Goal: Task Accomplishment & Management: Manage account settings

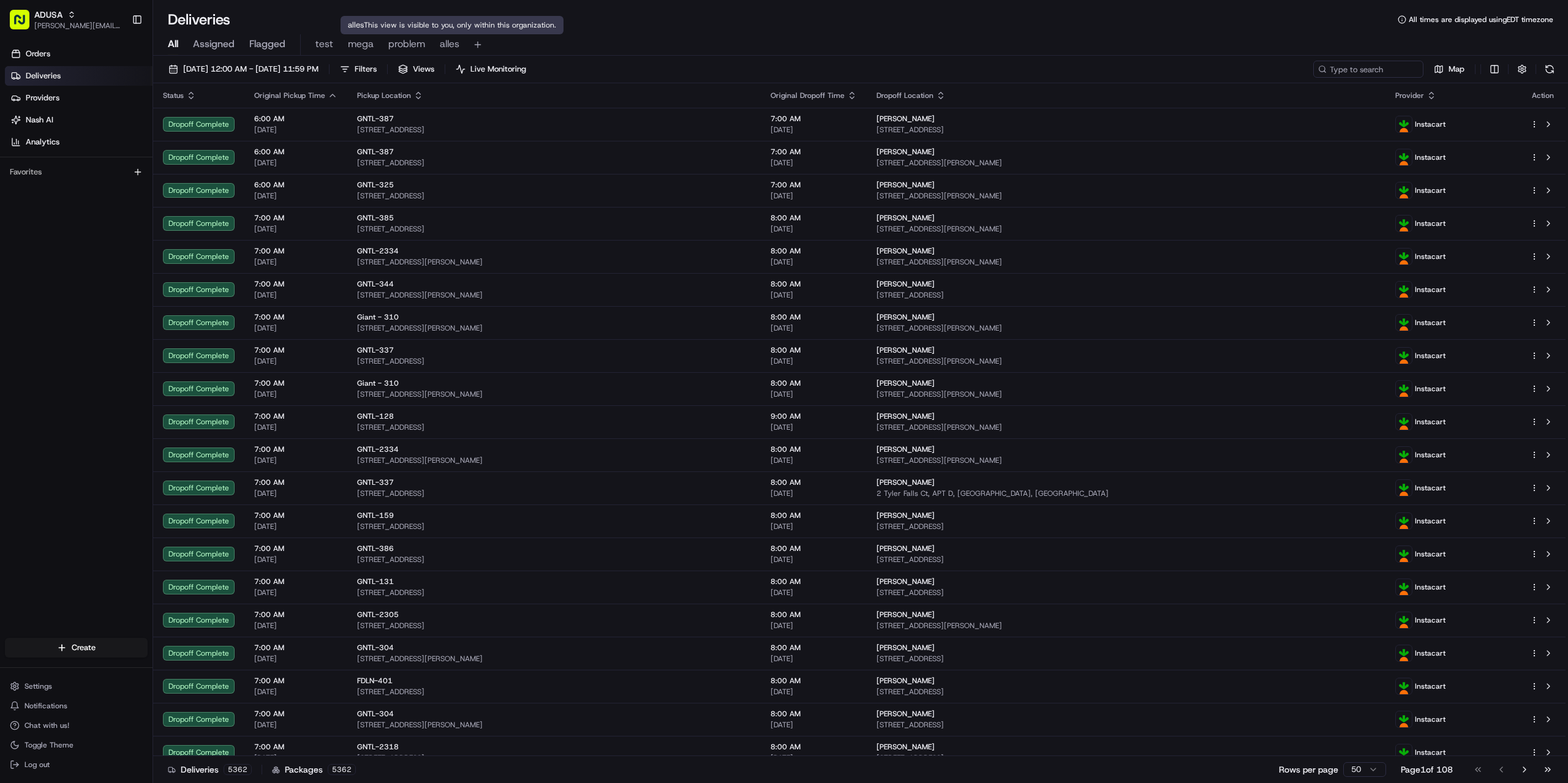
click at [449, 43] on span "alles" at bounding box center [450, 44] width 20 height 15
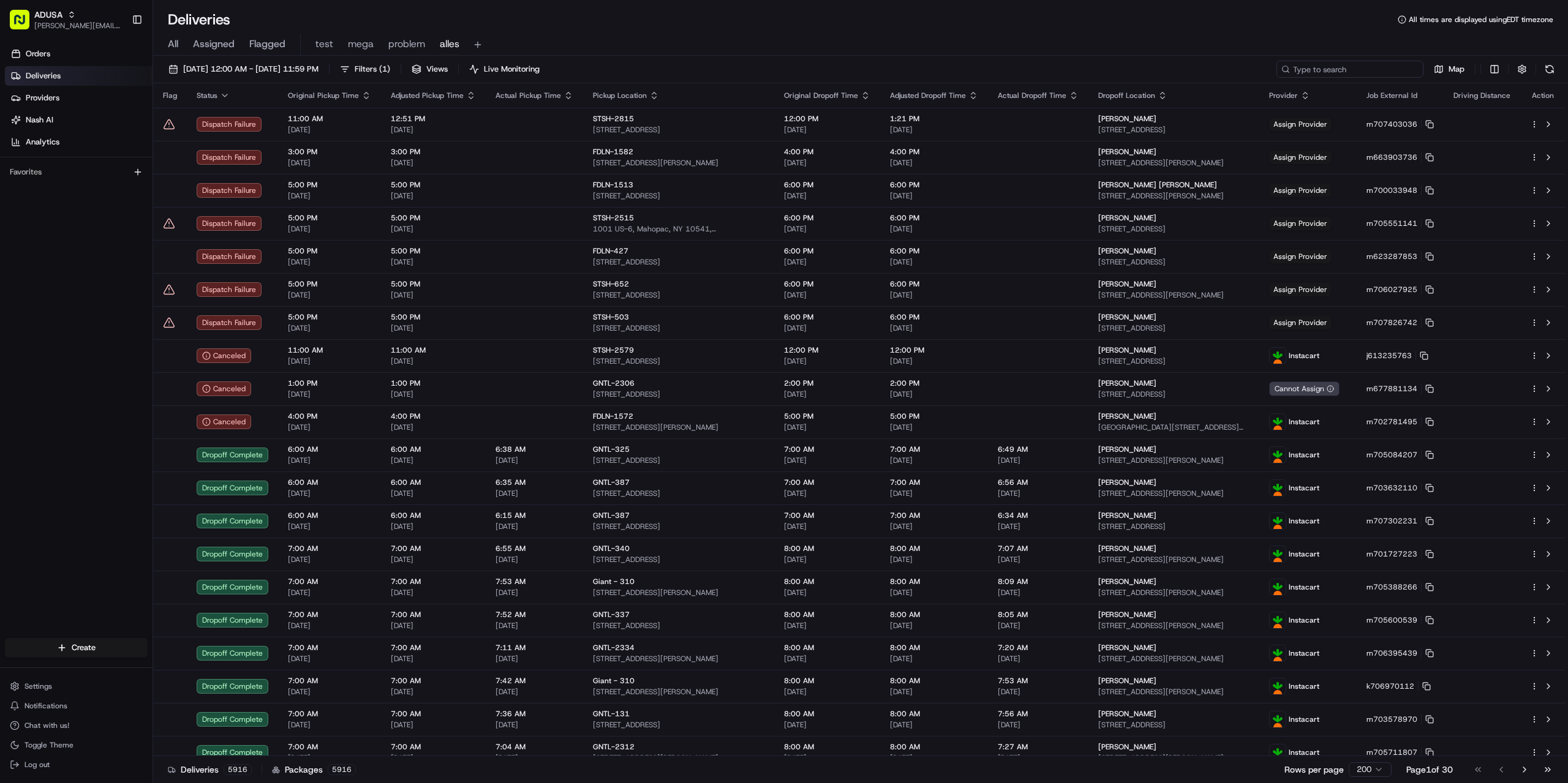
paste input "m523066443"
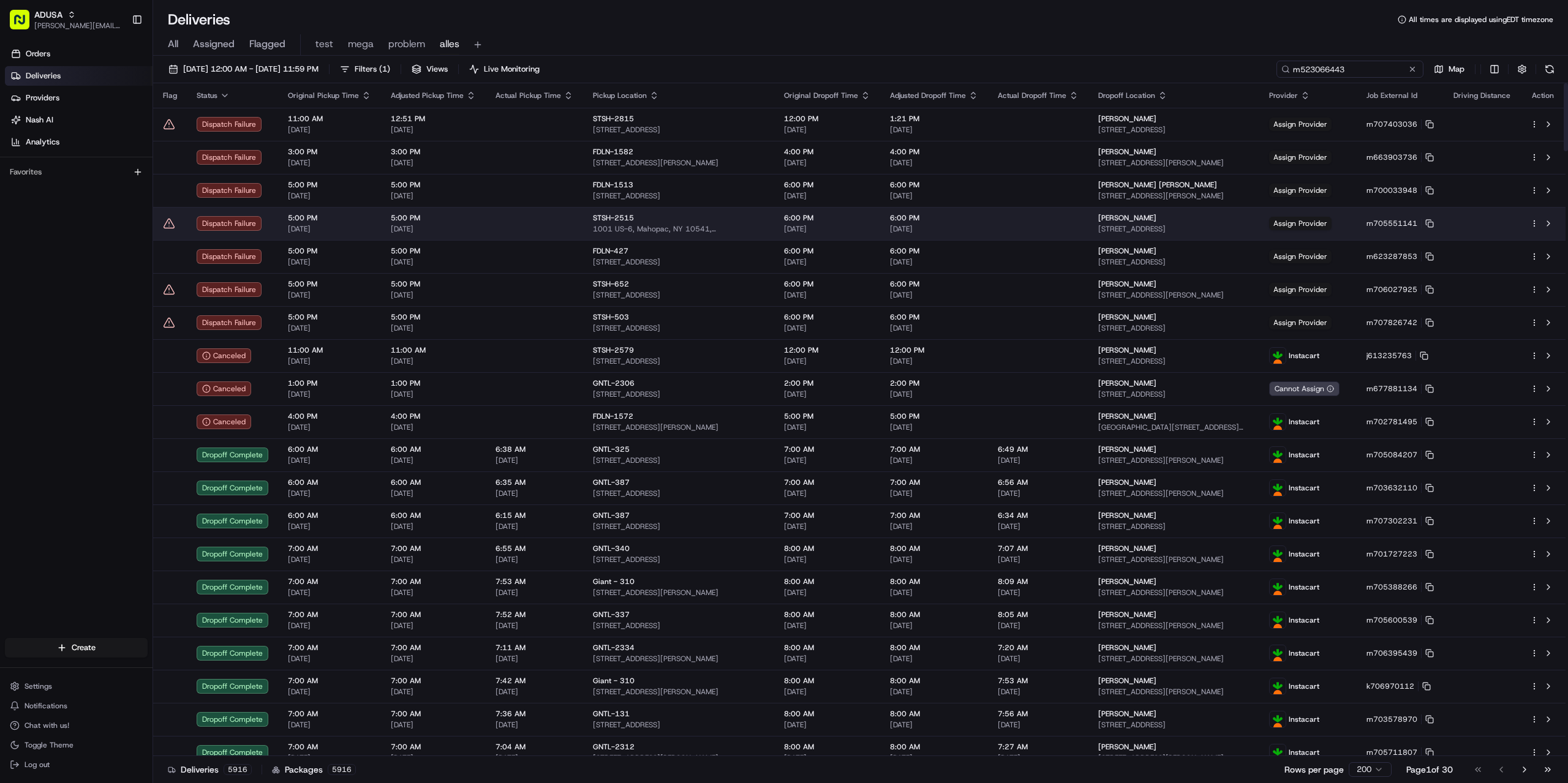
type input "m523066443"
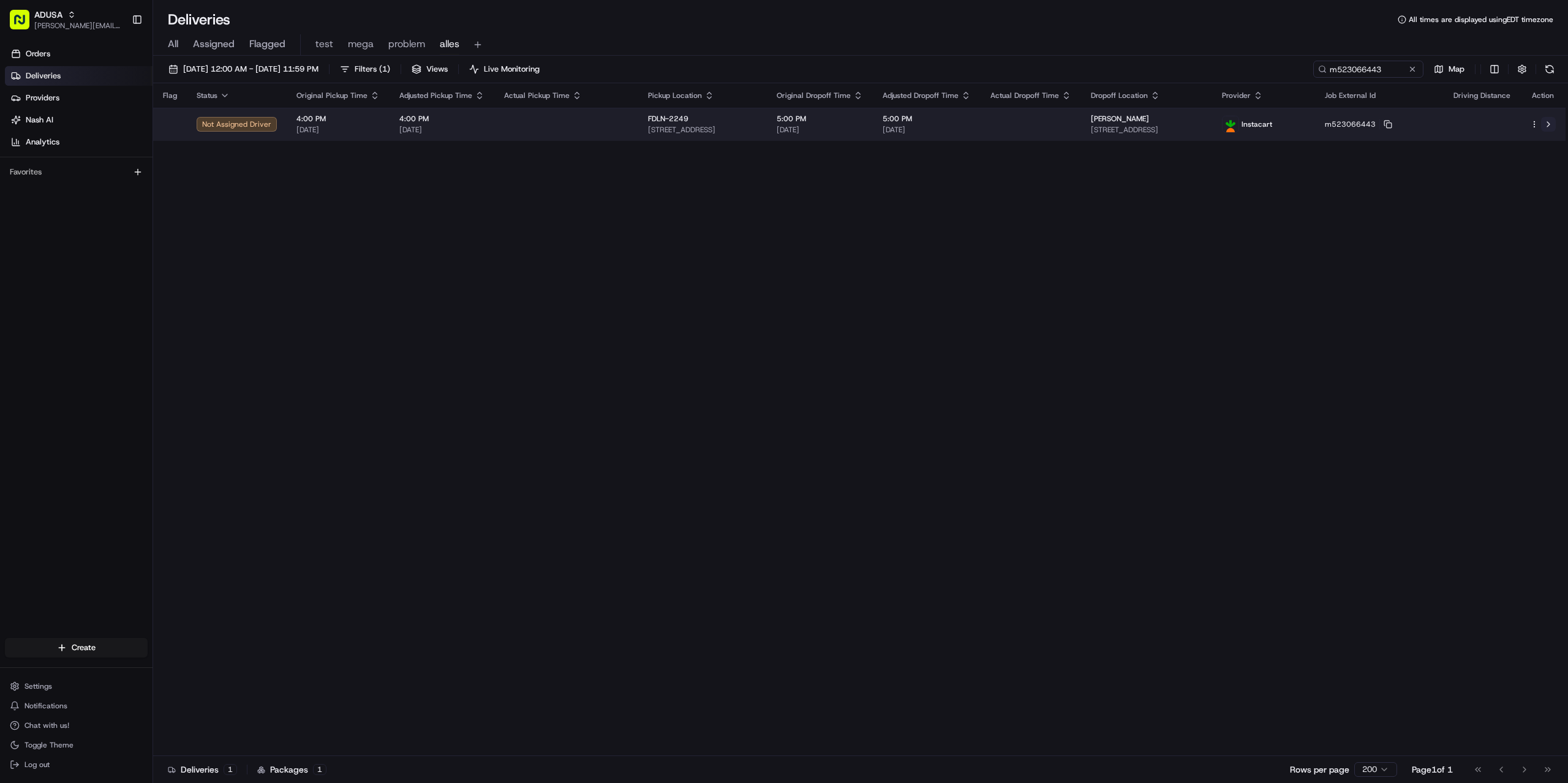
click at [1547, 121] on button at bounding box center [1549, 125] width 15 height 15
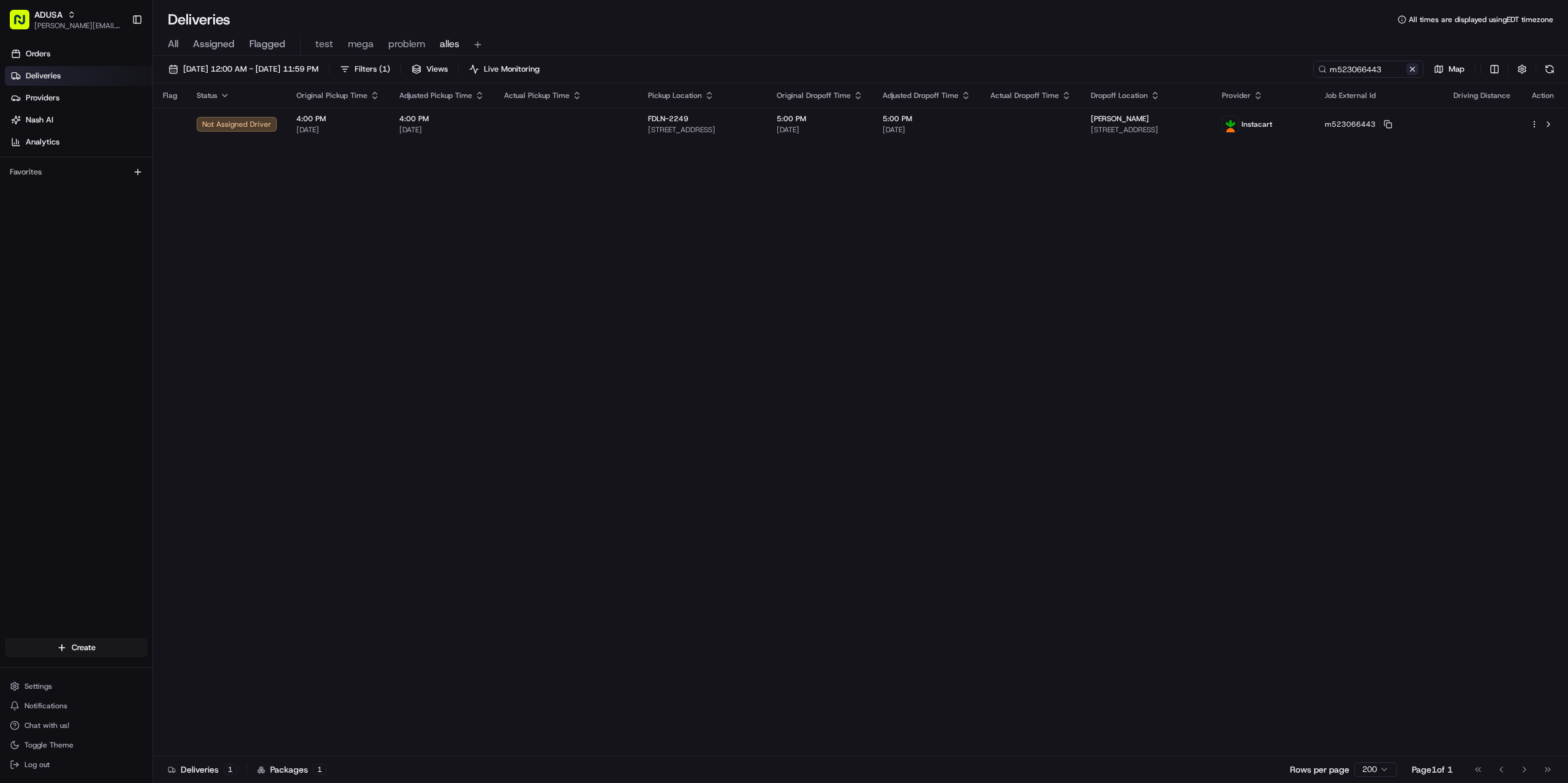
click at [1418, 66] on button at bounding box center [1412, 69] width 12 height 12
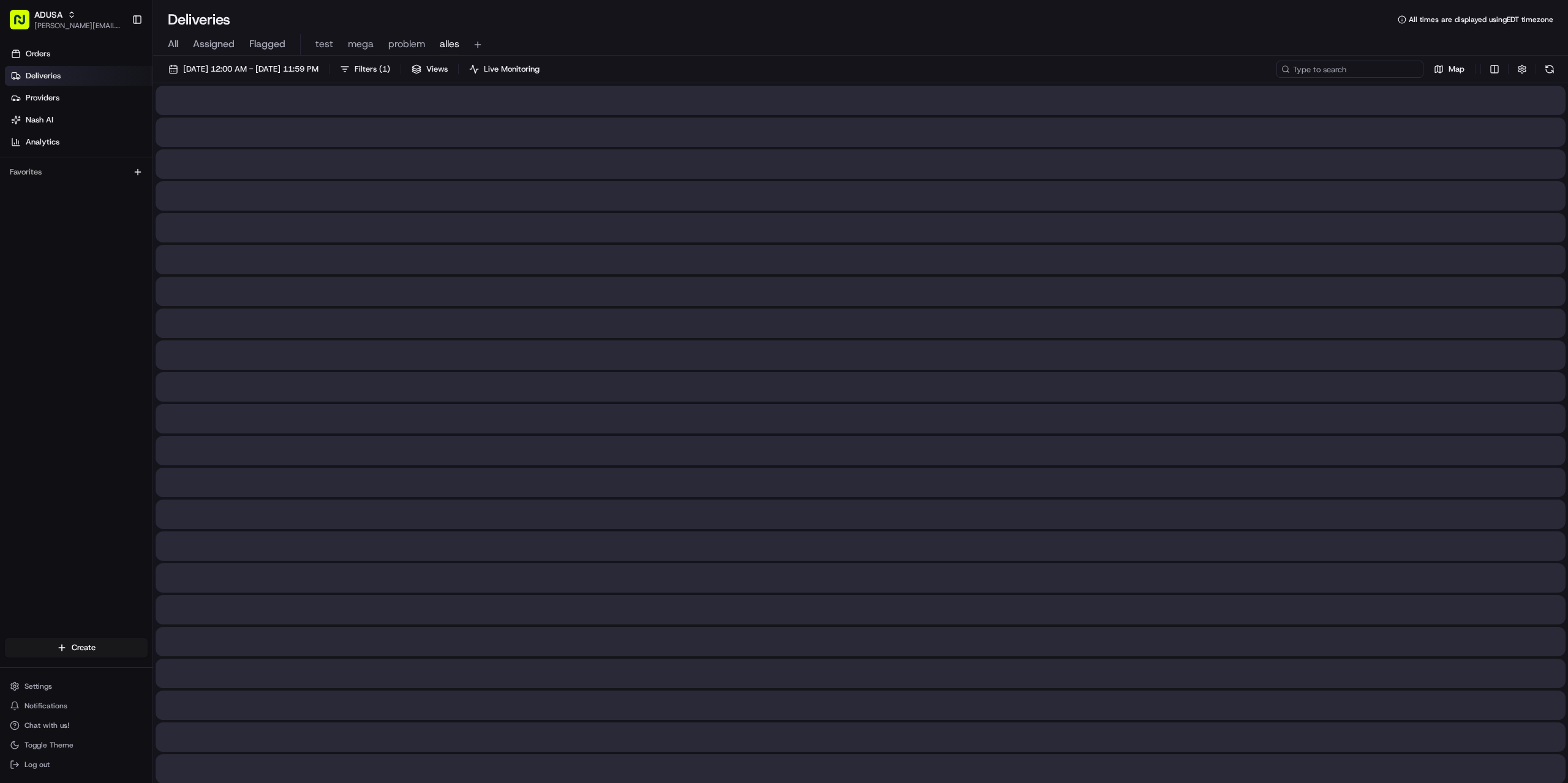
paste input "m699719749"
type input "m699719749"
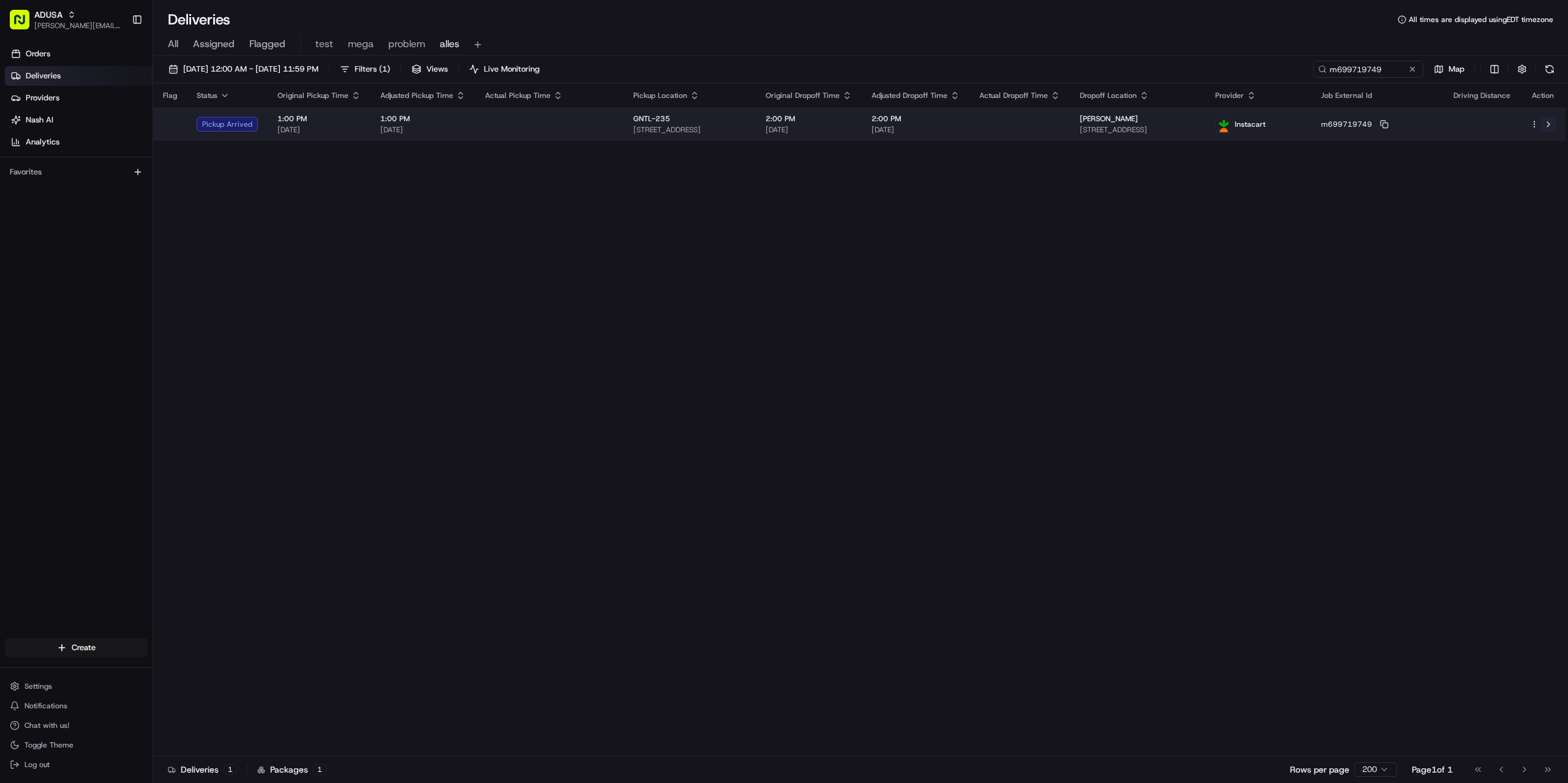
click at [1548, 125] on button at bounding box center [1549, 125] width 15 height 15
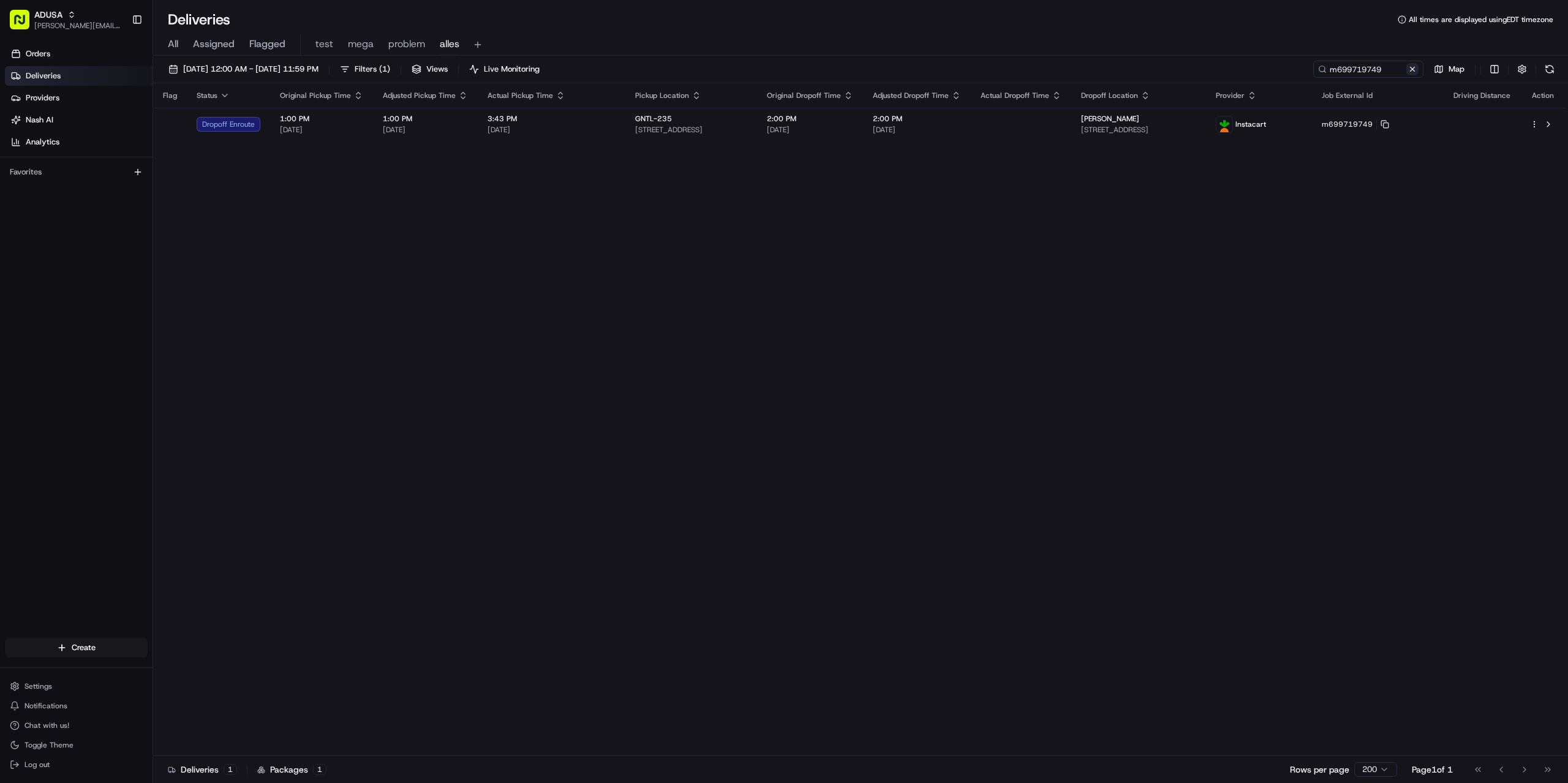
click at [1416, 71] on button at bounding box center [1412, 69] width 12 height 12
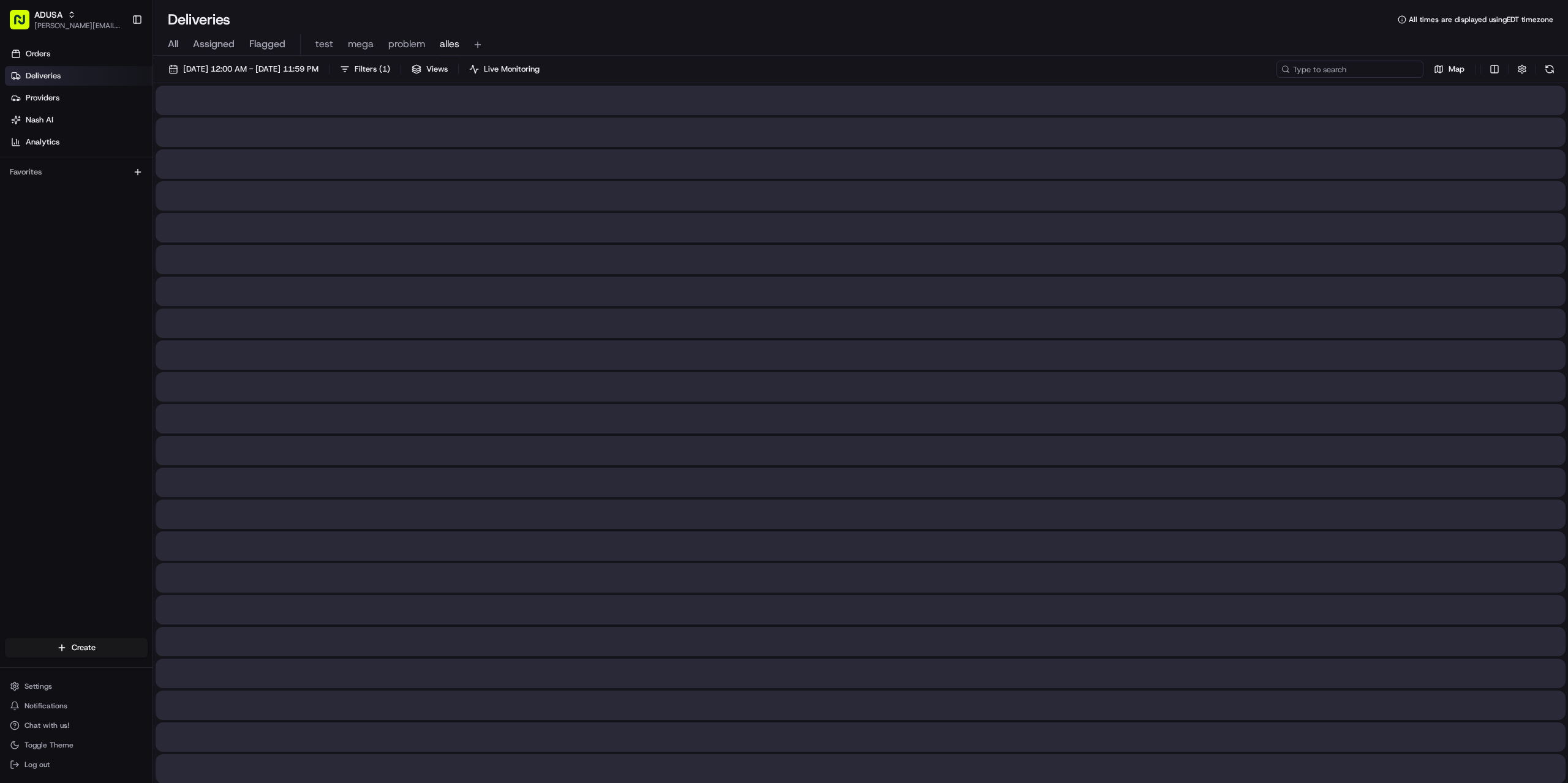
paste input "m706221585"
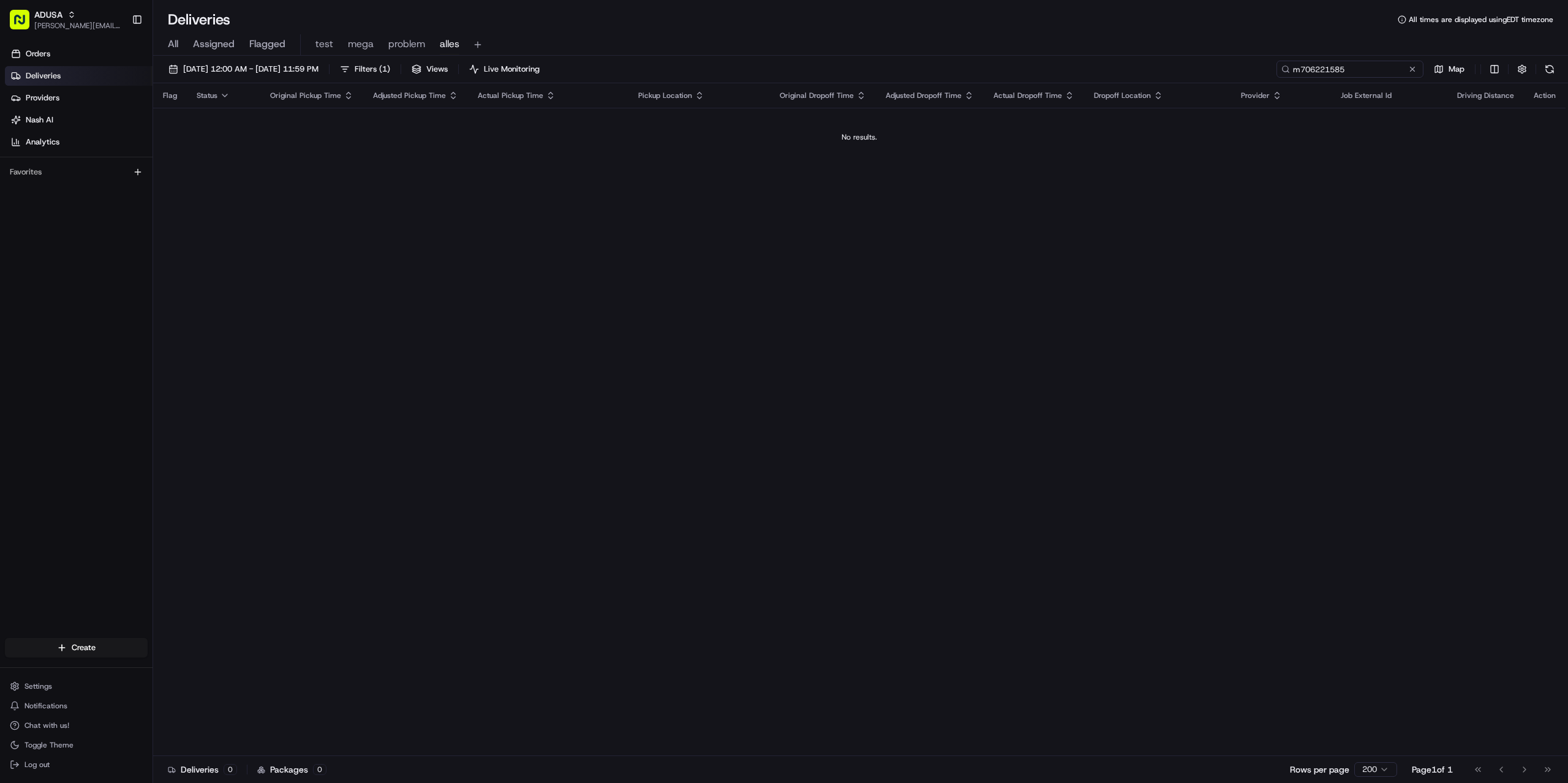
click at [1295, 69] on input "m706221585" at bounding box center [1350, 69] width 147 height 17
type input "m706221585"
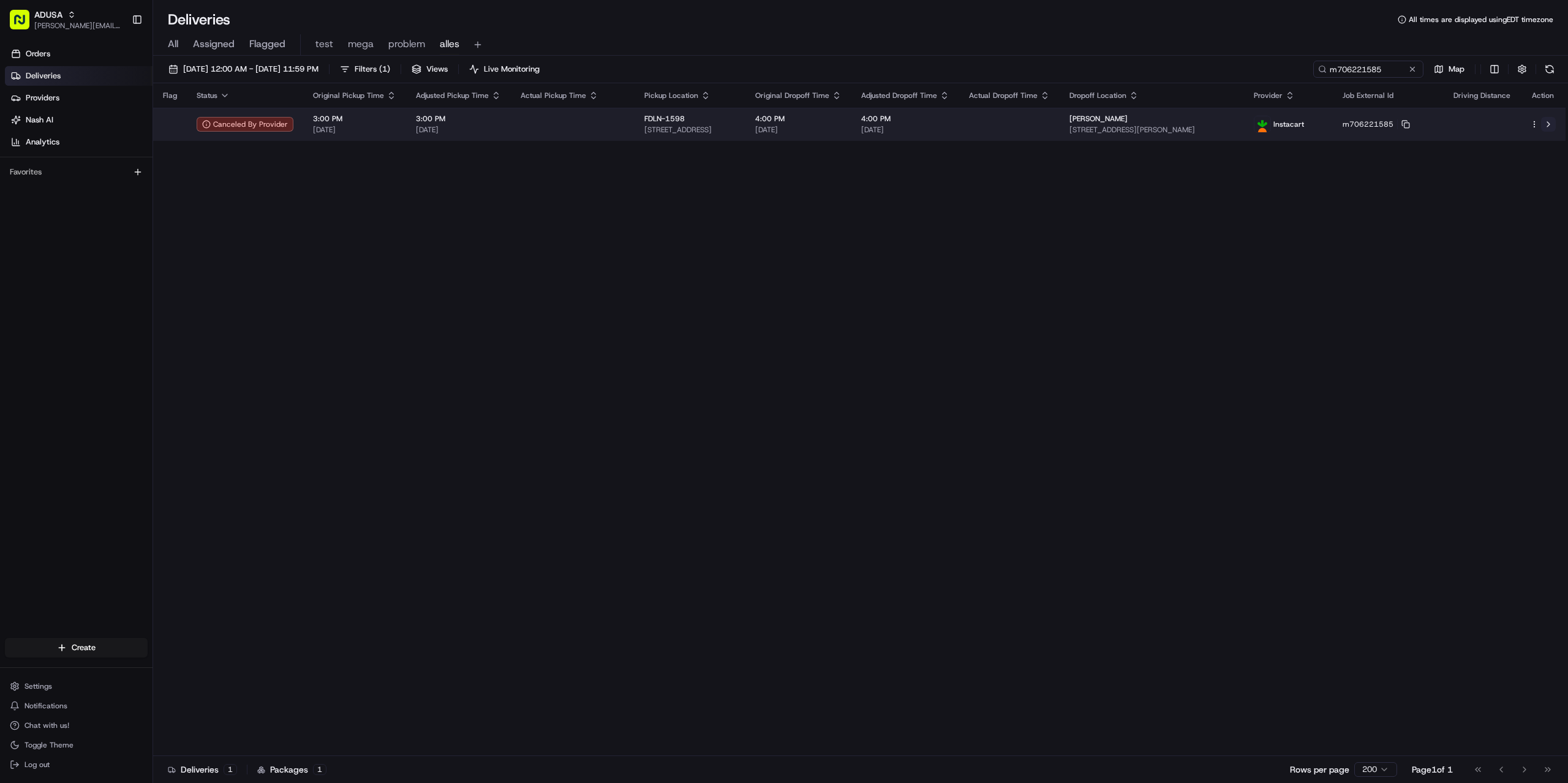
click at [1550, 121] on button at bounding box center [1549, 125] width 15 height 15
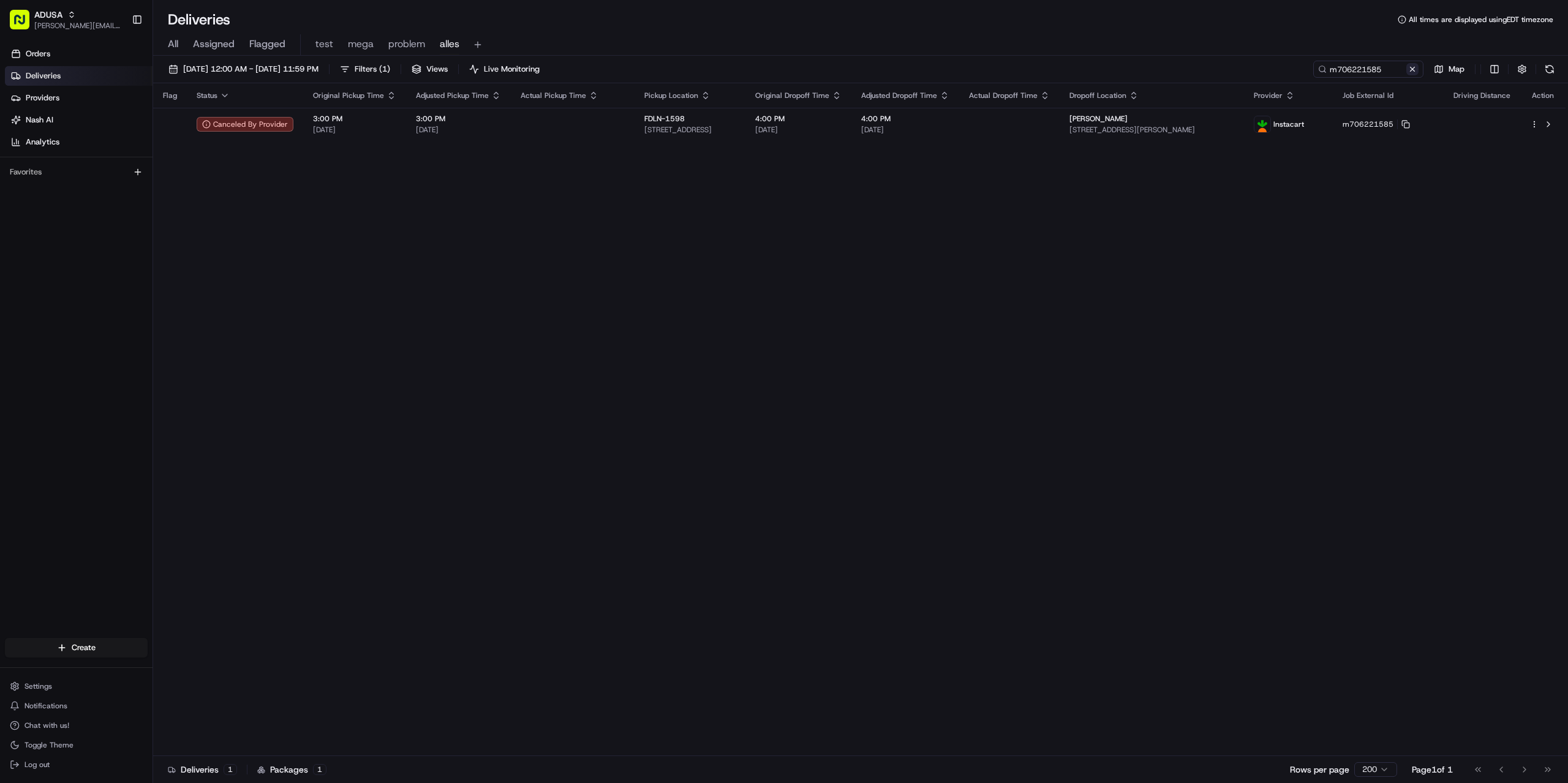
click at [1409, 72] on button at bounding box center [1412, 69] width 12 height 12
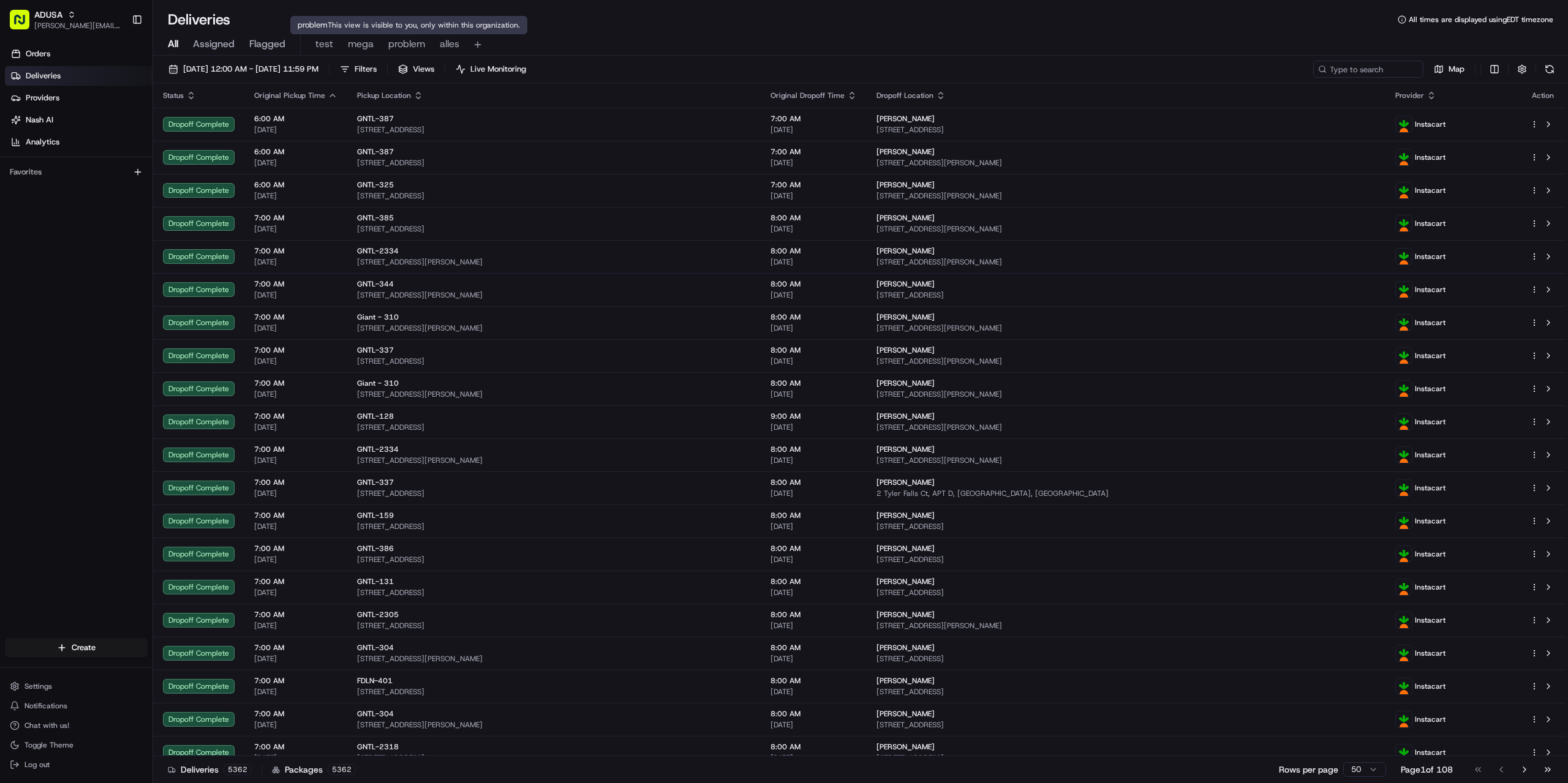
click at [397, 41] on span "problem" at bounding box center [406, 44] width 37 height 15
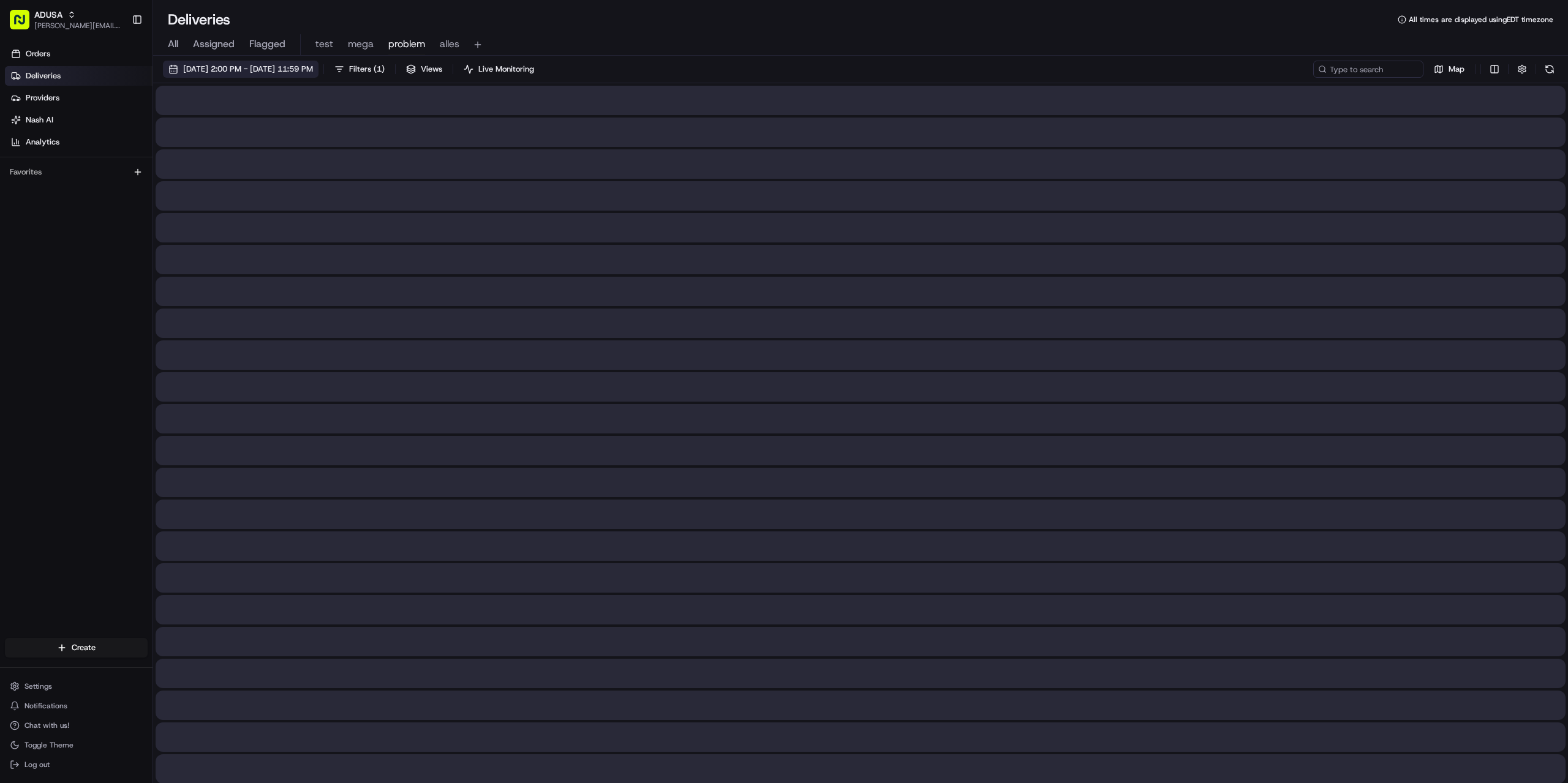
click at [278, 74] on span "07/24/2025 2:00 PM - 07/24/2025 11:59 PM" at bounding box center [247, 69] width 129 height 11
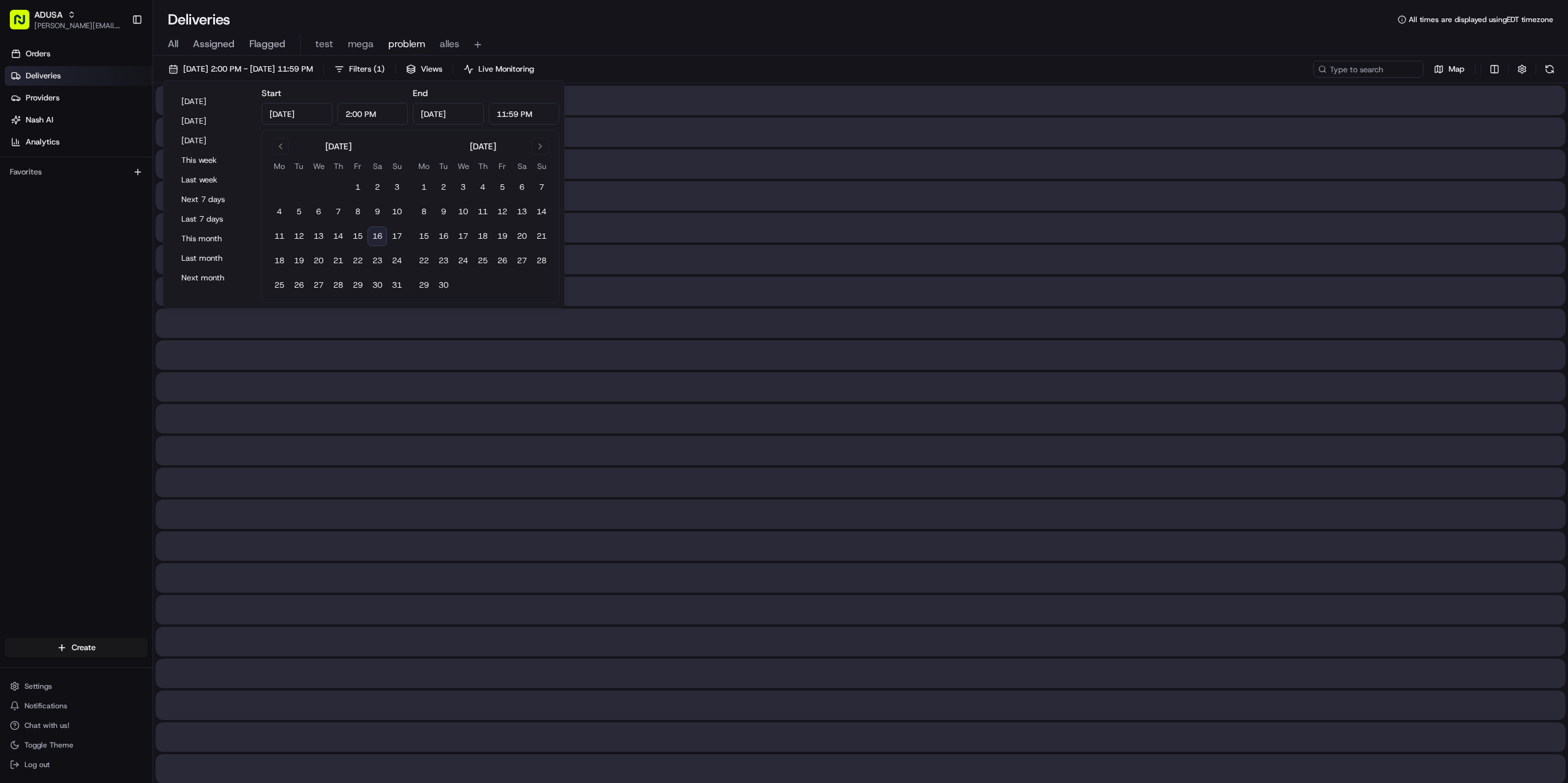
click at [377, 234] on button "16" at bounding box center [377, 236] width 20 height 20
type input "Aug 16, 2025"
type input "12:00 AM"
type input "Aug 16, 2025"
click at [349, 112] on input "12:00 AM" at bounding box center [372, 113] width 71 height 22
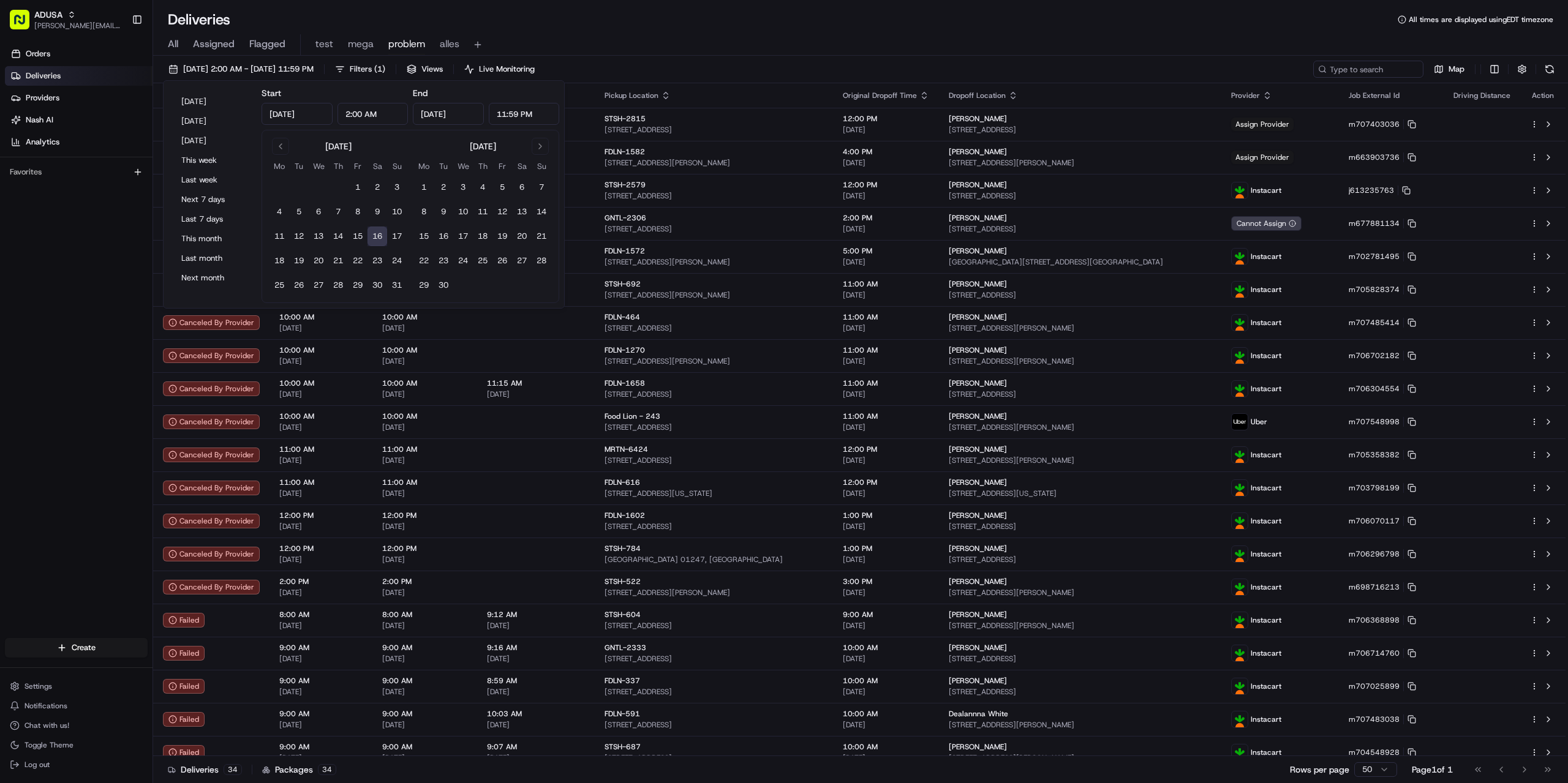
click at [374, 108] on input "2:00 AM" at bounding box center [372, 113] width 71 height 22
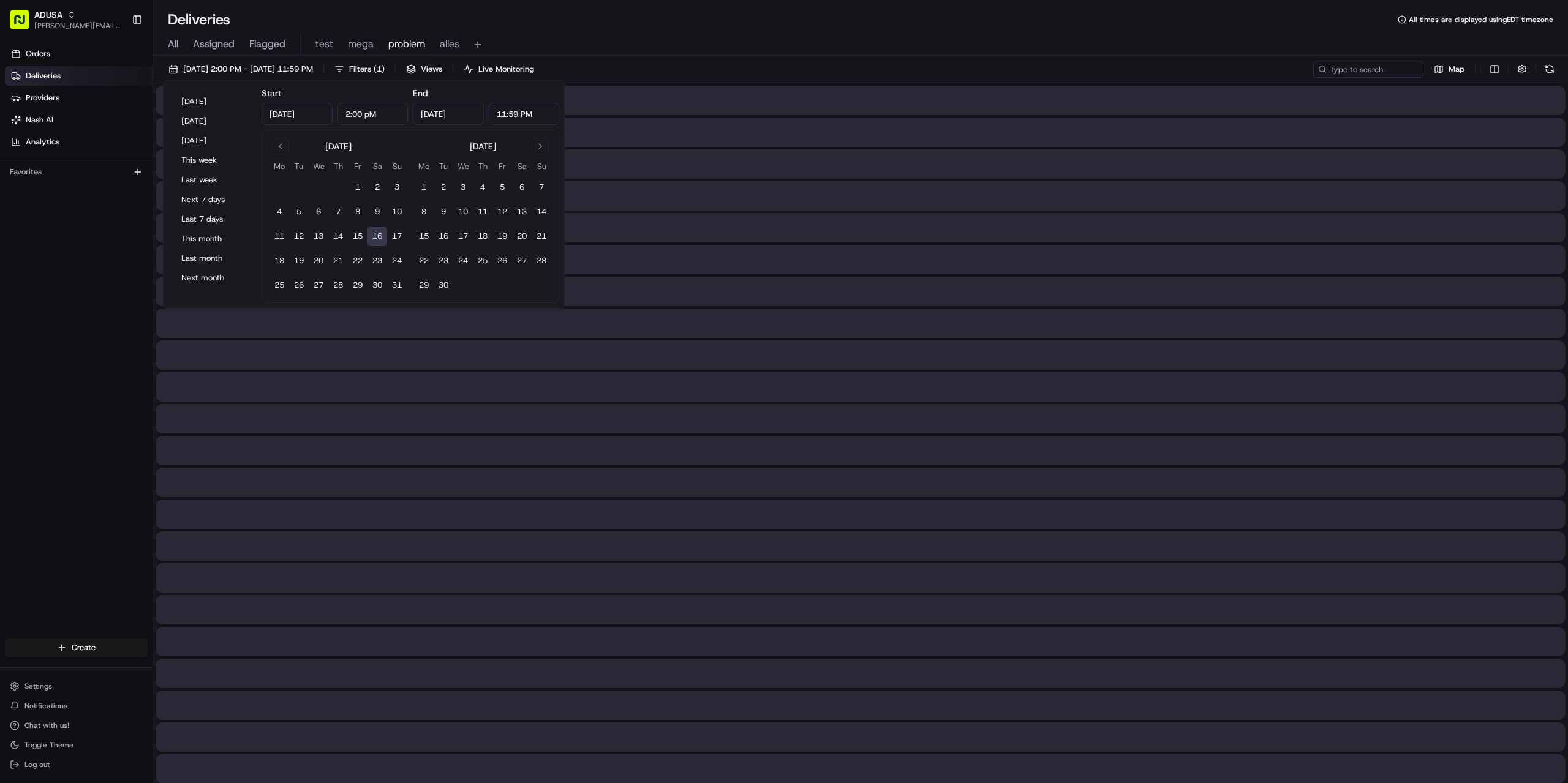
type input "2:00 PM"
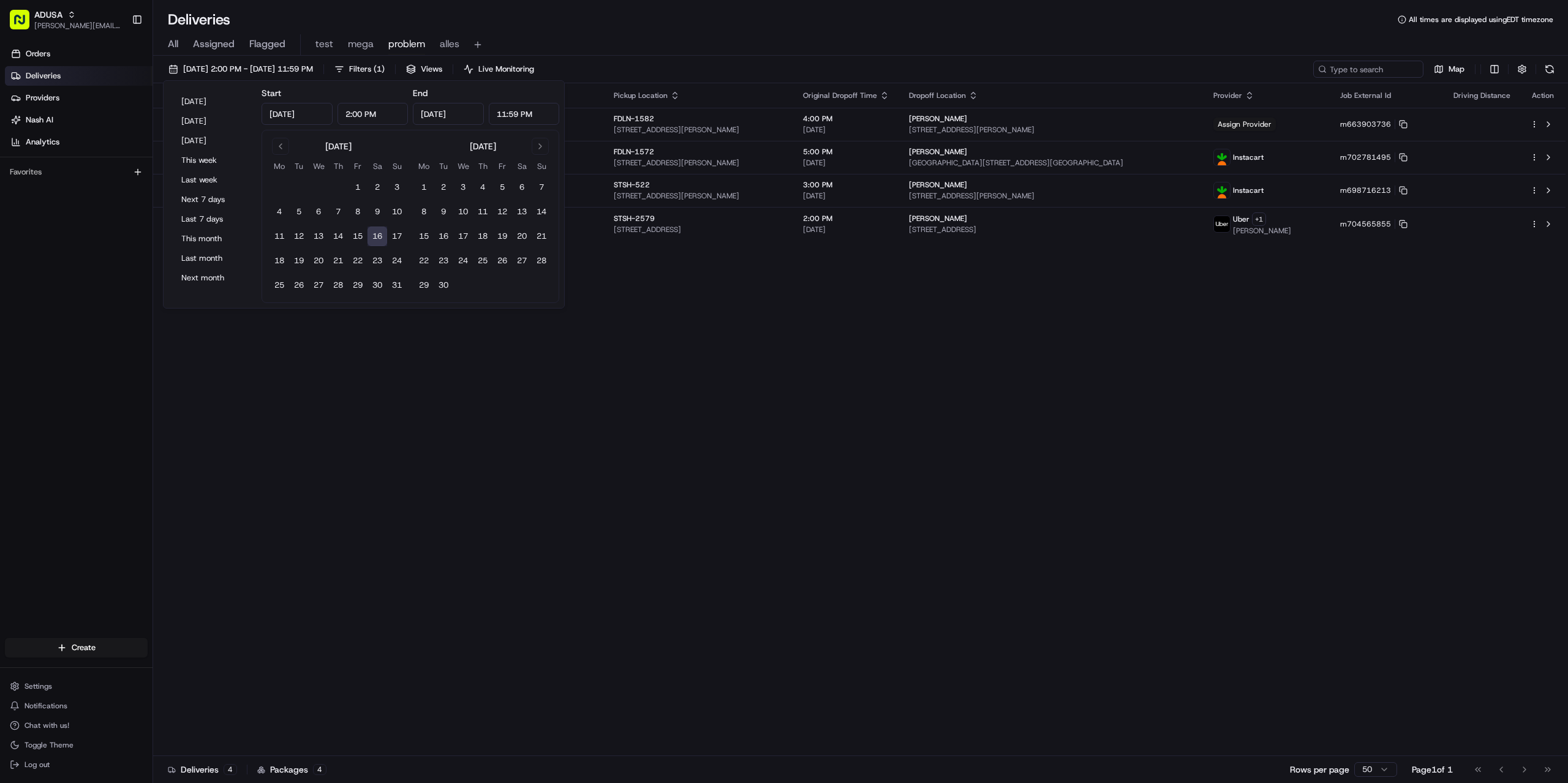
click at [633, 321] on div "Status Original Pickup Time Adjusted Pickup Time Actual Pickup Time Pickup Loca…" at bounding box center [859, 419] width 1412 height 673
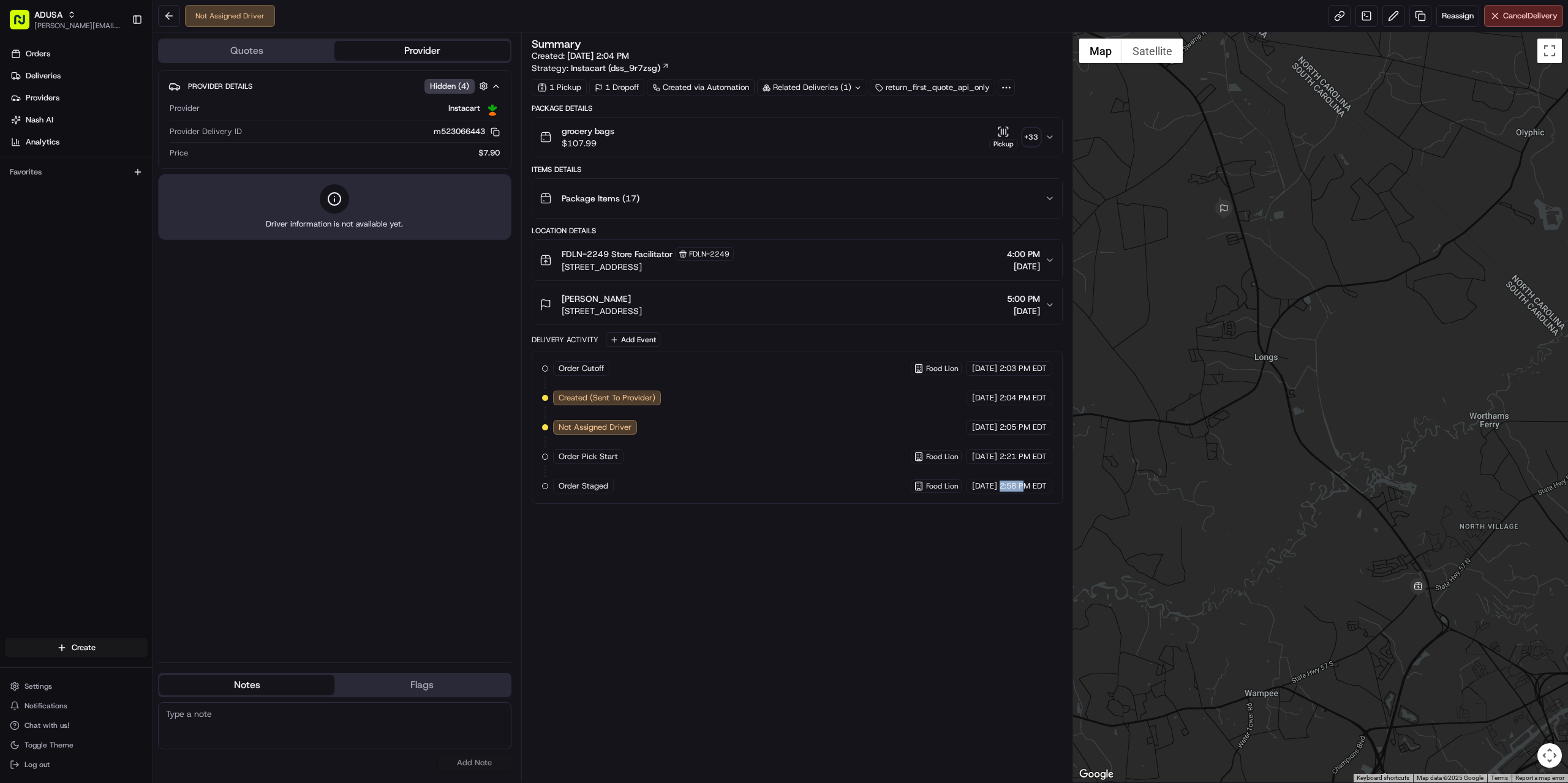
drag, startPoint x: 1001, startPoint y: 484, endPoint x: 1022, endPoint y: 484, distance: 21.0
click at [1022, 484] on span "2:58 PM EDT" at bounding box center [1023, 486] width 47 height 11
click at [1007, 572] on div "Summary Created: 08/16/2025 2:04 PM Strategy: Instacart (dss_9r7zsg) 1 Pickup 1…" at bounding box center [797, 407] width 531 height 738
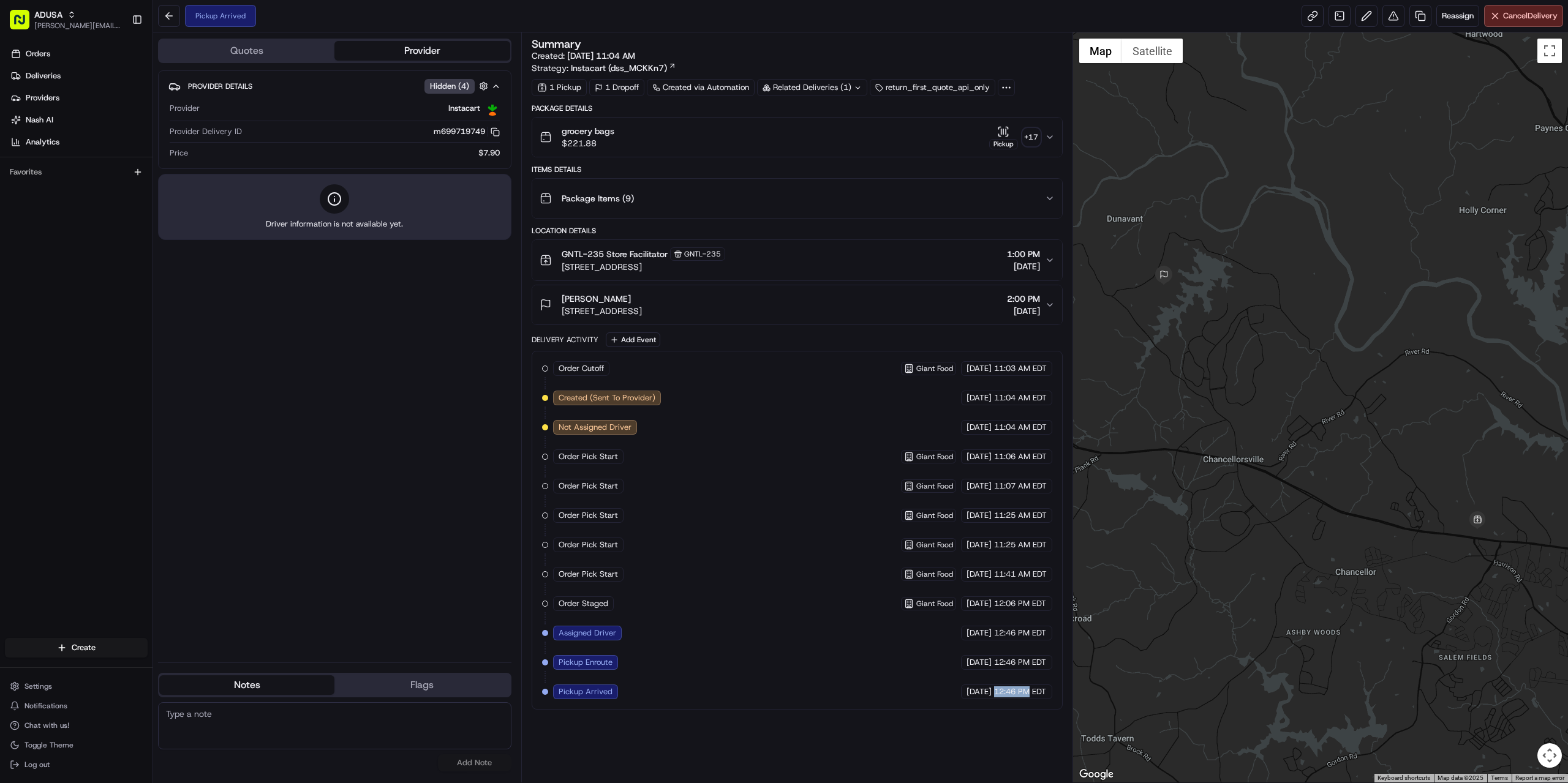
drag, startPoint x: 994, startPoint y: 691, endPoint x: 1031, endPoint y: 690, distance: 37.0
click at [1031, 690] on span "12:46 PM EDT" at bounding box center [1019, 692] width 52 height 11
click at [1055, 684] on div "Order Cutoff Giant Food 08/16/2025 11:03 AM EDT Created (Sent To Provider) Inst…" at bounding box center [797, 531] width 531 height 359
drag, startPoint x: 990, startPoint y: 690, endPoint x: 1048, endPoint y: 690, distance: 58.0
click at [1048, 690] on div "08/16/2025 12:46 PM EDT" at bounding box center [1006, 692] width 92 height 15
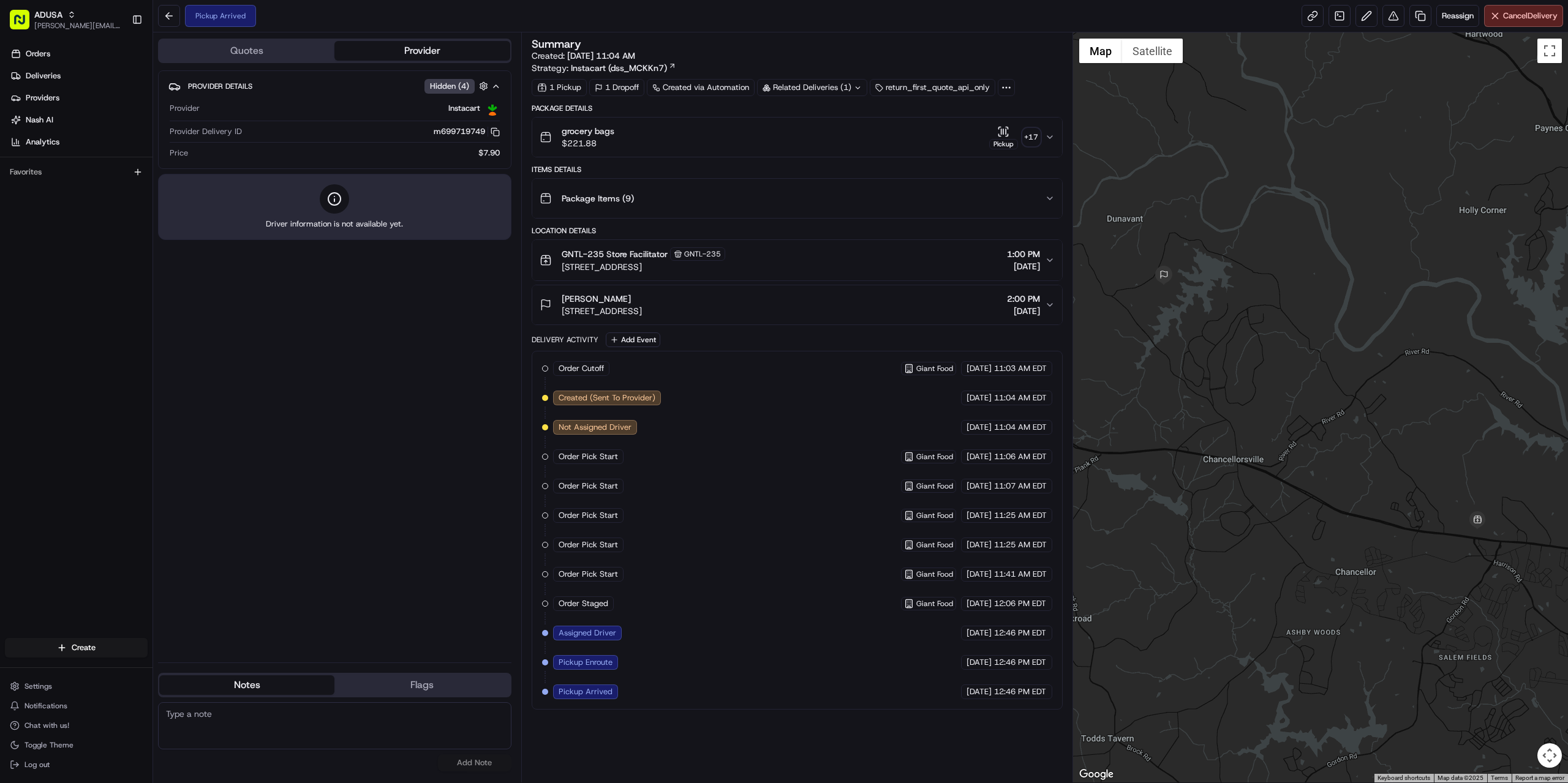
click at [1048, 689] on div "08/16/2025 12:46 PM EDT" at bounding box center [1006, 692] width 92 height 15
click at [1051, 682] on div "Order Cutoff Giant Food 08/16/2025 11:03 AM EDT Created (Sent To Provider) Inst…" at bounding box center [797, 531] width 510 height 338
click at [799, 672] on div "Order Cutoff Giant Food 08/16/2025 11:03 AM EDT Created (Sent To Provider) Inst…" at bounding box center [797, 531] width 510 height 338
drag, startPoint x: 985, startPoint y: 694, endPoint x: 1023, endPoint y: 692, distance: 38.1
click at [1023, 692] on div "08/16/2025 12:46 PM EDT" at bounding box center [1006, 692] width 92 height 15
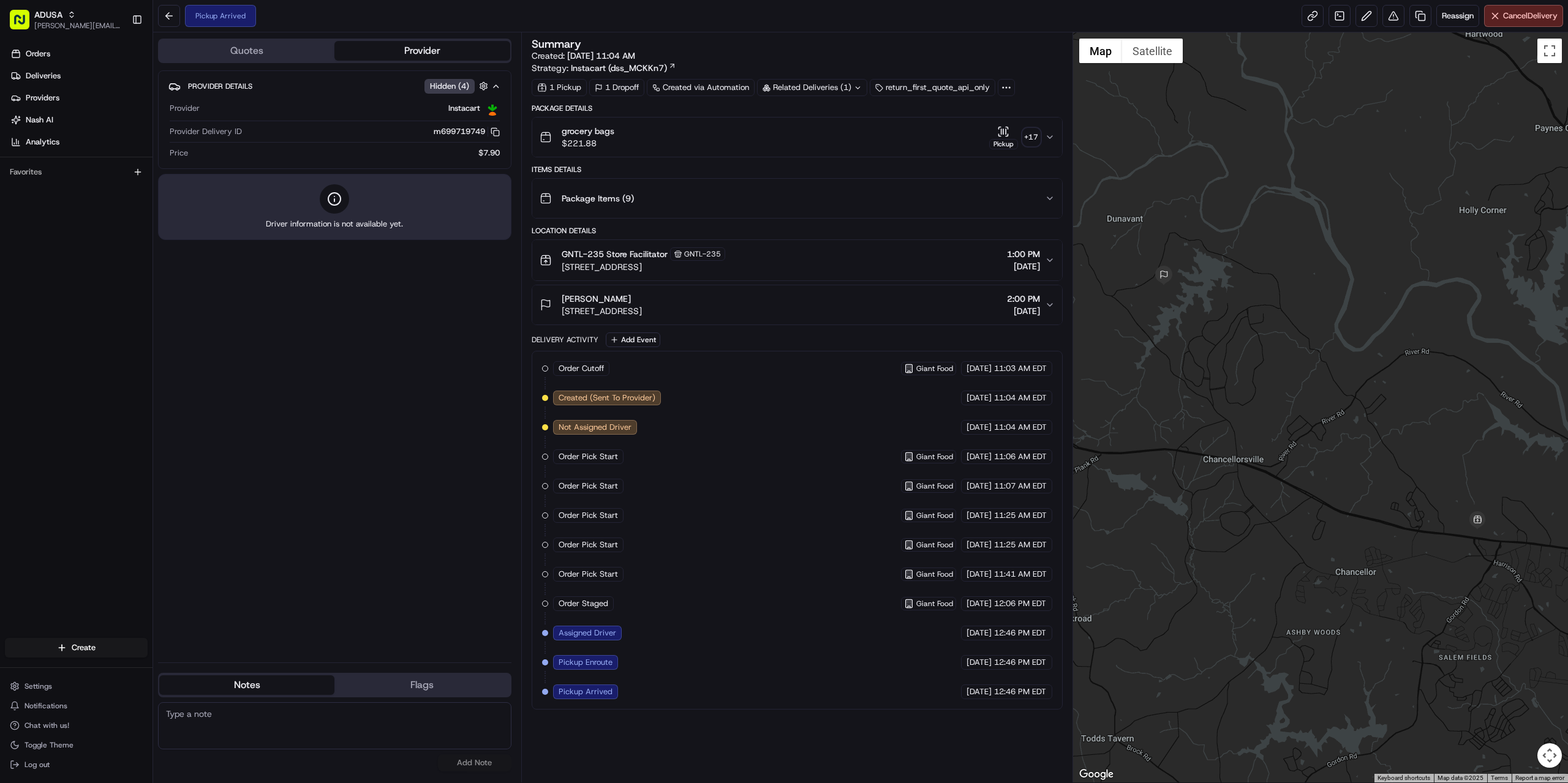
click at [1012, 708] on div "Order Cutoff Giant Food 08/16/2025 11:03 AM EDT Created (Sent To Provider) Inst…" at bounding box center [797, 531] width 531 height 359
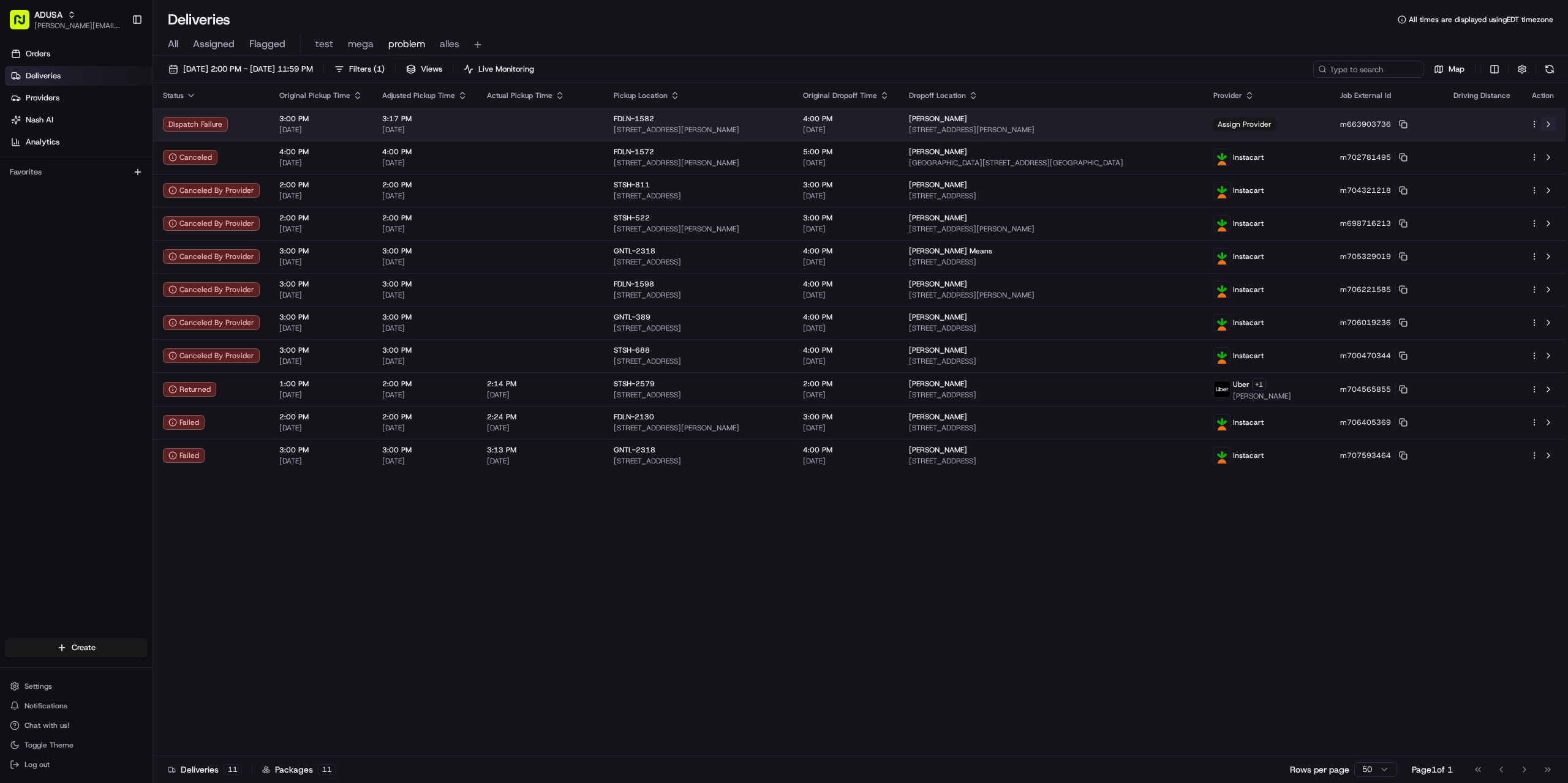
click at [1545, 125] on button at bounding box center [1549, 125] width 15 height 15
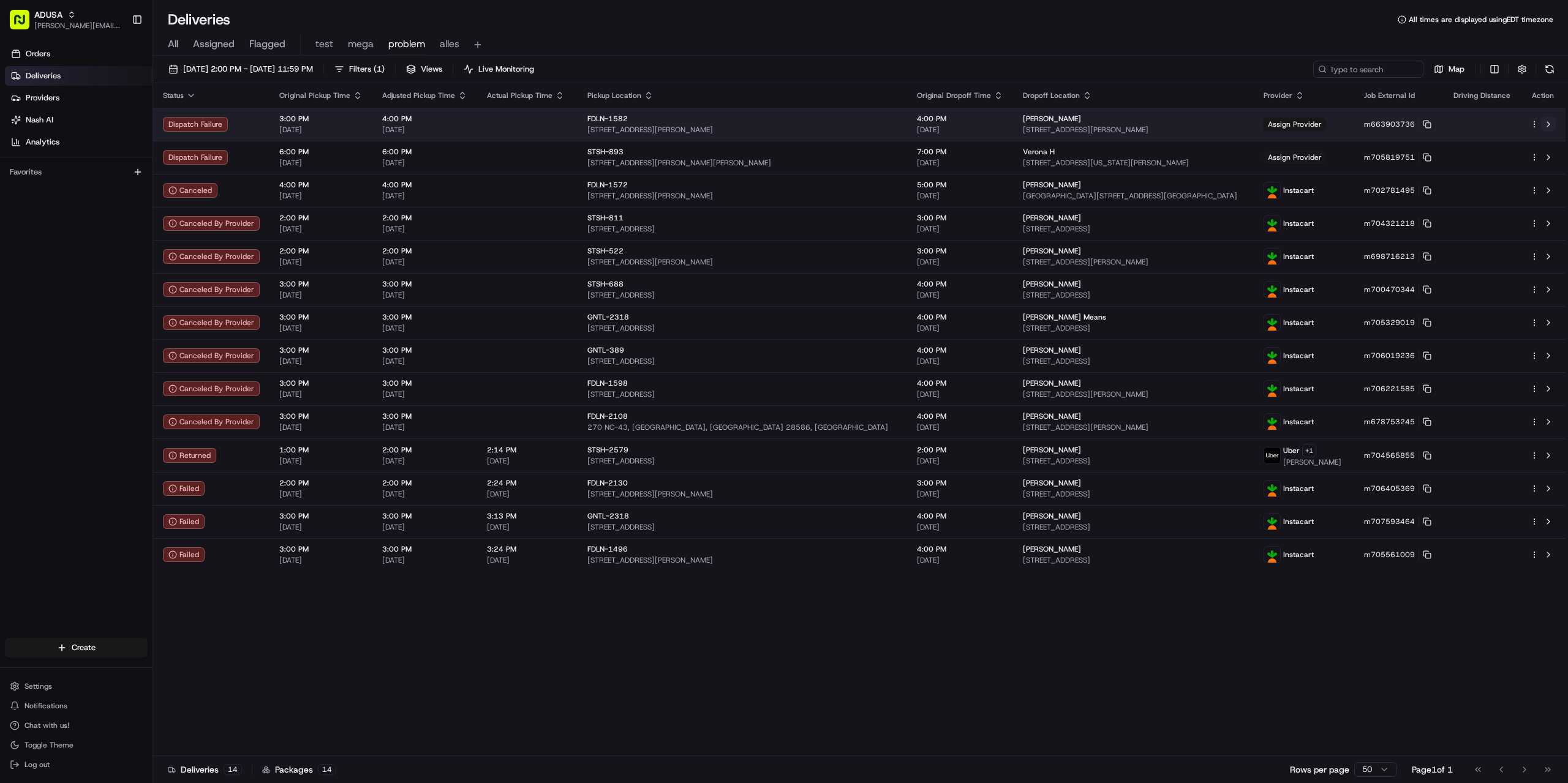
click at [1548, 123] on button at bounding box center [1549, 125] width 15 height 15
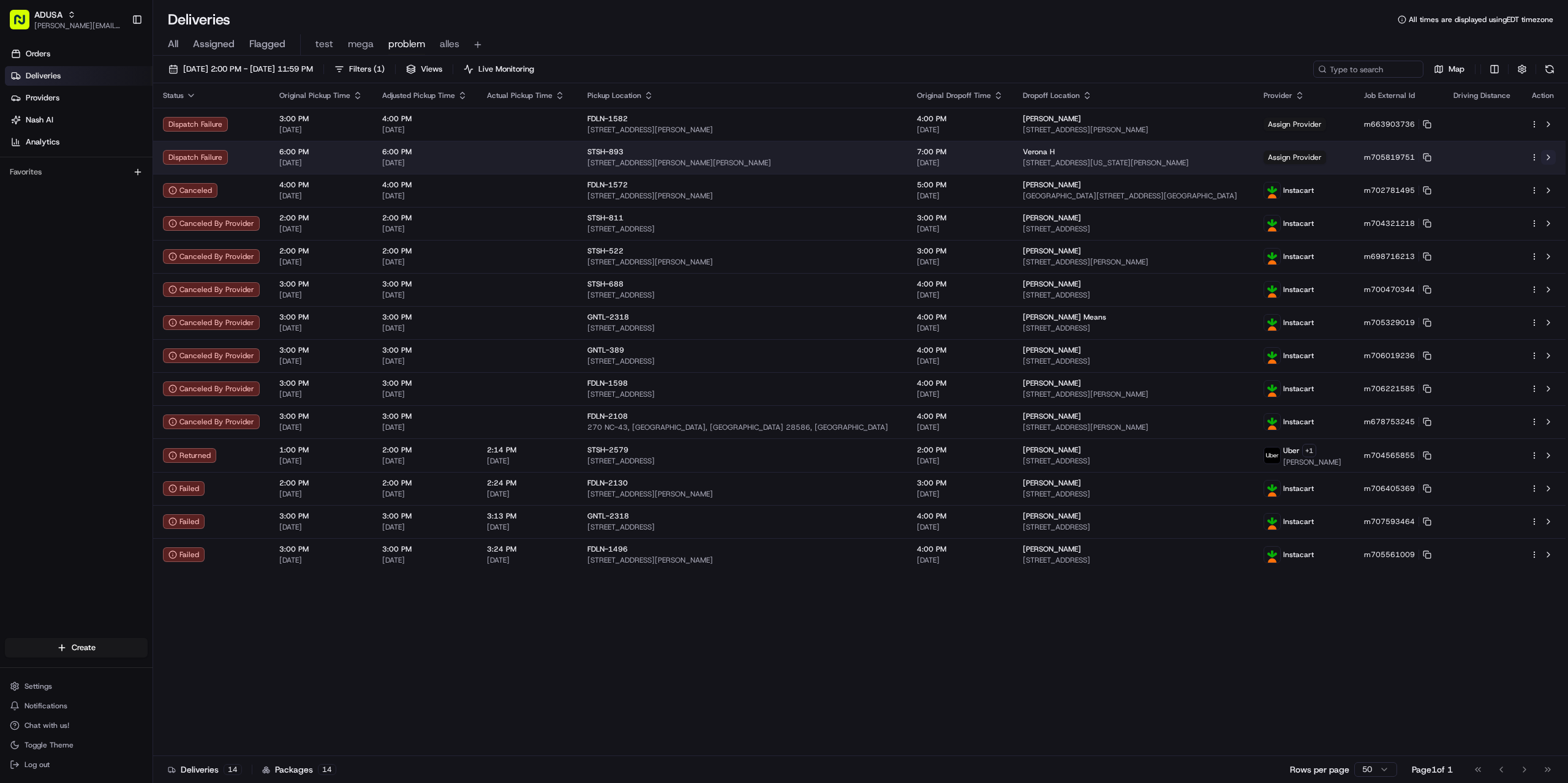
click at [1555, 156] on button at bounding box center [1549, 158] width 15 height 15
click at [1423, 160] on icon at bounding box center [1426, 157] width 9 height 9
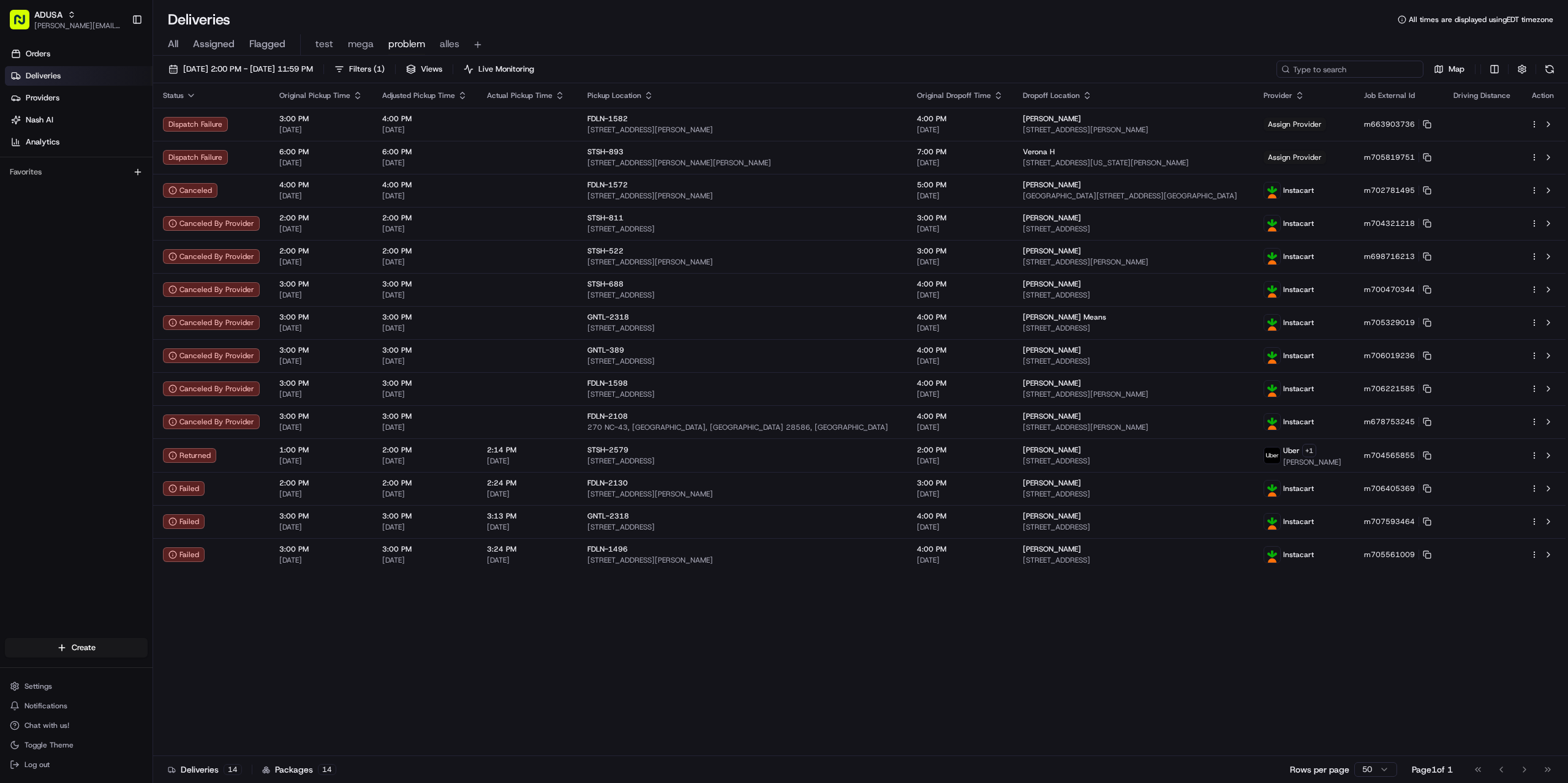
paste input "m706405369"
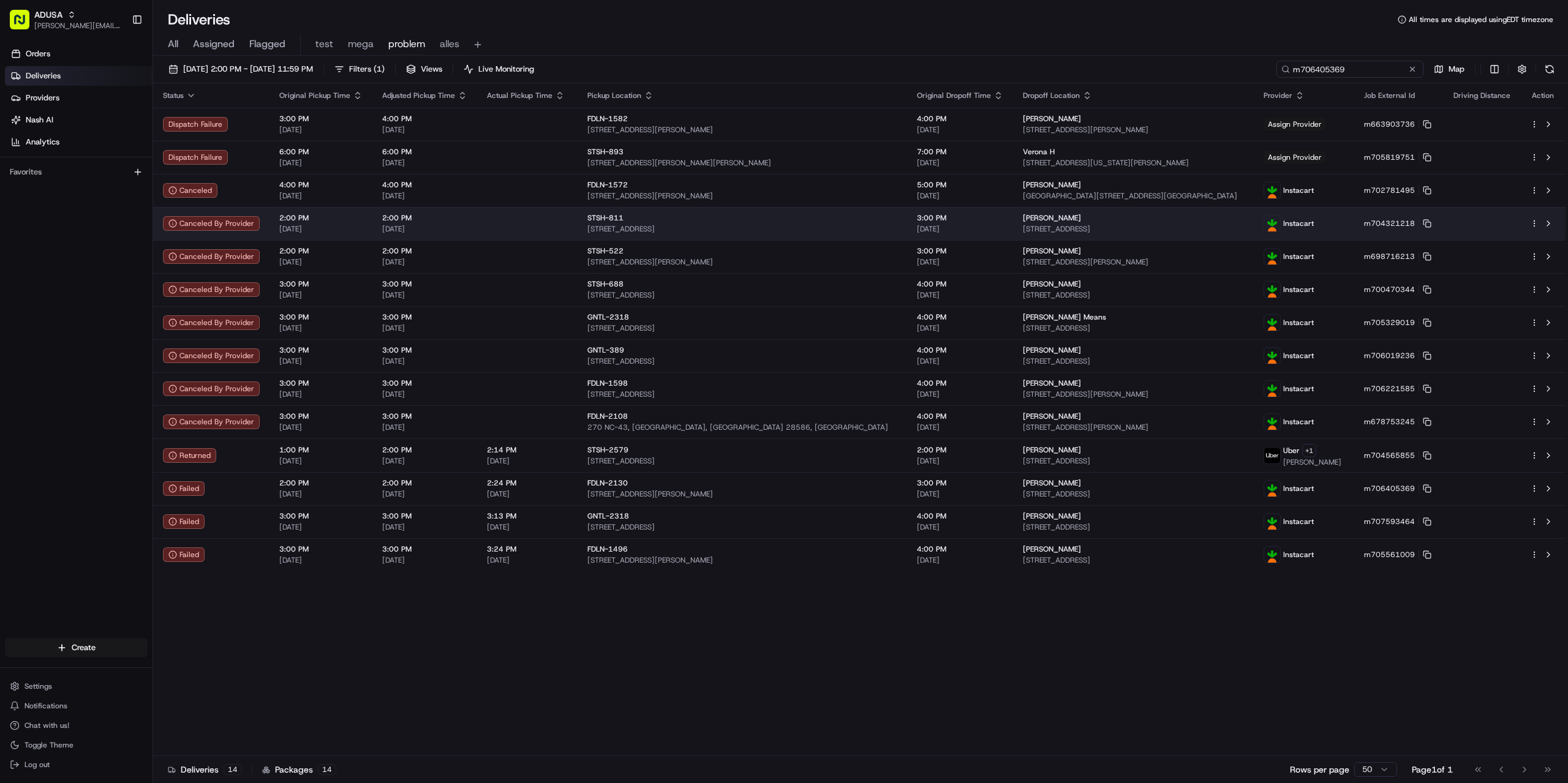
type input "m706405369"
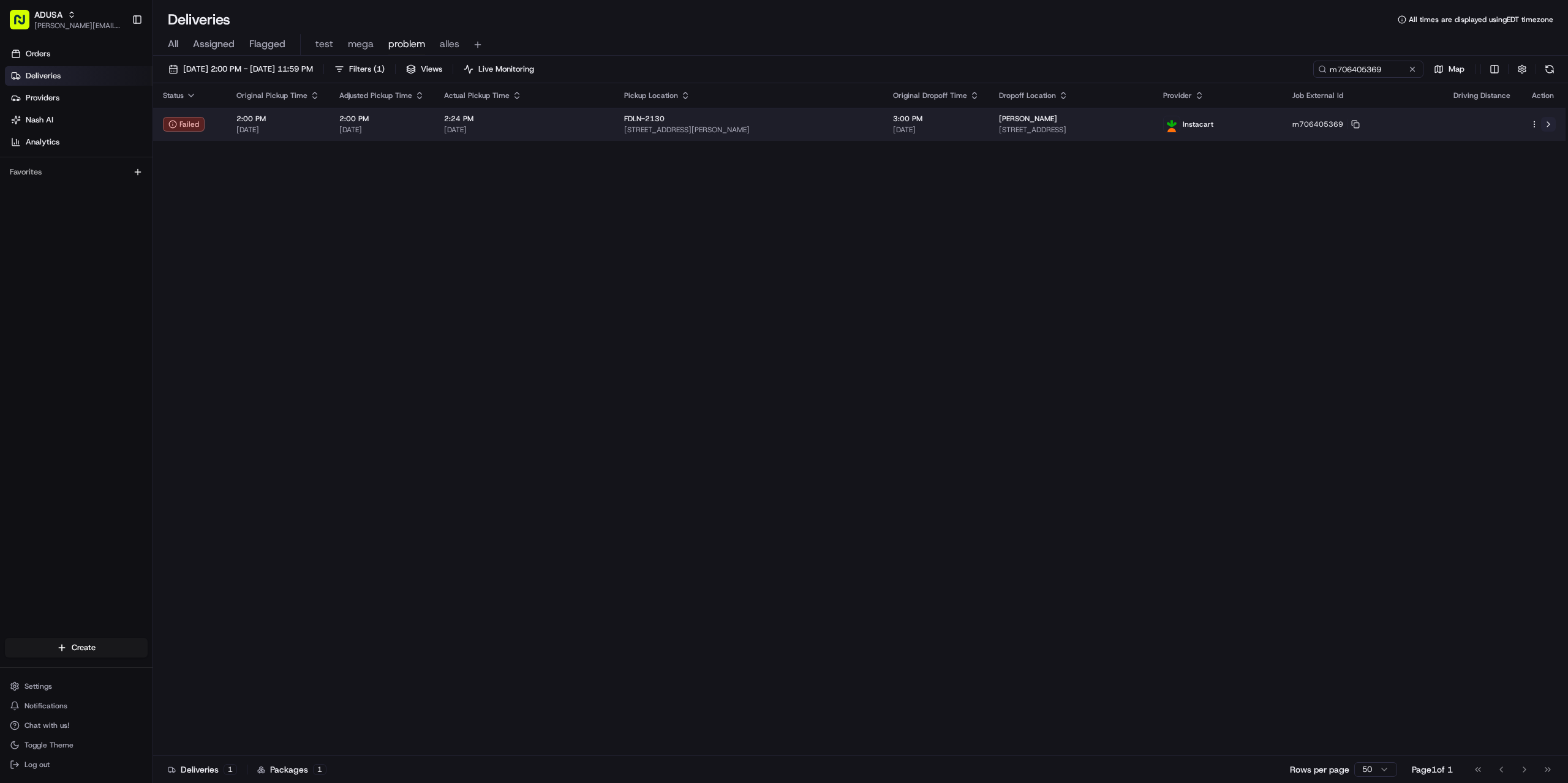
click at [1555, 125] on button at bounding box center [1549, 125] width 15 height 15
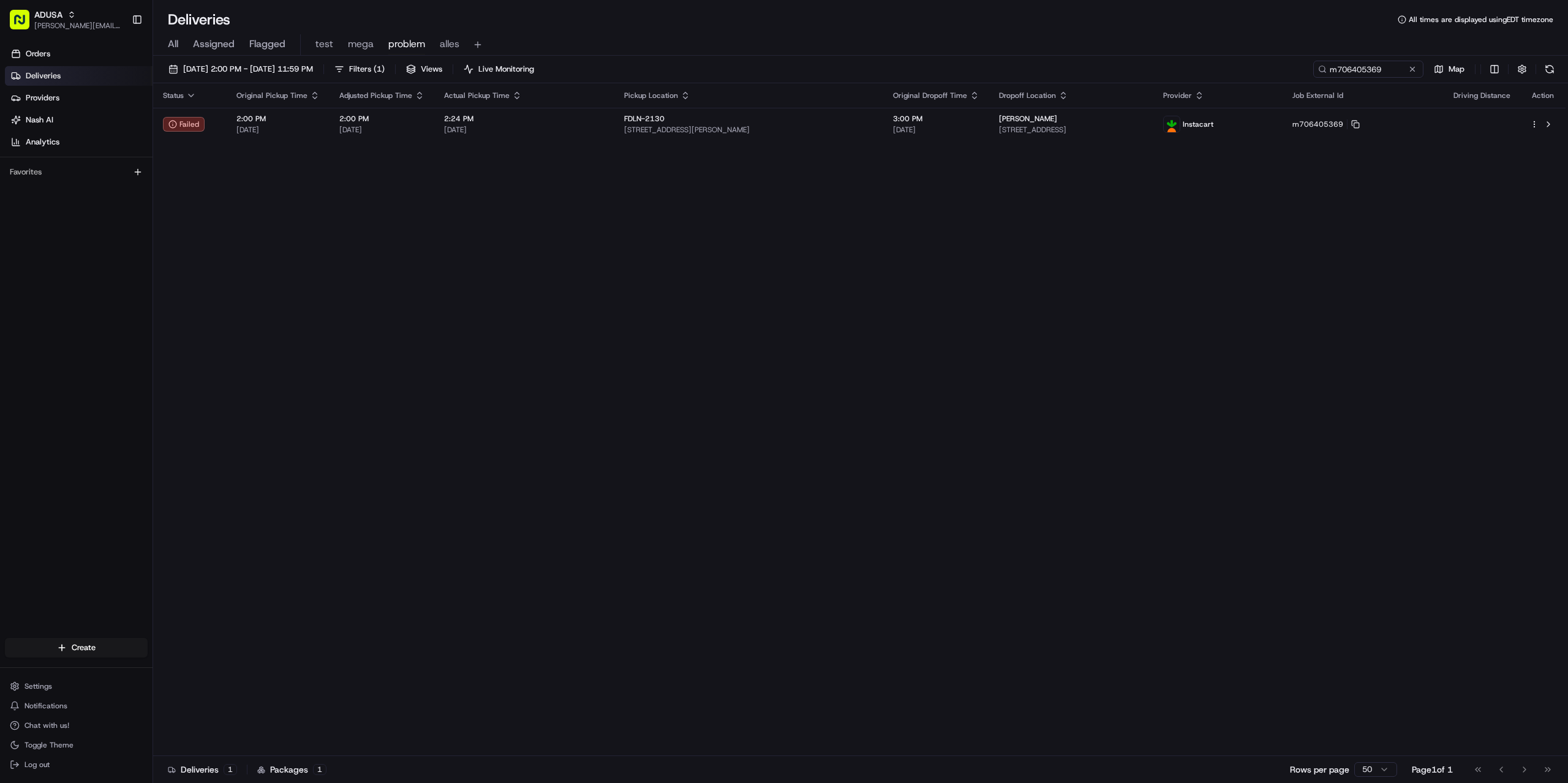
click at [1426, 69] on div "m706405369 Map" at bounding box center [1435, 69] width 245 height 17
click at [1412, 69] on button at bounding box center [1412, 69] width 12 height 12
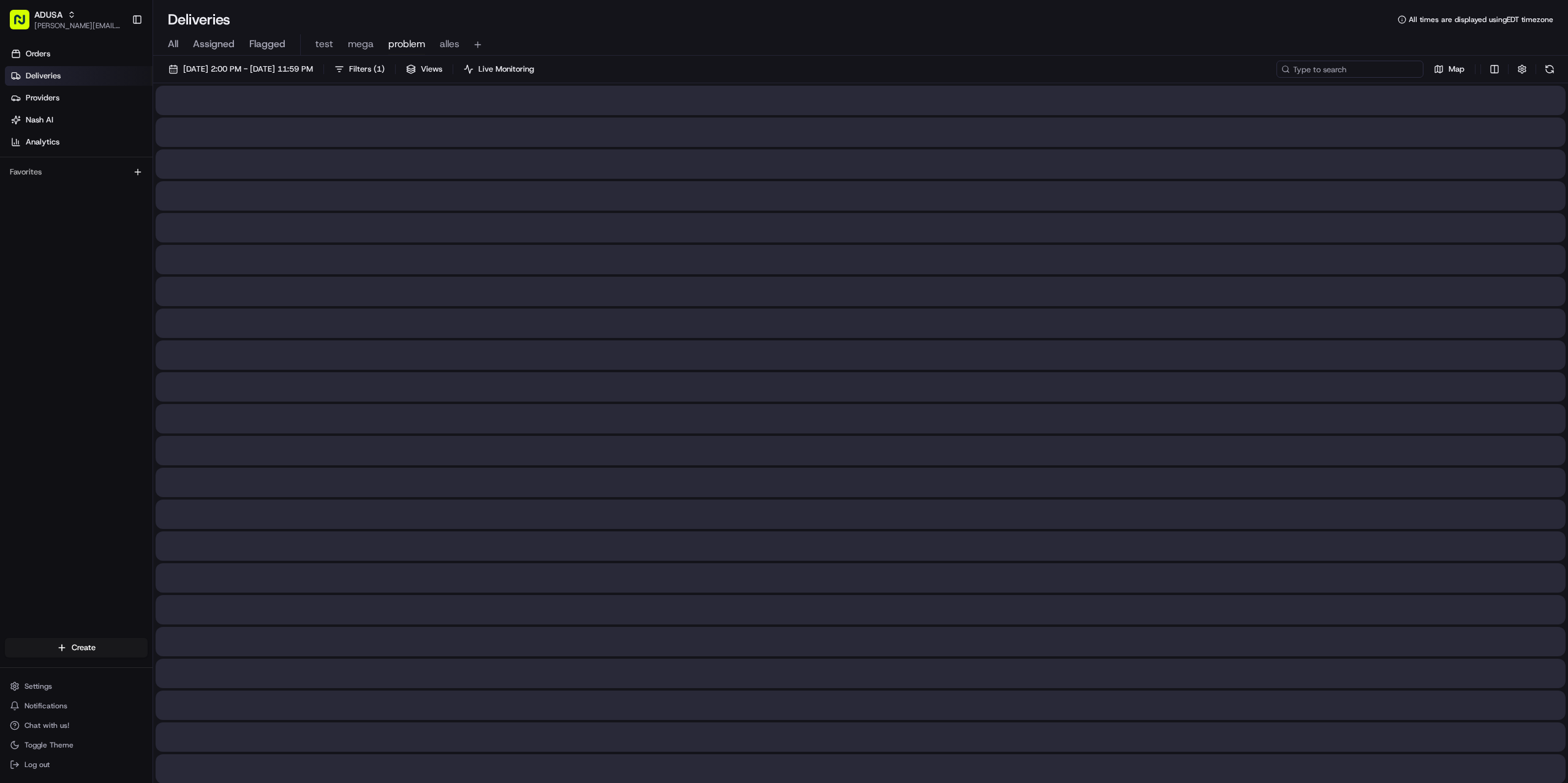
paste input "m701792361"
type input "m701792361"
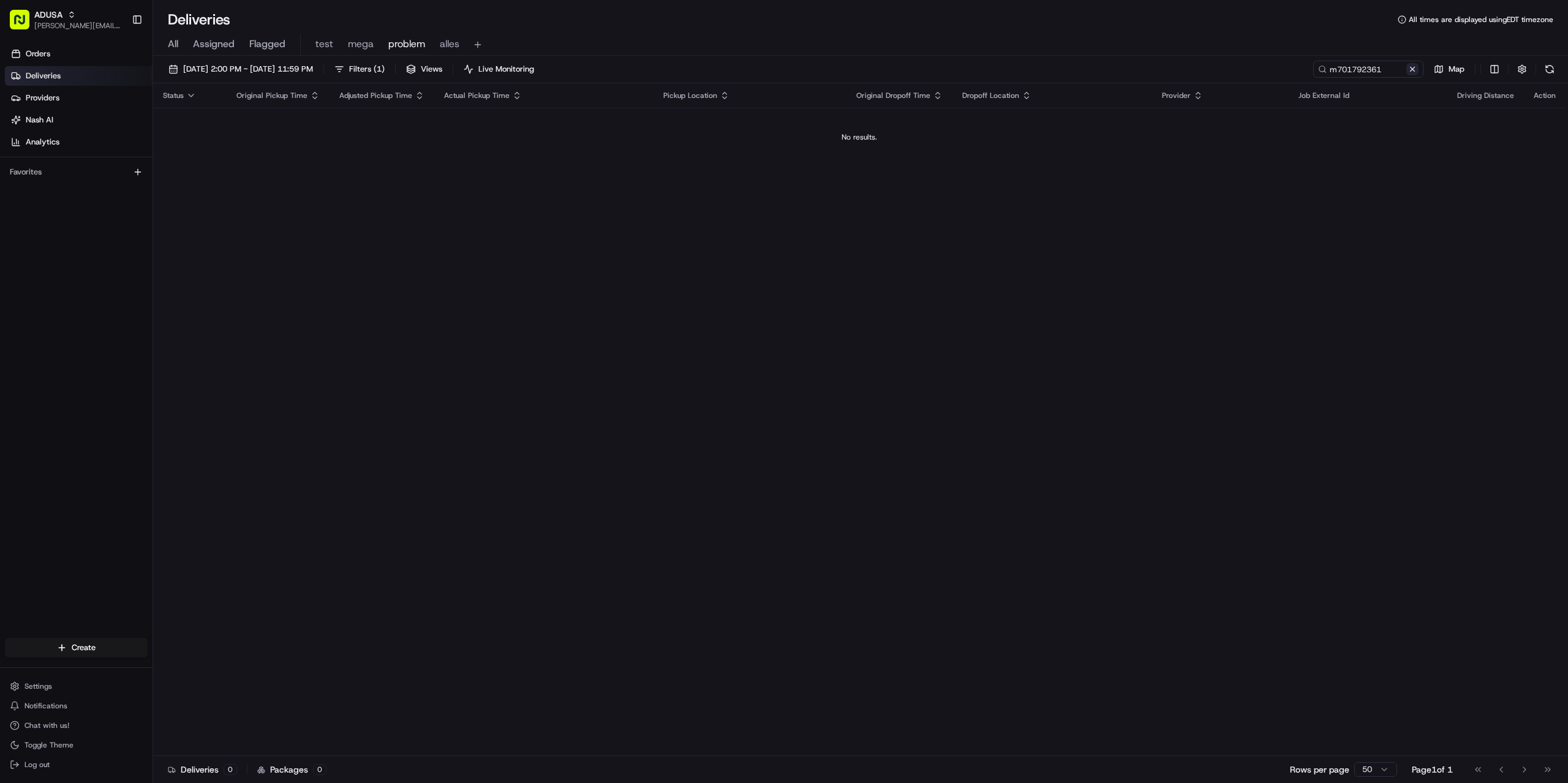
click at [1410, 70] on button at bounding box center [1412, 69] width 12 height 12
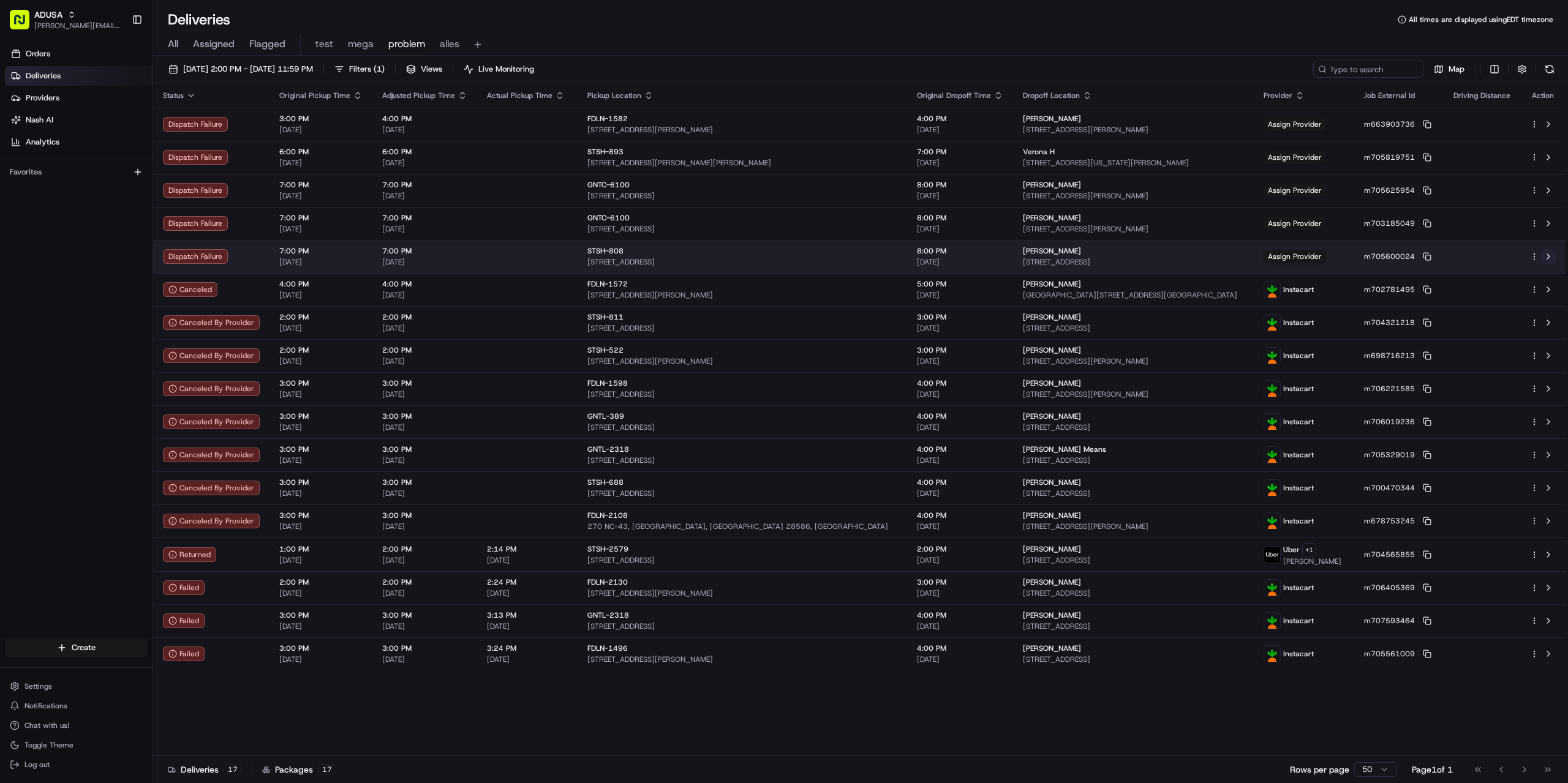
click at [1549, 259] on button at bounding box center [1549, 257] width 15 height 15
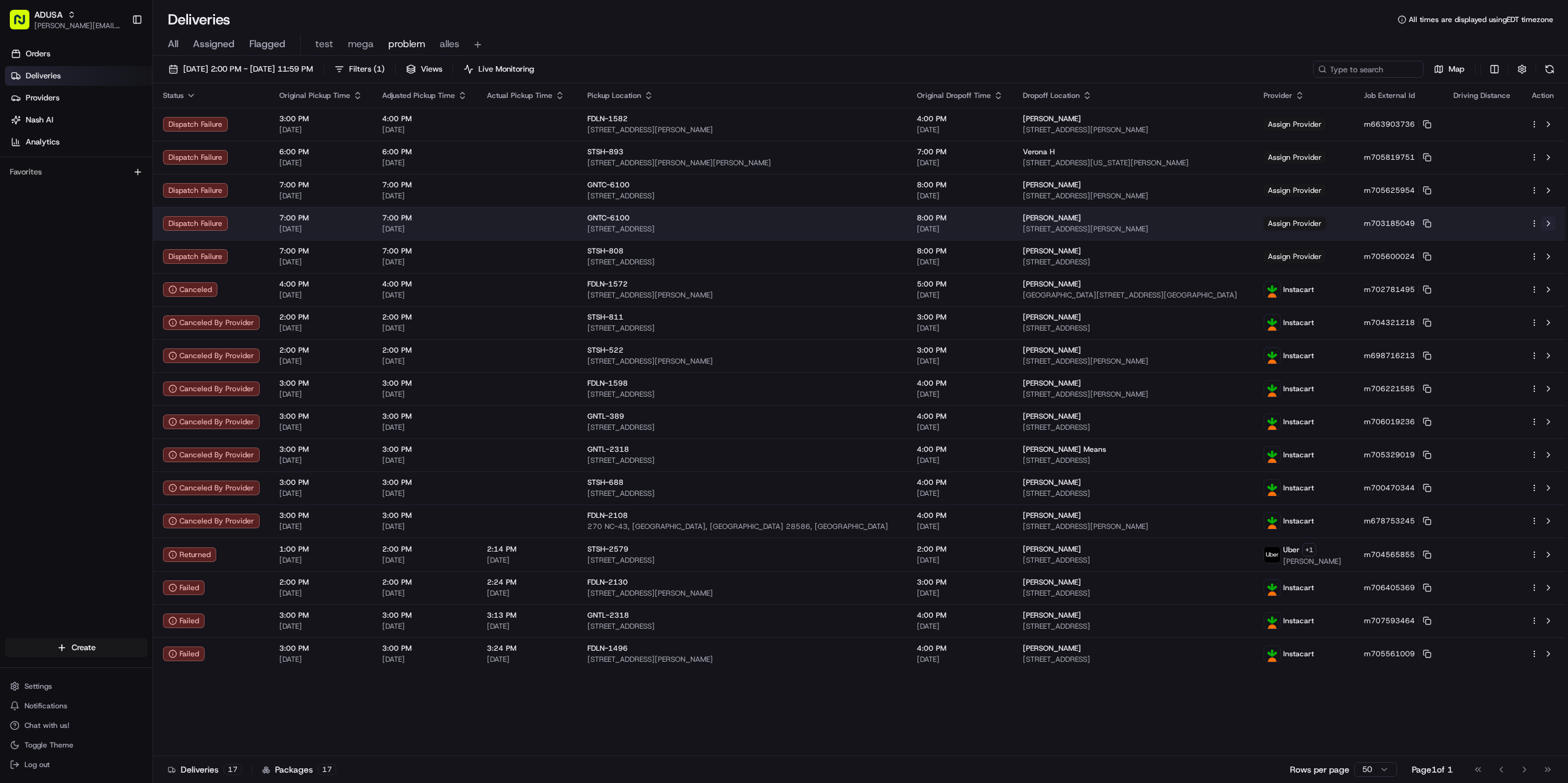
click at [1547, 224] on button at bounding box center [1549, 224] width 15 height 15
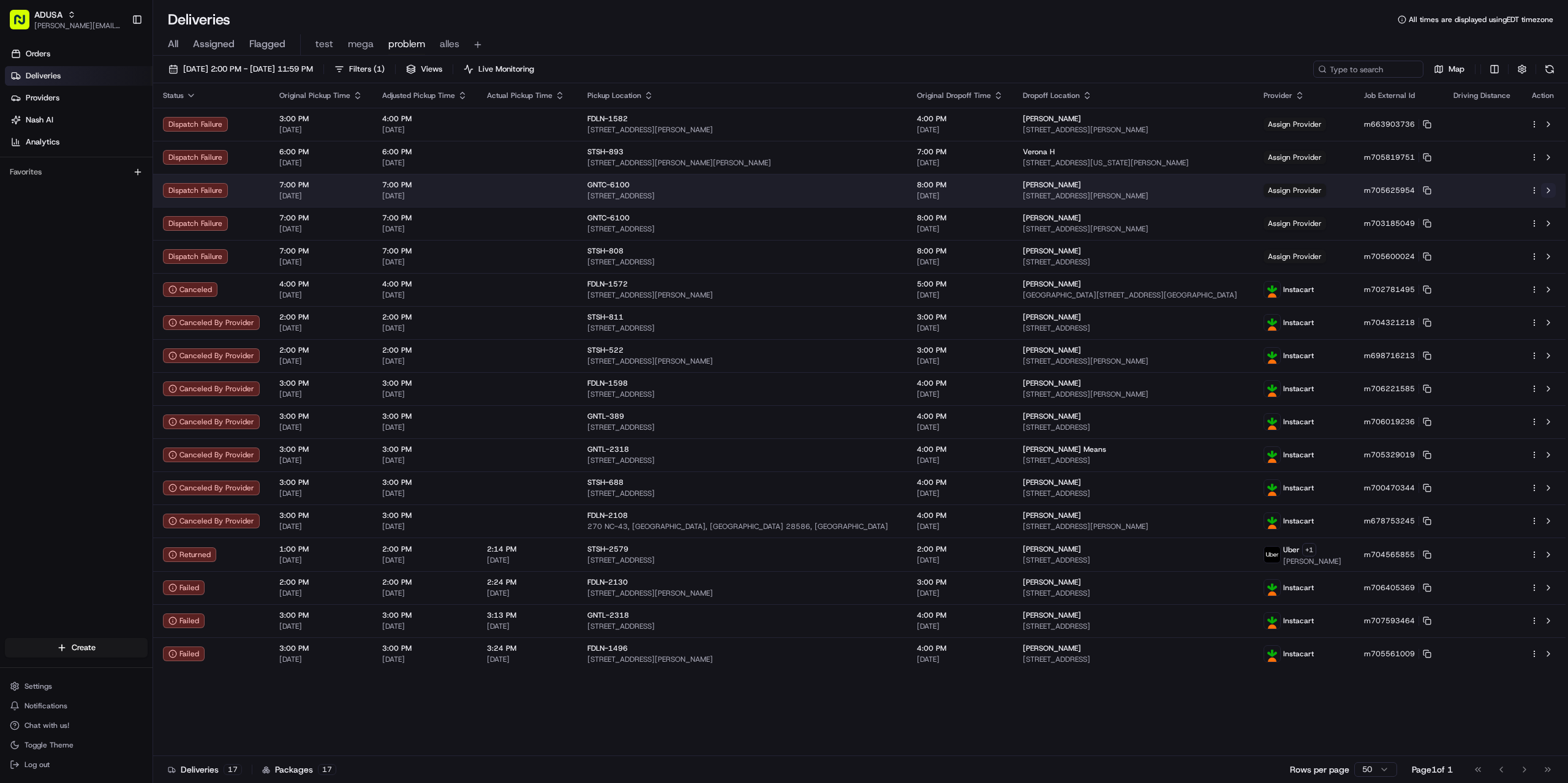
click at [1550, 190] on button at bounding box center [1549, 191] width 15 height 15
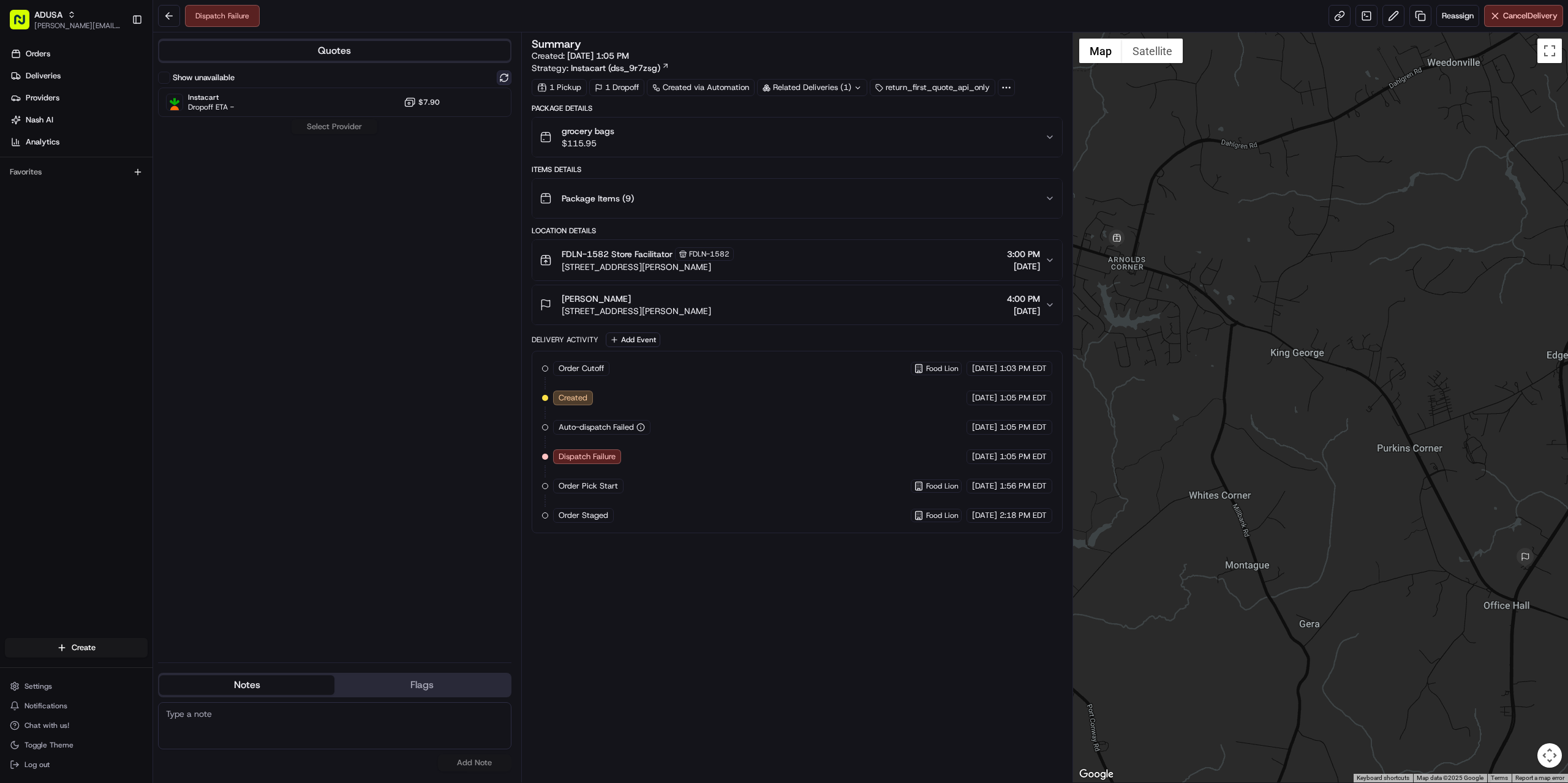
click at [501, 75] on button at bounding box center [504, 78] width 15 height 15
click at [328, 99] on div "Instacart Dropoff ETA - $7.90" at bounding box center [334, 102] width 353 height 29
click at [330, 124] on button "Assign Provider" at bounding box center [334, 127] width 87 height 15
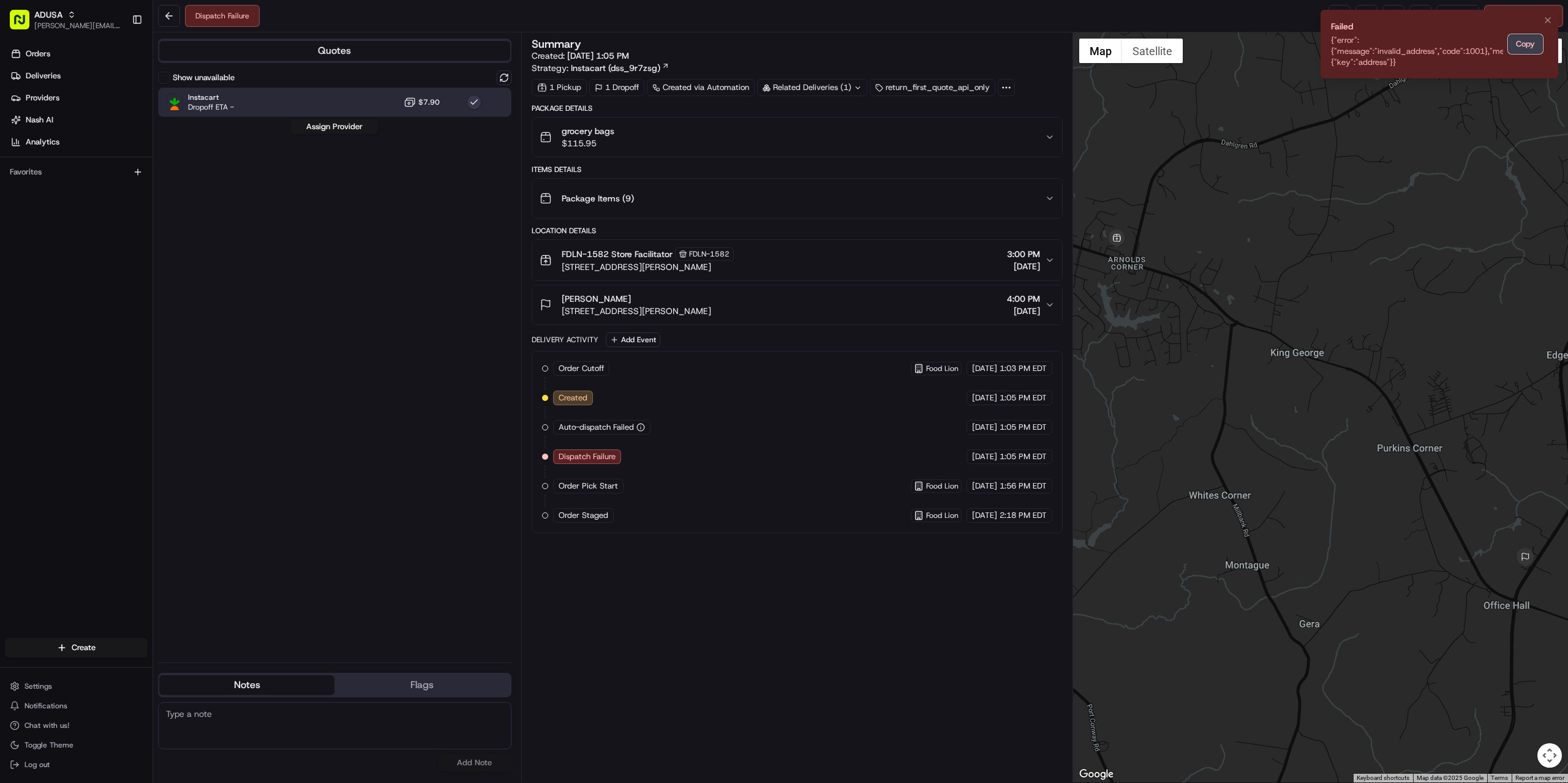
click at [1517, 41] on button "Copy" at bounding box center [1525, 43] width 35 height 20
paste textarea "{"error":{"message":"invalid_address","code":1001},"meta":{"key":"address"}}"
type textarea "{"error":{"message":"invalid_address","code":1001},"meta":{"key":"address"}}"
click at [483, 764] on button "Add Note" at bounding box center [475, 763] width 74 height 17
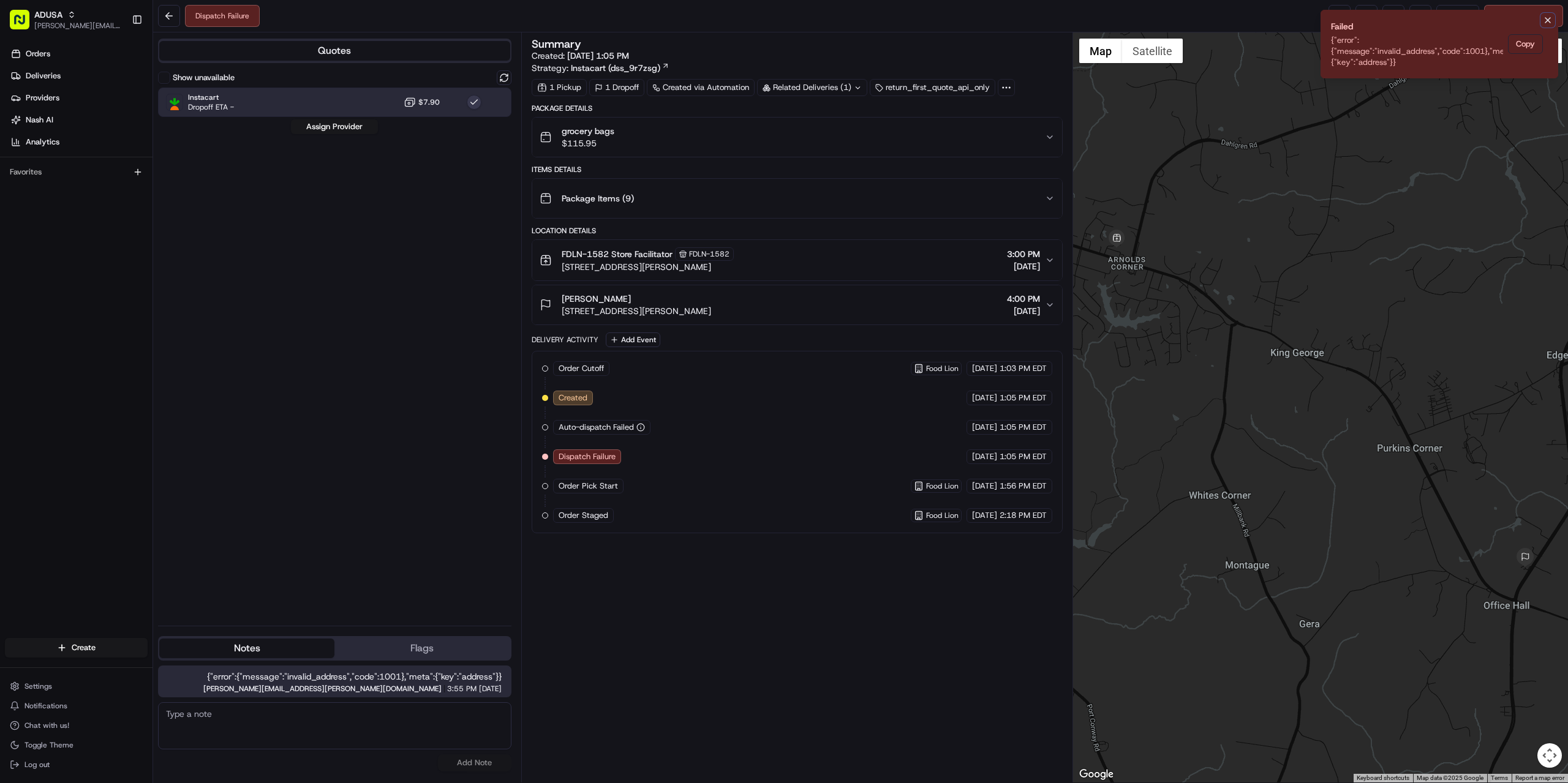
click at [1545, 17] on icon "Notifications (F8)" at bounding box center [1548, 20] width 9 height 9
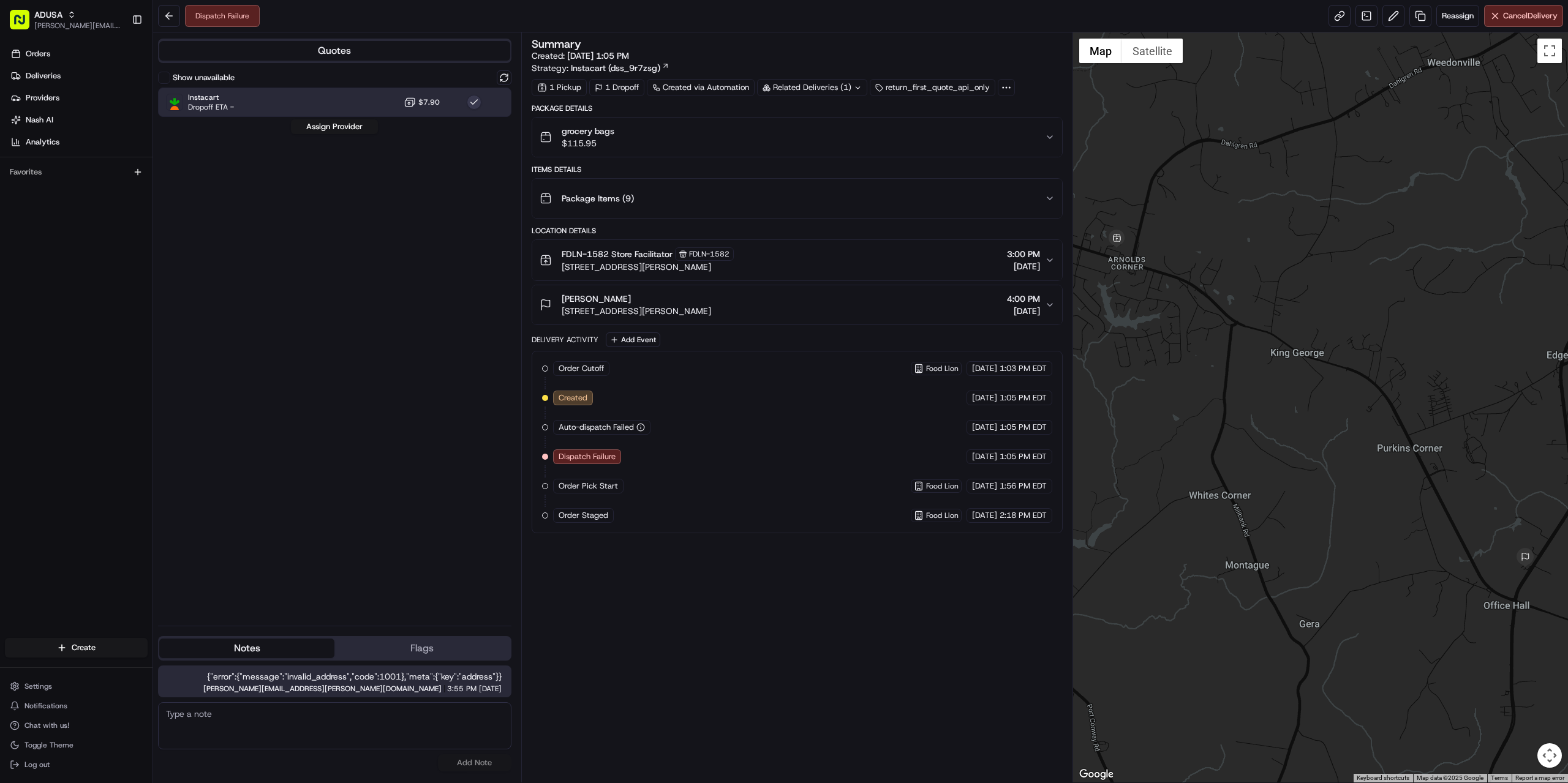
click at [727, 665] on div "Summary Created: 08/16/2025 1:05 PM Strategy: Instacart (dss_9r7zsg) 1 Pickup 1…" at bounding box center [797, 407] width 531 height 738
drag, startPoint x: 769, startPoint y: 311, endPoint x: 561, endPoint y: 313, distance: 208.0
click at [561, 313] on div "Shannon Lipke 11352 COYOTE LN, King George, VA 22485, US 4:00 PM 08/16/2025" at bounding box center [792, 305] width 505 height 25
copy span "[STREET_ADDRESS][PERSON_NAME]"
paste textarea "dispatch failure/ invalid address. flex checked google, appears to be a newly b…"
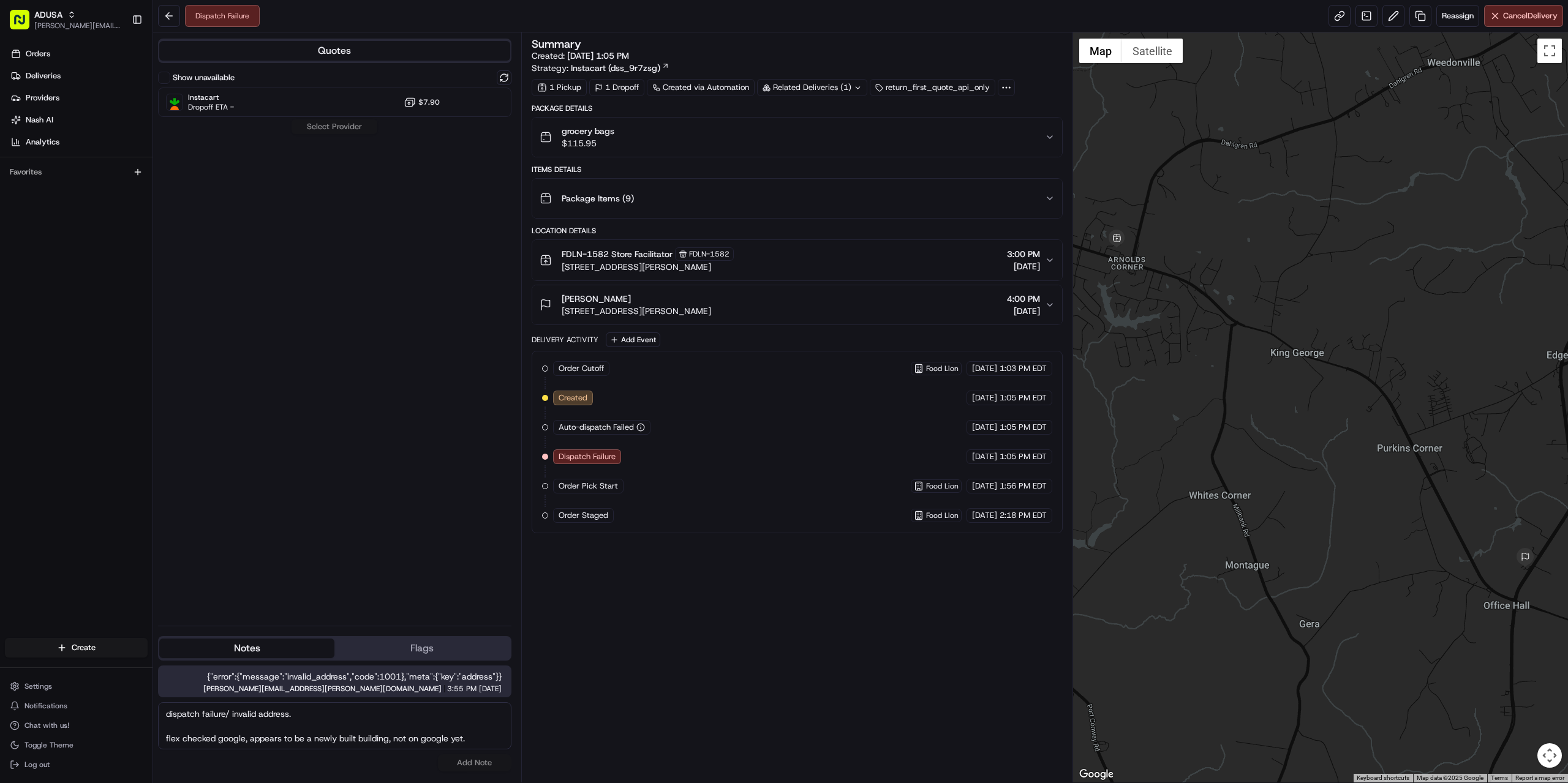
scroll to position [20, 0]
type textarea "dispatch failure/ invalid address. flex checked google, appears to be a newly b…"
click at [476, 762] on button "Add Note" at bounding box center [475, 763] width 74 height 17
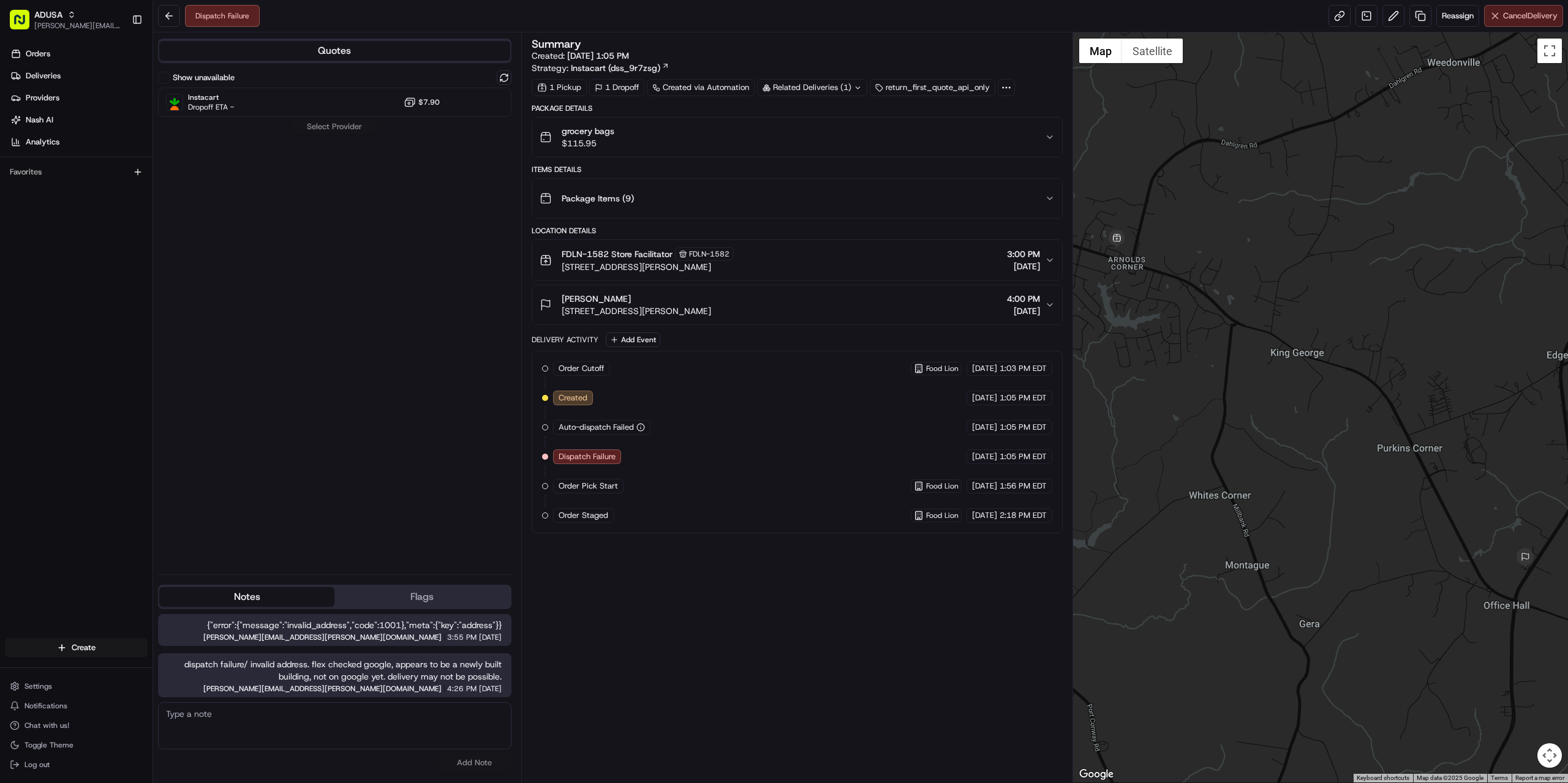
click at [1499, 15] on button "Cancel Delivery" at bounding box center [1524, 15] width 79 height 22
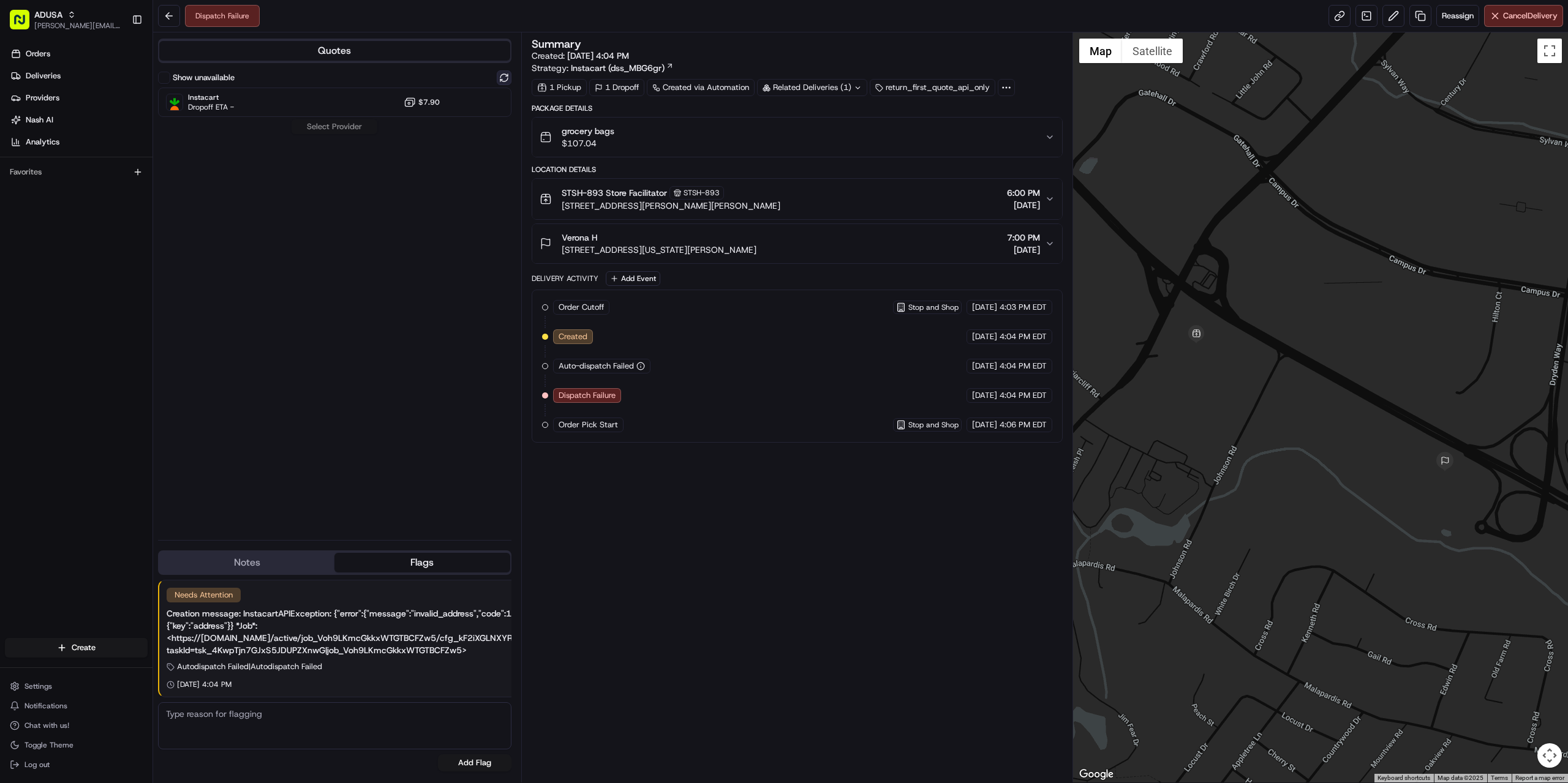
click at [508, 79] on button at bounding box center [504, 78] width 15 height 15
click at [259, 568] on button "Notes" at bounding box center [247, 563] width 175 height 20
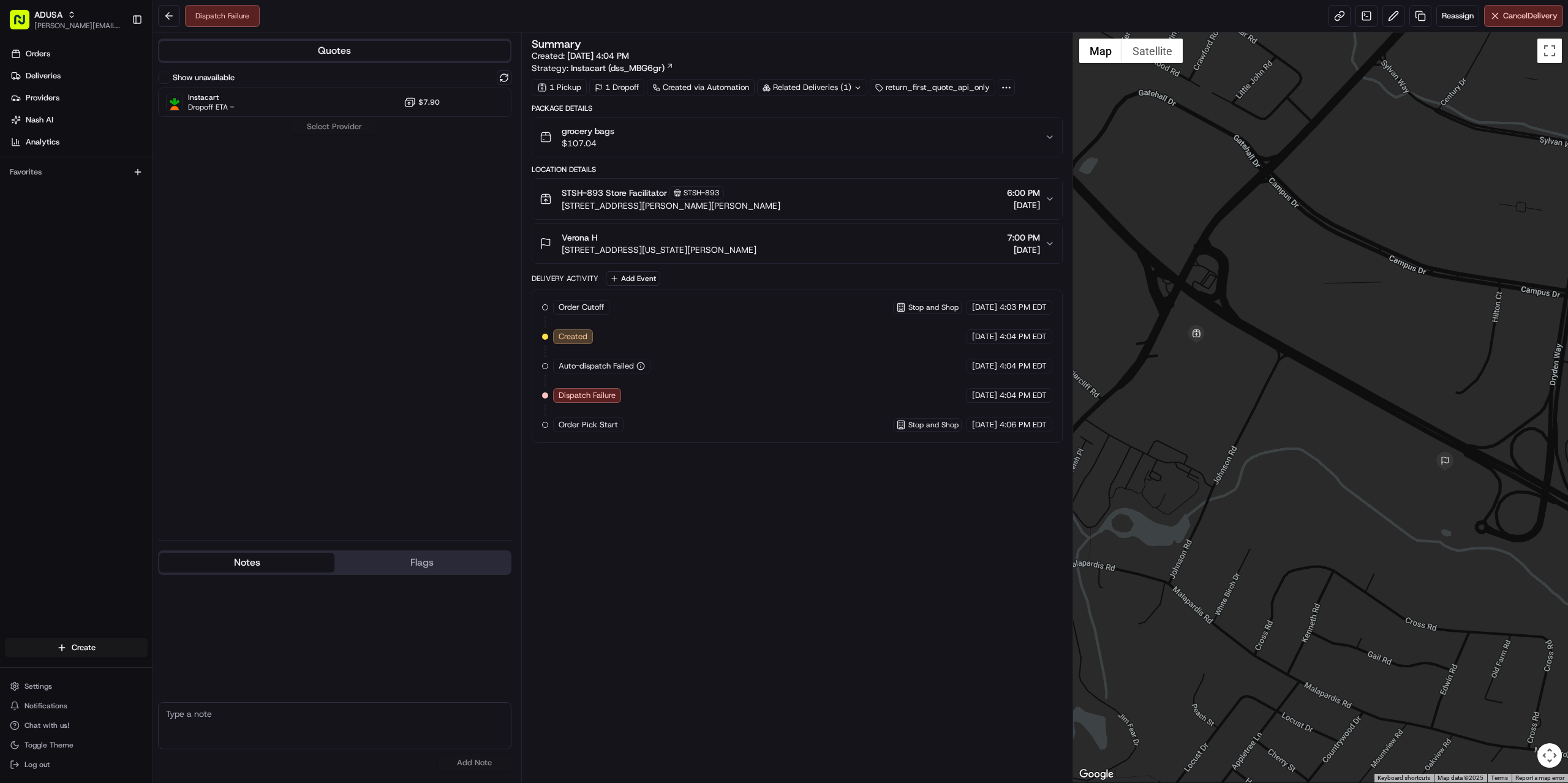
click at [494, 78] on div "Show unavailable" at bounding box center [334, 78] width 353 height 15
click at [498, 76] on button at bounding box center [504, 78] width 15 height 15
click at [330, 104] on div "Instacart Dropoff ETA - $7.90" at bounding box center [334, 102] width 353 height 29
click at [318, 121] on button "Assign Provider" at bounding box center [334, 127] width 87 height 15
click at [315, 127] on button "Assign Provider" at bounding box center [334, 127] width 87 height 15
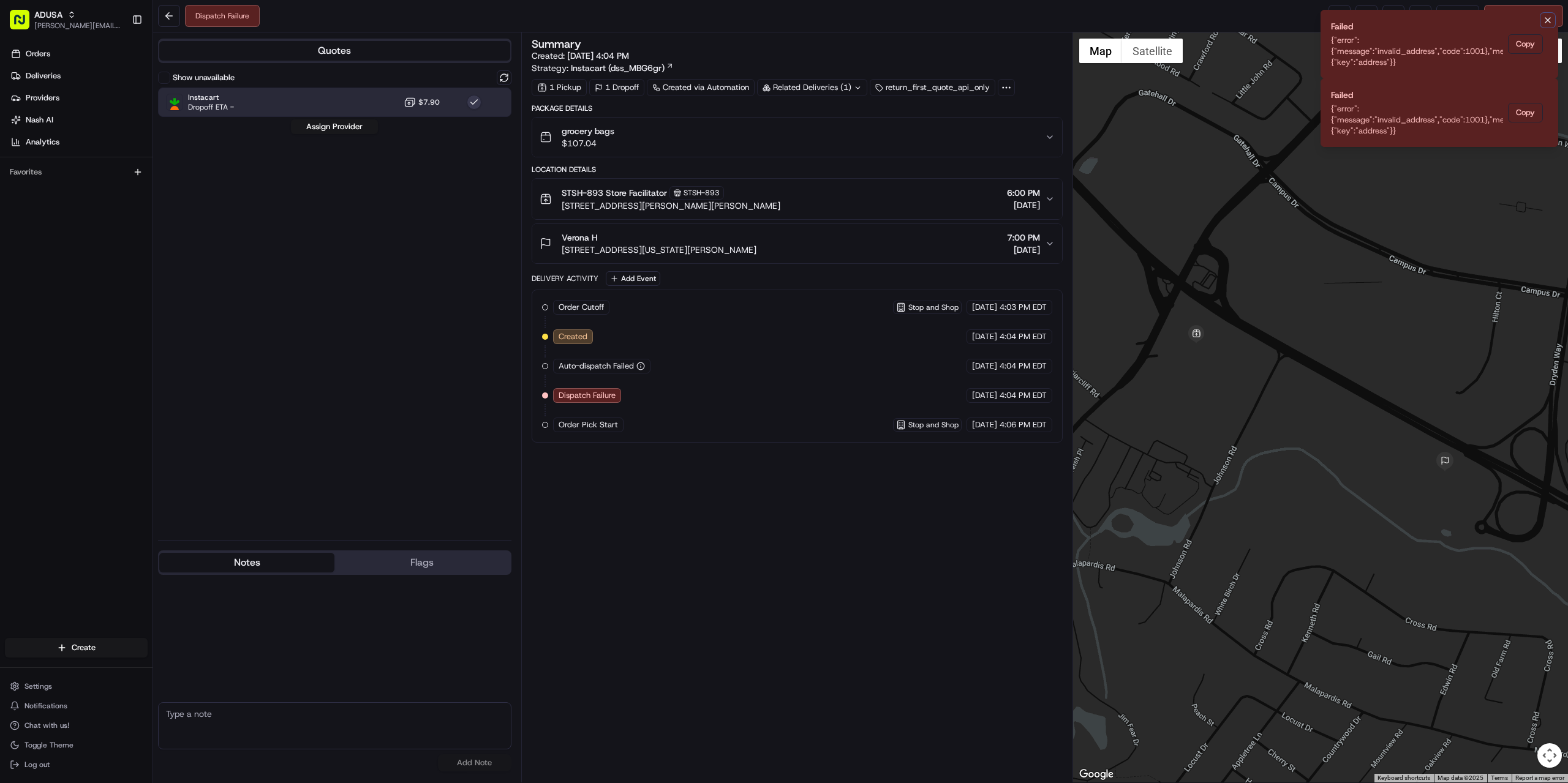
click at [1548, 21] on icon "Notifications (F8)" at bounding box center [1548, 20] width 9 height 9
click at [1548, 84] on icon "Notifications (F8)" at bounding box center [1548, 89] width 9 height 9
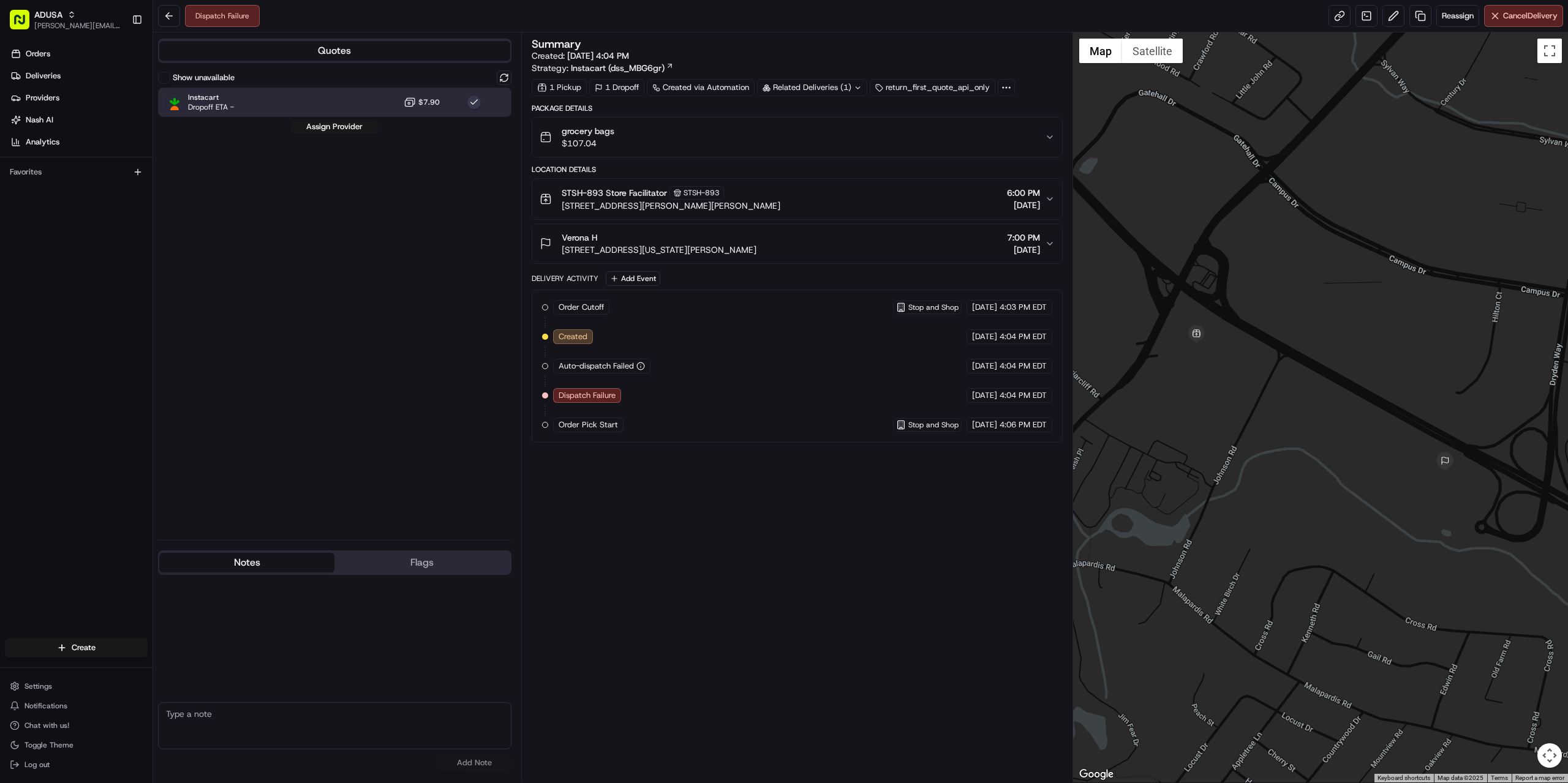
drag, startPoint x: 775, startPoint y: 244, endPoint x: 561, endPoint y: 252, distance: 214.1
click at [561, 252] on div "Verona H 1501 New Jersey 10, Morris Plains, NJ 07950, USA 7:00 PM 08/16/2025" at bounding box center [792, 244] width 505 height 25
copy span "1501 New Jersey 10, Morris Plains, NJ 07950, USA"
click at [289, 715] on textarea at bounding box center [334, 726] width 353 height 47
click at [930, 557] on div "Summary Created: 08/16/2025 4:04 PM Strategy: Instacart (dss_MBG6gr) 1 Pickup 1…" at bounding box center [797, 407] width 531 height 738
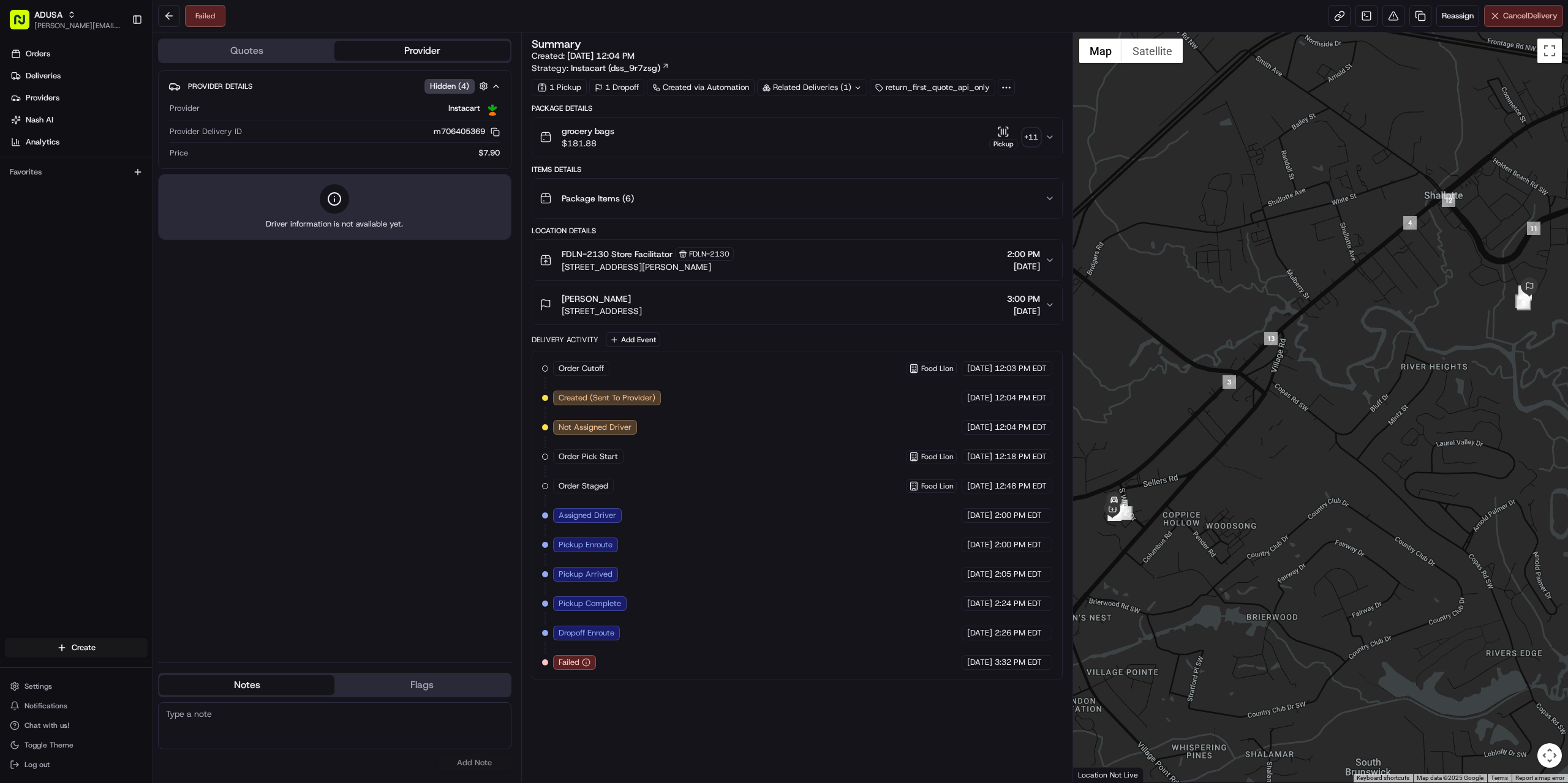
click at [1518, 20] on span "Cancel Delivery" at bounding box center [1530, 16] width 55 height 11
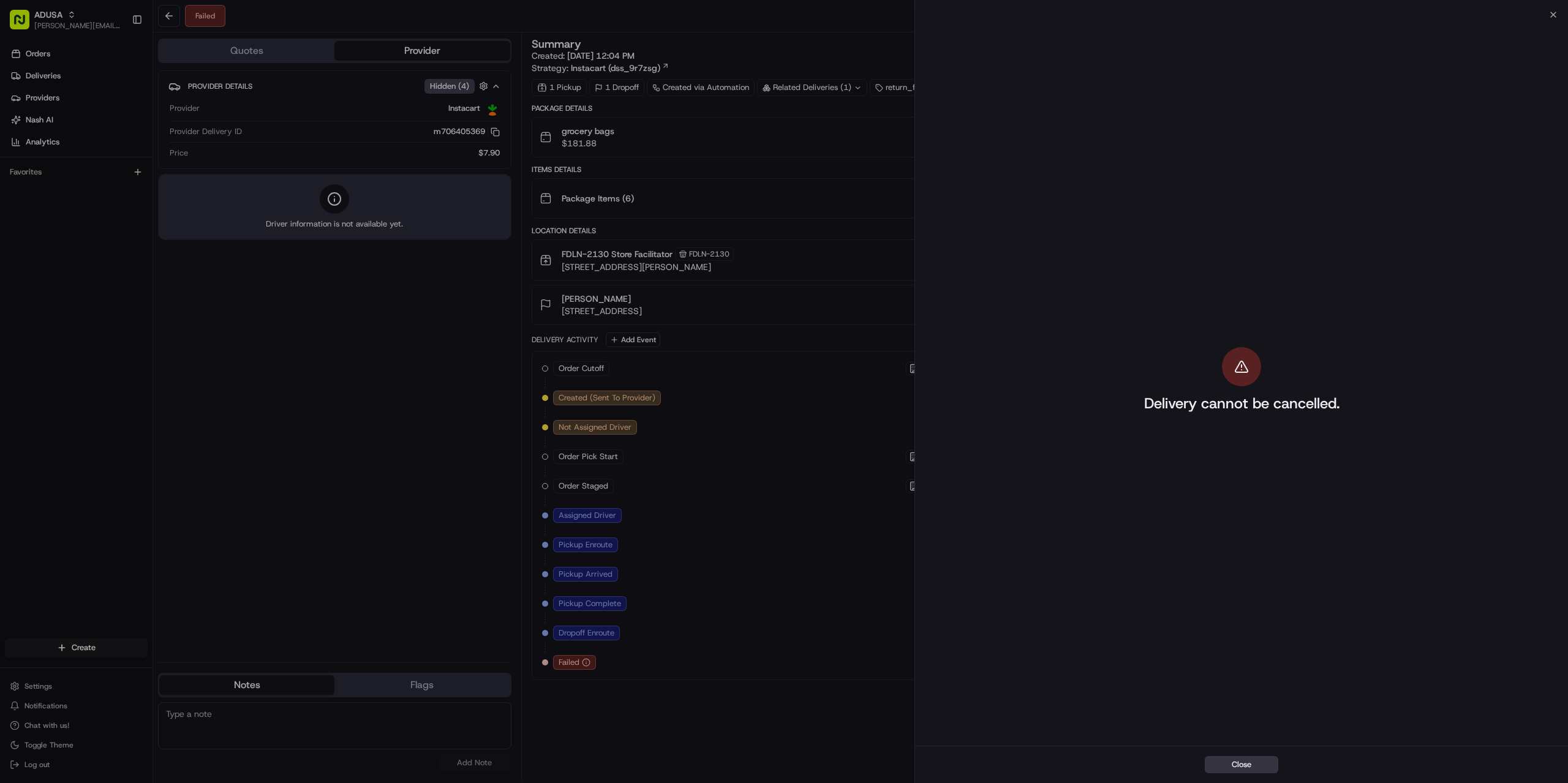
click at [1233, 762] on button "Close" at bounding box center [1242, 765] width 74 height 17
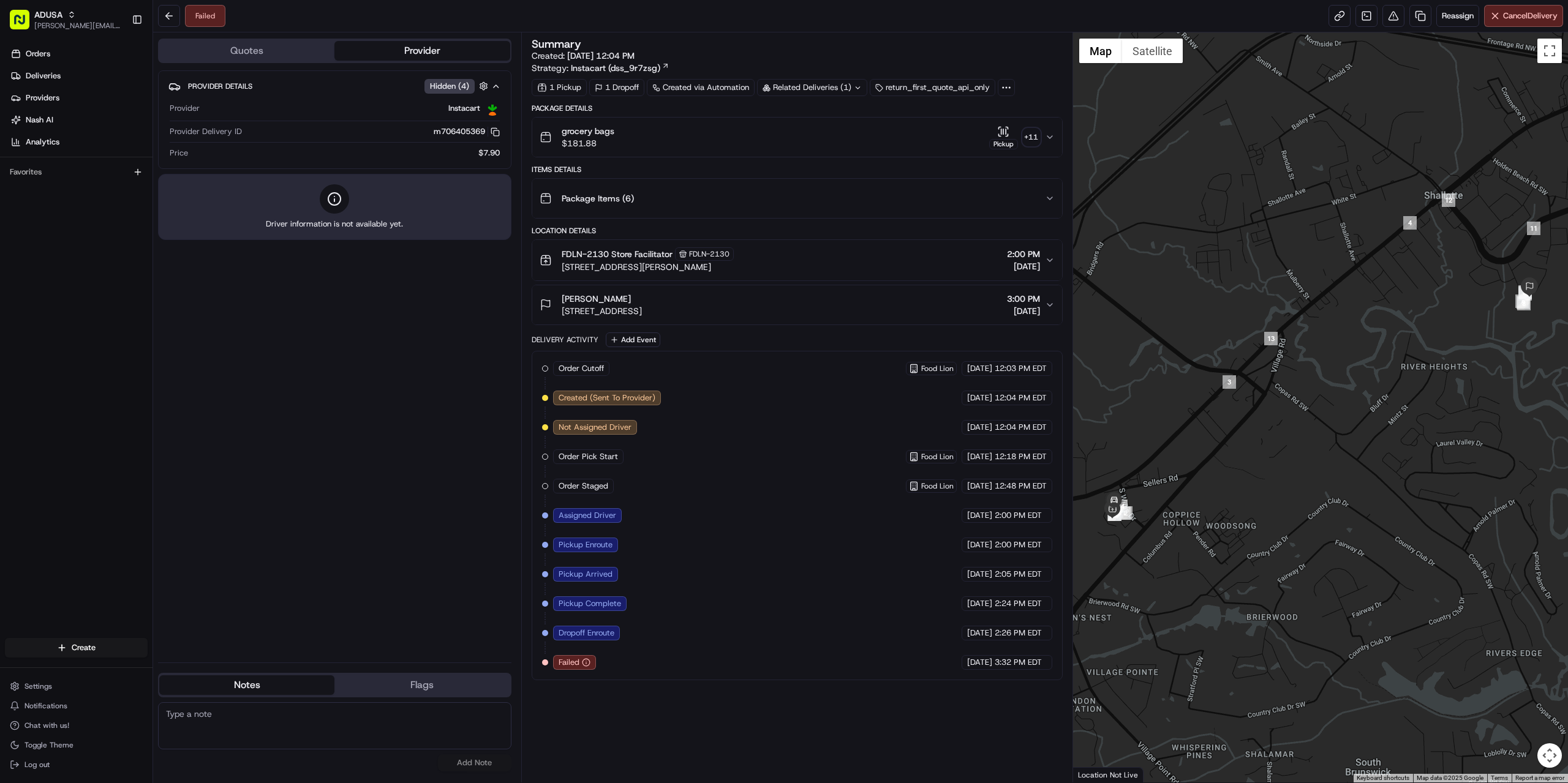
click at [817, 725] on div "Summary Created: [DATE] 12:04 PM Strategy: Instacart (dss_9r7zsg) 1 Pickup 1 Dr…" at bounding box center [797, 407] width 531 height 738
click at [1130, 122] on div at bounding box center [1321, 407] width 496 height 750
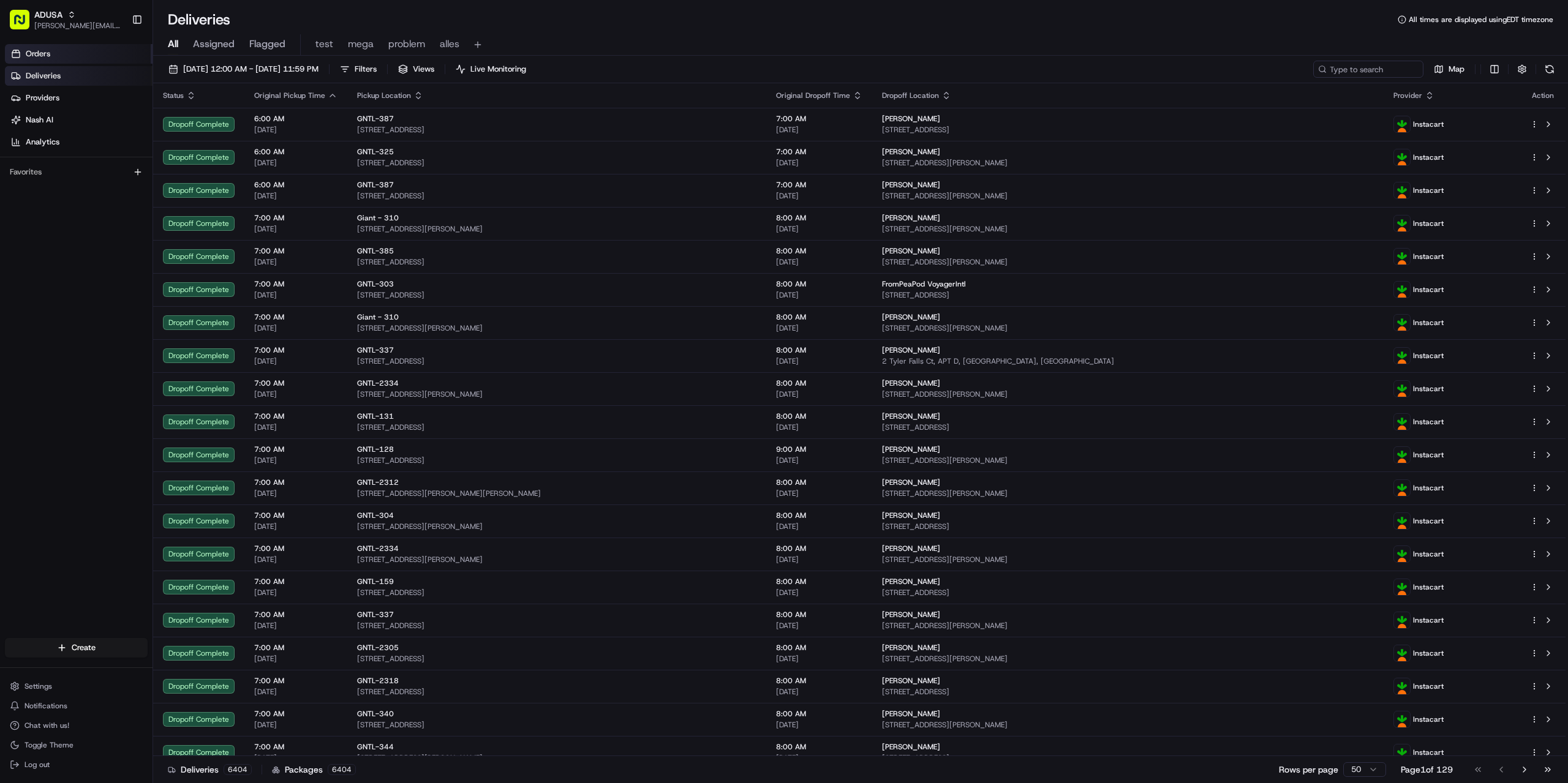
click at [58, 53] on link "Orders" at bounding box center [78, 54] width 147 height 20
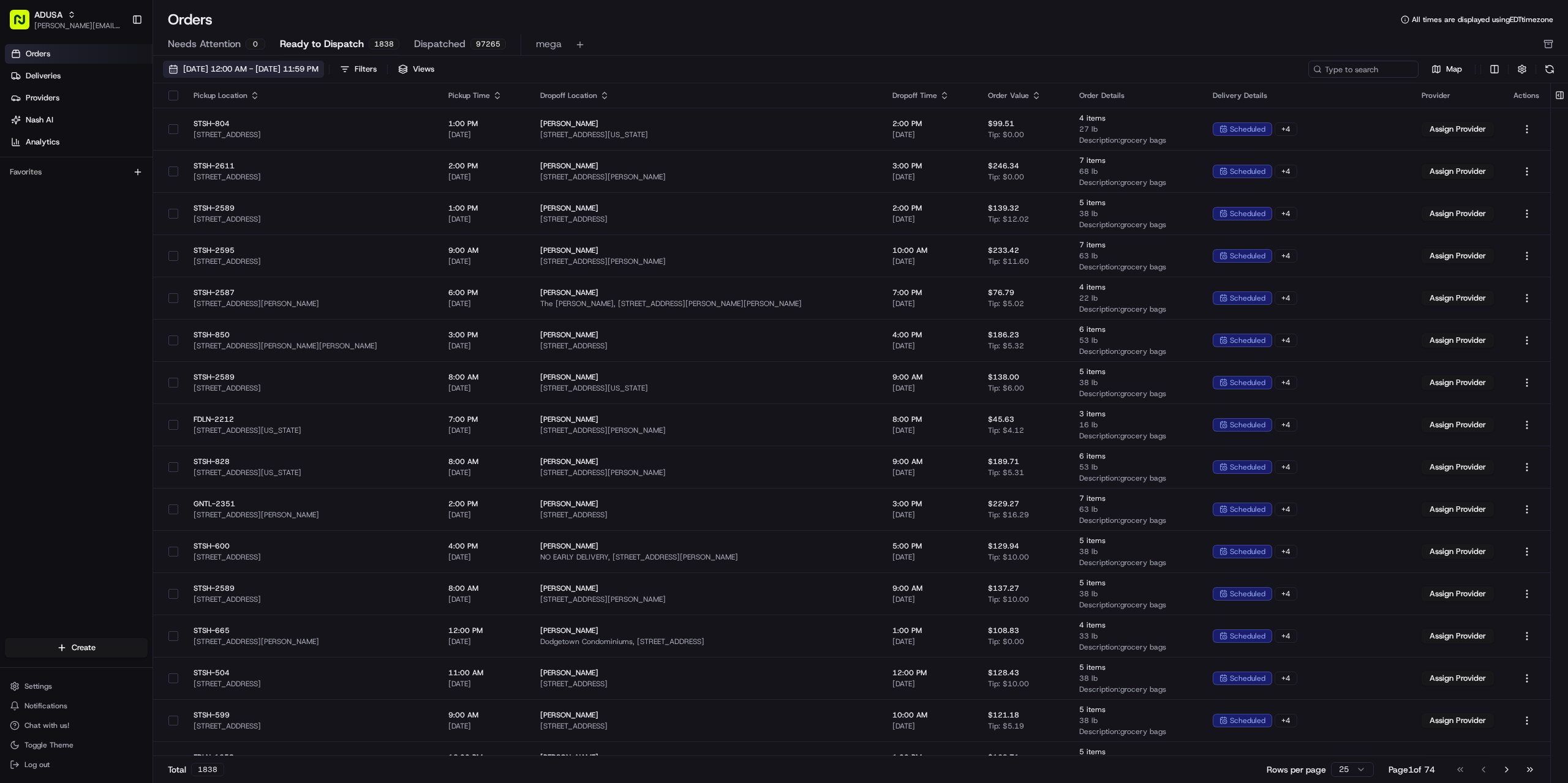
click at [281, 64] on span "08/01/2025 12:00 AM - 08/31/2025 11:59 PM" at bounding box center [250, 69] width 135 height 11
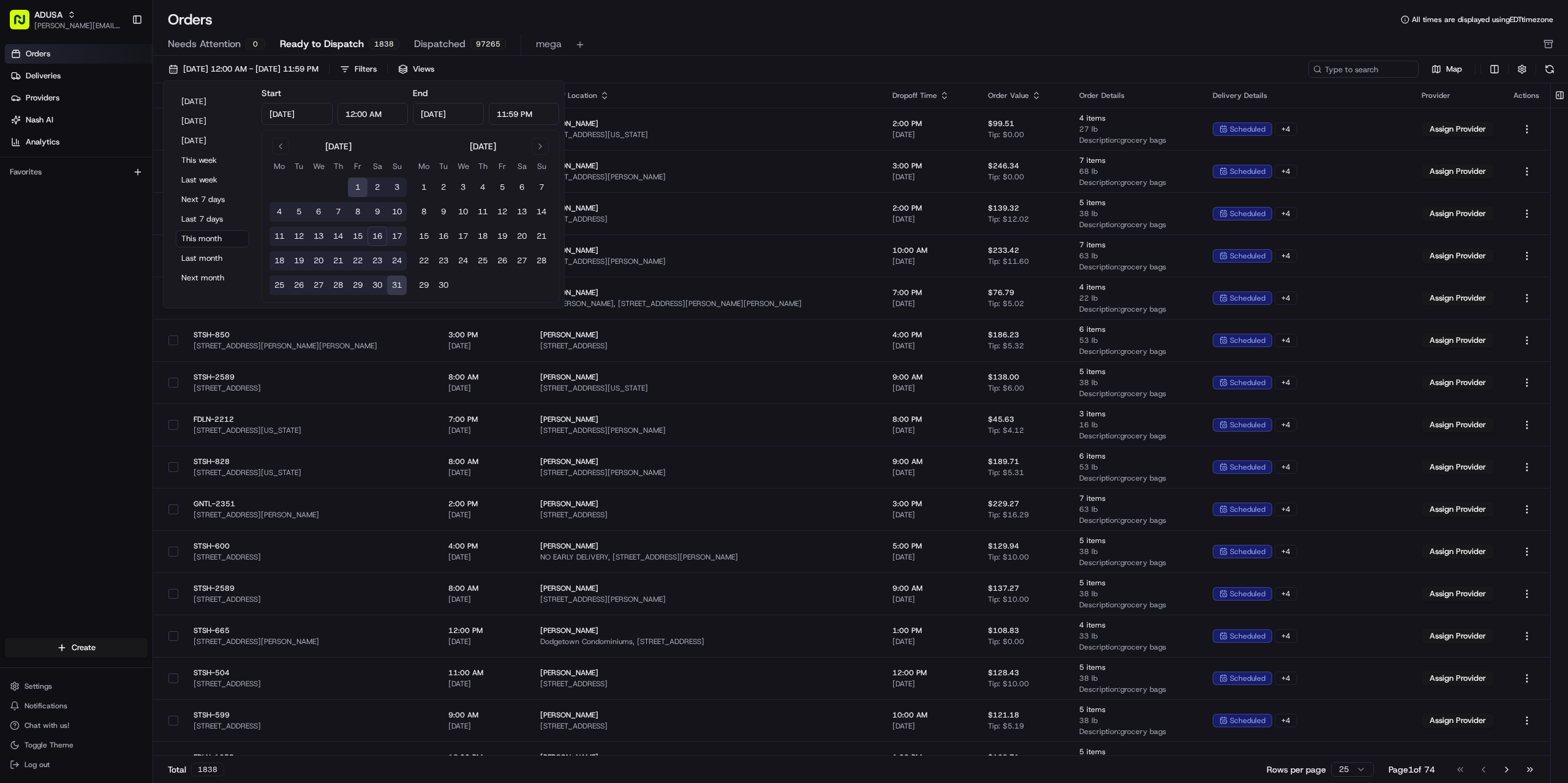
click at [376, 235] on button "16" at bounding box center [377, 236] width 20 height 20
type input "Aug 16, 2025"
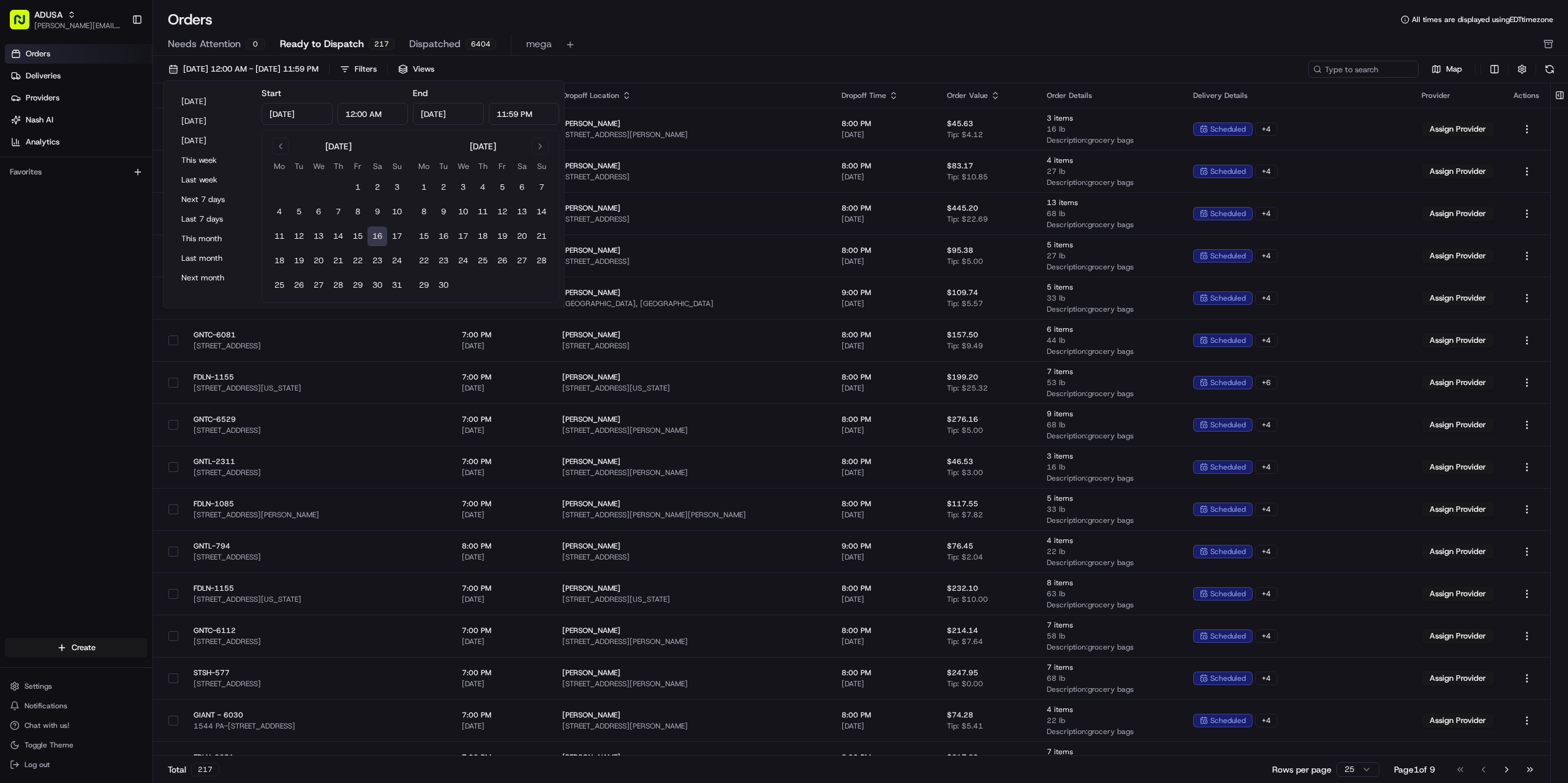
click at [661, 51] on div "Needs Attention 0 Ready to Dispatch 217 Dispatched 6404 mega" at bounding box center [852, 44] width 1369 height 21
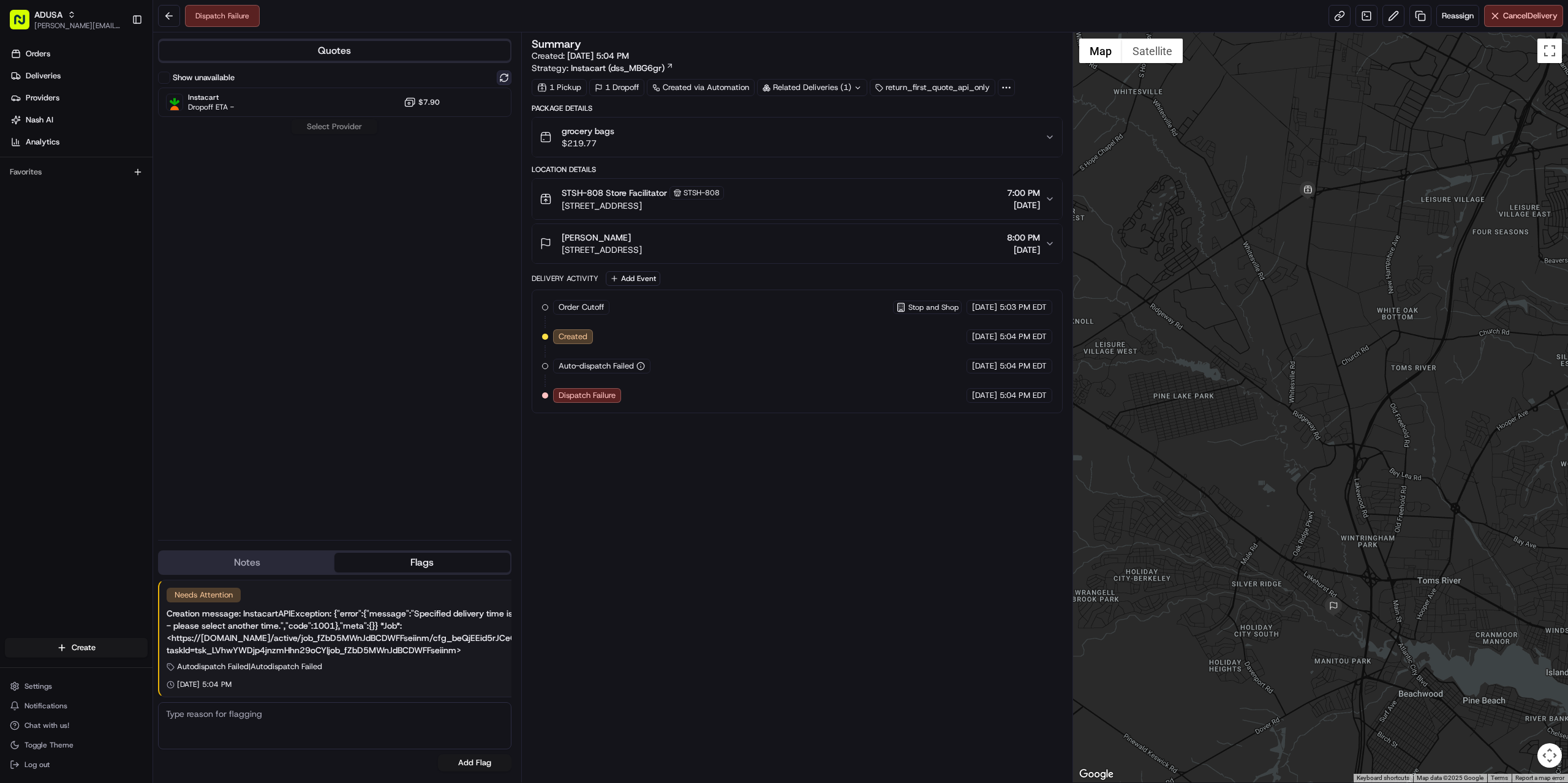
click at [507, 75] on button at bounding box center [504, 78] width 15 height 15
click at [323, 104] on div "Instacart Dropoff ETA - $7.90" at bounding box center [334, 102] width 353 height 29
click at [320, 128] on button "Assign Provider" at bounding box center [334, 127] width 87 height 15
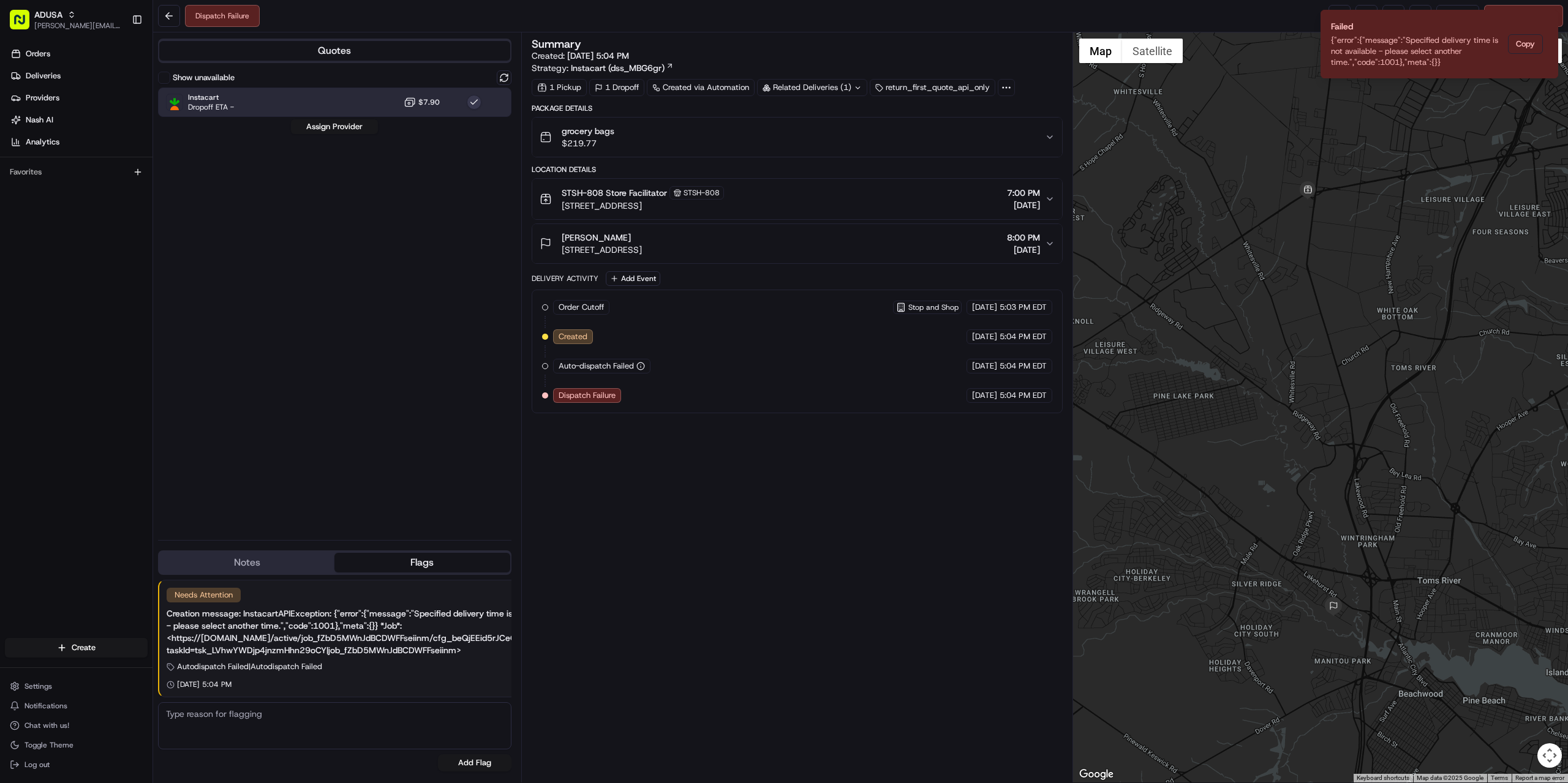
click at [248, 565] on button "Notes" at bounding box center [247, 563] width 175 height 20
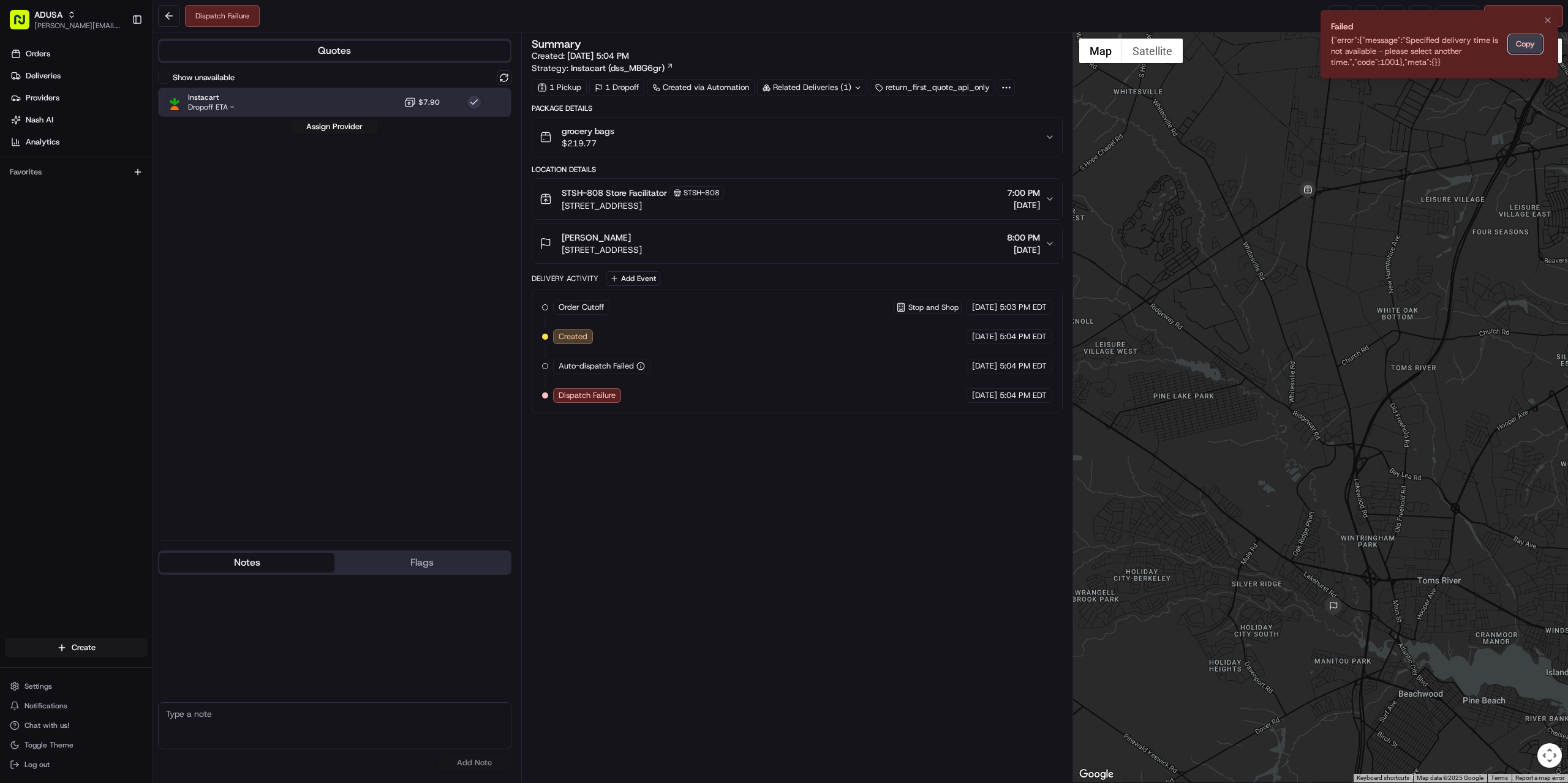
click at [1525, 46] on button "Copy" at bounding box center [1525, 43] width 35 height 20
paste textarea "{"error":{"message":"Specified delivery time is not available - please select a…"
type textarea "{"error":{"message":"Specified delivery time is not available - please select a…"
click at [463, 766] on button "Add Note" at bounding box center [475, 763] width 74 height 17
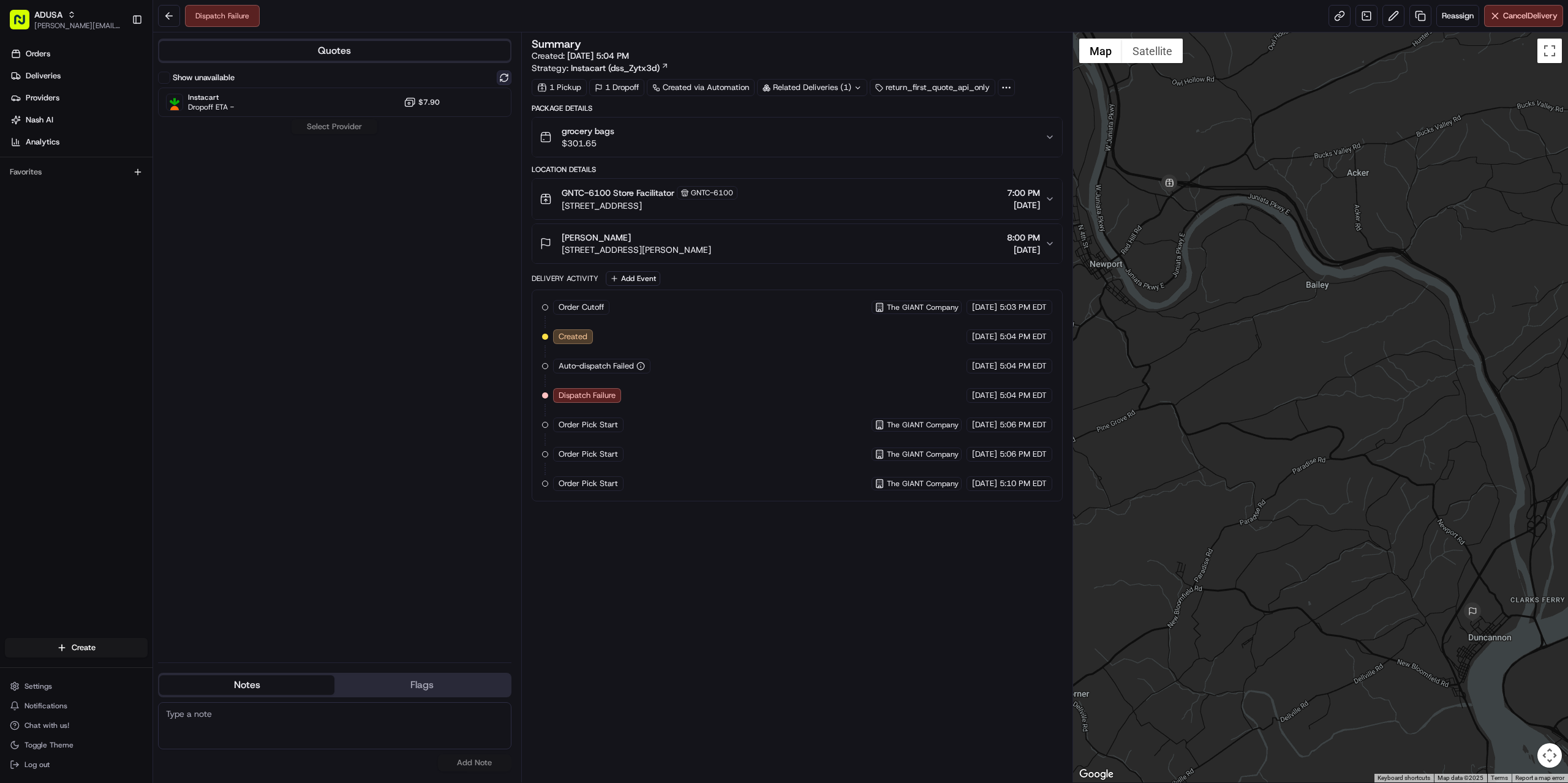
click at [509, 74] on button at bounding box center [504, 78] width 15 height 15
click at [303, 102] on div "Instacart Dropoff ETA - $7.90" at bounding box center [334, 102] width 353 height 29
click at [321, 123] on button "Assign Provider" at bounding box center [334, 127] width 87 height 15
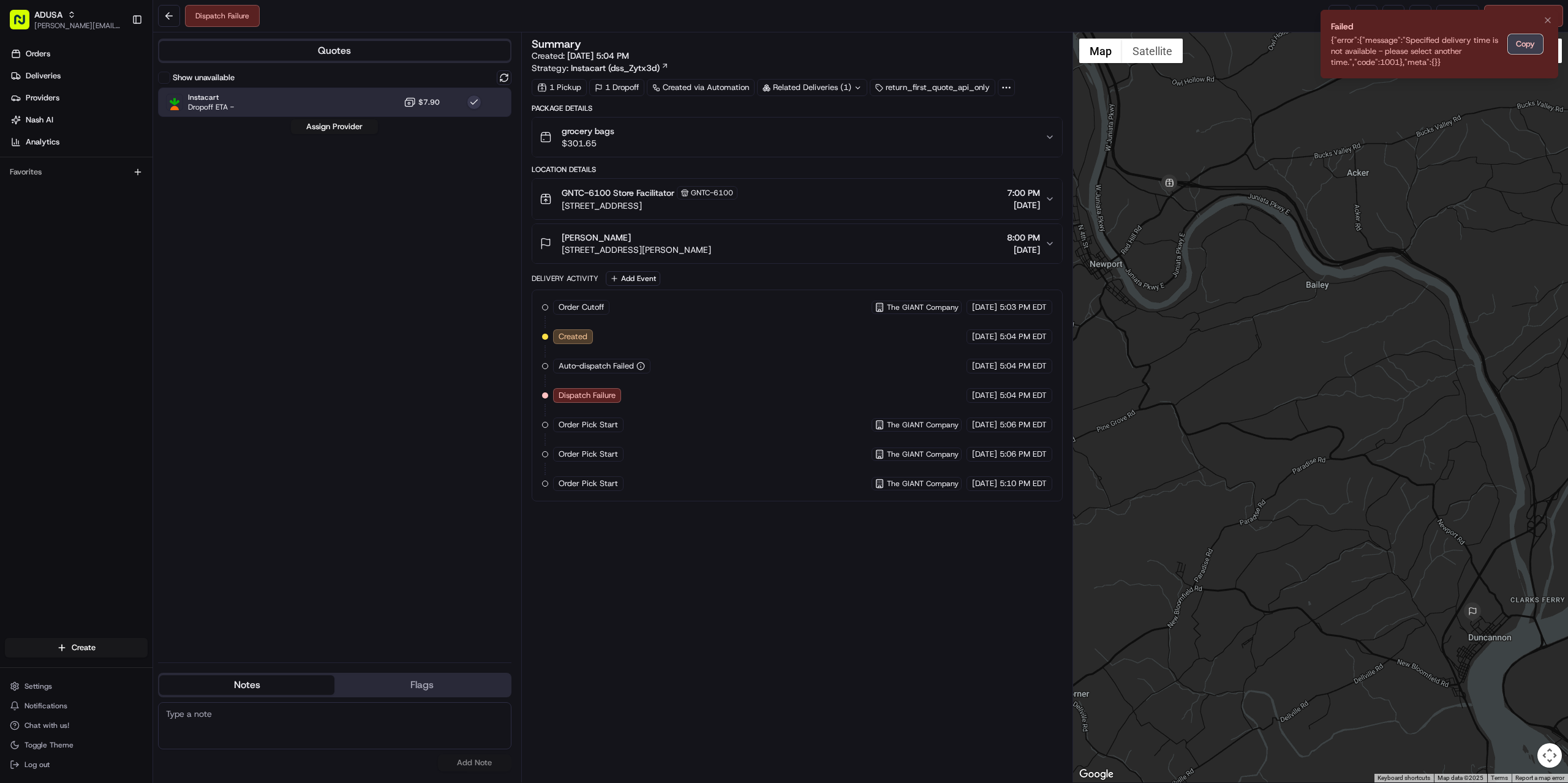
click at [1534, 48] on button "Copy" at bounding box center [1525, 43] width 35 height 20
paste textarea "{"error":{"message":"Specified delivery time is not available - please select a…"
type textarea "{"error":{"message":"Specified delivery time is not available - please select a…"
click at [475, 763] on button "Add Note" at bounding box center [475, 763] width 74 height 17
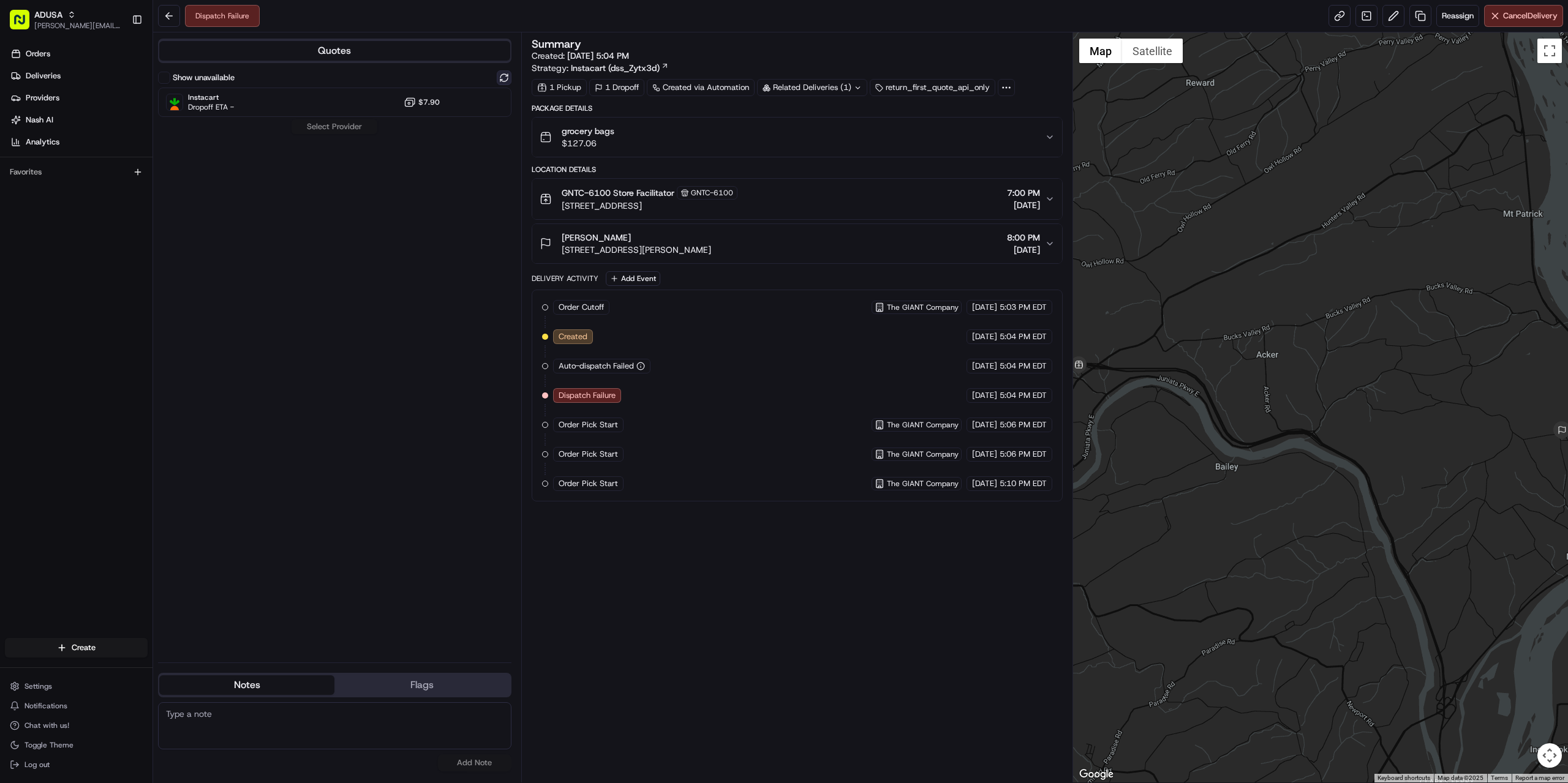
click at [504, 74] on button at bounding box center [504, 78] width 15 height 15
click at [332, 109] on div "Instacart Dropoff ETA - $7.90" at bounding box center [334, 102] width 353 height 29
click at [328, 124] on button "Assign Provider" at bounding box center [334, 127] width 87 height 15
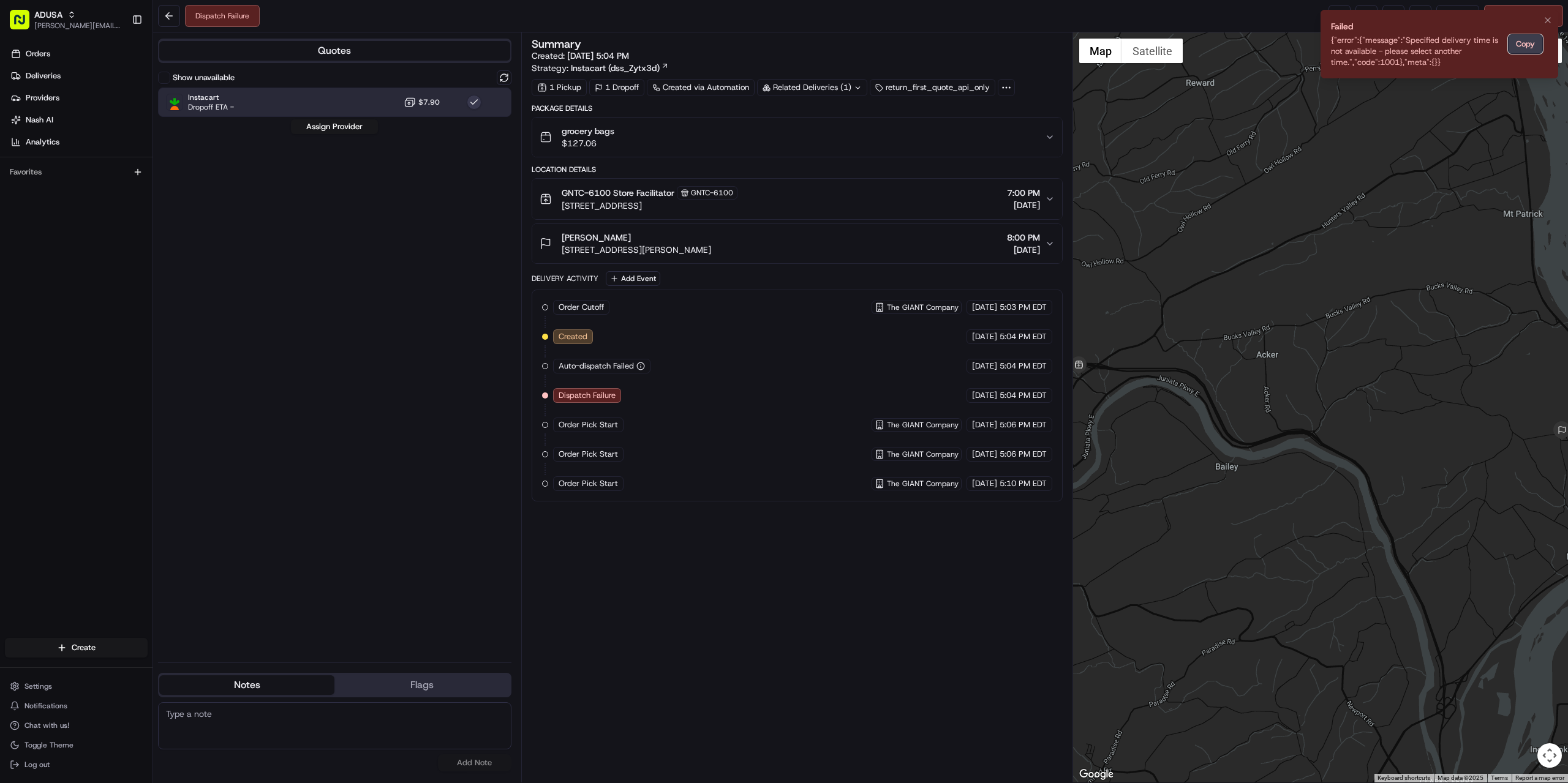
click at [1522, 43] on button "Copy" at bounding box center [1525, 43] width 35 height 20
paste textarea "{"error":{"message":"Specified delivery time is not available - please select a…"
type textarea "{"error":{"message":"Specified delivery time is not available - please select a…"
click at [486, 766] on button "Add Note" at bounding box center [475, 763] width 74 height 17
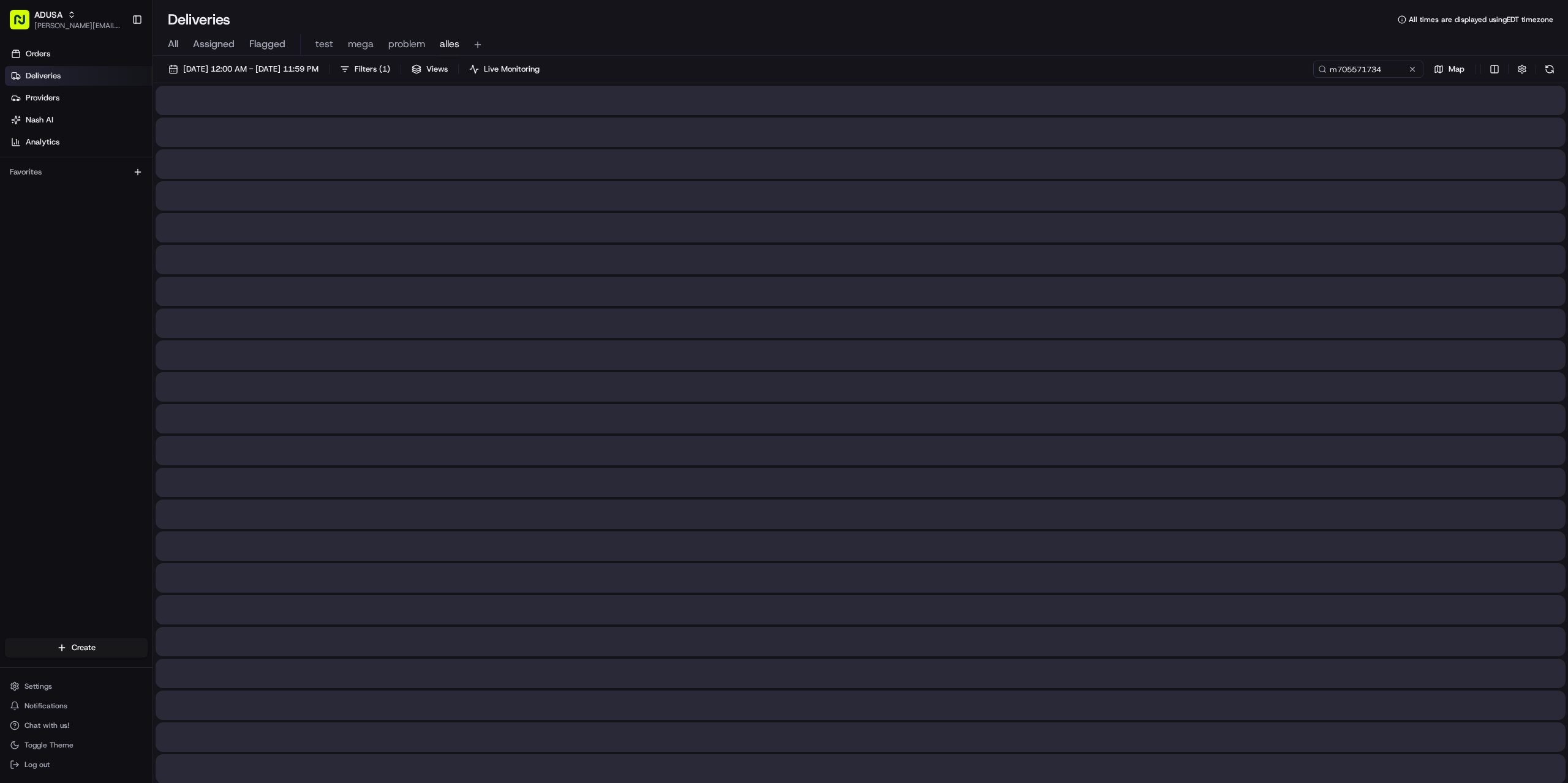
drag, startPoint x: 1301, startPoint y: 67, endPoint x: 1292, endPoint y: 67, distance: 9.0
click at [1313, 67] on input "m705571734" at bounding box center [1368, 69] width 111 height 17
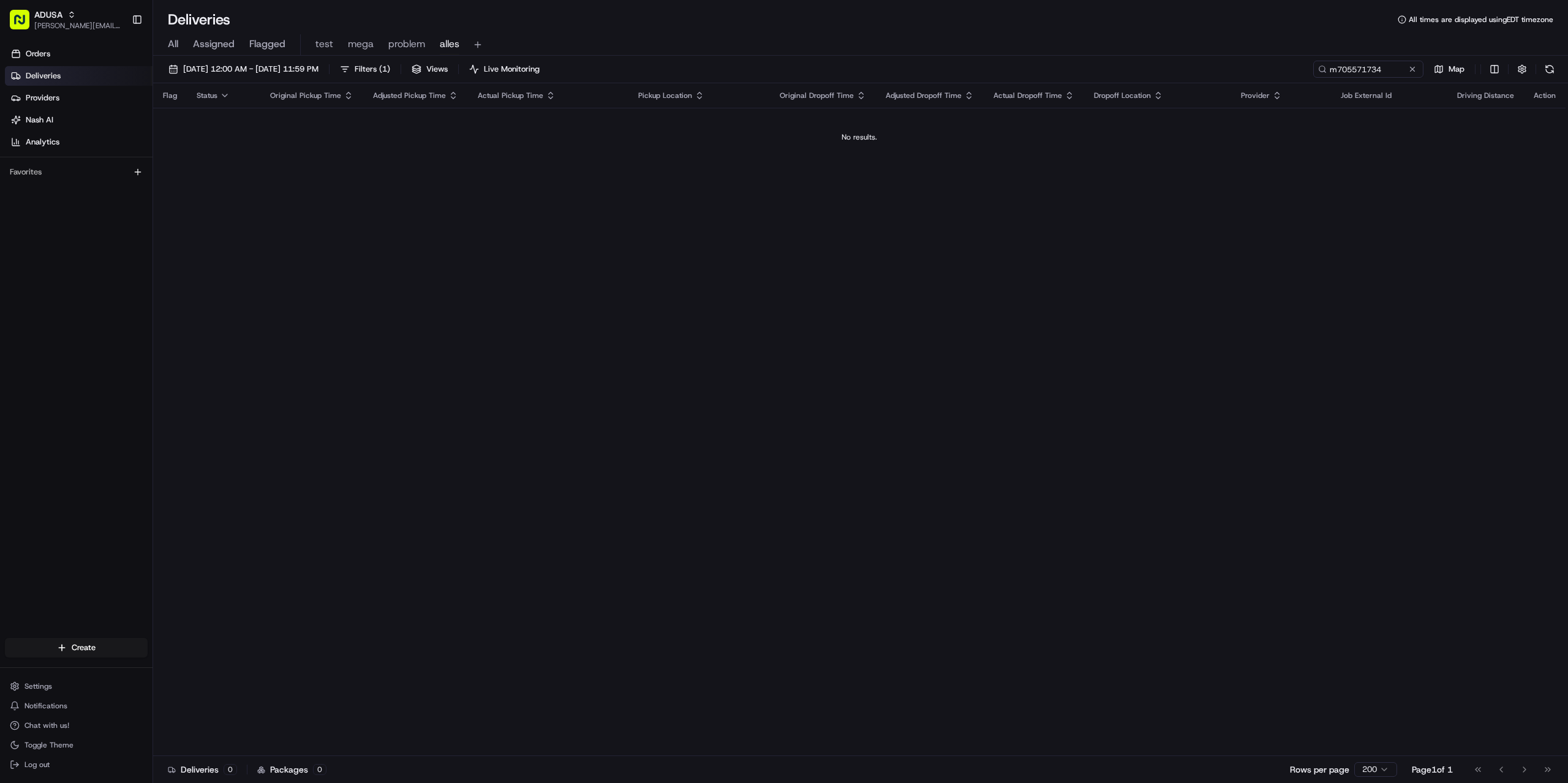
type input "m705571734"
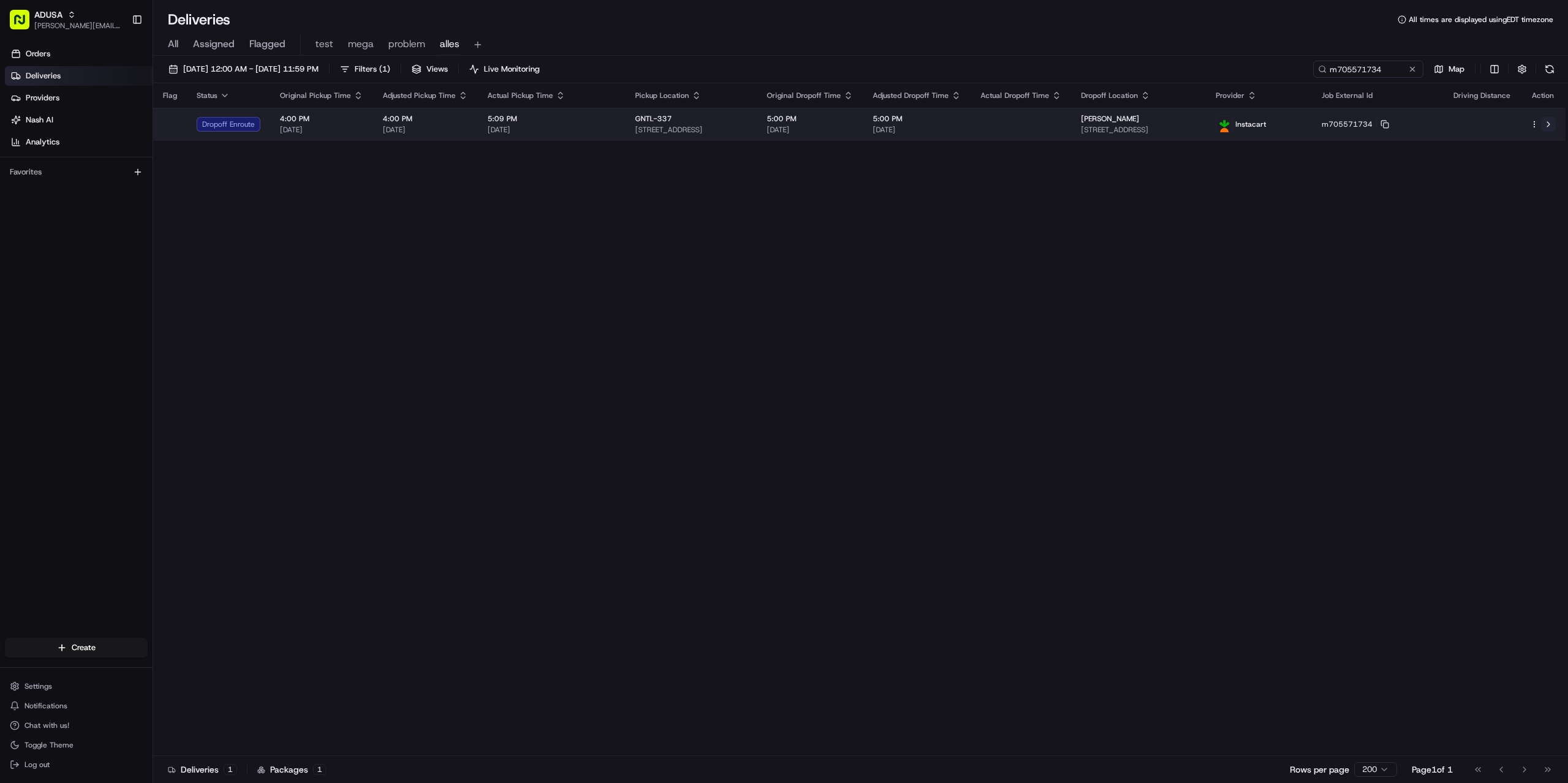
click at [1548, 120] on button at bounding box center [1549, 125] width 15 height 15
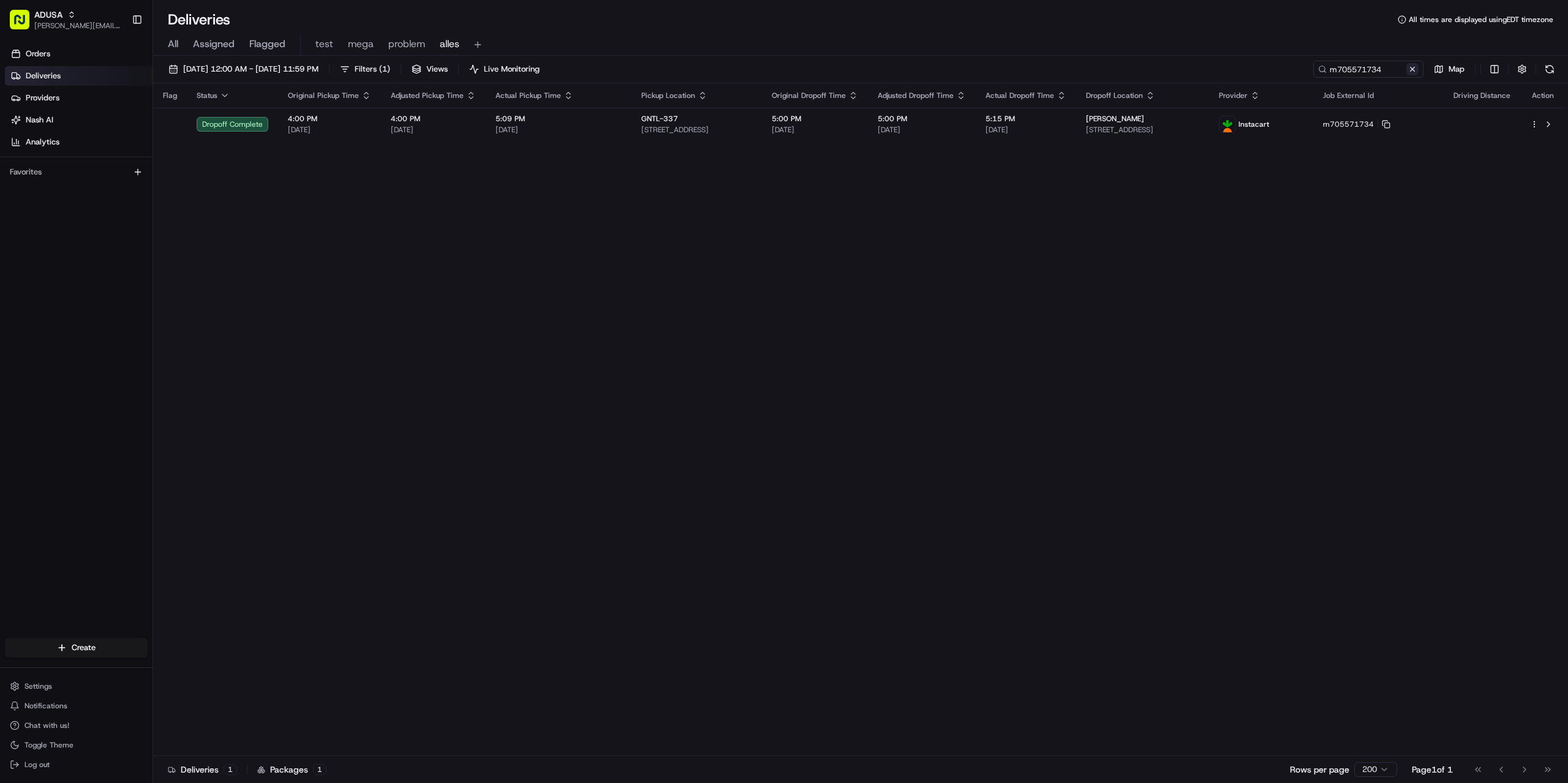
click at [1414, 69] on button at bounding box center [1412, 69] width 12 height 12
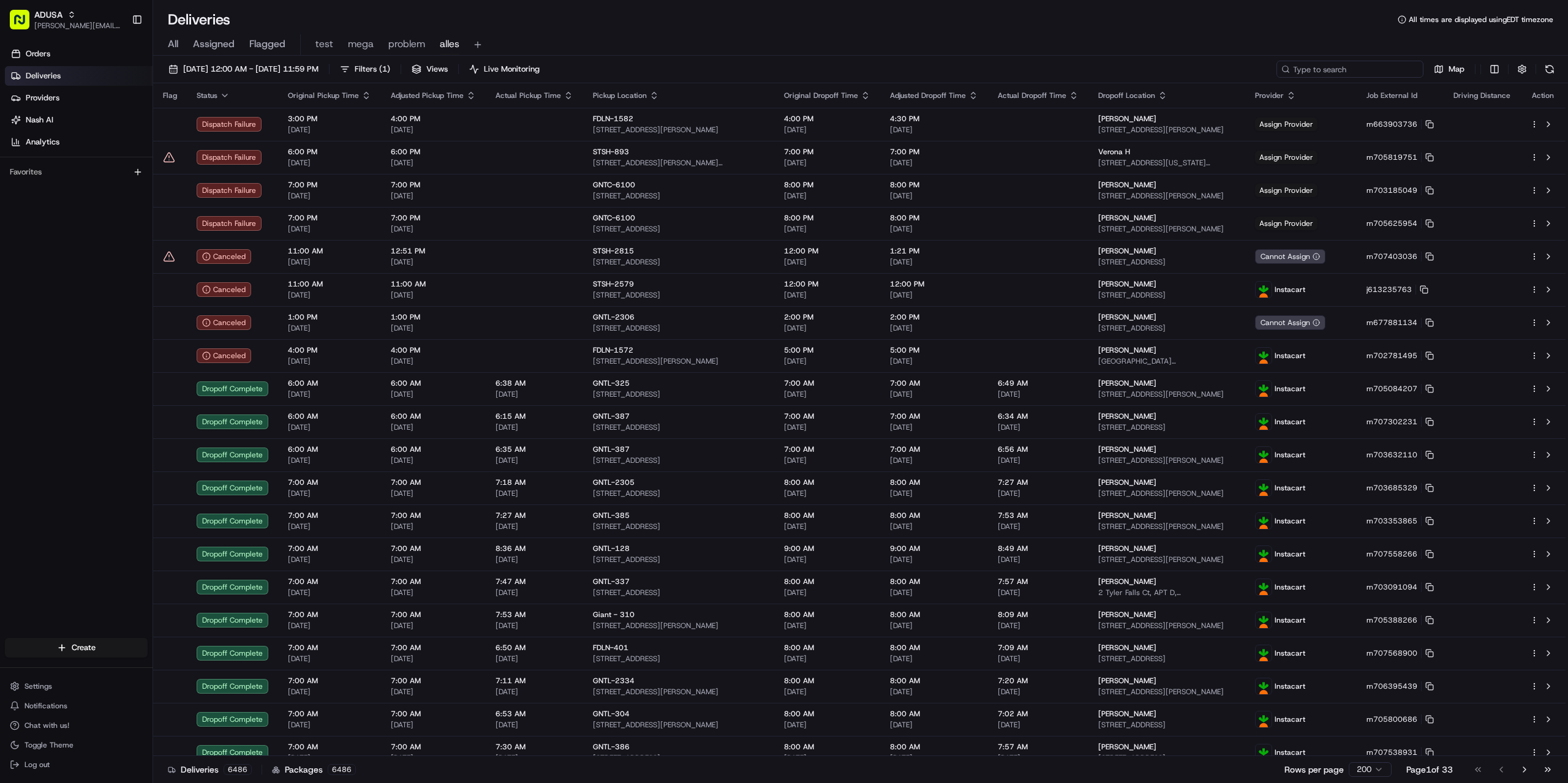
paste input "m705355006"
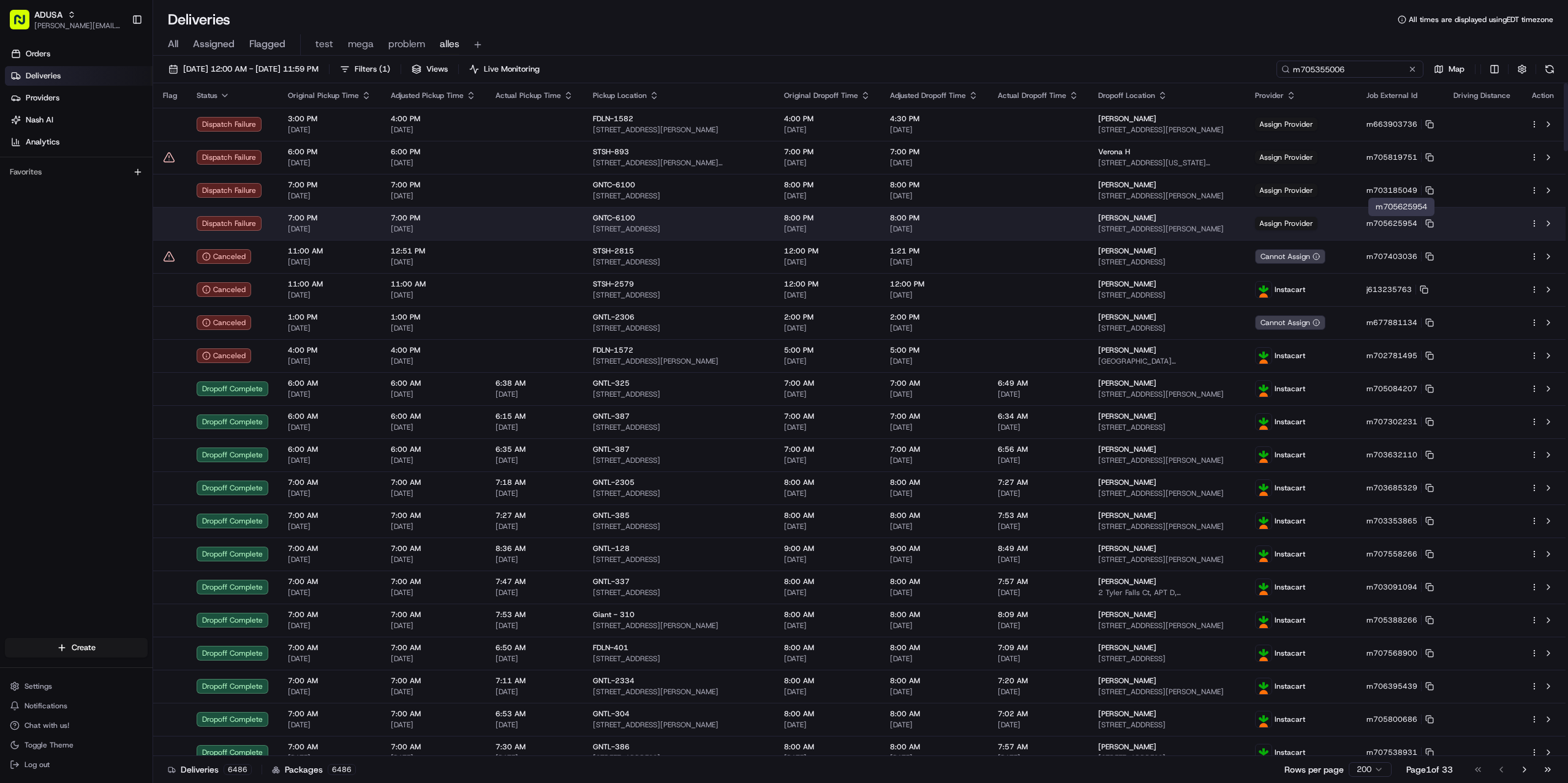
type input "m705355006"
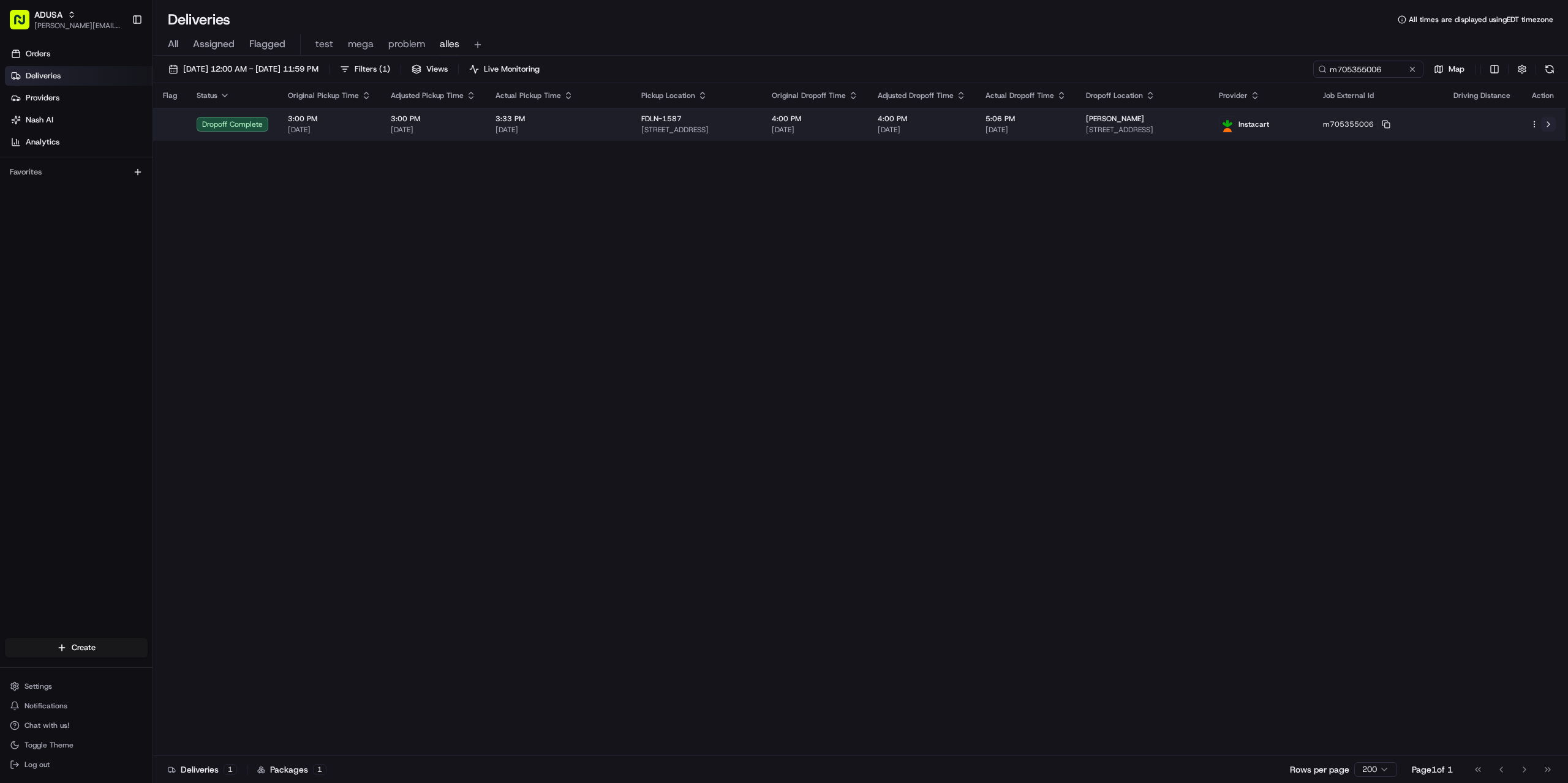
click at [1548, 121] on button at bounding box center [1549, 125] width 15 height 15
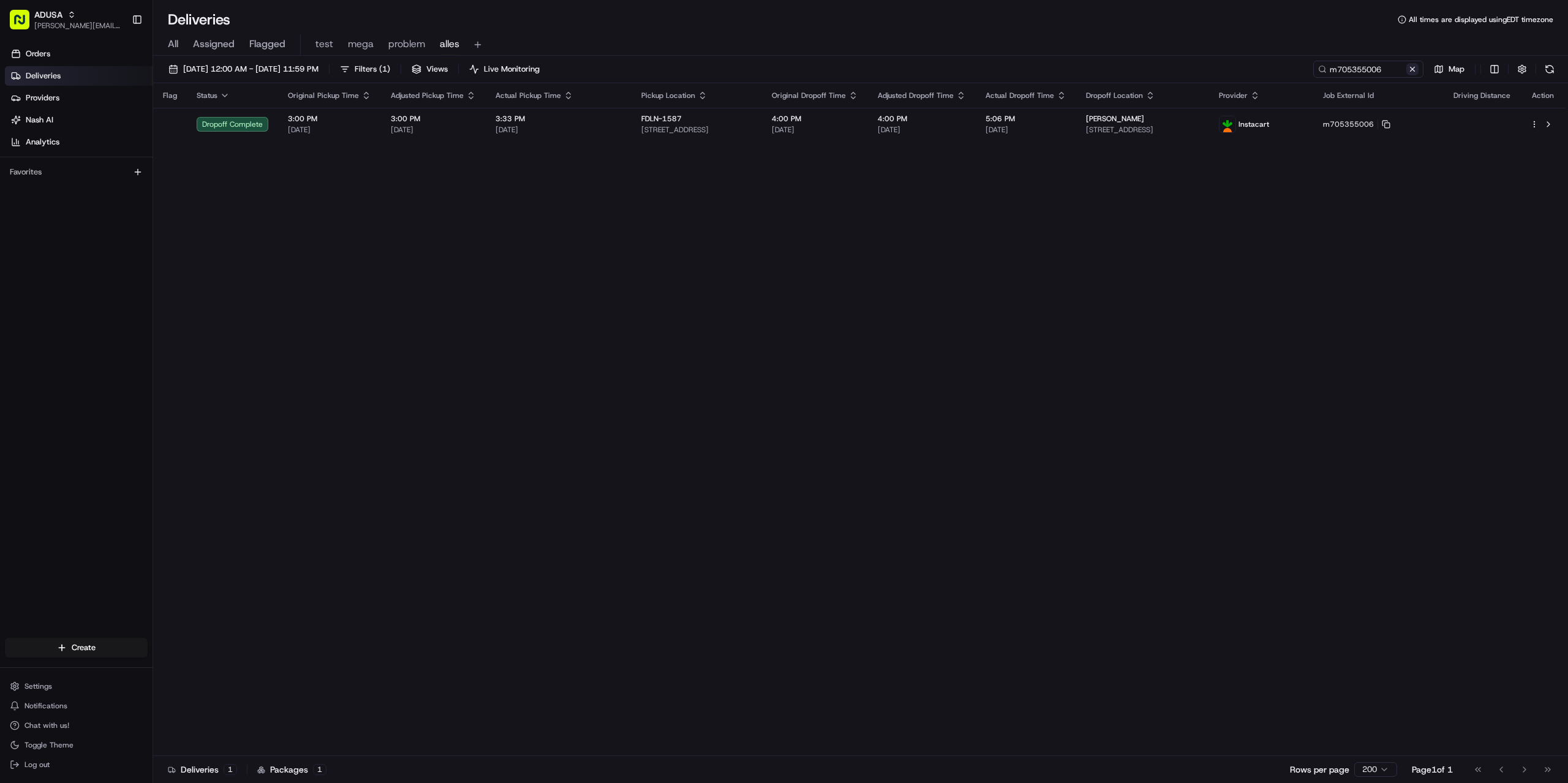
click at [1415, 71] on button at bounding box center [1412, 69] width 12 height 12
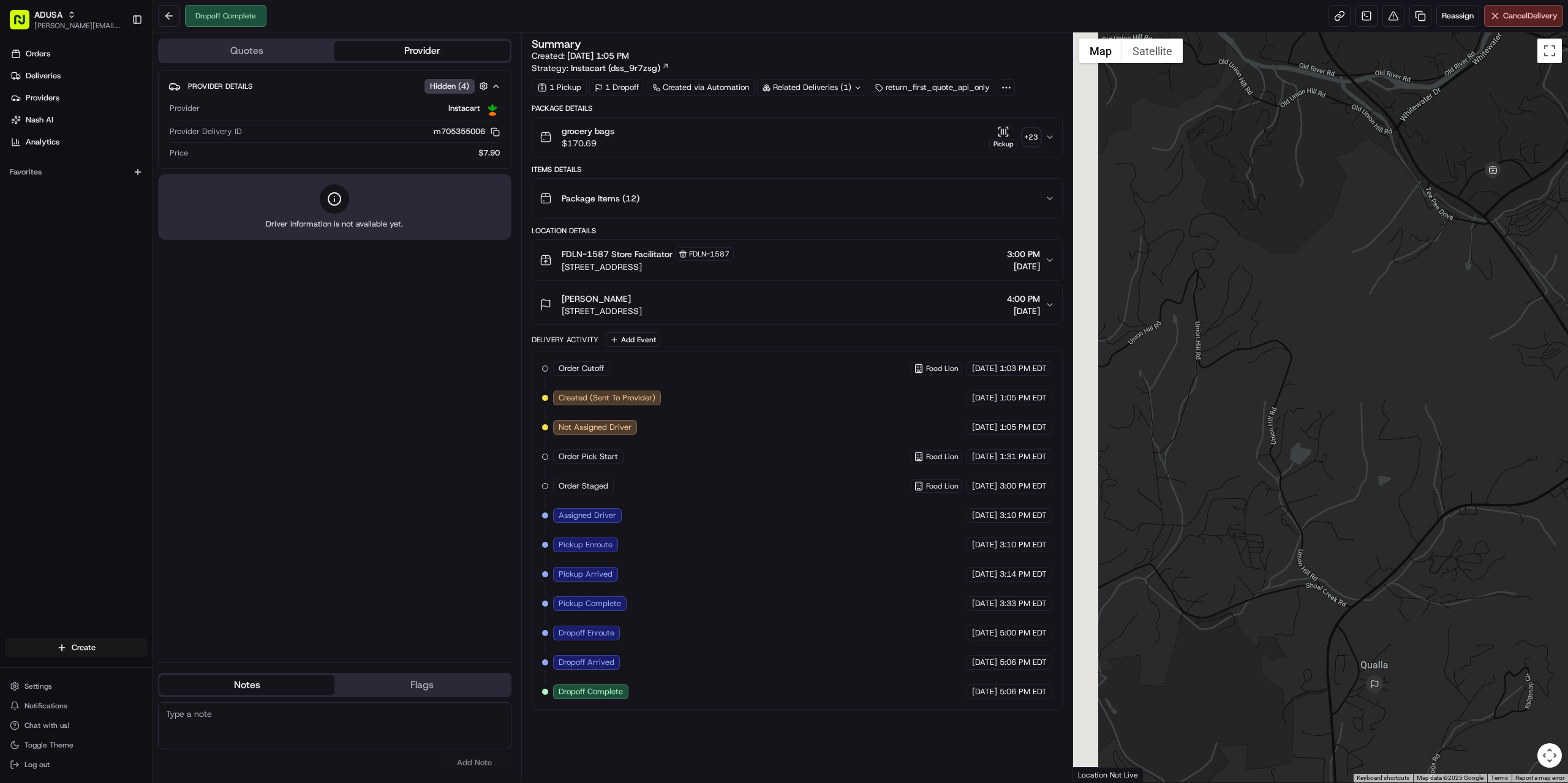
drag, startPoint x: 1235, startPoint y: 486, endPoint x: 1350, endPoint y: 532, distance: 123.9
click at [1350, 532] on div at bounding box center [1321, 407] width 496 height 750
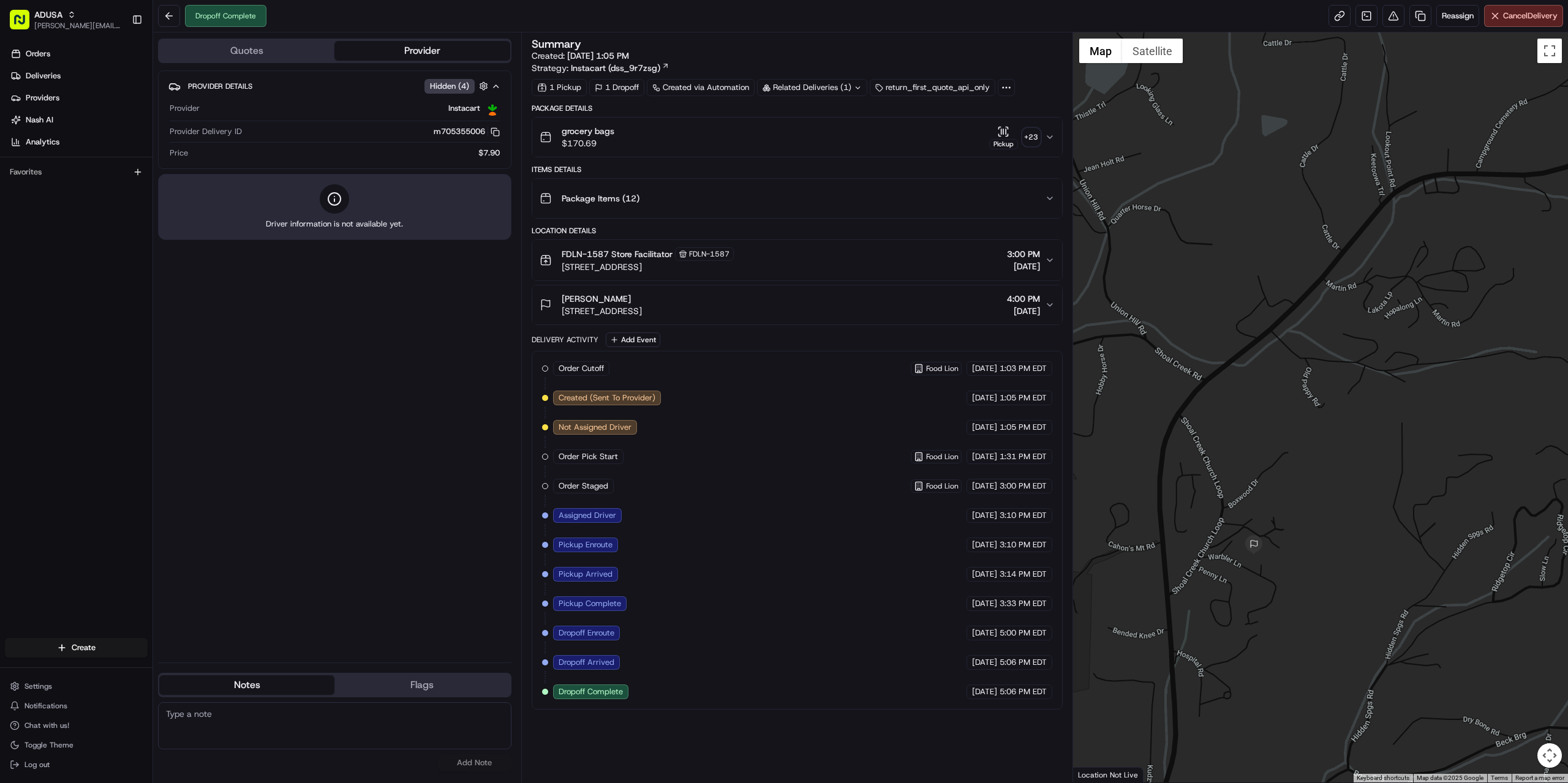
drag, startPoint x: 1288, startPoint y: 613, endPoint x: 1378, endPoint y: 486, distance: 155.7
click at [1378, 486] on div at bounding box center [1321, 407] width 496 height 750
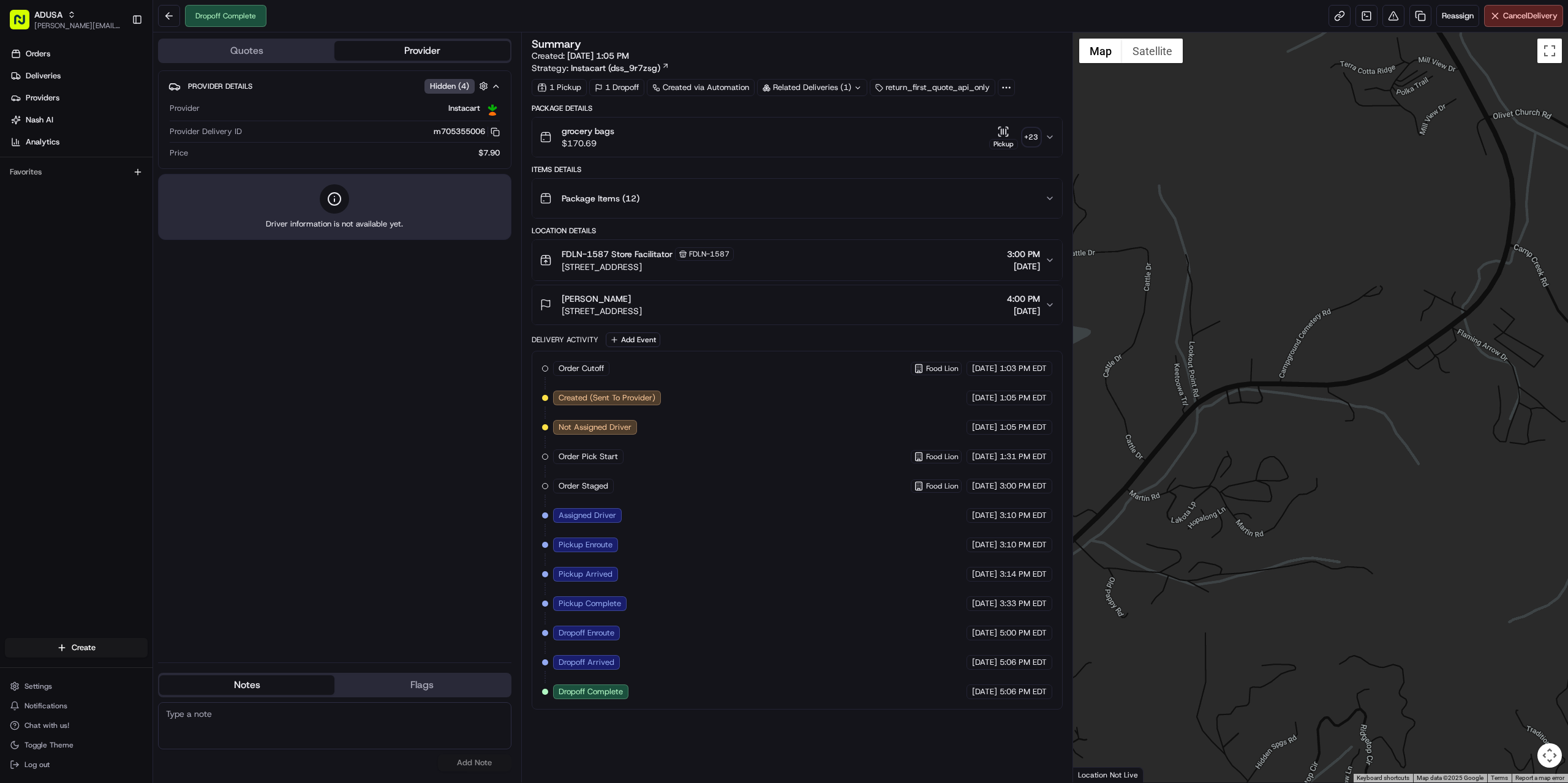
drag, startPoint x: 1449, startPoint y: 328, endPoint x: 1249, endPoint y: 540, distance: 291.5
click at [1249, 540] on div at bounding box center [1321, 407] width 496 height 750
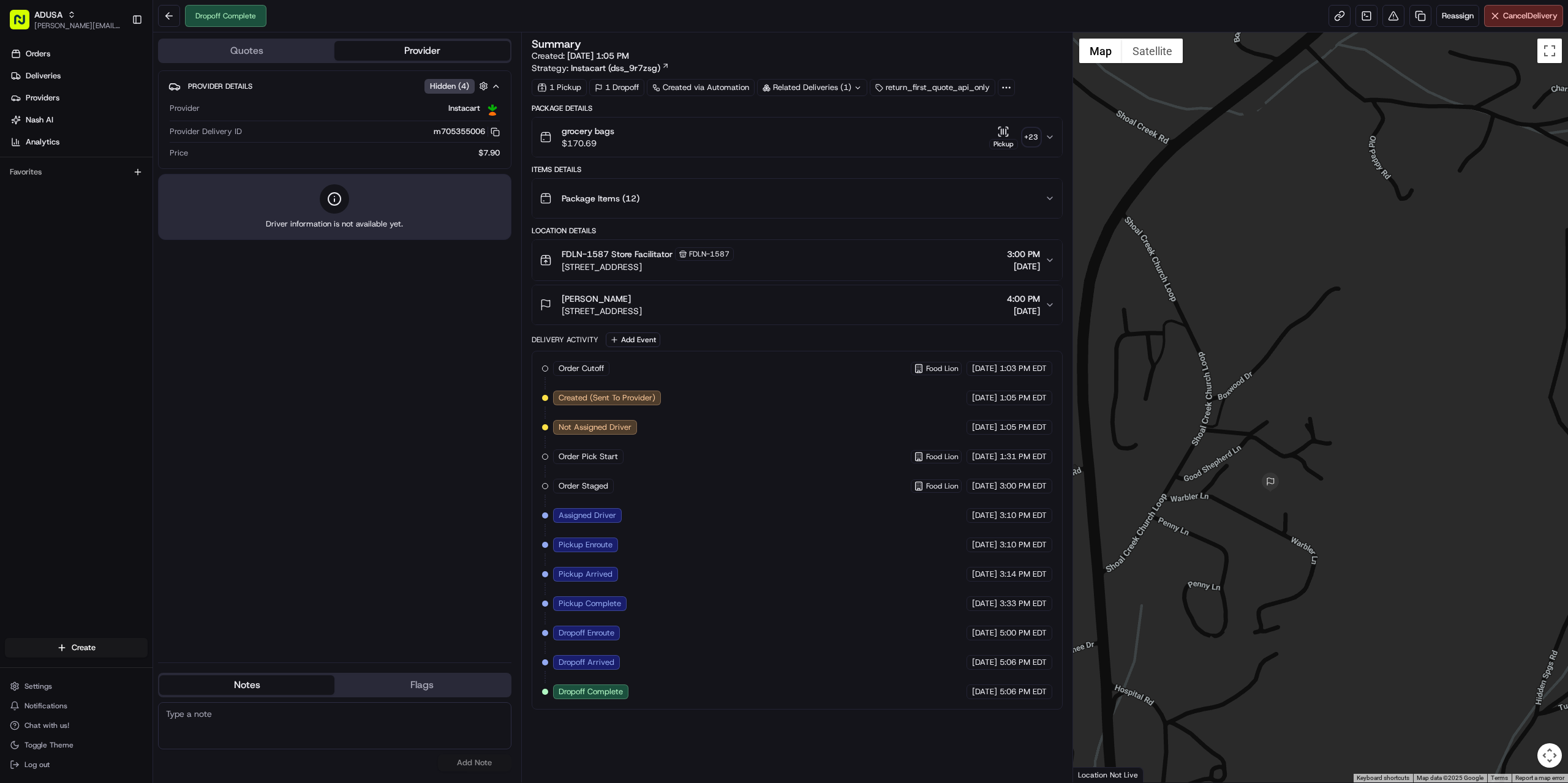
drag, startPoint x: 1188, startPoint y: 525, endPoint x: 1246, endPoint y: 457, distance: 89.4
click at [1246, 457] on div at bounding box center [1321, 407] width 496 height 750
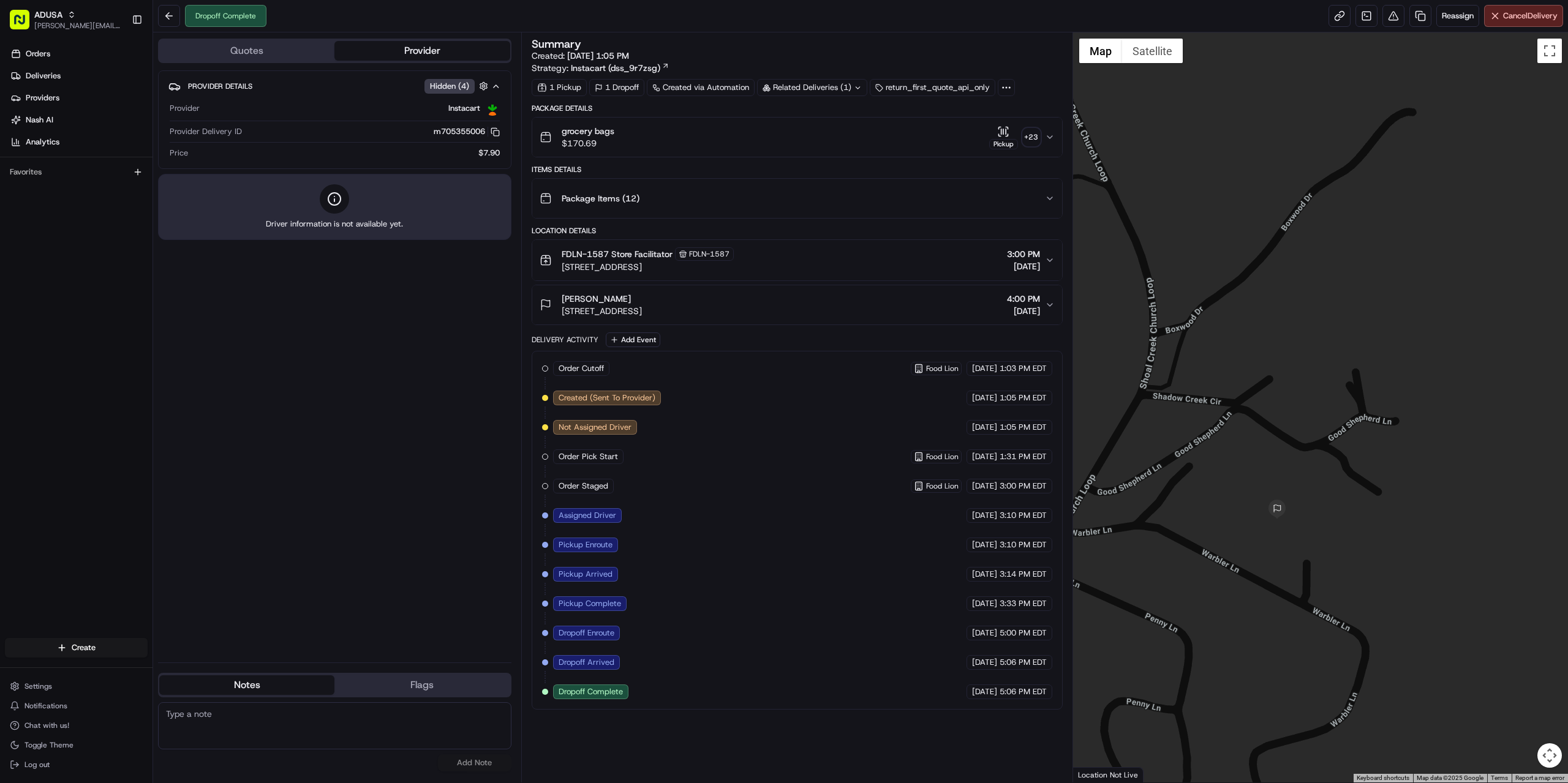
click at [410, 738] on textarea at bounding box center [334, 726] width 353 height 47
click at [261, 715] on textarea "per cust driver" at bounding box center [334, 726] width 353 height 47
type textarea "per cust driver misdelivered."
click at [457, 763] on button "Add Note" at bounding box center [475, 763] width 74 height 17
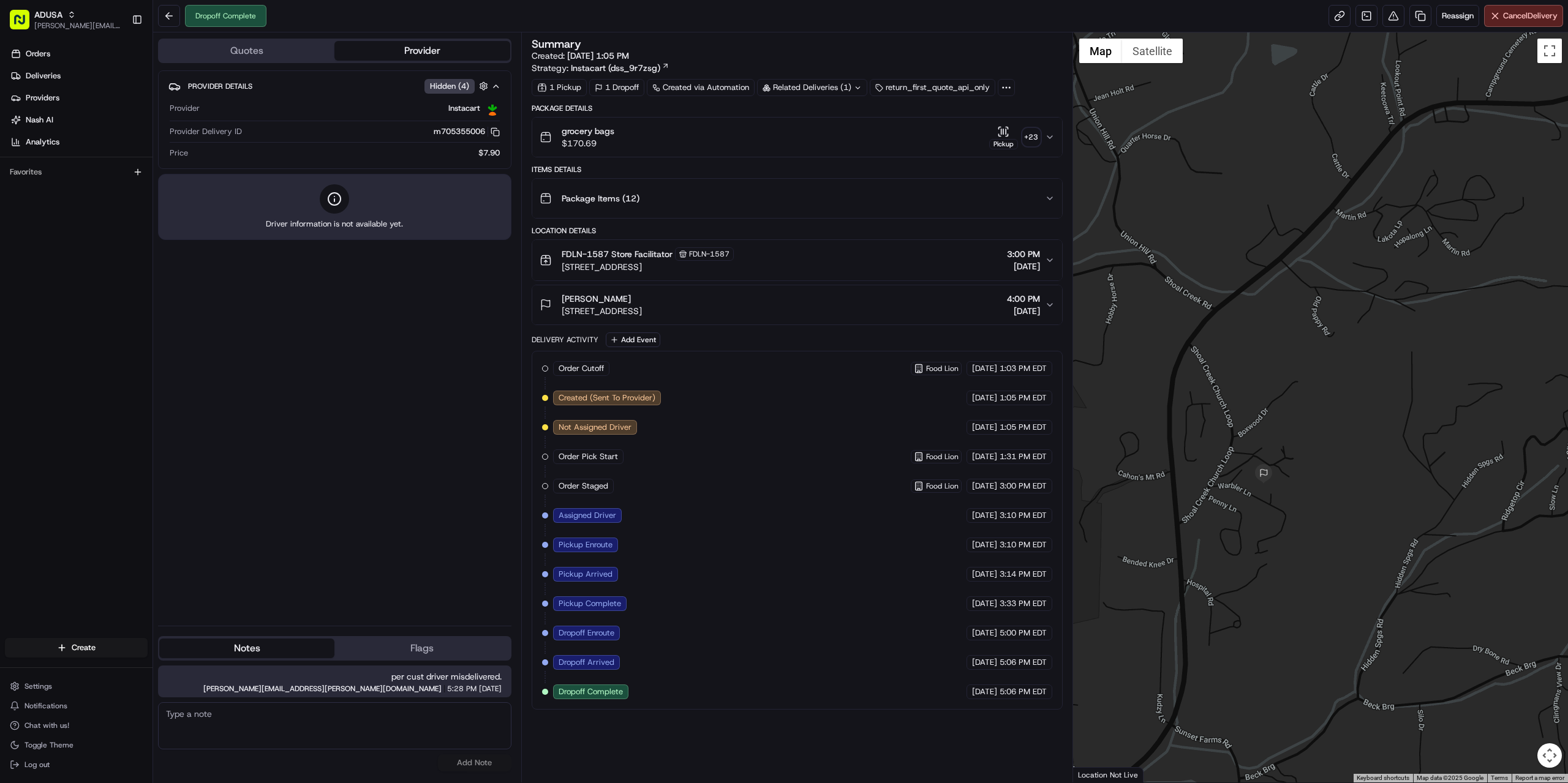
drag, startPoint x: 1230, startPoint y: 438, endPoint x: 1285, endPoint y: 434, distance: 55.1
click at [1285, 434] on div at bounding box center [1321, 407] width 496 height 750
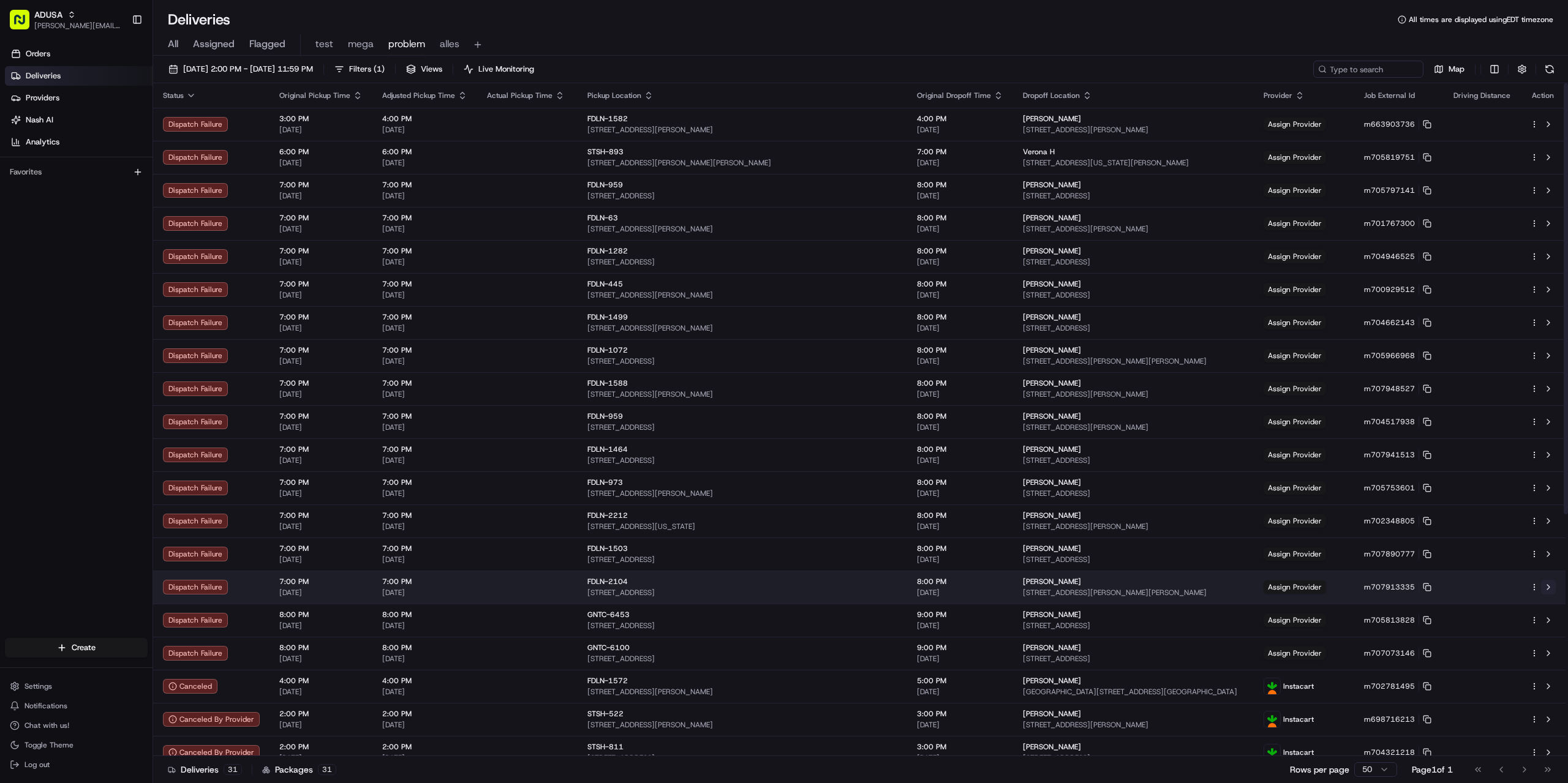
click at [1546, 586] on button at bounding box center [1549, 587] width 15 height 15
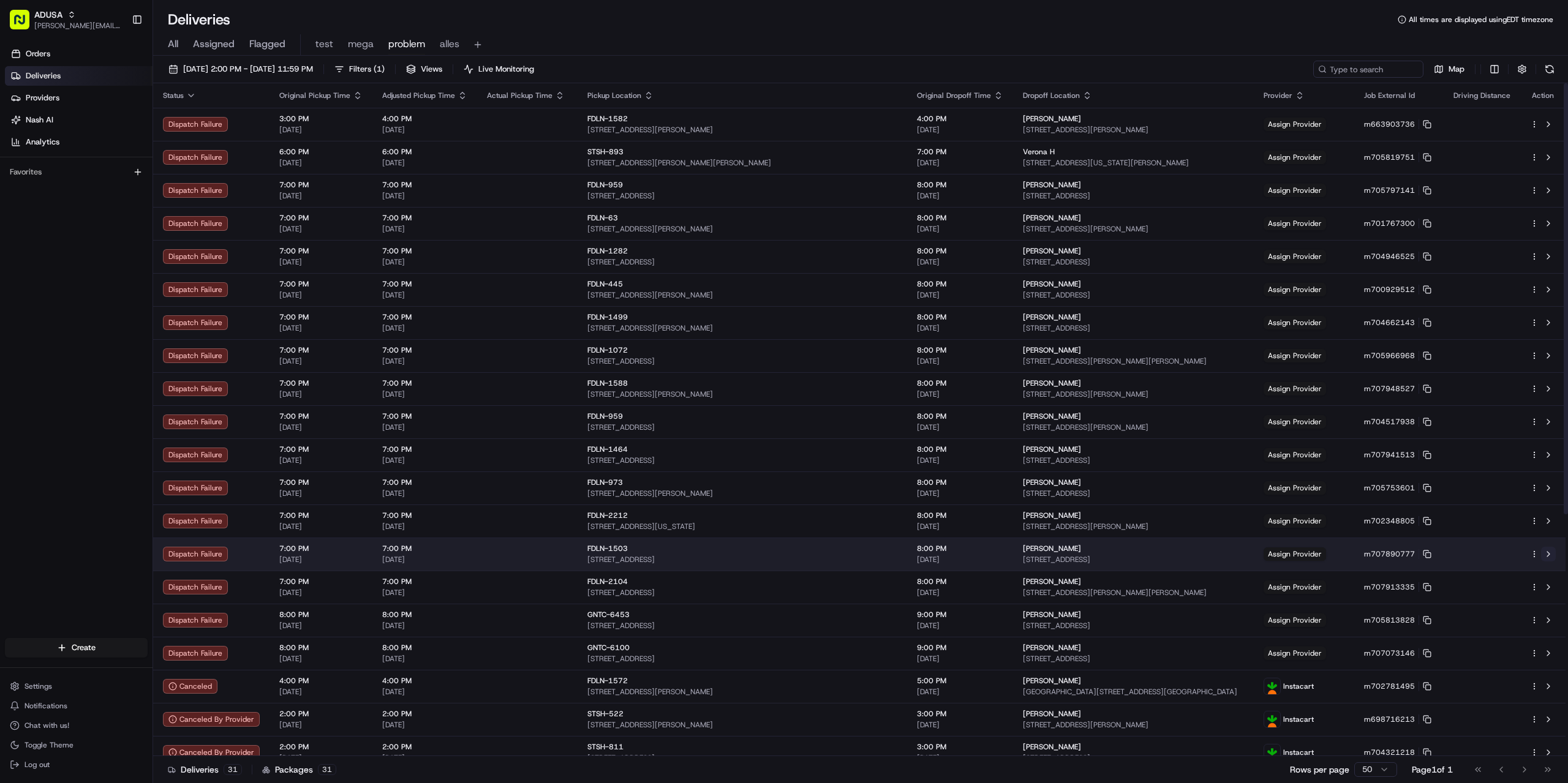
click at [1553, 555] on button at bounding box center [1549, 554] width 15 height 15
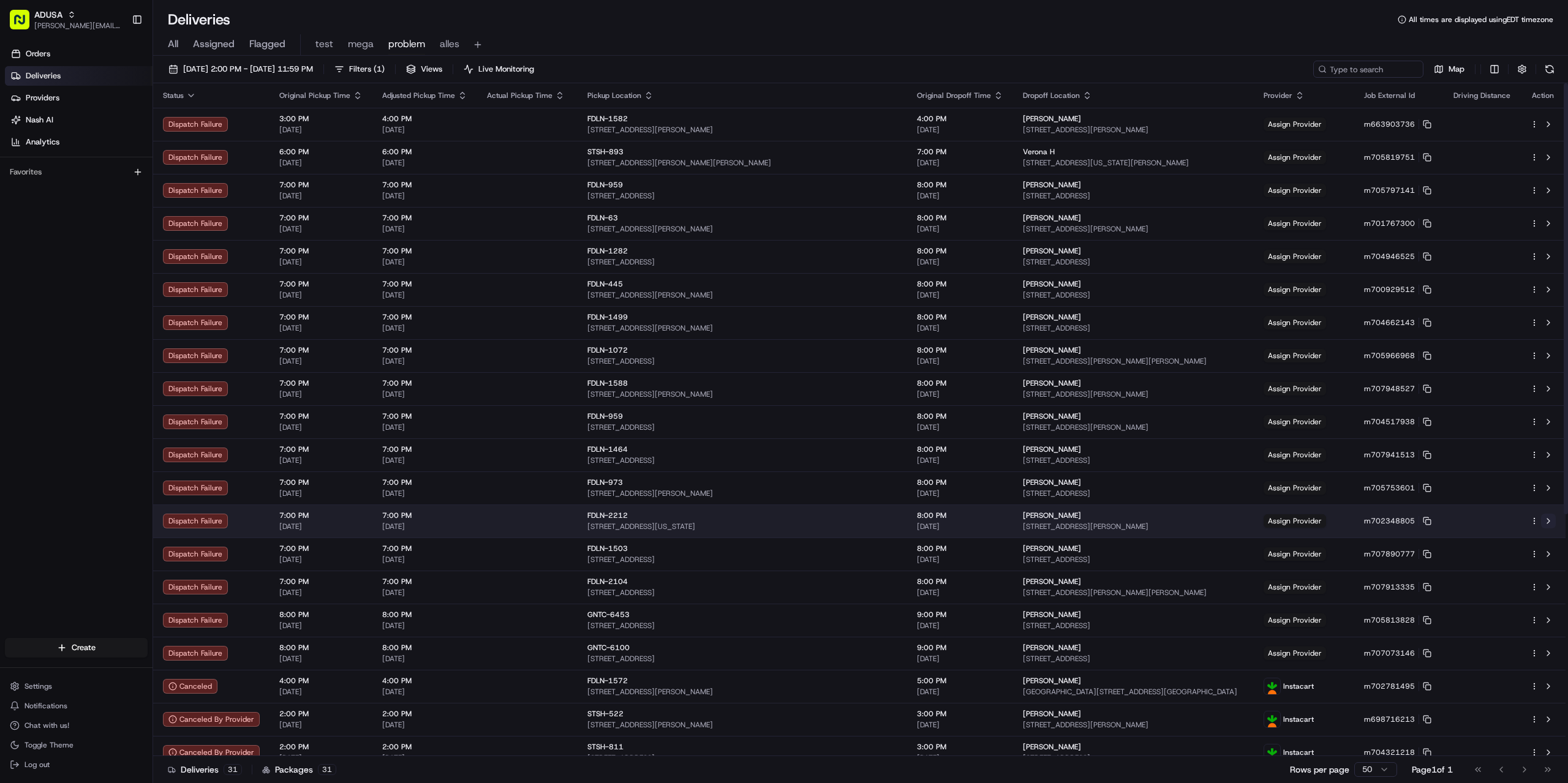
click at [1547, 519] on button at bounding box center [1549, 521] width 15 height 15
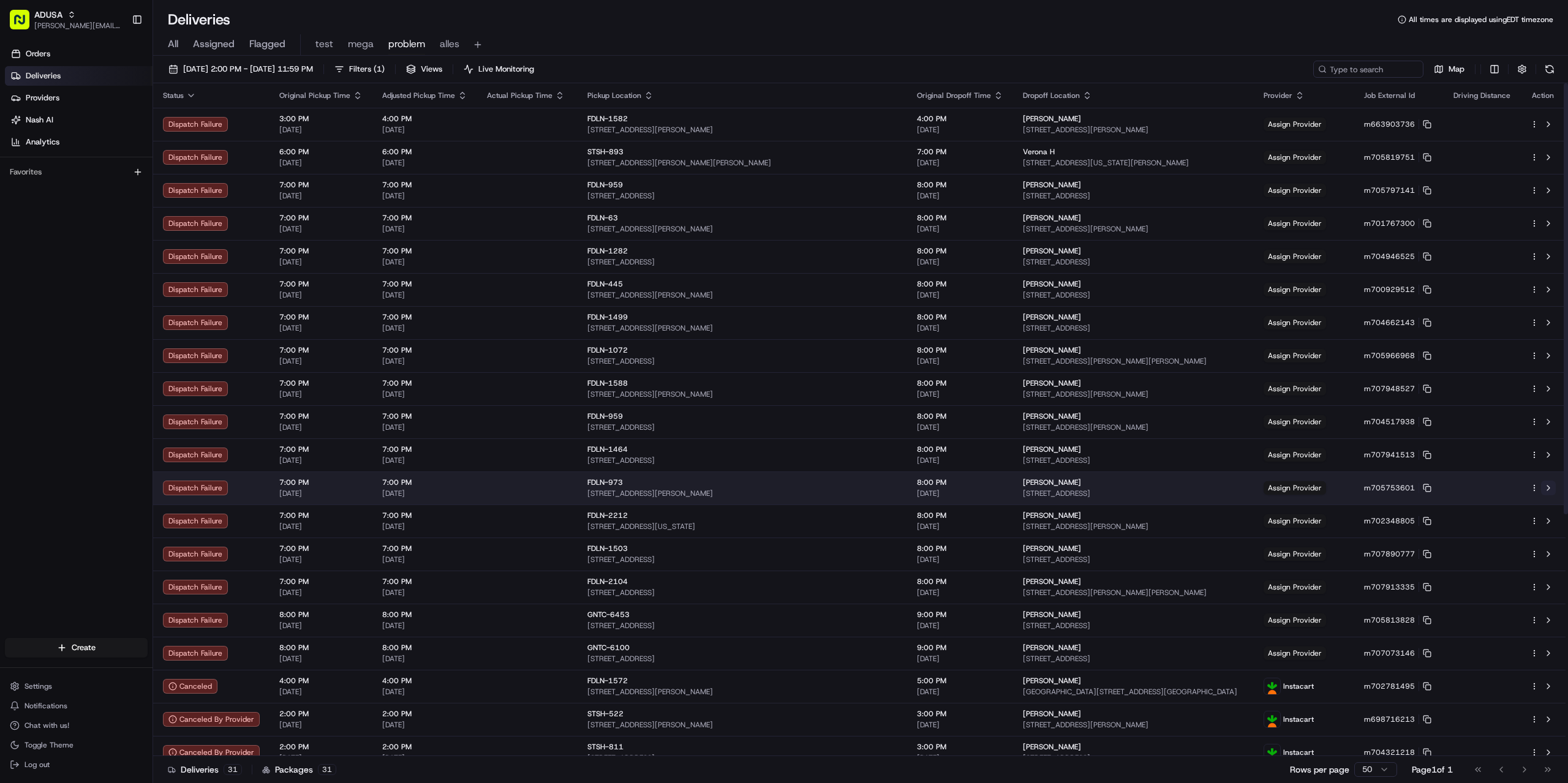
click at [1552, 487] on button at bounding box center [1549, 488] width 15 height 15
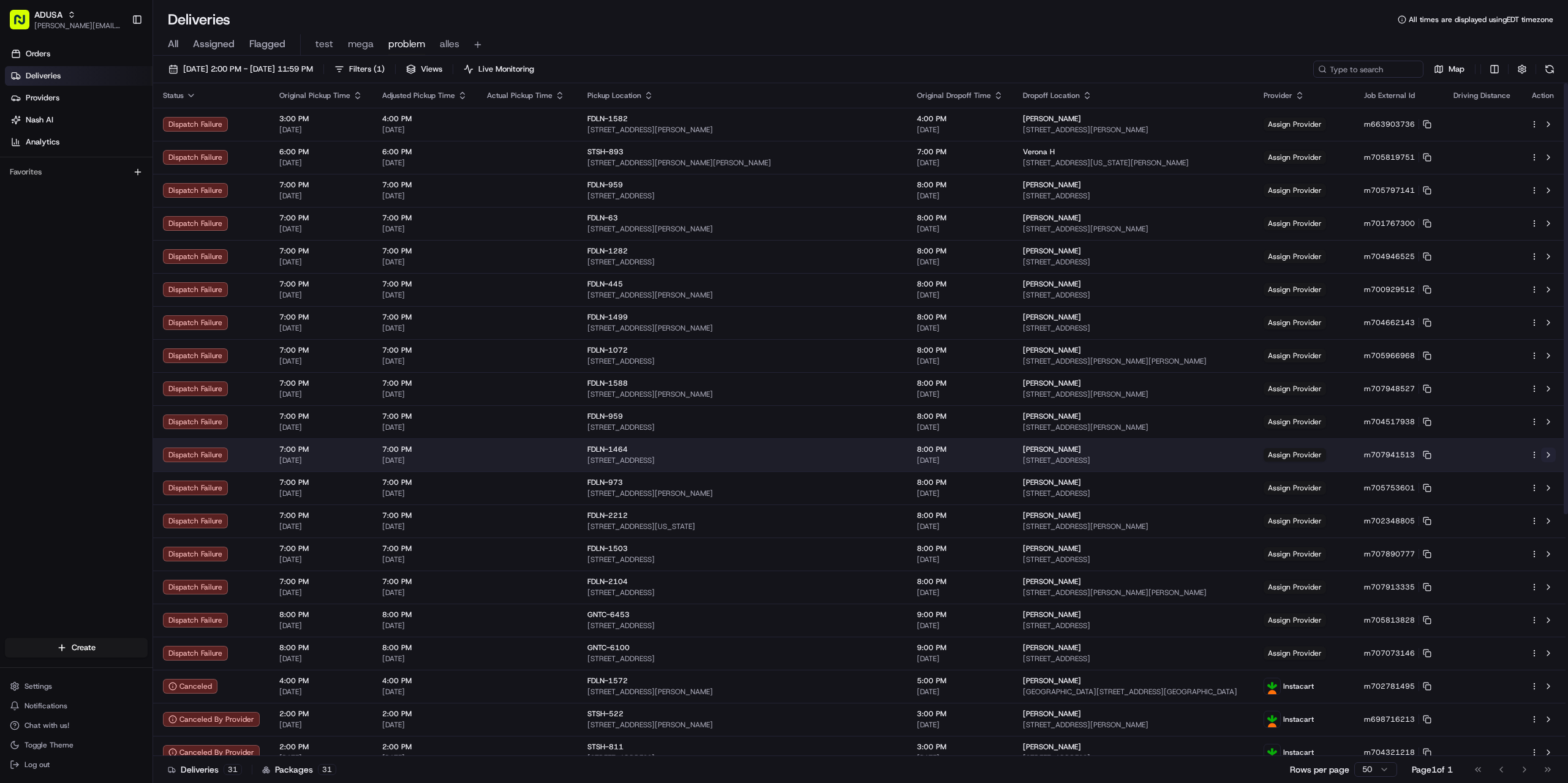
click at [1548, 456] on button at bounding box center [1549, 455] width 15 height 15
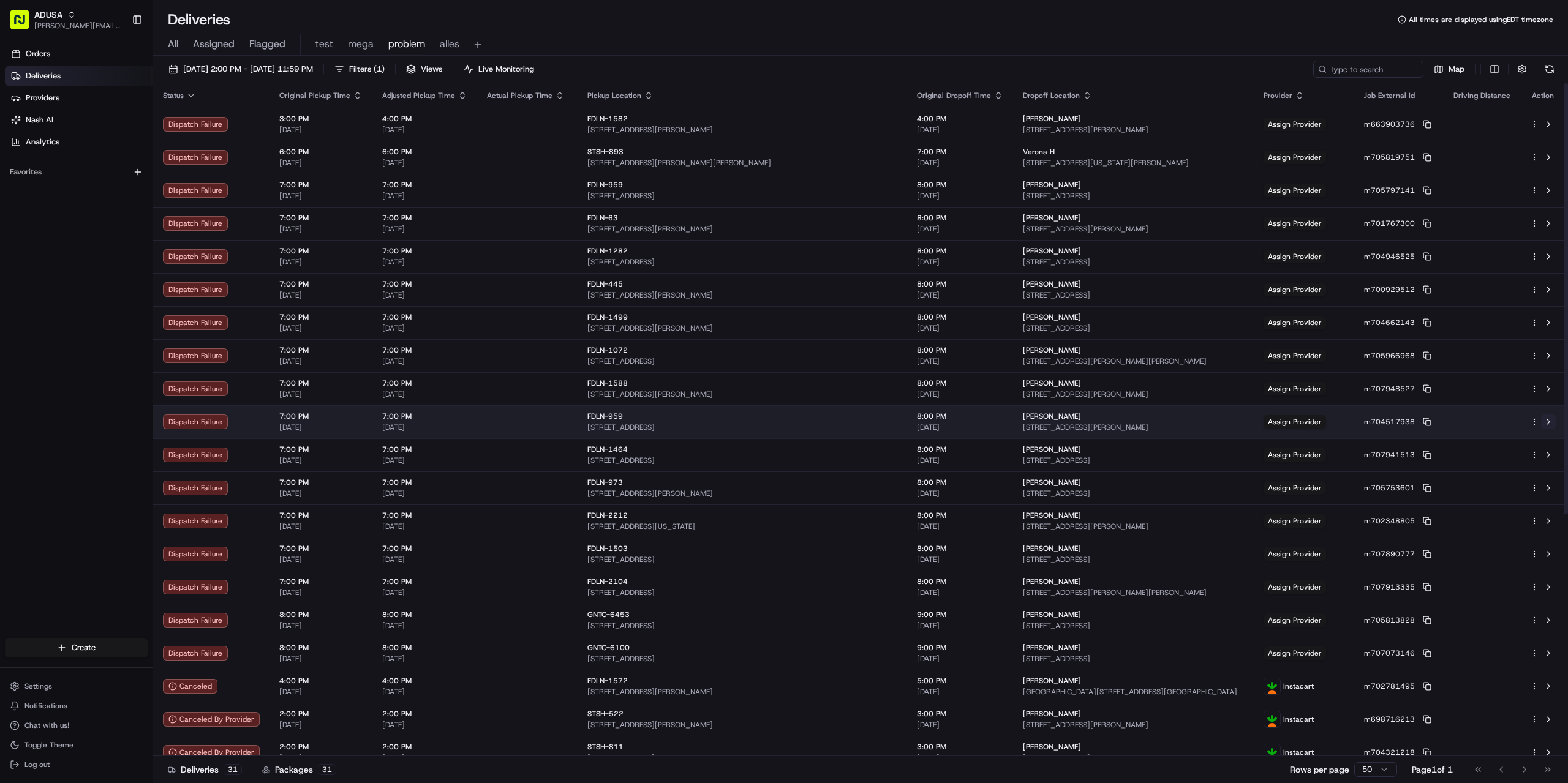
click at [1551, 423] on button at bounding box center [1549, 422] width 15 height 15
click at [1550, 420] on button at bounding box center [1549, 422] width 15 height 15
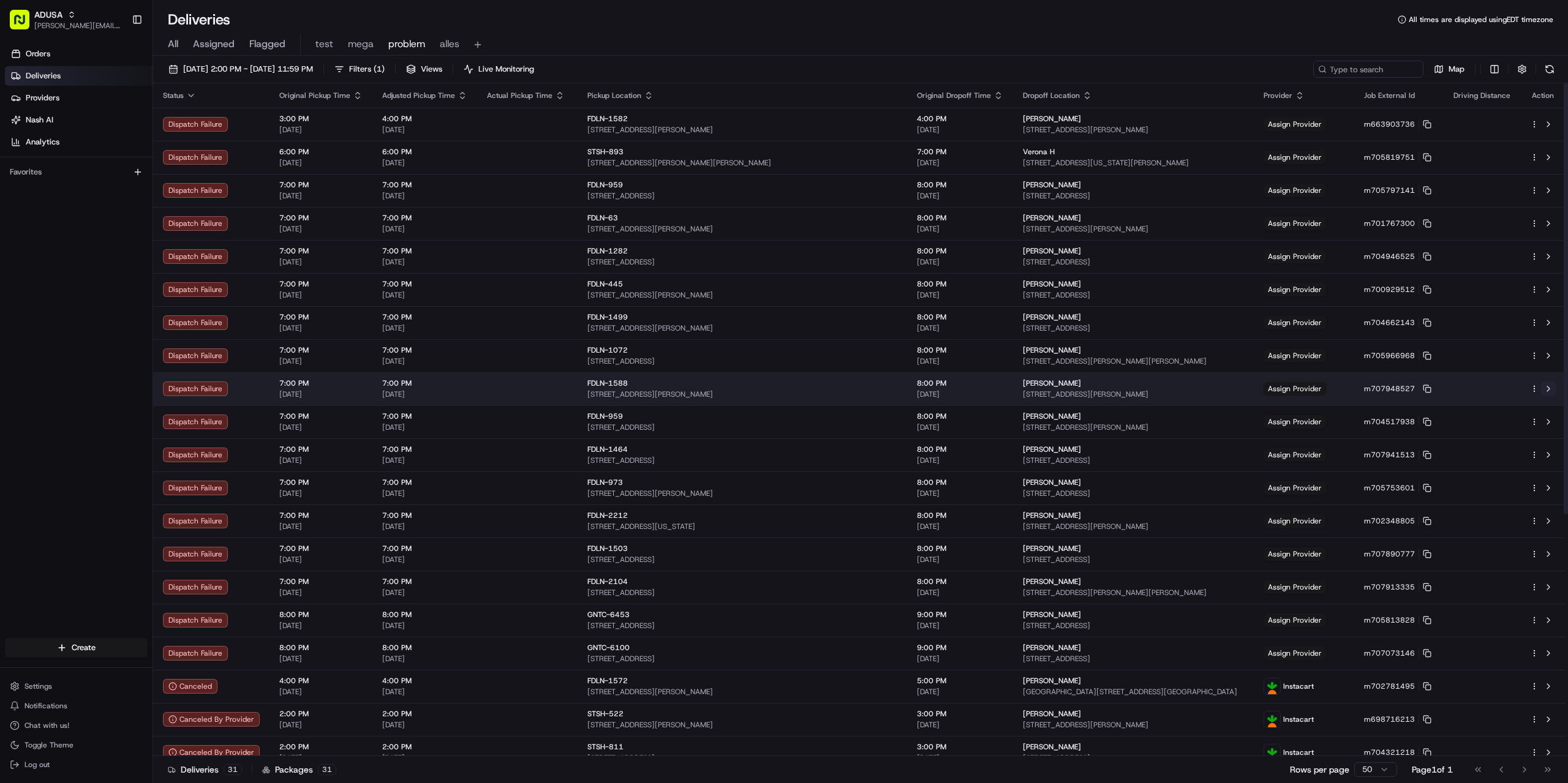
click at [1546, 390] on button at bounding box center [1549, 389] width 15 height 15
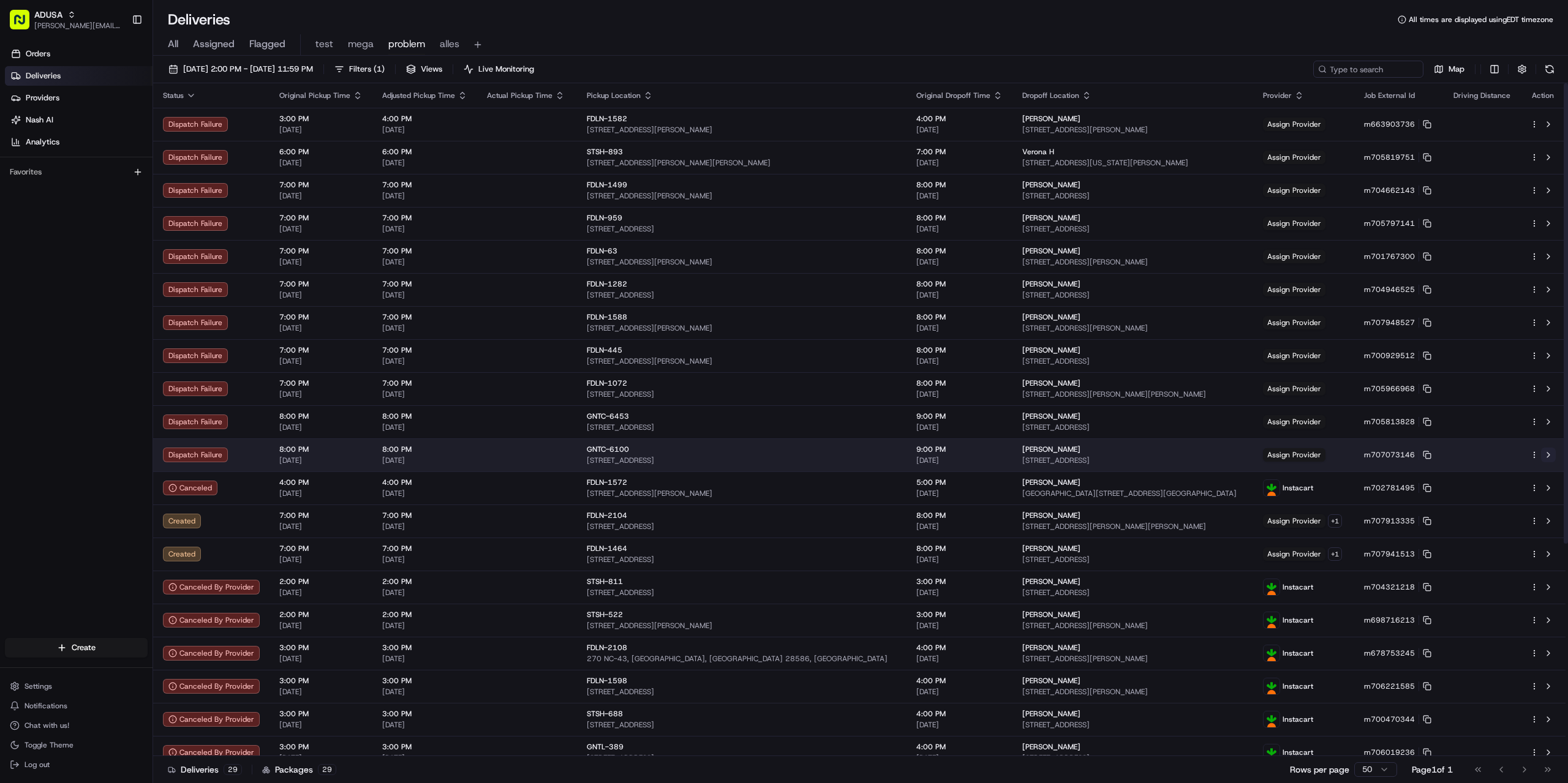
click at [1550, 456] on button at bounding box center [1549, 455] width 15 height 15
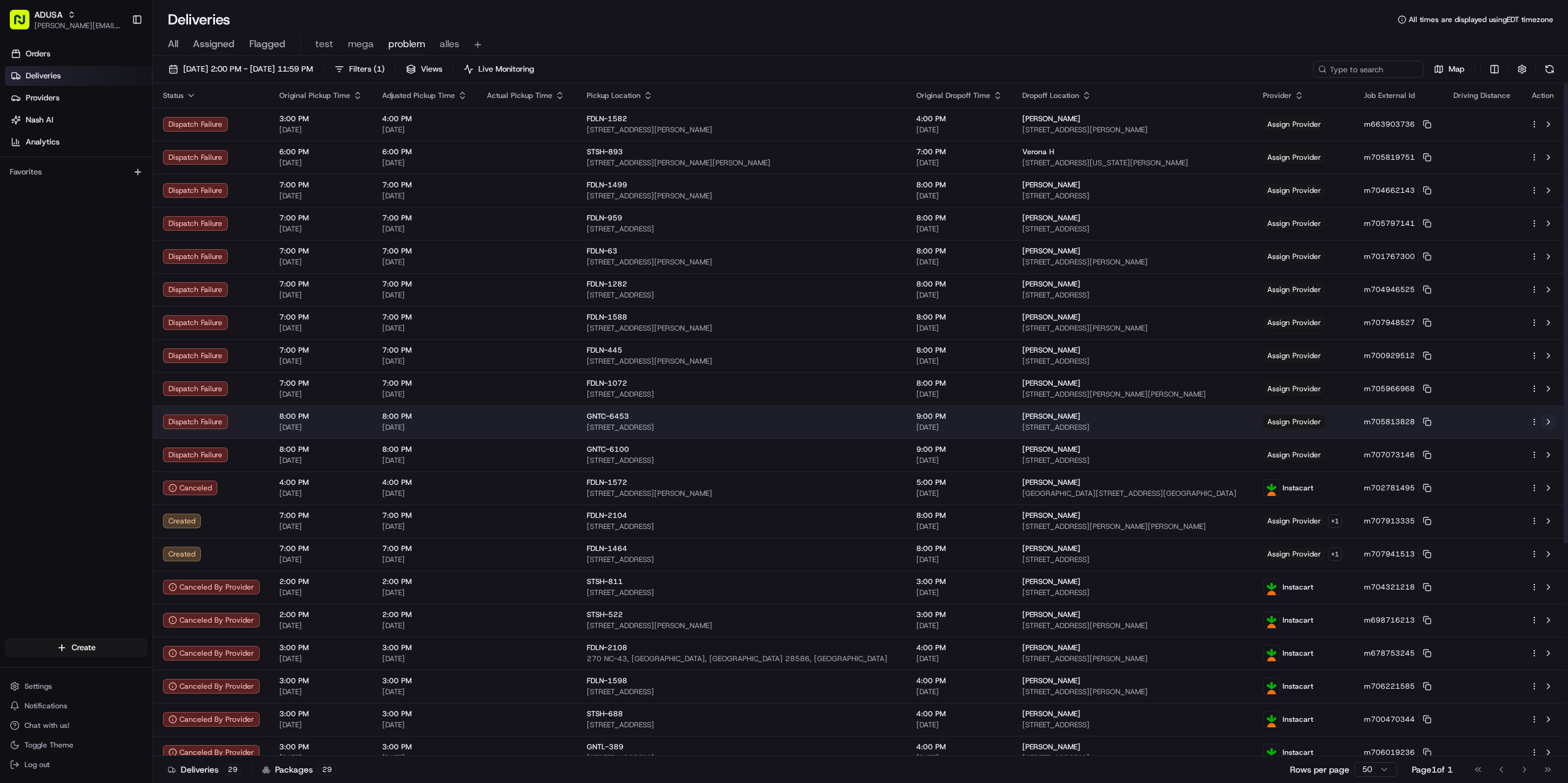
click at [1548, 419] on button at bounding box center [1549, 422] width 15 height 15
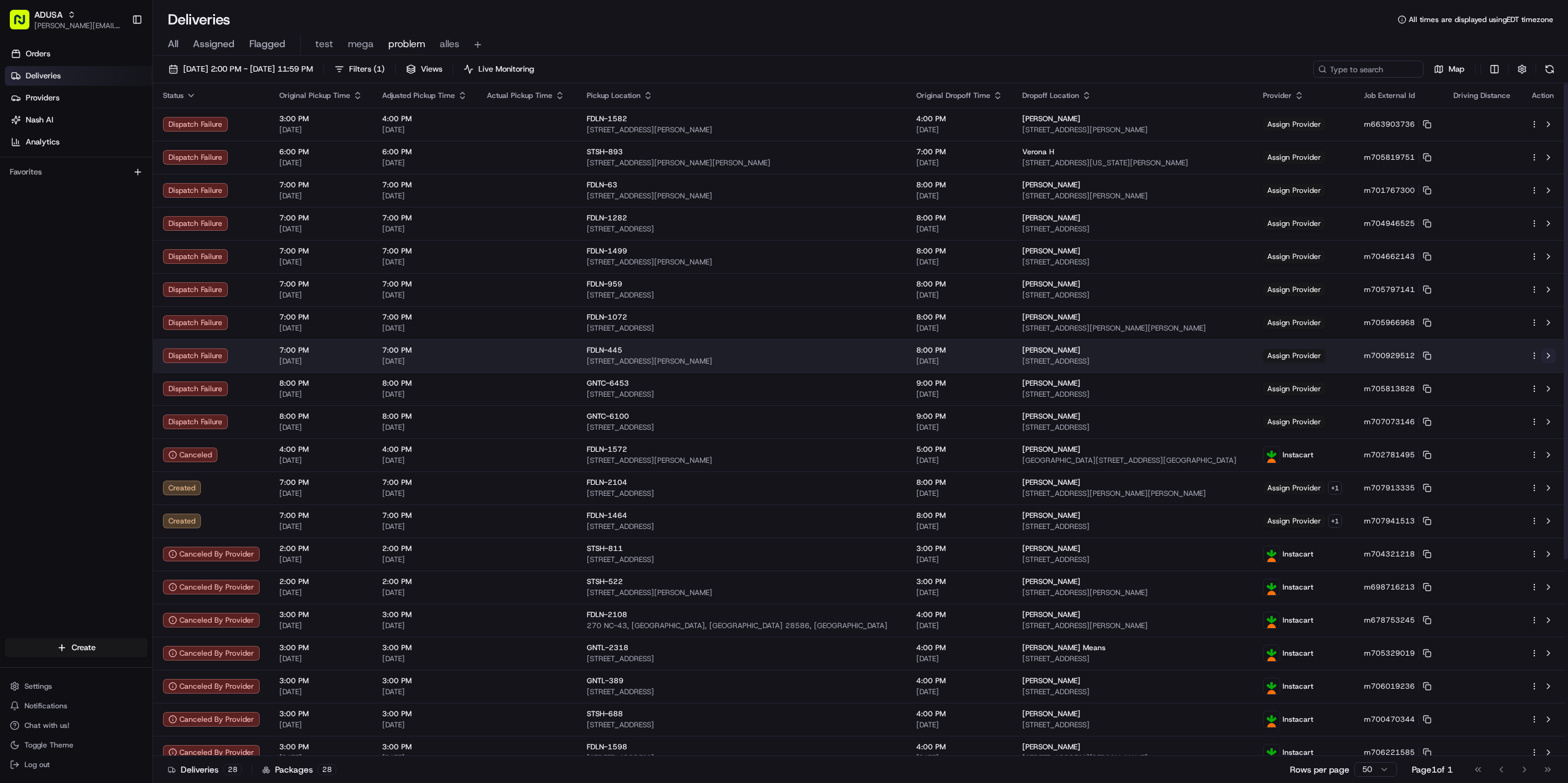
click at [1544, 354] on button at bounding box center [1549, 356] width 15 height 15
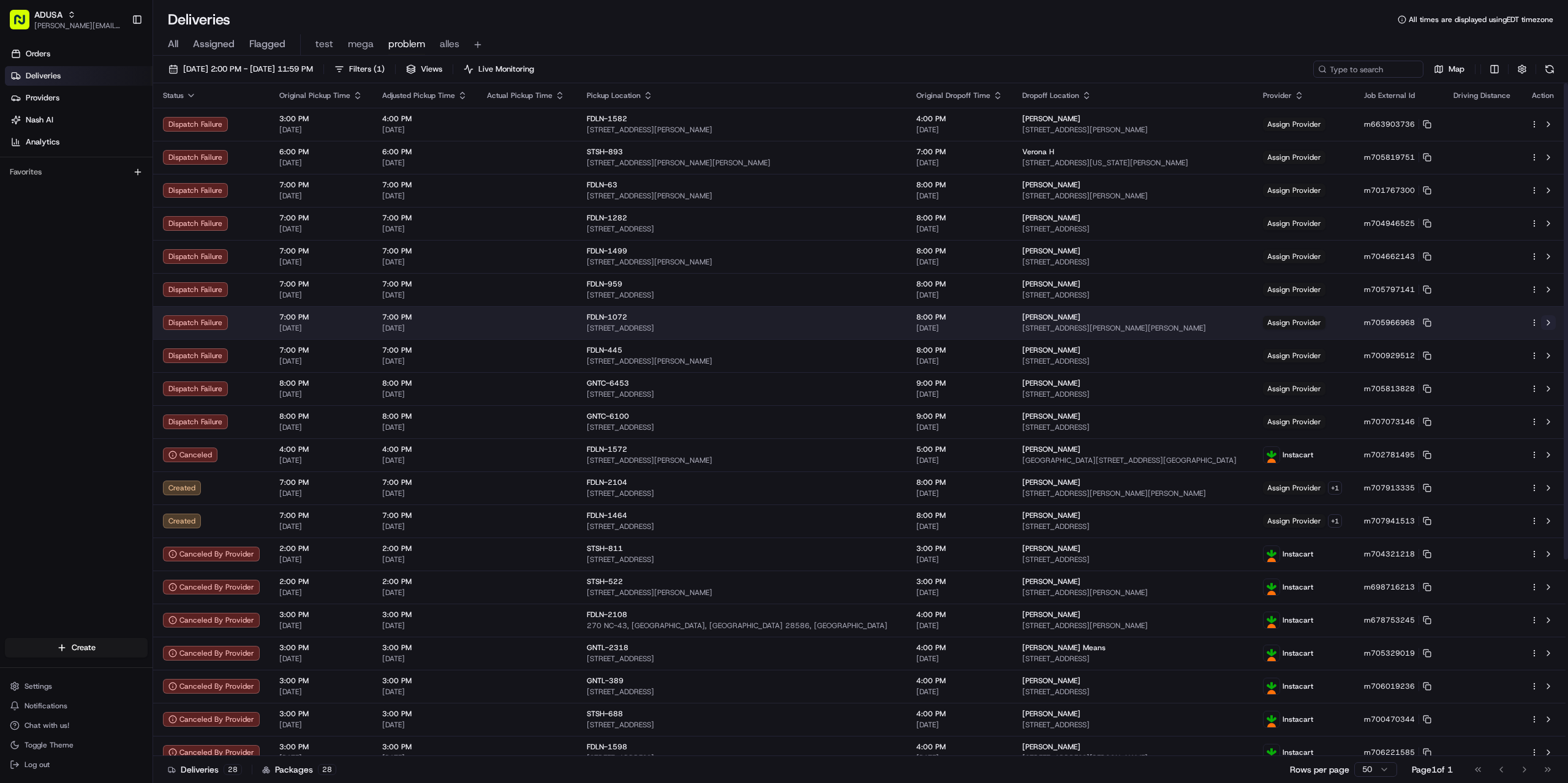
click at [1546, 319] on button at bounding box center [1549, 323] width 15 height 15
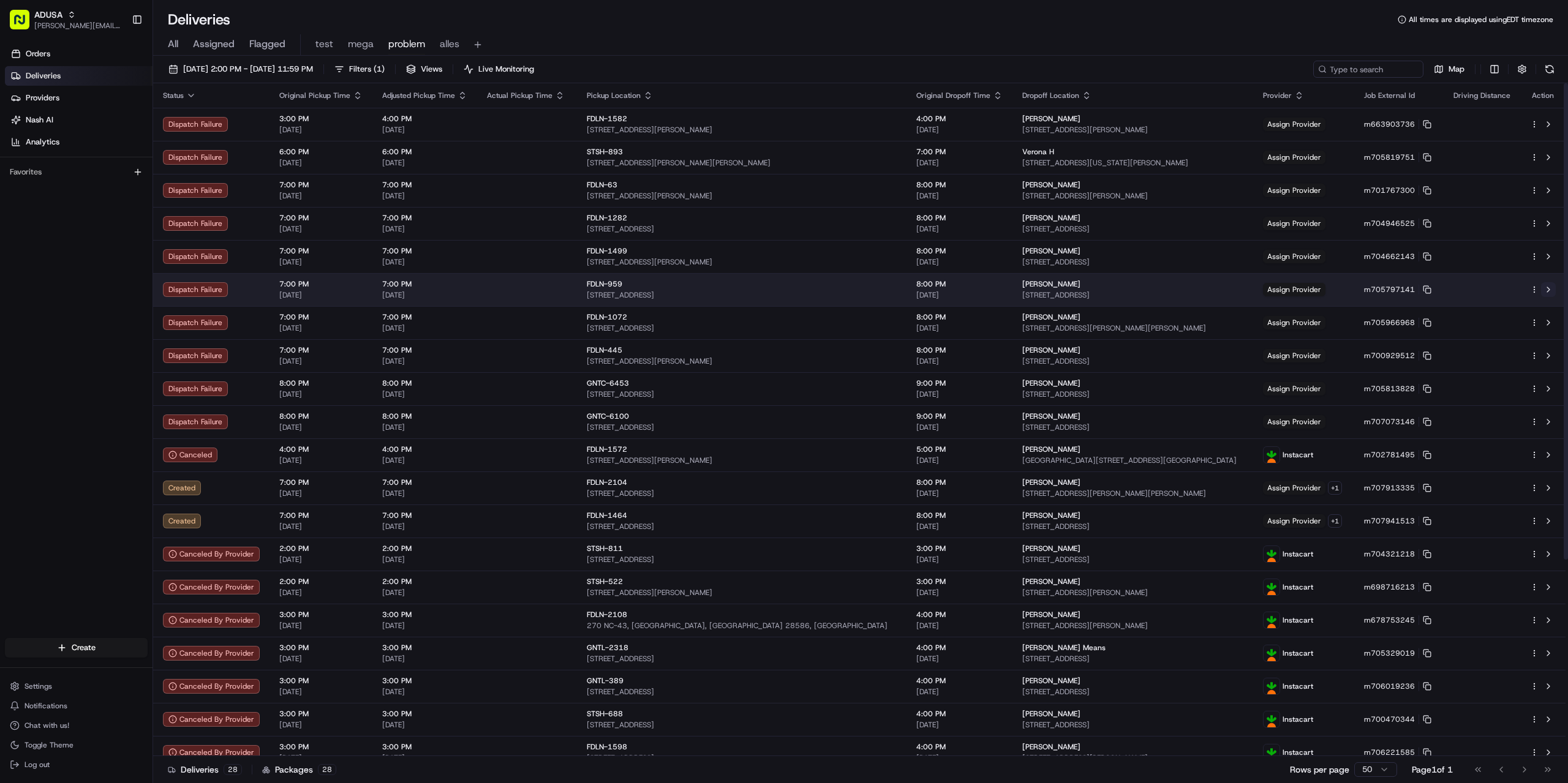
click at [1550, 288] on button at bounding box center [1549, 290] width 15 height 15
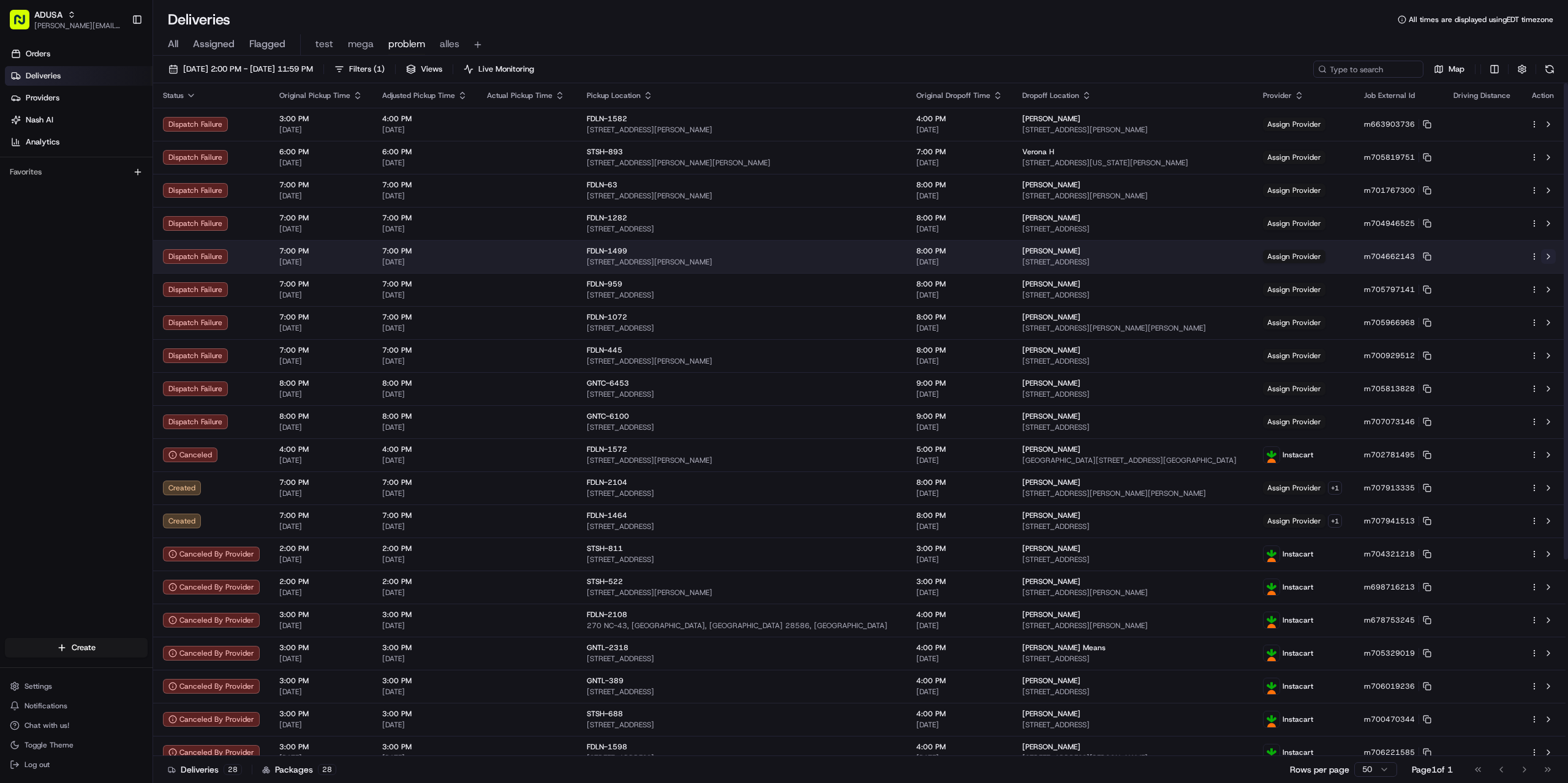
click at [1546, 252] on button at bounding box center [1549, 257] width 15 height 15
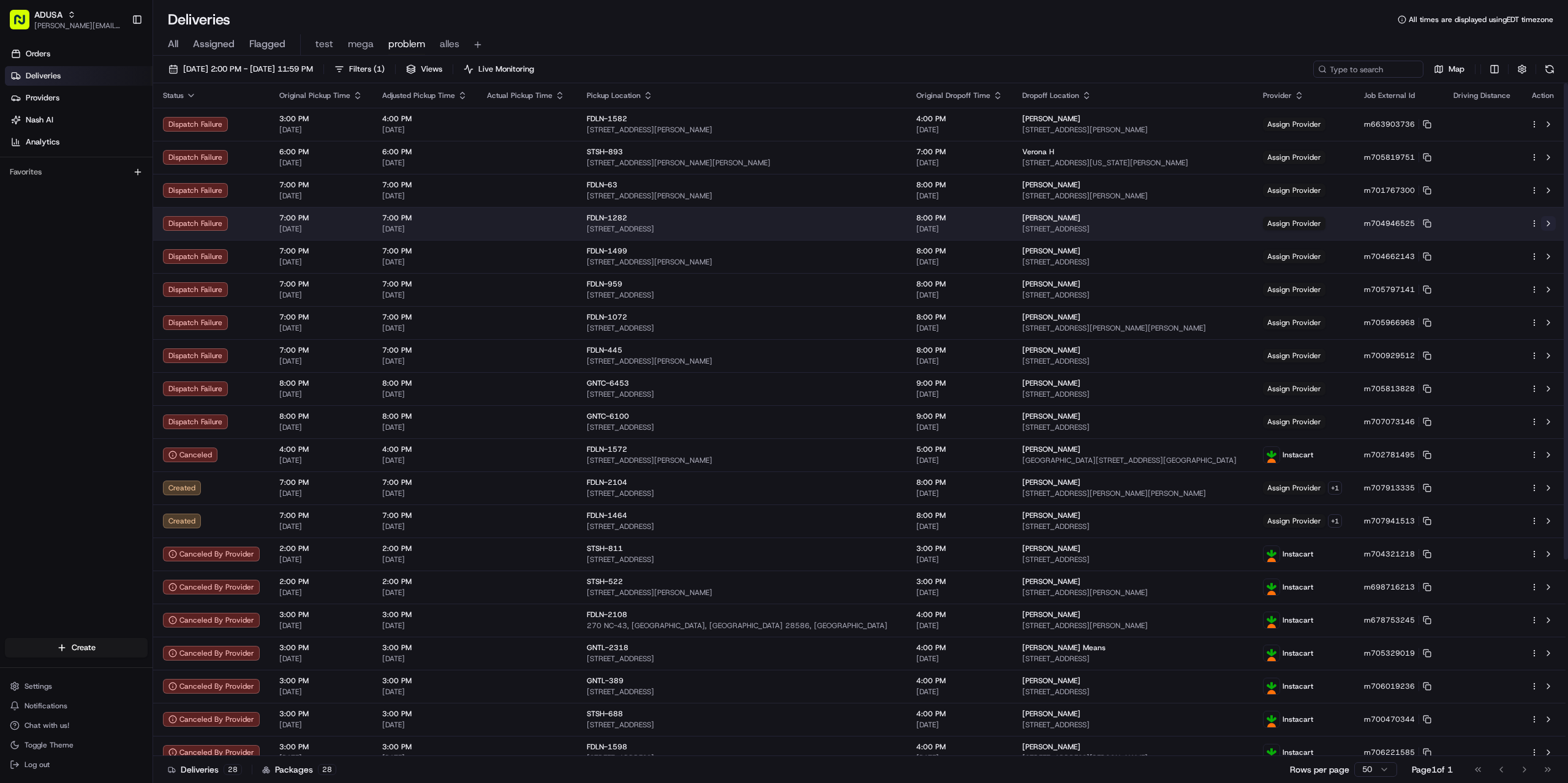
click at [1546, 222] on button at bounding box center [1549, 224] width 15 height 15
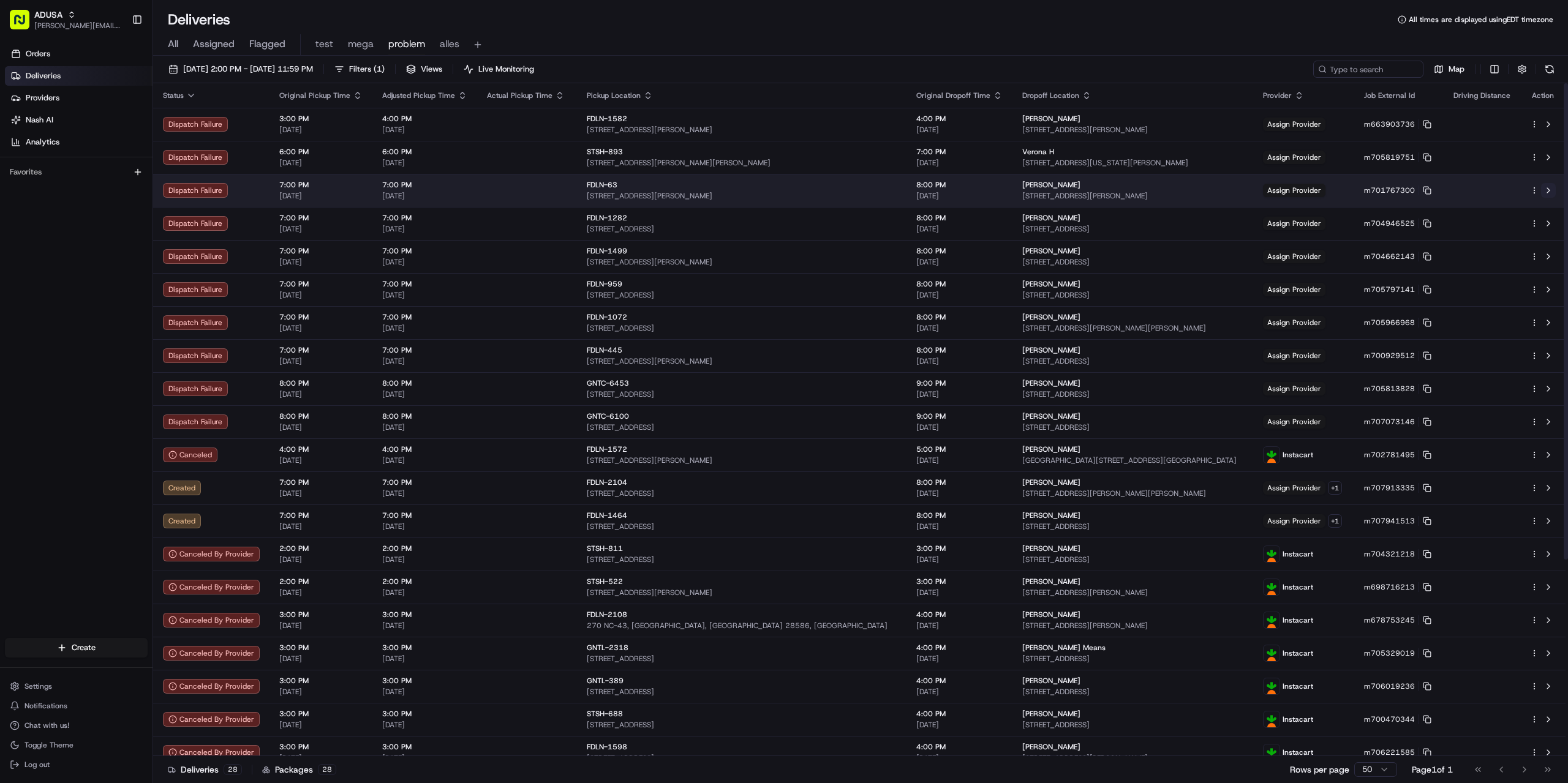
click at [1550, 186] on button at bounding box center [1549, 191] width 15 height 15
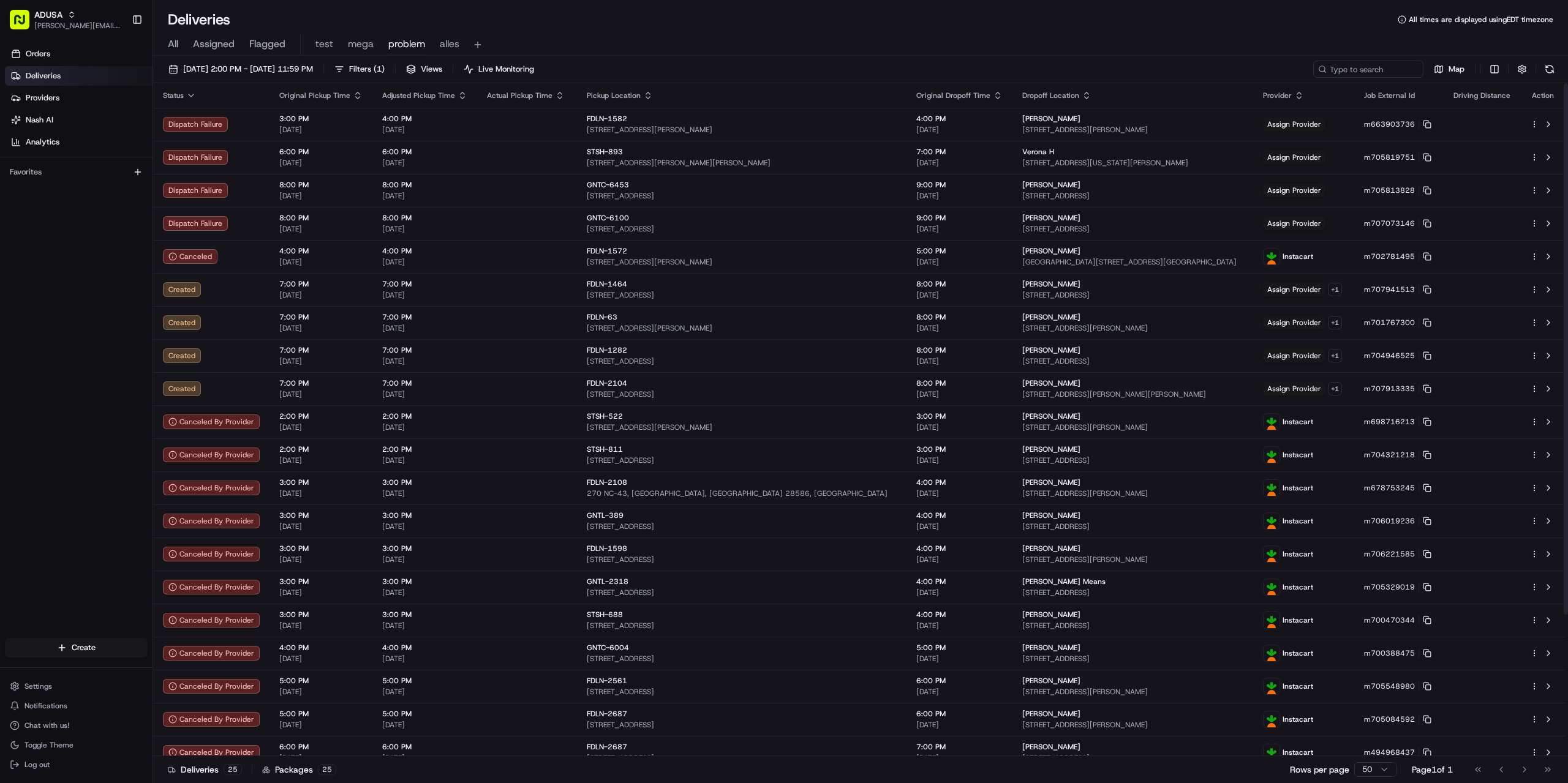
click div "Deliveries All times are displayed using EDT timezone"
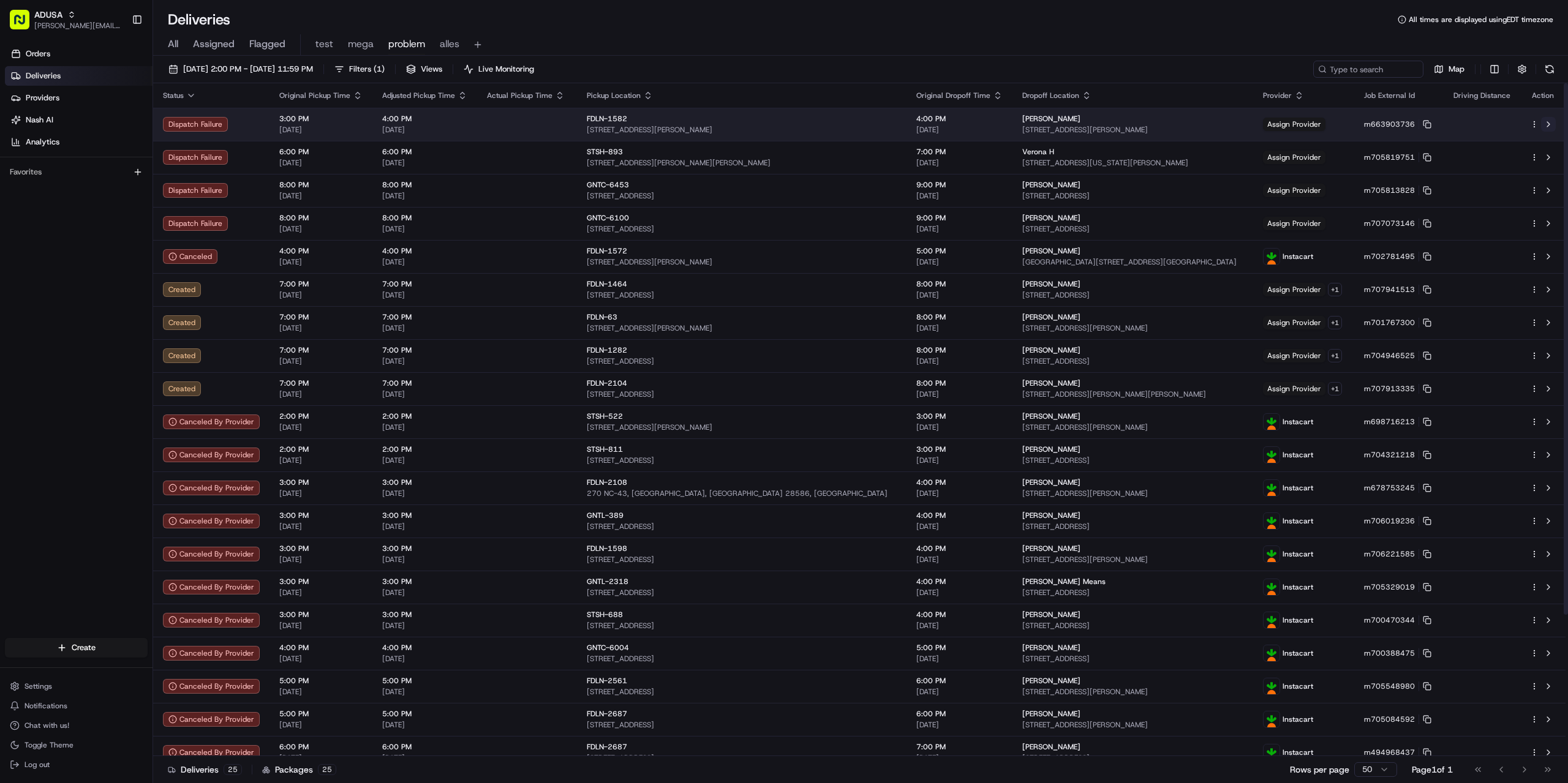
click button
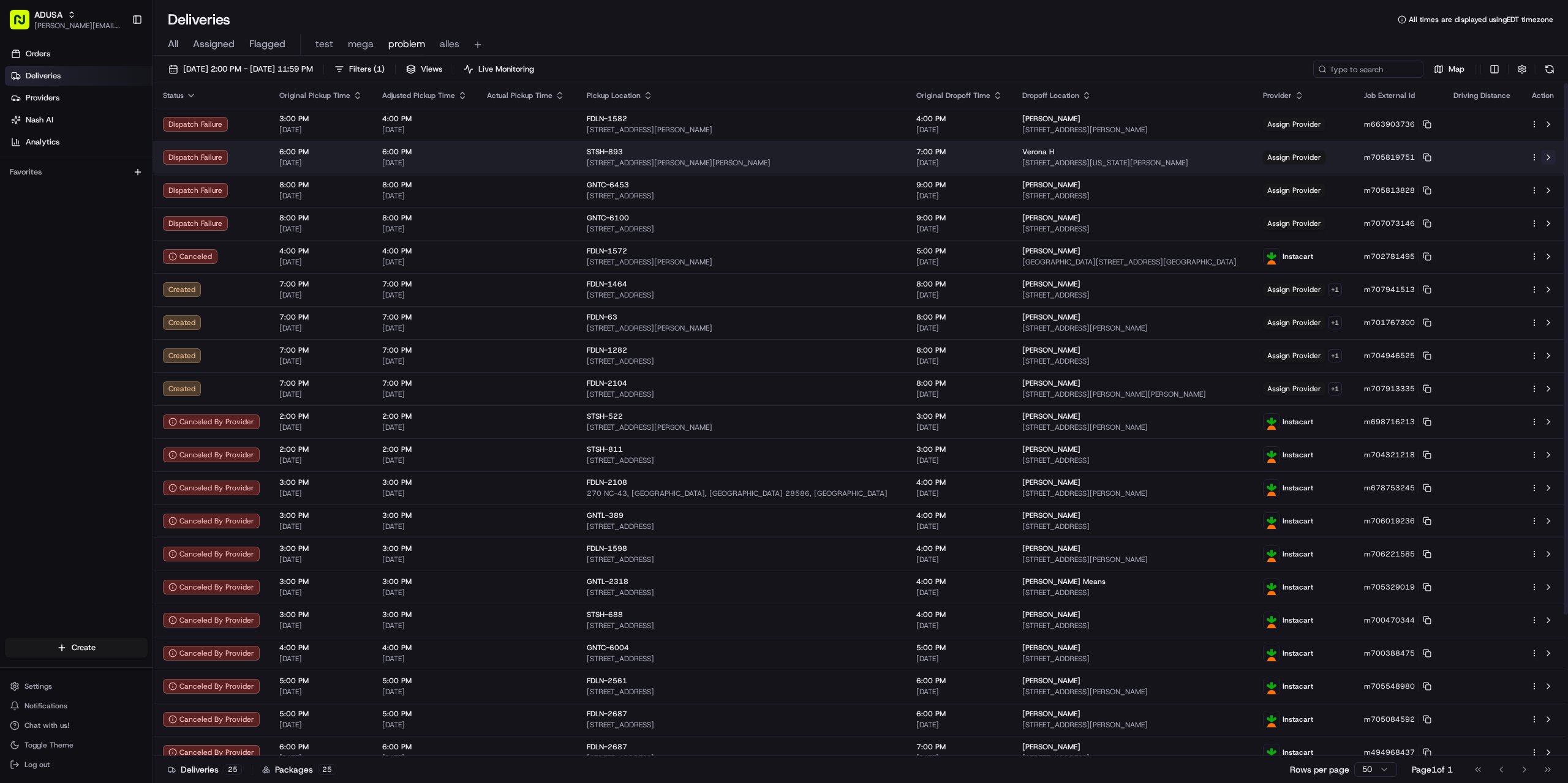
click button
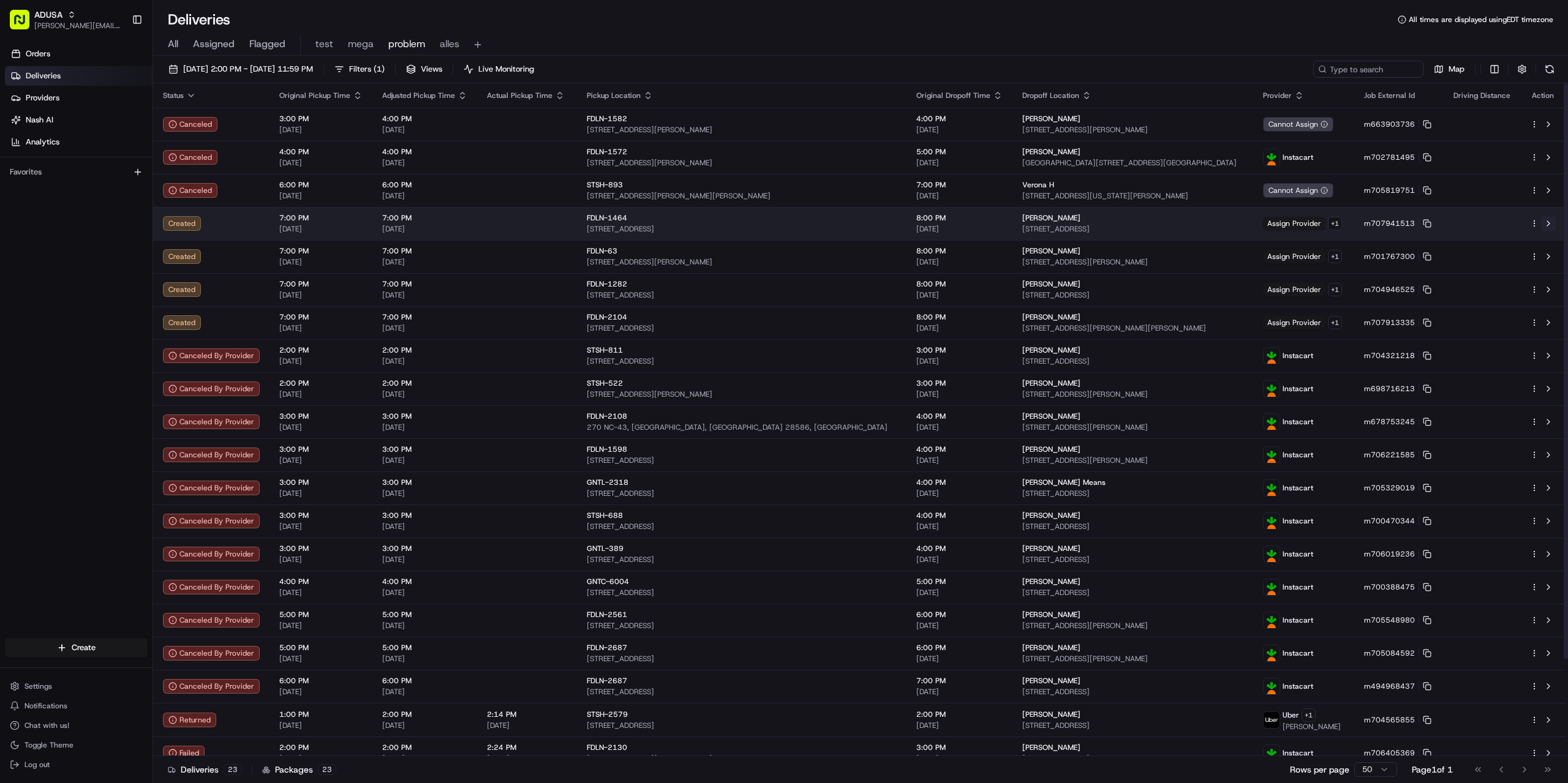
click button
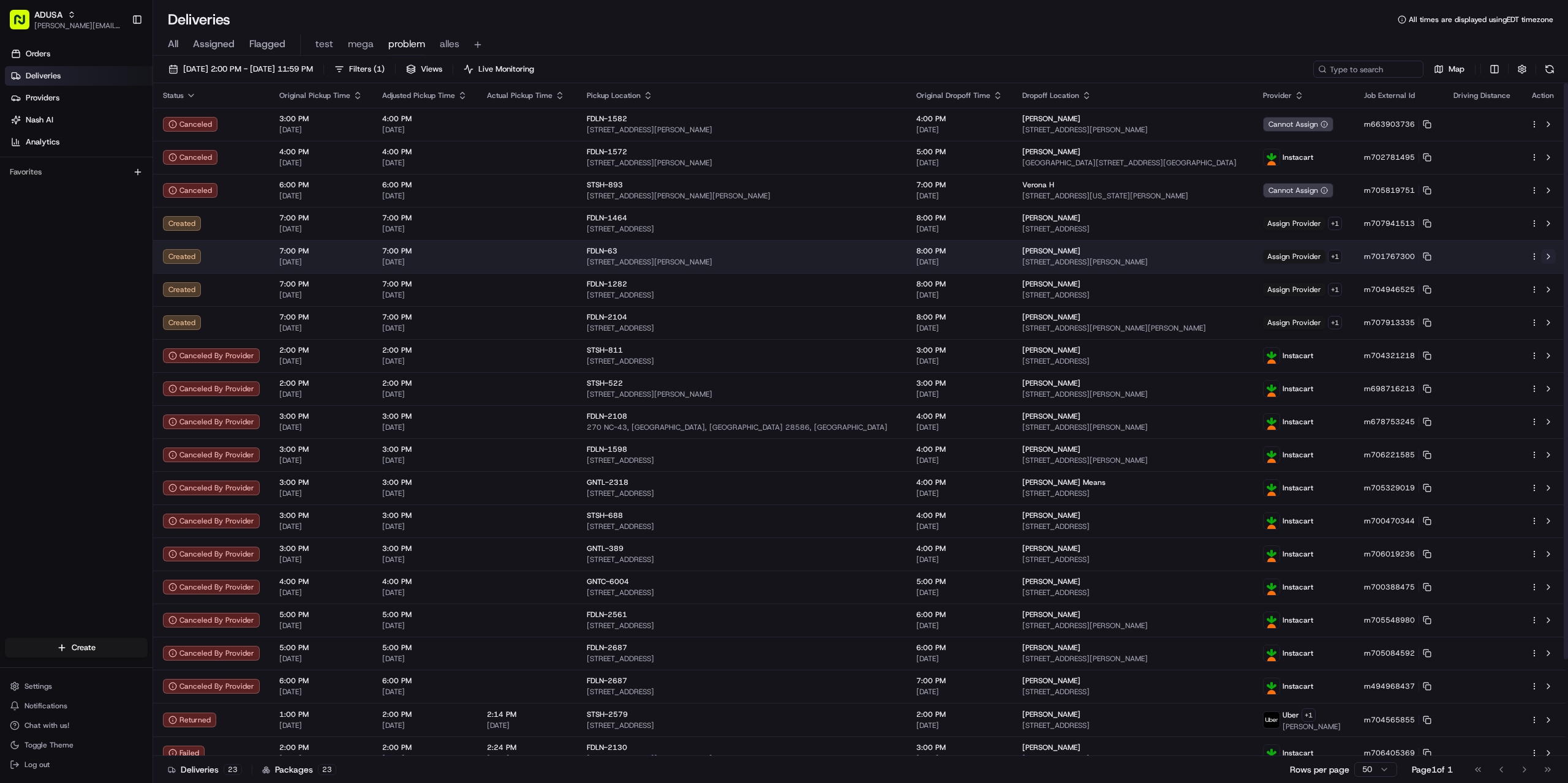
click button
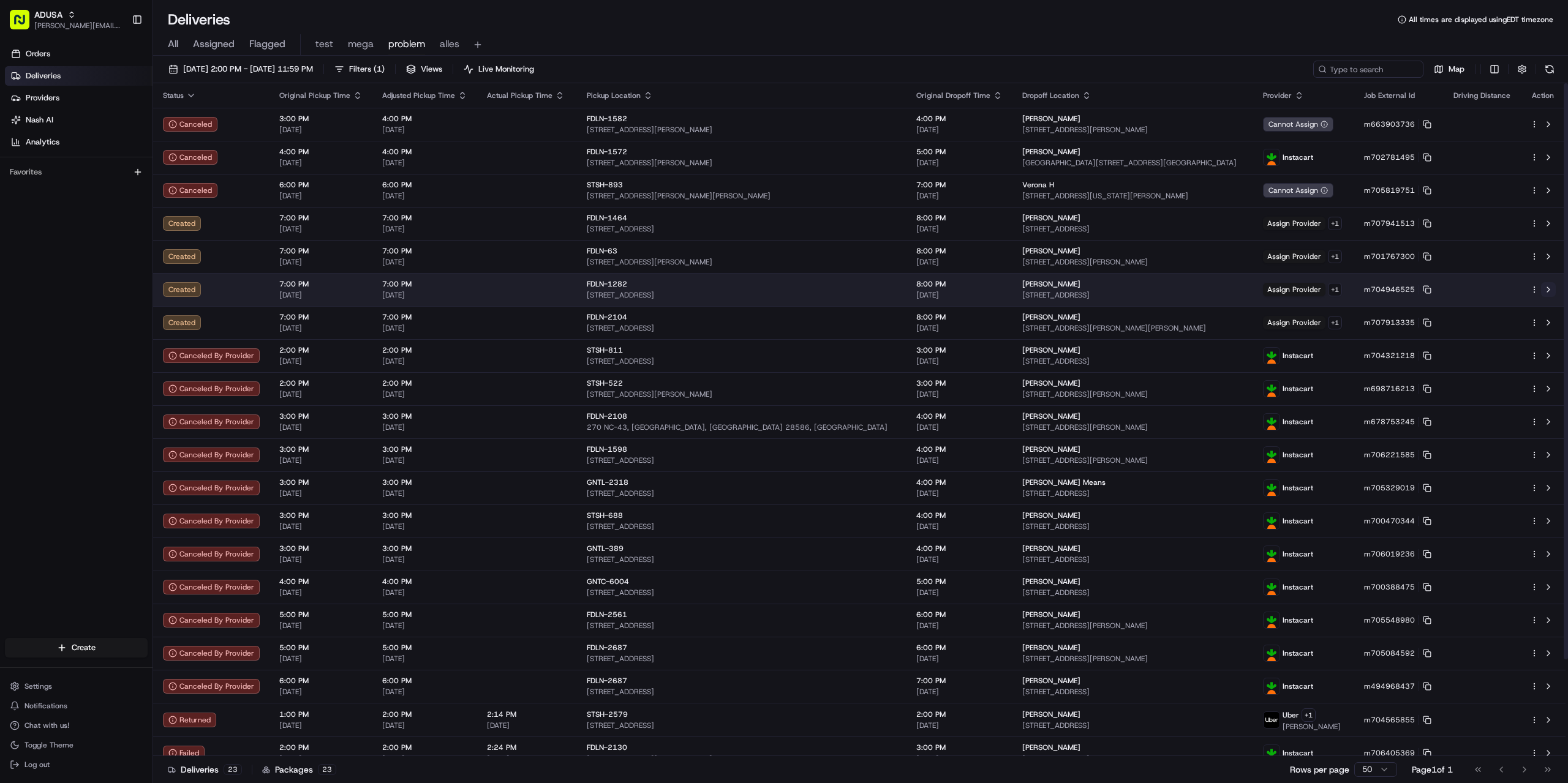
click button
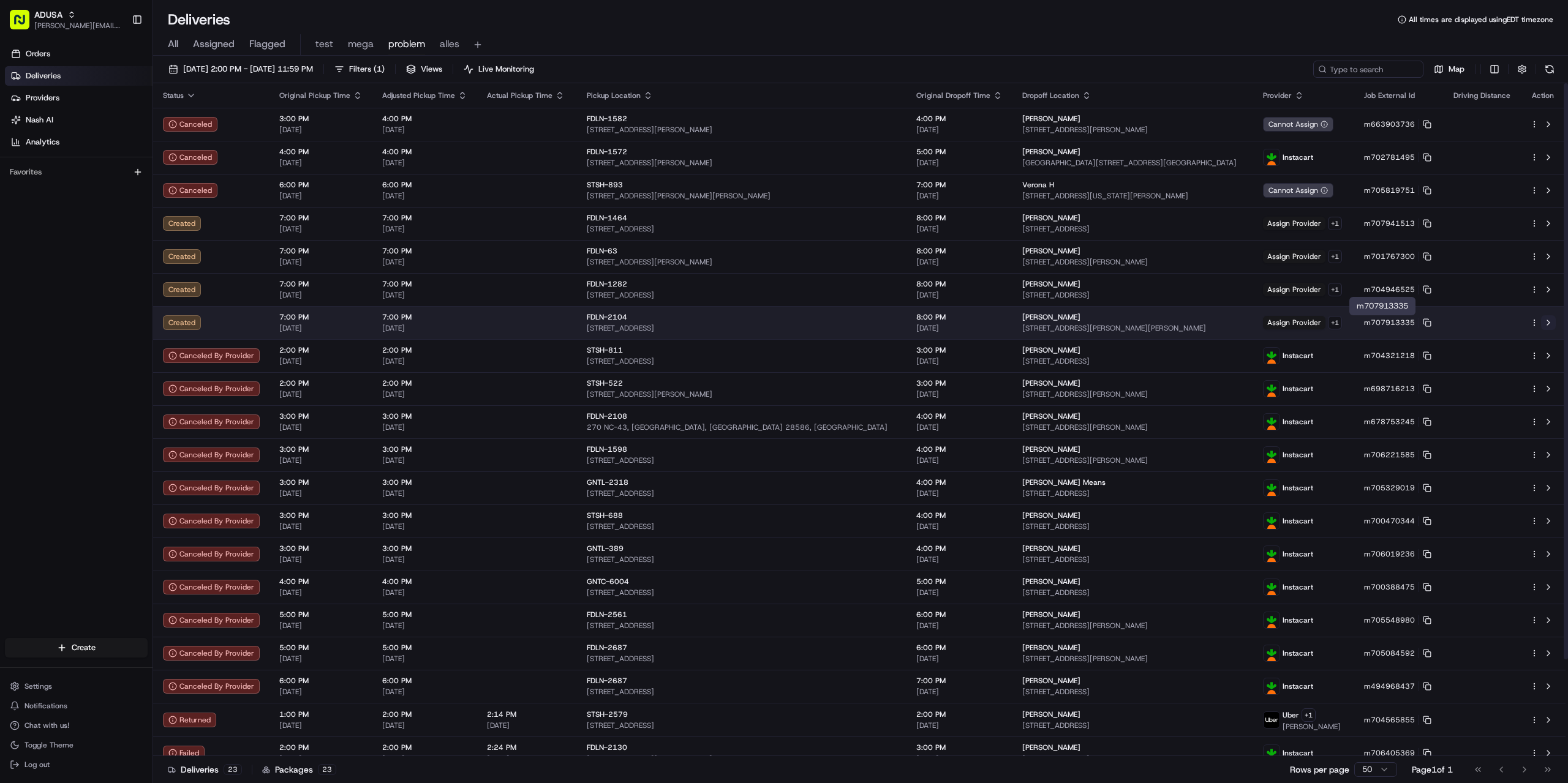
click button
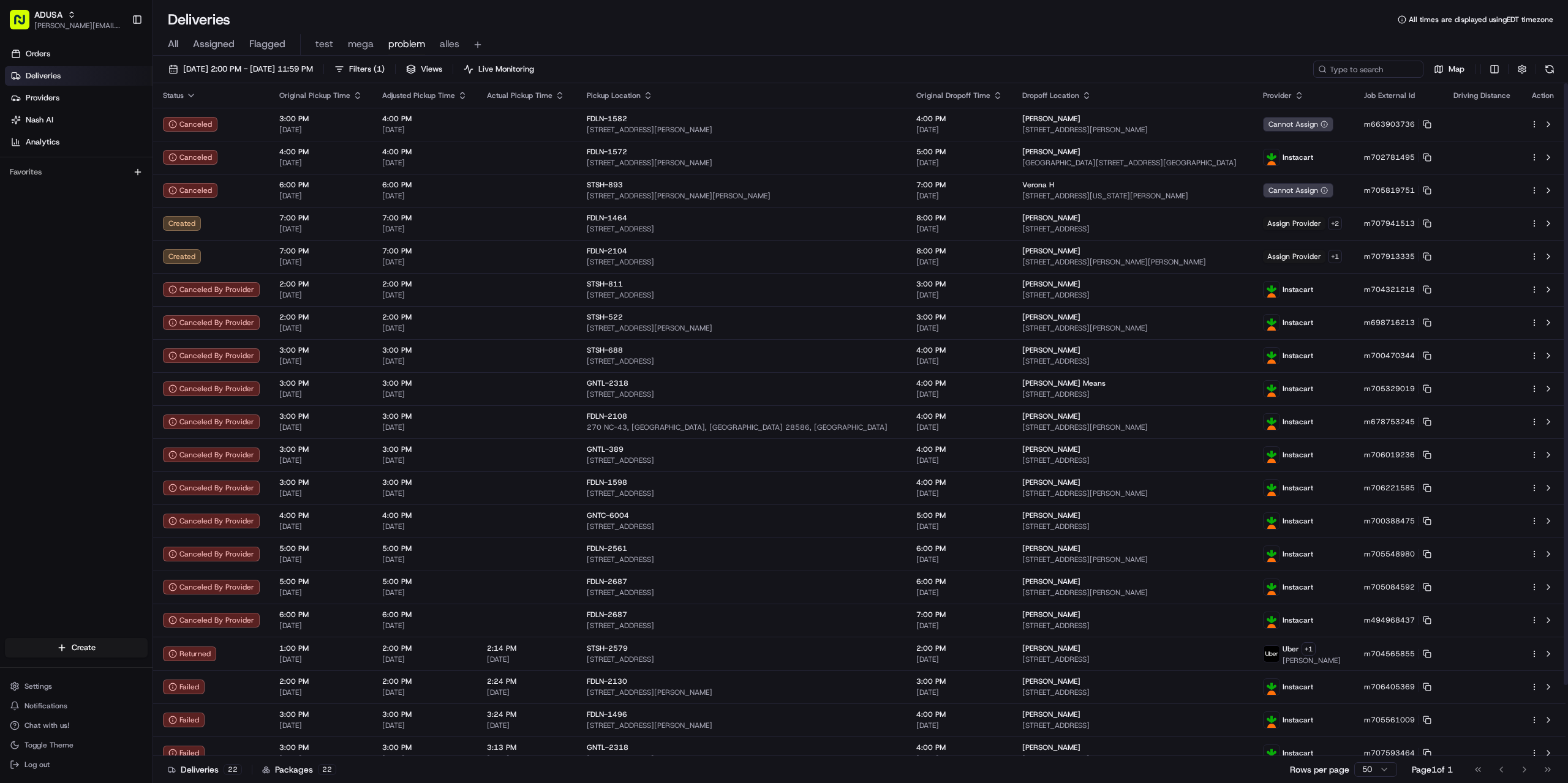
click div "Deliveries All times are displayed using EDT timezone"
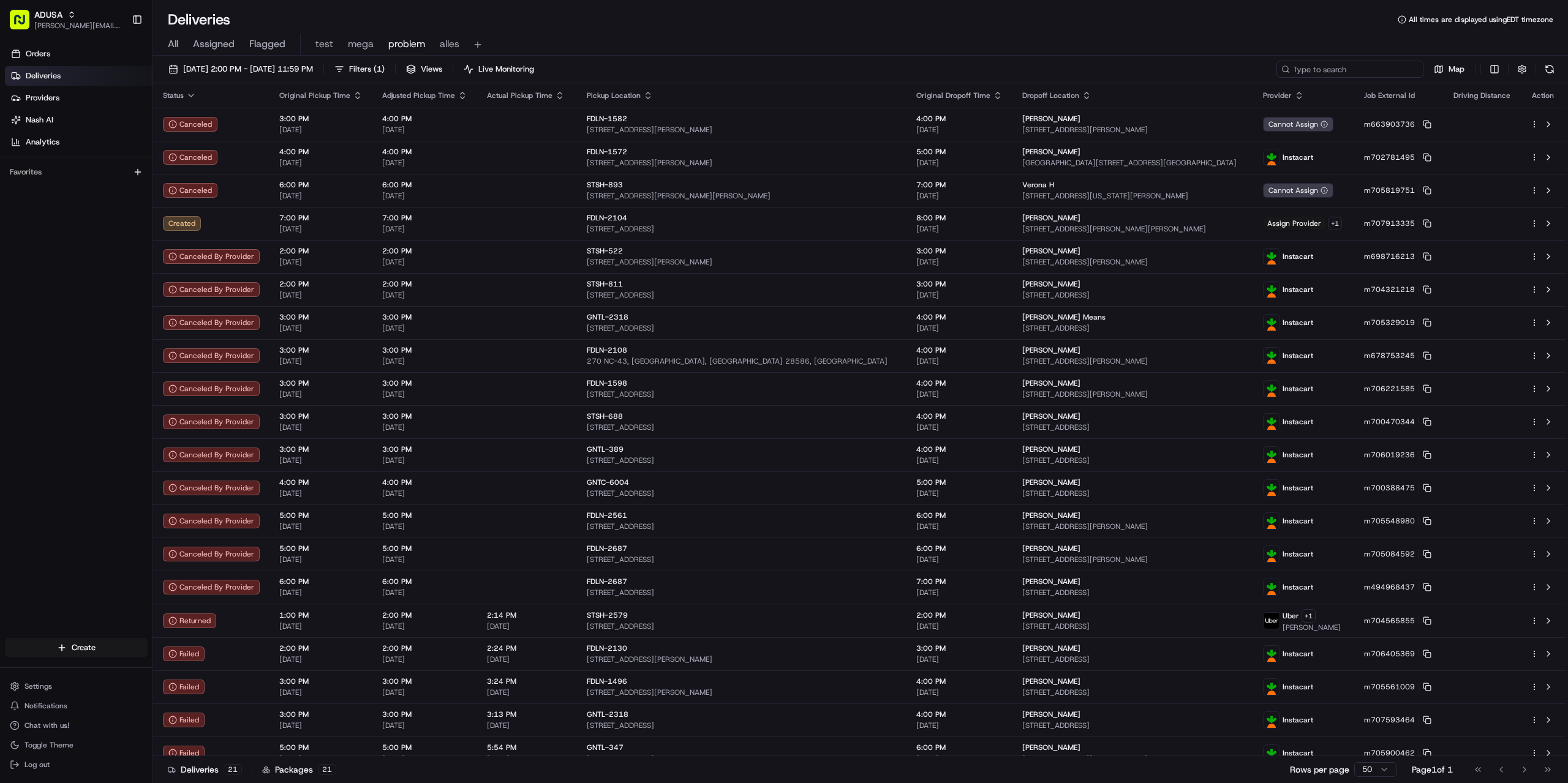
paste input "m704892164"
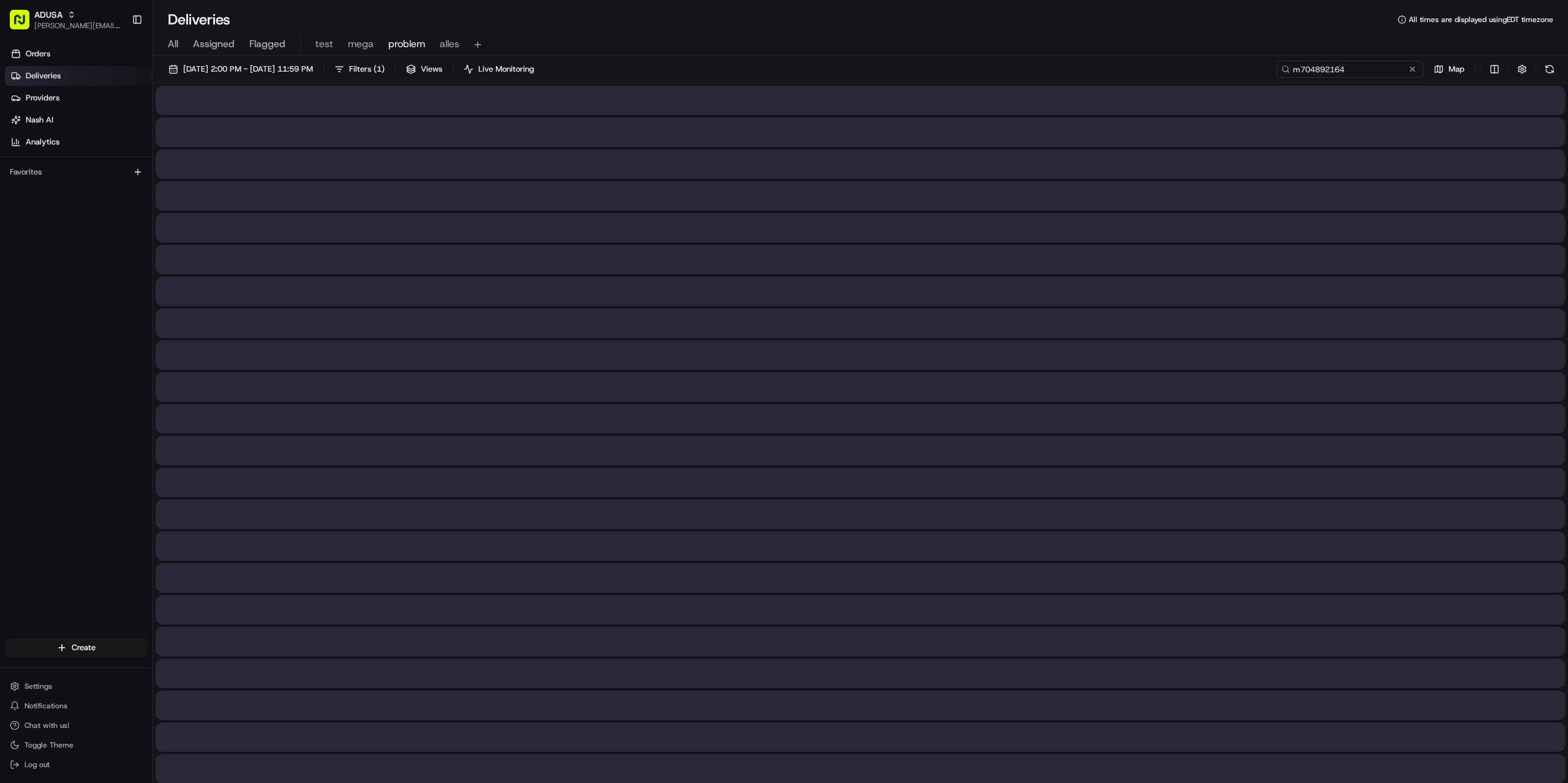
type input "m704892164"
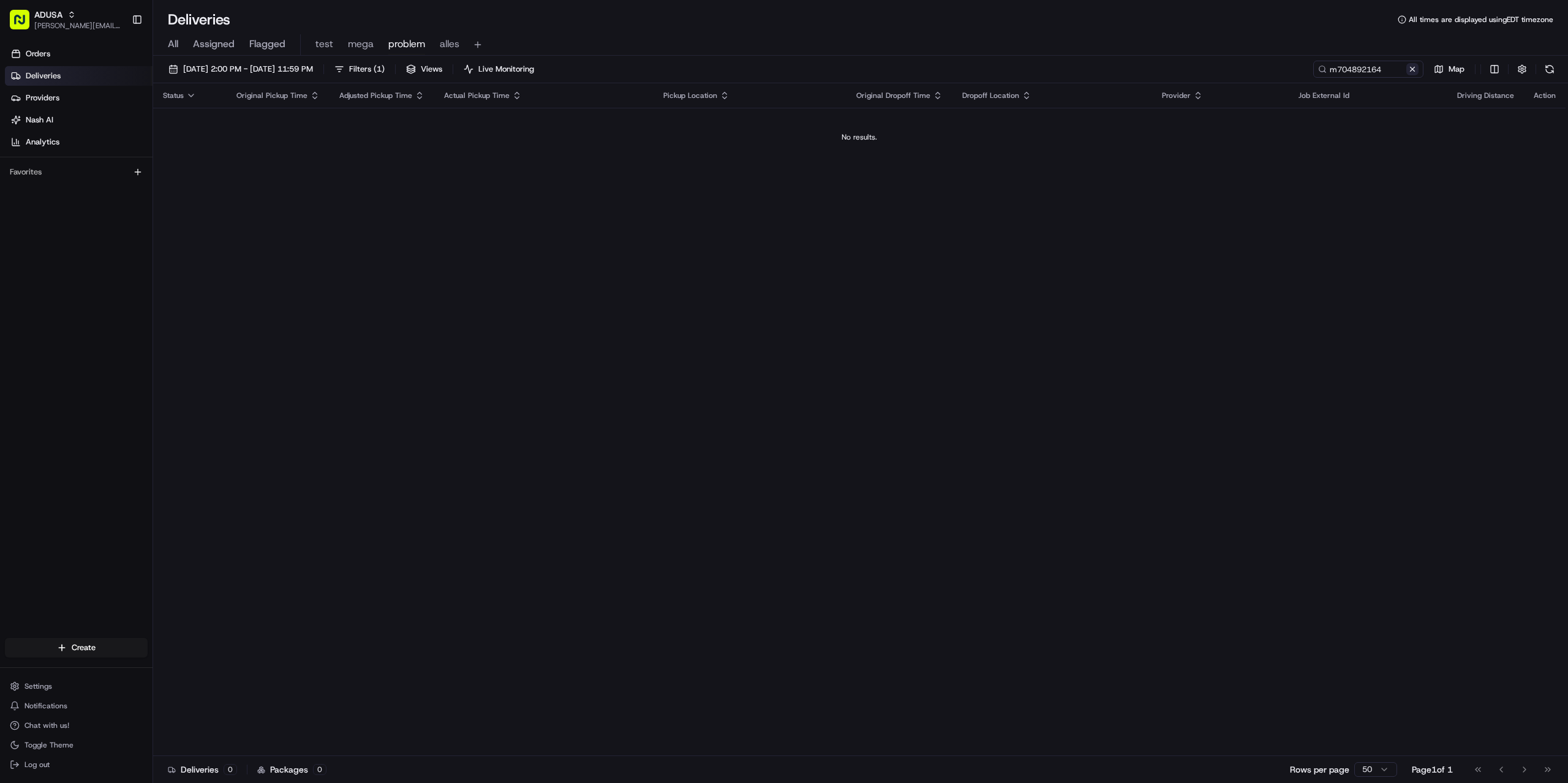
click button
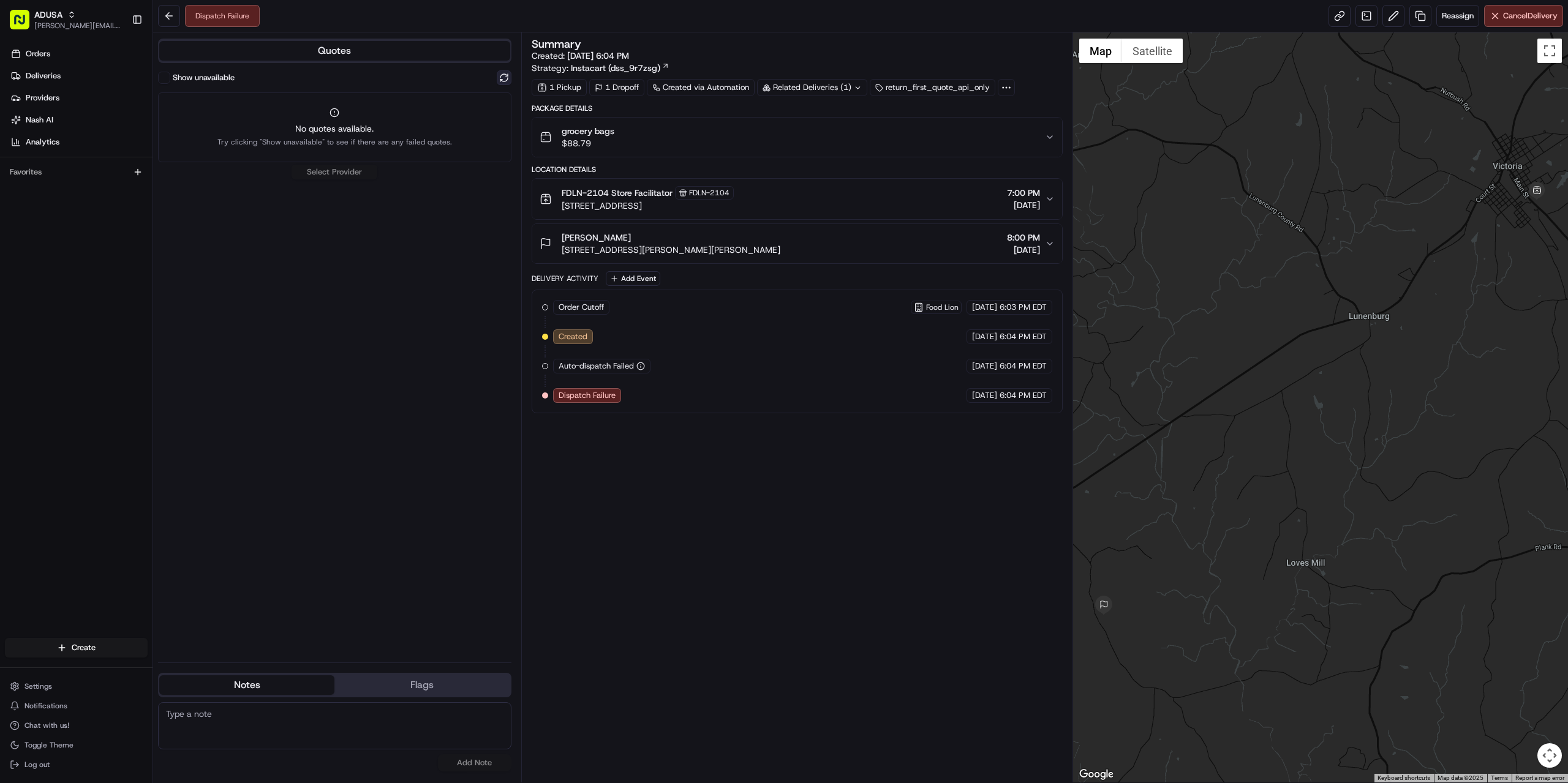
click at [502, 77] on button at bounding box center [504, 78] width 15 height 15
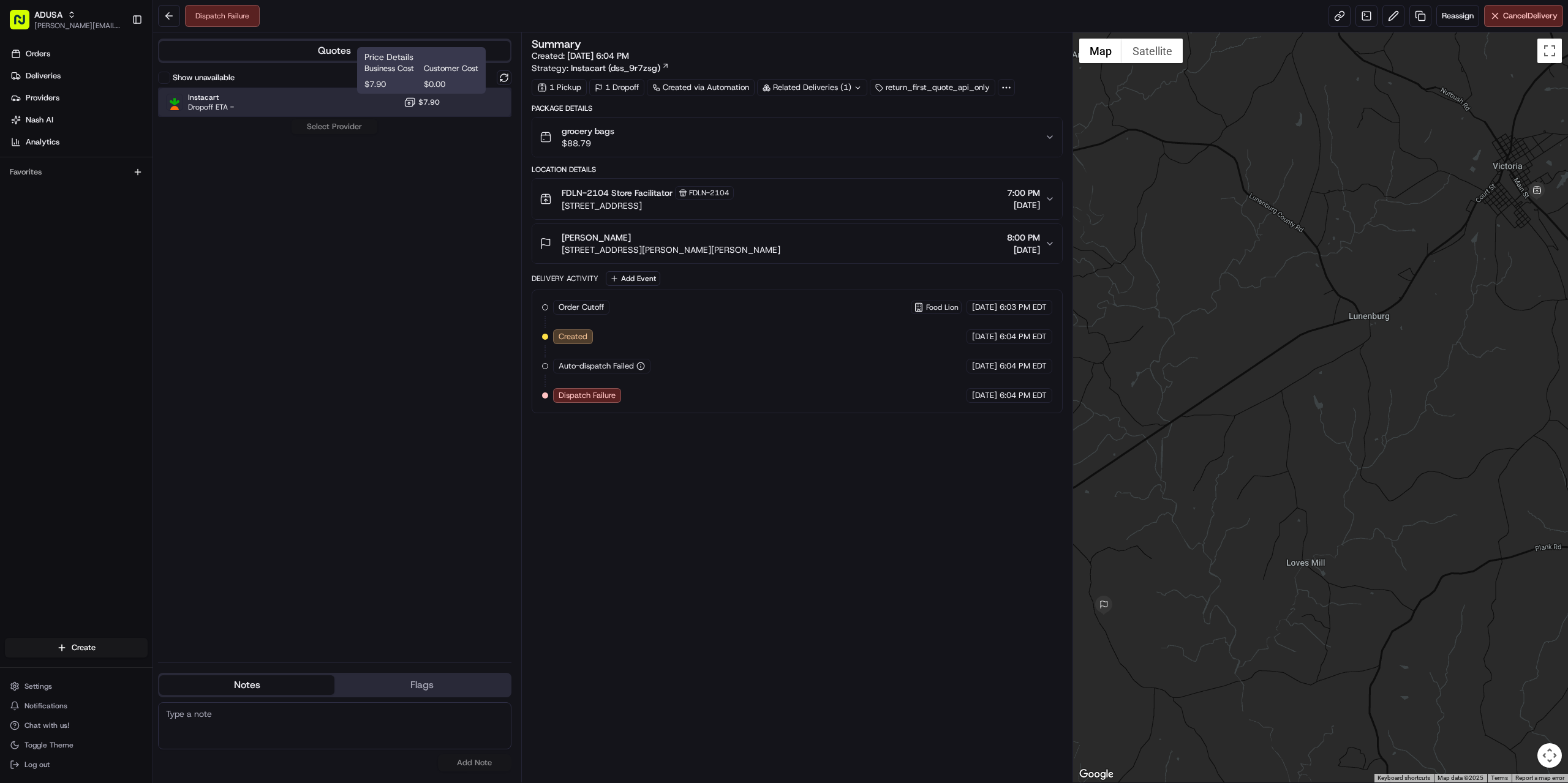
click at [361, 98] on div "Instacart Dropoff ETA - $7.90" at bounding box center [334, 102] width 353 height 29
click at [339, 130] on button "Assign Provider" at bounding box center [334, 127] width 87 height 15
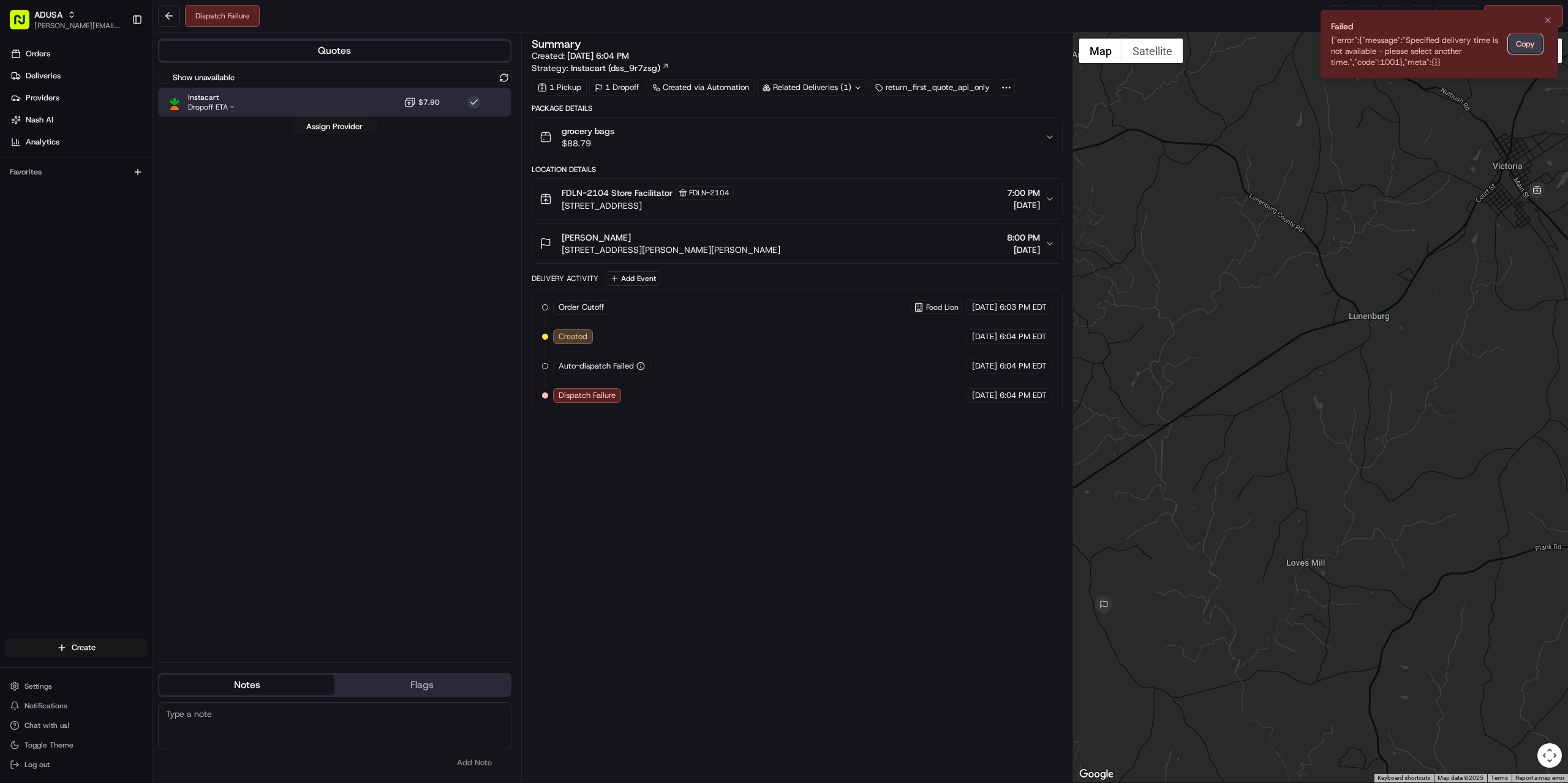
click at [1523, 41] on button "Copy" at bounding box center [1525, 43] width 35 height 20
paste textarea "{"error":{"message":"Specified delivery time is not available - please select a…"
type textarea "{"error":{"message":"Specified delivery time is not available - please select a…"
click at [480, 767] on button "Add Note" at bounding box center [475, 763] width 74 height 17
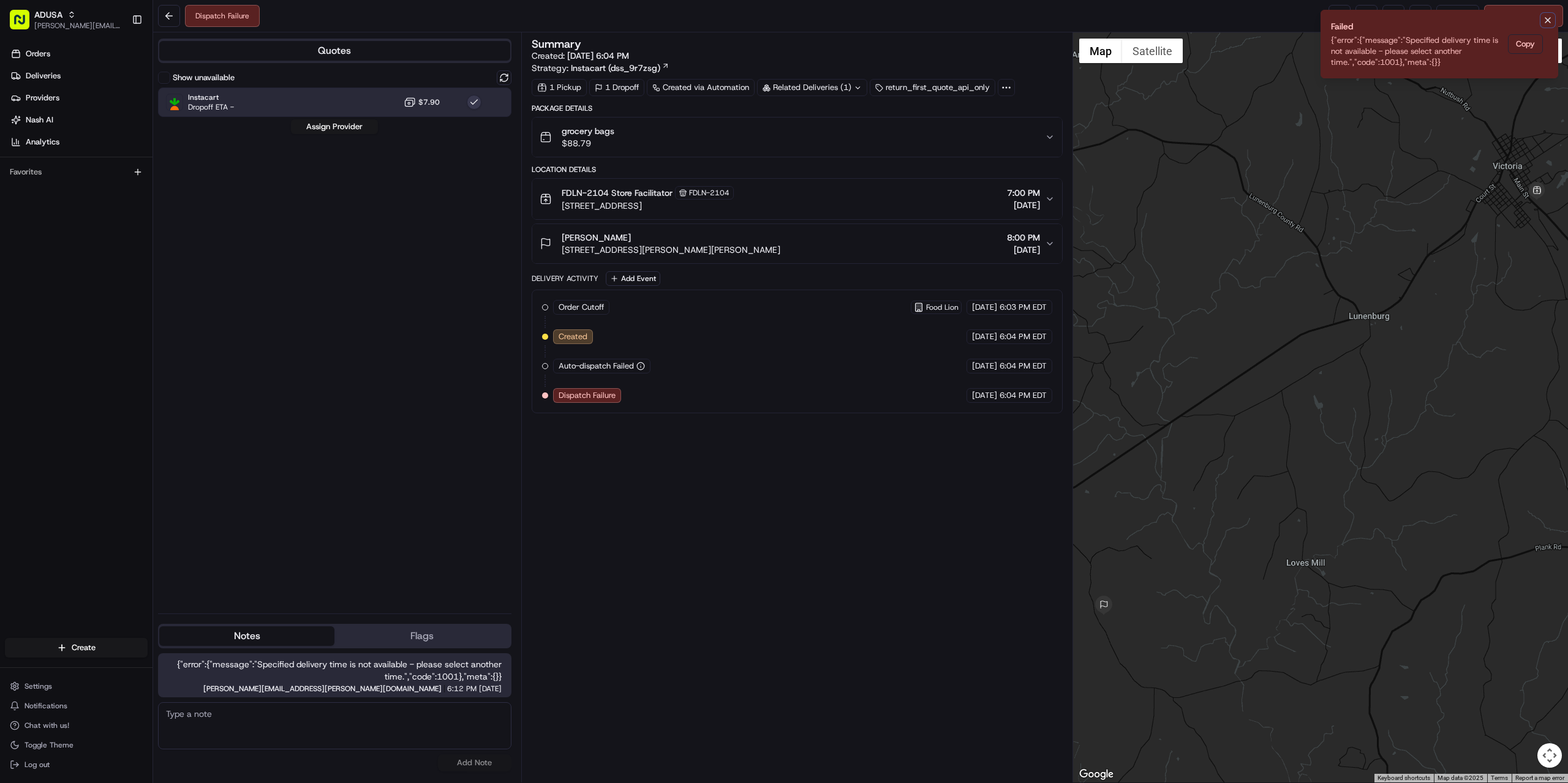
click at [1548, 19] on icon "Notifications (F8)" at bounding box center [1548, 20] width 9 height 9
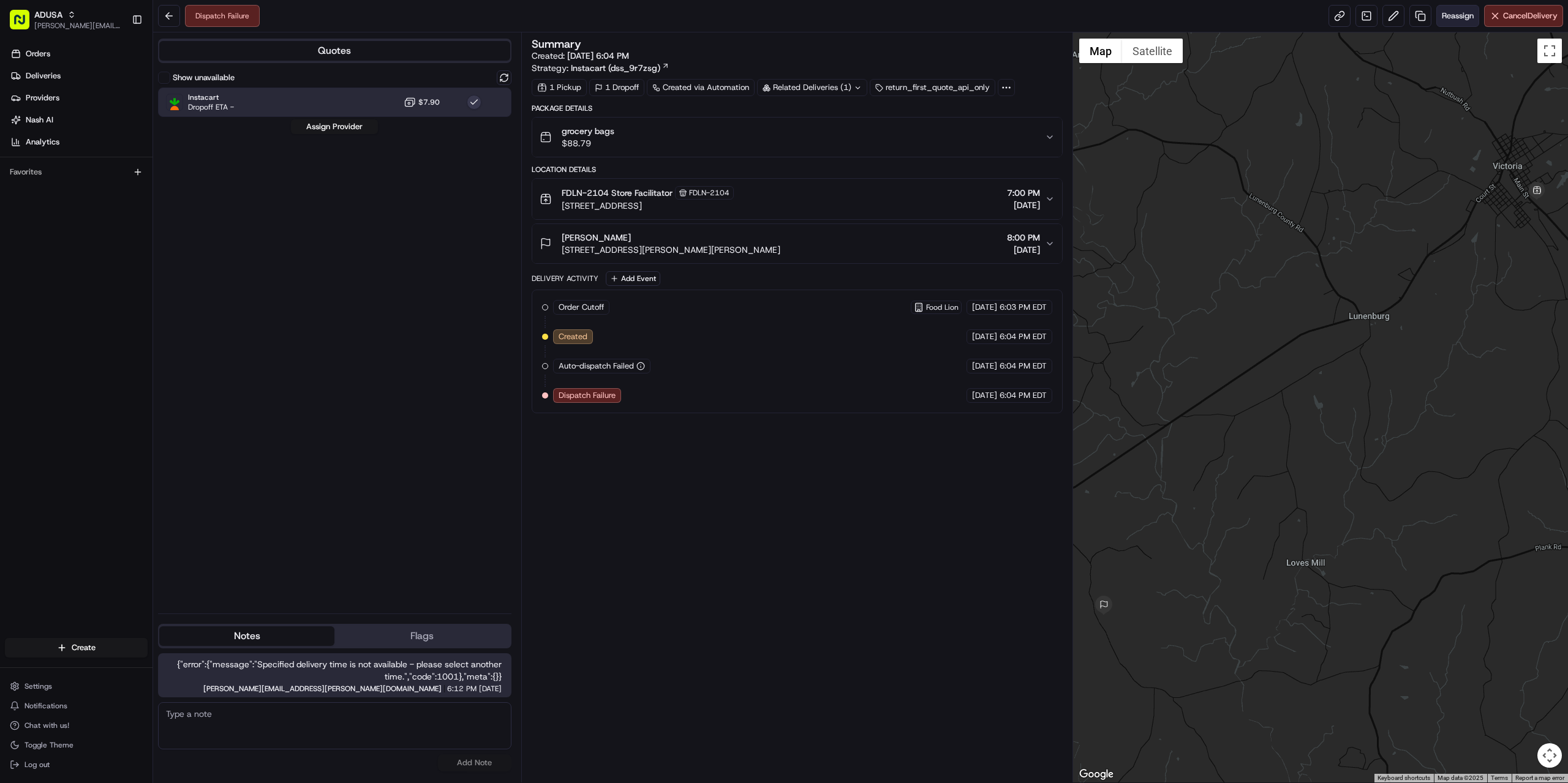
click at [1454, 18] on span "Reassign" at bounding box center [1458, 16] width 32 height 11
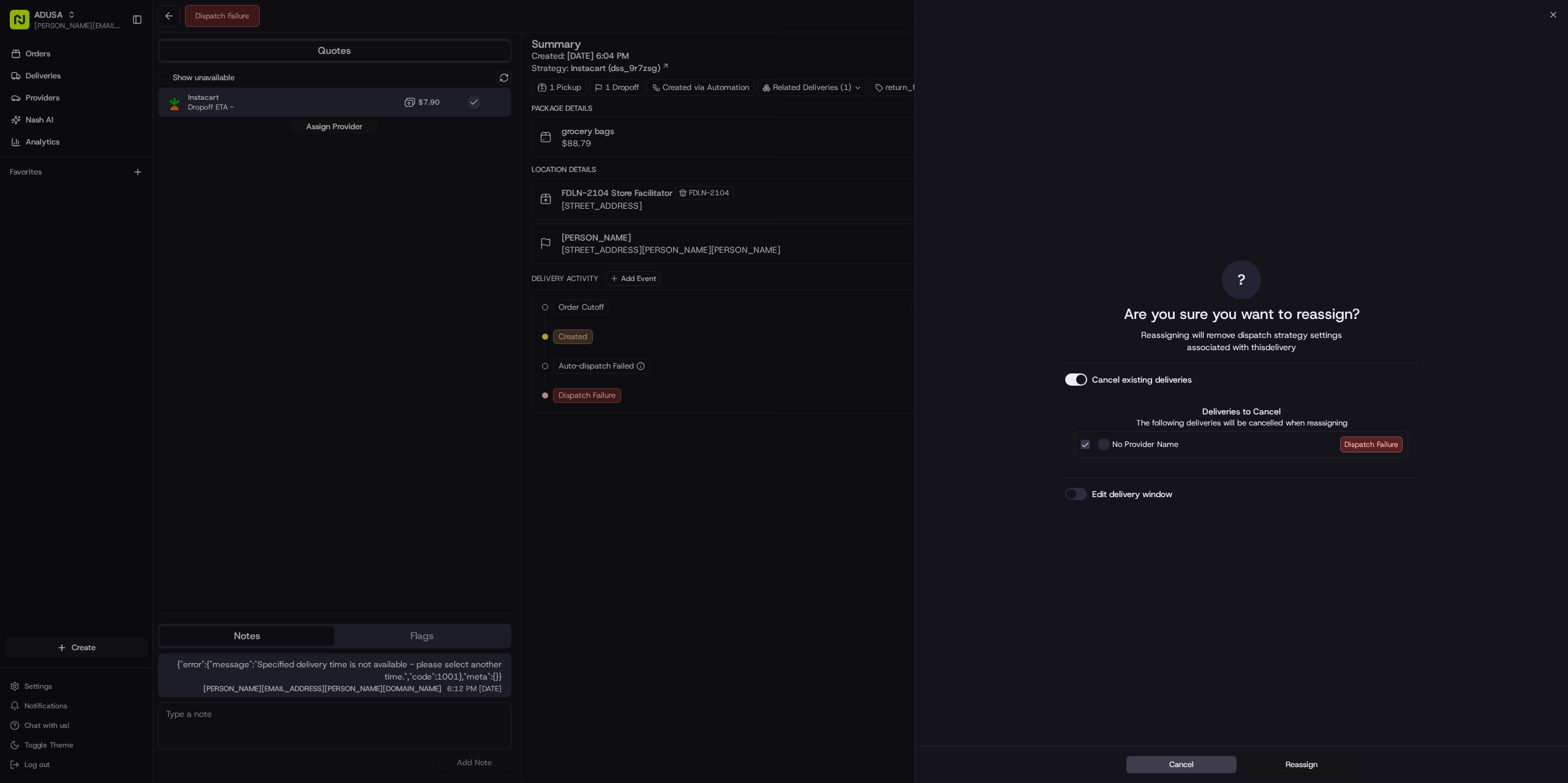
click at [1296, 764] on button "Reassign" at bounding box center [1302, 765] width 111 height 17
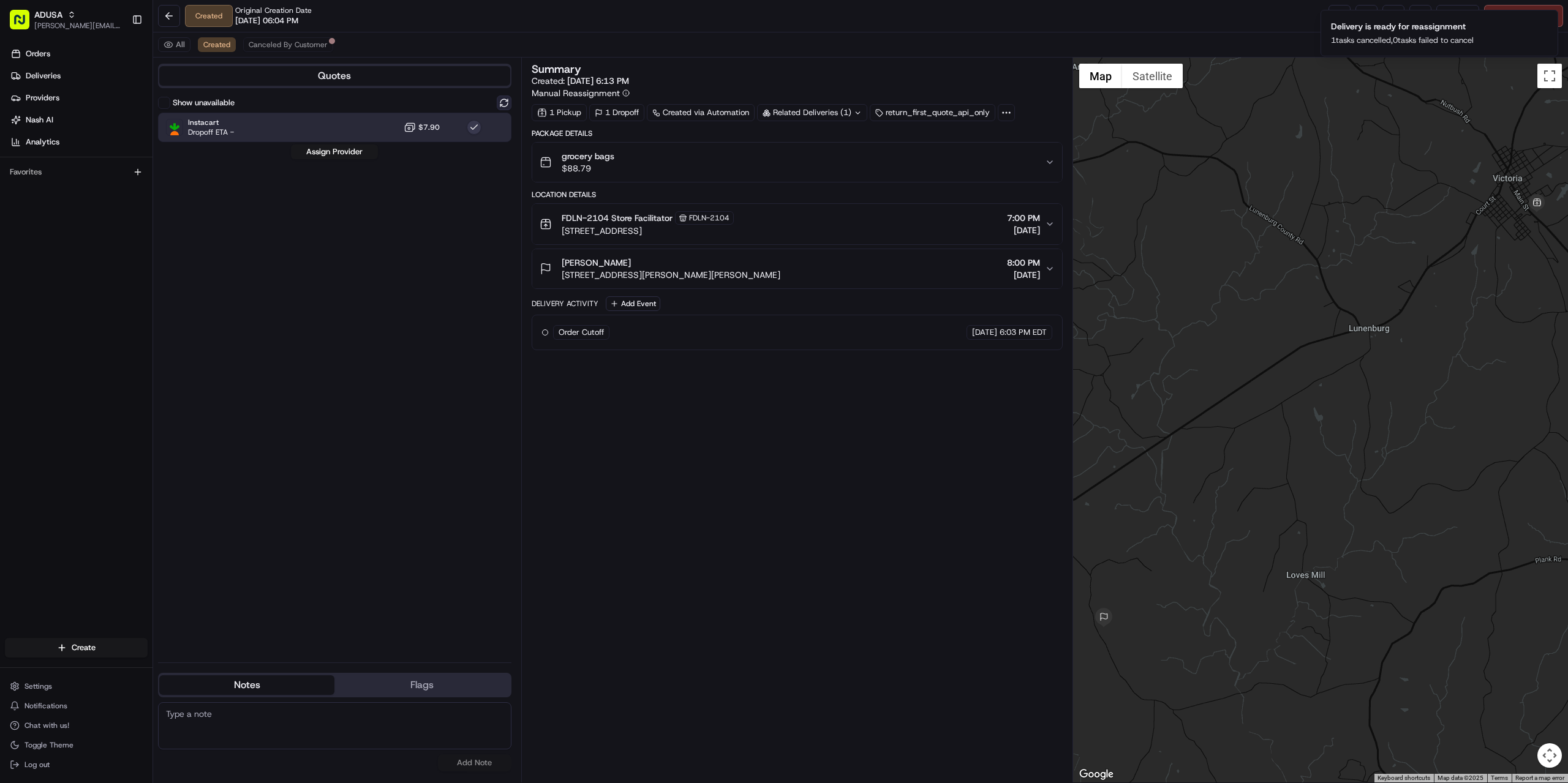
click at [503, 99] on button at bounding box center [504, 103] width 15 height 15
click at [328, 149] on button "Assign Provider" at bounding box center [334, 152] width 87 height 15
click at [1544, 19] on icon "Notifications (F8)" at bounding box center [1548, 20] width 9 height 9
click at [1548, 24] on icon "Notifications (F8)" at bounding box center [1548, 20] width 9 height 9
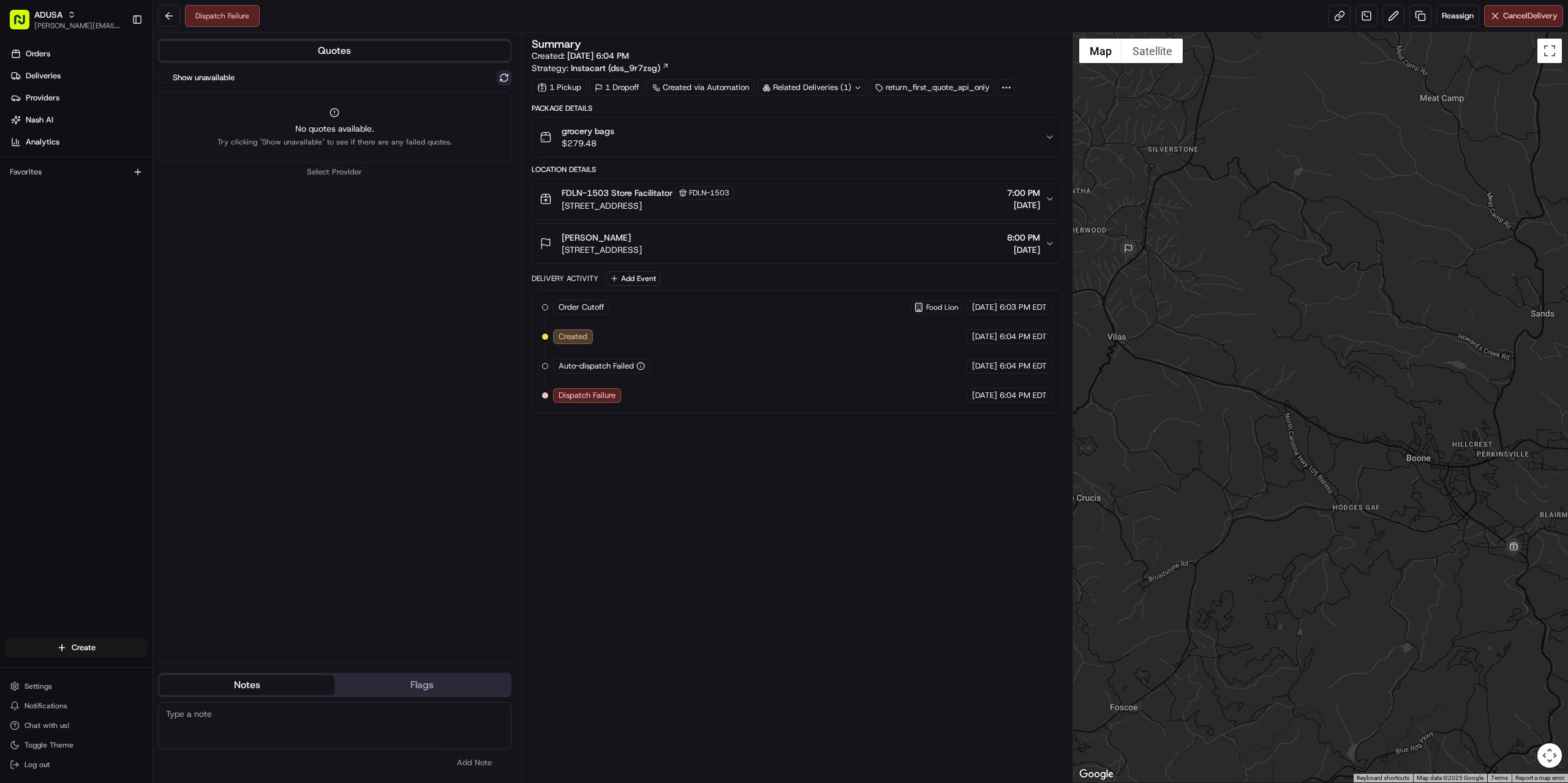
click at [503, 77] on button at bounding box center [504, 78] width 15 height 15
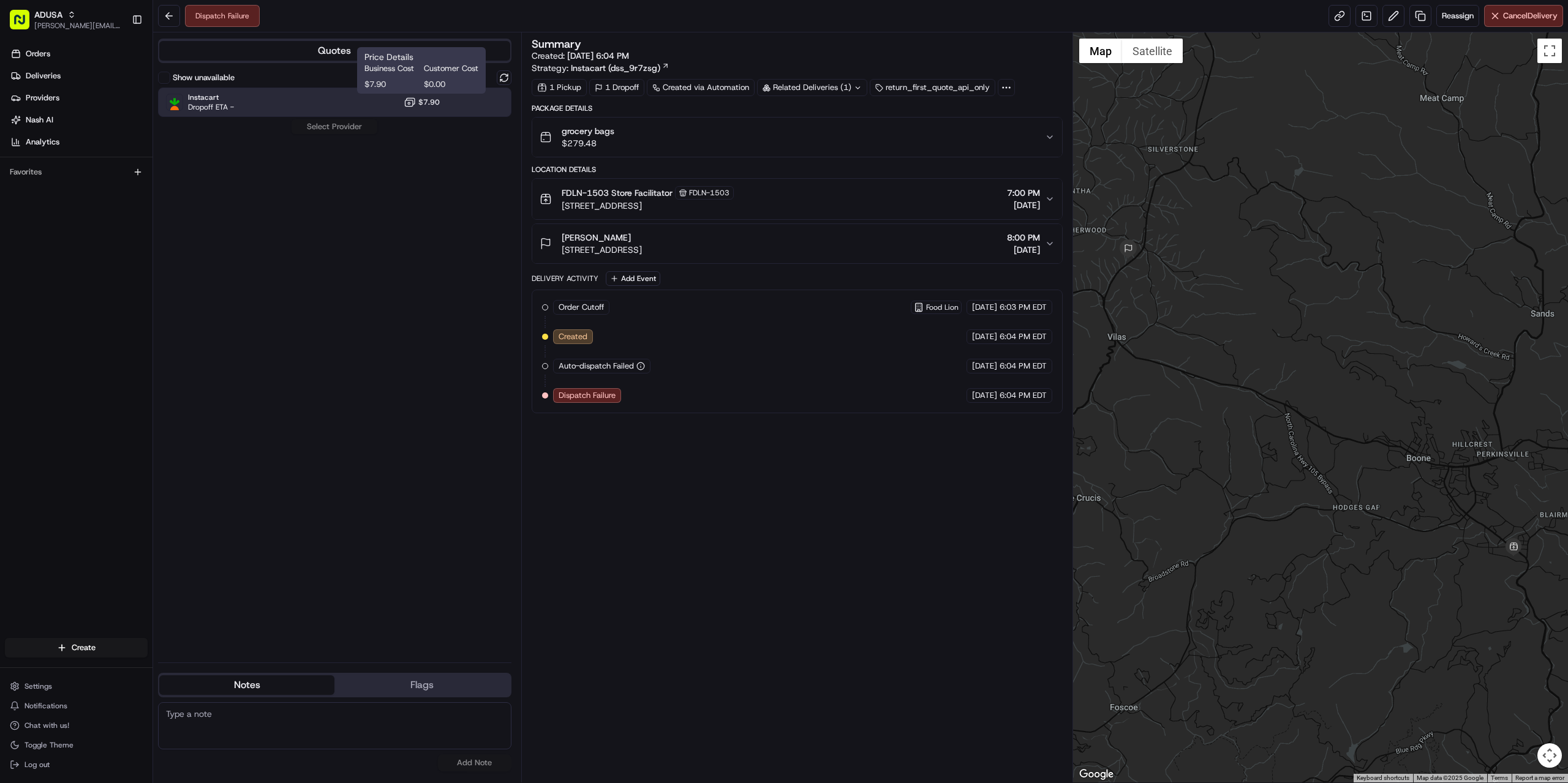
click at [426, 93] on div "Price Details Business Cost Customer Cost $7.90 $0.00 Price Details Business Co…" at bounding box center [421, 70] width 128 height 46
click at [353, 101] on div "Instacart Dropoff ETA - $7.90" at bounding box center [334, 102] width 353 height 29
click at [345, 106] on div "Instacart Dropoff ETA - $7.90" at bounding box center [334, 102] width 353 height 29
click at [338, 133] on button "Assign Provider" at bounding box center [334, 127] width 87 height 15
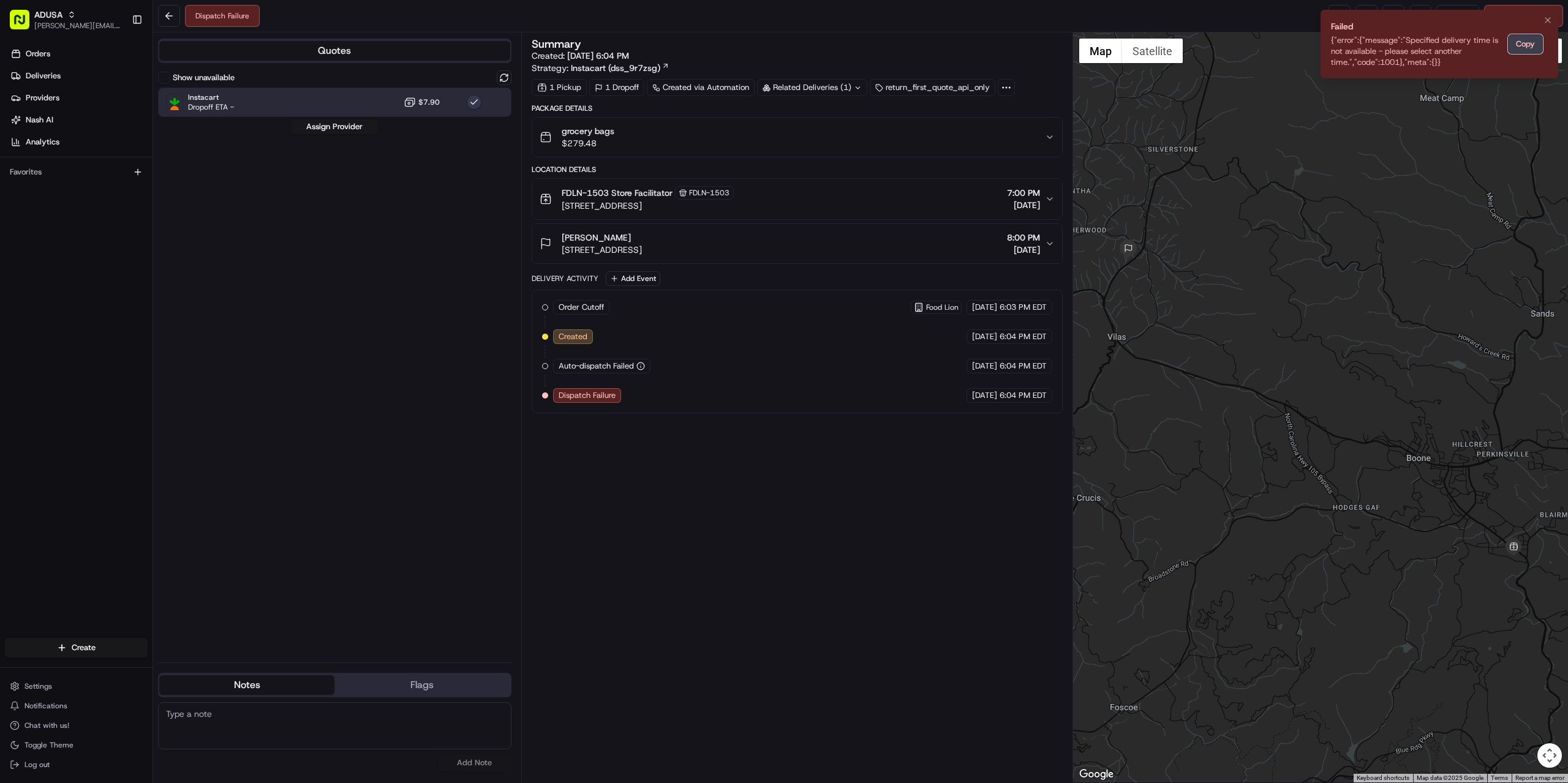
click at [1523, 41] on button "Copy" at bounding box center [1525, 43] width 35 height 20
paste textarea "{"error":{"message":"Specified delivery time is not available - please select a…"
type textarea "{"error":{"message":"Specified delivery time is not available - please select a…"
click at [463, 760] on button "Add Note" at bounding box center [475, 763] width 74 height 17
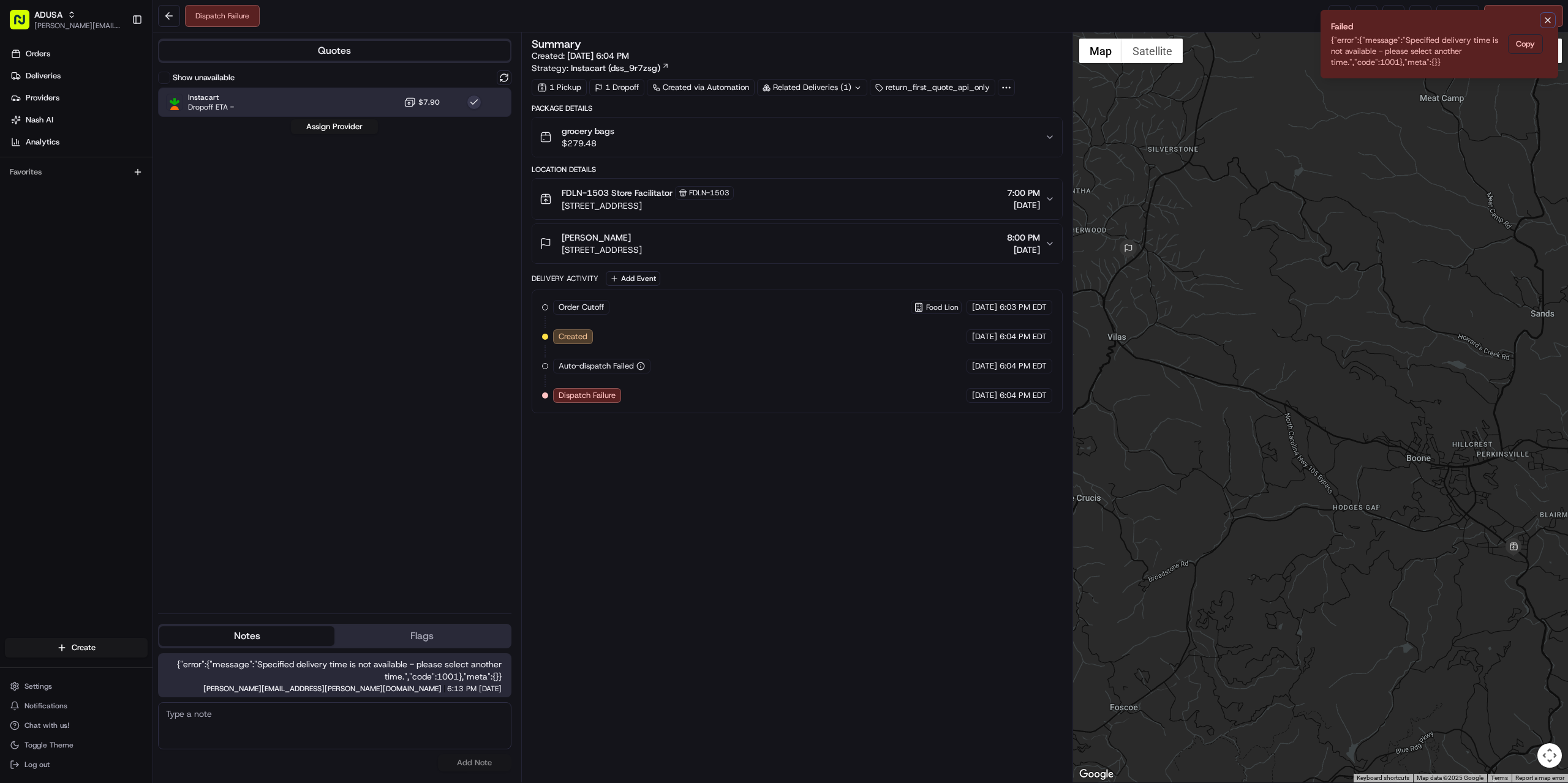
click at [1543, 23] on icon "Notifications (F8)" at bounding box center [1548, 20] width 9 height 9
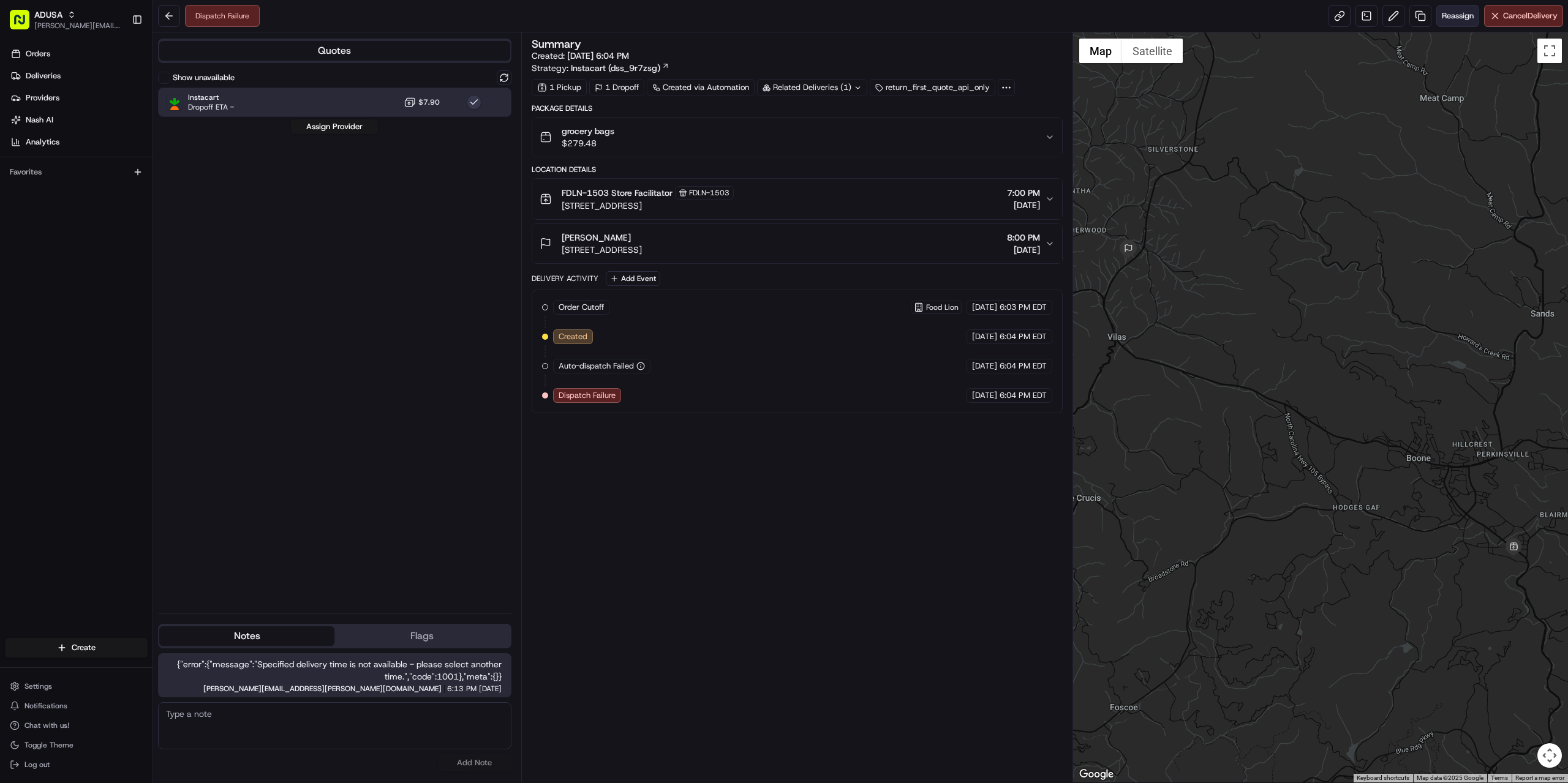
click at [1456, 14] on span "Reassign" at bounding box center [1458, 16] width 32 height 11
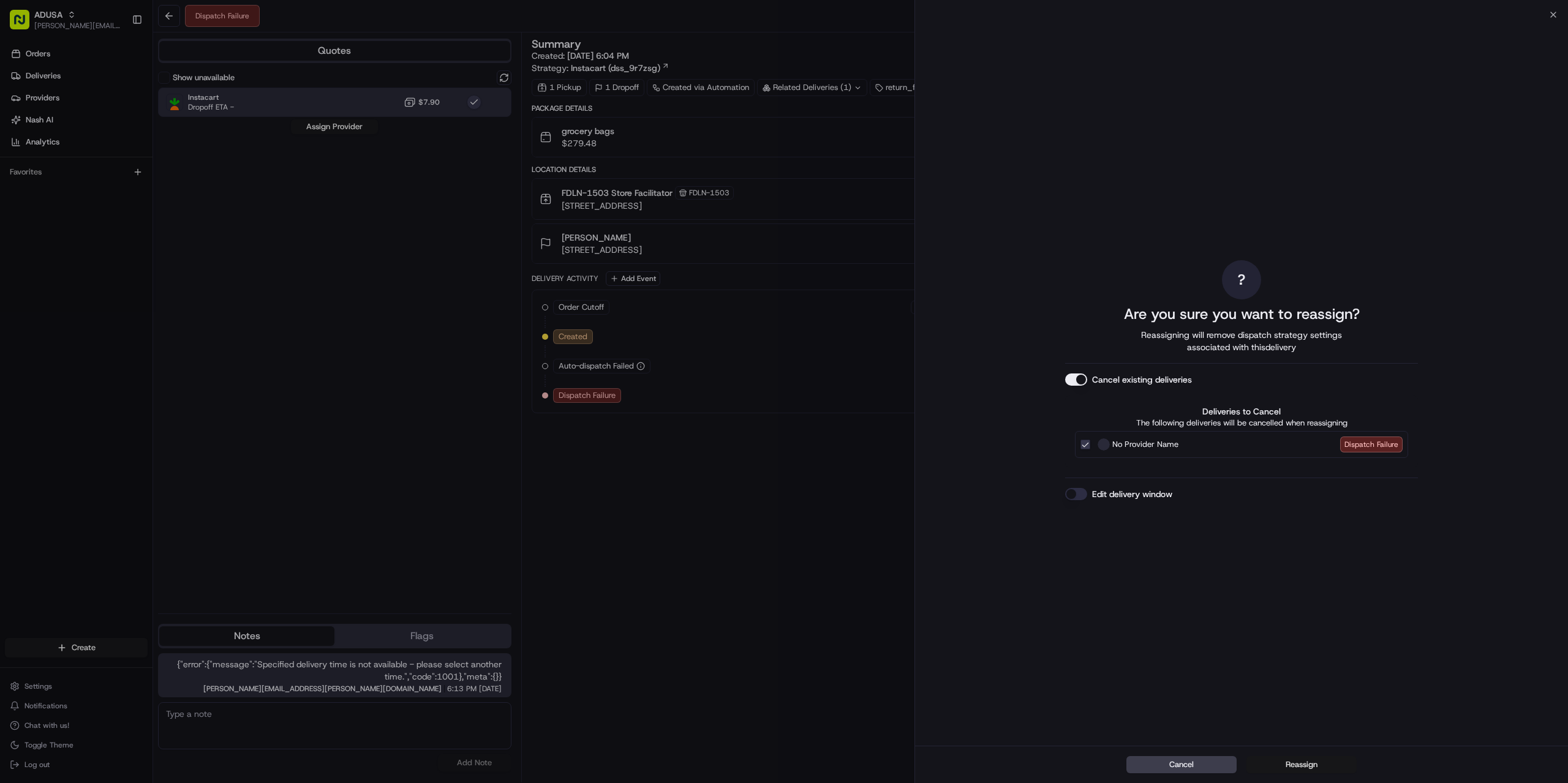
click at [1292, 763] on button "Reassign" at bounding box center [1302, 765] width 111 height 17
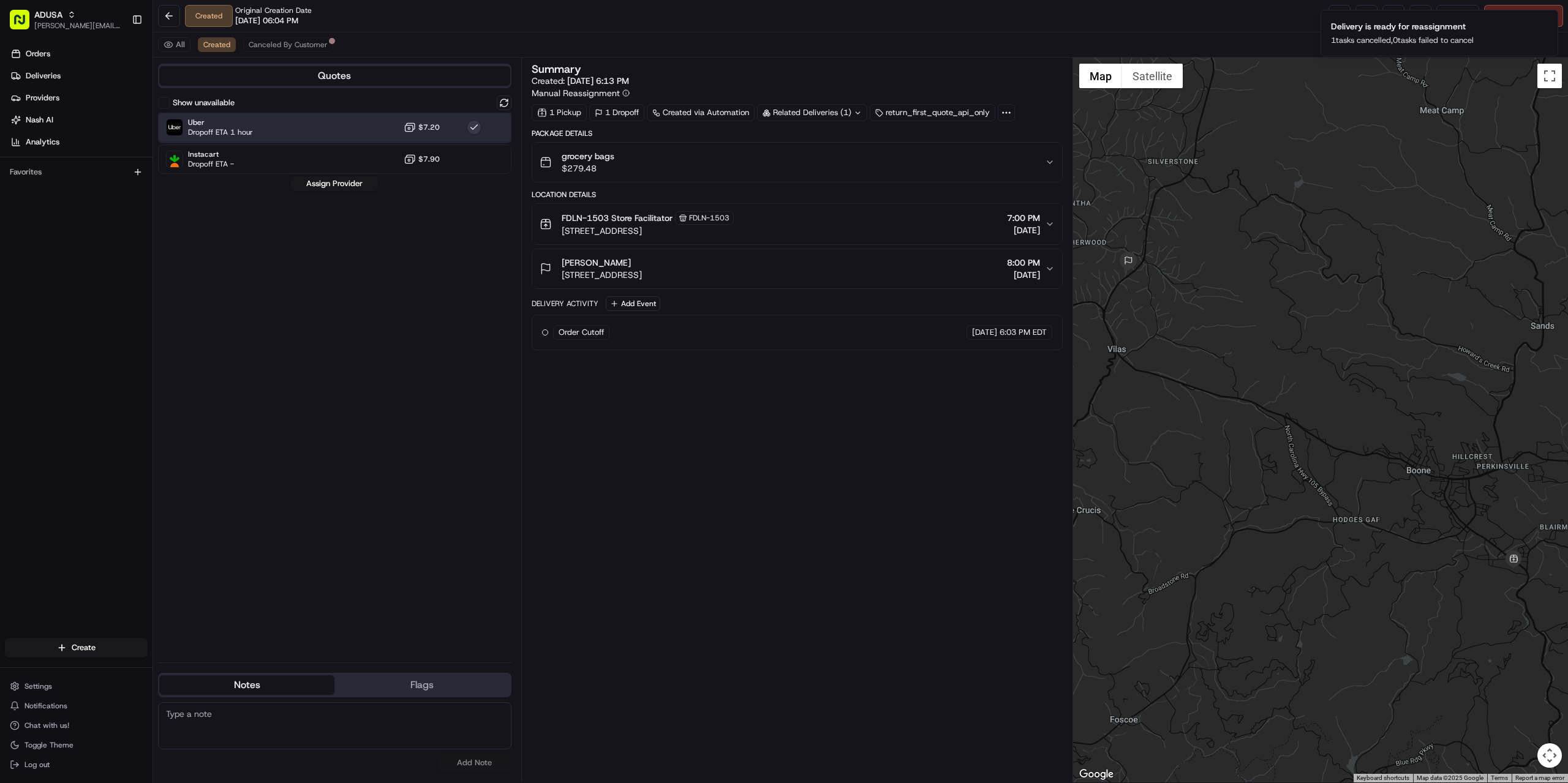
click at [318, 132] on div "Uber Dropoff ETA 1 hour $7.20" at bounding box center [334, 127] width 353 height 29
click at [311, 129] on div "Uber Dropoff ETA 1 hour $7.20" at bounding box center [334, 127] width 353 height 29
click at [323, 179] on button "Assign Provider" at bounding box center [334, 184] width 87 height 15
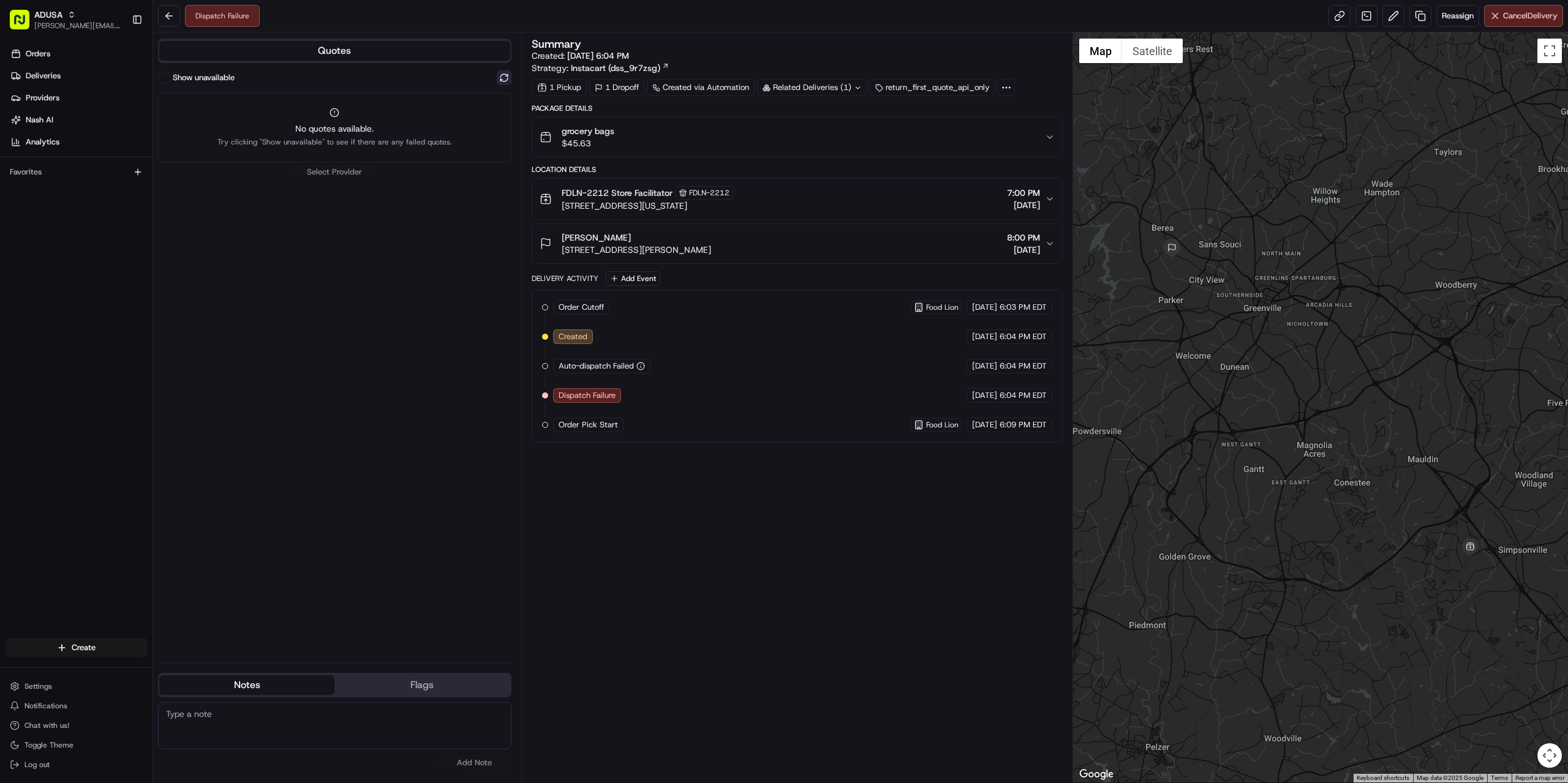
click at [501, 76] on button at bounding box center [504, 78] width 15 height 15
click at [290, 105] on div "Instacart Dropoff ETA - $7.90" at bounding box center [334, 102] width 353 height 29
click at [328, 128] on button "Assign Provider" at bounding box center [334, 127] width 87 height 15
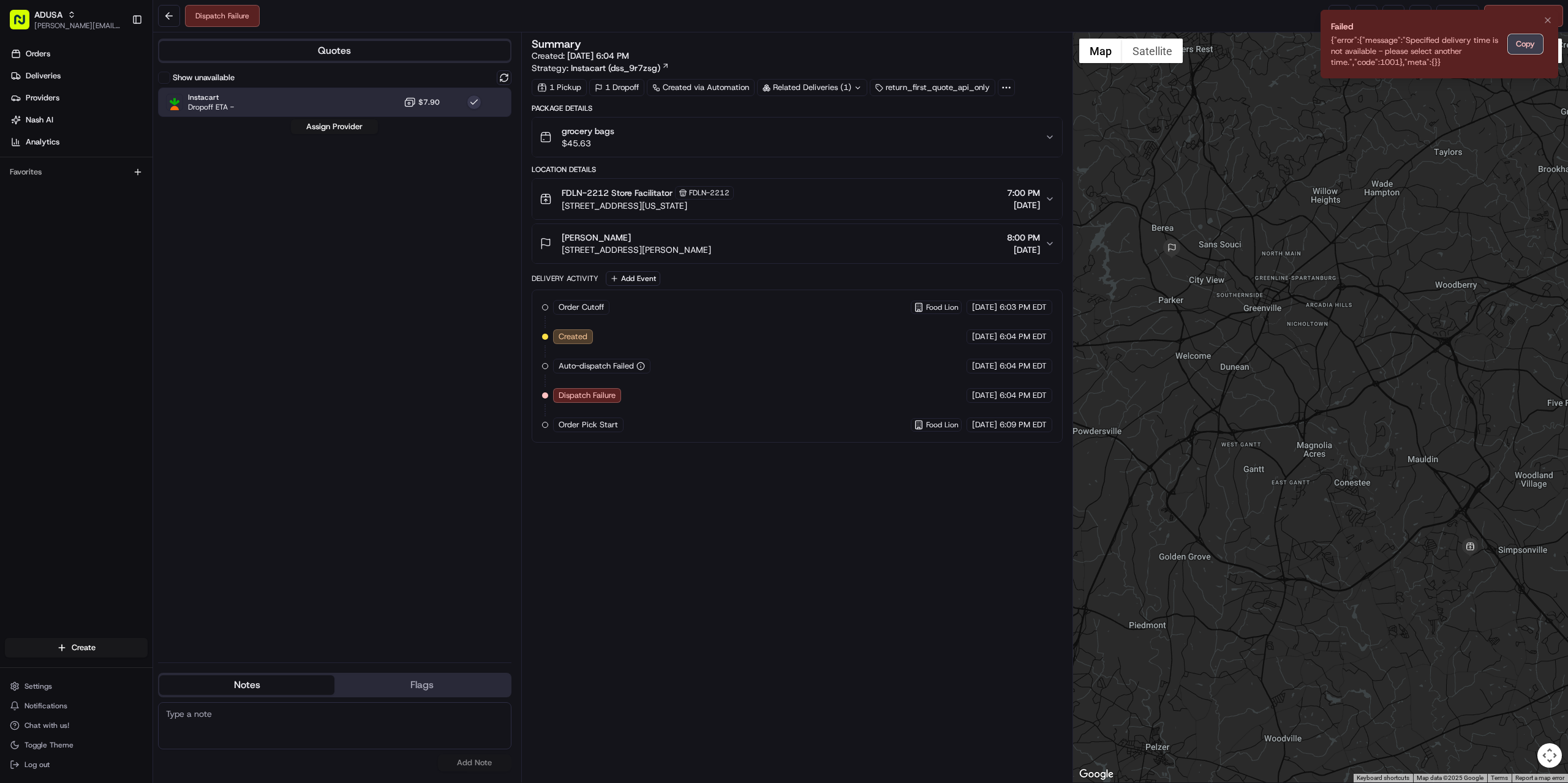
click at [1521, 46] on button "Copy" at bounding box center [1525, 43] width 35 height 20
paste textarea "{"error":{"message":"Specified delivery time is not available - please select a…"
type textarea "{"error":{"message":"Specified delivery time is not available - please select a…"
click at [463, 769] on button "Add Note" at bounding box center [475, 763] width 74 height 17
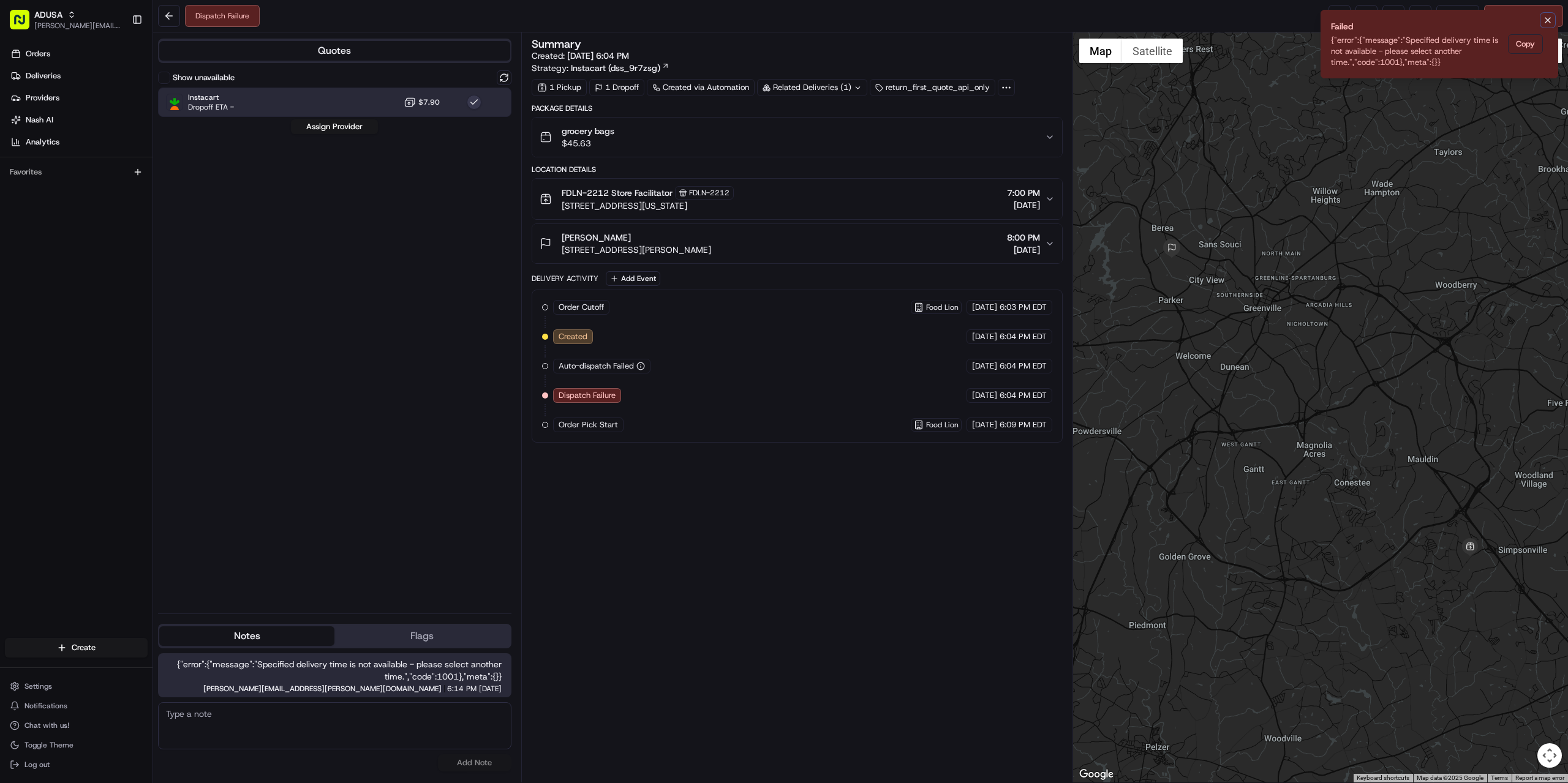
click at [1550, 23] on icon "Notifications (F8)" at bounding box center [1548, 20] width 9 height 9
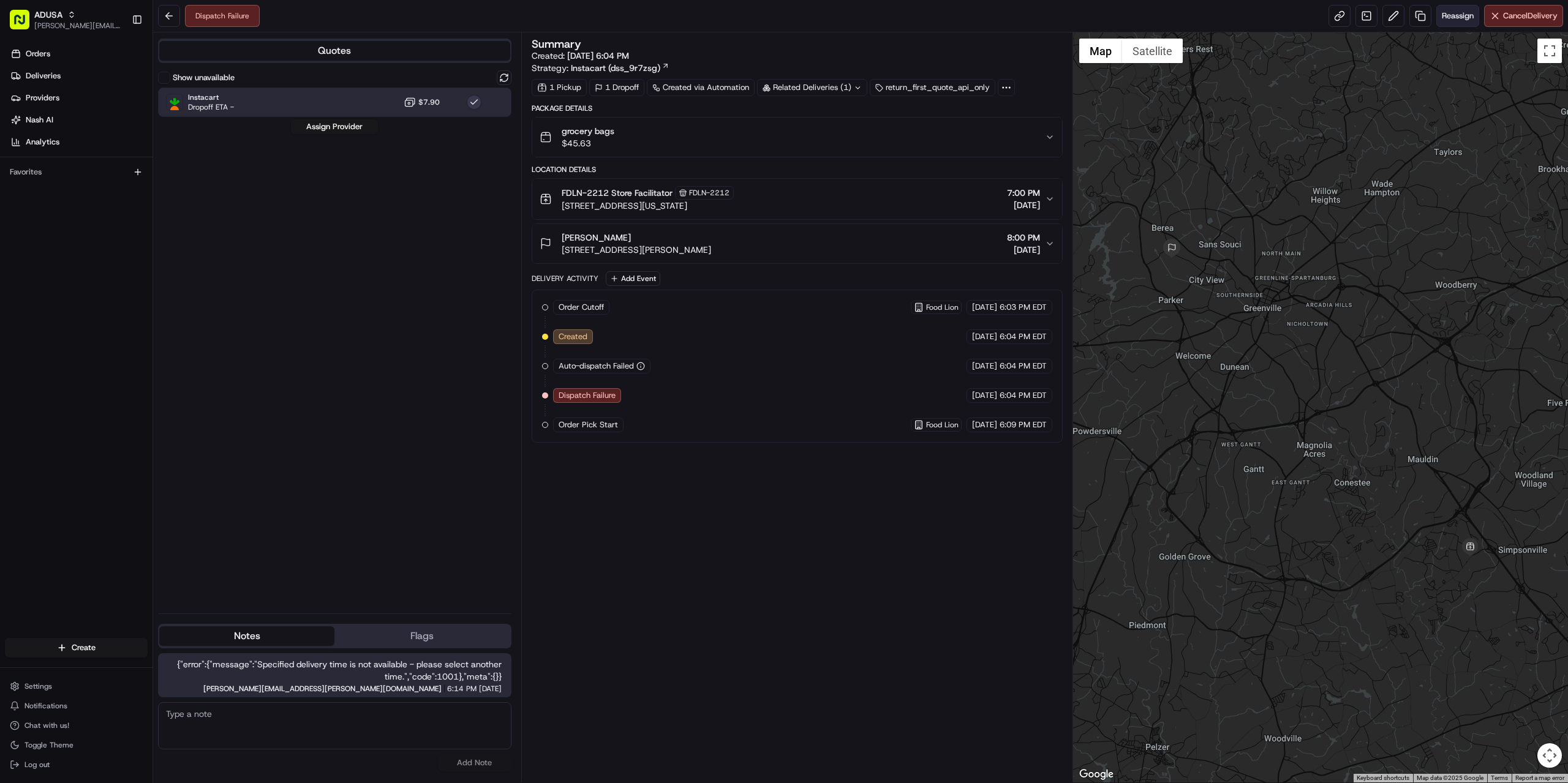
click at [1454, 13] on span "Reassign" at bounding box center [1458, 16] width 32 height 11
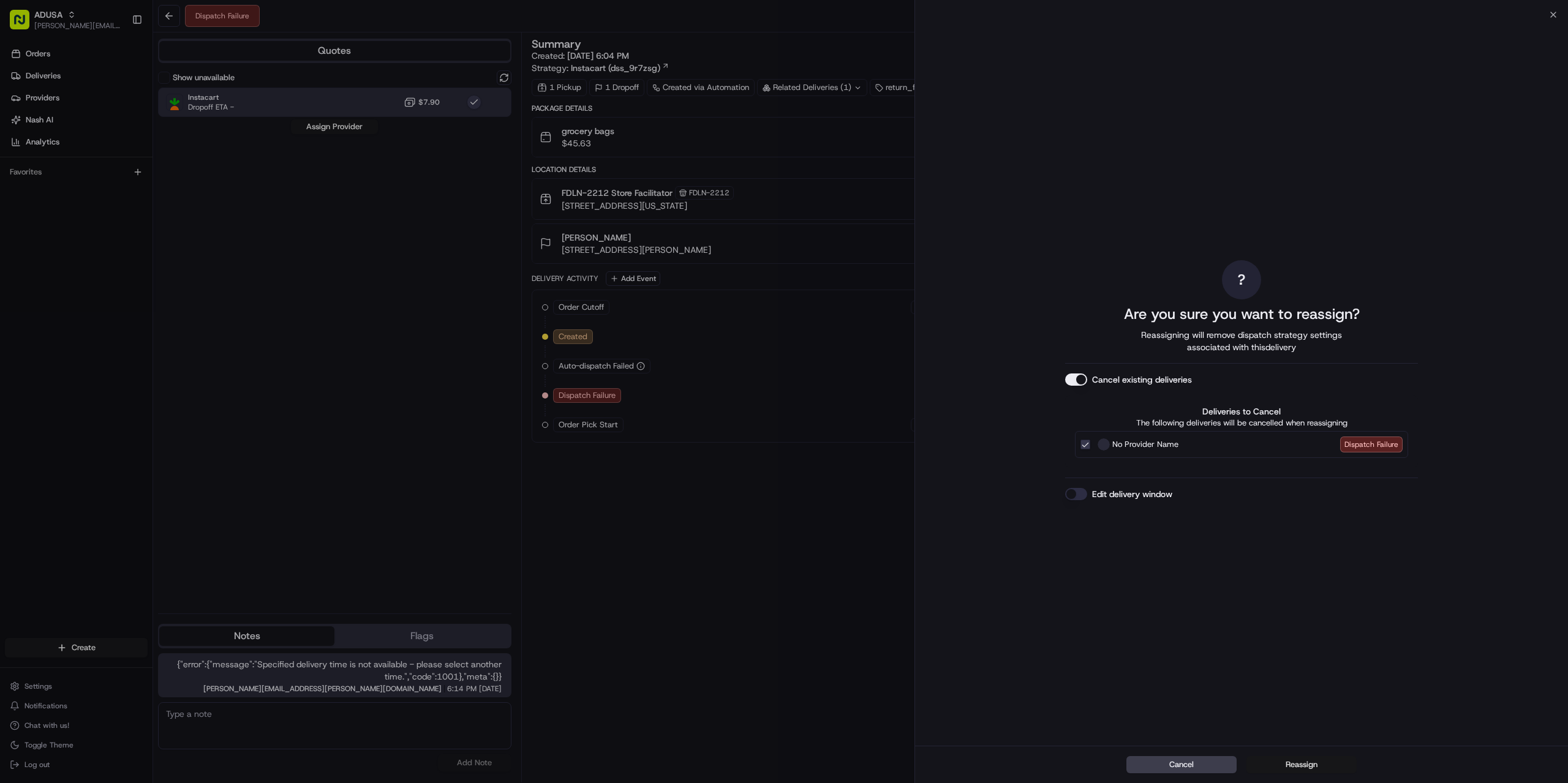
click at [1271, 768] on button "Reassign" at bounding box center [1302, 765] width 111 height 17
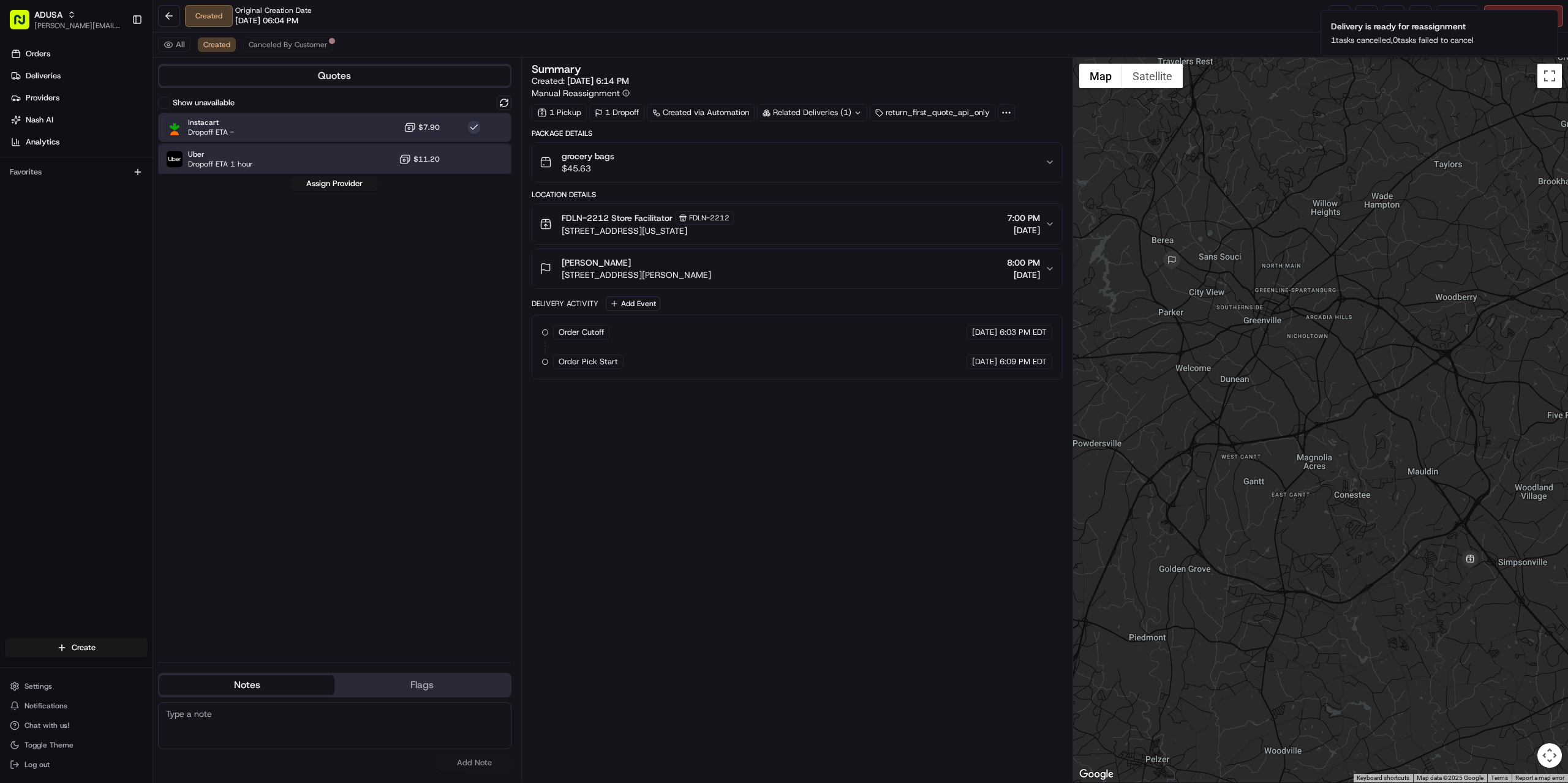
click at [276, 152] on div "Uber Dropoff ETA 1 hour $11.20" at bounding box center [334, 159] width 353 height 29
click at [322, 180] on button "Assign Provider" at bounding box center [334, 184] width 87 height 15
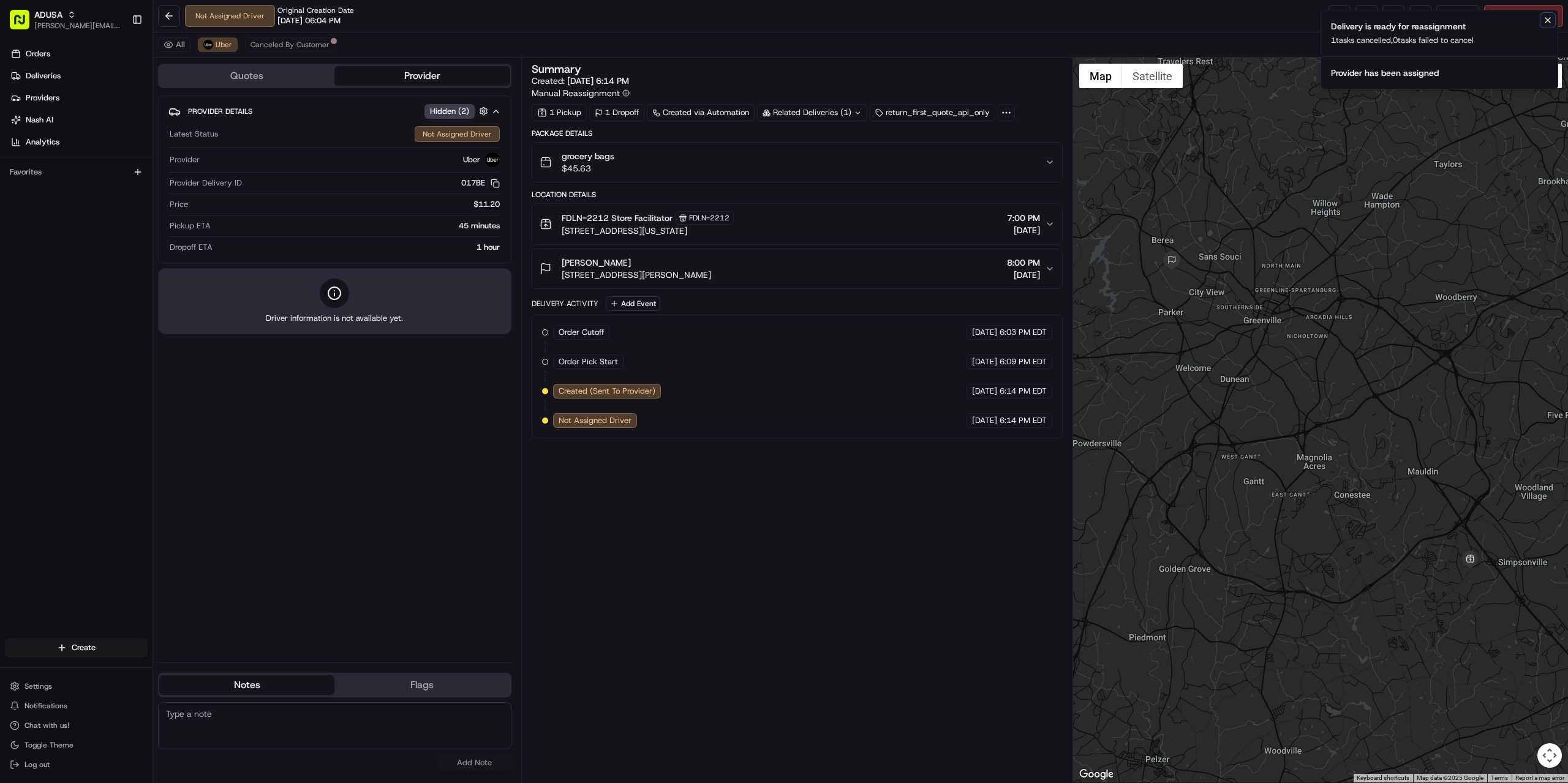
click at [1545, 20] on icon "Notifications (F8)" at bounding box center [1548, 20] width 9 height 9
click at [1543, 20] on icon "Notifications (F8)" at bounding box center [1548, 20] width 9 height 9
click at [799, 684] on div "Summary Created: 08/16/2025 6:14 PM Manual Reassignment 1 Pickup 1 Dropoff Crea…" at bounding box center [797, 419] width 531 height 713
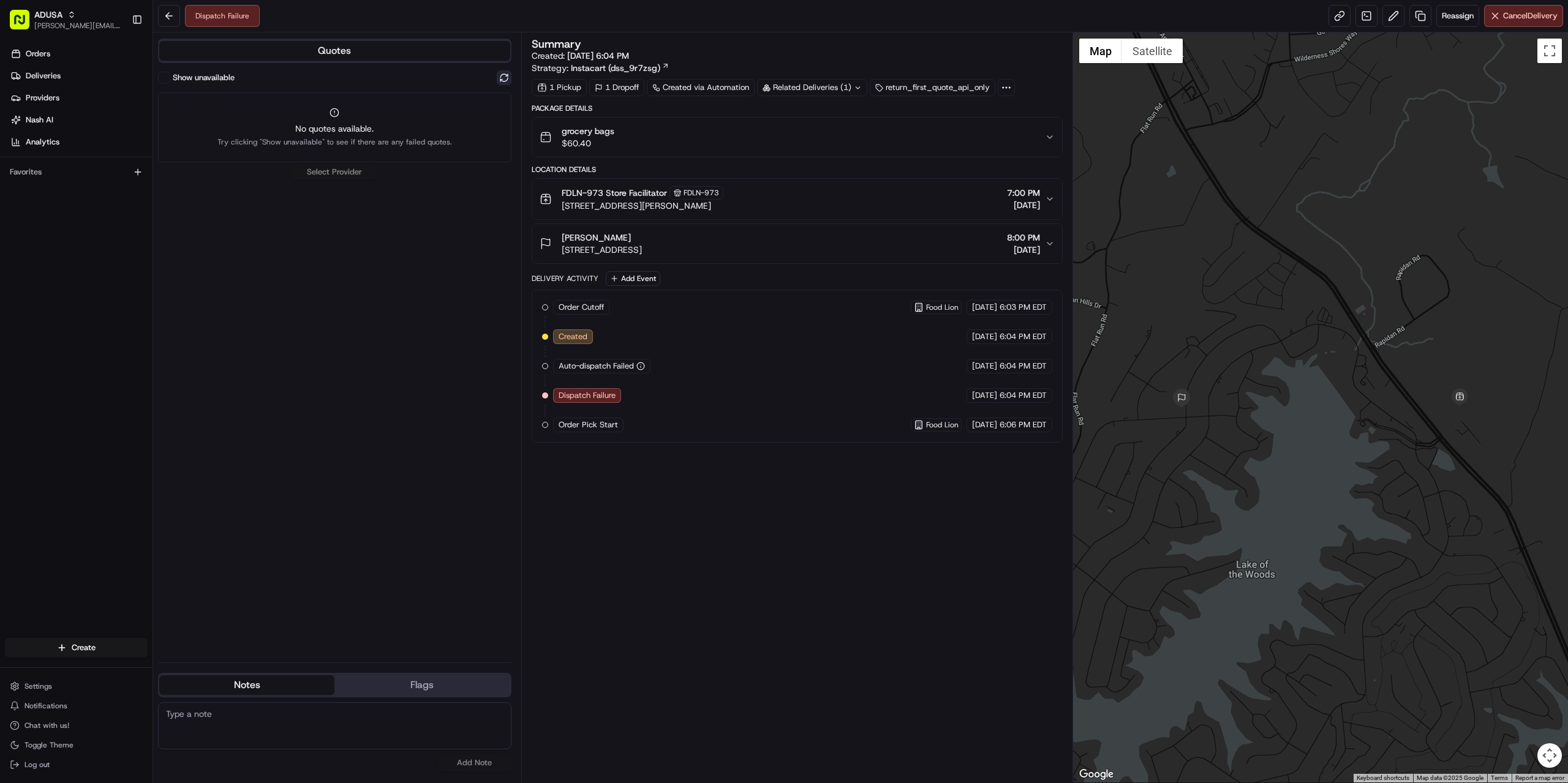
click at [503, 72] on button at bounding box center [504, 78] width 15 height 15
click at [263, 109] on div "Instacart Dropoff ETA - $7.90" at bounding box center [334, 102] width 353 height 29
click at [331, 123] on button "Assign Provider" at bounding box center [334, 127] width 87 height 15
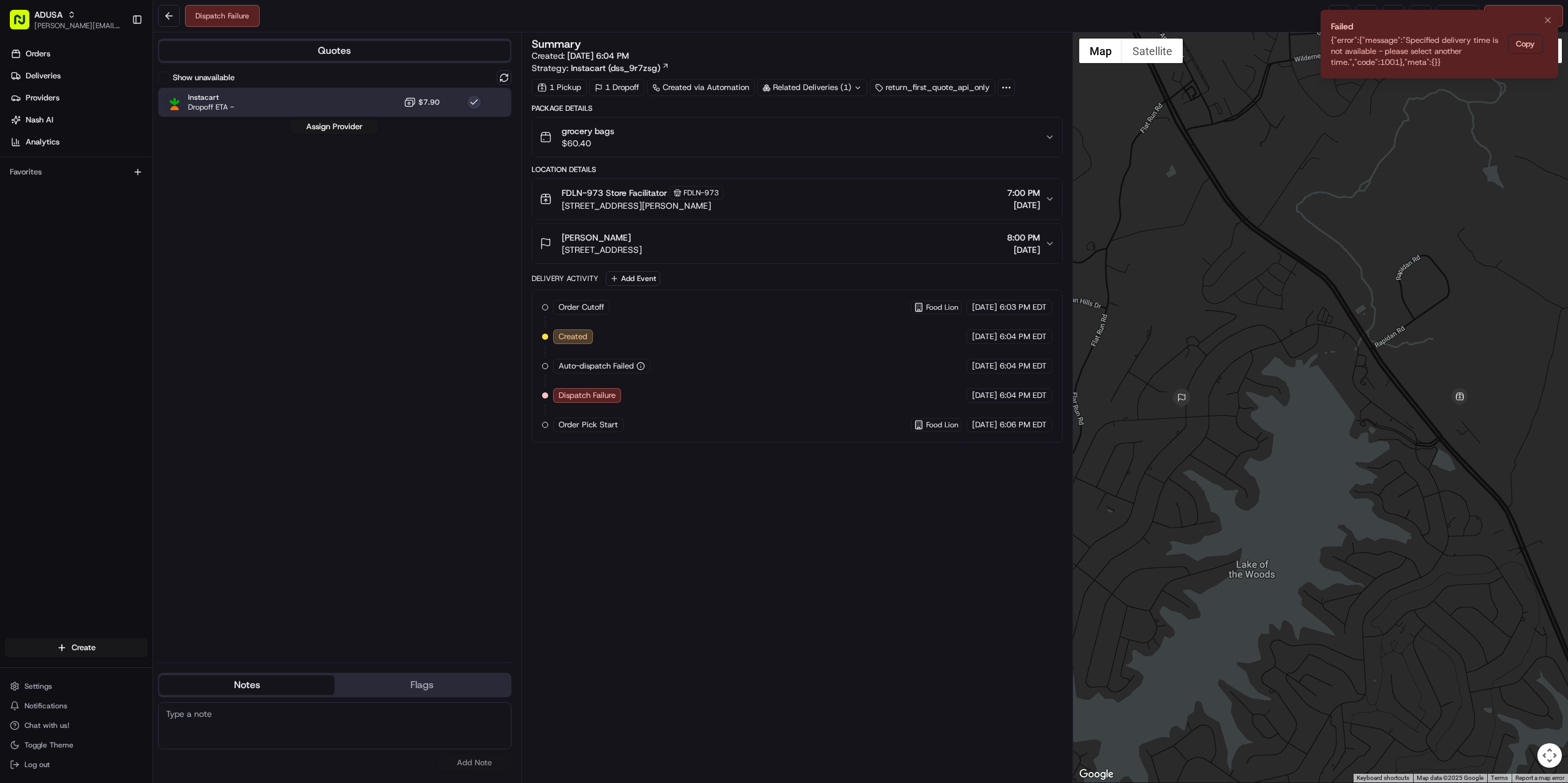
click at [1546, 44] on li "Failed {"error":{"message":"Specified delivery time is not available - please s…" at bounding box center [1440, 43] width 238 height 69
click at [1529, 44] on button "Copy" at bounding box center [1525, 43] width 35 height 20
paste textarea "{"error":{"message":"Specified delivery time is not available - please select a…"
type textarea "{"error":{"message":"Specified delivery time is not available - please select a…"
click at [484, 761] on button "Add Note" at bounding box center [475, 763] width 74 height 17
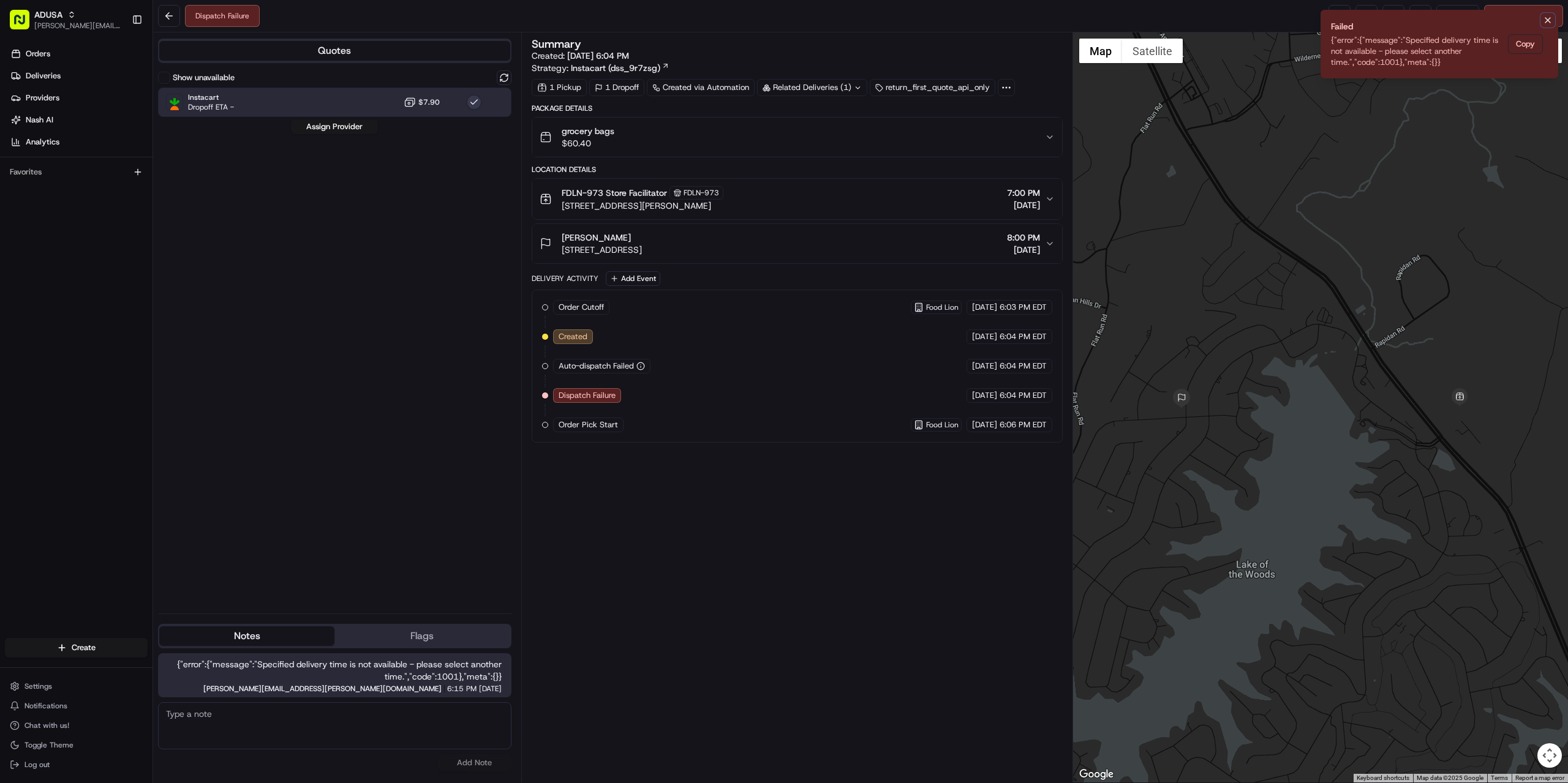
click at [1545, 20] on button "Notifications (F8)" at bounding box center [1548, 21] width 15 height 15
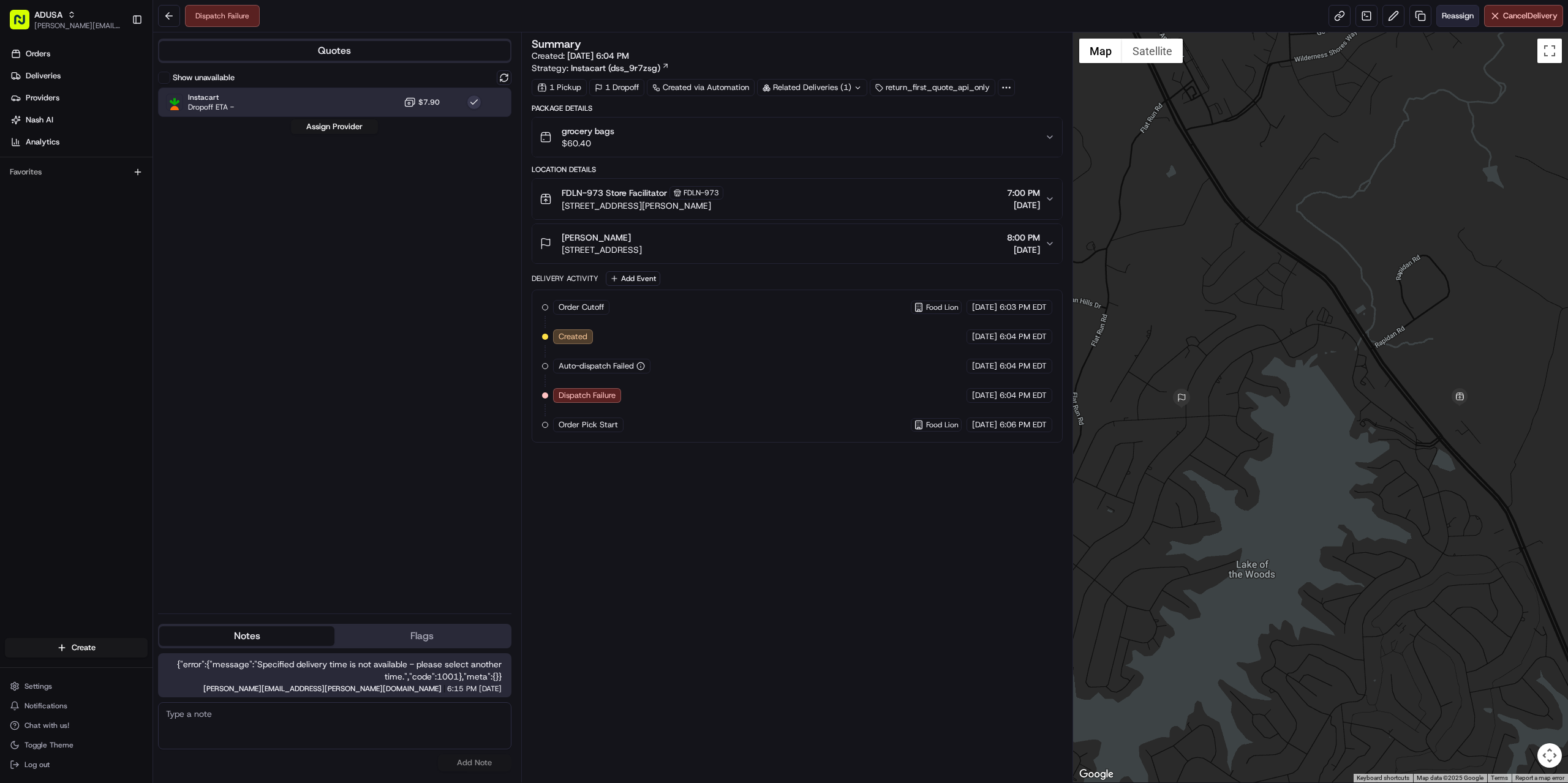
click at [1454, 14] on span "Reassign" at bounding box center [1458, 16] width 32 height 11
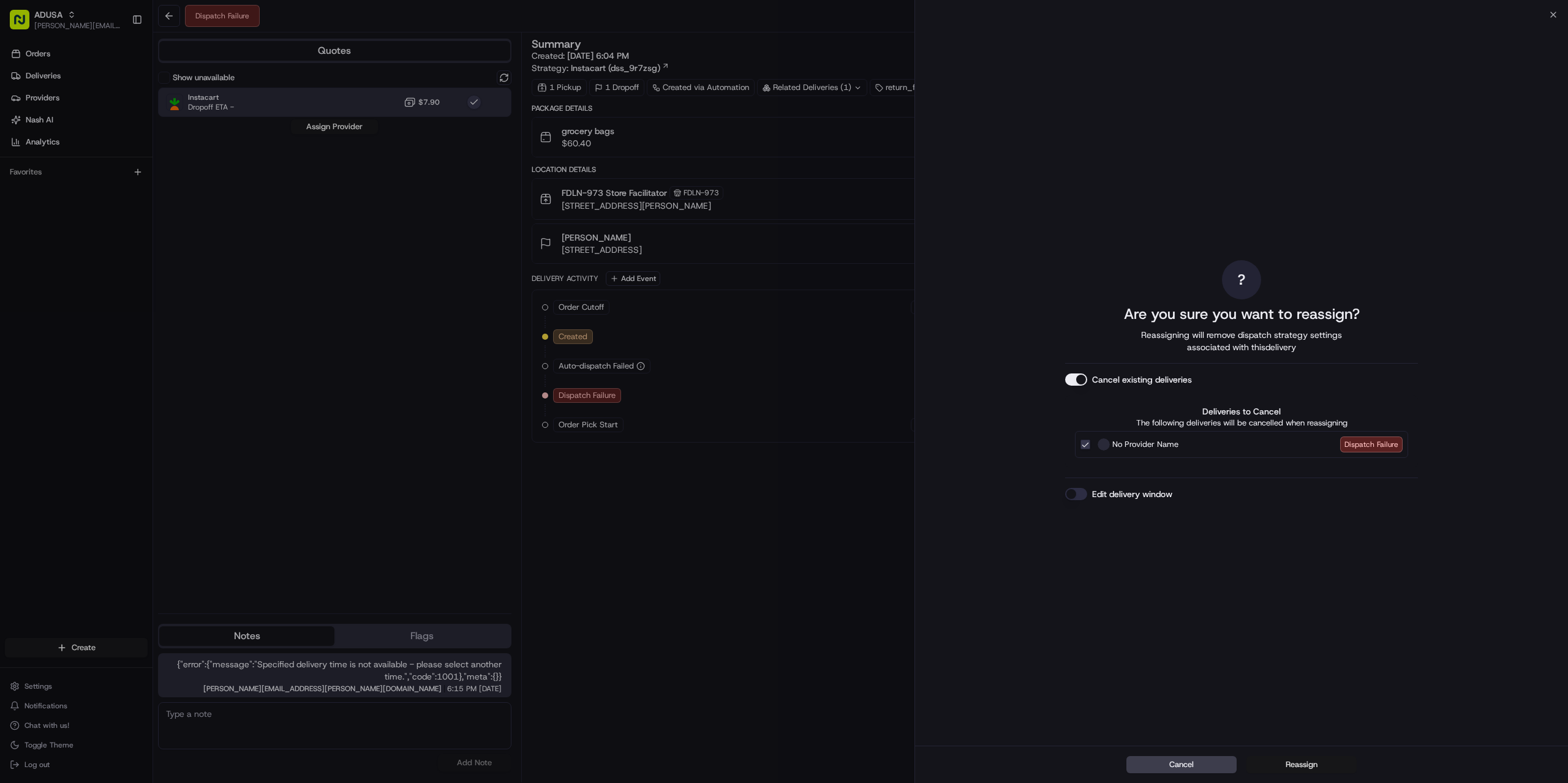
click at [1285, 773] on button "Reassign" at bounding box center [1302, 765] width 111 height 17
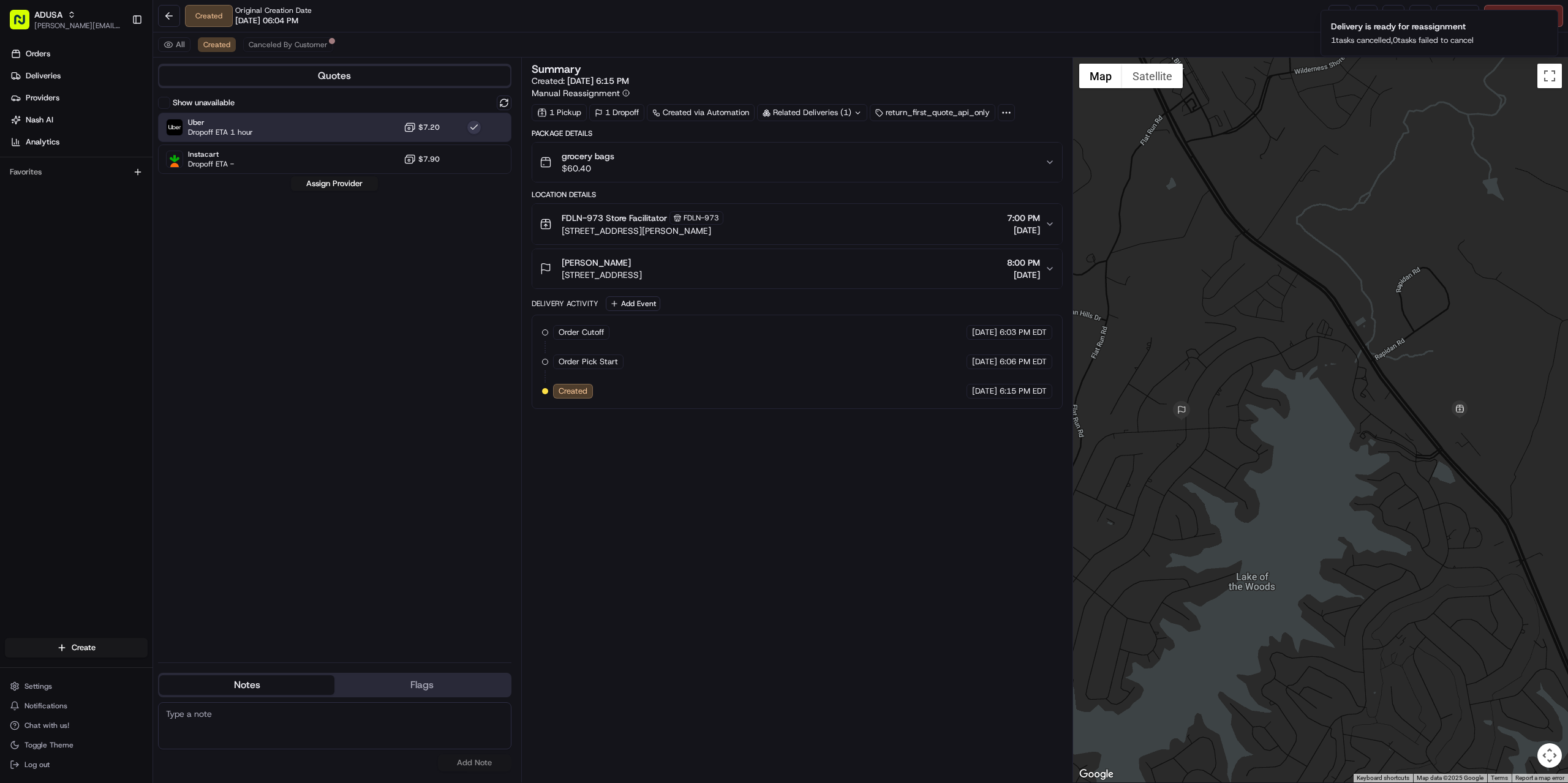
click at [351, 104] on div "Show unavailable" at bounding box center [334, 103] width 353 height 15
click at [341, 123] on div "Uber Dropoff ETA 1 hour $7.20" at bounding box center [334, 127] width 353 height 29
click at [338, 182] on button "Assign Provider" at bounding box center [334, 184] width 87 height 15
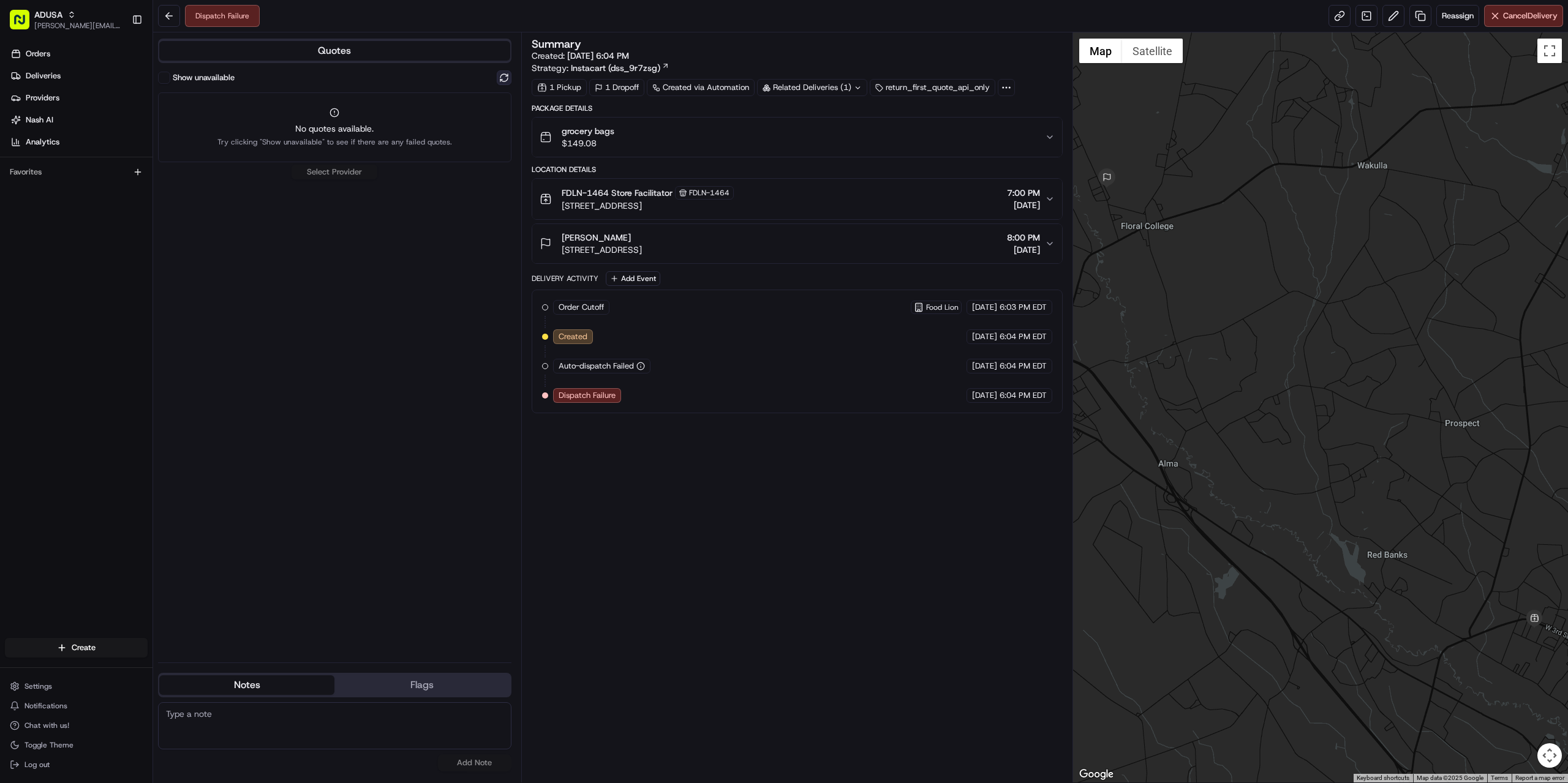
click at [503, 77] on button at bounding box center [504, 78] width 15 height 15
click at [271, 111] on div "Instacart Dropoff ETA - $7.90" at bounding box center [334, 102] width 353 height 29
click at [333, 127] on button "Assign Provider" at bounding box center [334, 127] width 87 height 15
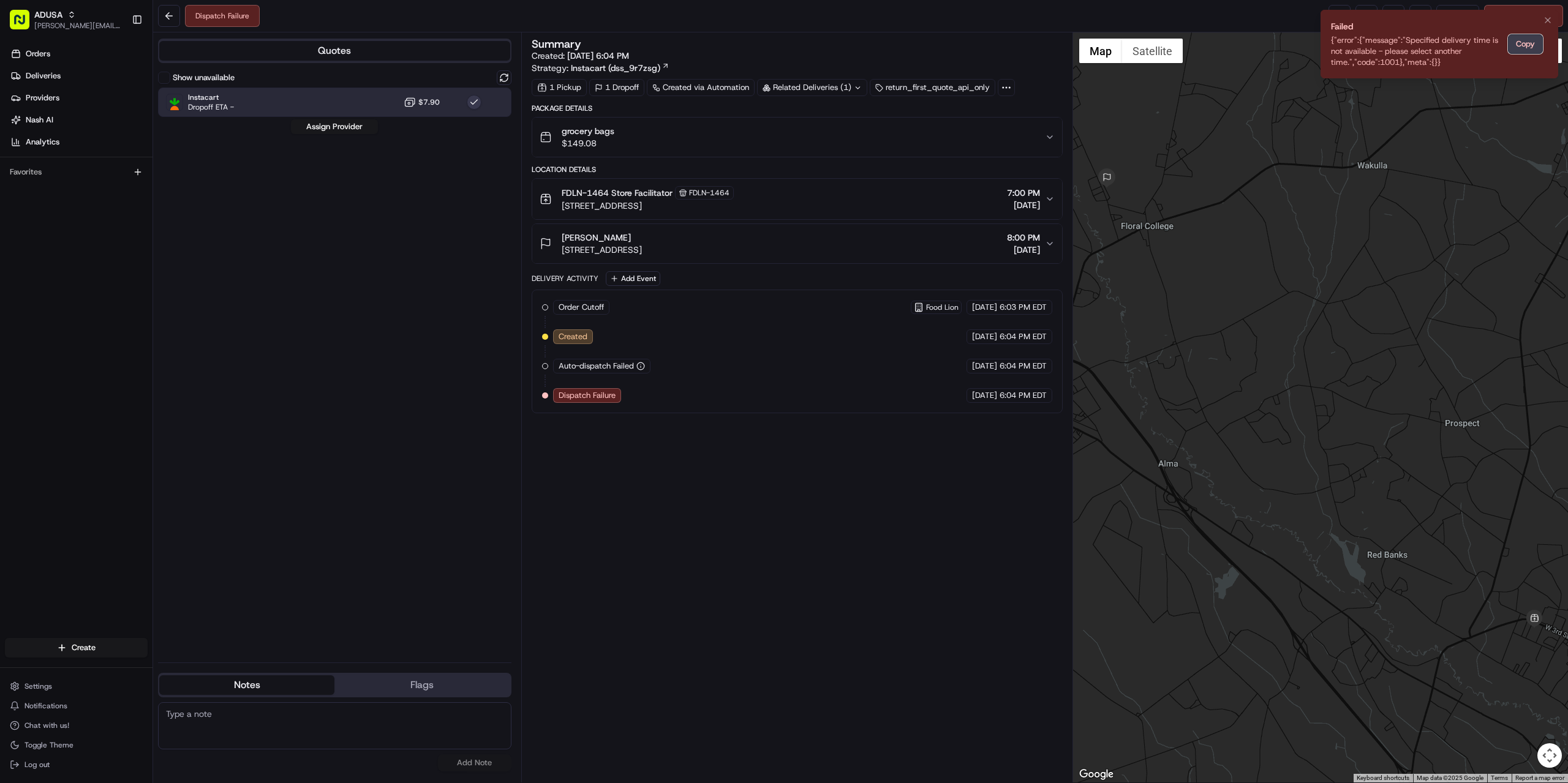
click at [1531, 40] on button "Copy" at bounding box center [1525, 43] width 35 height 20
paste textarea "{"error":{"message":"Specified delivery time is not available - please select a…"
type textarea "{"error":{"message":"Specified delivery time is not available - please select a…"
click at [484, 758] on button "Add Note" at bounding box center [475, 763] width 74 height 17
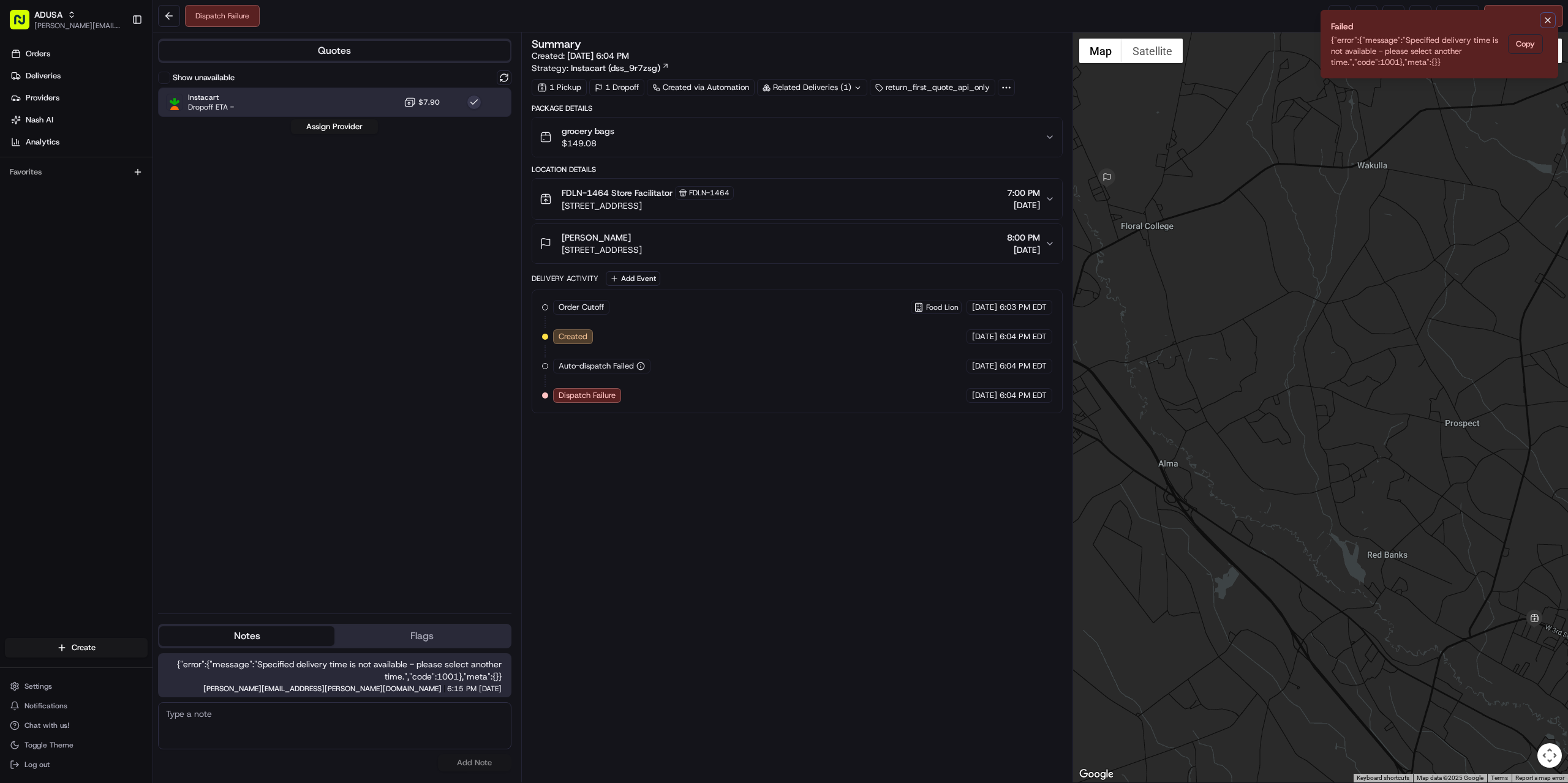
click at [1543, 23] on icon "Notifications (F8)" at bounding box center [1548, 20] width 9 height 9
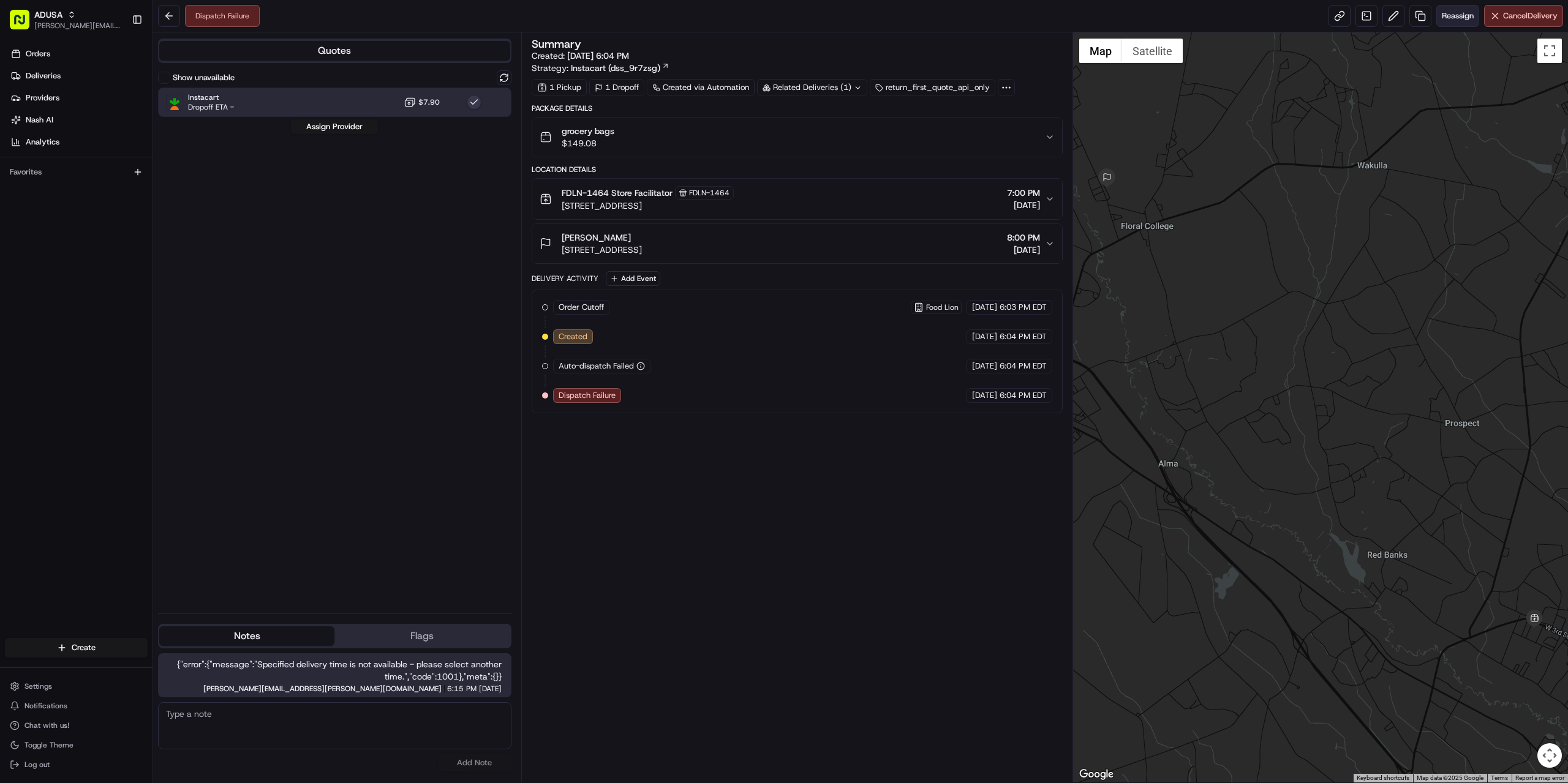
click at [1449, 9] on button "Reassign" at bounding box center [1457, 15] width 43 height 22
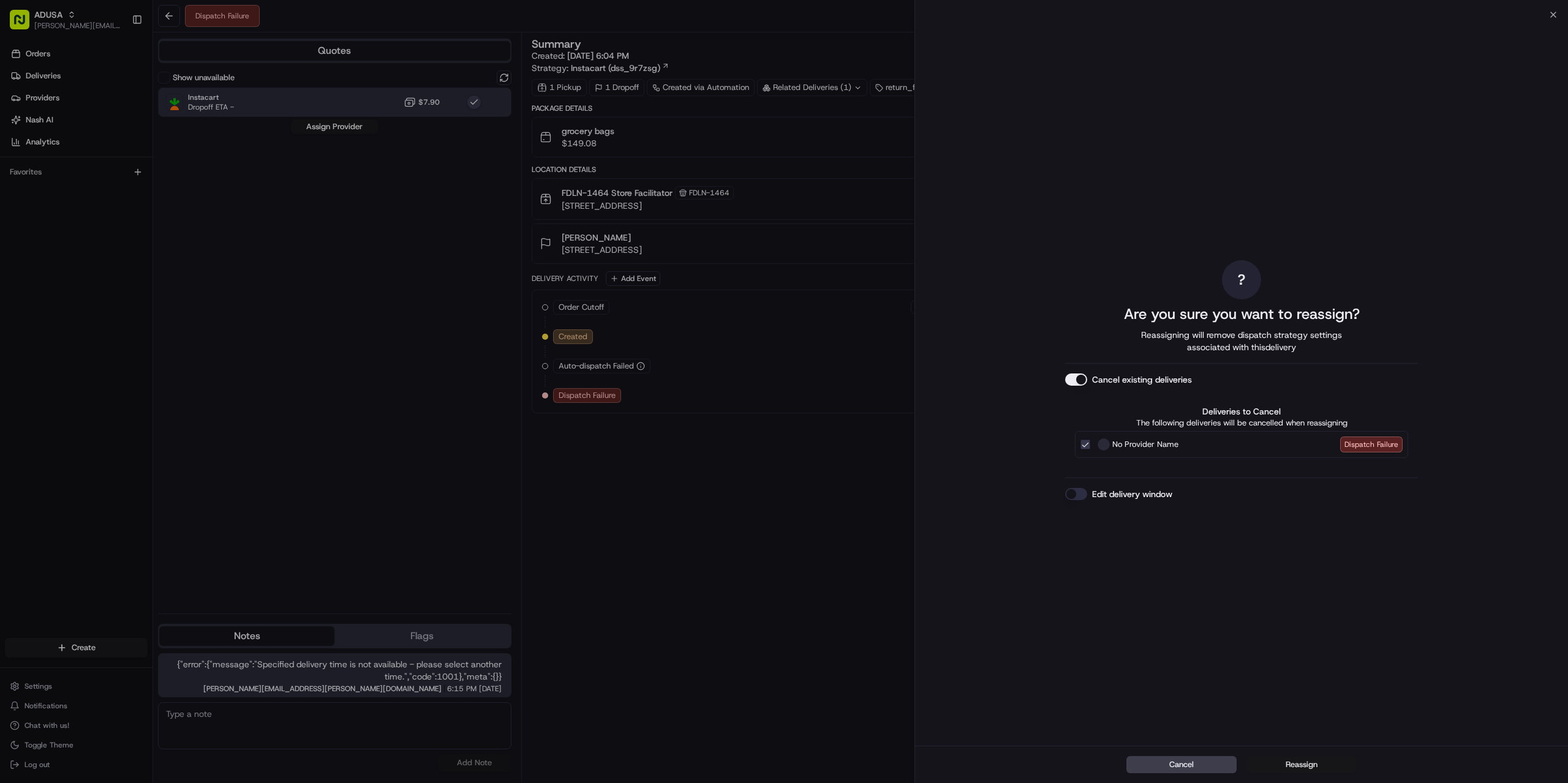
click at [1271, 758] on button "Reassign" at bounding box center [1302, 765] width 111 height 17
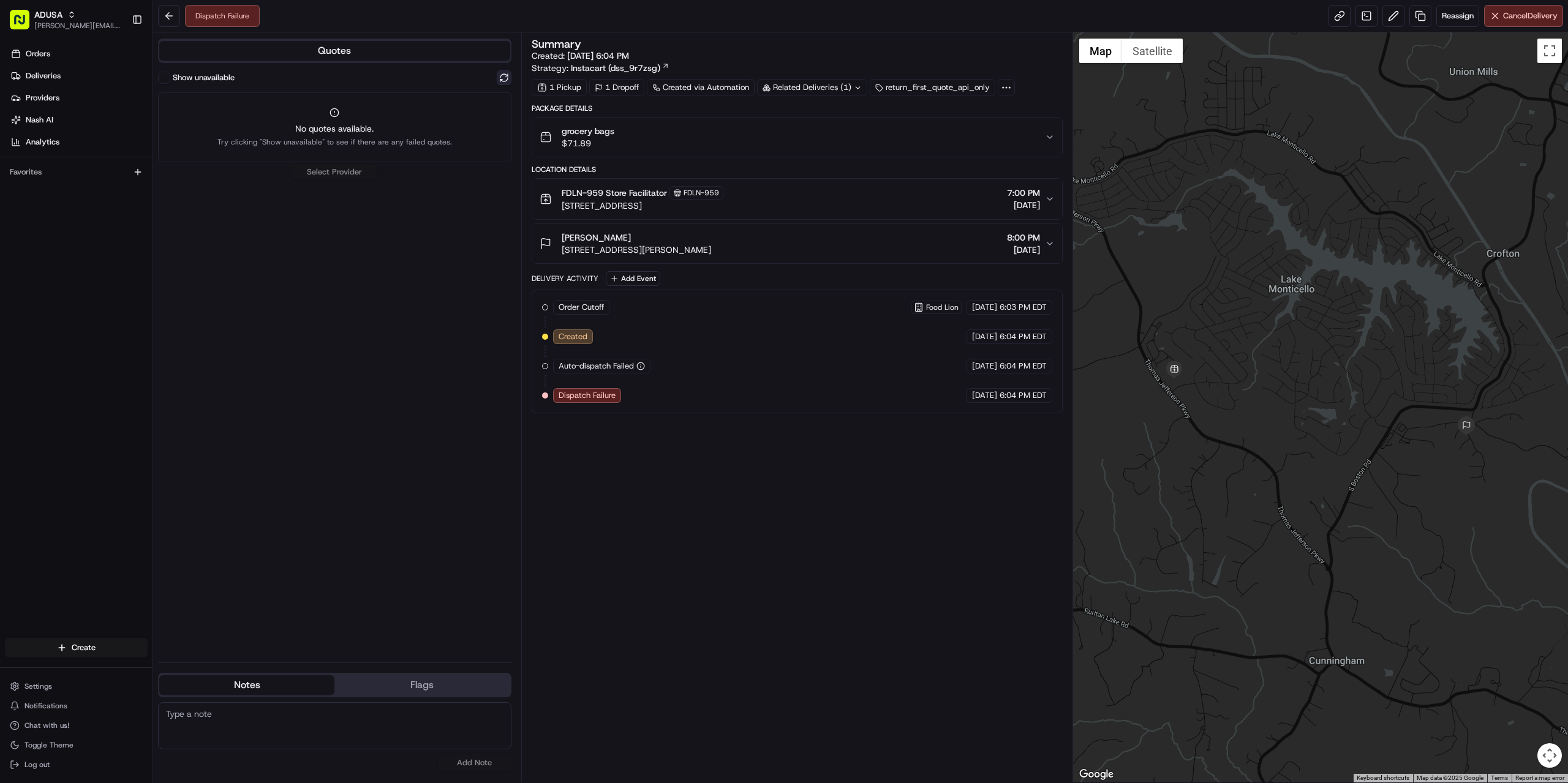
click at [510, 81] on button at bounding box center [504, 78] width 15 height 15
click at [366, 112] on div "Instacart Dropoff ETA - $7.90" at bounding box center [334, 102] width 353 height 29
click at [362, 127] on button "Assign Provider" at bounding box center [334, 127] width 87 height 15
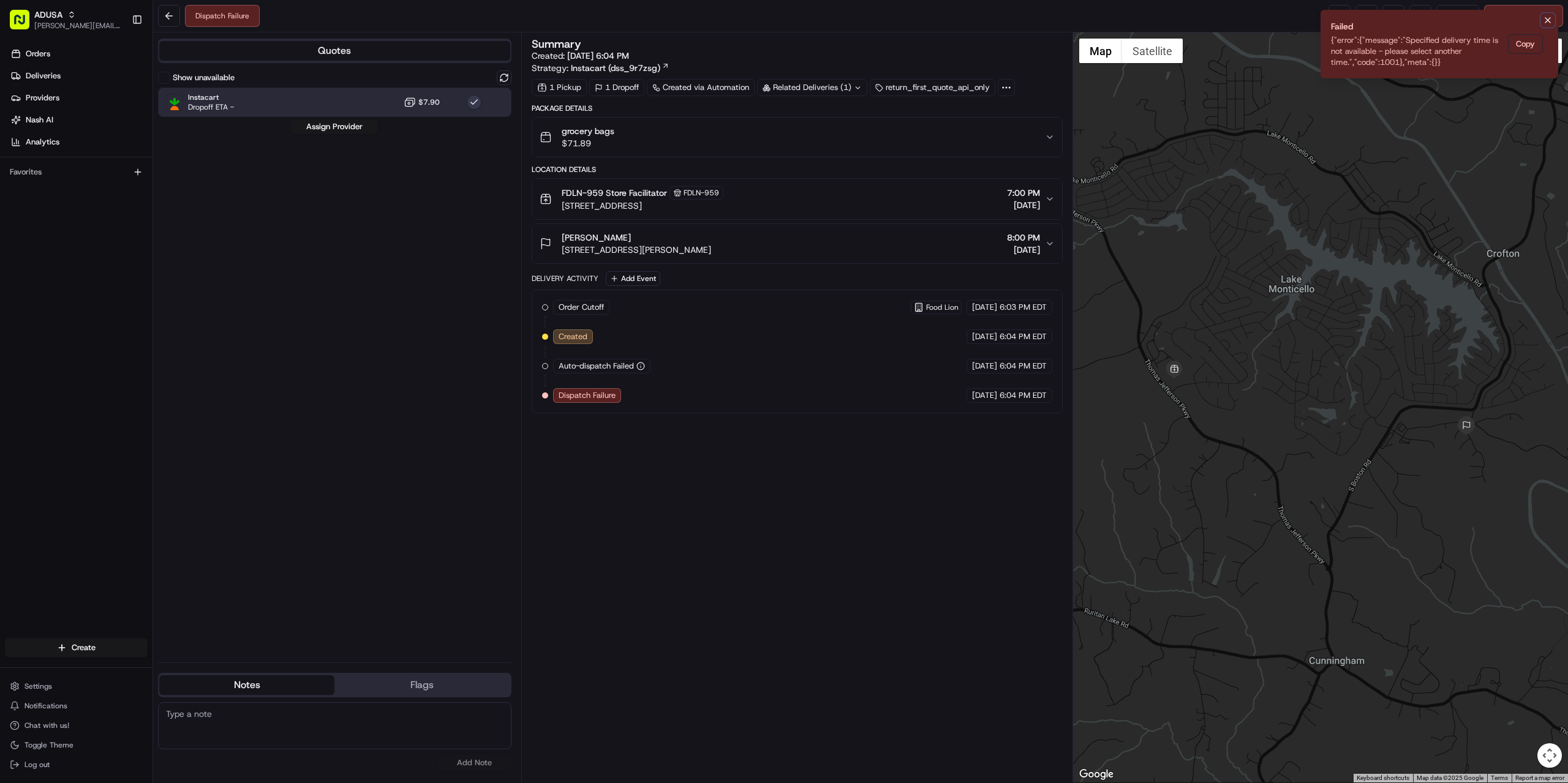
click at [1542, 20] on button "Notifications (F8)" at bounding box center [1548, 21] width 15 height 15
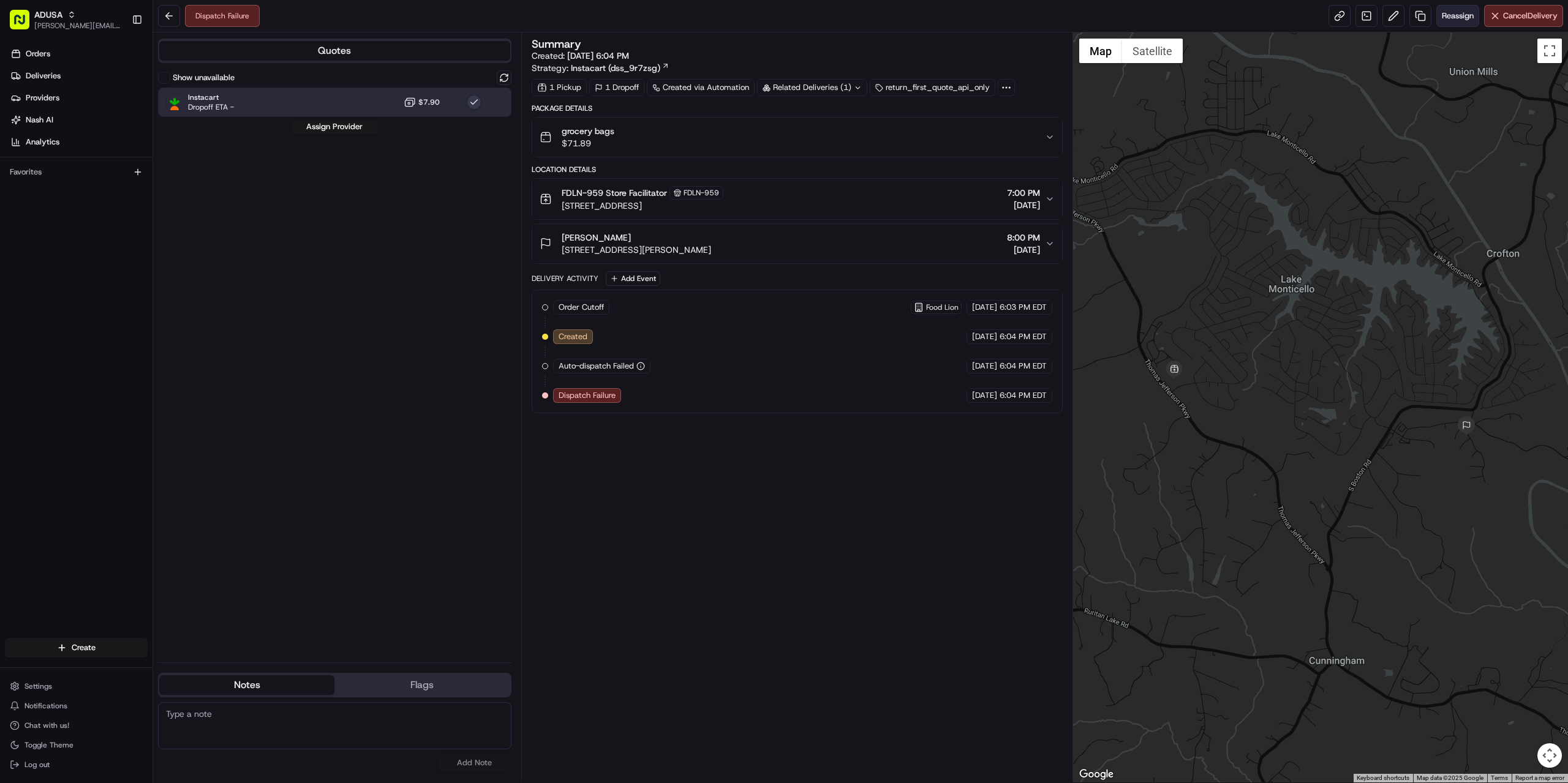
click at [1467, 12] on span "Reassign" at bounding box center [1458, 16] width 32 height 11
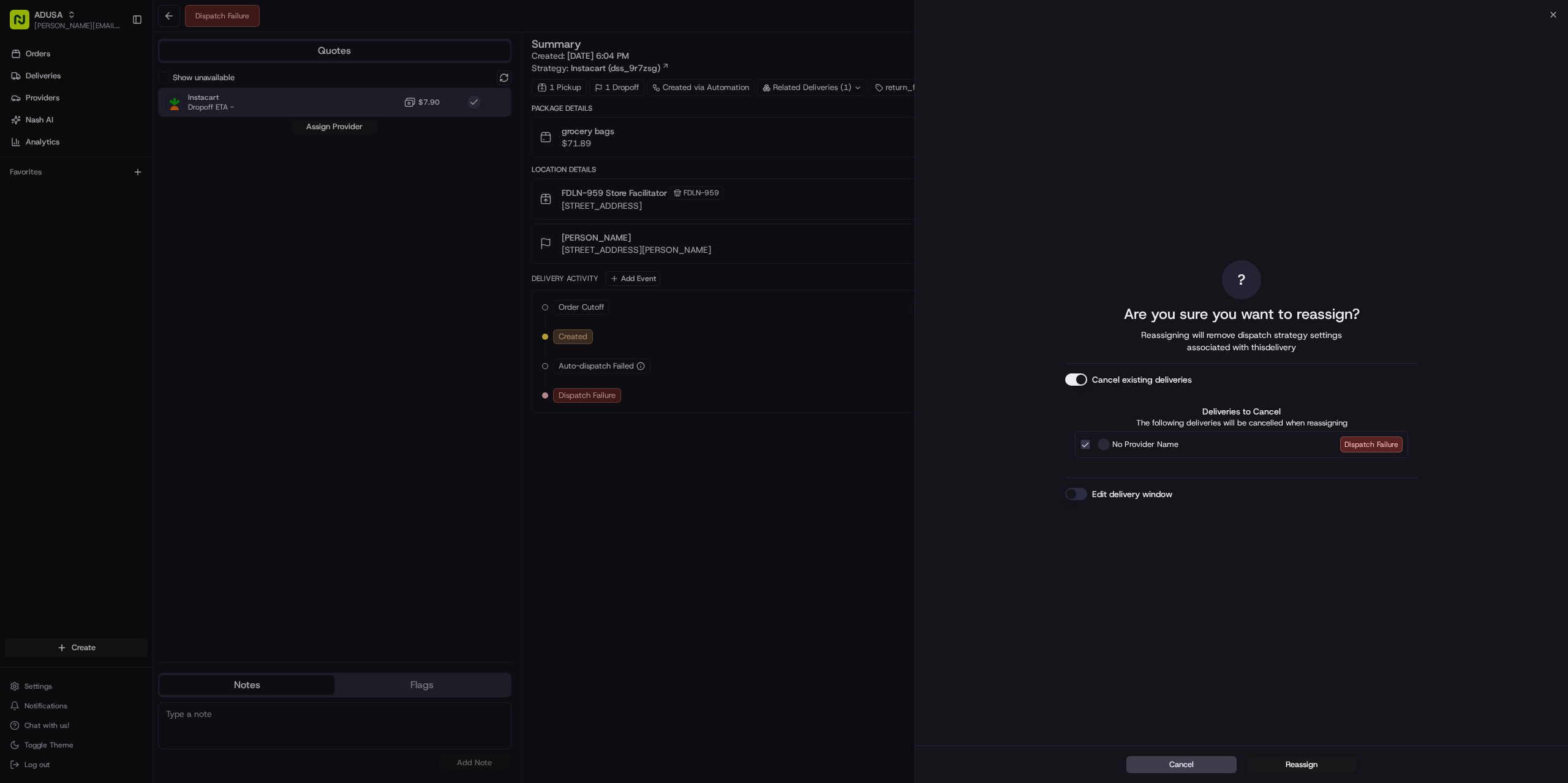
click at [1290, 766] on button "Reassign" at bounding box center [1302, 765] width 111 height 17
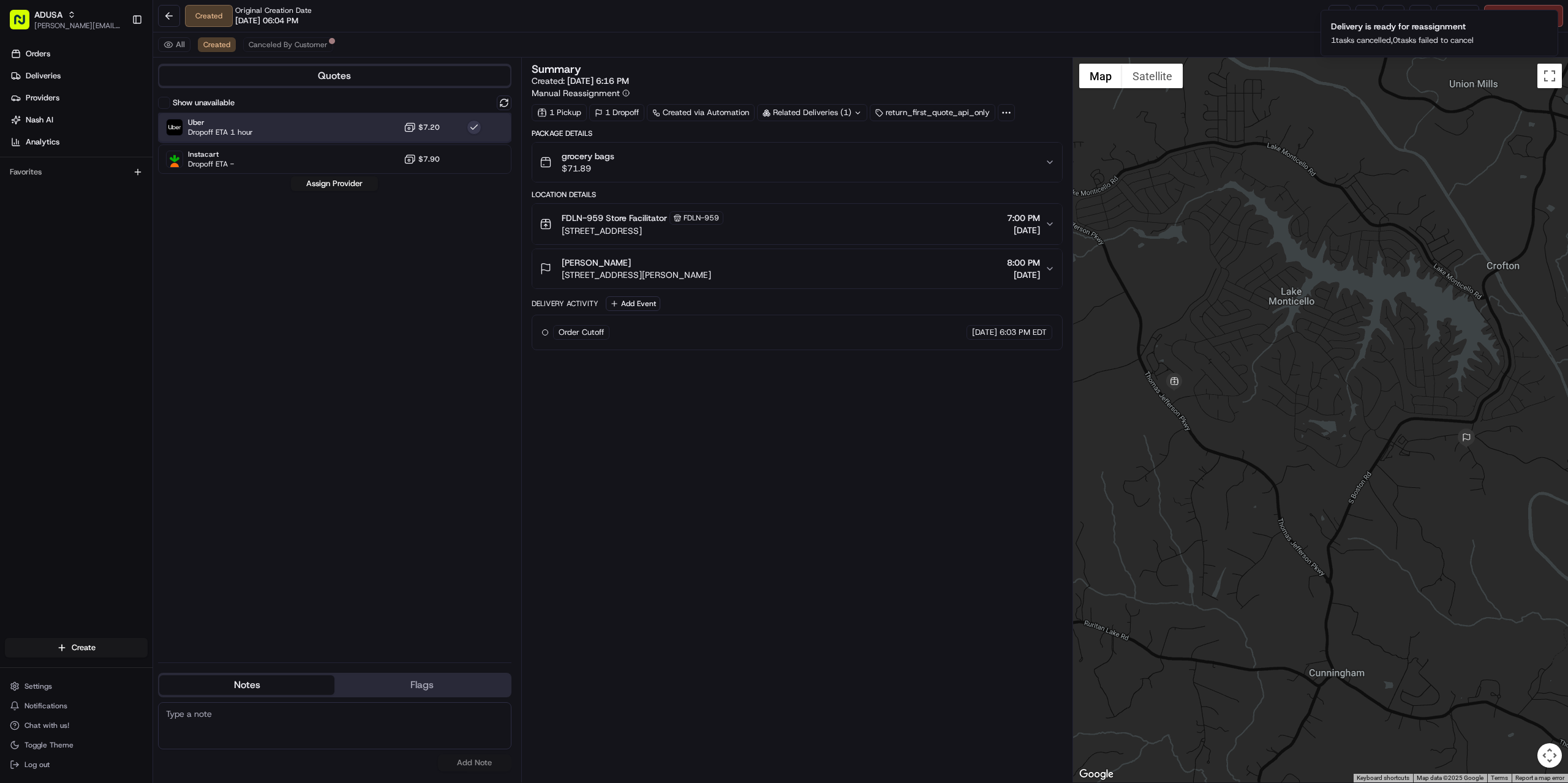
click at [217, 128] on span "Dropoff ETA 1 hour" at bounding box center [220, 132] width 65 height 9
click at [320, 182] on button "Assign Provider" at bounding box center [334, 184] width 87 height 15
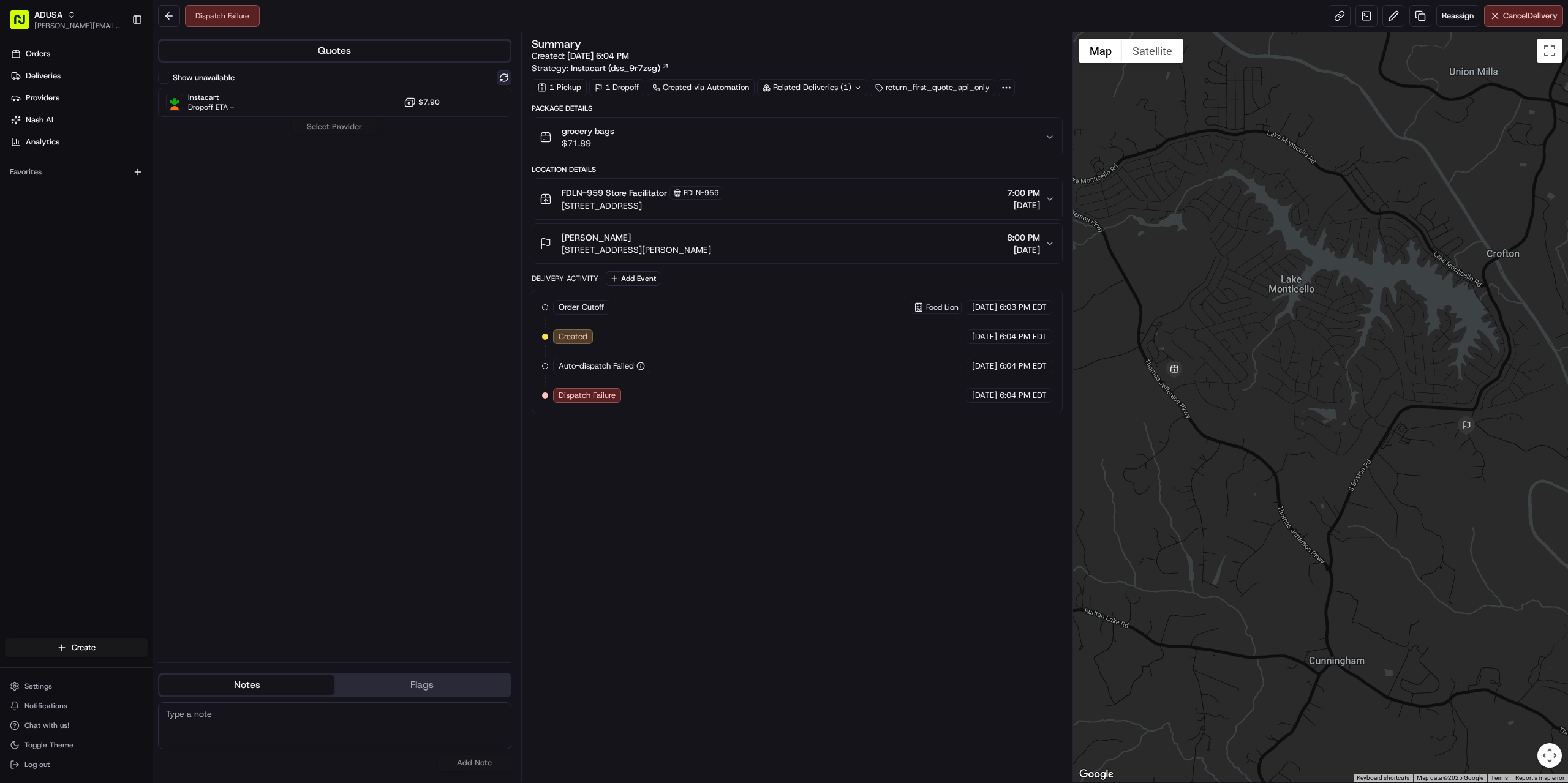
click at [501, 79] on button at bounding box center [504, 78] width 15 height 15
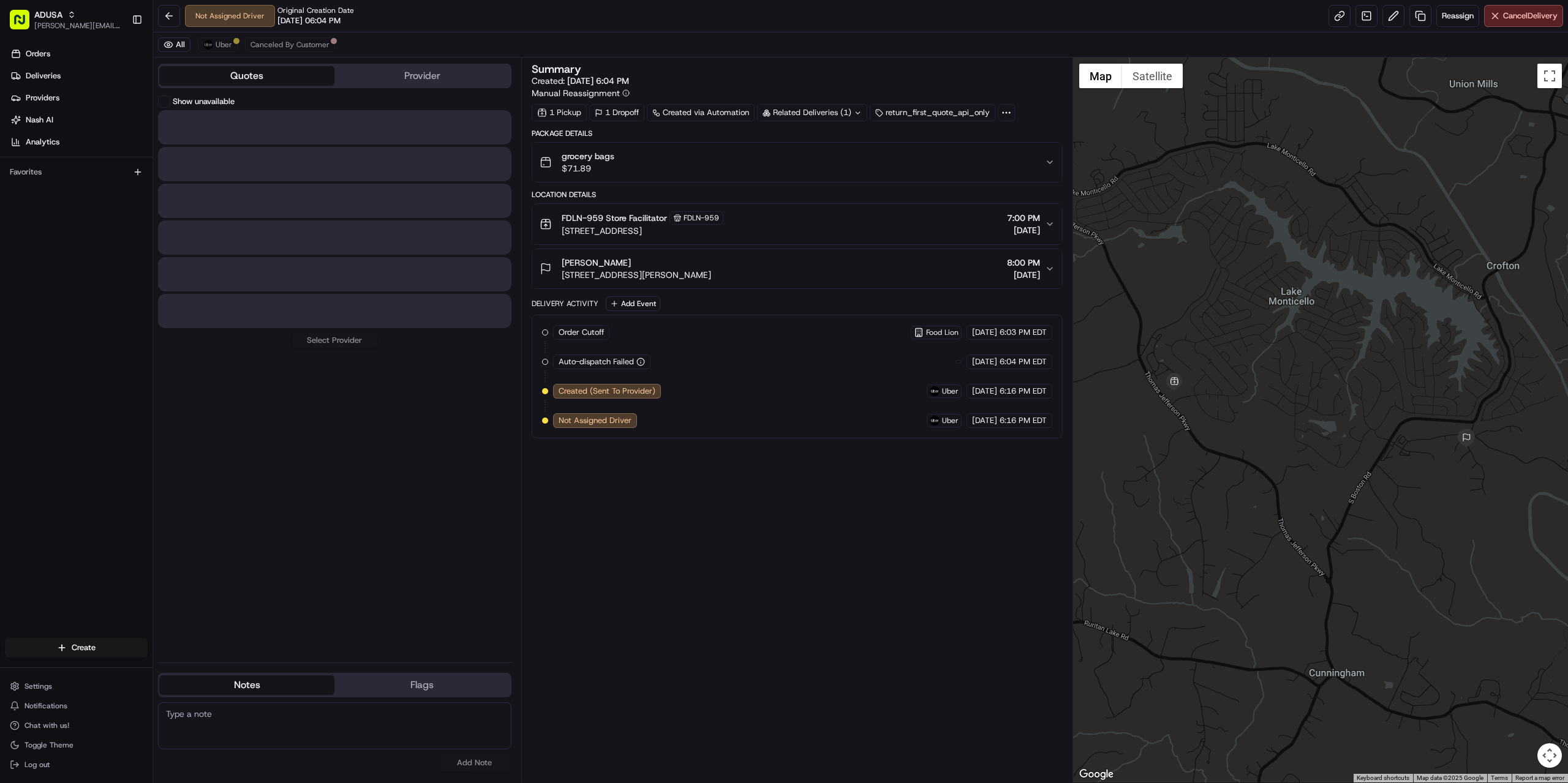
click at [247, 79] on button "Quotes" at bounding box center [247, 76] width 175 height 20
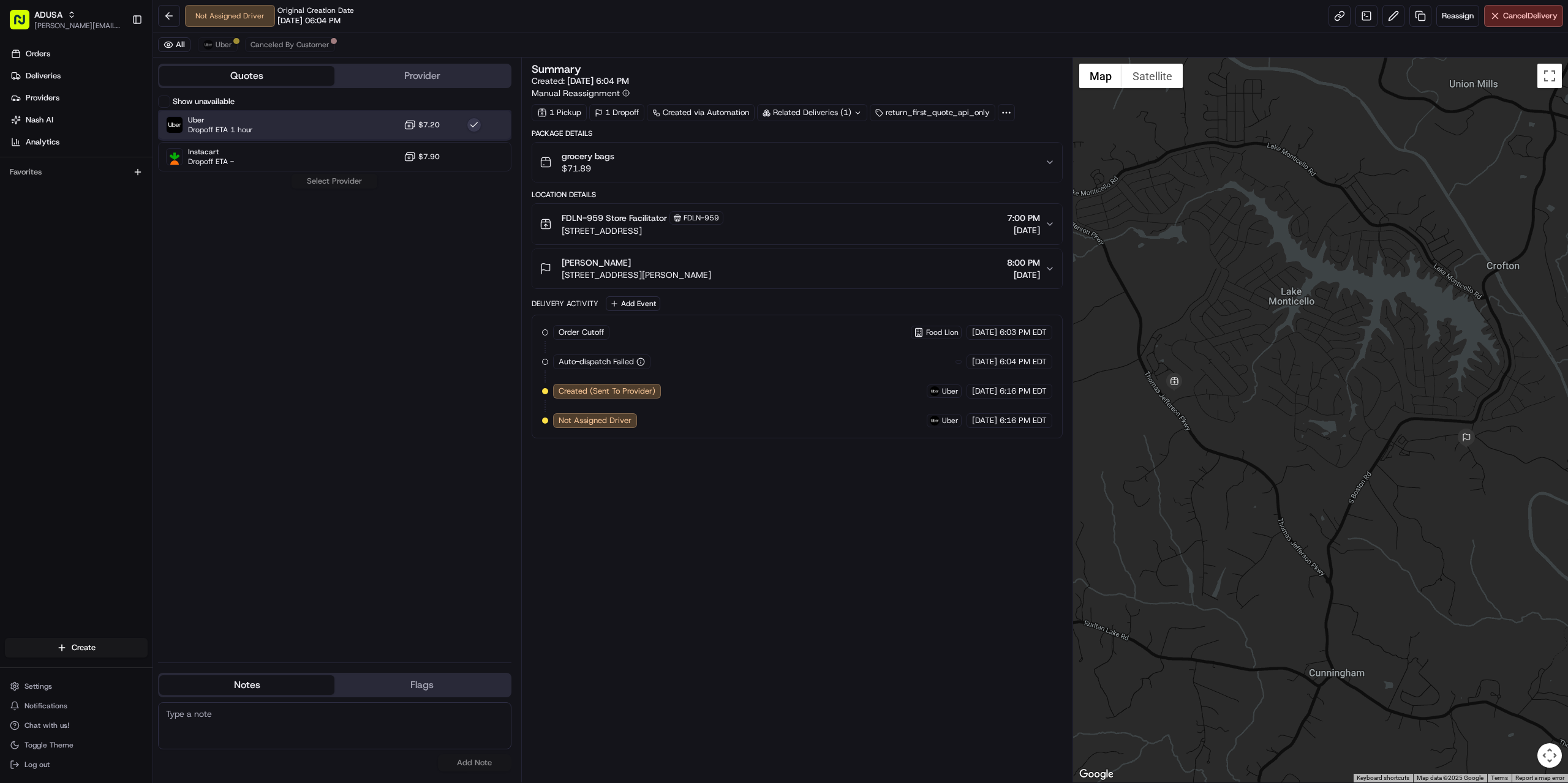
click at [264, 127] on div "Uber Dropoff ETA 1 hour $7.20" at bounding box center [334, 125] width 353 height 29
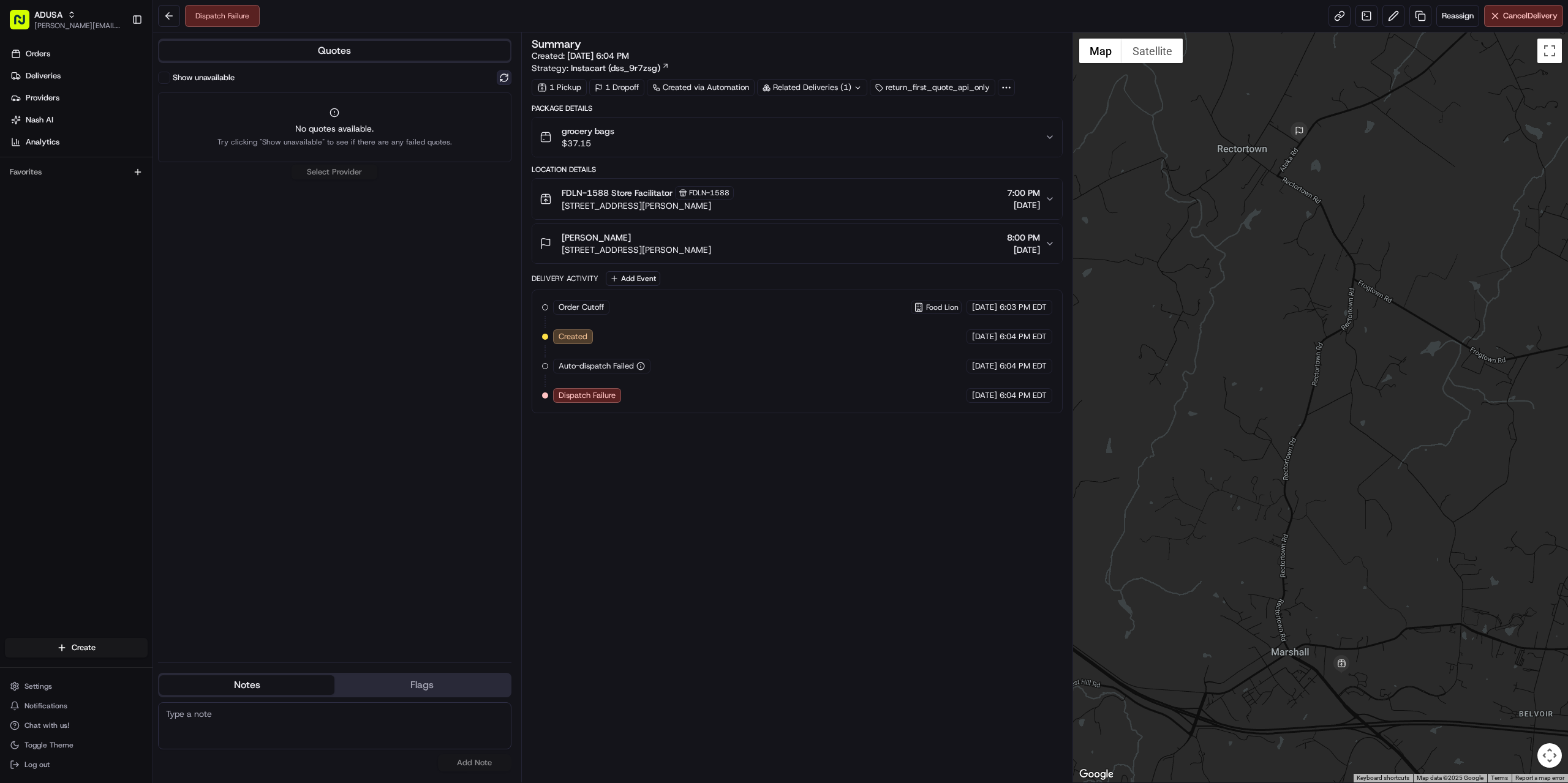
click at [503, 80] on button at bounding box center [504, 78] width 15 height 15
click at [316, 107] on div "Instacart Dropoff ETA - $7.90" at bounding box center [334, 102] width 353 height 29
click at [338, 123] on button "Assign Provider" at bounding box center [334, 127] width 87 height 15
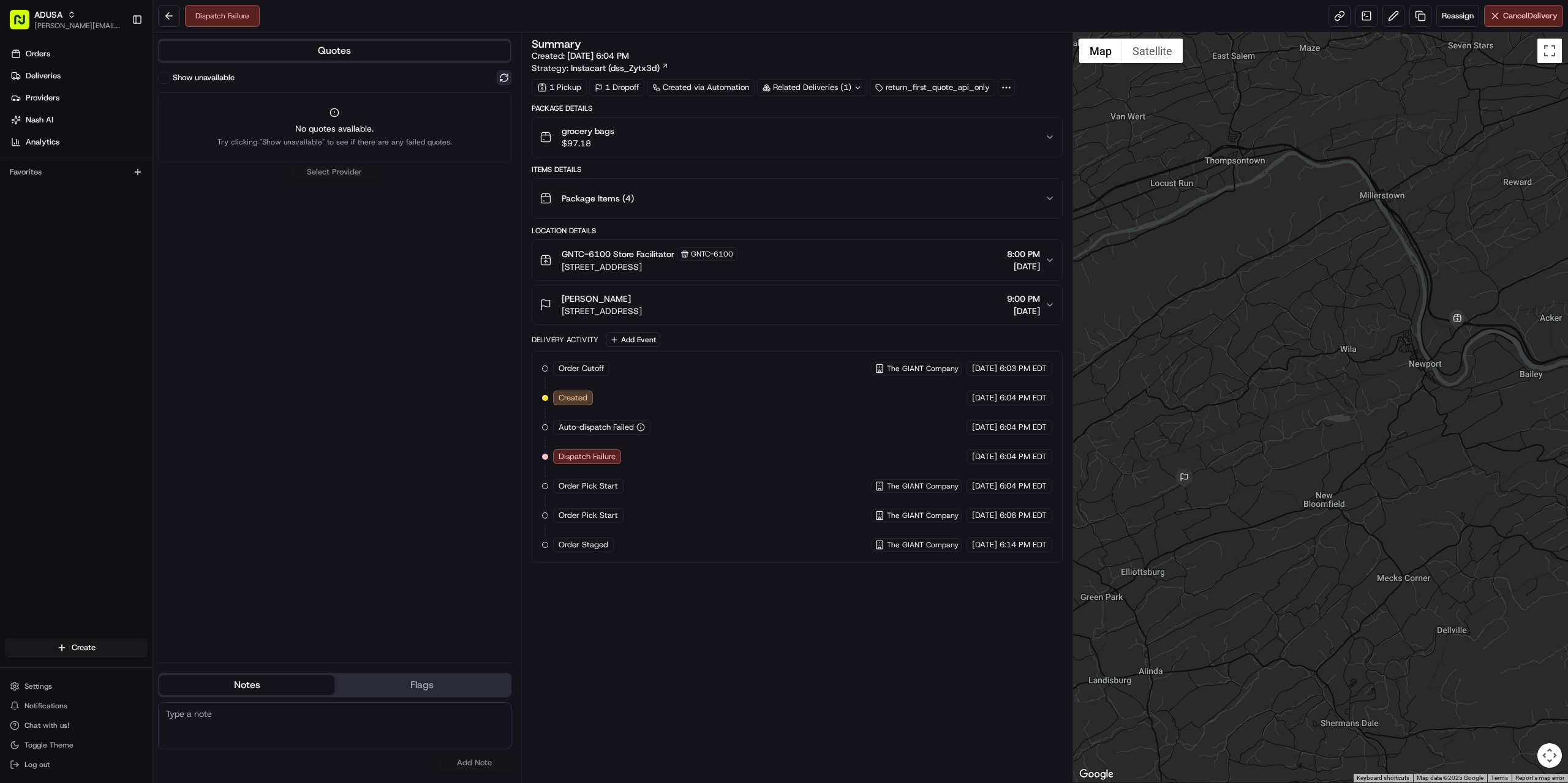
click at [510, 78] on button at bounding box center [504, 78] width 15 height 15
click at [266, 115] on div "Instacart Dropoff ETA - $7.90" at bounding box center [334, 102] width 353 height 29
click at [328, 131] on button "Assign Provider" at bounding box center [334, 127] width 87 height 15
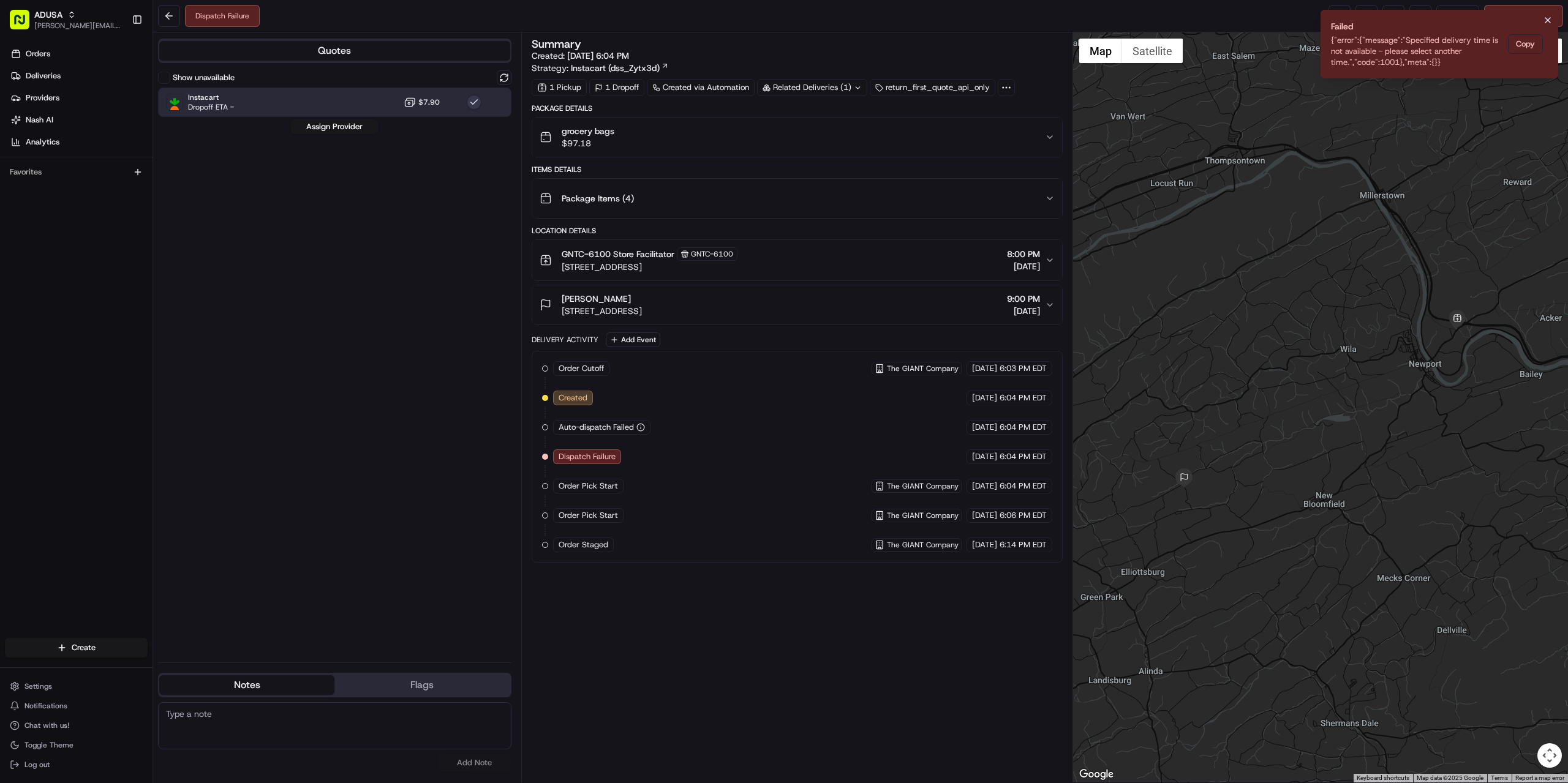
click at [1540, 22] on li "Failed {"error":{"message":"Specified delivery time is not available - please s…" at bounding box center [1440, 43] width 238 height 69
click at [1542, 21] on button "Notifications (F8)" at bounding box center [1548, 21] width 15 height 15
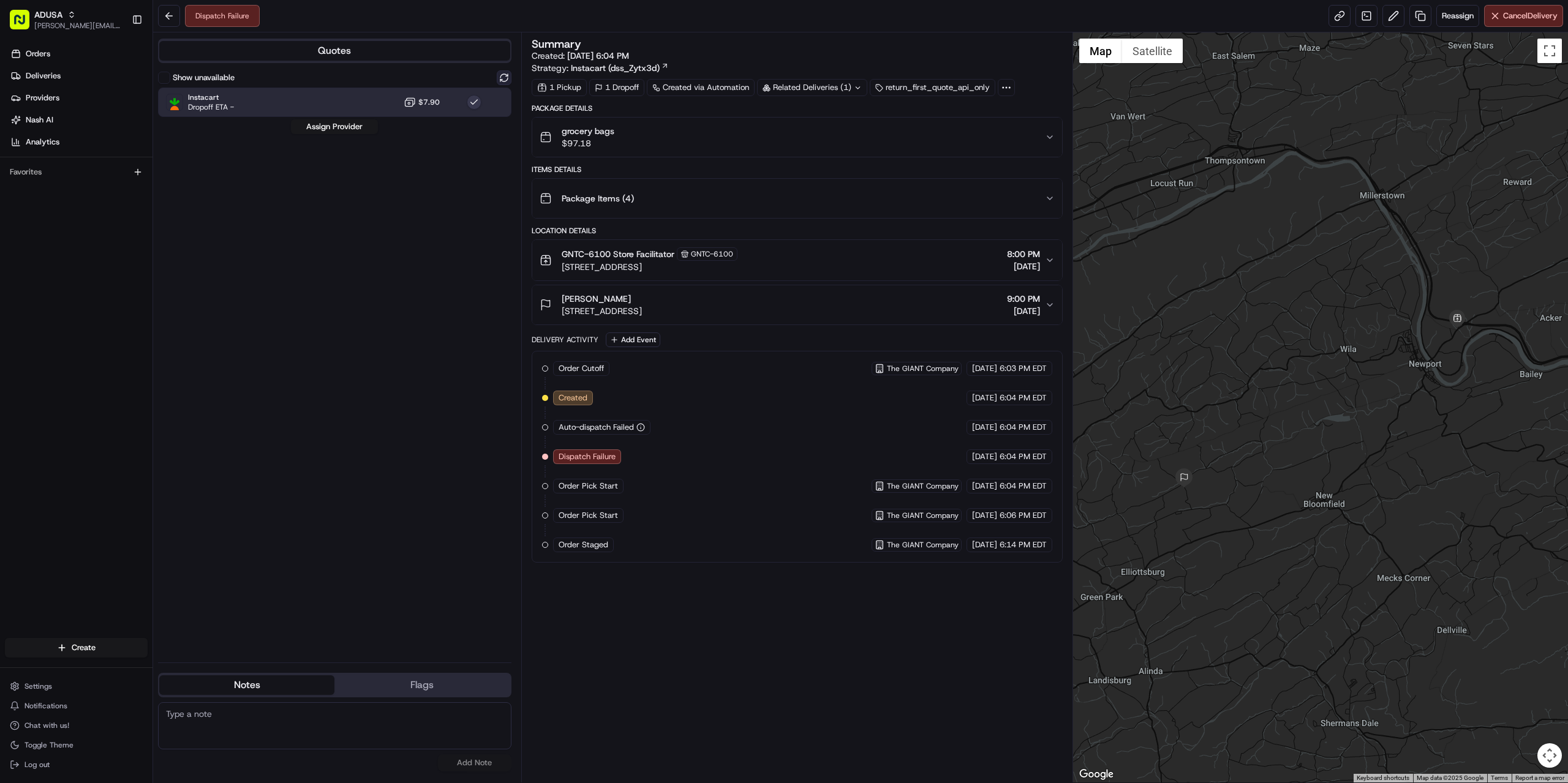
click at [497, 78] on button at bounding box center [504, 78] width 15 height 15
click at [318, 119] on button "Assign Provider" at bounding box center [334, 127] width 87 height 15
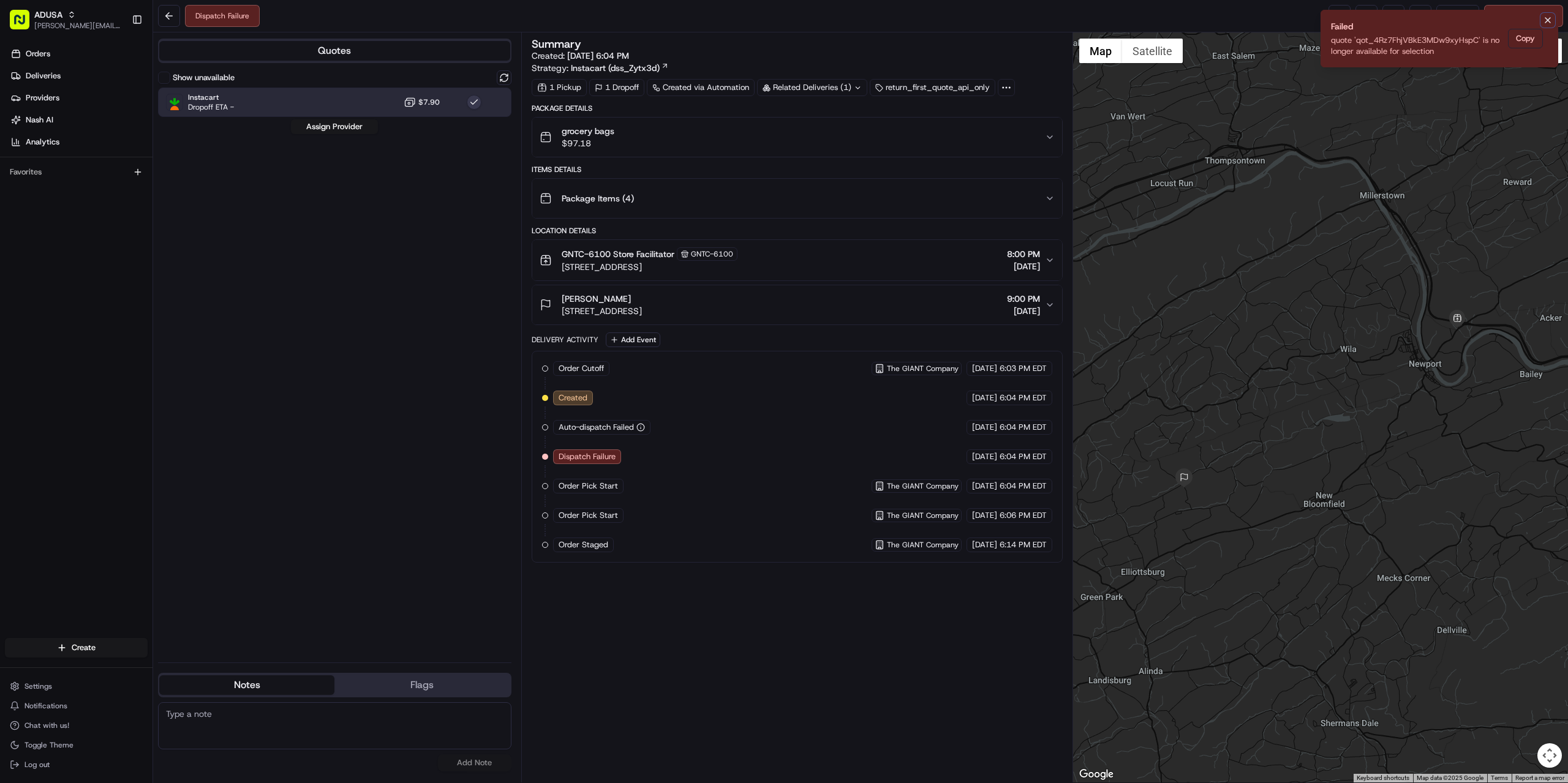
click at [1544, 23] on icon "Notifications (F8)" at bounding box center [1548, 20] width 9 height 9
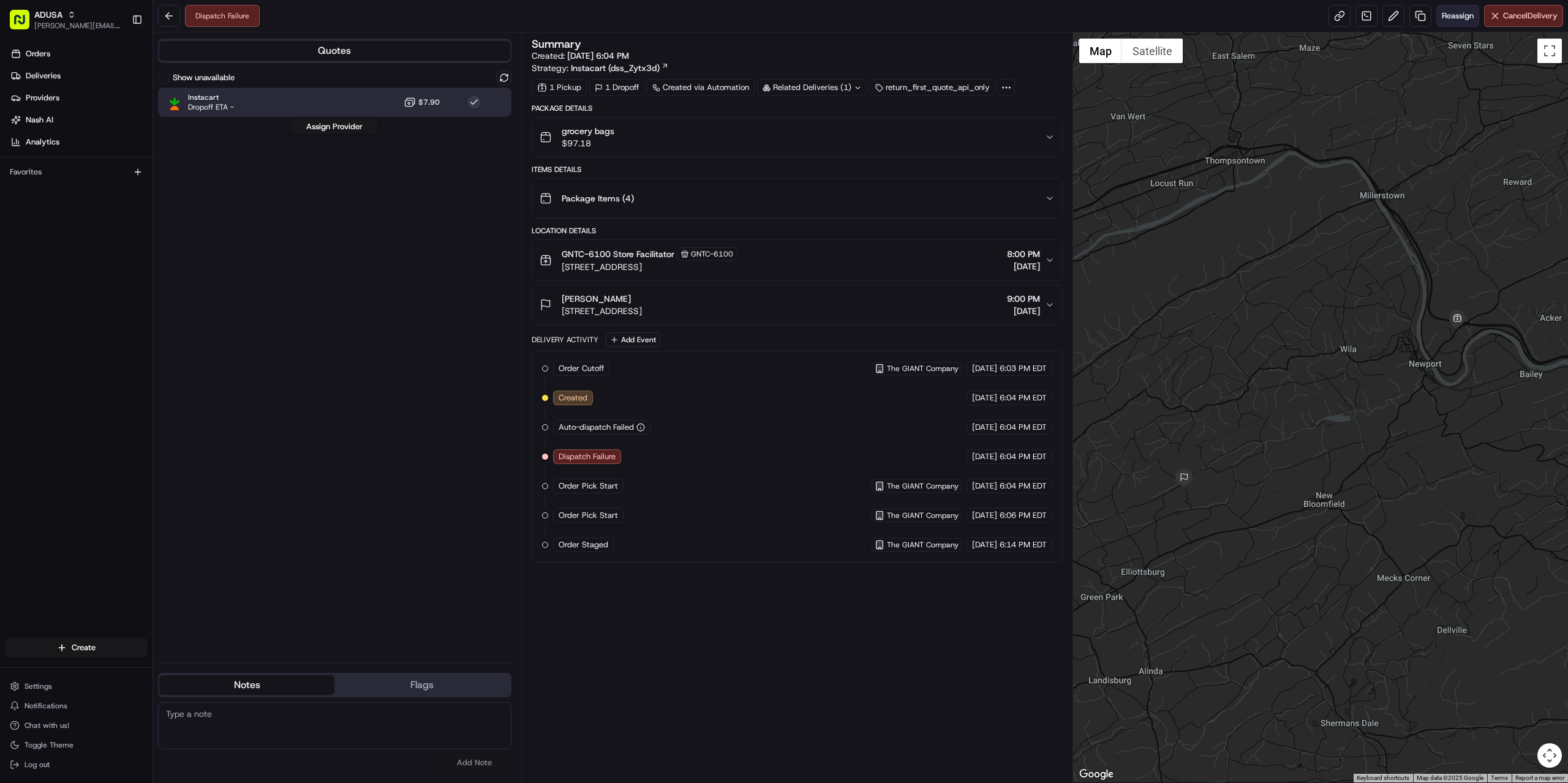
click at [1453, 22] on button "Reassign" at bounding box center [1457, 15] width 43 height 22
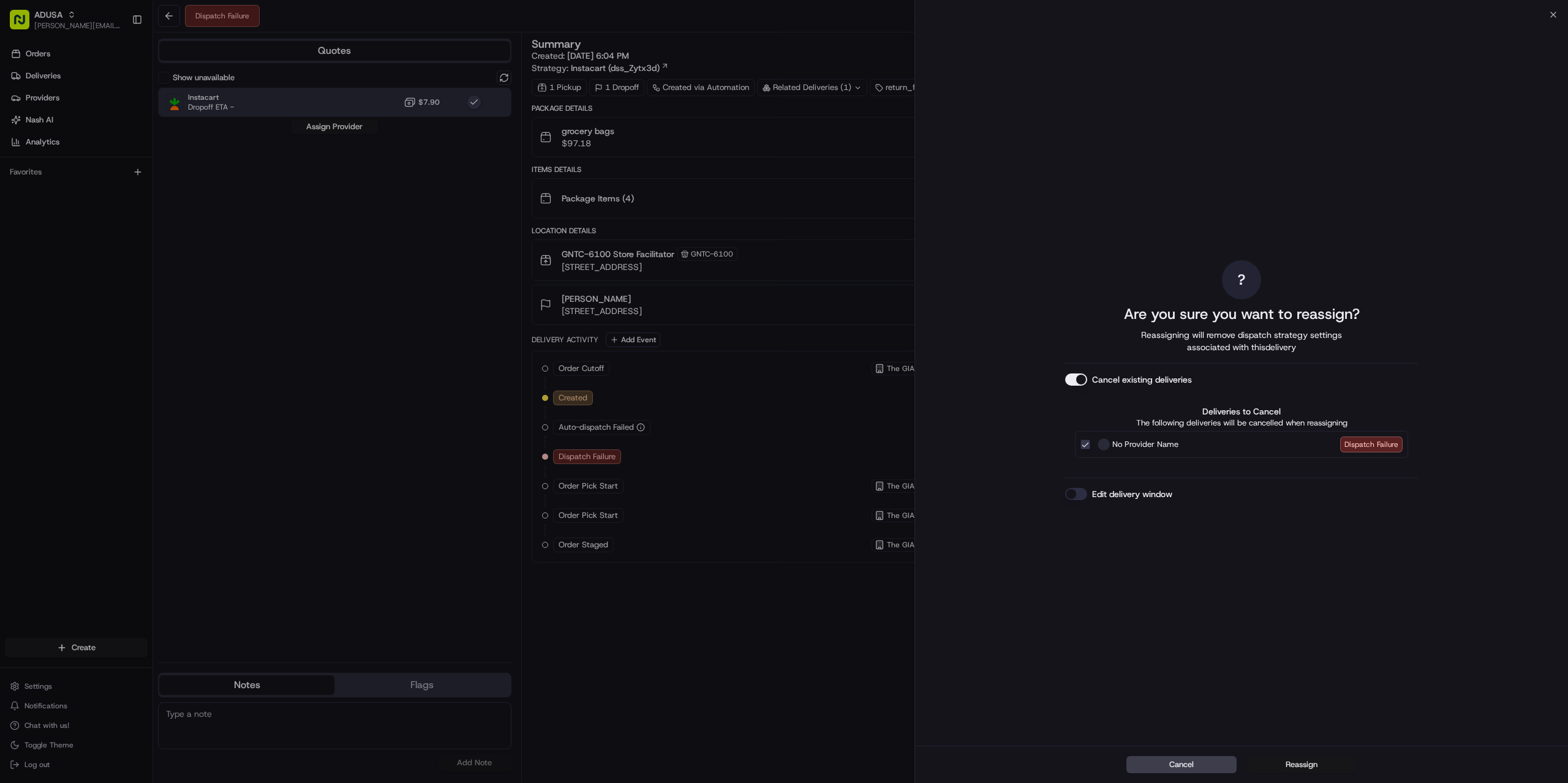
click at [1298, 766] on button "Reassign" at bounding box center [1302, 765] width 111 height 17
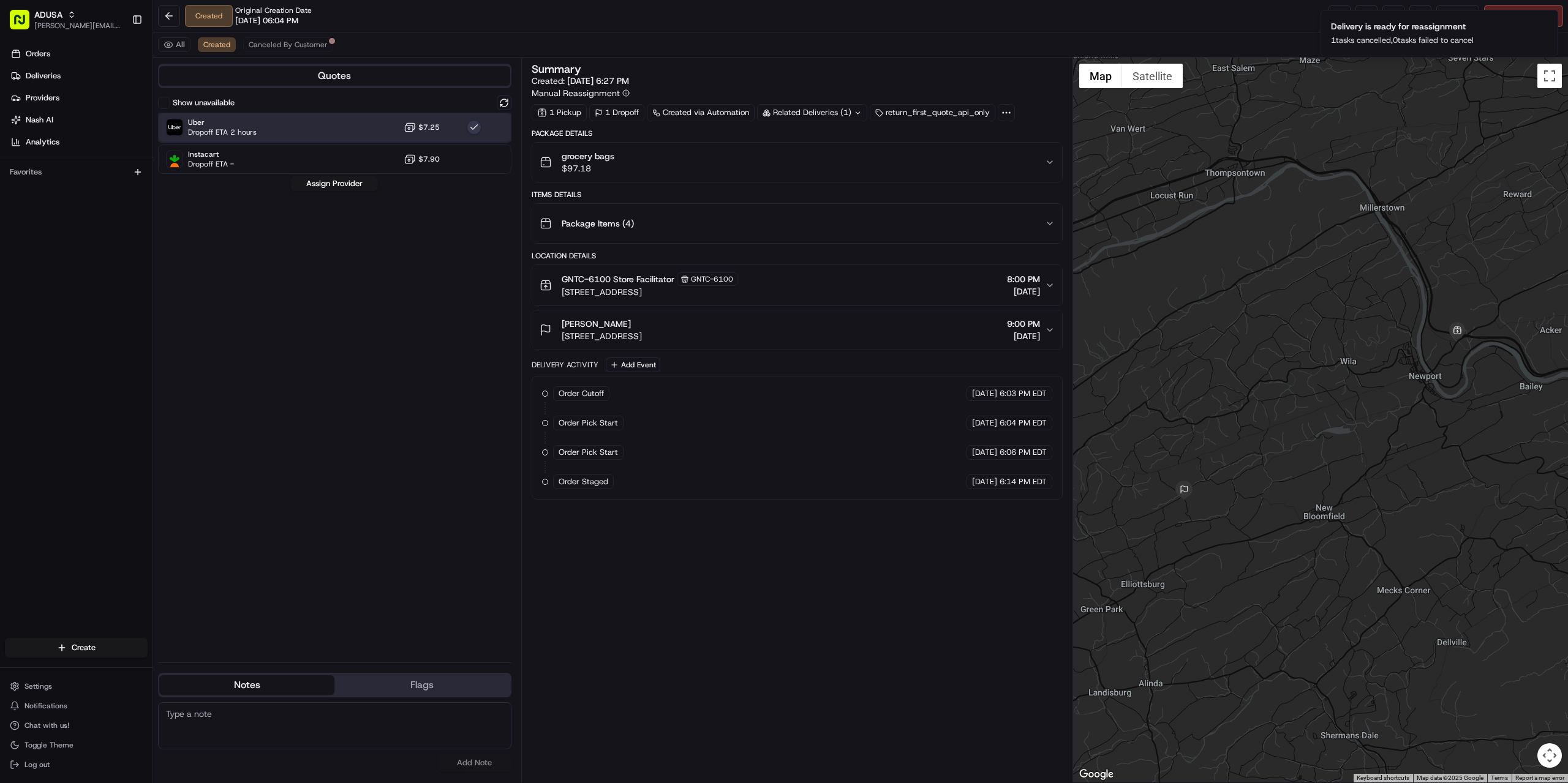
click at [281, 129] on div "Uber Dropoff ETA 2 hours $7.25" at bounding box center [334, 127] width 353 height 29
click at [339, 131] on div "Uber Dropoff ETA 2 hours $7.25" at bounding box center [334, 127] width 353 height 29
click at [337, 184] on button "Assign Provider" at bounding box center [334, 184] width 87 height 15
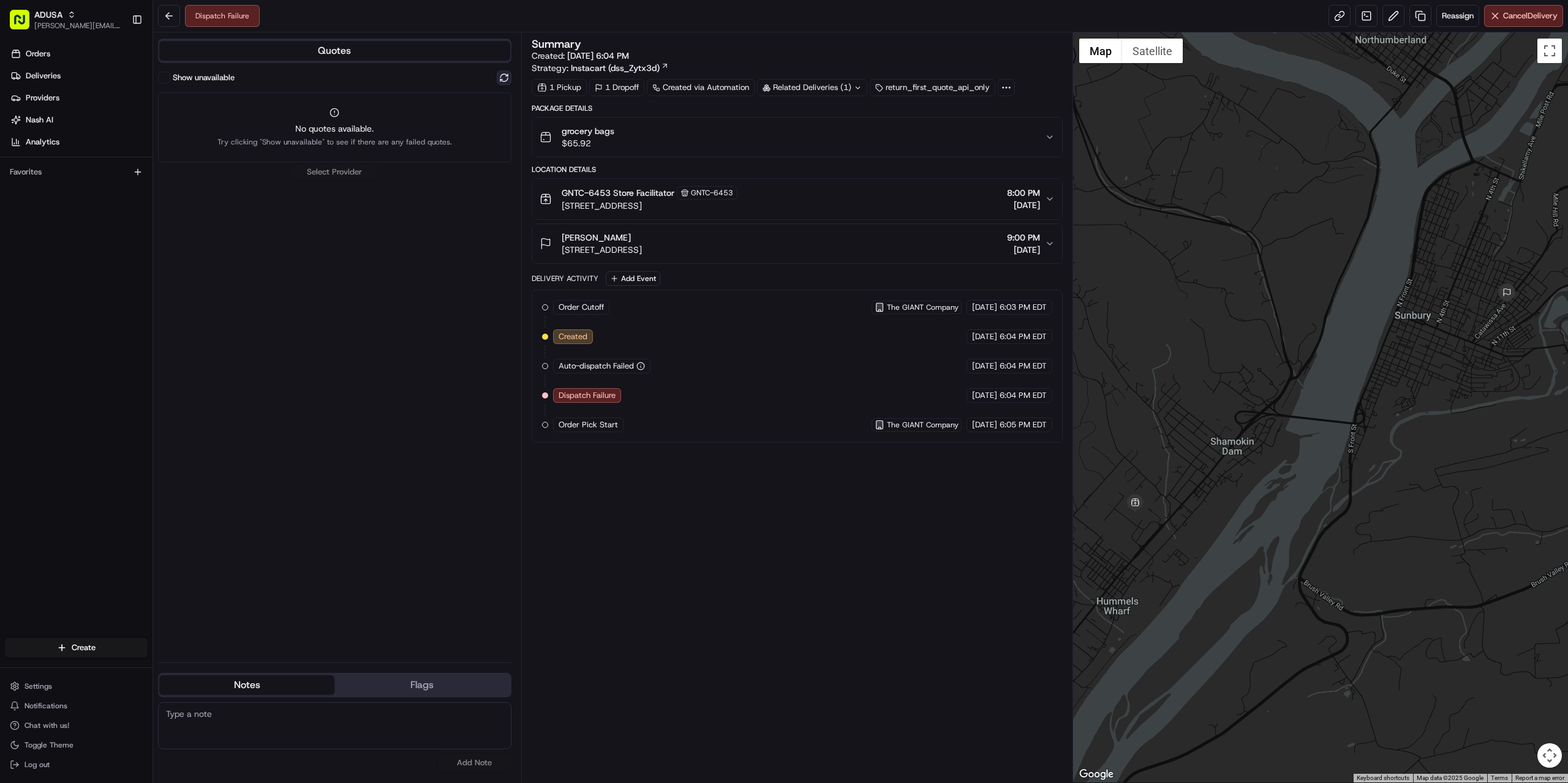
click at [504, 81] on button at bounding box center [504, 78] width 15 height 15
click at [298, 109] on div "Instacart Dropoff ETA - $7.90" at bounding box center [334, 102] width 353 height 29
click at [318, 125] on button "Assign Provider" at bounding box center [334, 127] width 87 height 15
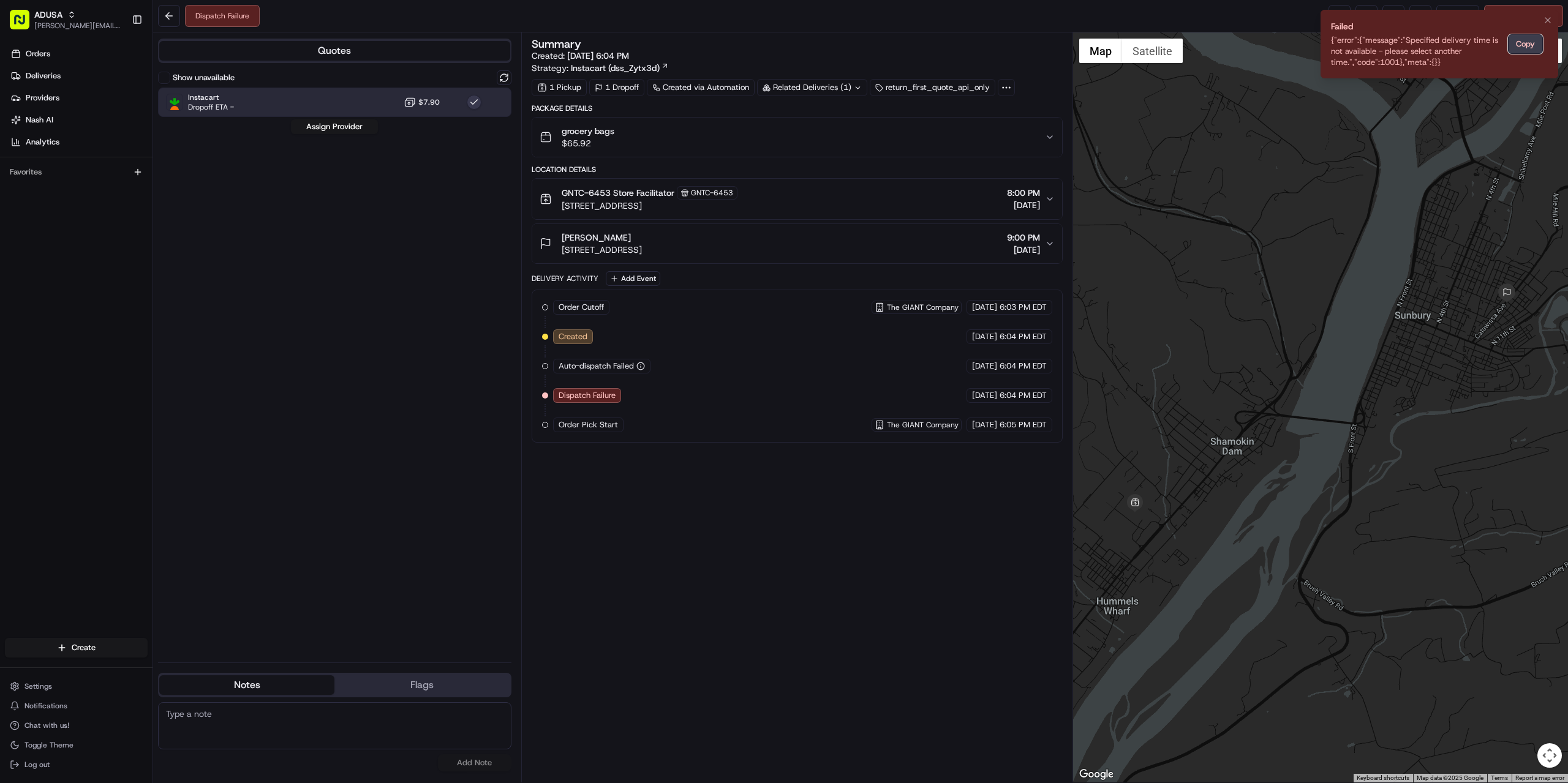
click at [1530, 40] on button "Copy" at bounding box center [1525, 43] width 35 height 20
paste textarea "{"error":{"message":"Specified delivery time is not available - please select a…"
type textarea "{"error":{"message":"Specified delivery time is not available - please select a…"
click at [487, 761] on button "Add Note" at bounding box center [475, 763] width 74 height 17
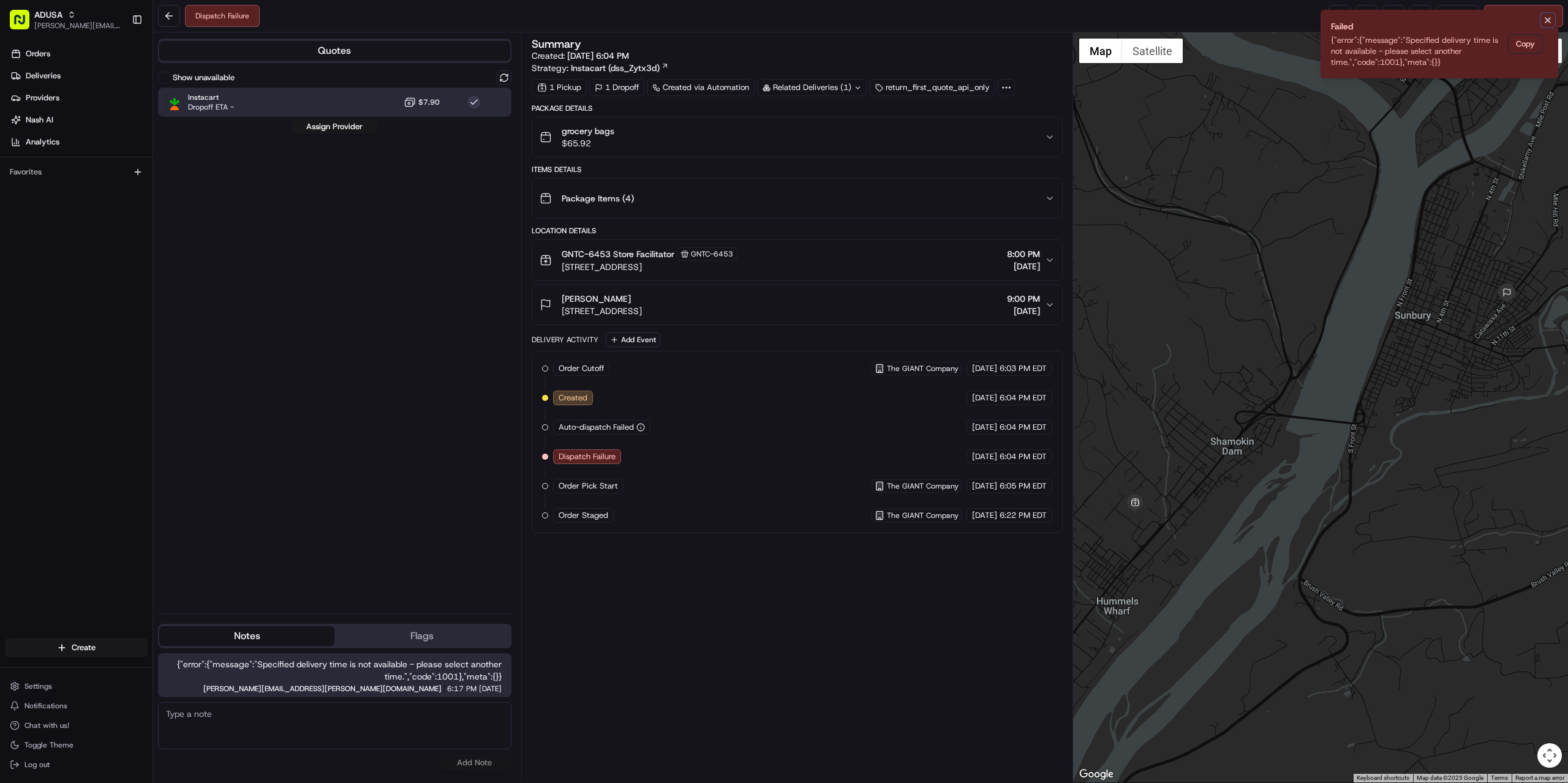
click at [1543, 21] on icon "Notifications (F8)" at bounding box center [1548, 20] width 9 height 9
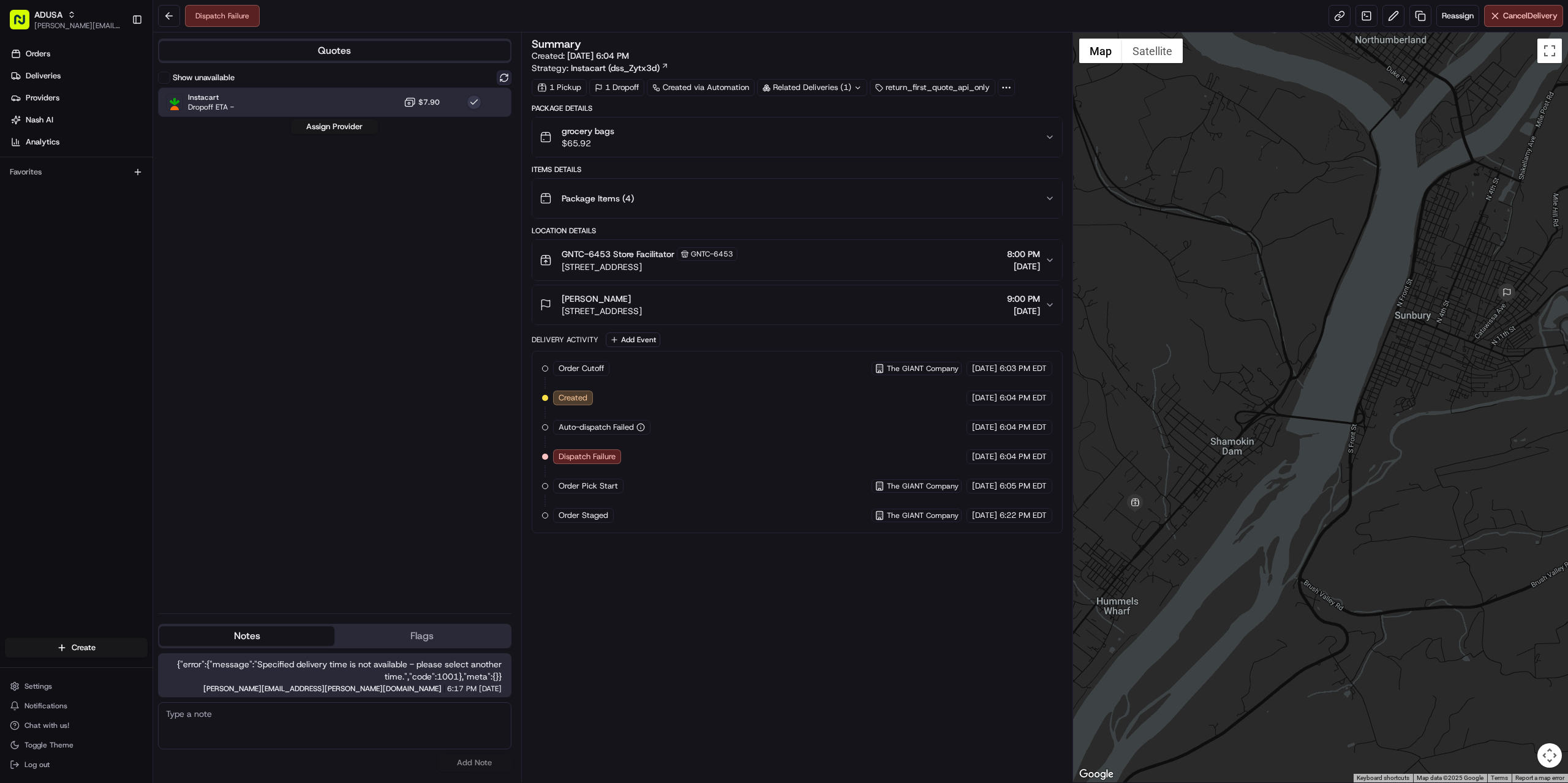
click at [501, 77] on button at bounding box center [504, 78] width 15 height 15
click at [347, 106] on div "Instacart Dropoff ETA - $7.90" at bounding box center [334, 102] width 353 height 29
click at [335, 126] on button "Assign Provider" at bounding box center [334, 127] width 87 height 15
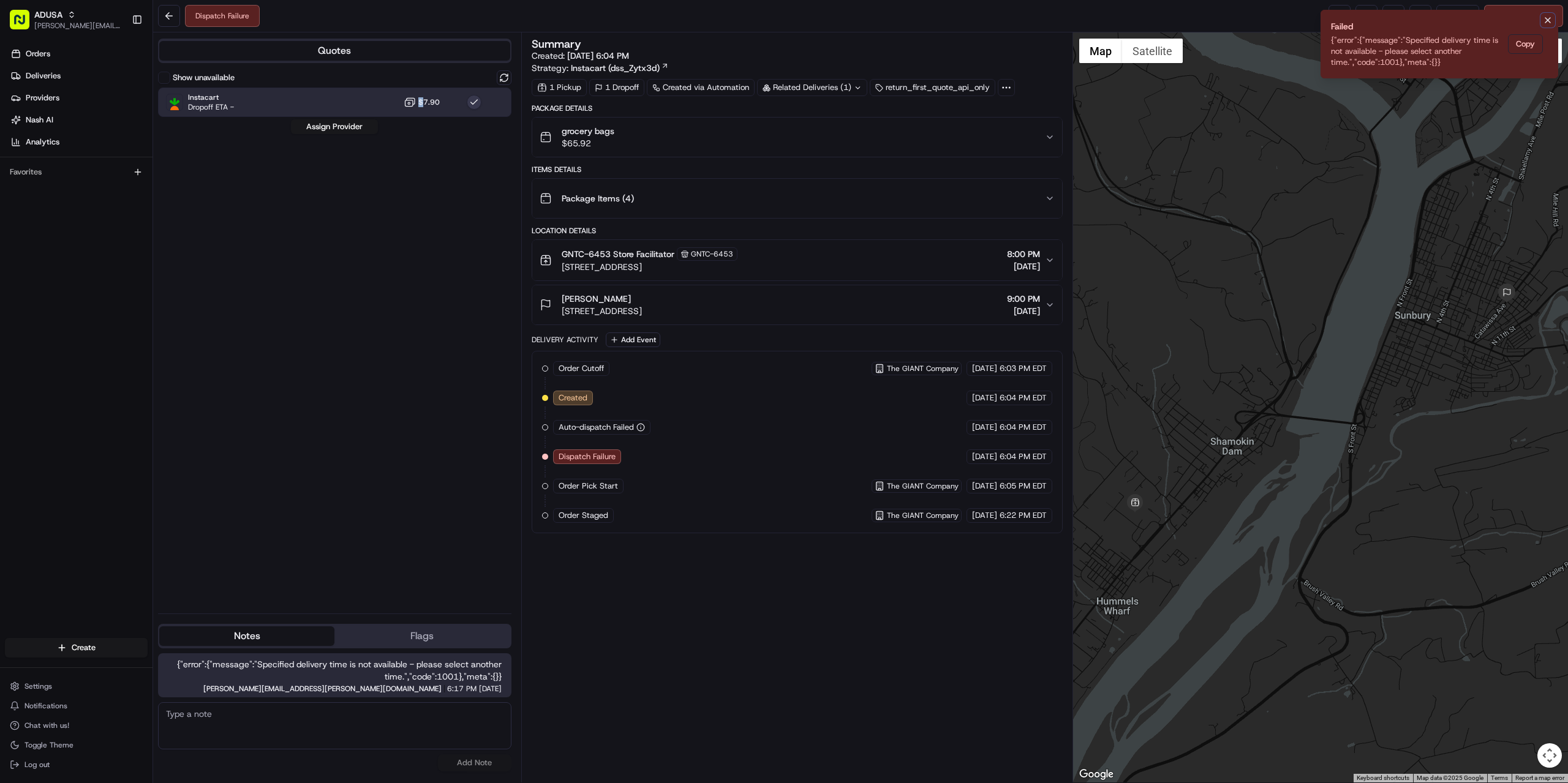
click at [1543, 20] on icon "Notifications (F8)" at bounding box center [1548, 20] width 9 height 9
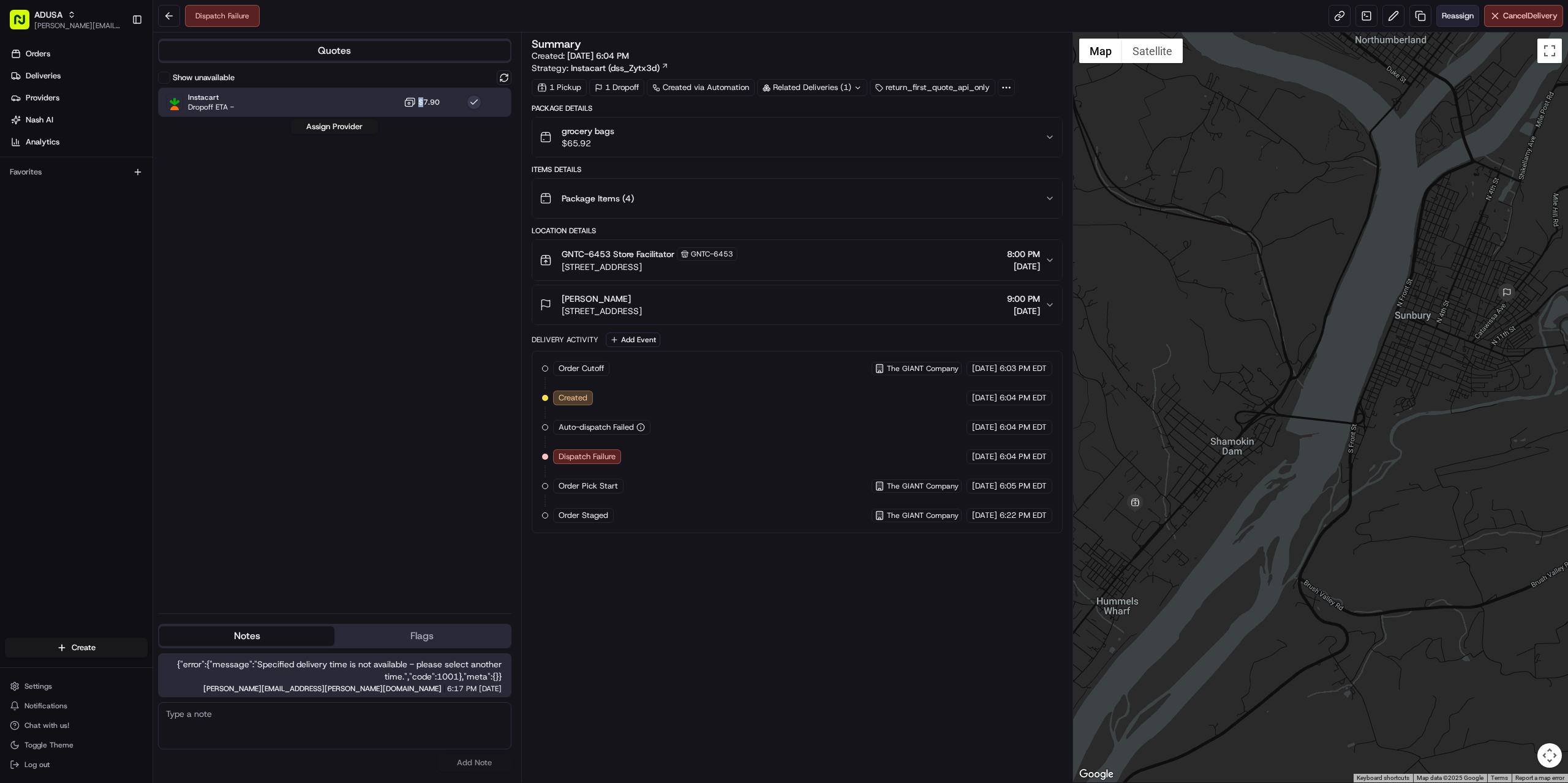
click at [1456, 15] on span "Reassign" at bounding box center [1458, 16] width 32 height 11
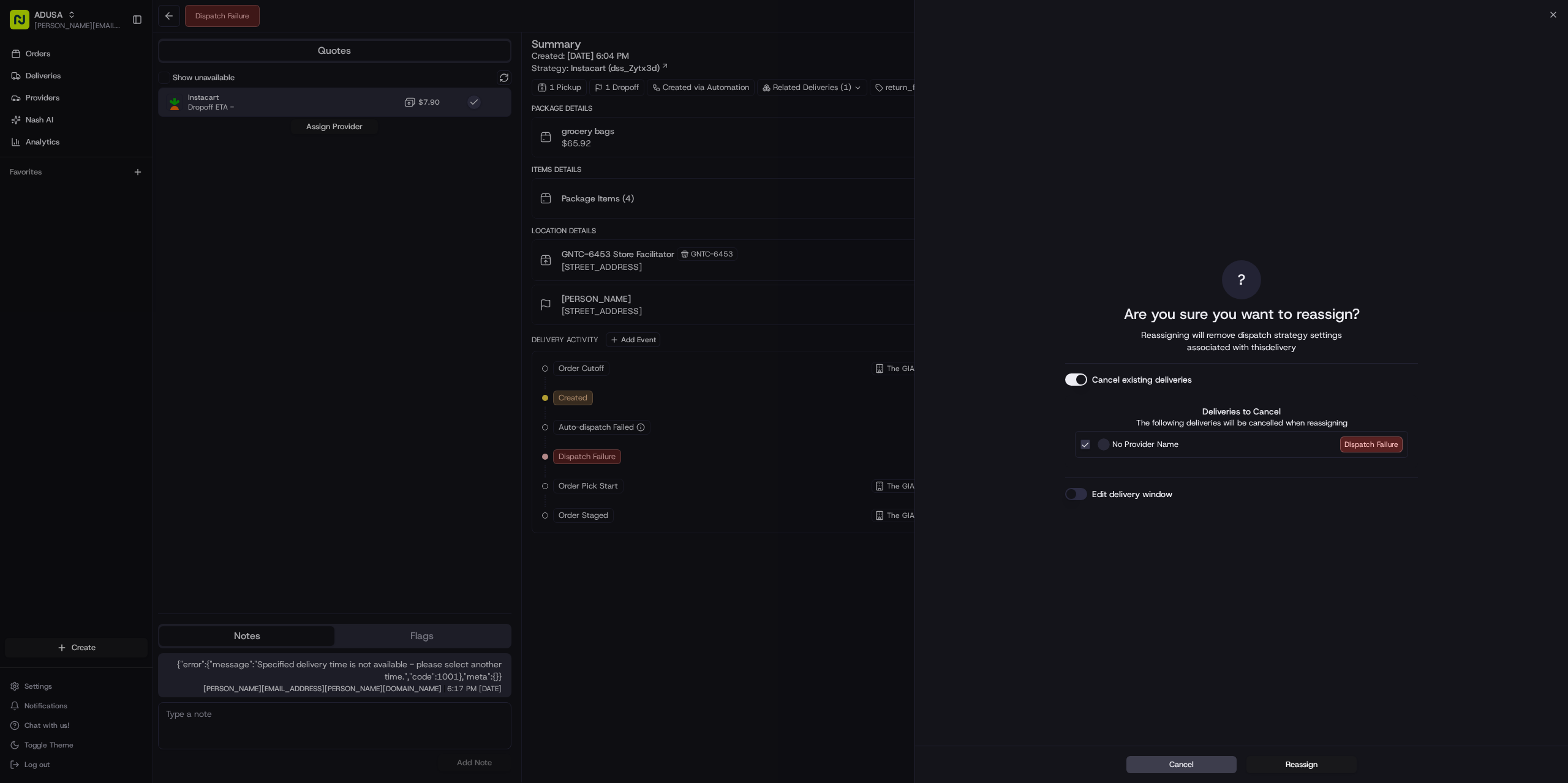
click at [1189, 490] on div "Edit delivery window" at bounding box center [1242, 494] width 353 height 12
click at [1148, 496] on label "Edit delivery window" at bounding box center [1132, 494] width 80 height 12
click at [1087, 496] on button "Edit delivery window" at bounding box center [1076, 494] width 22 height 12
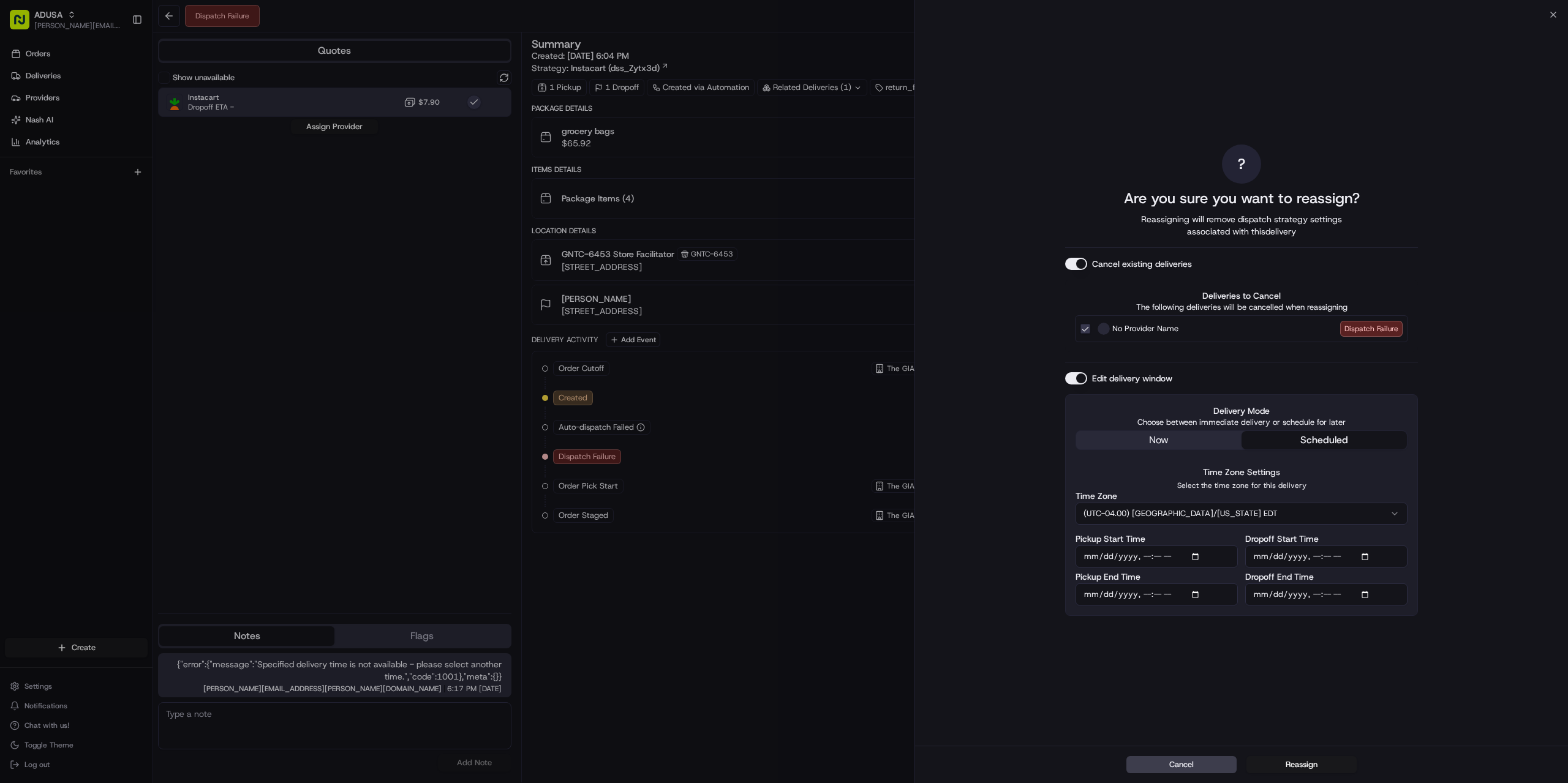
click at [1203, 555] on input "Pickup Start Time" at bounding box center [1157, 556] width 162 height 22
click at [1196, 555] on input "Pickup Start Time" at bounding box center [1157, 556] width 162 height 22
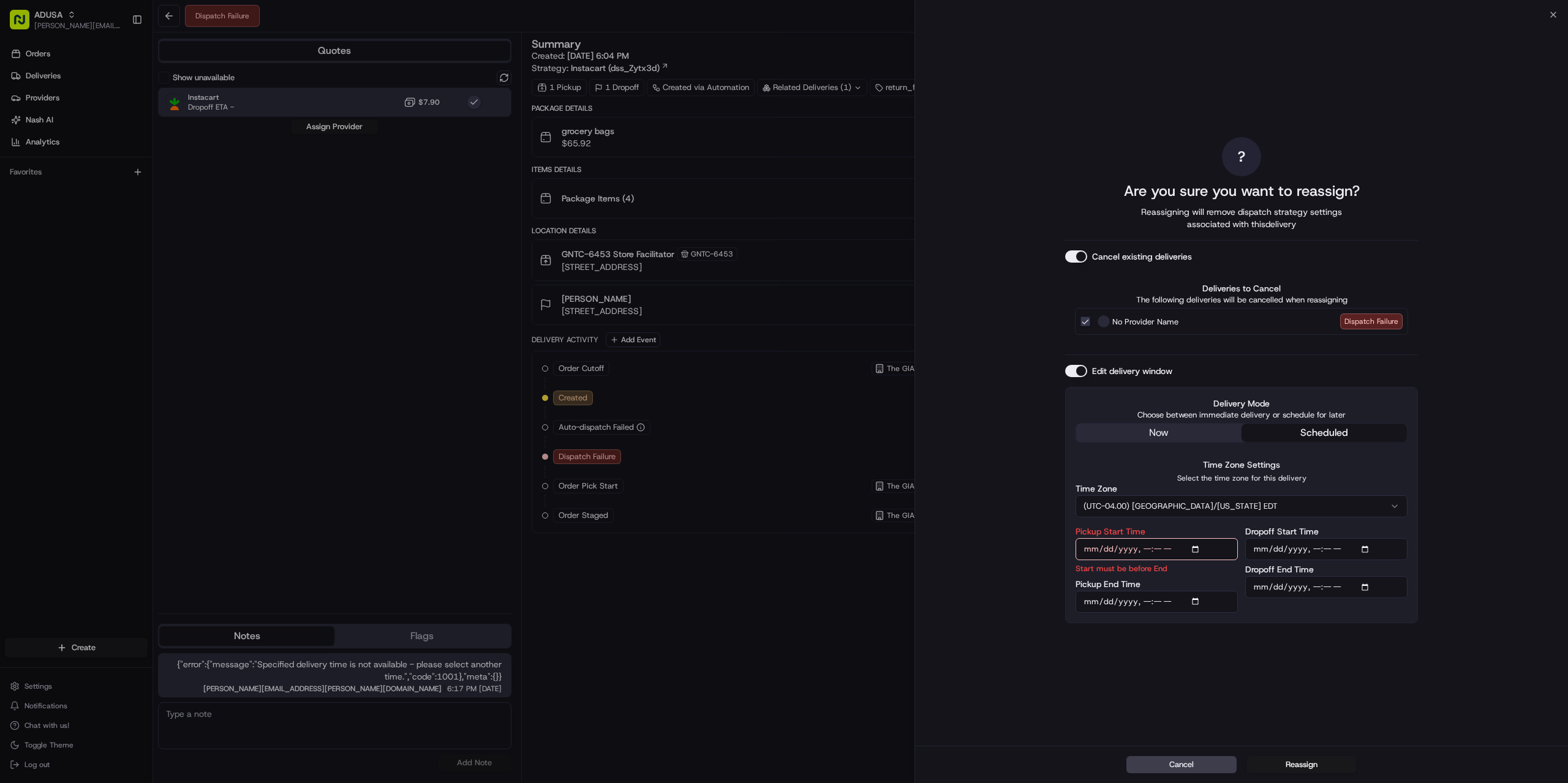
type input "2025-08-16T21:00"
click at [1399, 671] on div "? Are you sure you want to reassign? Reassigning will remove dispatch strategy …" at bounding box center [1242, 380] width 353 height 726
click at [1196, 599] on input "Pickup End Time" at bounding box center [1157, 602] width 162 height 22
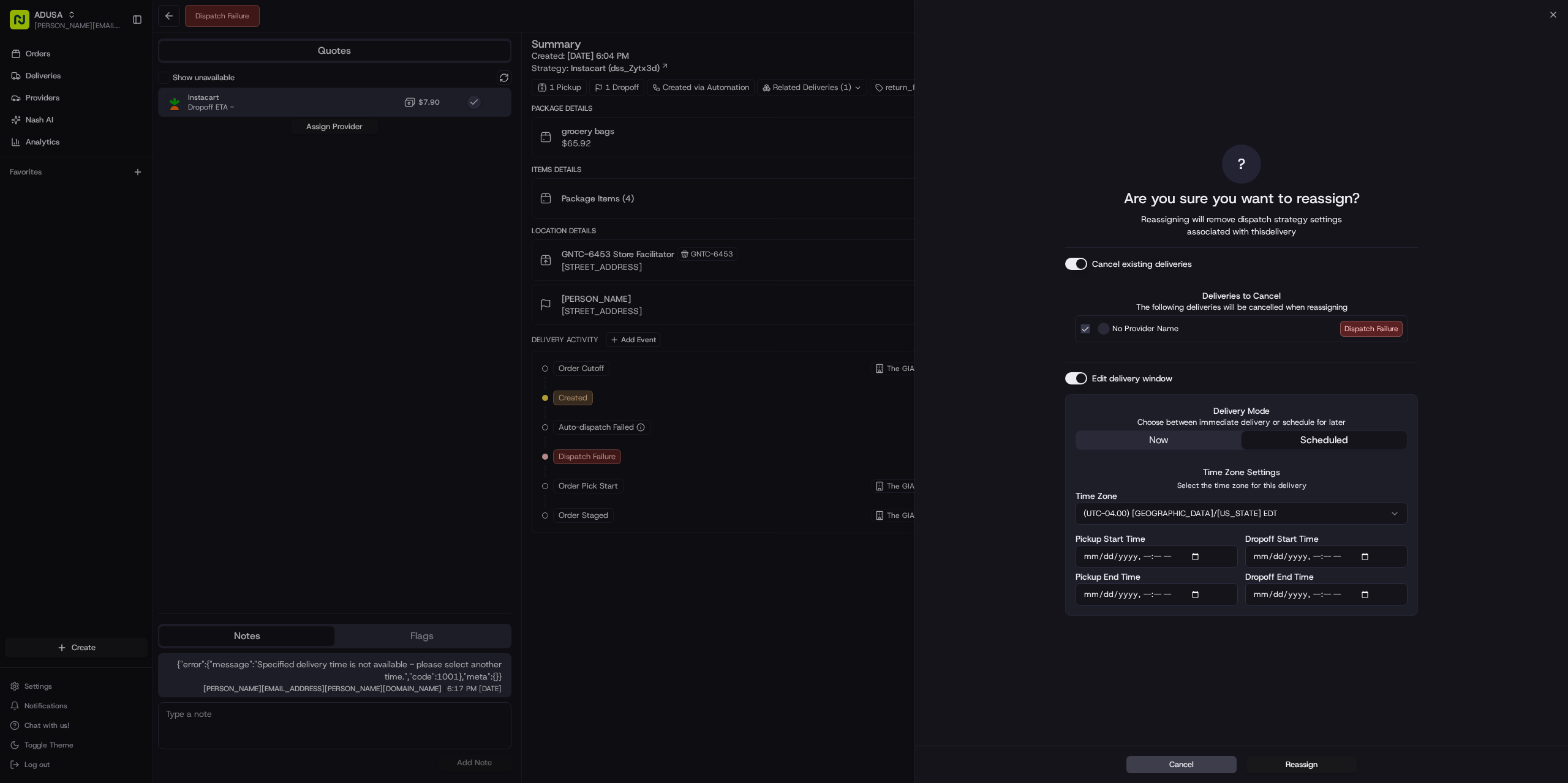
type input "2025-08-16T21:30"
click at [1304, 670] on div "? Are you sure you want to reassign? Reassigning will remove dispatch strategy …" at bounding box center [1242, 380] width 353 height 726
click at [1367, 557] on input "Dropoff Start Time" at bounding box center [1326, 556] width 162 height 22
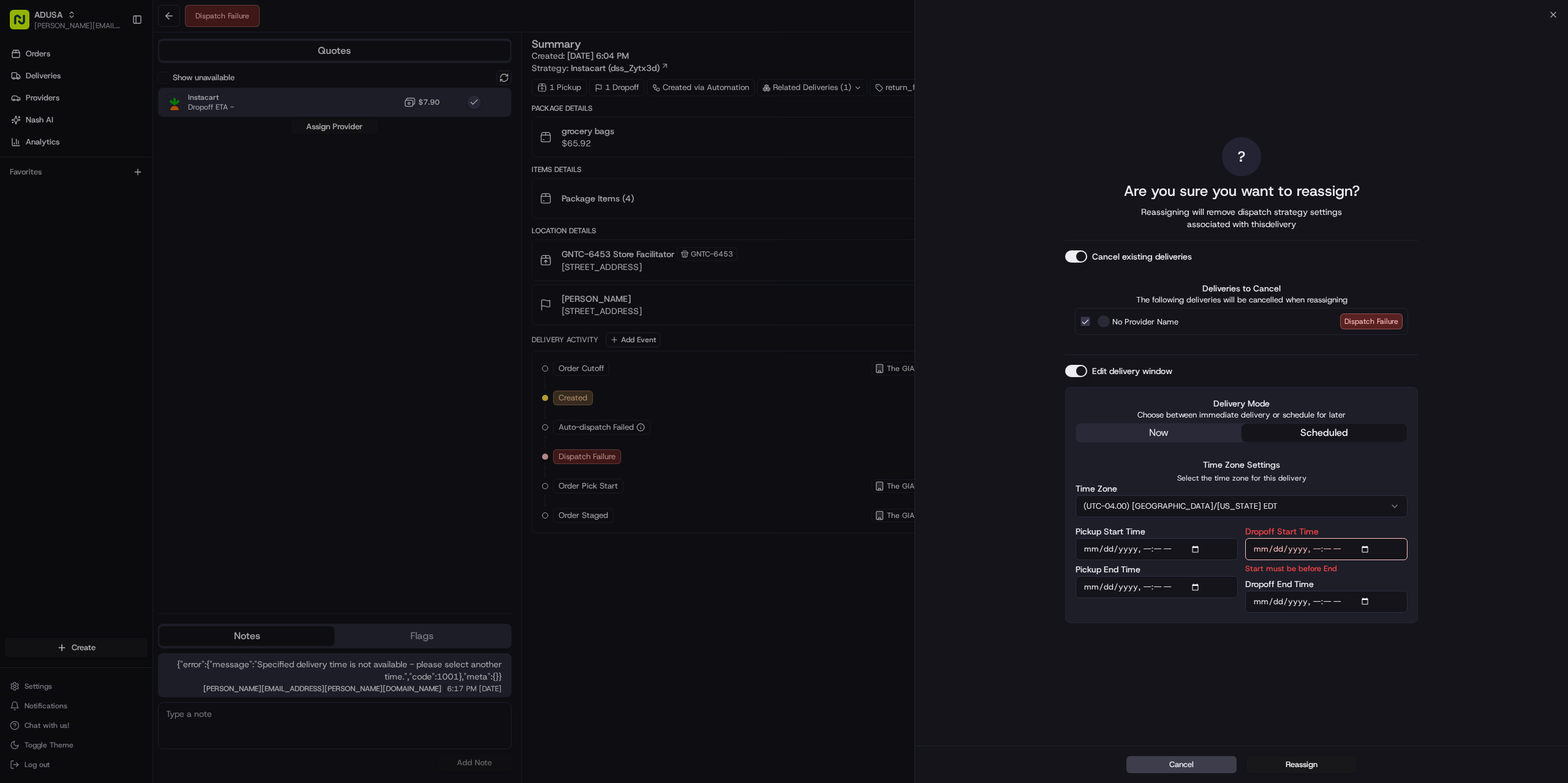
type input "2025-08-16T21:00"
click at [1511, 474] on div "? Are you sure you want to reassign? Reassigning will remove dispatch strategy …" at bounding box center [1241, 381] width 653 height 731
click at [1365, 603] on input "Dropoff End Time" at bounding box center [1326, 602] width 162 height 22
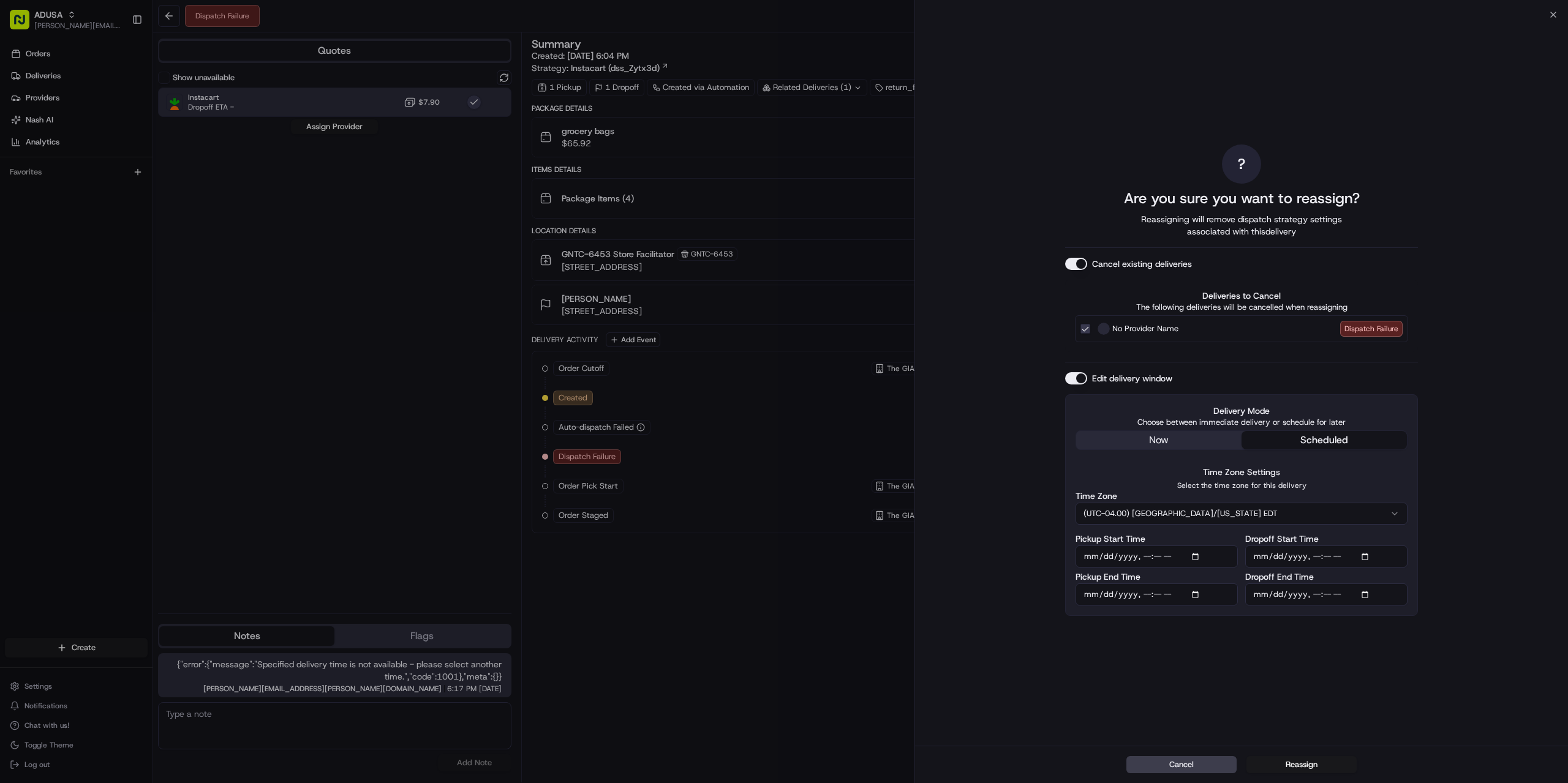
type input "2025-08-16T22:00"
click at [1491, 338] on div "? Are you sure you want to reassign? Reassigning will remove dispatch strategy …" at bounding box center [1241, 381] width 653 height 731
click at [1282, 761] on button "Reassign" at bounding box center [1302, 765] width 111 height 17
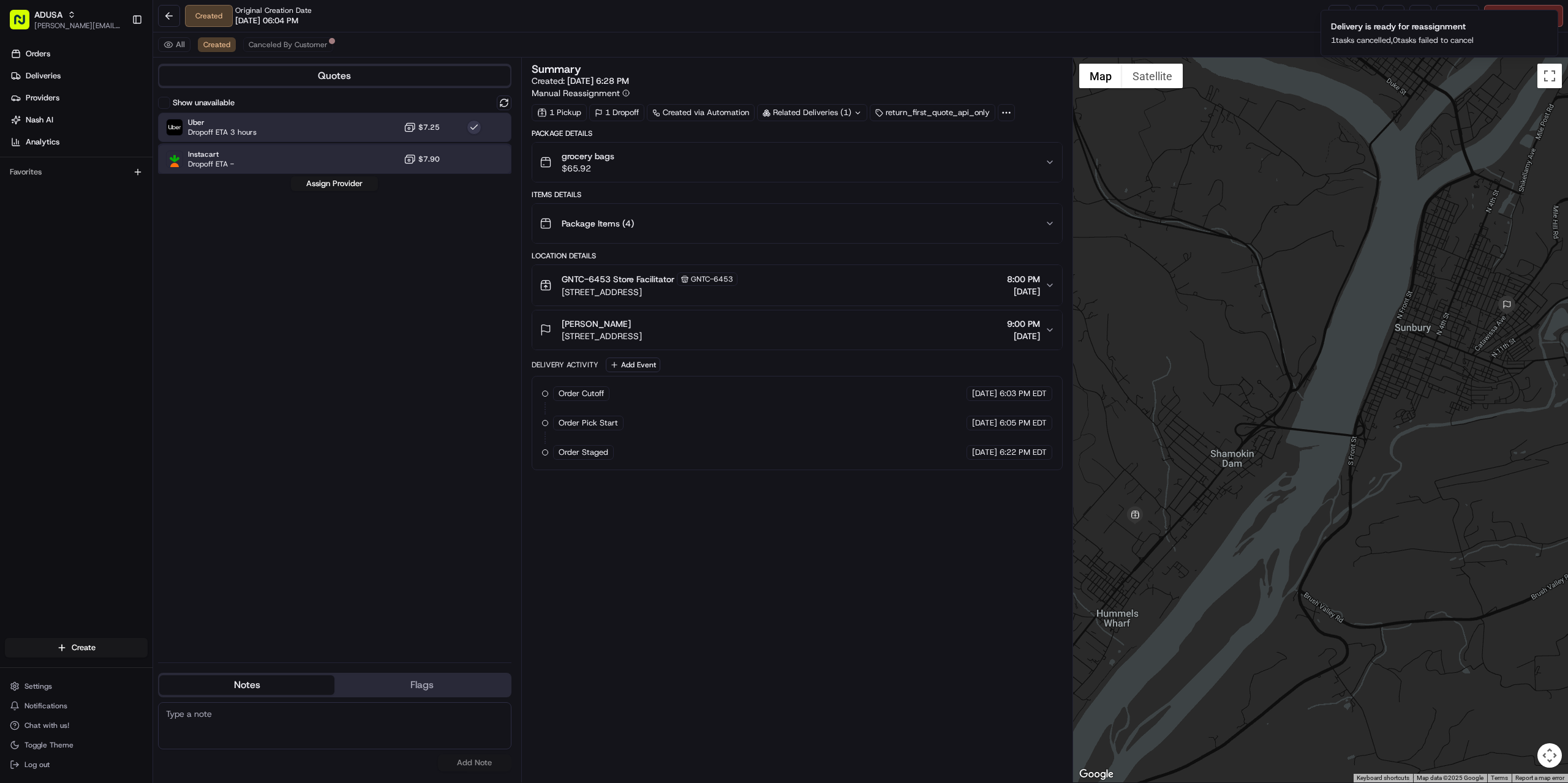
click at [320, 155] on div "Instacart Dropoff ETA - $7.90" at bounding box center [334, 159] width 353 height 29
click at [318, 184] on button "Assign Provider" at bounding box center [334, 184] width 87 height 15
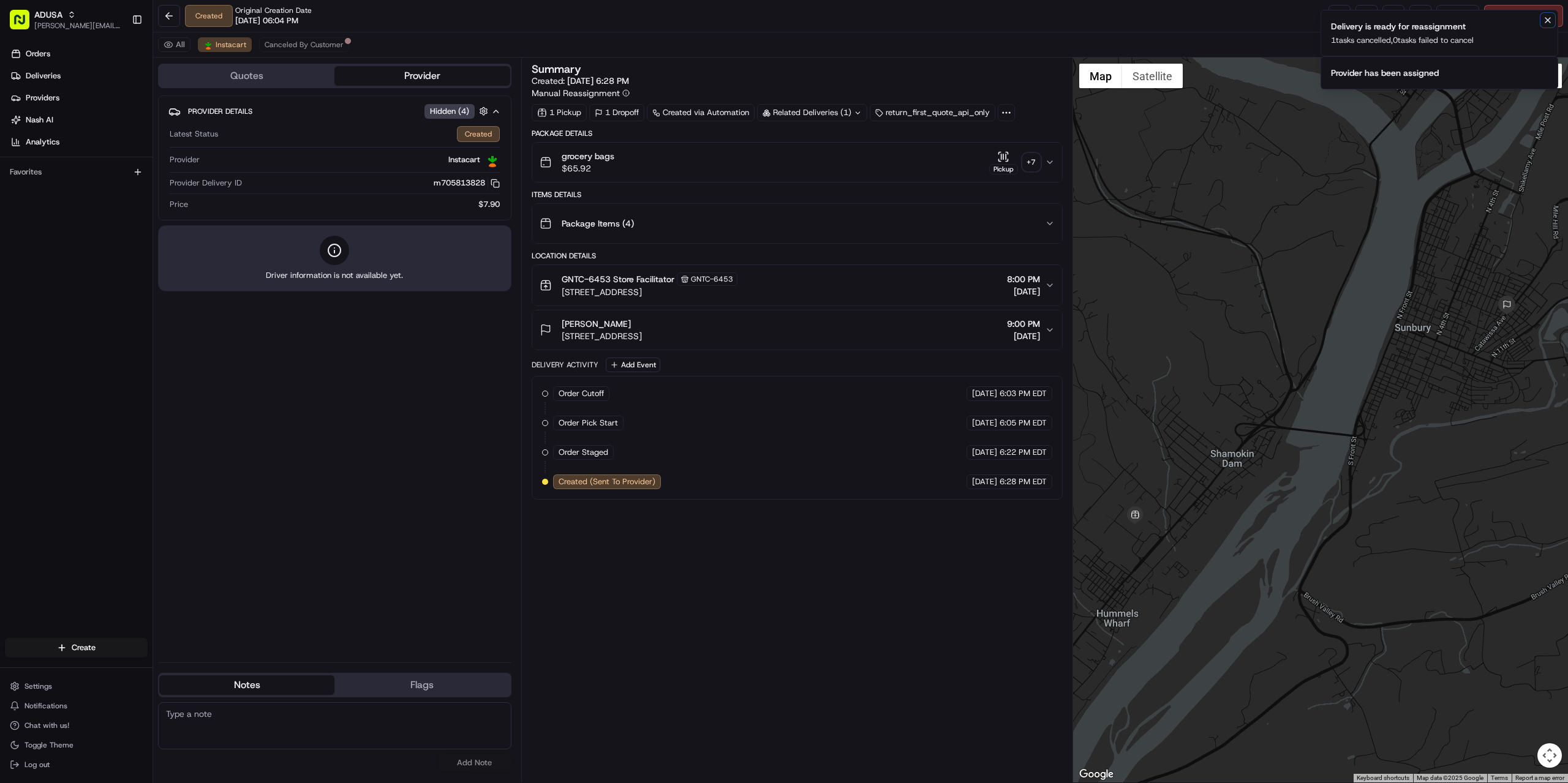
click at [1545, 22] on icon "Notifications (F8)" at bounding box center [1548, 20] width 9 height 9
click at [1545, 18] on icon "Notifications (F8)" at bounding box center [1548, 20] width 9 height 9
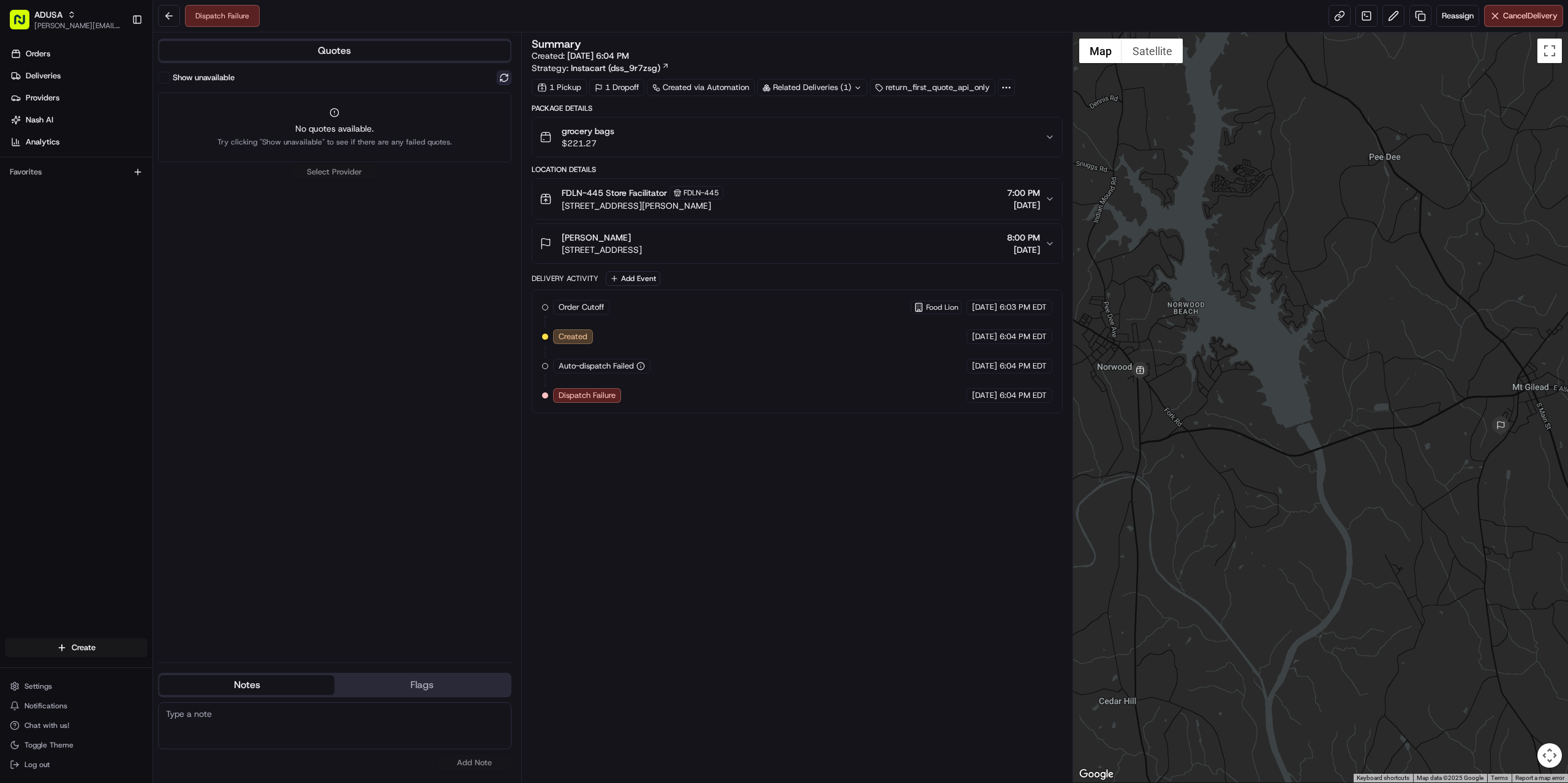
click at [498, 76] on button at bounding box center [504, 78] width 15 height 15
click at [288, 105] on div "Instacart Dropoff ETA - $7.90" at bounding box center [334, 102] width 353 height 29
click at [304, 124] on button "Assign Provider" at bounding box center [334, 127] width 87 height 15
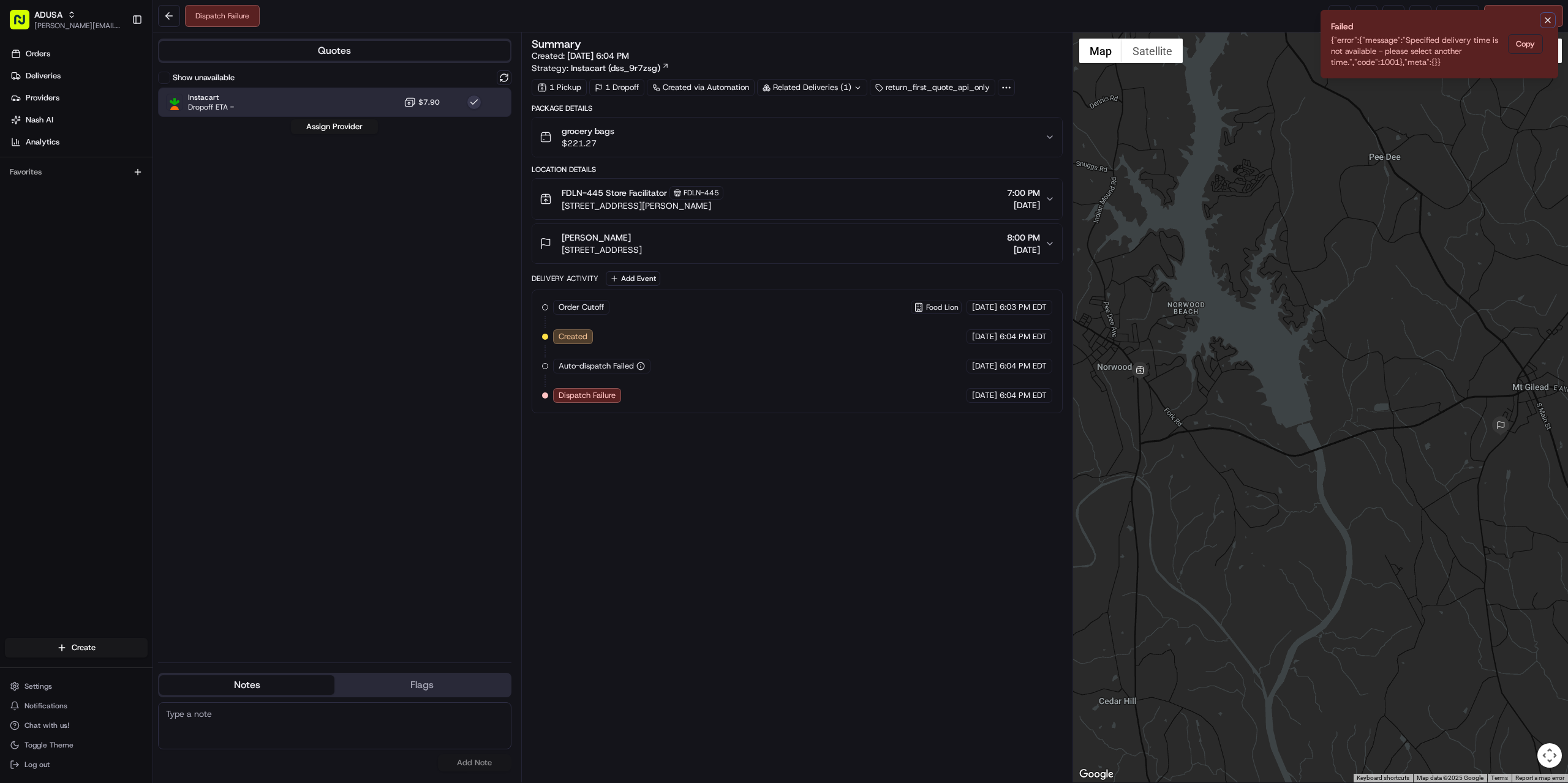
click at [1545, 18] on icon "Notifications (F8)" at bounding box center [1547, 20] width 5 height 5
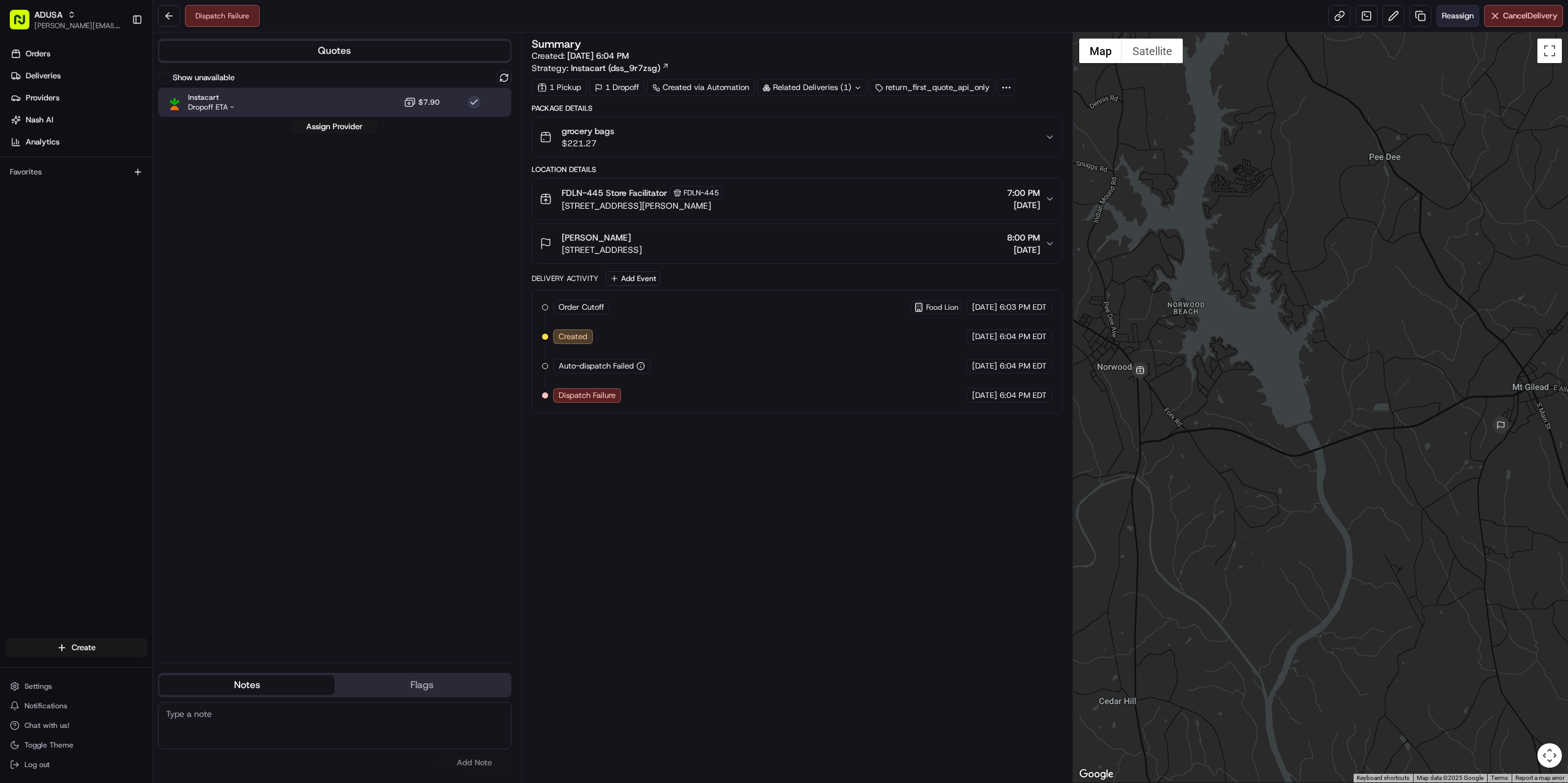
click at [1456, 10] on span "Reassign" at bounding box center [1458, 16] width 32 height 11
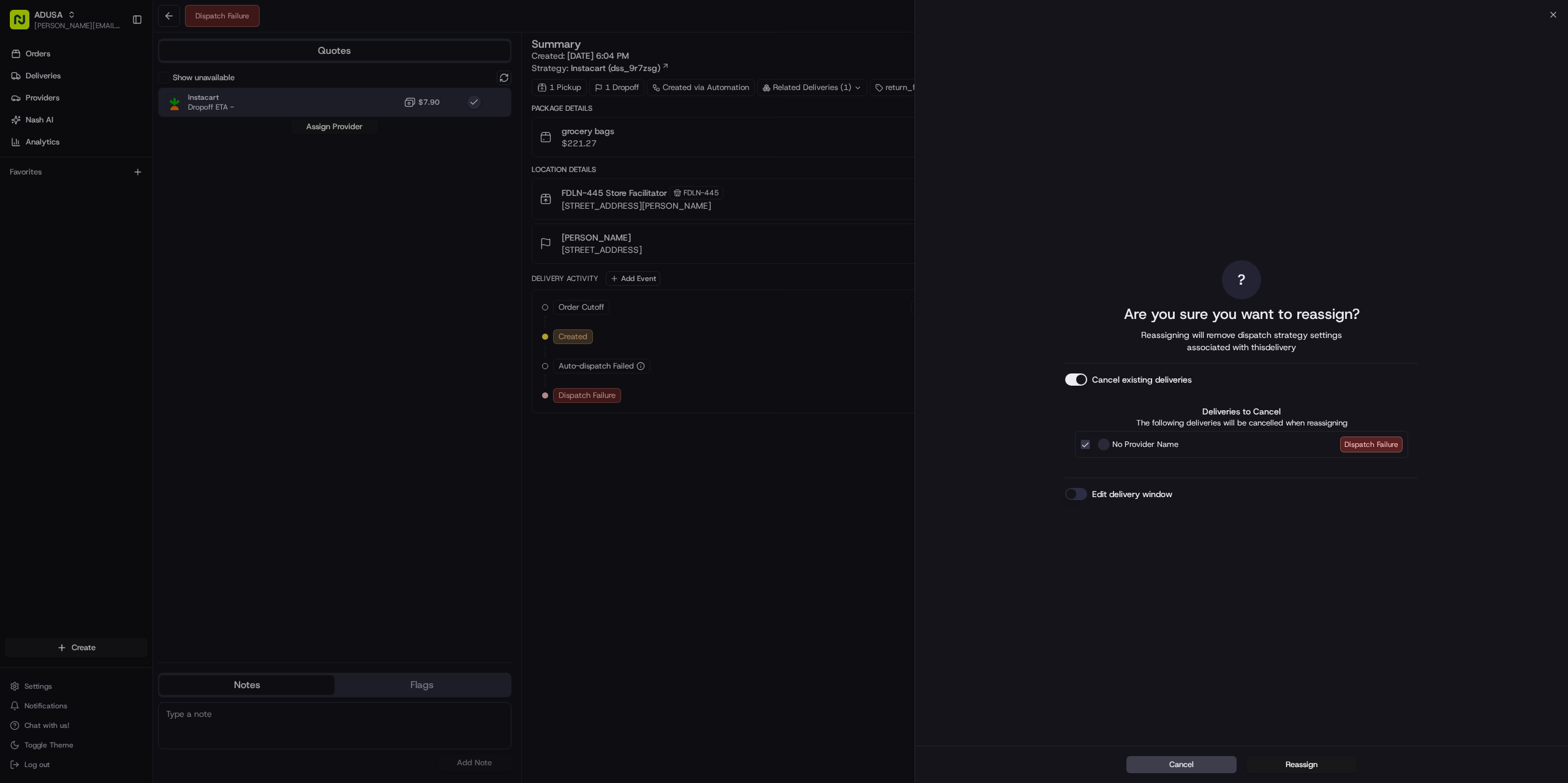
click at [1297, 751] on div "Cancel Reassign" at bounding box center [1241, 765] width 653 height 38
click at [1298, 766] on button "Reassign" at bounding box center [1302, 765] width 111 height 17
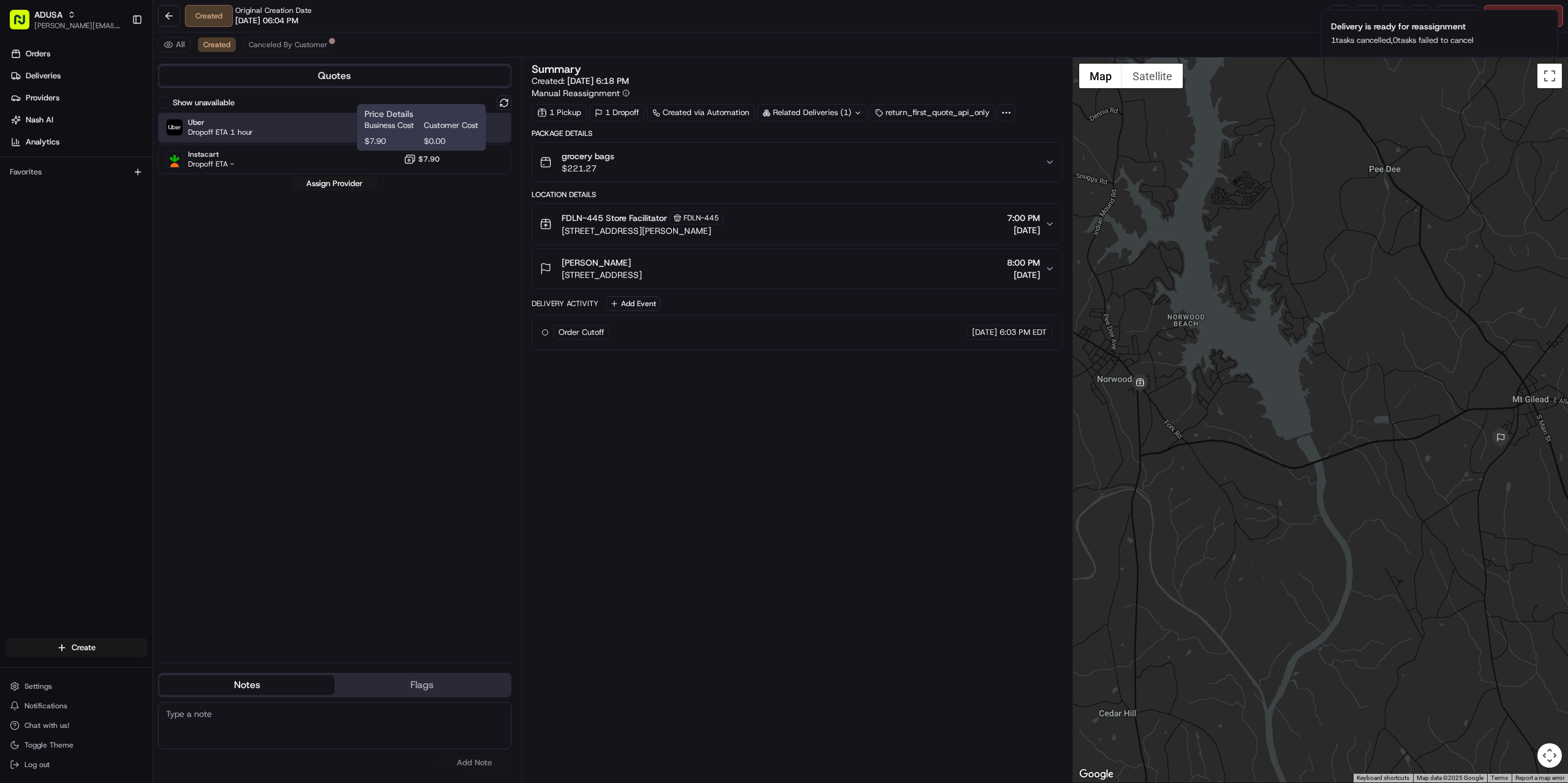
click at [339, 139] on div "Uber Dropoff ETA 1 hour $7.20" at bounding box center [334, 127] width 353 height 29
click at [337, 137] on div "Uber Dropoff ETA 1 hour $7.20" at bounding box center [334, 127] width 353 height 29
click at [328, 184] on button "Assign Provider" at bounding box center [334, 184] width 87 height 15
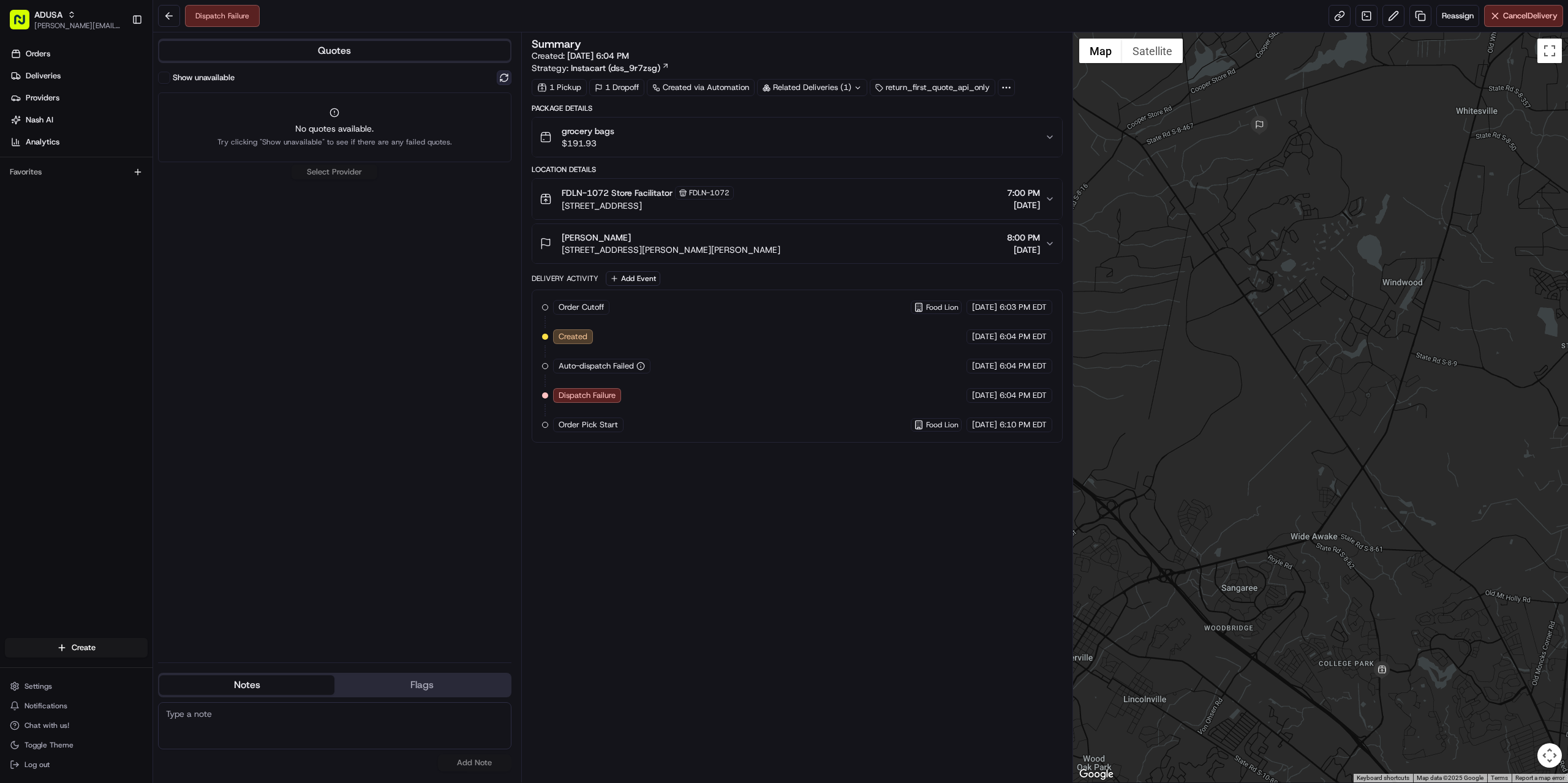
click at [506, 77] on button at bounding box center [504, 78] width 15 height 15
click at [326, 109] on div "Instacart Dropoff ETA - $7.90" at bounding box center [334, 102] width 353 height 29
click at [323, 123] on button "Assign Provider" at bounding box center [334, 127] width 87 height 15
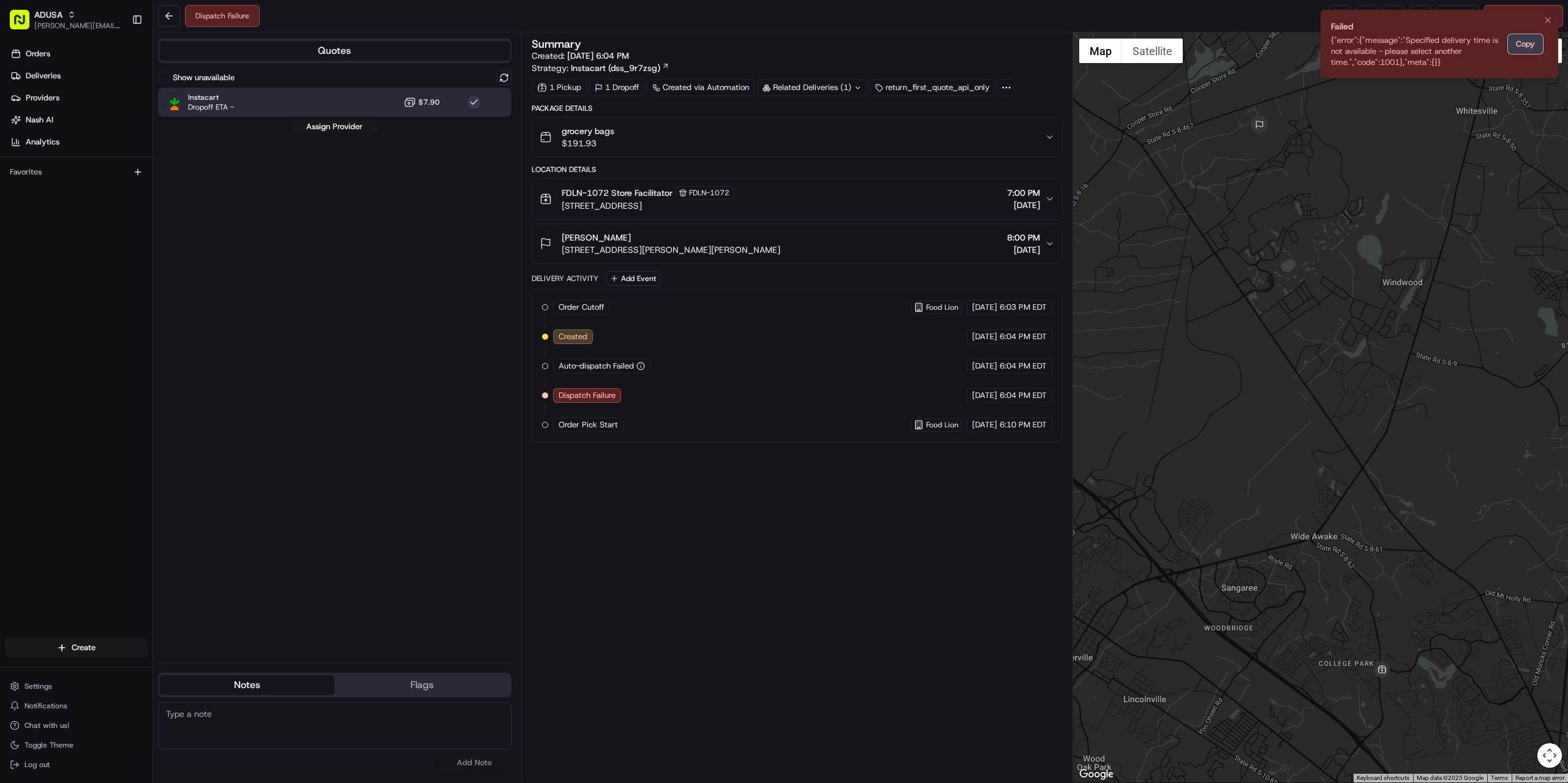
click at [1525, 38] on button "Copy" at bounding box center [1525, 43] width 35 height 20
paste textarea "{"error":{"message":"Specified delivery time is not available - please select a…"
type textarea "{"error":{"message":"Specified delivery time is not available - please select a…"
click at [468, 767] on button "Add Note" at bounding box center [475, 763] width 74 height 17
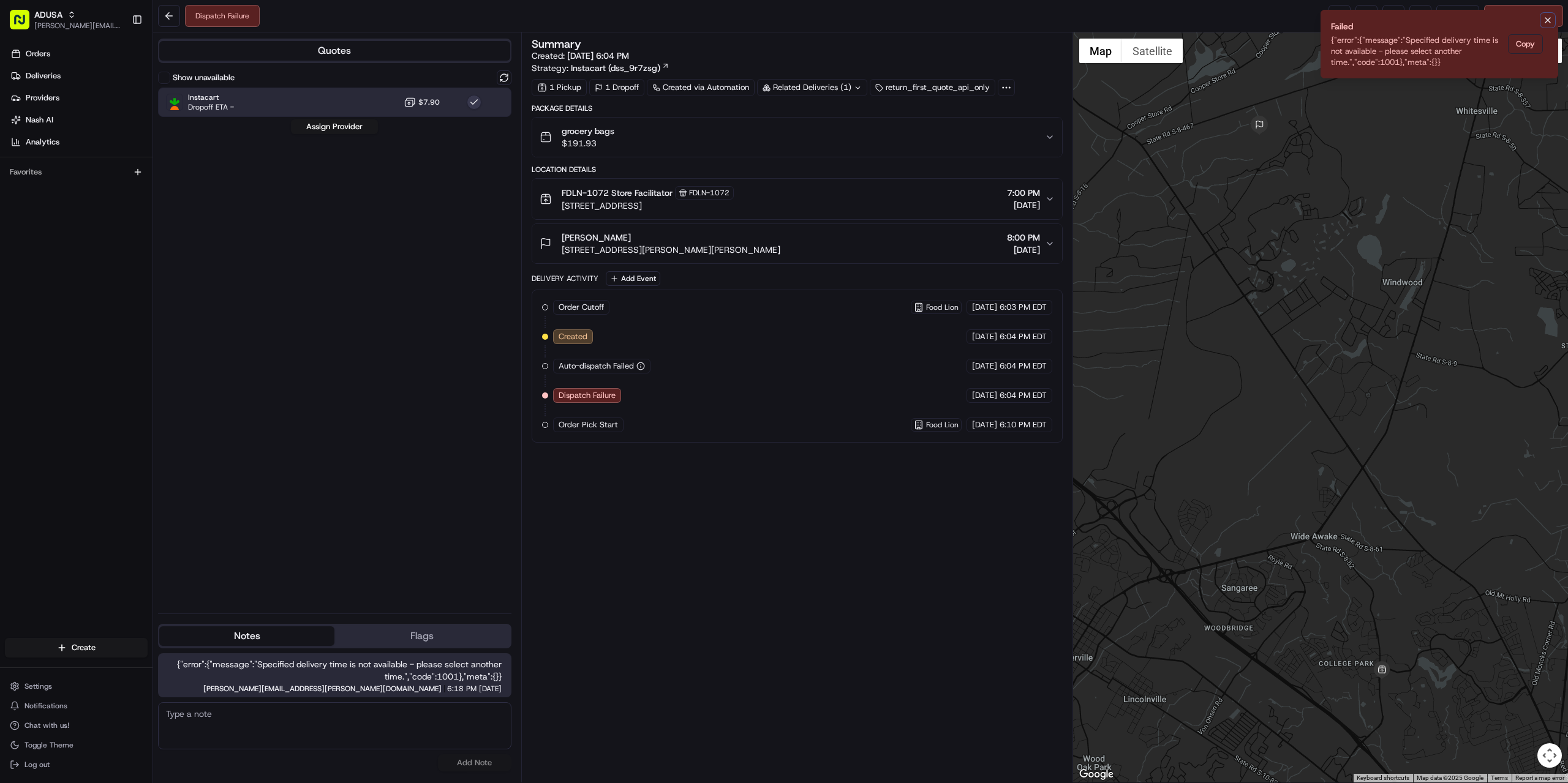
click at [1548, 24] on icon "Notifications (F8)" at bounding box center [1548, 20] width 9 height 9
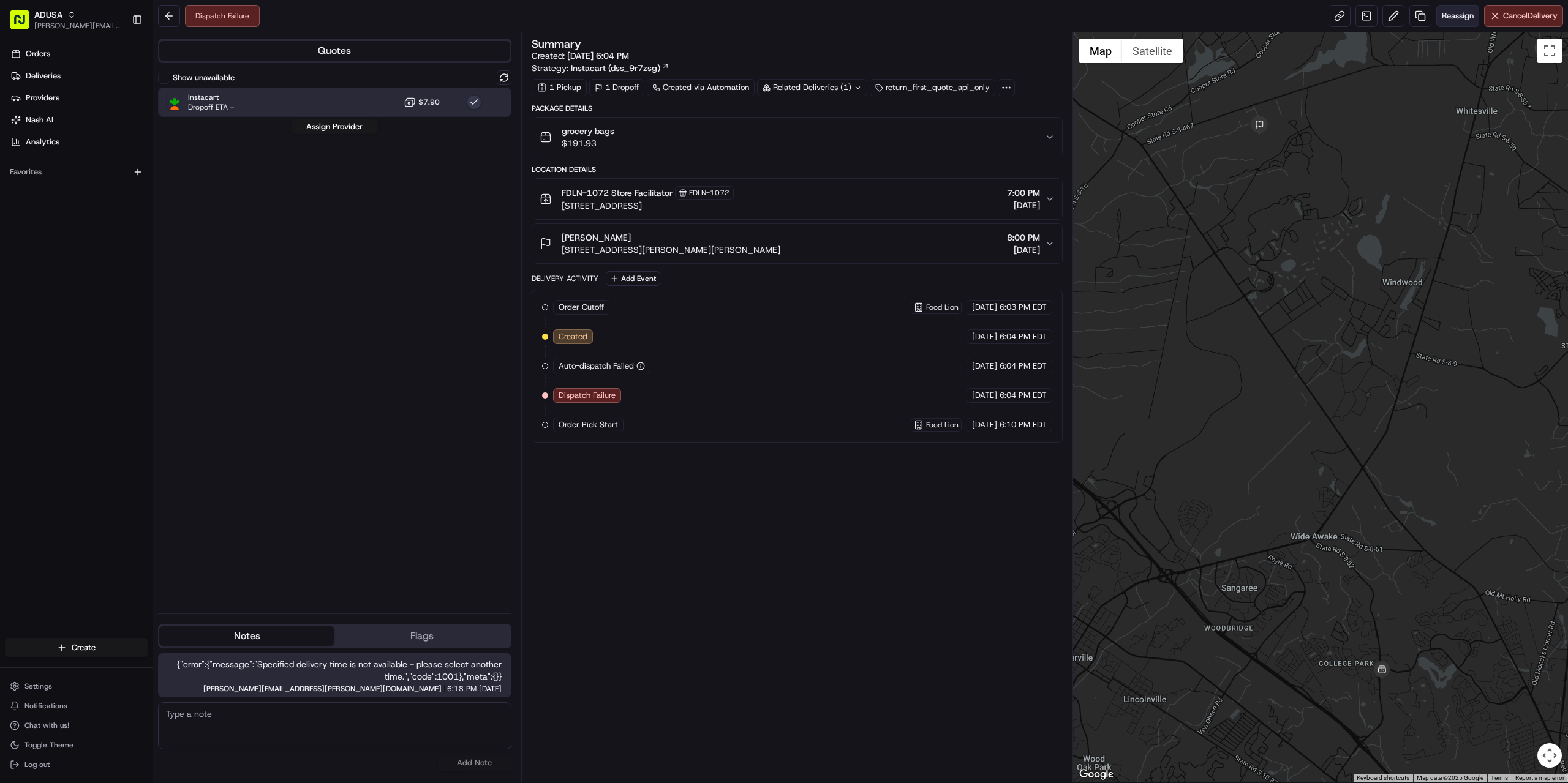
click at [1463, 24] on button "Reassign" at bounding box center [1457, 15] width 43 height 22
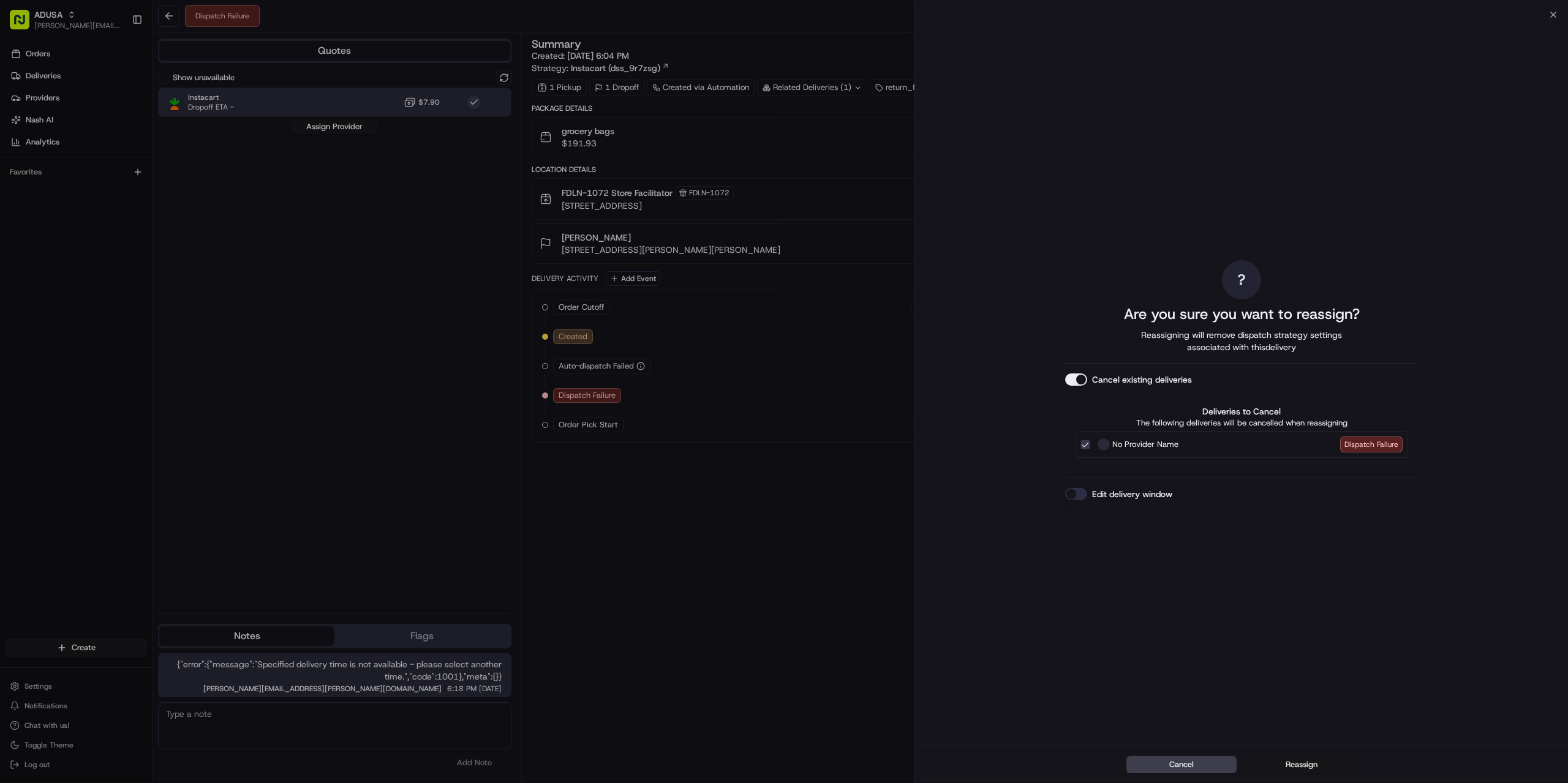
click at [1327, 758] on button "Reassign" at bounding box center [1302, 765] width 111 height 17
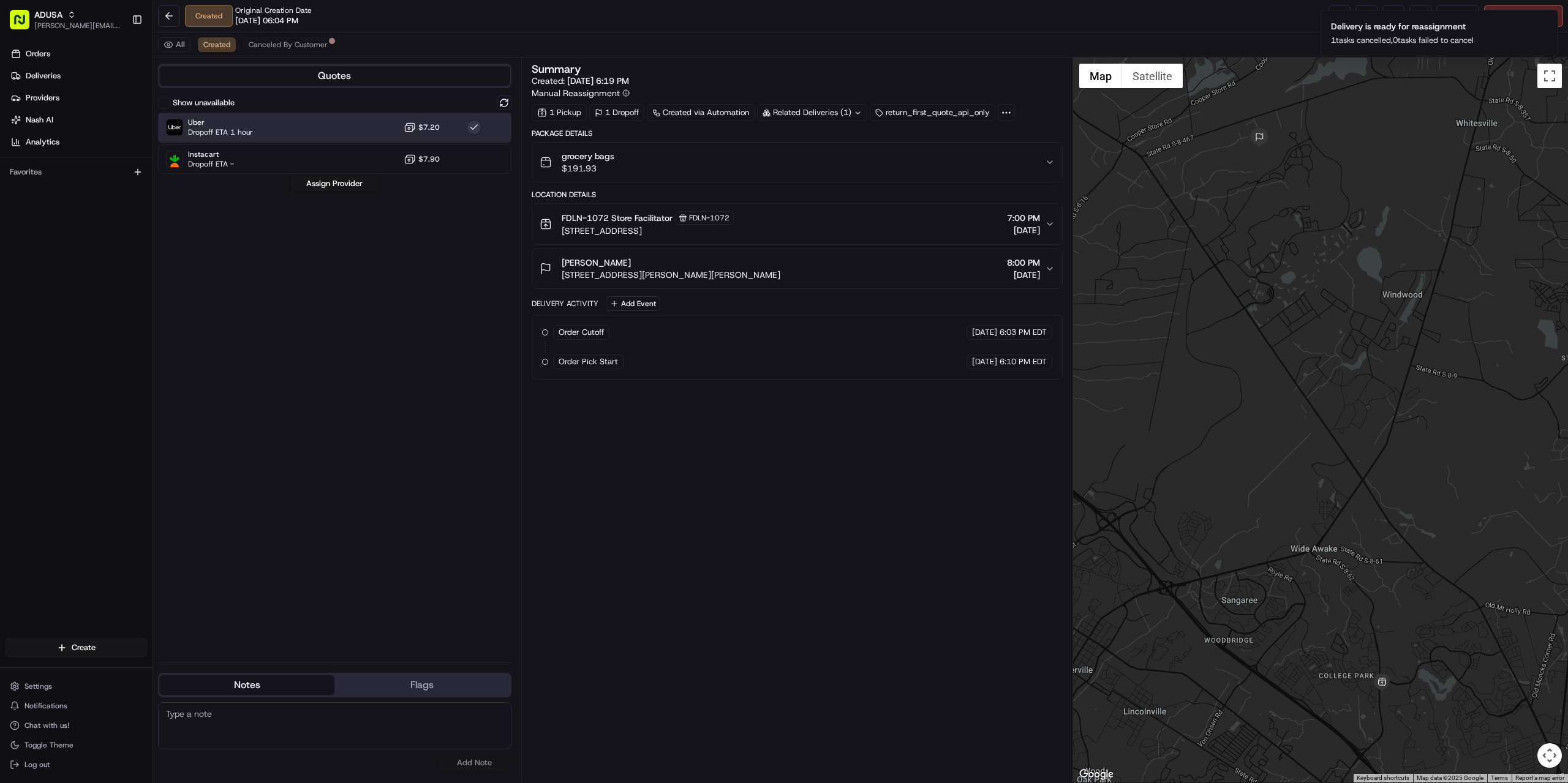
click at [311, 132] on div "Uber Dropoff ETA 1 hour $7.20" at bounding box center [334, 127] width 353 height 29
click at [343, 183] on button "Assign Provider" at bounding box center [334, 184] width 87 height 15
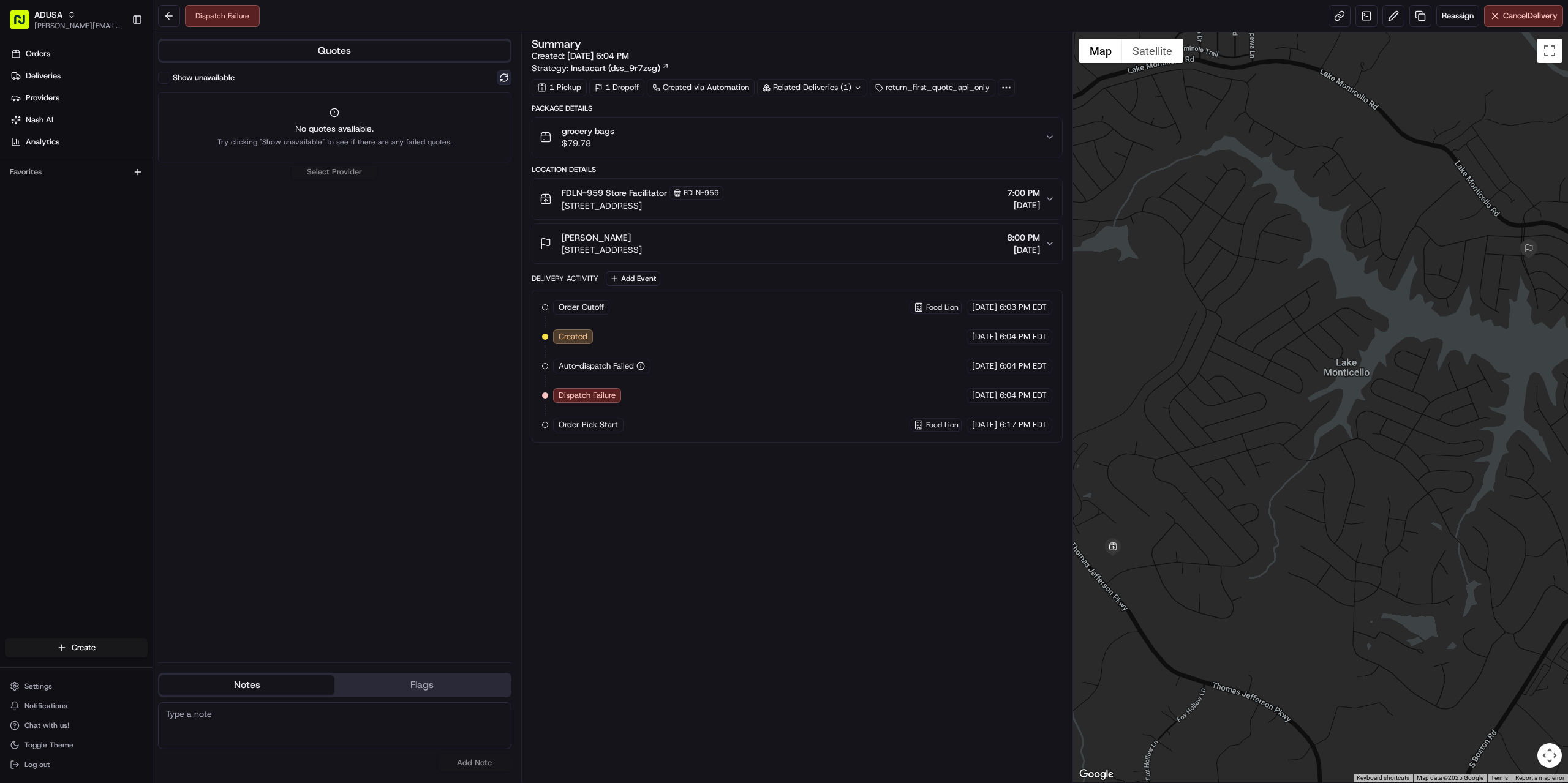
click at [503, 75] on button at bounding box center [504, 78] width 15 height 15
click at [316, 111] on div "Instacart Dropoff ETA - $7.90" at bounding box center [334, 102] width 353 height 29
click at [320, 123] on button "Assign Provider" at bounding box center [334, 127] width 87 height 15
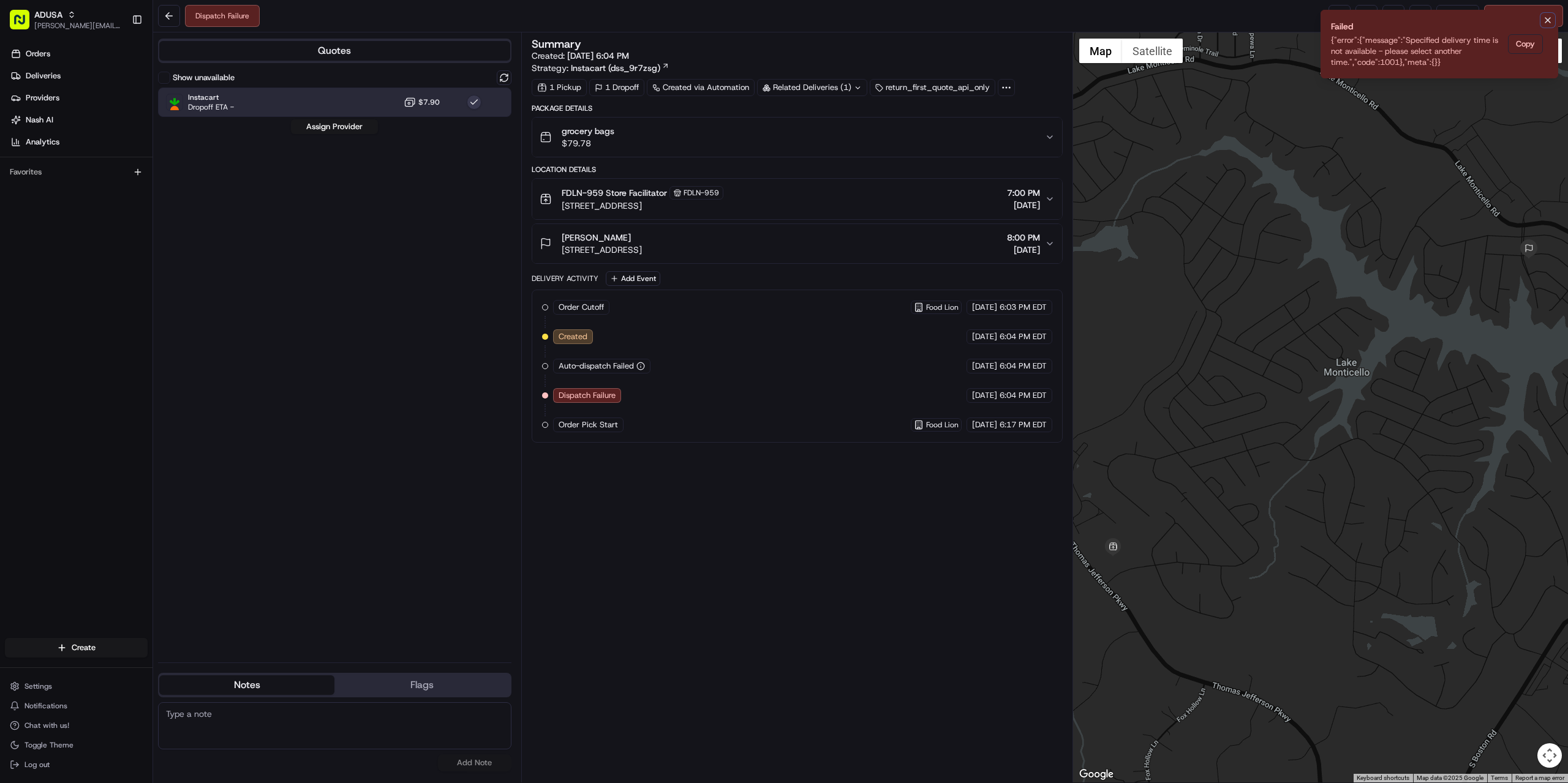
click at [1544, 23] on icon "Notifications (F8)" at bounding box center [1548, 20] width 9 height 9
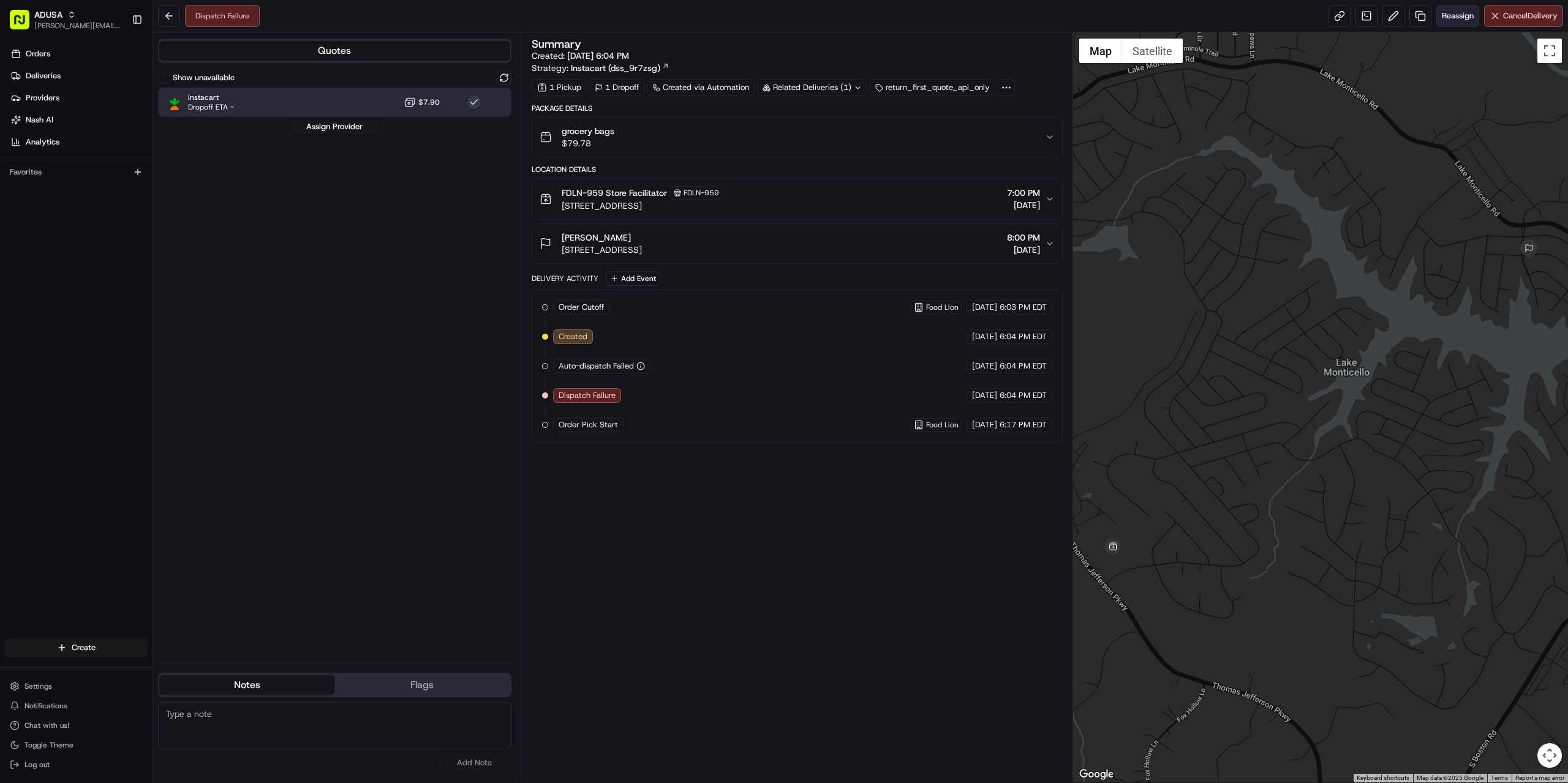
click at [1459, 20] on span "Reassign" at bounding box center [1458, 16] width 32 height 11
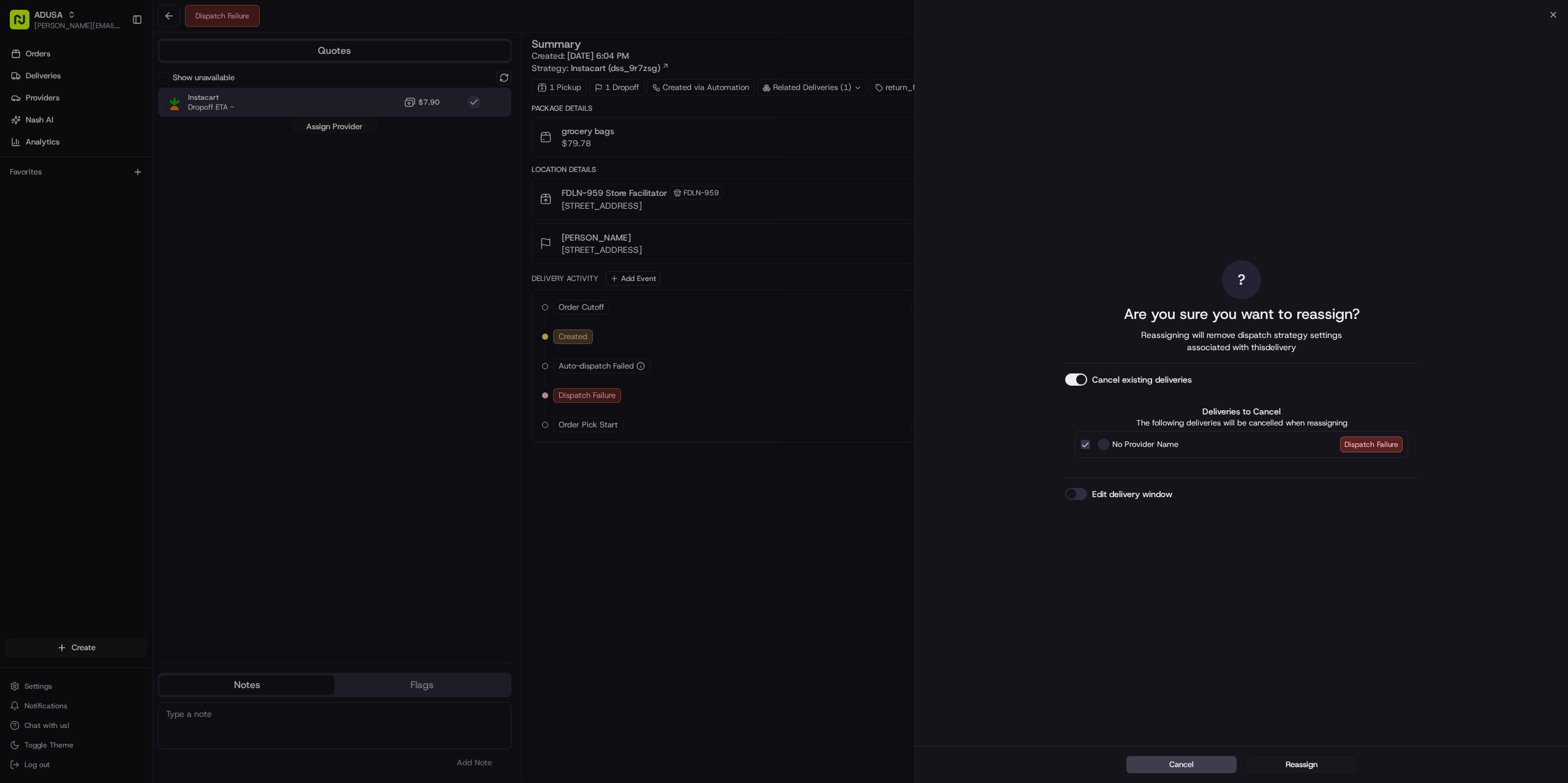
click at [1178, 495] on div "Edit delivery window" at bounding box center [1242, 494] width 353 height 12
click at [1305, 761] on button "Reassign" at bounding box center [1302, 765] width 111 height 17
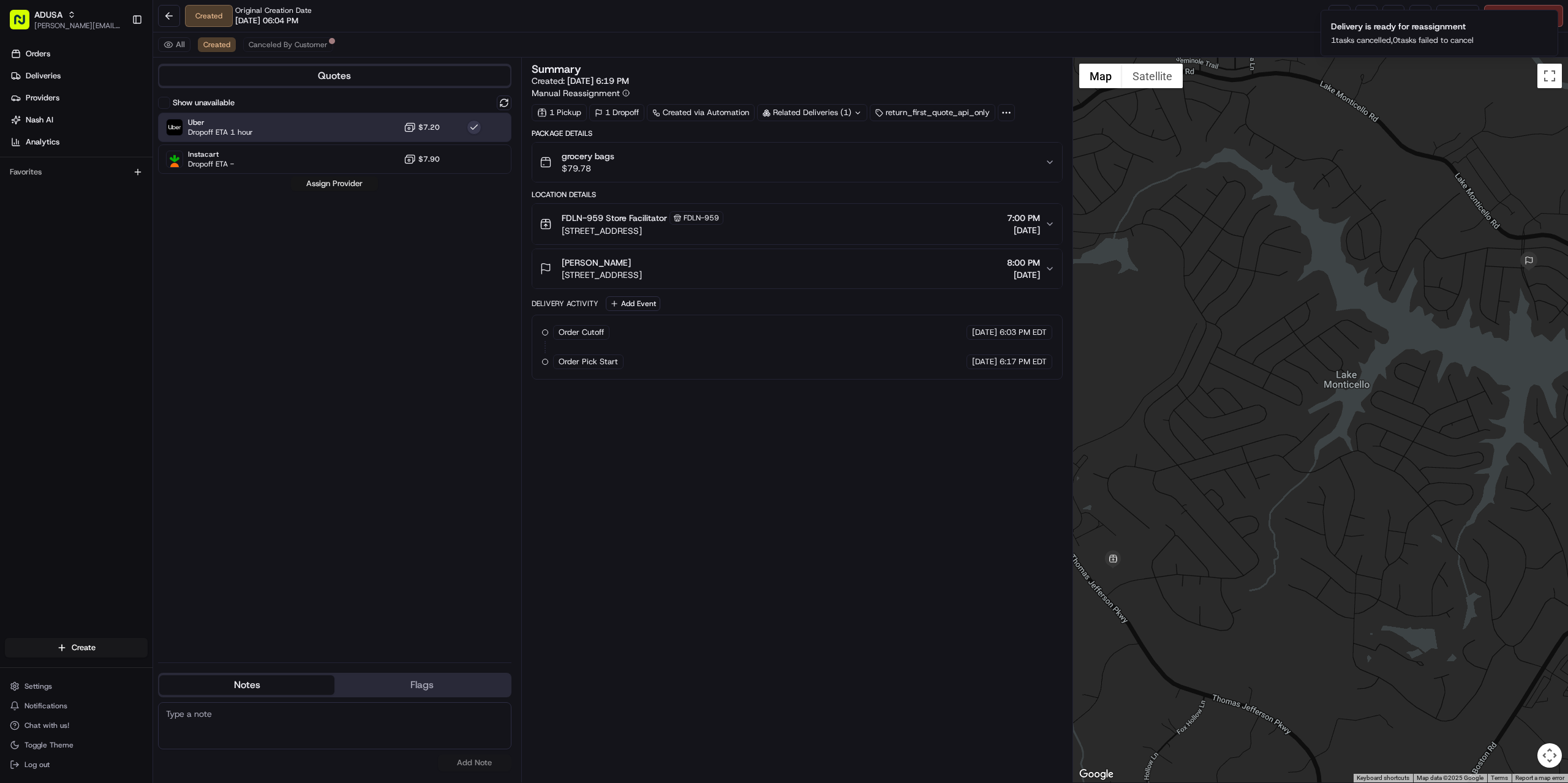
click at [323, 180] on button "Assign Provider" at bounding box center [334, 184] width 87 height 15
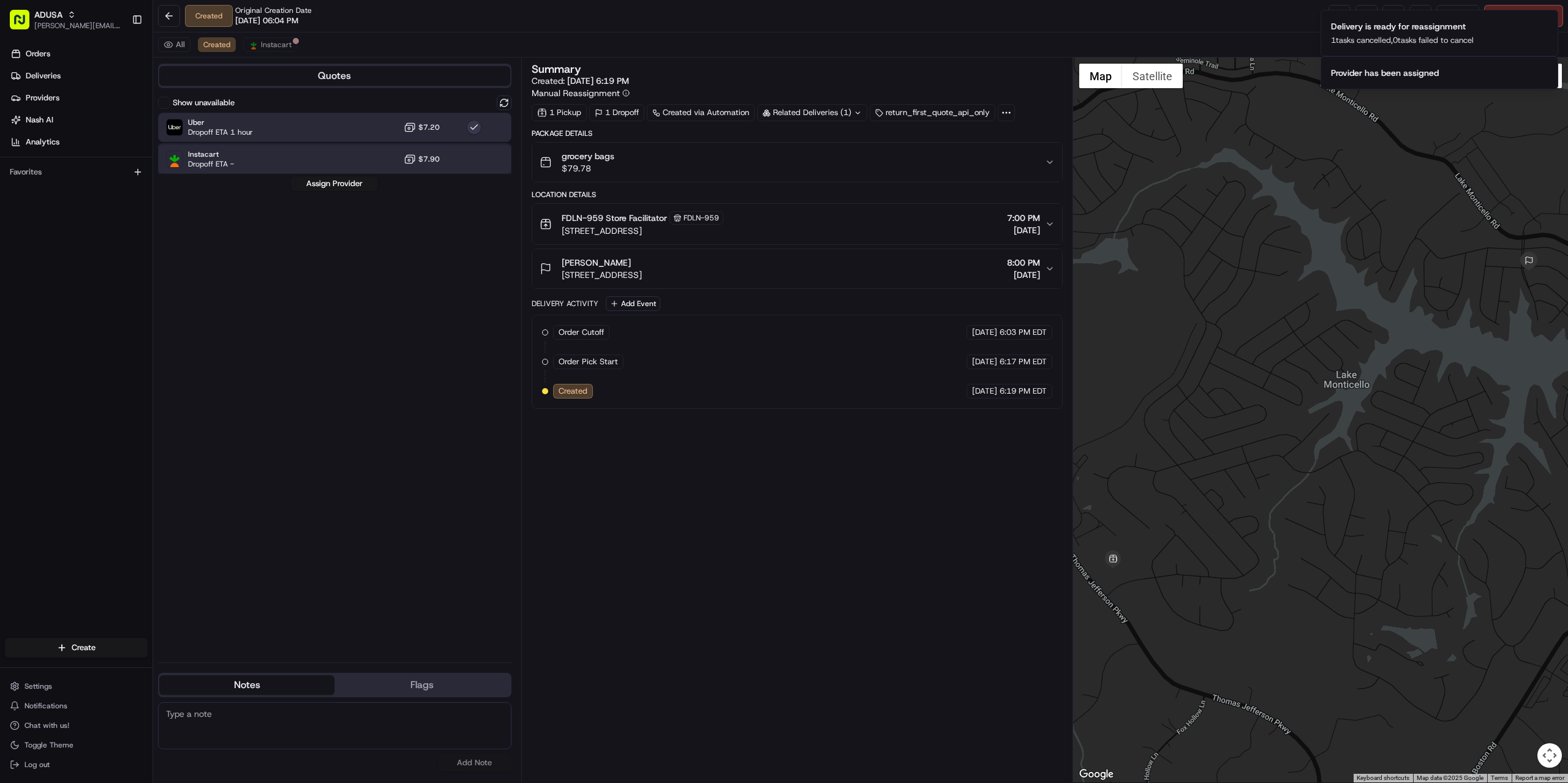
click at [306, 155] on div "Instacart Dropoff ETA - $7.90" at bounding box center [334, 159] width 353 height 29
click at [320, 174] on div "Instacart Dropoff ETA - $7.90" at bounding box center [334, 159] width 353 height 29
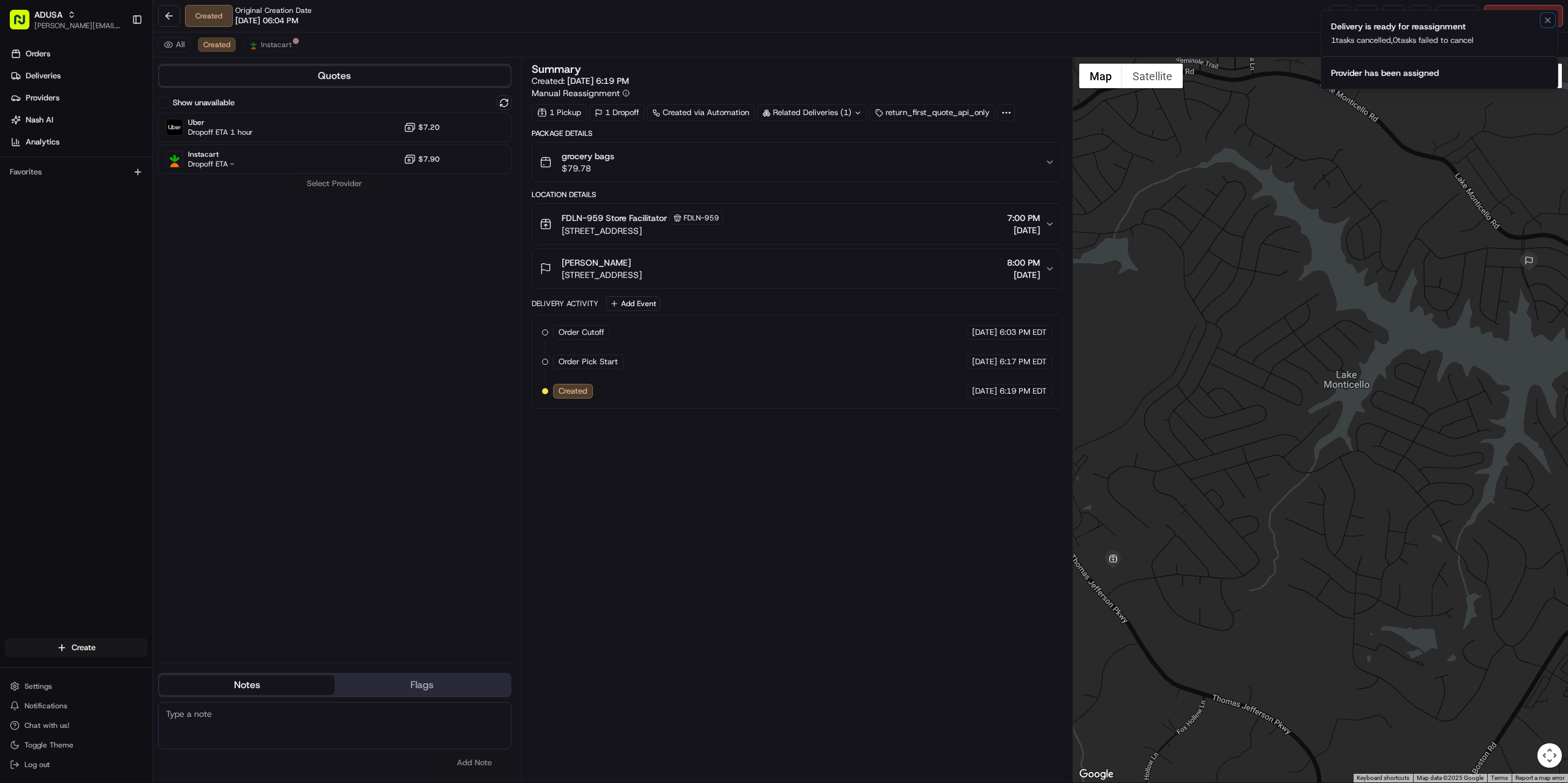
drag, startPoint x: 1551, startPoint y: 21, endPoint x: 1547, endPoint y: 29, distance: 8.9
click at [1550, 21] on icon "Notifications (F8)" at bounding box center [1548, 20] width 9 height 9
click at [1543, 24] on icon "Notifications (F8)" at bounding box center [1548, 20] width 9 height 9
click at [265, 43] on span "Instacart" at bounding box center [276, 44] width 30 height 9
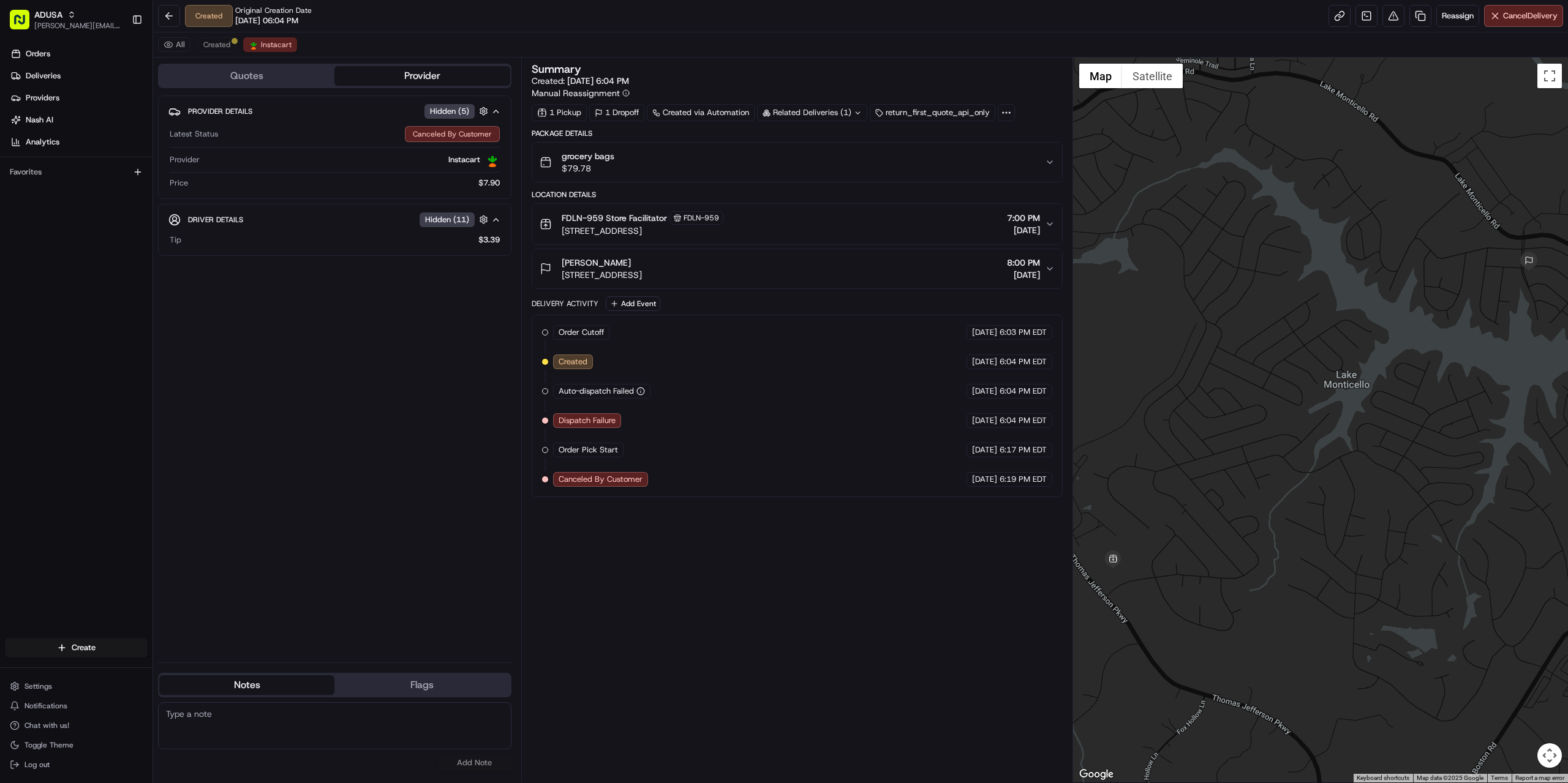
click at [225, 75] on button "Quotes" at bounding box center [247, 76] width 175 height 20
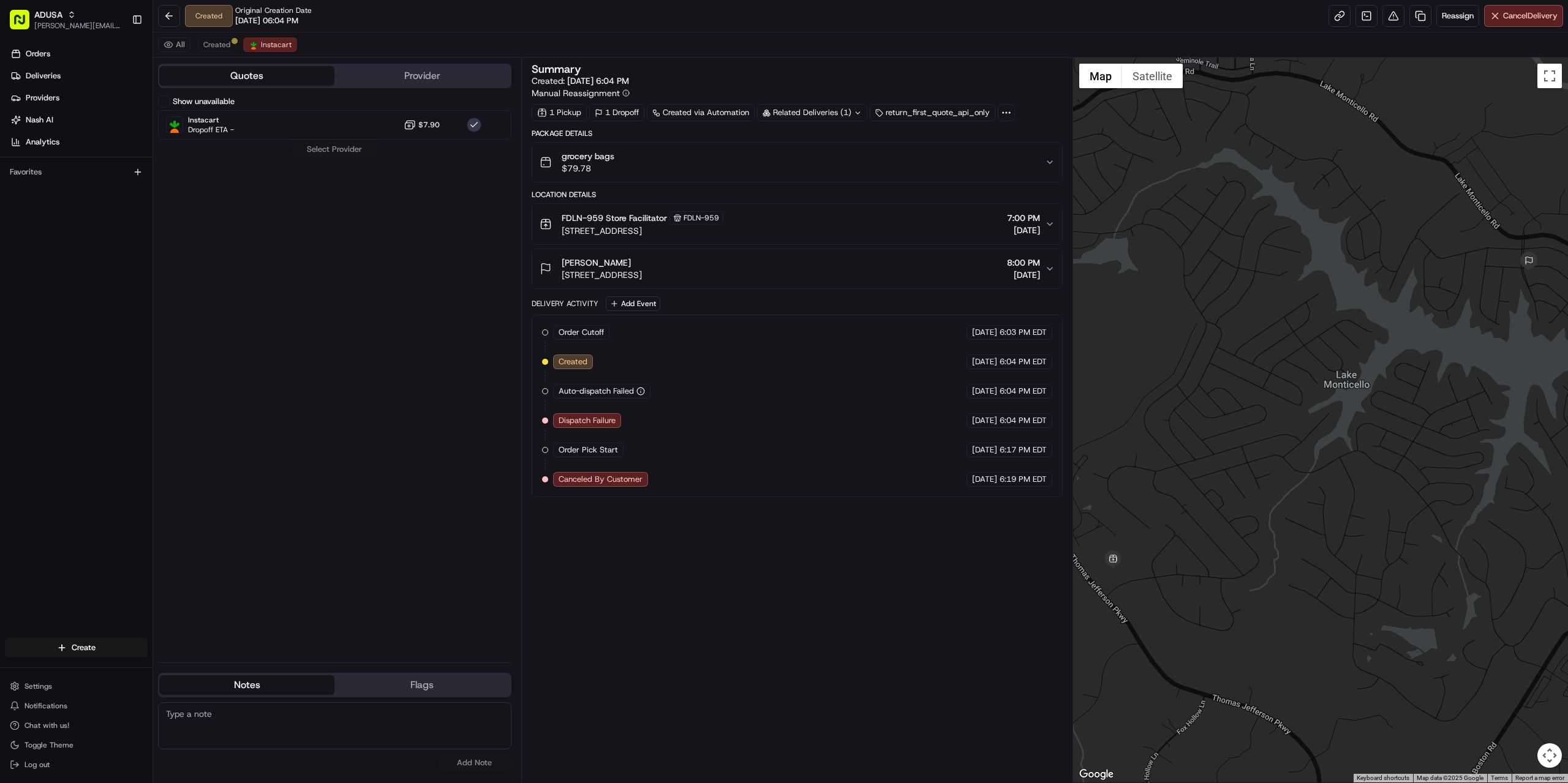
click at [308, 147] on div "Show unavailable Instacart Dropoff ETA - $7.90 Select Provider" at bounding box center [334, 374] width 353 height 557
click at [321, 150] on div "Show unavailable Instacart Dropoff ETA - $7.90 Select Provider" at bounding box center [334, 374] width 353 height 557
click at [283, 123] on div "Instacart Dropoff ETA - $7.90" at bounding box center [334, 125] width 353 height 29
click at [203, 48] on span "Created" at bounding box center [216, 44] width 27 height 9
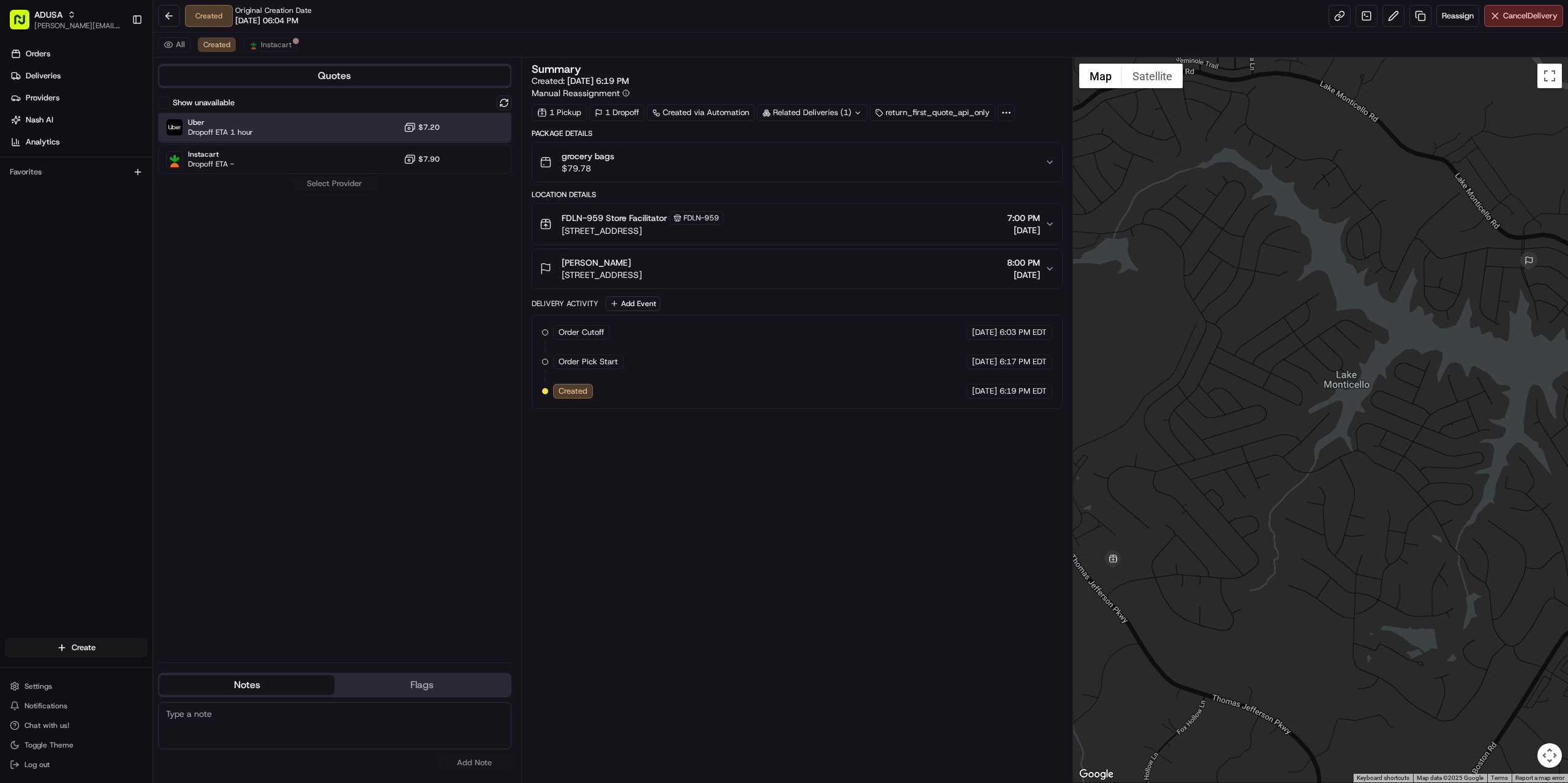
click at [280, 125] on div "Uber Dropoff ETA 1 hour $7.20" at bounding box center [334, 127] width 353 height 29
click at [327, 182] on button "Assign Provider" at bounding box center [334, 184] width 87 height 15
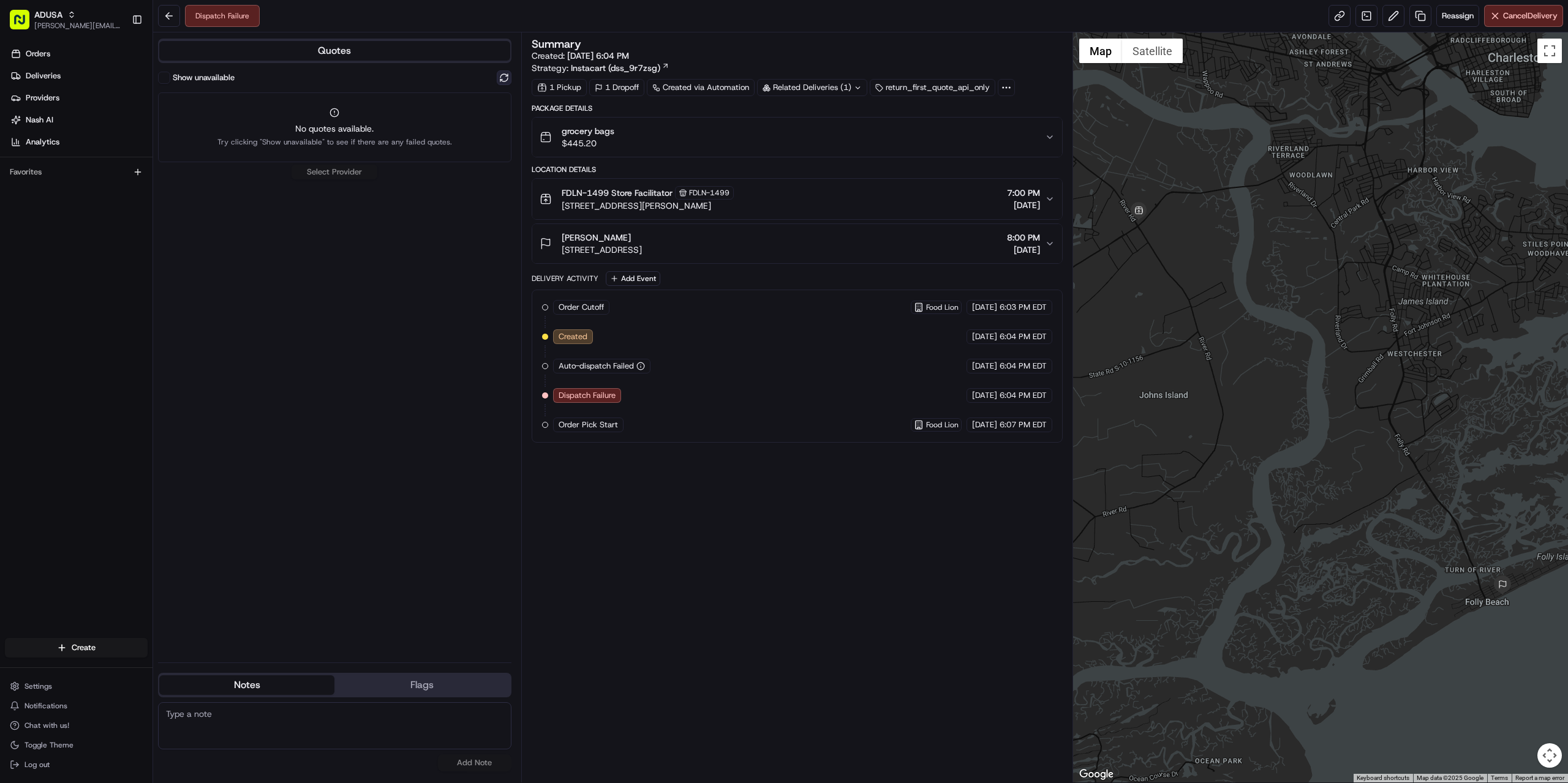
click at [498, 76] on button at bounding box center [504, 78] width 15 height 15
click at [331, 106] on div "Instacart Dropoff ETA - $7.90" at bounding box center [334, 102] width 353 height 29
click button "Assign Provider"
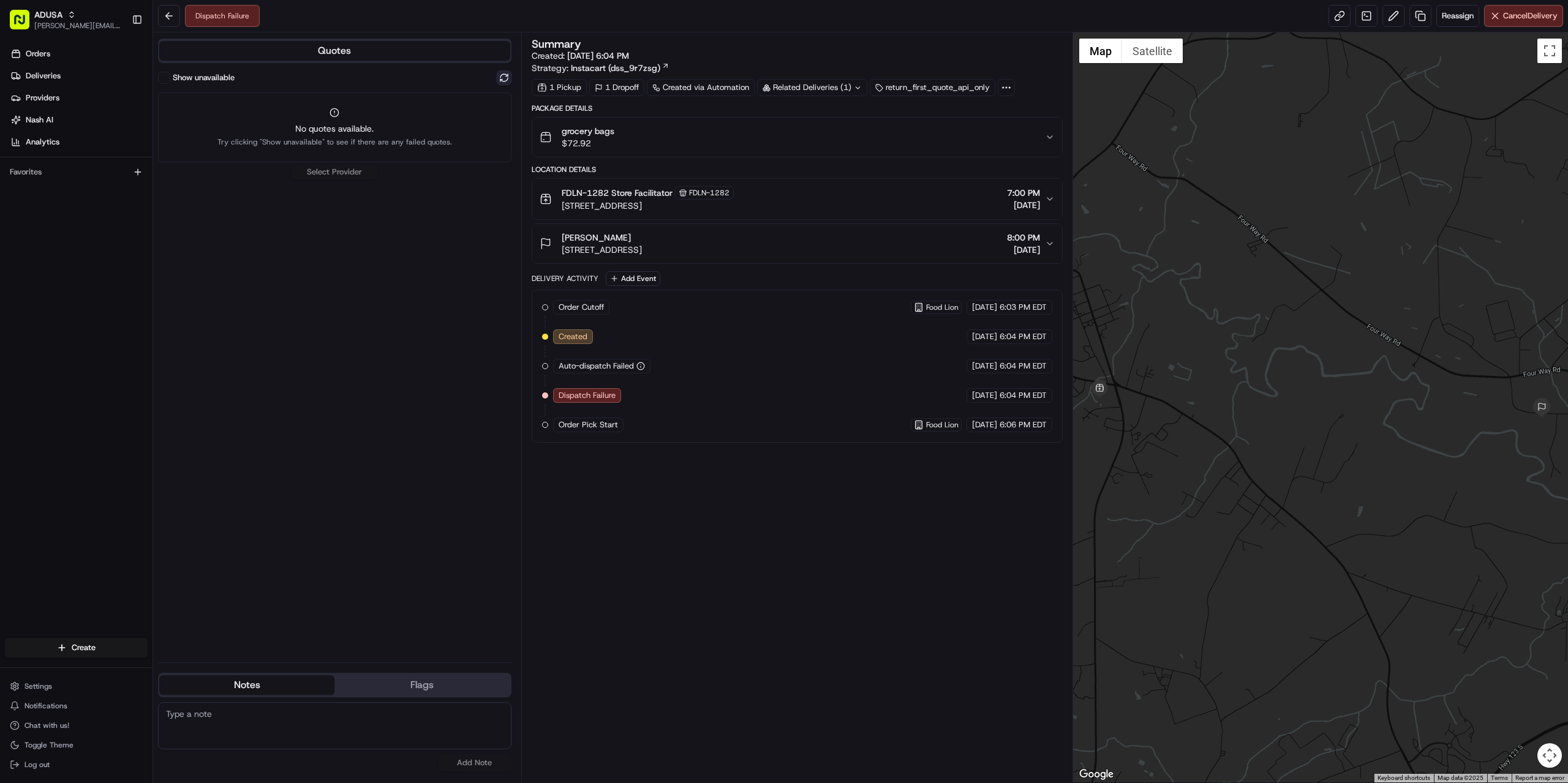
click at [508, 77] on button at bounding box center [504, 78] width 15 height 15
click at [276, 112] on div "Instacart Dropoff ETA - $7.90" at bounding box center [334, 102] width 353 height 29
click at [295, 122] on button "Assign Provider" at bounding box center [334, 127] width 87 height 15
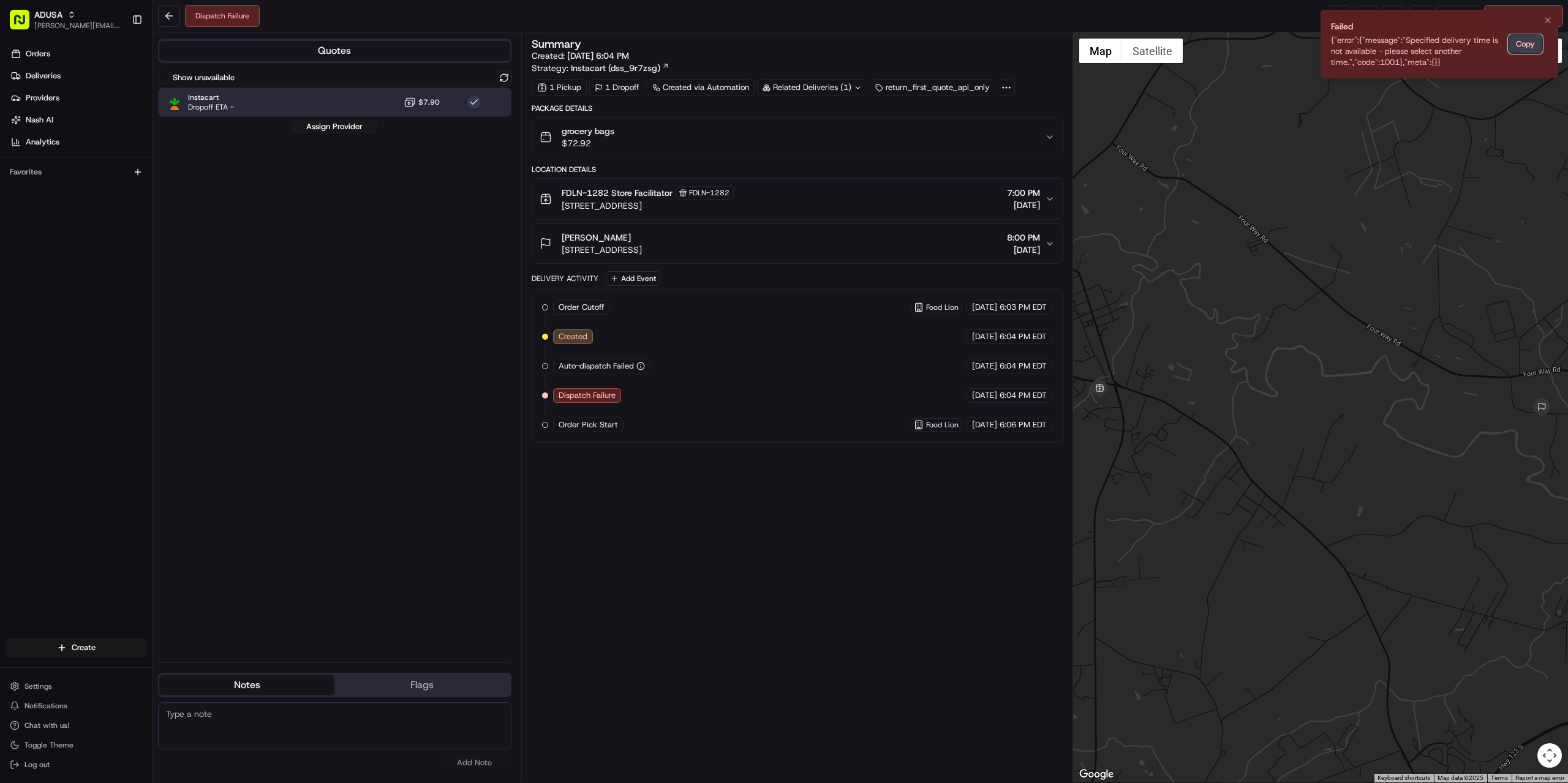
click at [1522, 41] on button "Copy" at bounding box center [1525, 43] width 35 height 20
drag, startPoint x: 273, startPoint y: 725, endPoint x: 470, endPoint y: 349, distance: 424.5
click at [447, 364] on div "Show unavailable Instacart Dropoff ETA - $7.90 Assign Provider" at bounding box center [334, 362] width 353 height 583
click at [1548, 24] on icon "Notifications (F8)" at bounding box center [1548, 20] width 9 height 9
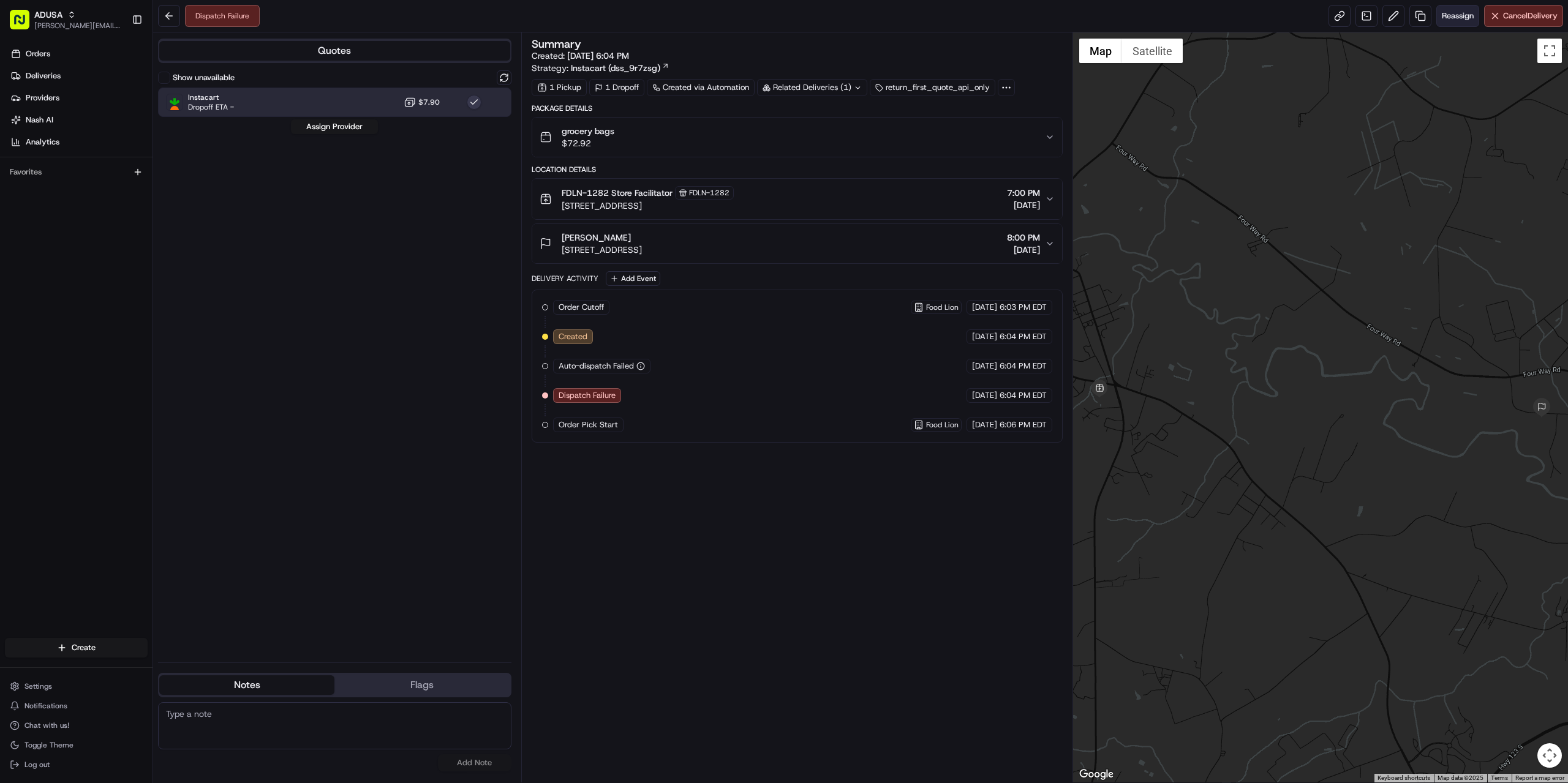
click at [1447, 18] on span "Reassign" at bounding box center [1458, 16] width 32 height 11
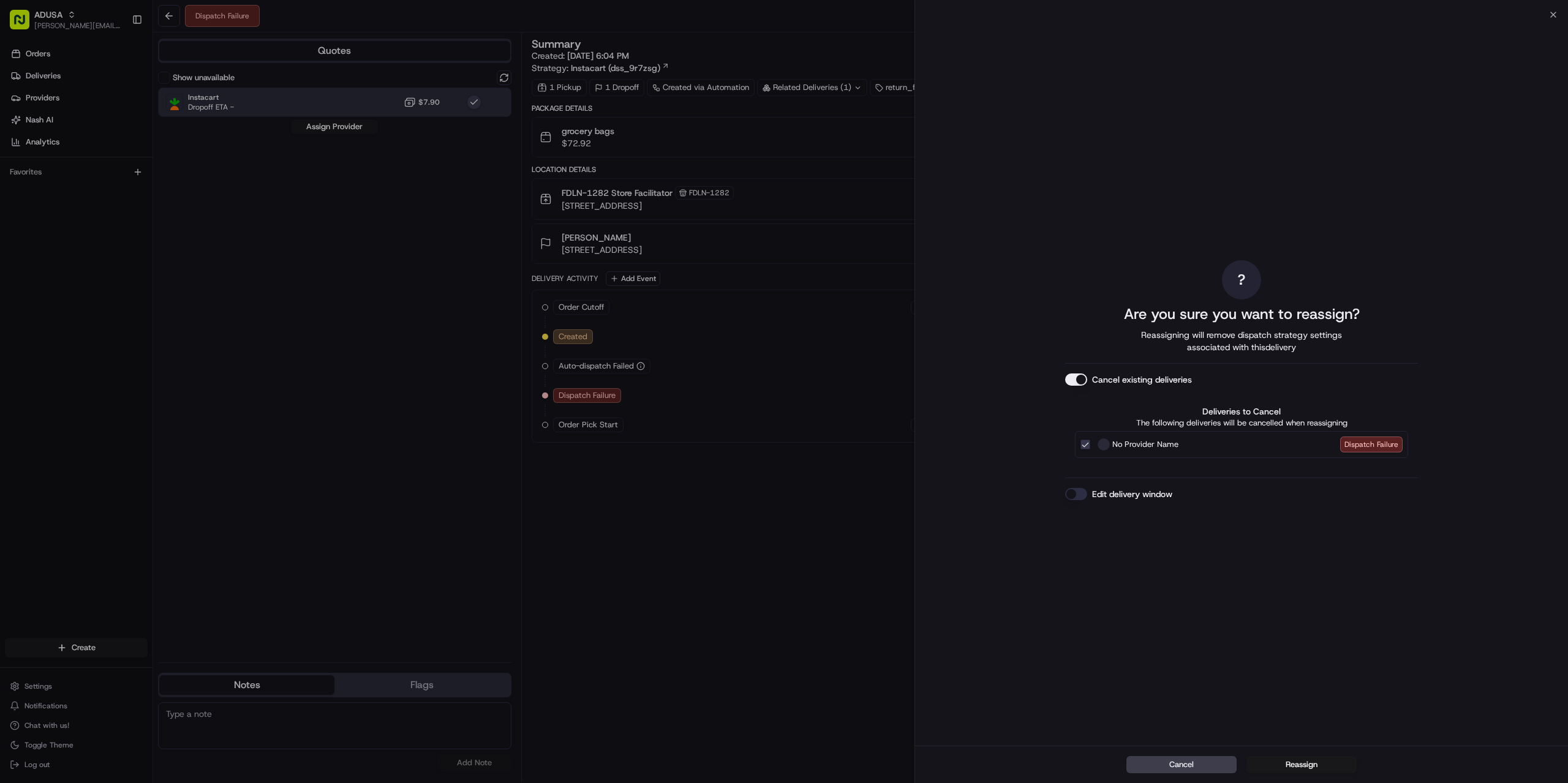
click at [1228, 490] on div "Edit delivery window" at bounding box center [1242, 494] width 353 height 12
click at [1158, 490] on label "Edit delivery window" at bounding box center [1132, 494] width 80 height 12
click at [1124, 494] on label "Edit delivery window" at bounding box center [1132, 494] width 80 height 12
click at [1087, 494] on button "Edit delivery window" at bounding box center [1076, 494] width 22 height 12
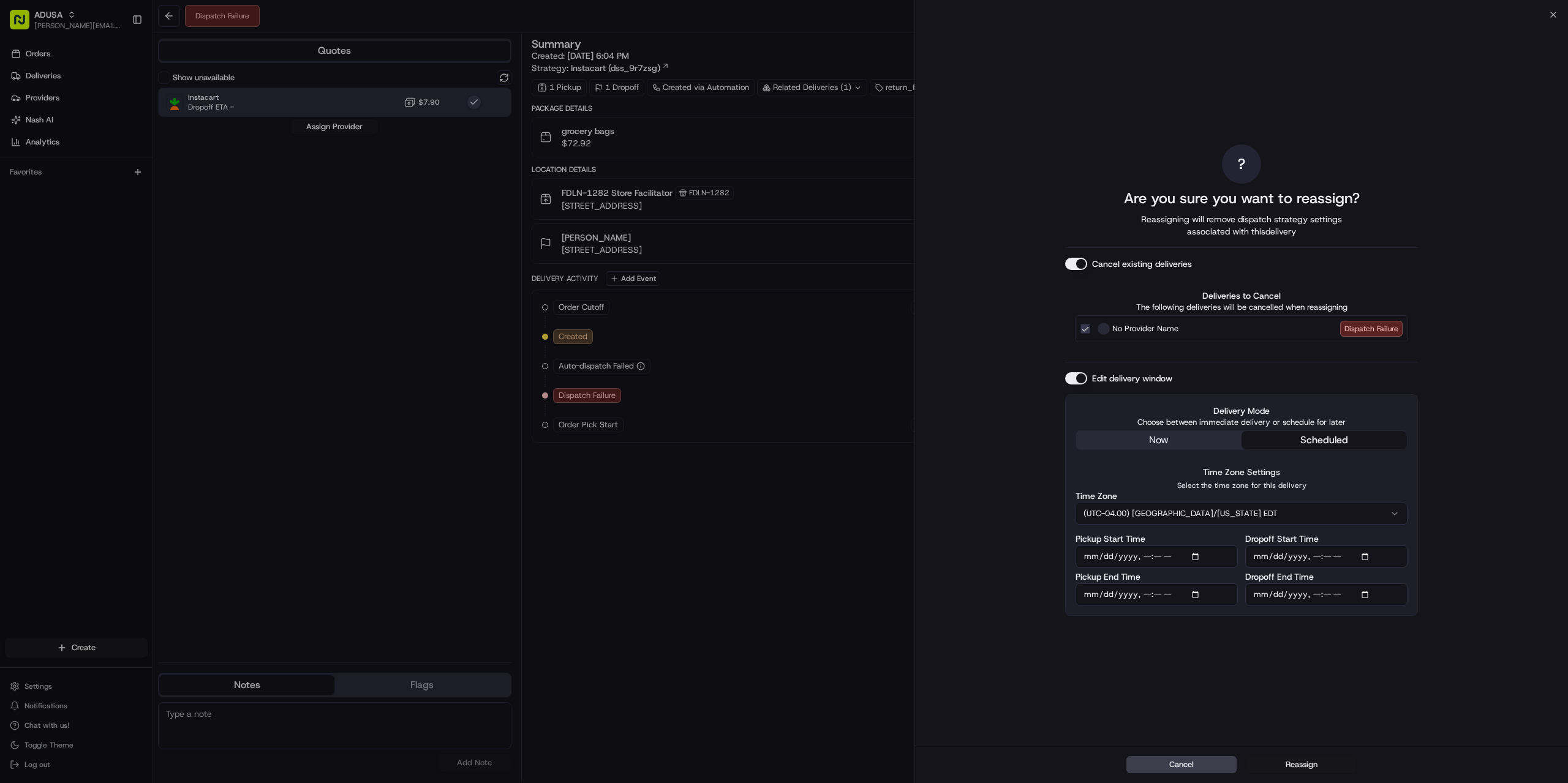
click at [1292, 765] on button "Reassign" at bounding box center [1302, 765] width 111 height 17
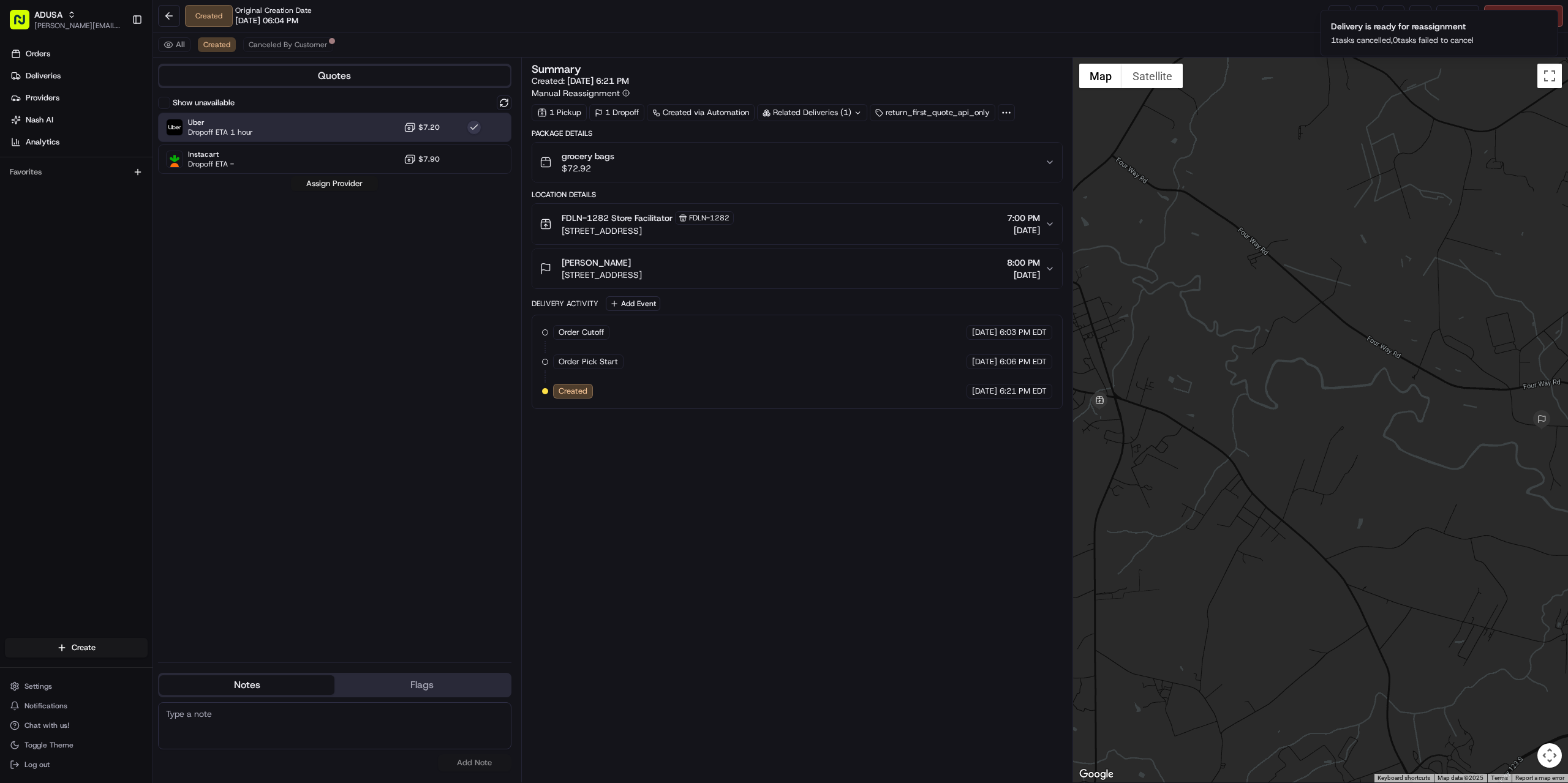
click at [313, 182] on button "Assign Provider" at bounding box center [334, 184] width 87 height 15
click at [335, 182] on button "Assign Provider" at bounding box center [334, 184] width 87 height 15
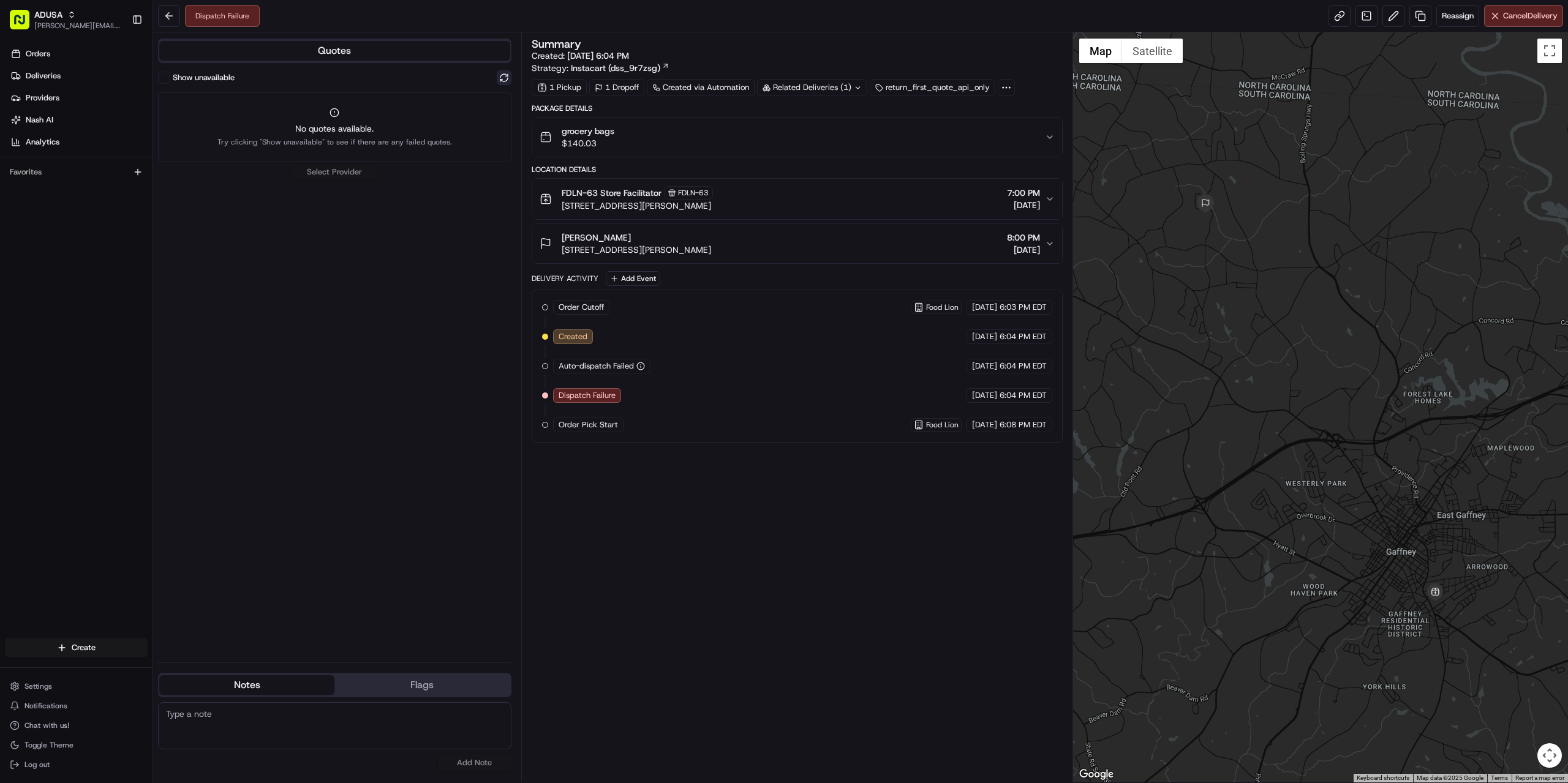
click at [498, 81] on button at bounding box center [504, 78] width 15 height 15
click at [257, 103] on div "Instacart Dropoff ETA - $7.90" at bounding box center [334, 102] width 353 height 29
click at [308, 119] on div "Show unavailable Instacart Dropoff ETA - $7.90 Assign Provider" at bounding box center [334, 362] width 353 height 583
click at [311, 123] on button "Assign Provider" at bounding box center [334, 127] width 87 height 15
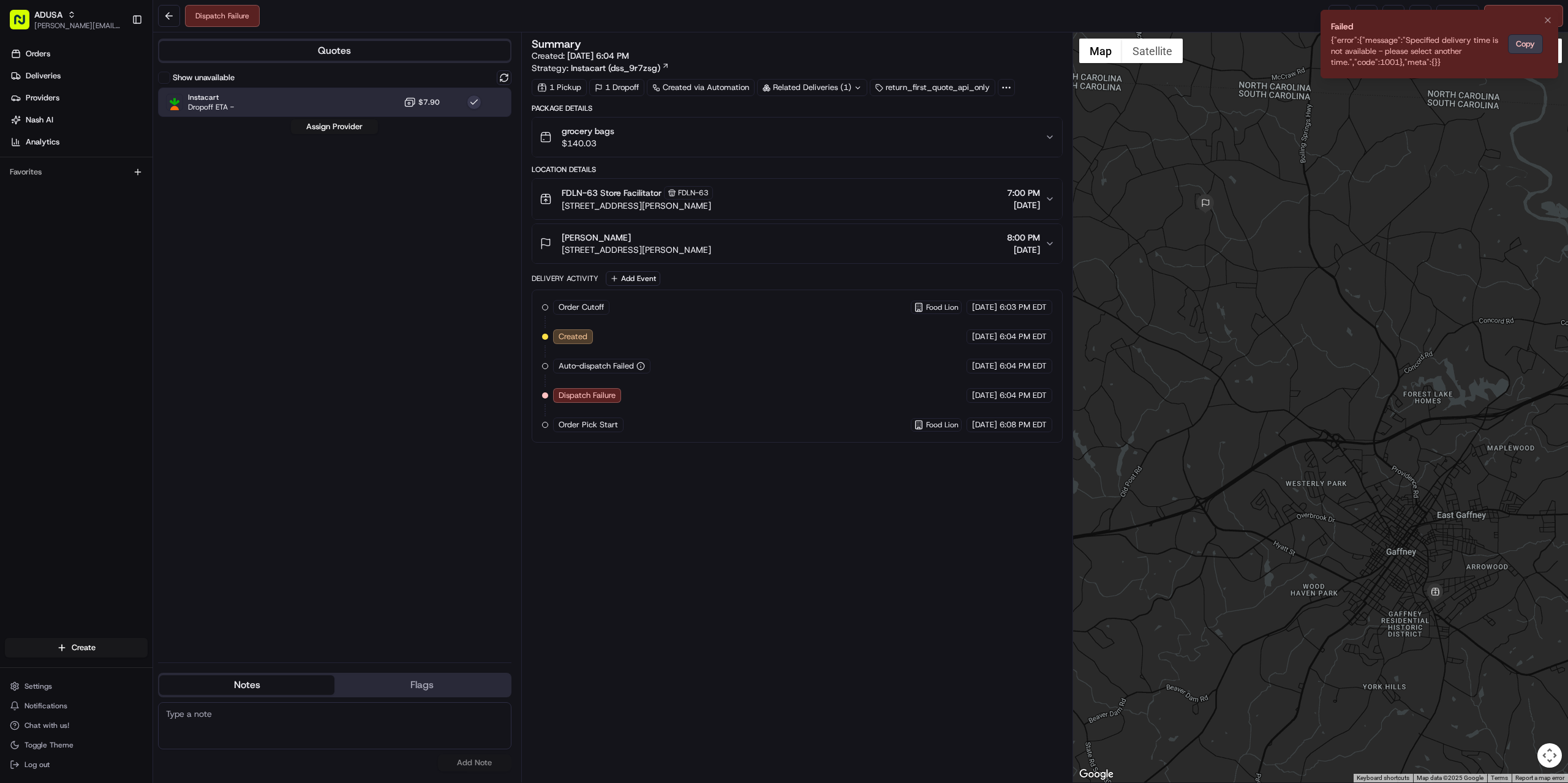
click at [1525, 43] on button "Copy" at bounding box center [1525, 43] width 35 height 20
drag, startPoint x: 356, startPoint y: 699, endPoint x: 349, endPoint y: 705, distance: 9.2
drag, startPoint x: 349, startPoint y: 705, endPoint x: 326, endPoint y: 717, distance: 25.9
paste textarea "{"error":{"message":"Specified delivery time is not available - please select a…"
type textarea "{"error":{"message":"Specified delivery time is not available - please select a…"
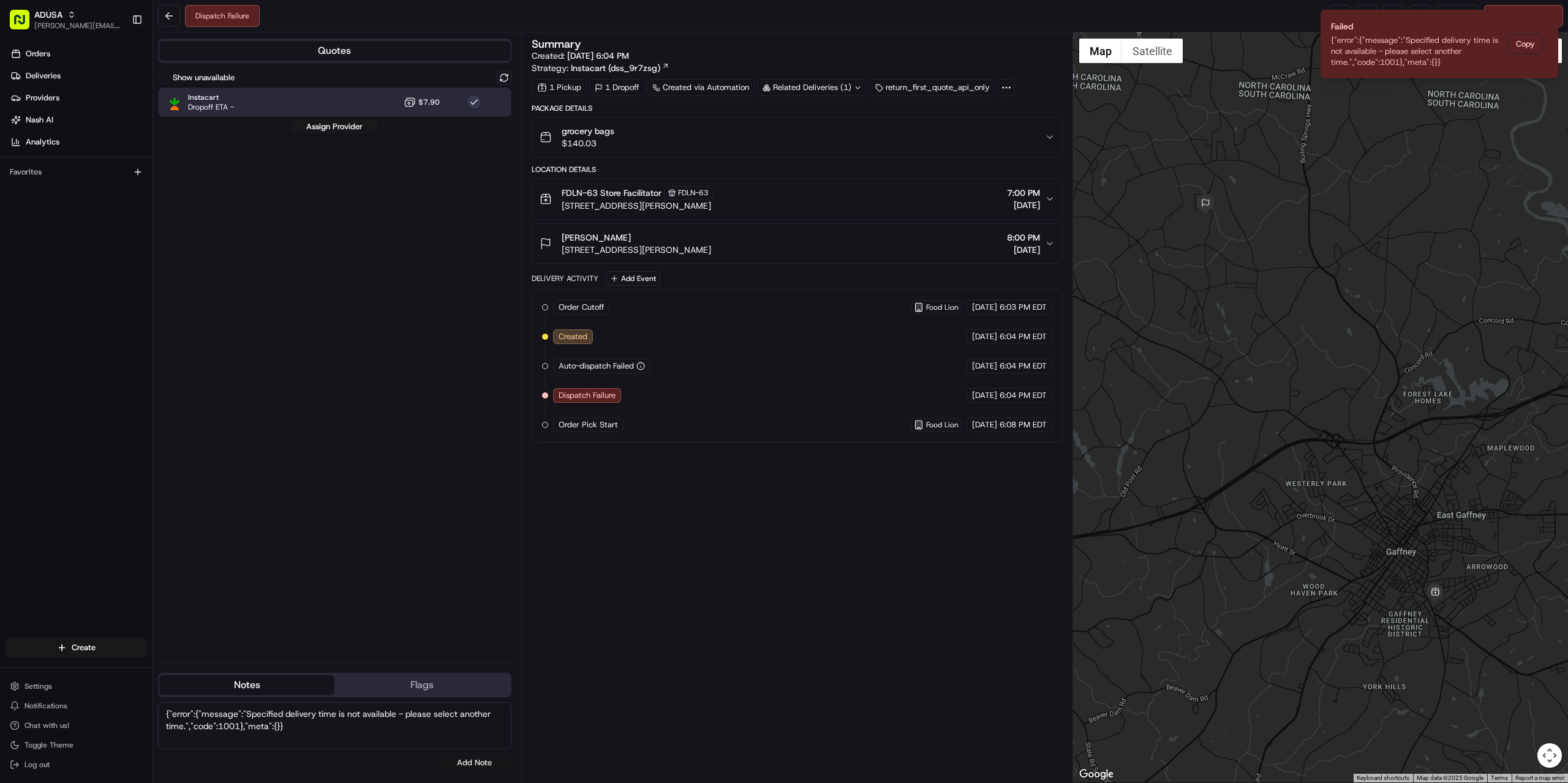
click at [483, 764] on button "Add Note" at bounding box center [475, 763] width 74 height 17
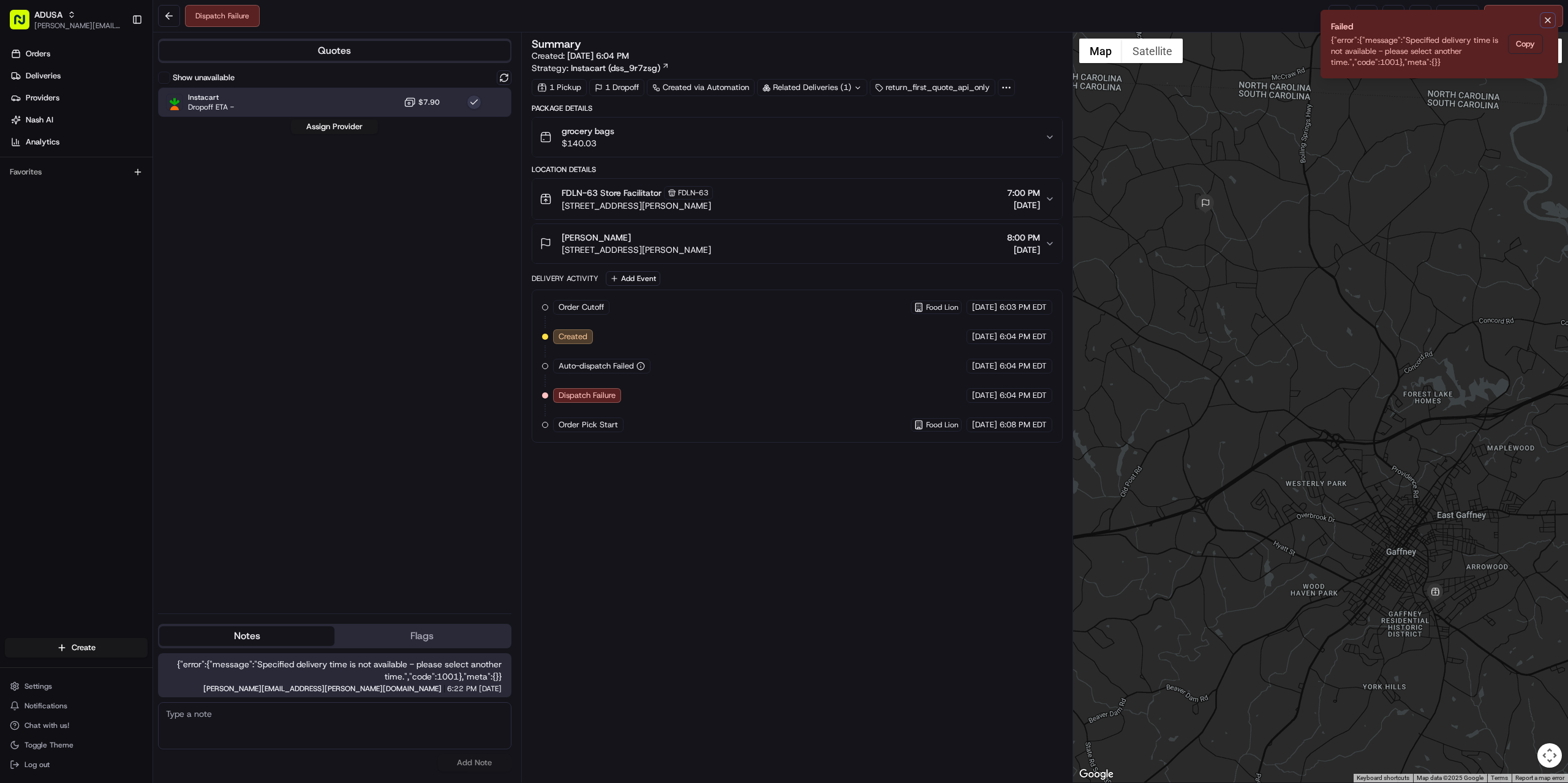
click at [1546, 22] on icon "Notifications (F8)" at bounding box center [1548, 20] width 9 height 9
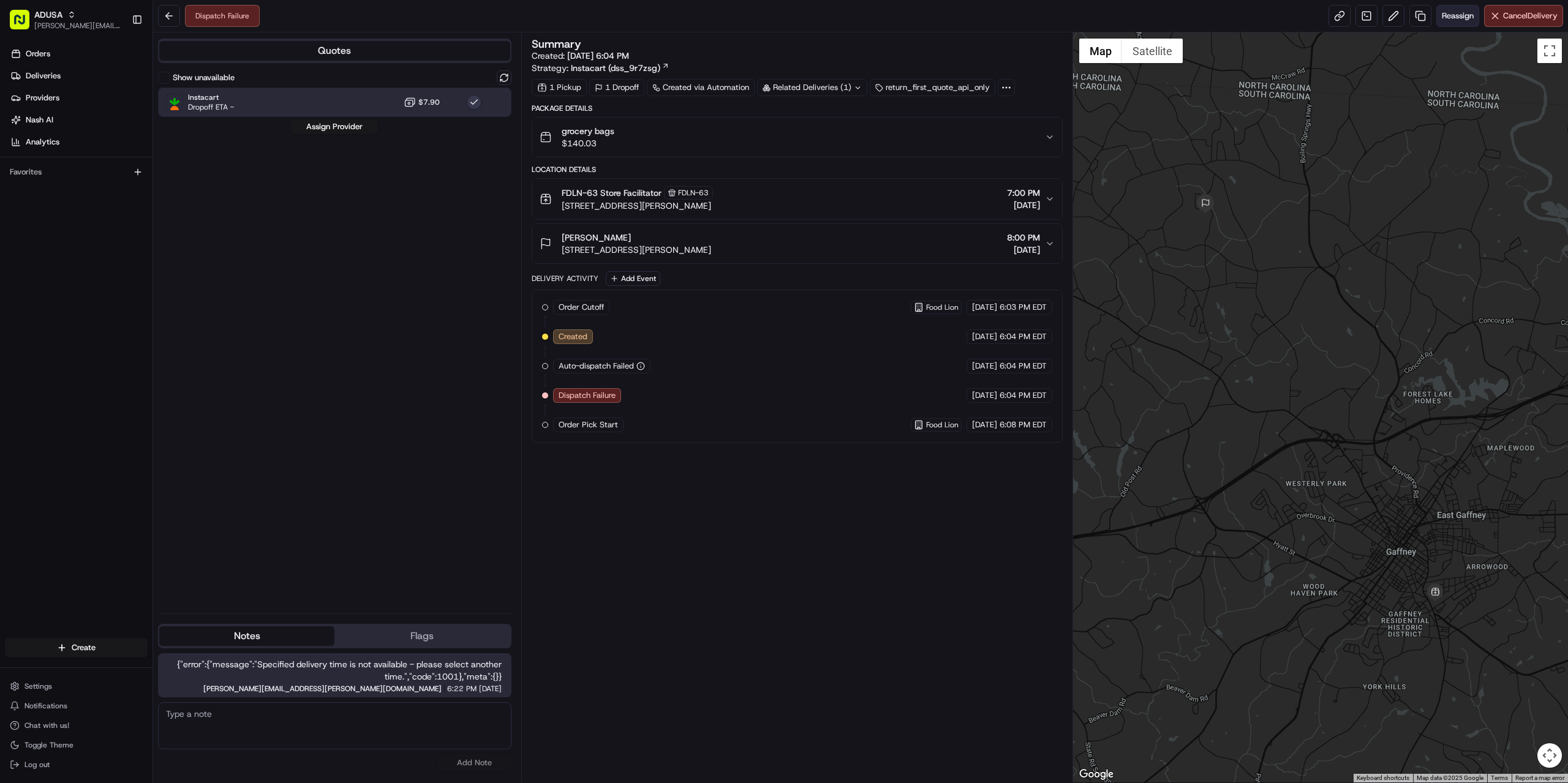
click at [1447, 24] on button "Reassign" at bounding box center [1457, 15] width 43 height 22
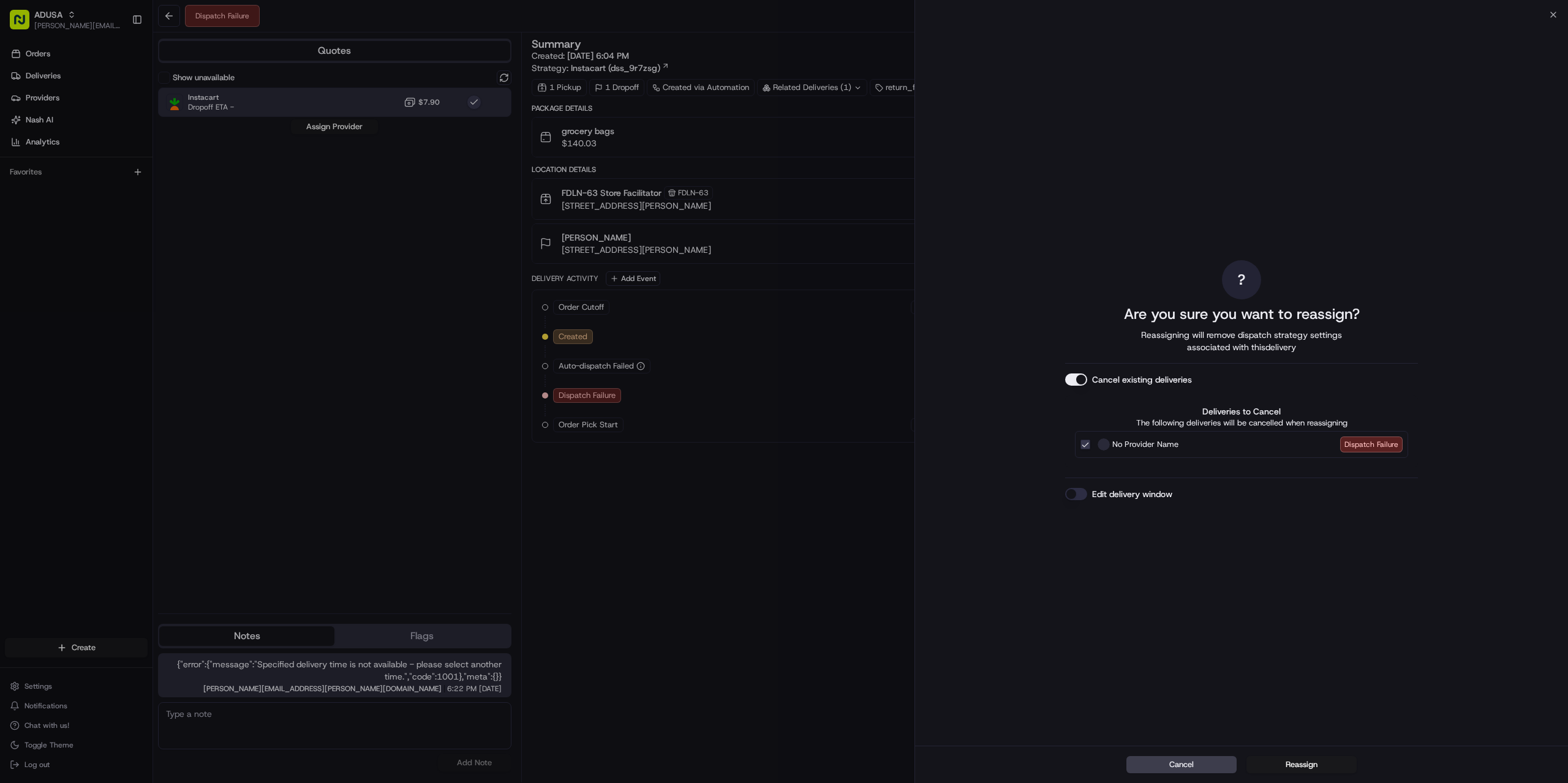
click at [1216, 493] on div "Edit delivery window" at bounding box center [1242, 494] width 353 height 12
click at [1177, 497] on div "Edit delivery window" at bounding box center [1242, 494] width 353 height 12
click at [1133, 488] on label "Edit delivery window" at bounding box center [1132, 494] width 80 height 12
click at [1087, 488] on button "Edit delivery window" at bounding box center [1076, 494] width 22 height 12
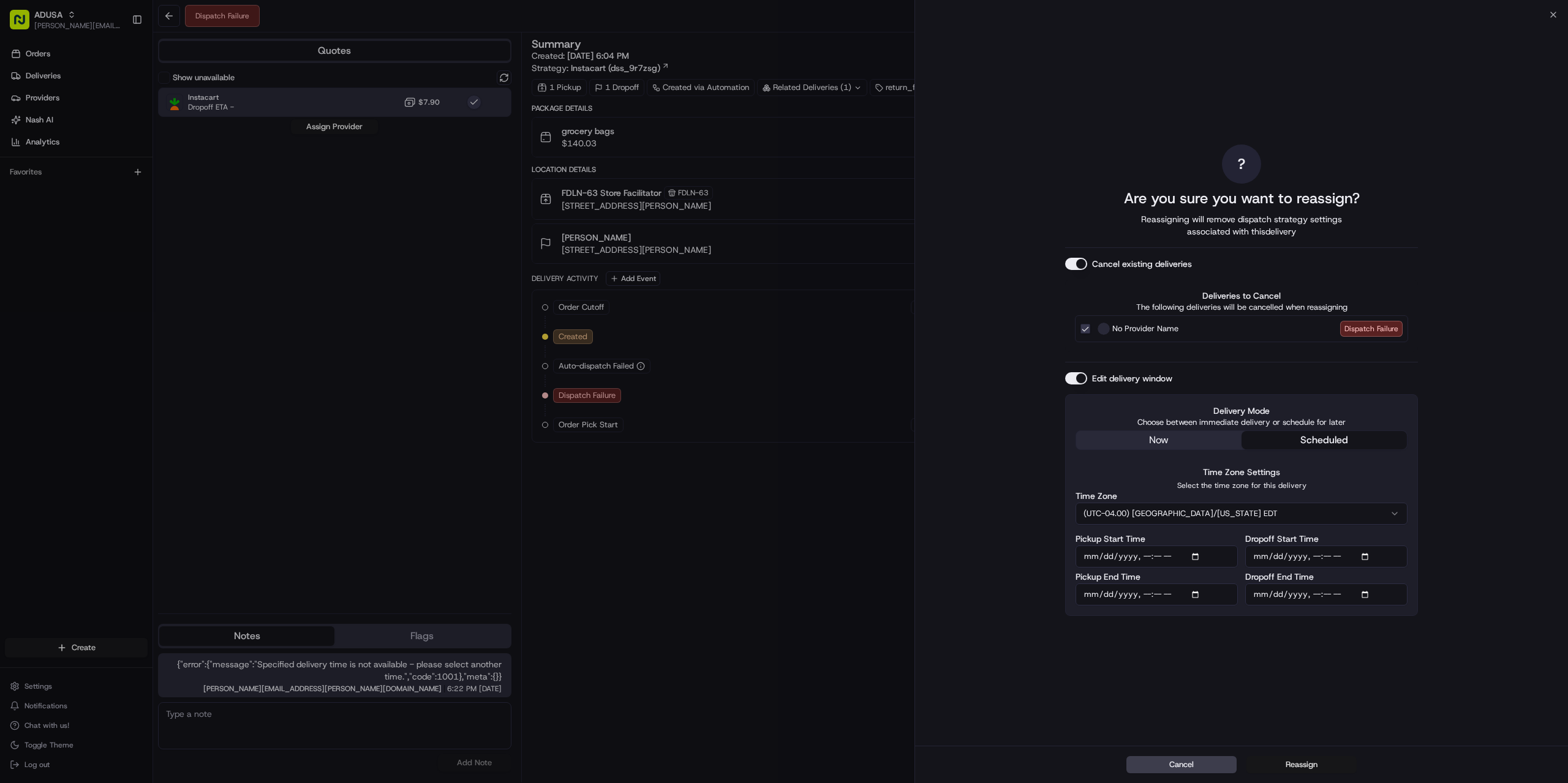
click at [1268, 762] on button "Reassign" at bounding box center [1302, 765] width 111 height 17
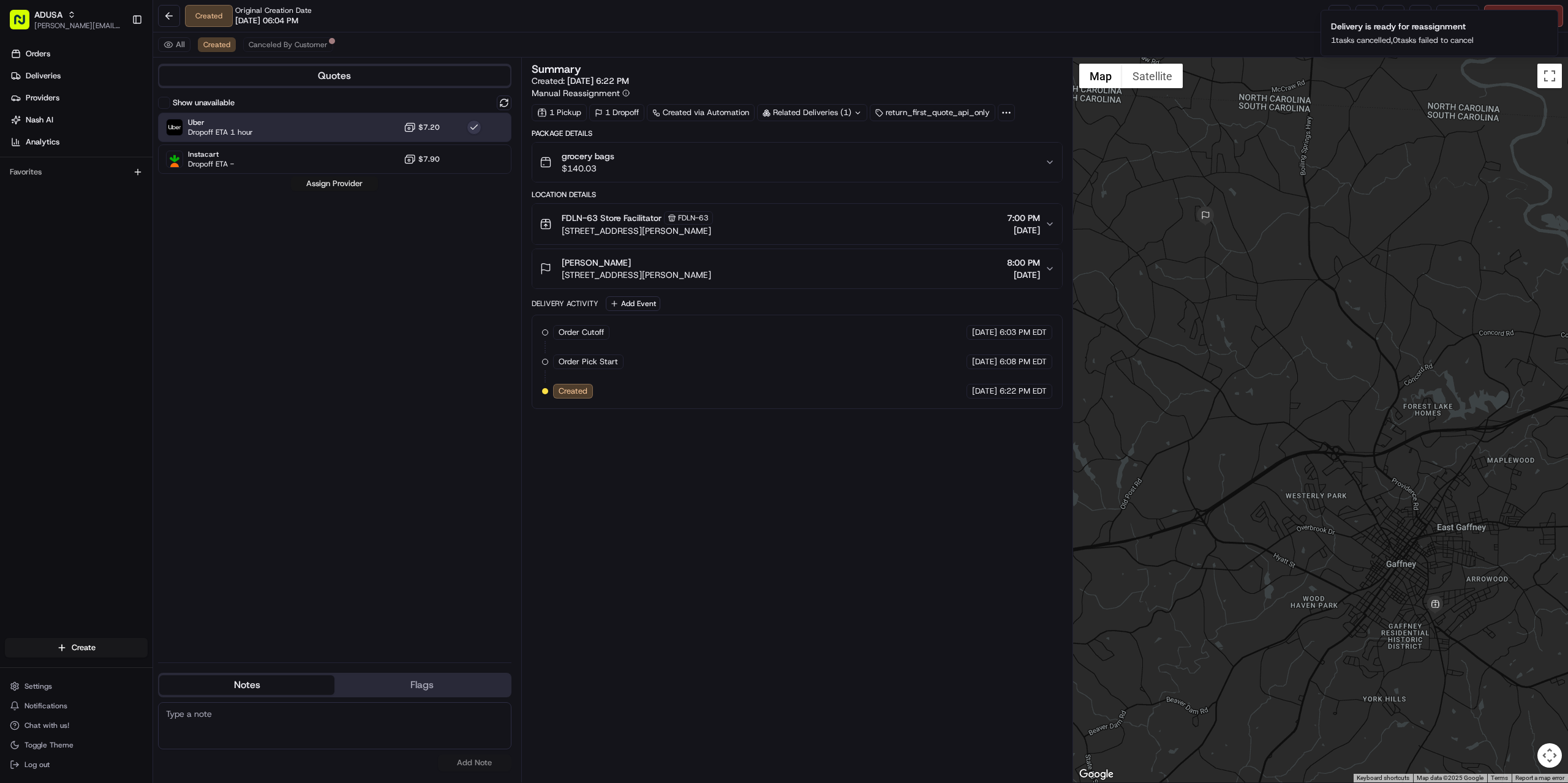
click at [314, 182] on button "Assign Provider" at bounding box center [334, 184] width 87 height 15
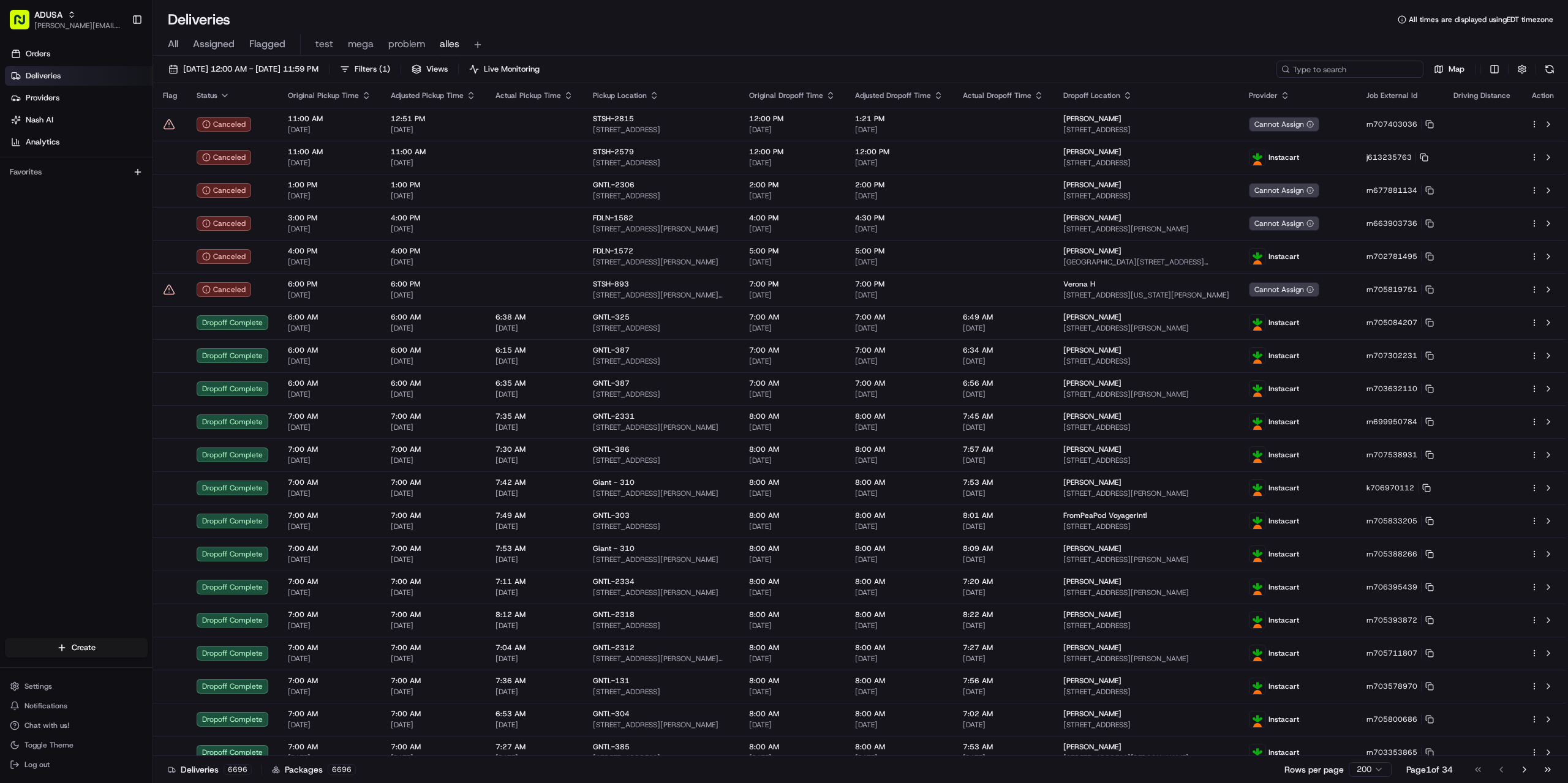
paste input "m707826742"
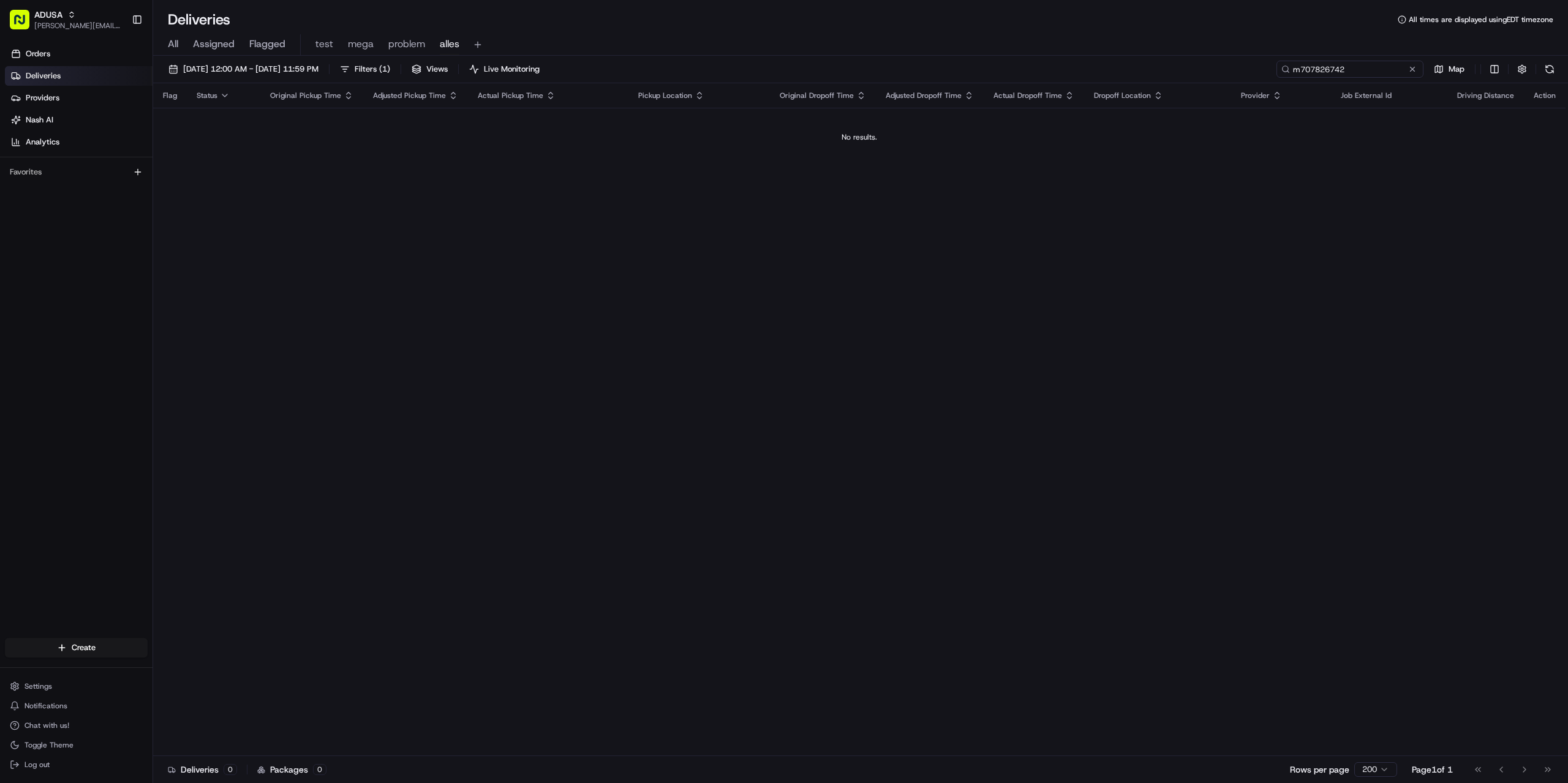
click at [1307, 66] on input "m707826742" at bounding box center [1350, 69] width 147 height 17
drag, startPoint x: 1304, startPoint y: 69, endPoint x: 1294, endPoint y: 69, distance: 10.0
click at [1294, 69] on input "m707826742" at bounding box center [1350, 69] width 147 height 17
type input "m707826742"
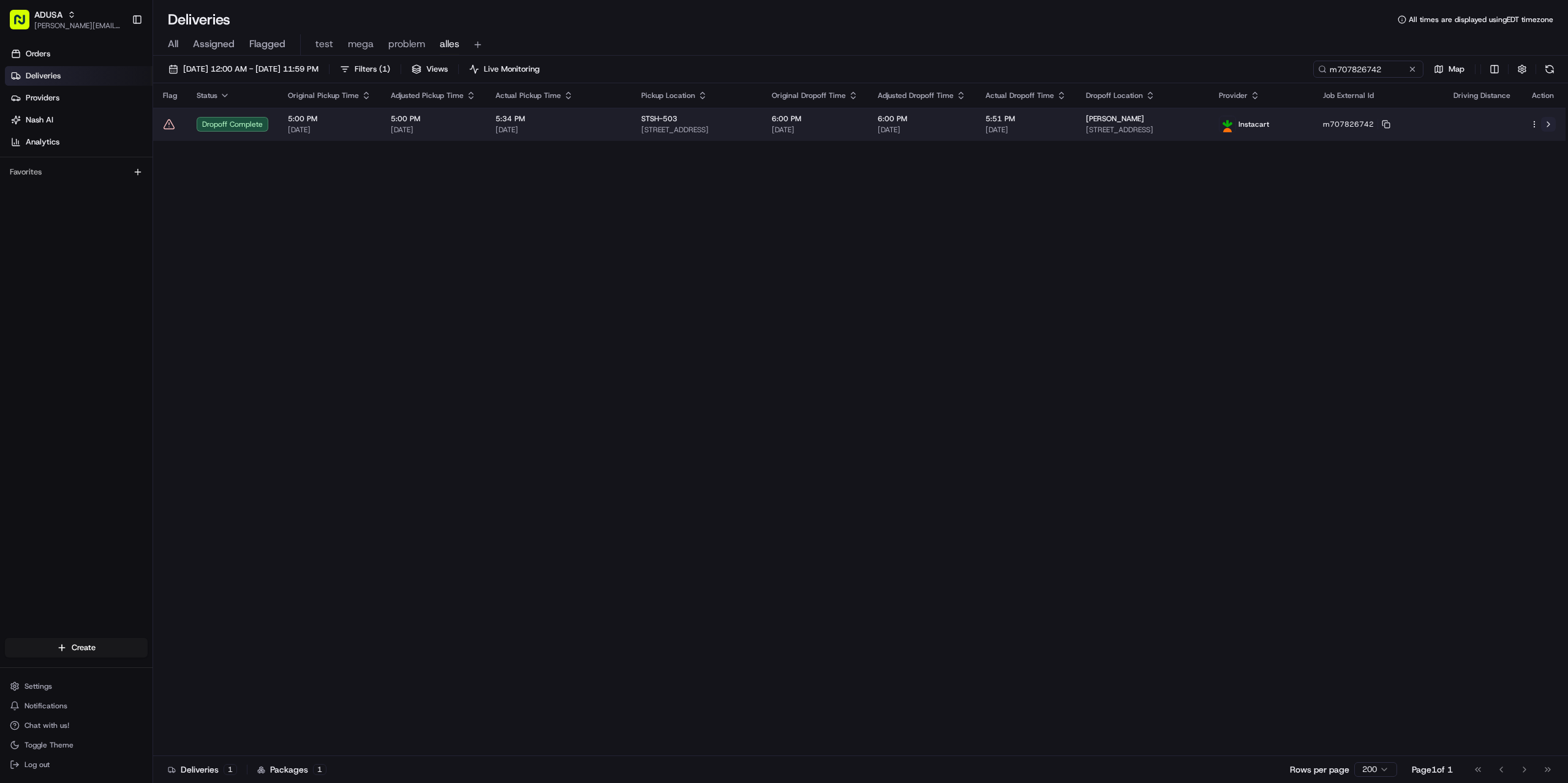
click at [1550, 123] on button at bounding box center [1549, 125] width 15 height 15
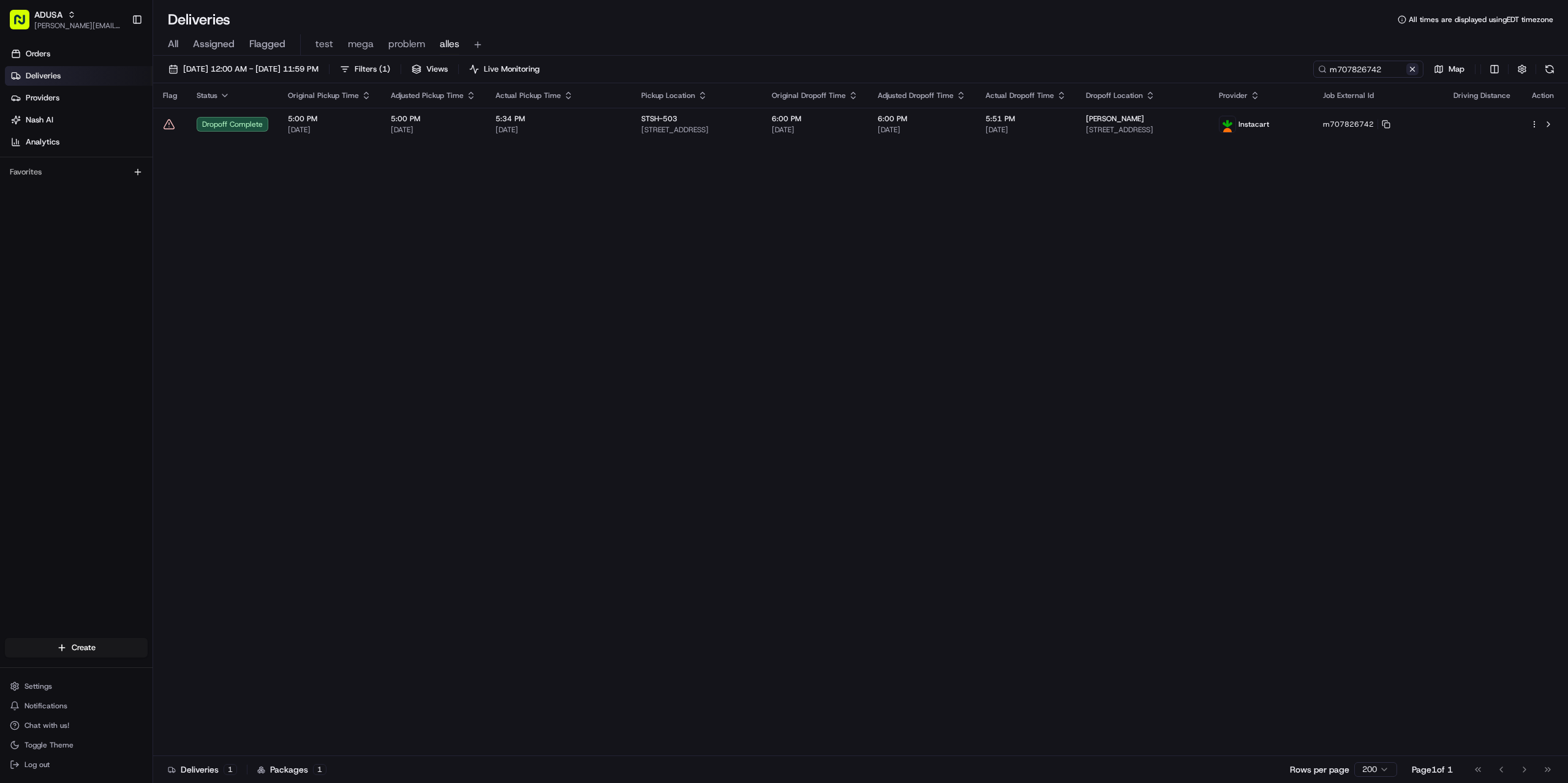
click at [1410, 65] on button at bounding box center [1412, 69] width 12 height 12
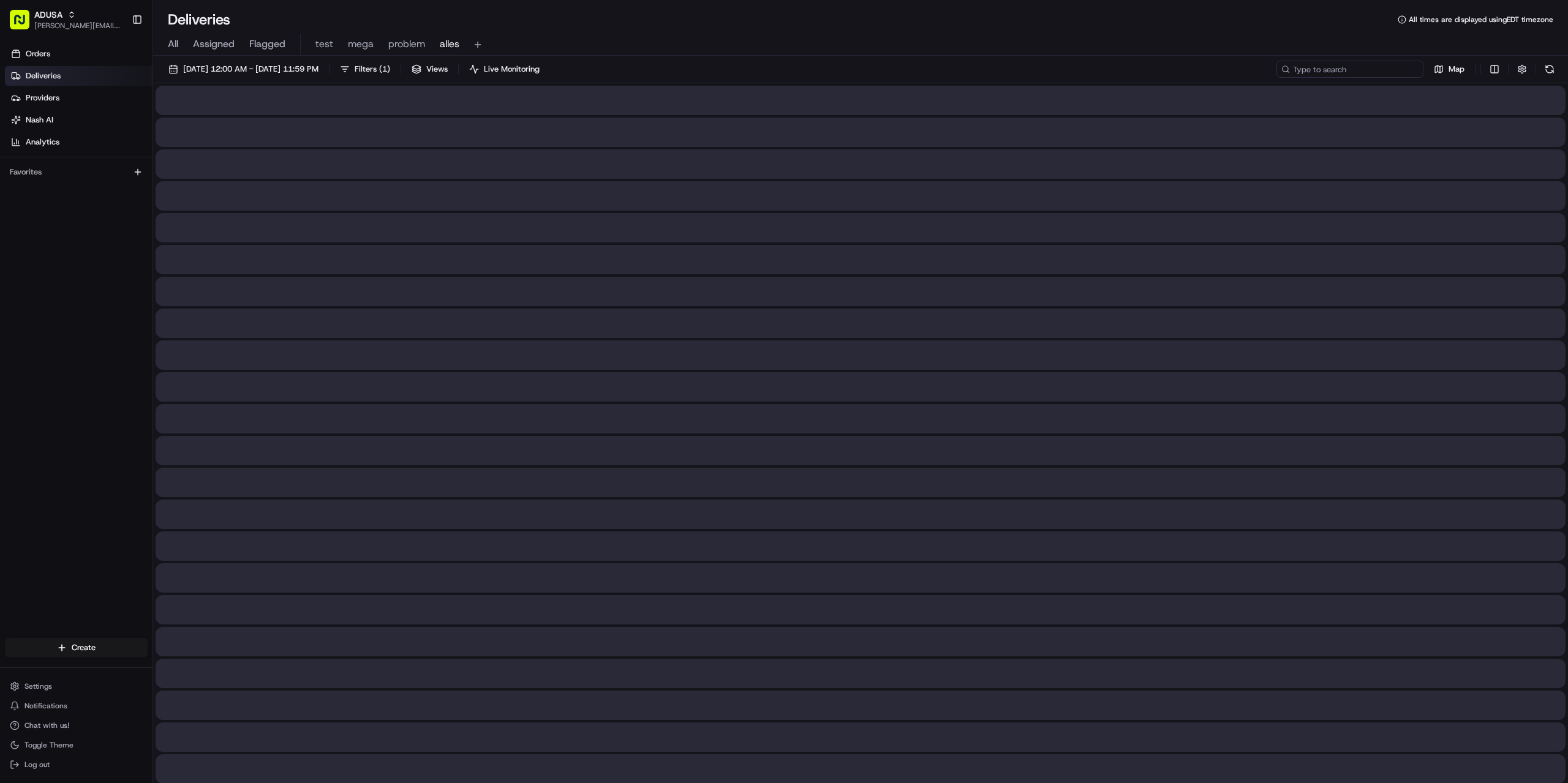
paste input "m704892164"
type input "m704892164"
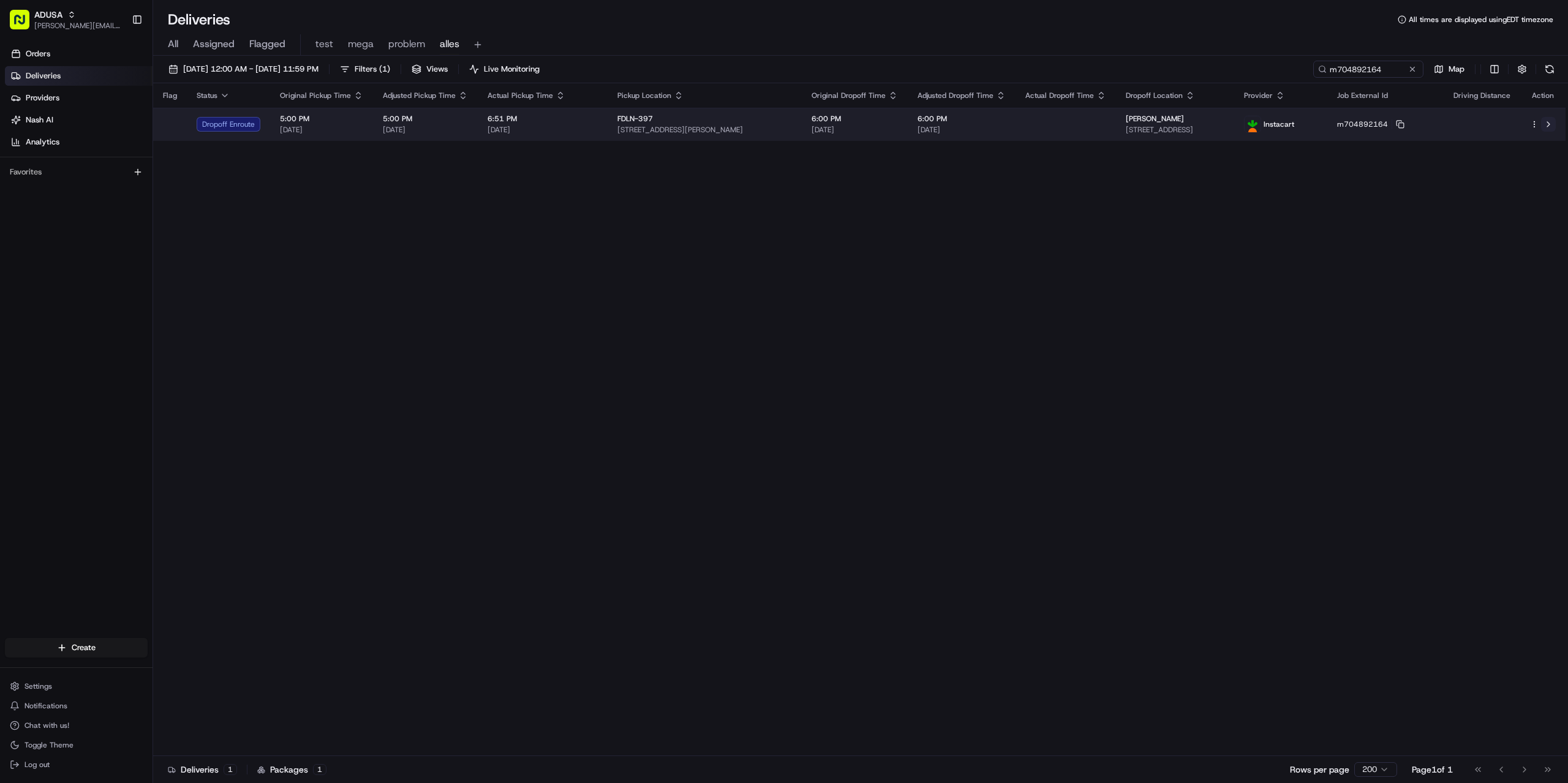
click at [1548, 123] on button at bounding box center [1549, 125] width 15 height 15
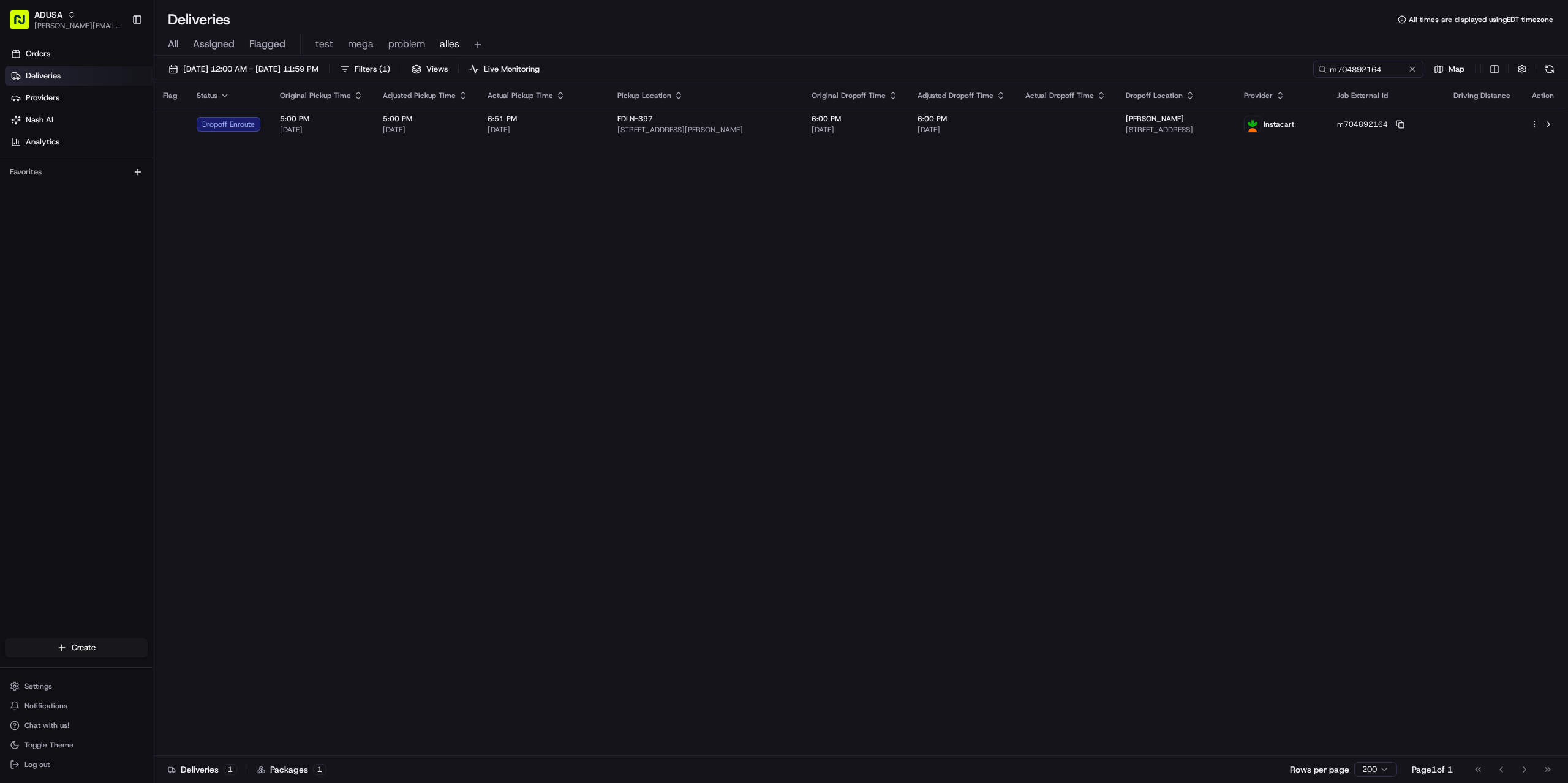
click at [1414, 68] on button at bounding box center [1412, 69] width 12 height 12
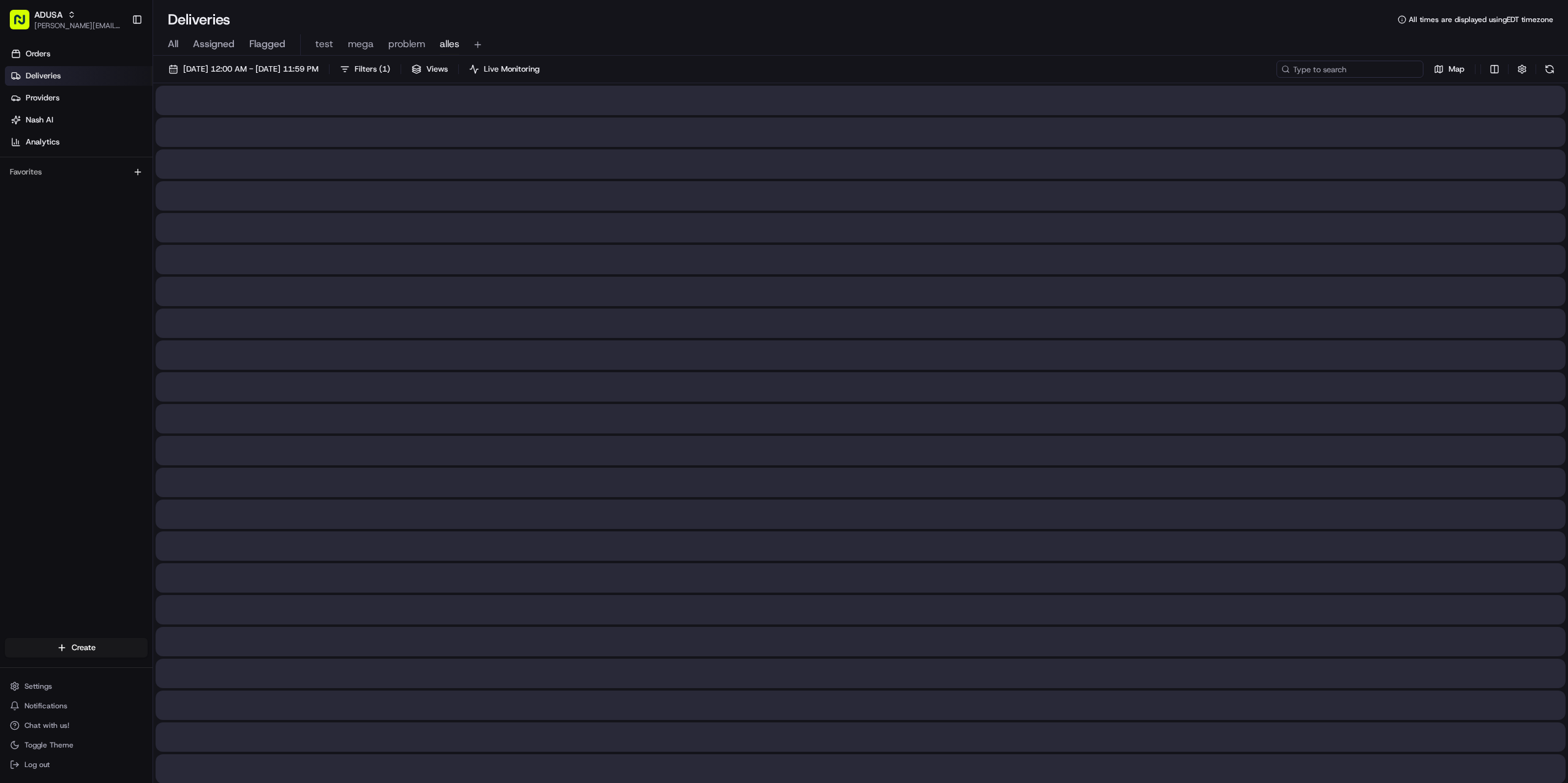
paste input "9146285602"
type input "9146285602"
click at [1413, 64] on button at bounding box center [1412, 69] width 12 height 12
click at [1338, 66] on input at bounding box center [1350, 69] width 147 height 17
click at [1338, 69] on input at bounding box center [1350, 69] width 147 height 17
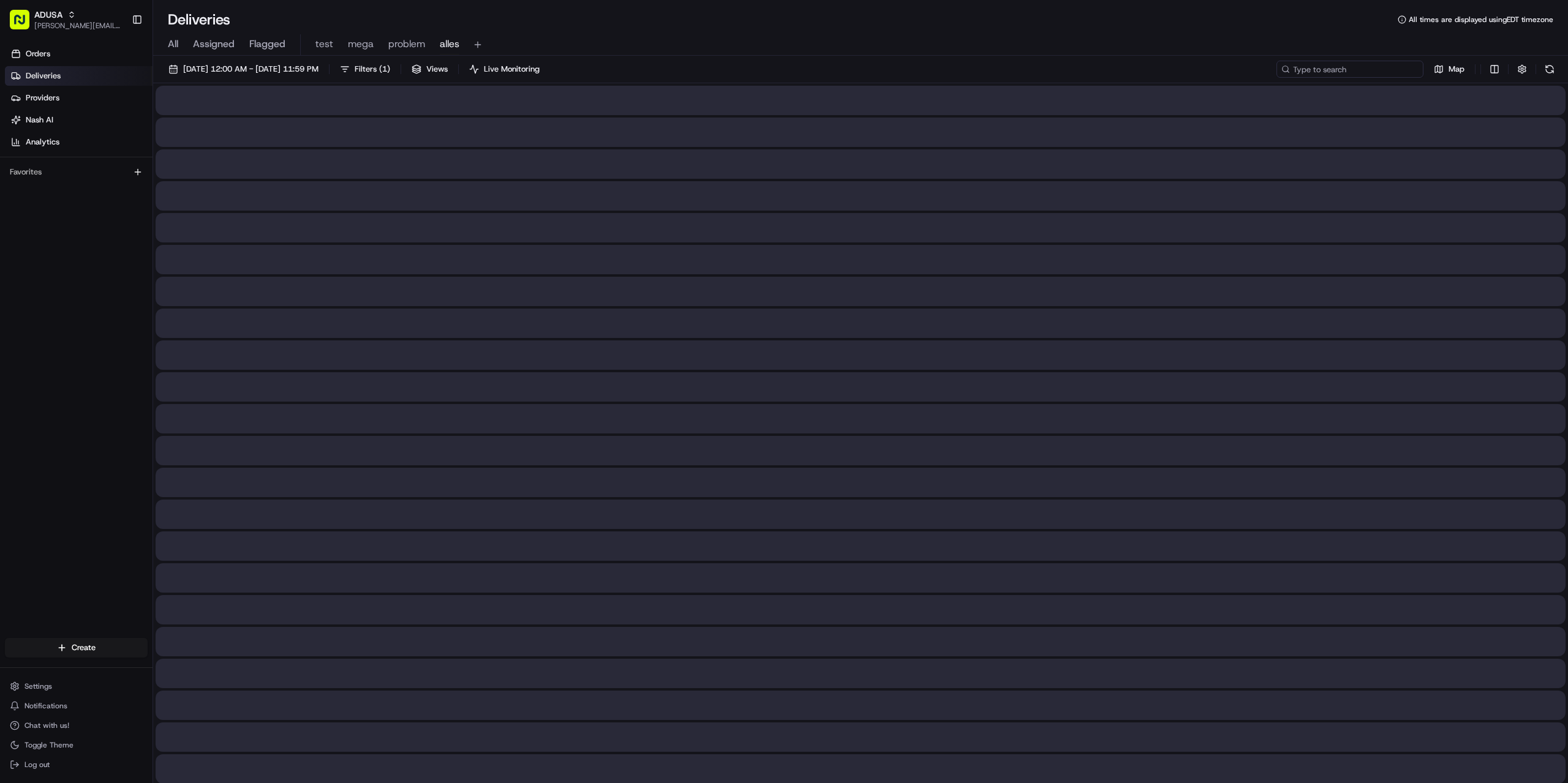
click at [1338, 69] on input at bounding box center [1350, 69] width 147 height 17
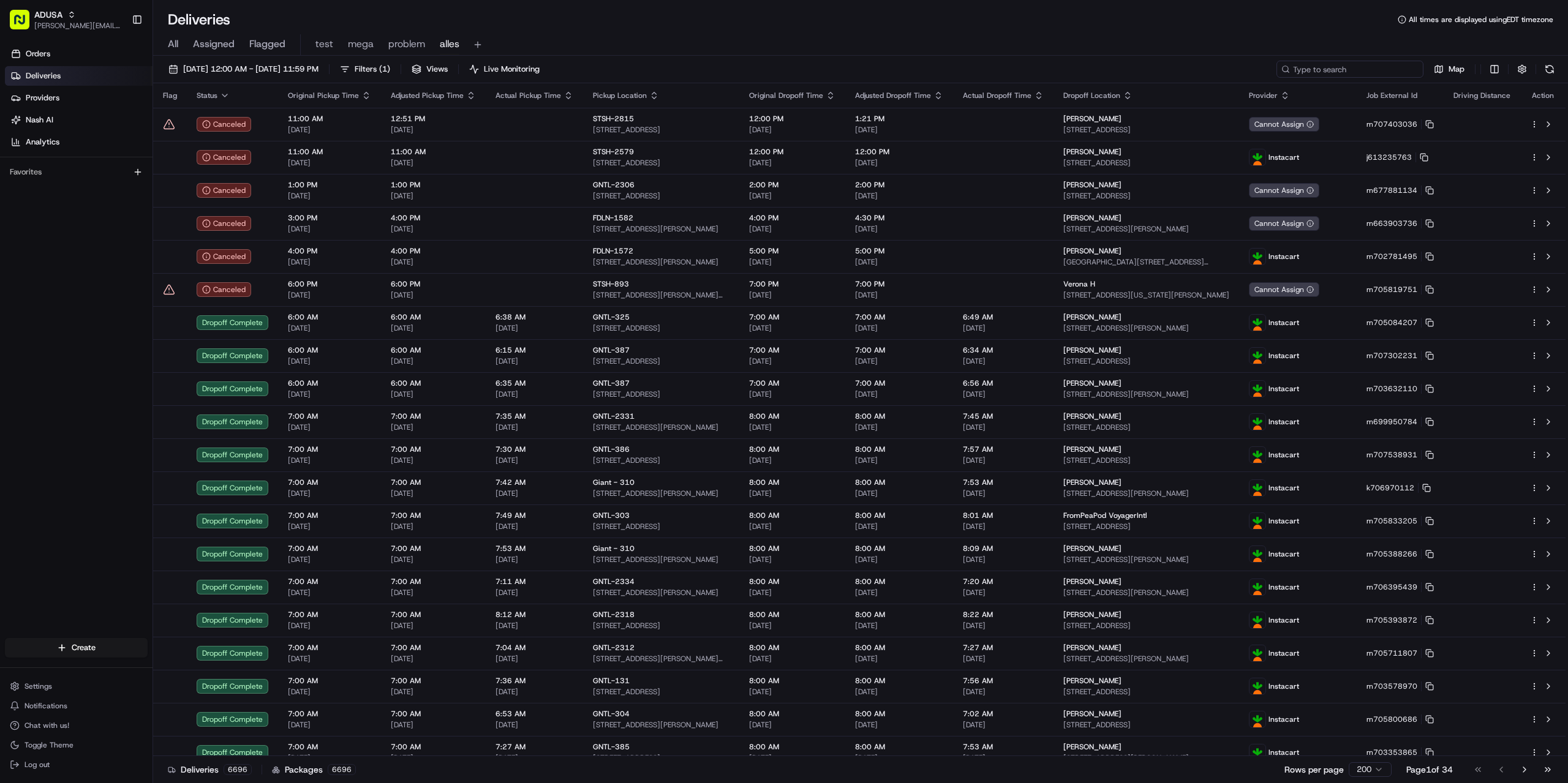
click at [1340, 67] on input at bounding box center [1350, 69] width 147 height 17
paste input "m707847391"
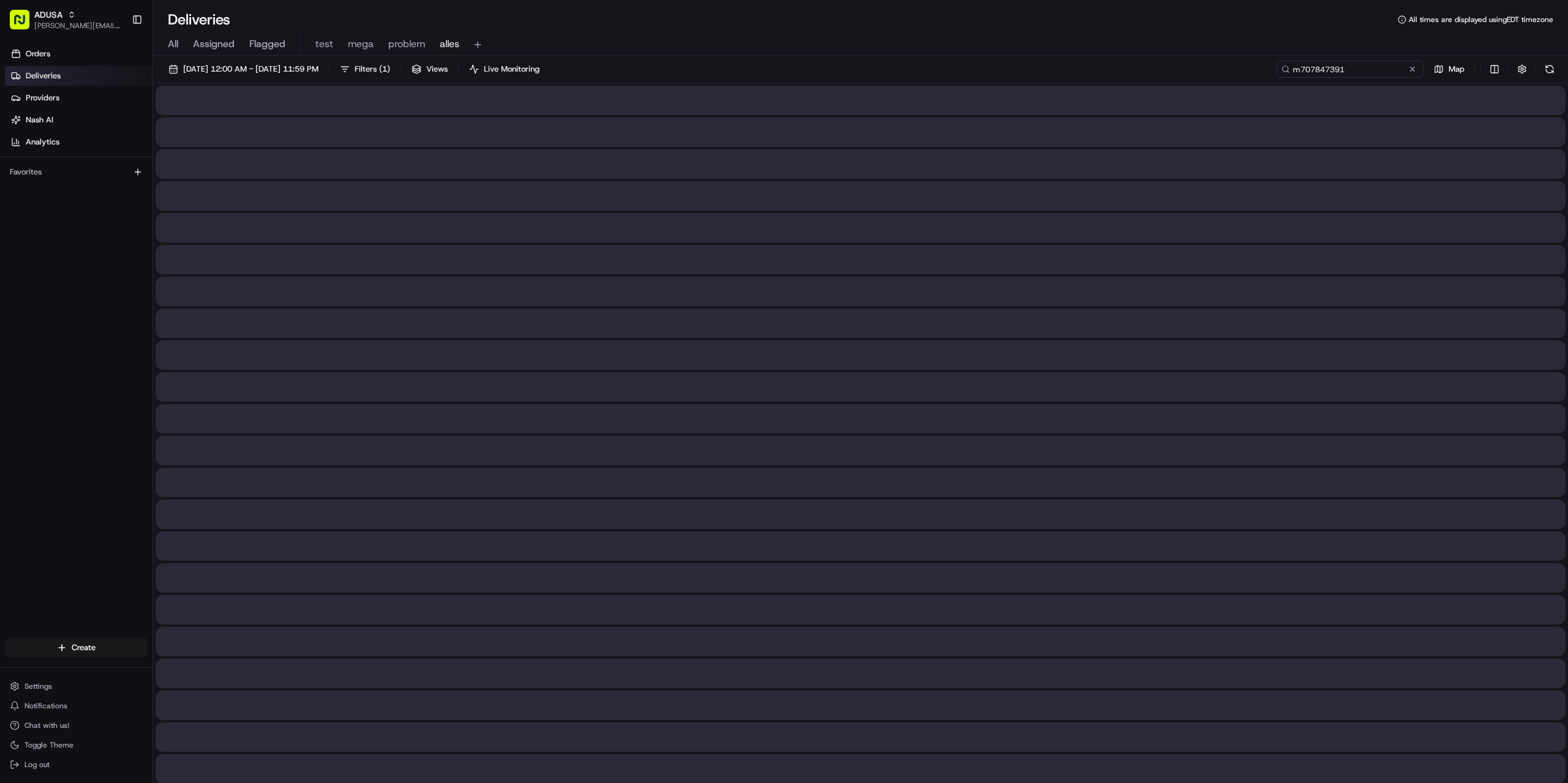
drag, startPoint x: 1360, startPoint y: 64, endPoint x: 1345, endPoint y: 72, distance: 17.0
click at [1345, 72] on input "m707847391" at bounding box center [1350, 69] width 147 height 17
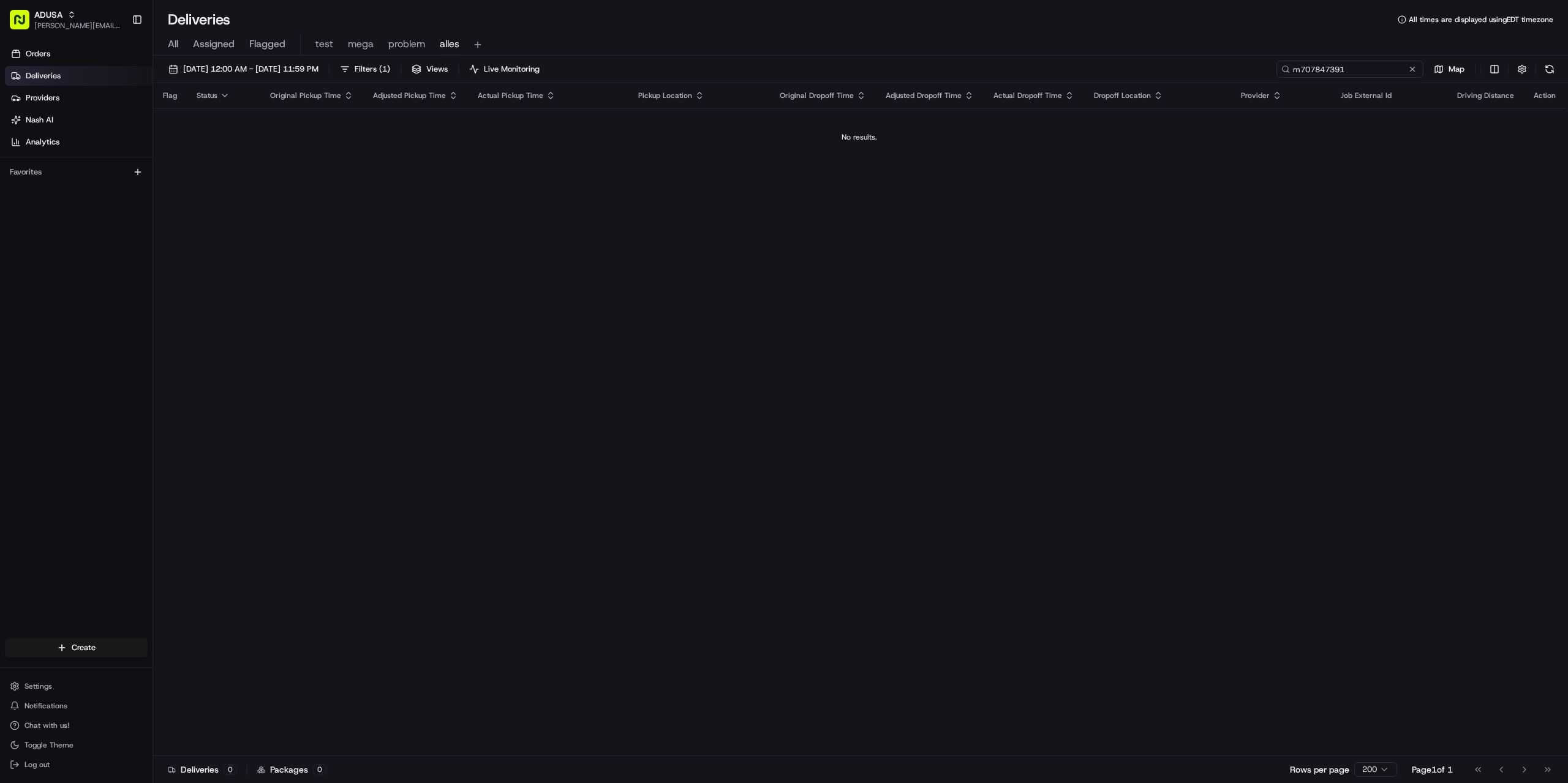
type input "m707847391"
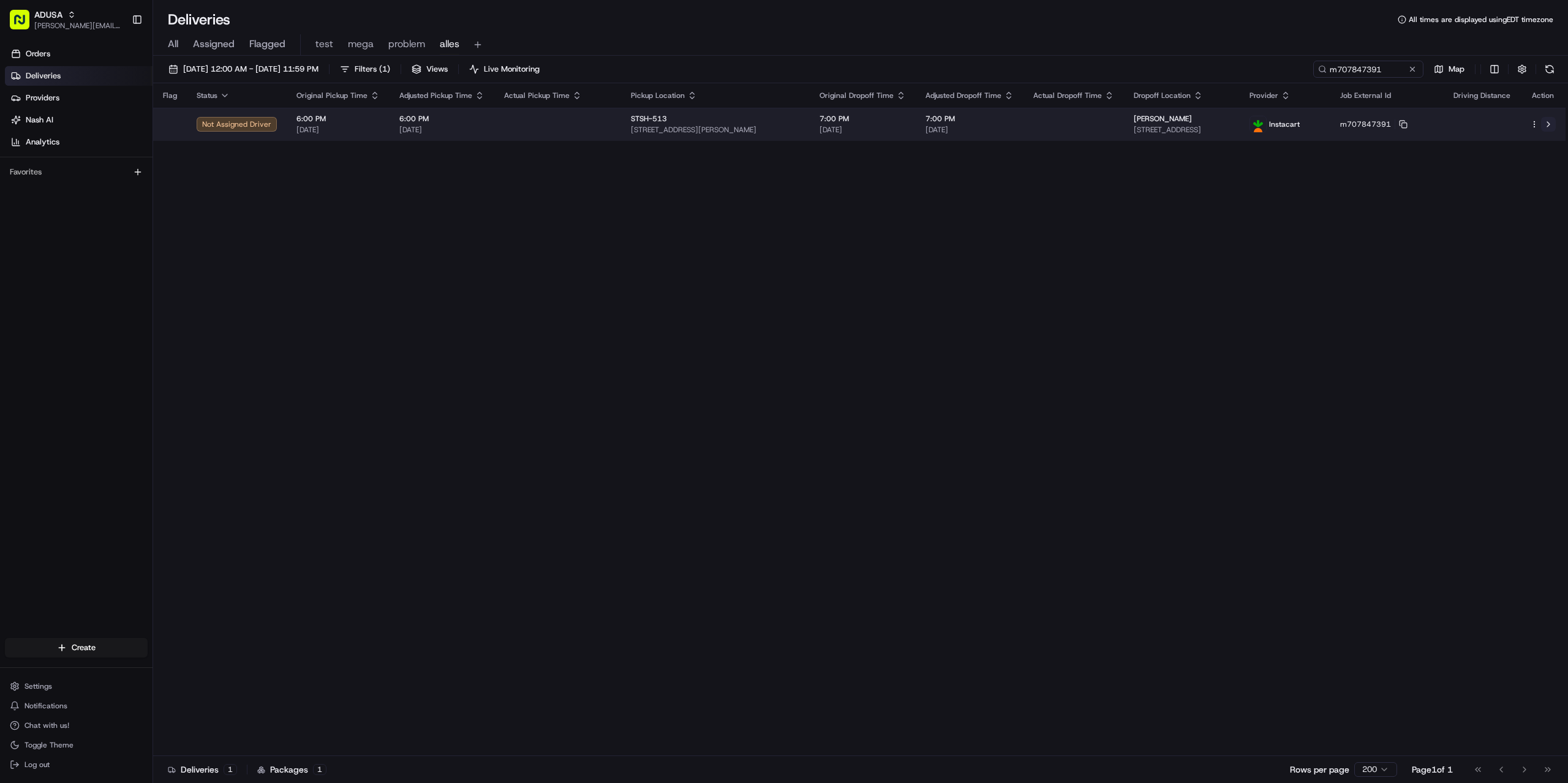
click at [1549, 125] on button at bounding box center [1549, 125] width 15 height 15
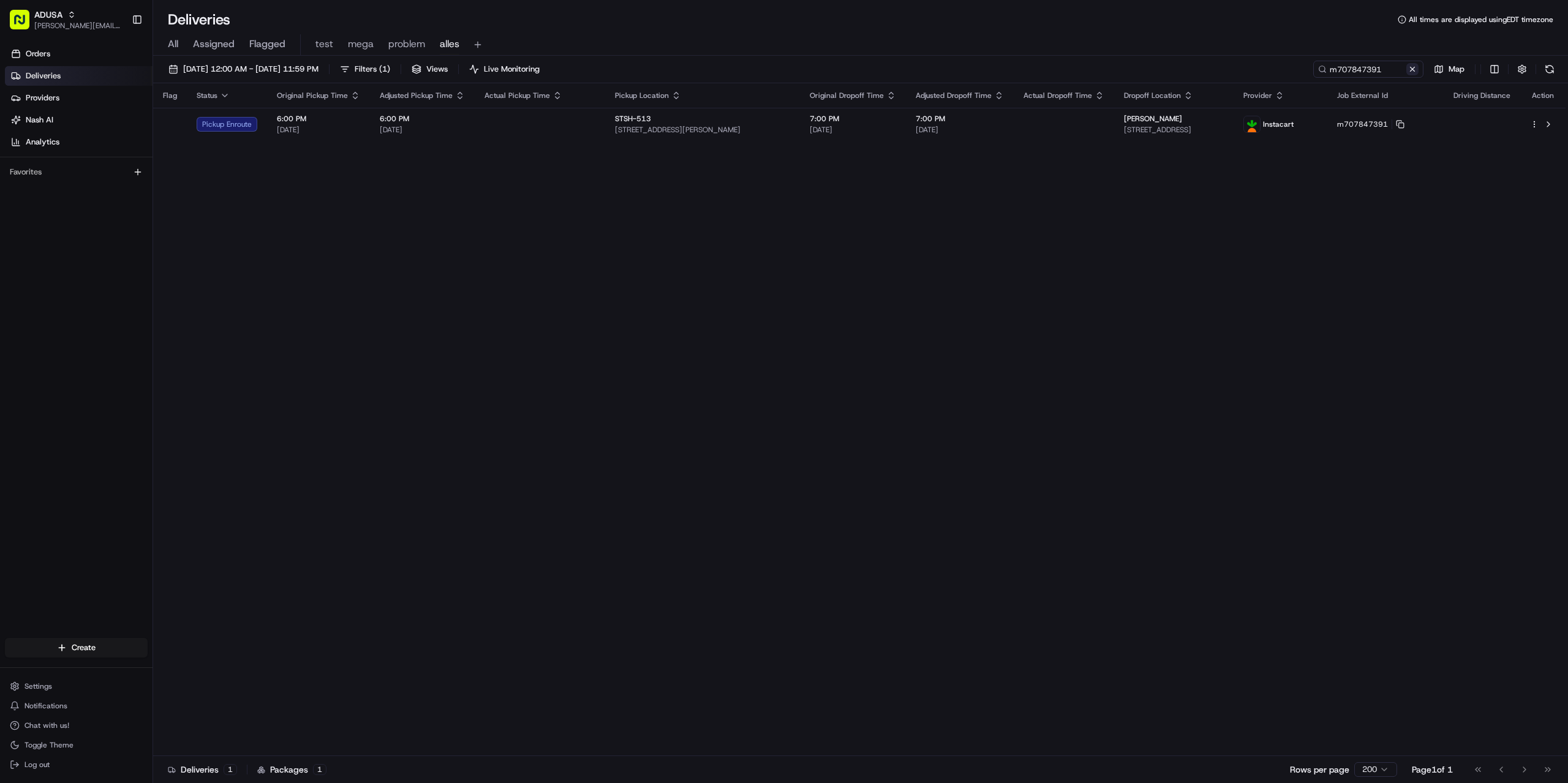
click at [1411, 69] on button at bounding box center [1412, 69] width 12 height 12
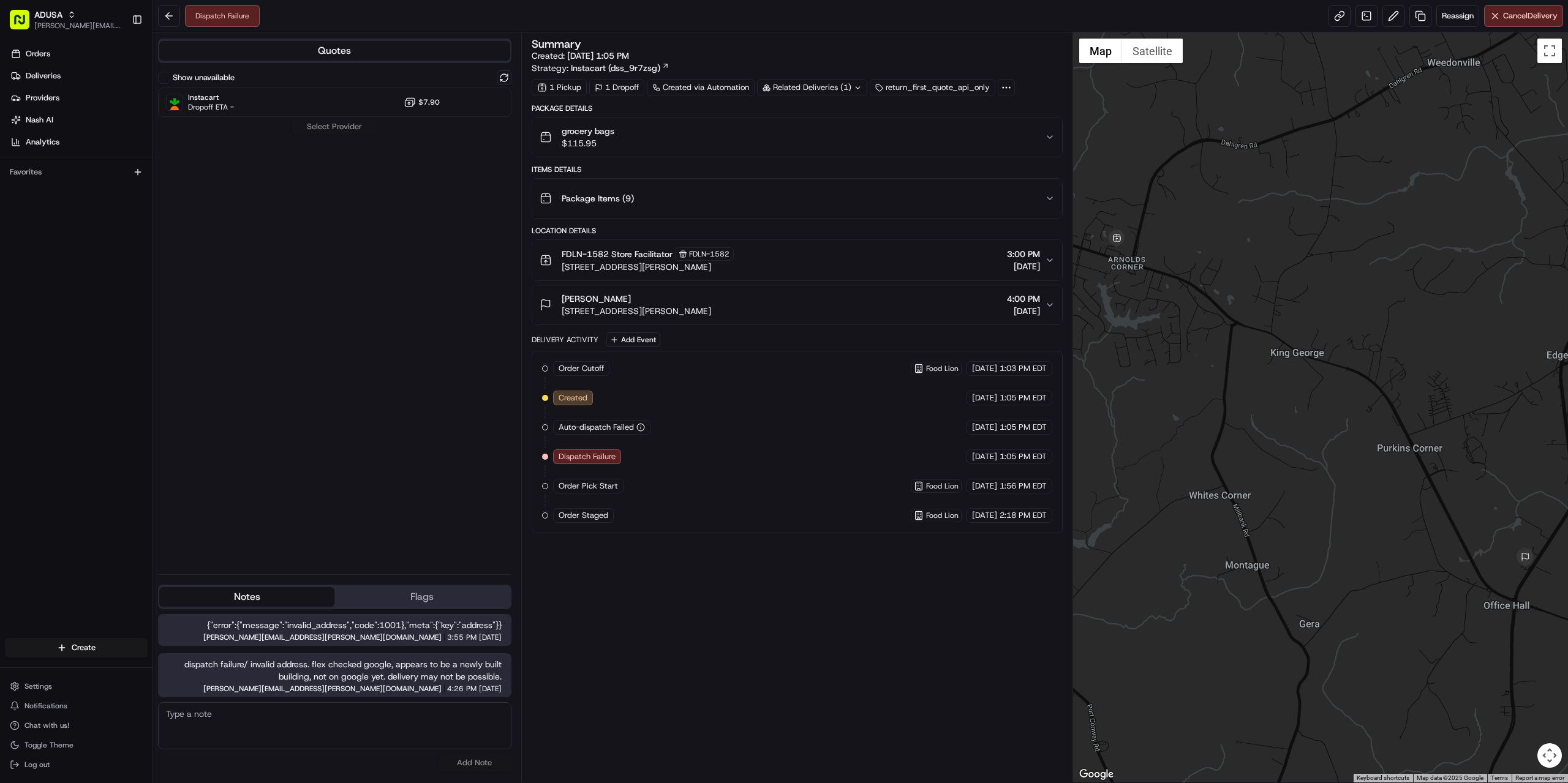
click at [1511, 27] on div "Dispatch Failure Reassign Cancel Delivery" at bounding box center [861, 16] width 1415 height 32
click at [1508, 17] on span "Cancel Delivery" at bounding box center [1530, 16] width 55 height 11
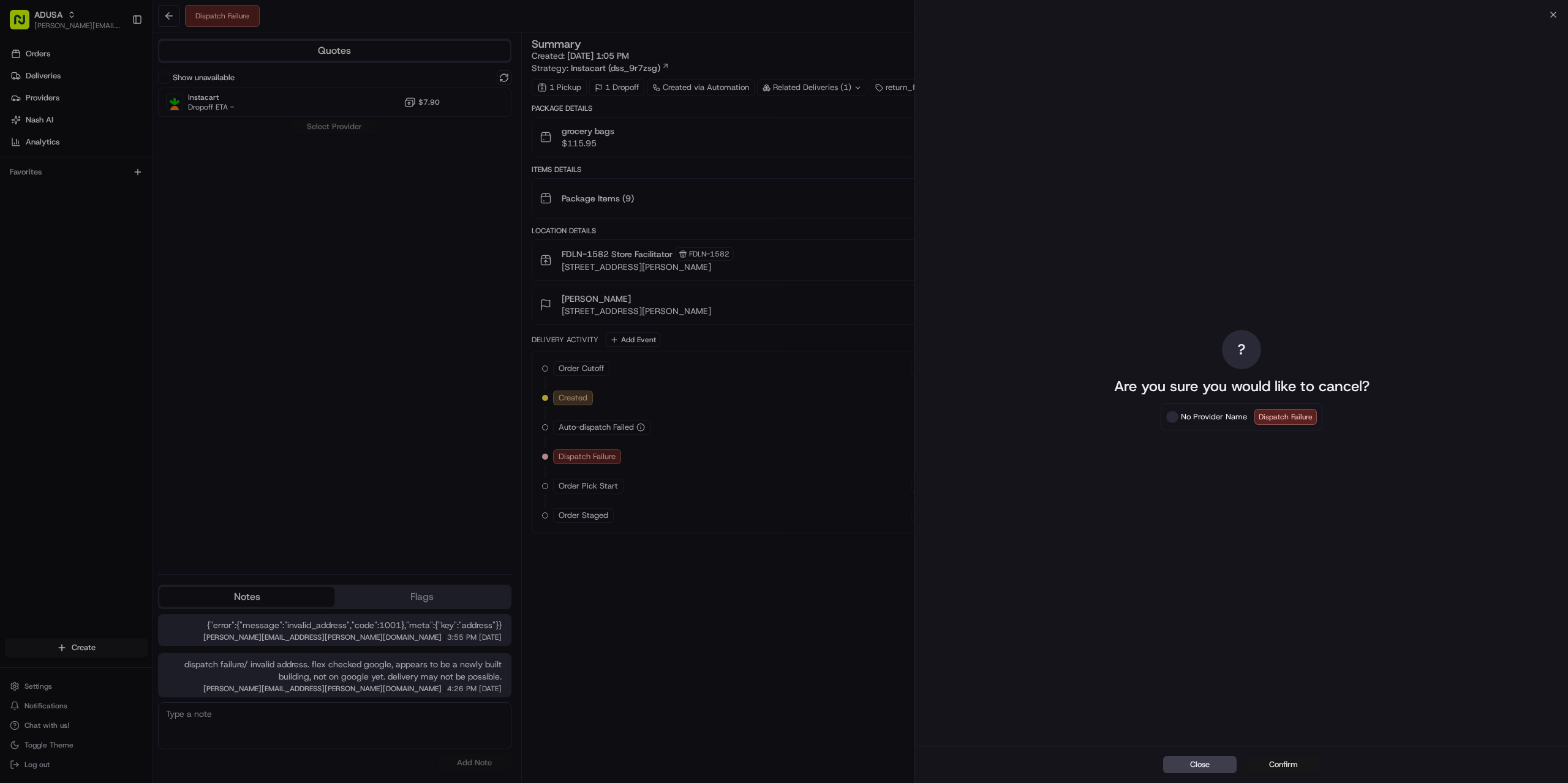
click at [1287, 769] on button "Confirm" at bounding box center [1284, 765] width 74 height 17
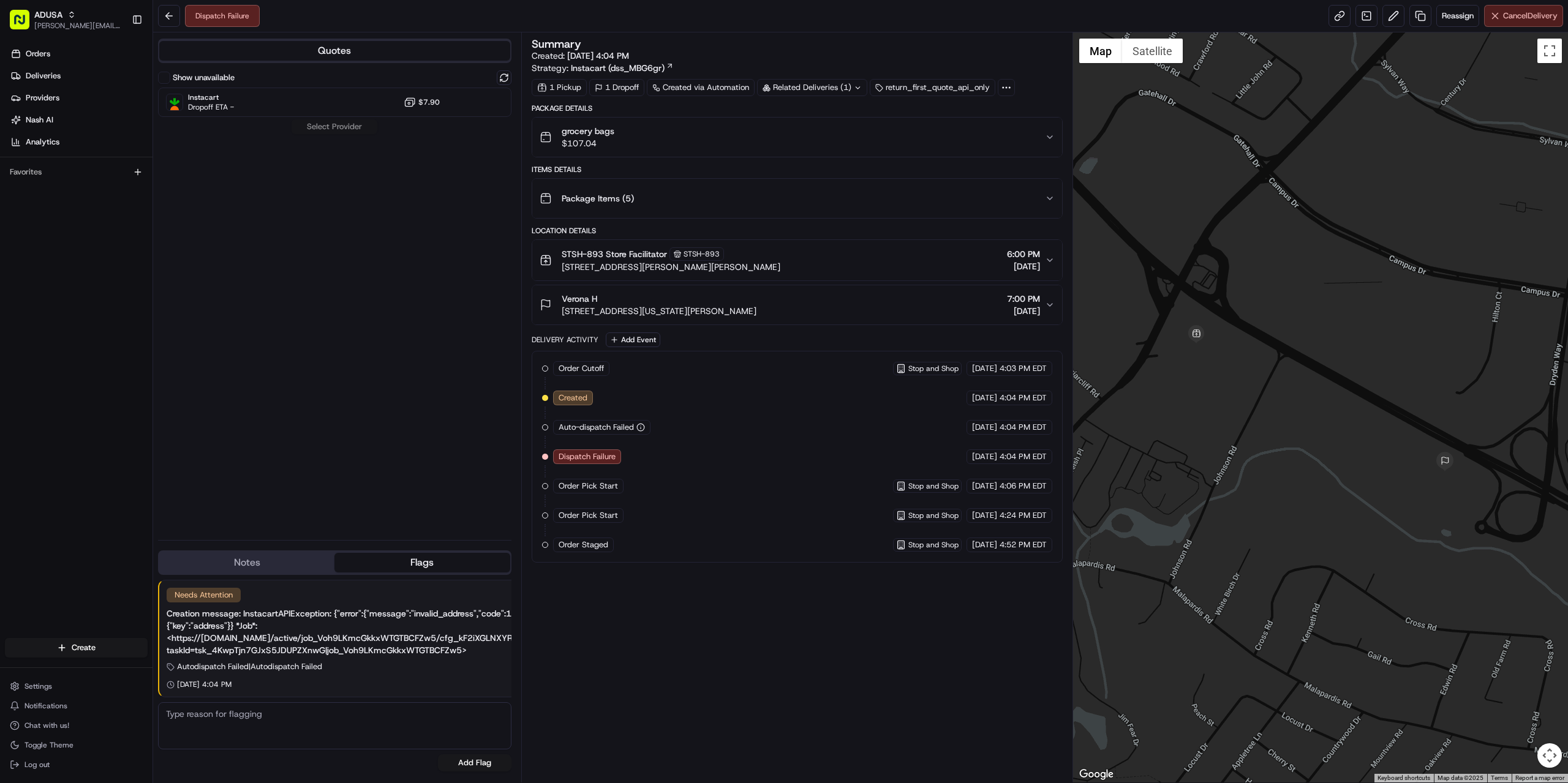
click at [1516, 17] on span "Cancel Delivery" at bounding box center [1530, 16] width 55 height 11
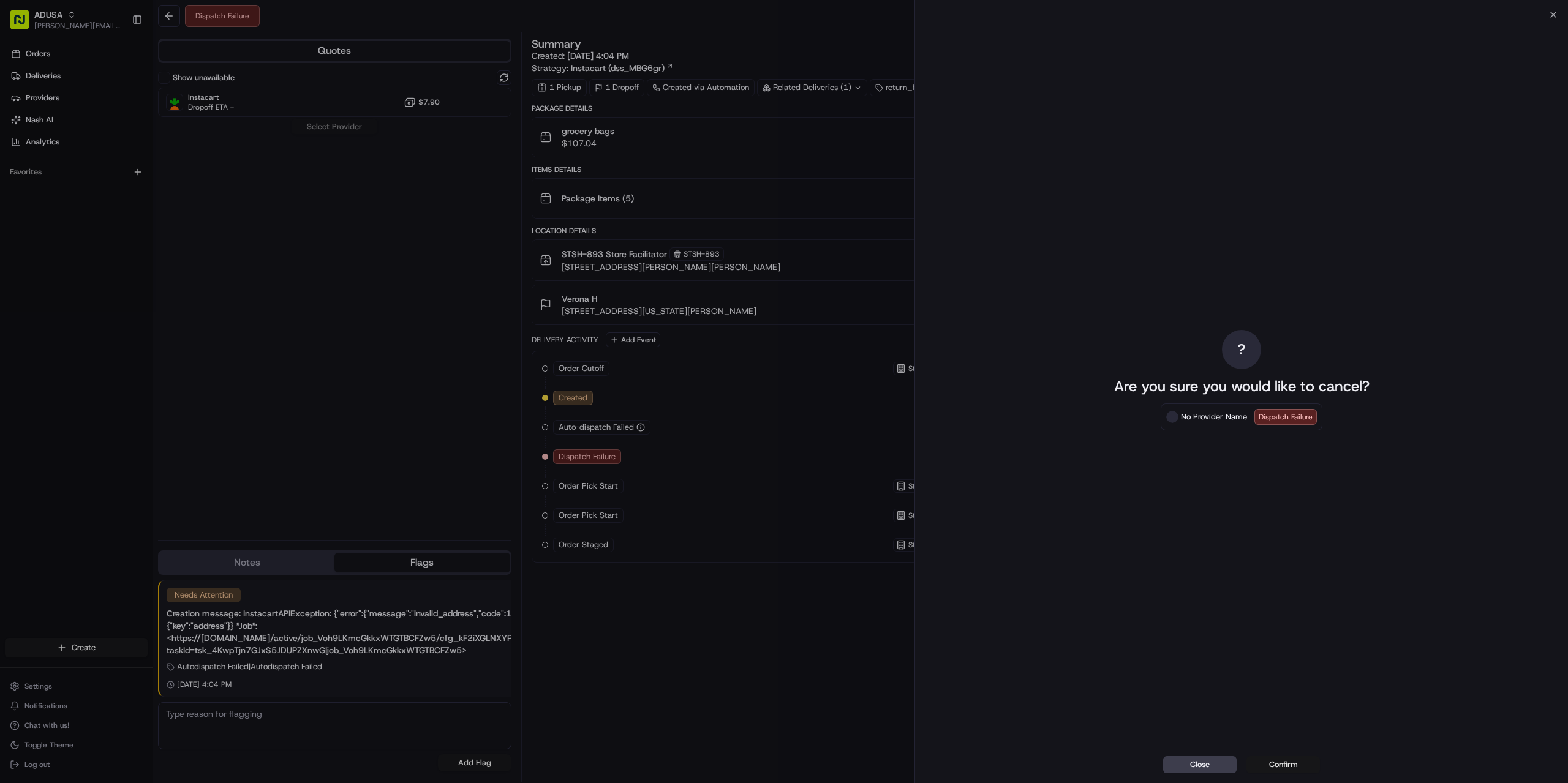
click at [1263, 759] on button "Confirm" at bounding box center [1284, 765] width 74 height 17
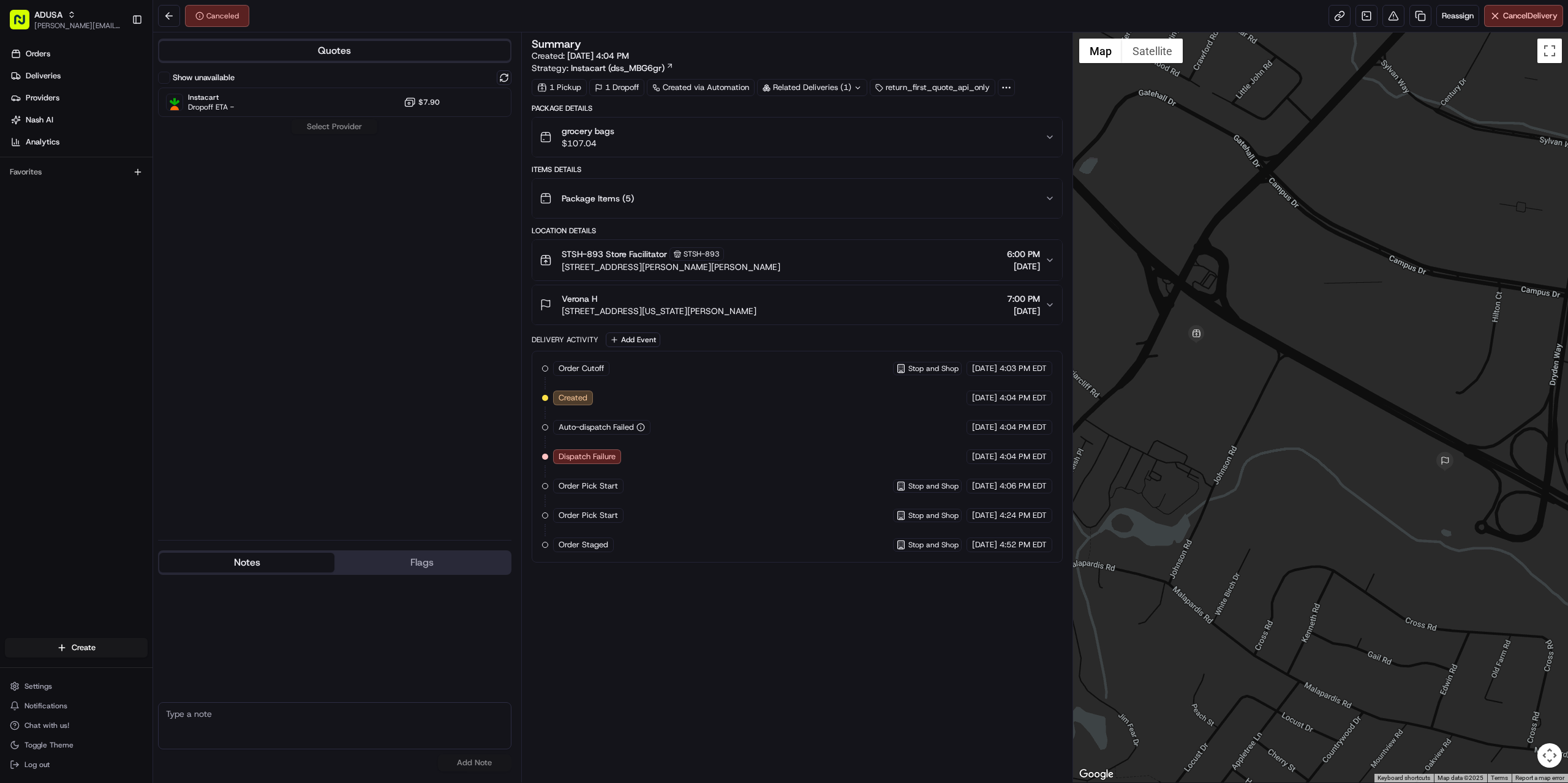
click at [278, 560] on button "Notes" at bounding box center [247, 563] width 175 height 20
click at [279, 738] on textarea at bounding box center [334, 726] width 353 height 47
type textarea "dispatch failure: invalid address."
click at [459, 760] on button "Add Note" at bounding box center [475, 763] width 74 height 17
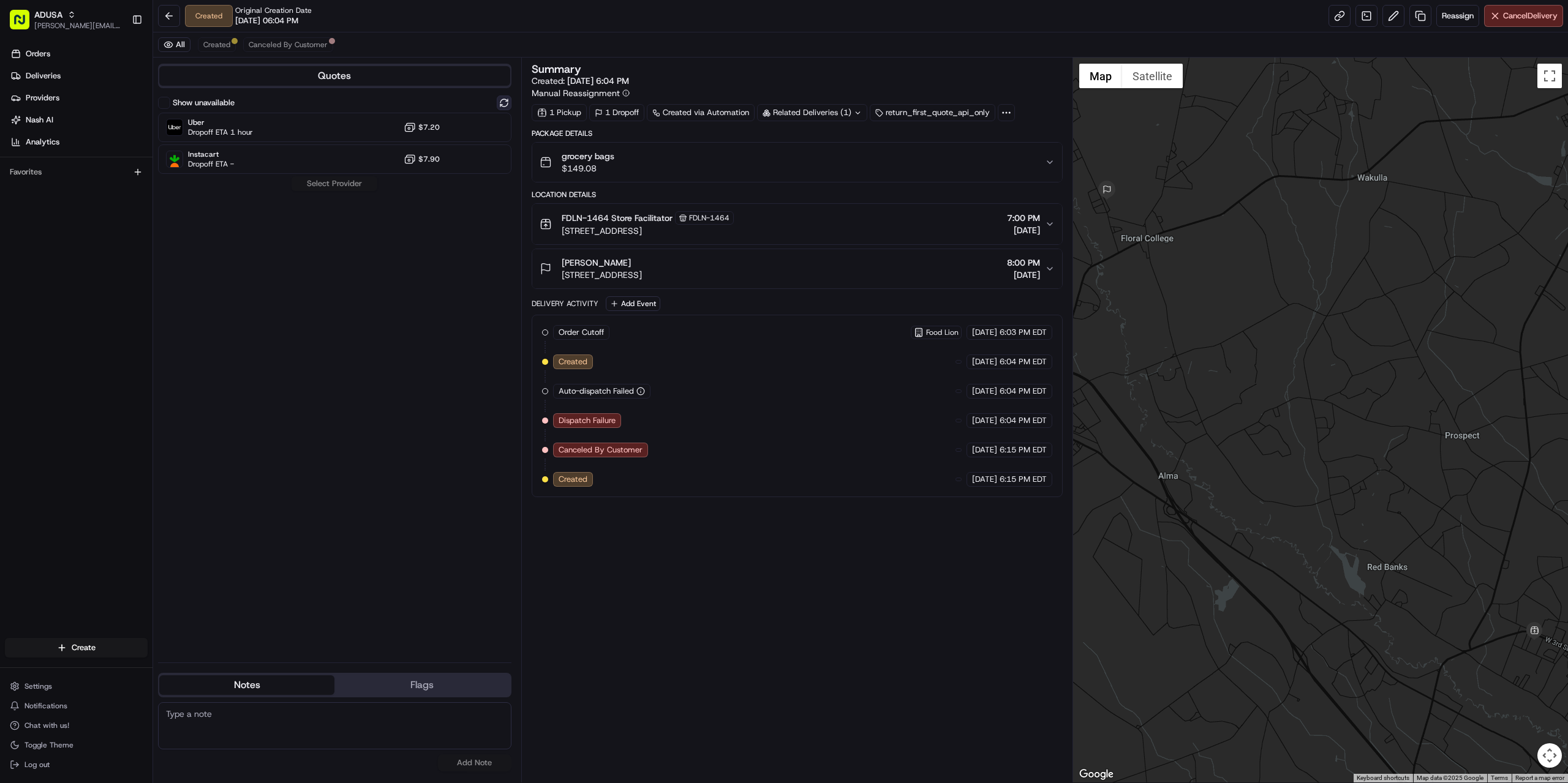
click at [503, 100] on button at bounding box center [504, 103] width 15 height 15
click at [278, 128] on div "Instacart Dropoff ETA - $7.90" at bounding box center [334, 127] width 353 height 29
click at [332, 147] on button "Assign Provider" at bounding box center [334, 152] width 87 height 15
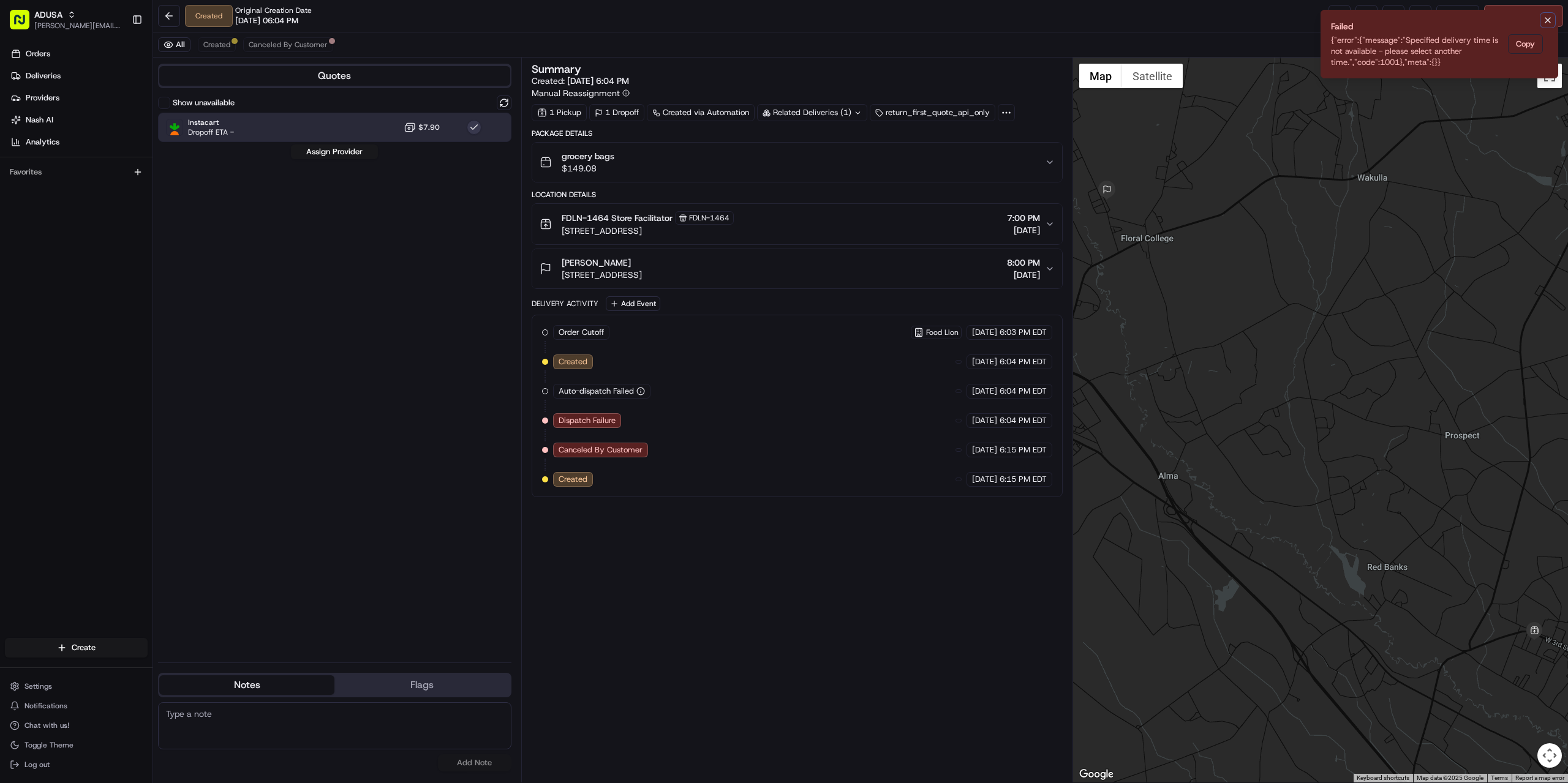
click at [1543, 19] on icon "Notifications (F8)" at bounding box center [1548, 20] width 9 height 9
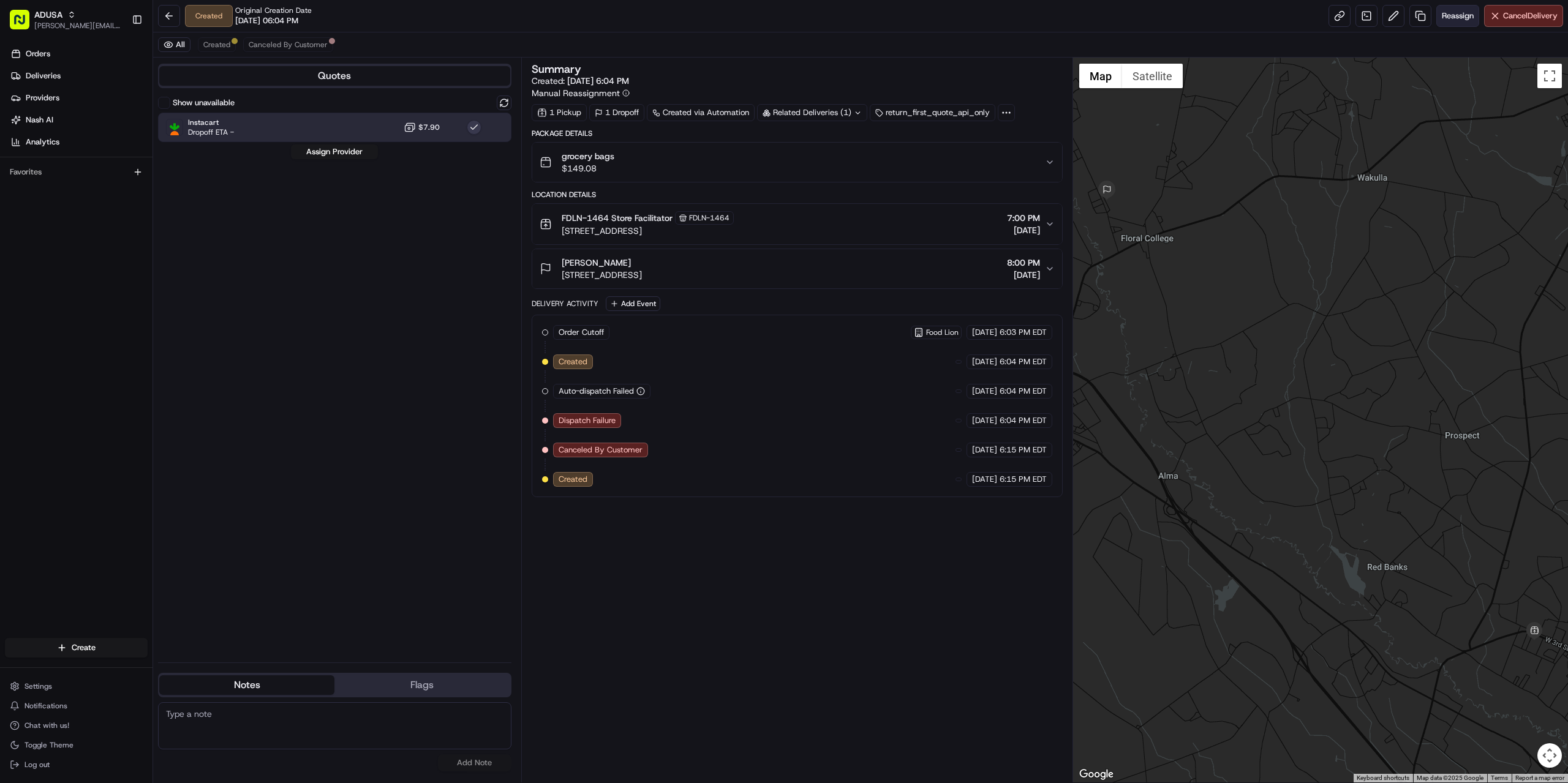
click at [1457, 10] on span "Reassign" at bounding box center [1458, 16] width 32 height 11
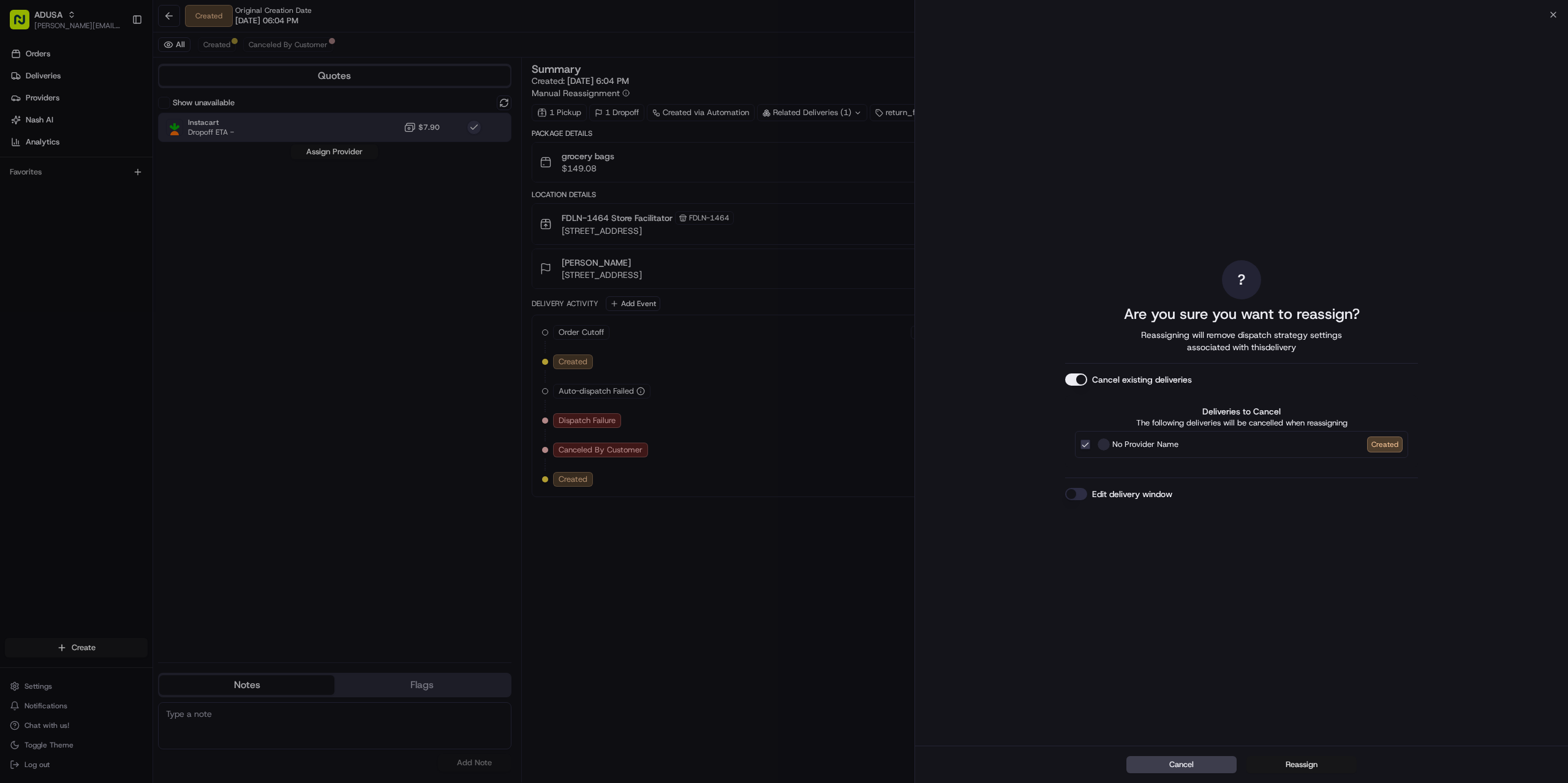
click at [1297, 762] on button "Reassign" at bounding box center [1302, 765] width 111 height 17
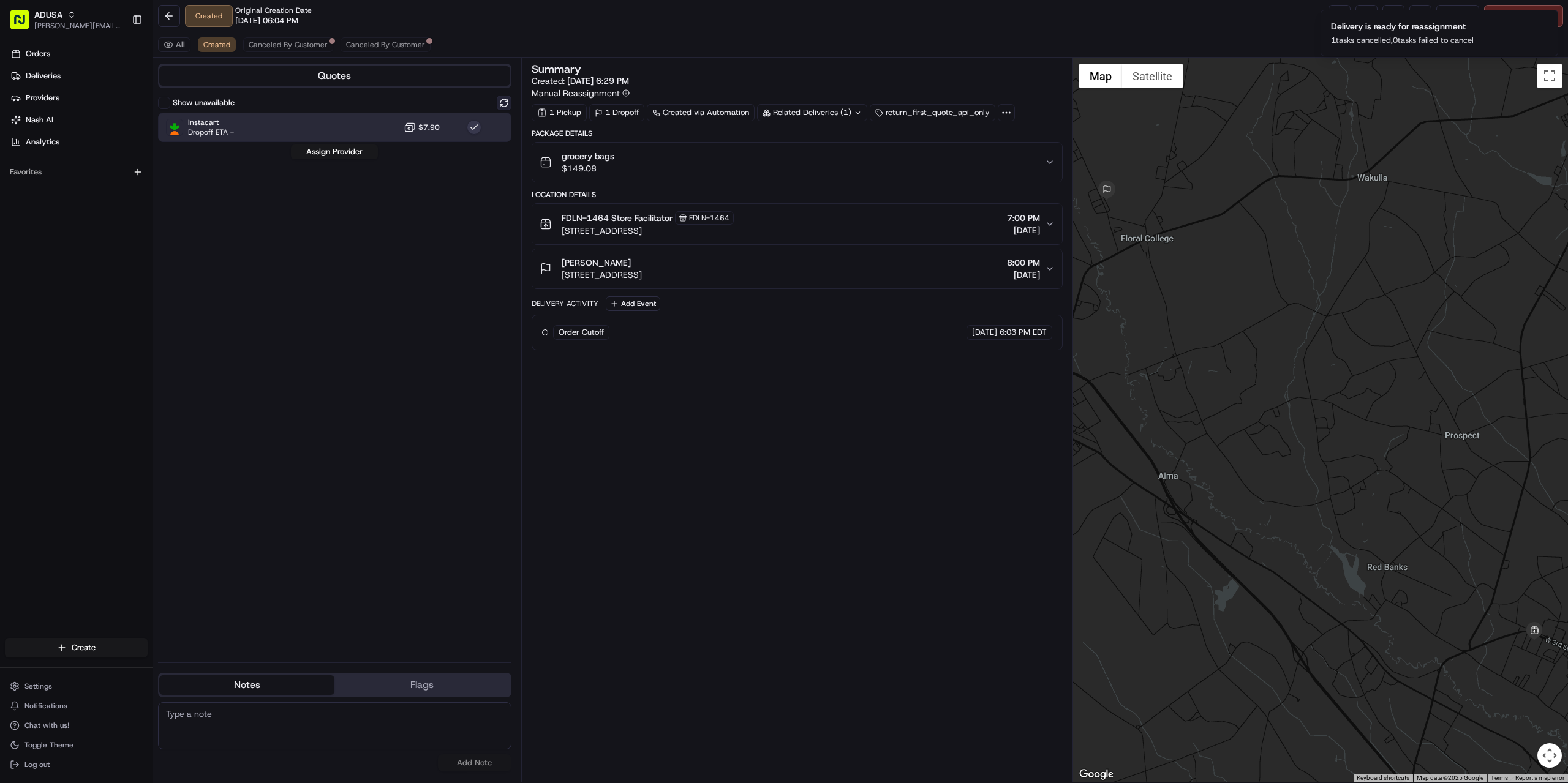
click at [500, 98] on button at bounding box center [504, 103] width 15 height 15
click at [309, 127] on div "Instacart Dropoff ETA - $7.90" at bounding box center [334, 127] width 353 height 29
click at [318, 143] on div "Show unavailable Instacart Dropoff ETA - $7.90 Select Provider" at bounding box center [334, 374] width 353 height 557
click at [312, 125] on div "Instacart Dropoff ETA - $7.90" at bounding box center [334, 127] width 353 height 29
click at [325, 148] on button "Assign Provider" at bounding box center [334, 152] width 87 height 15
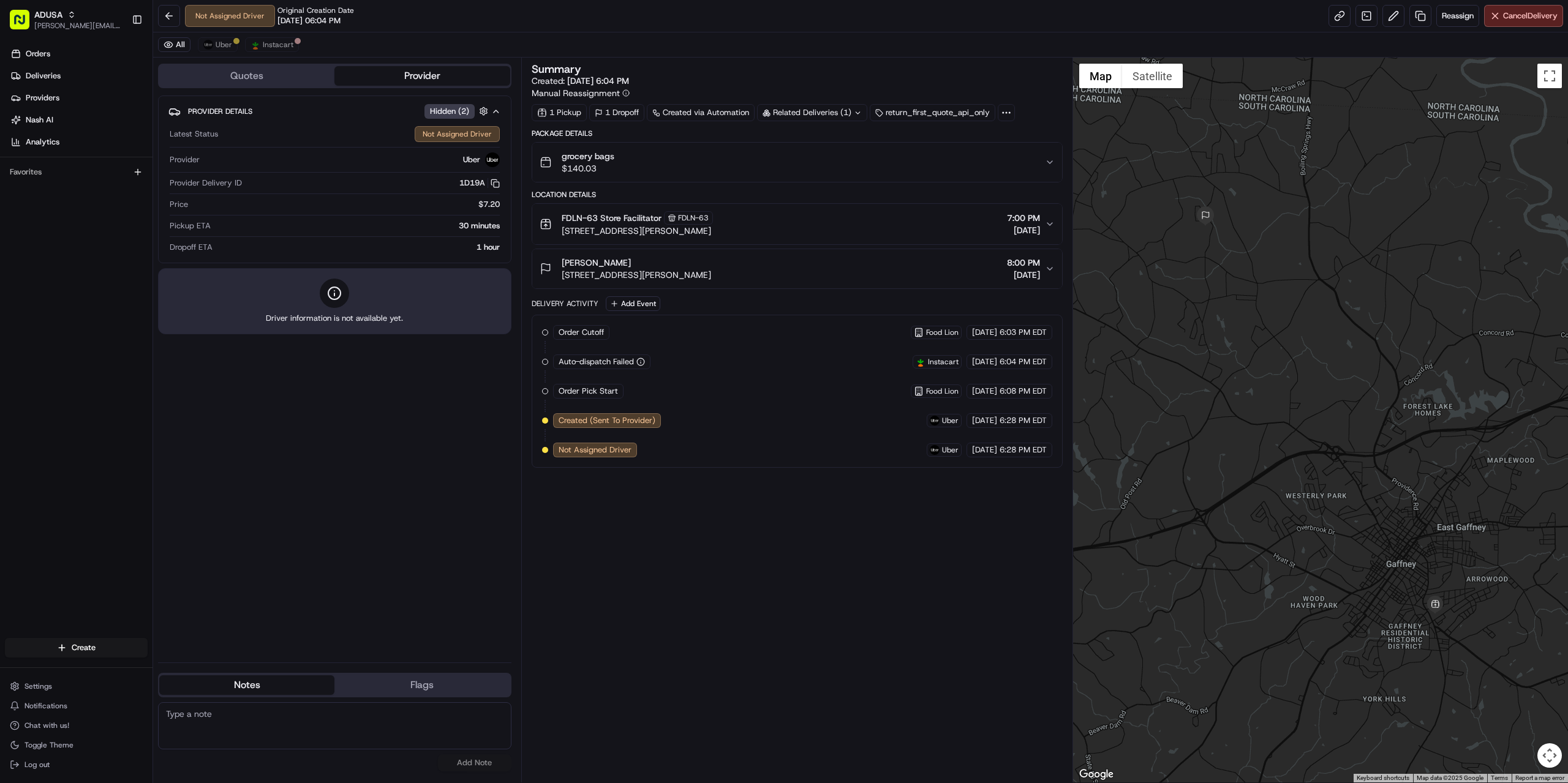
click at [256, 80] on button "Quotes" at bounding box center [247, 76] width 175 height 20
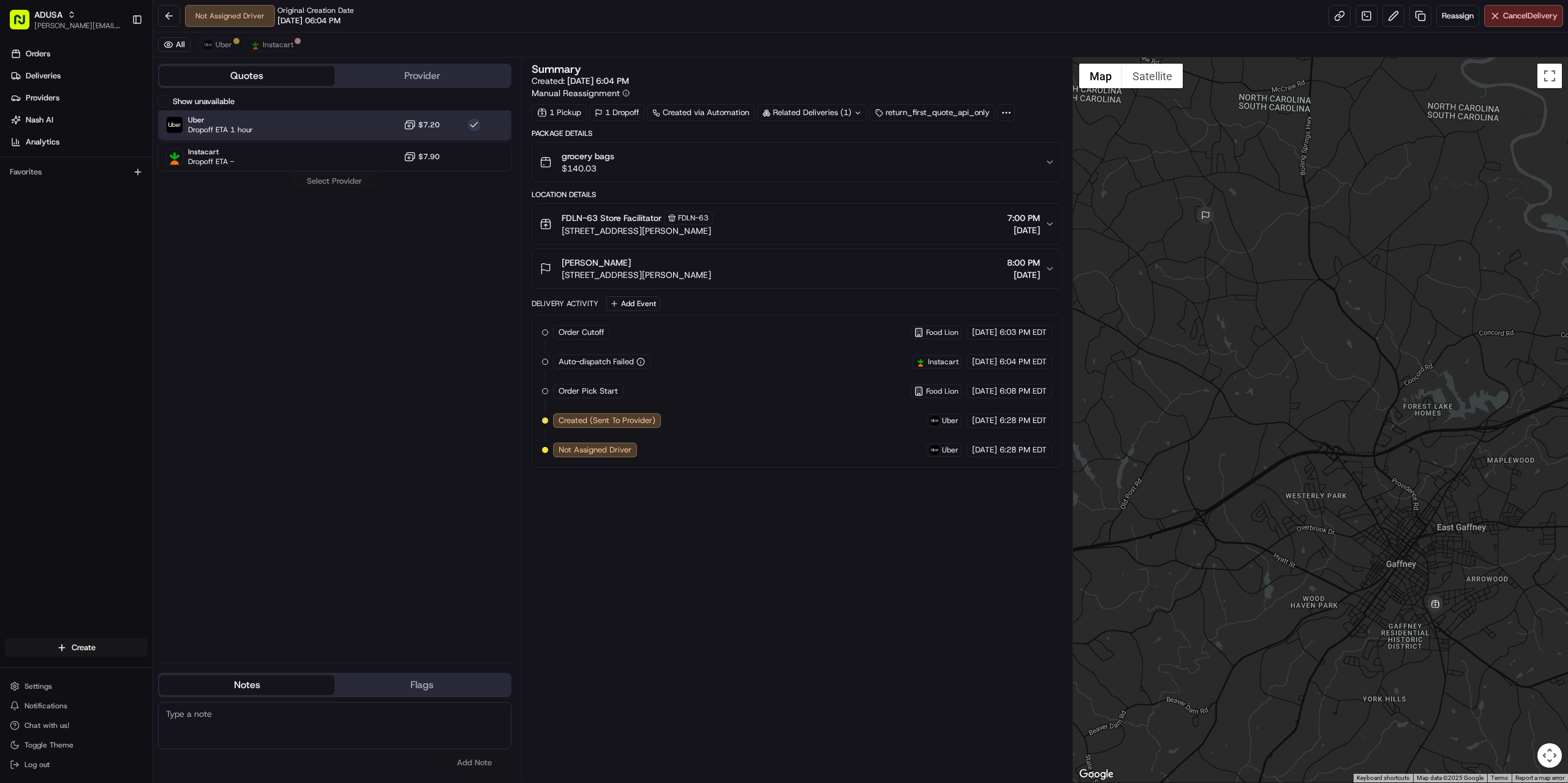
click at [272, 118] on div "Uber Dropoff ETA 1 hour $7.20" at bounding box center [334, 125] width 353 height 29
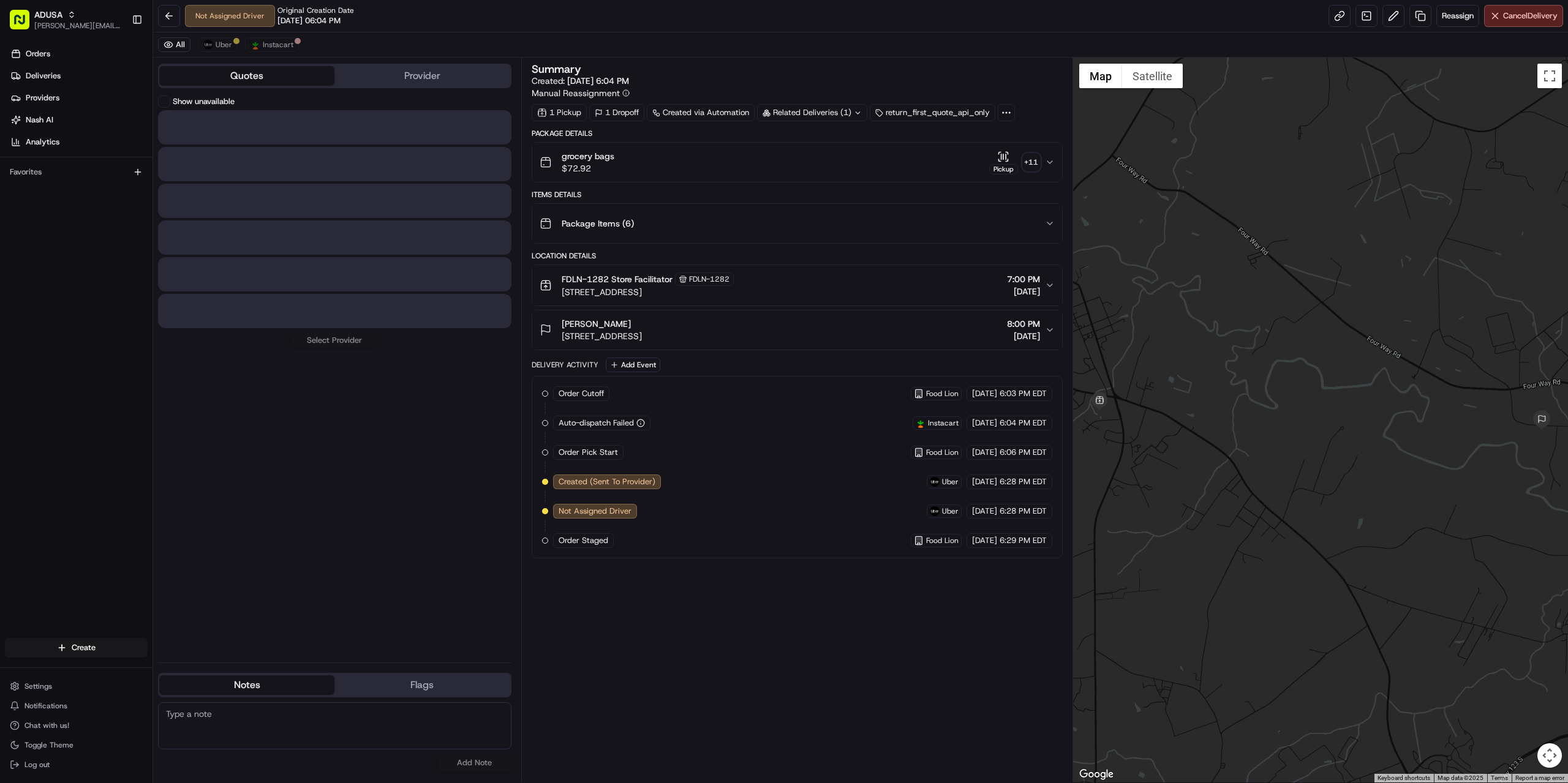
click at [264, 72] on button "Quotes" at bounding box center [247, 76] width 175 height 20
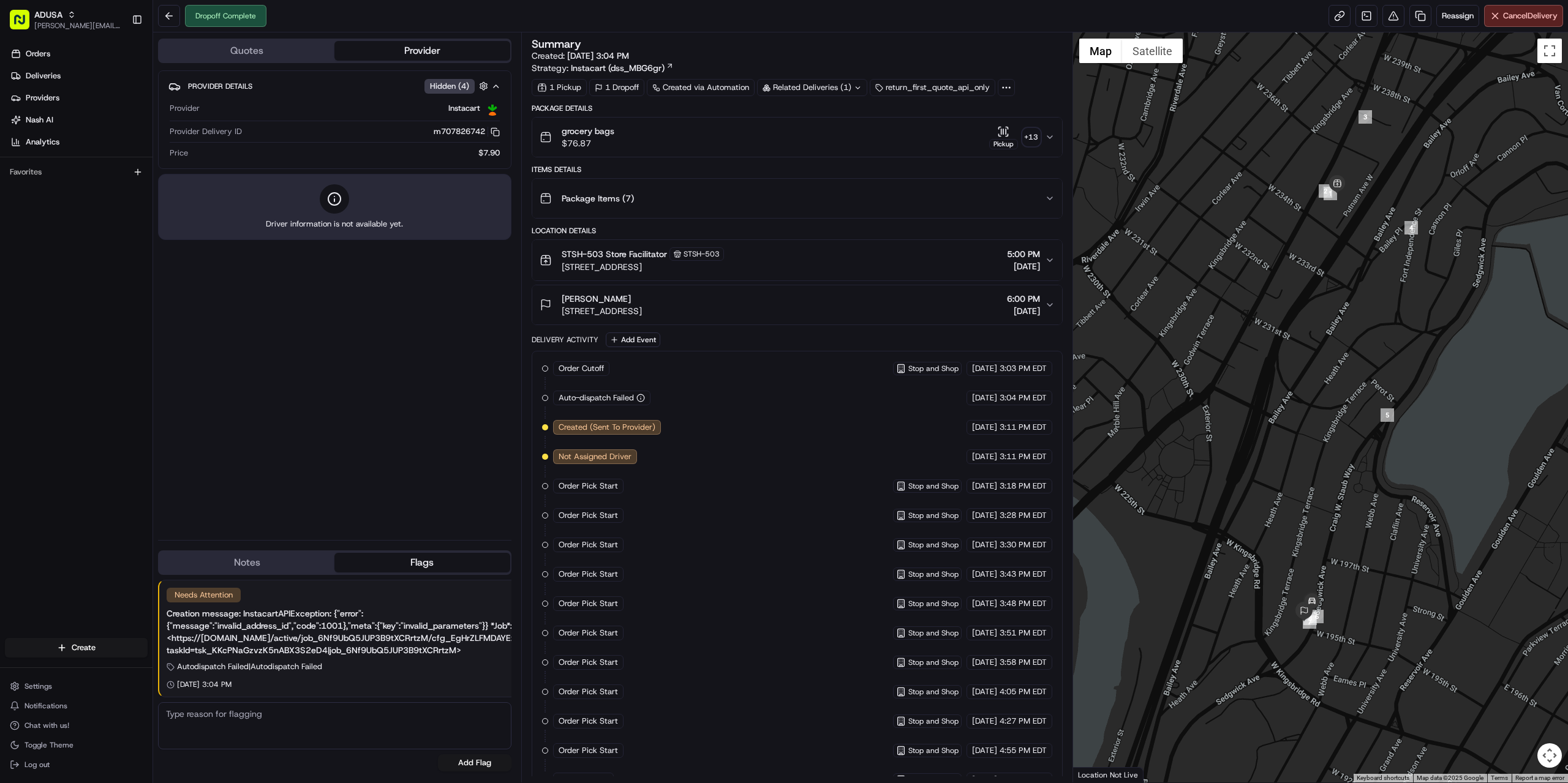
click at [1047, 260] on icon "button" at bounding box center [1049, 260] width 9 height 9
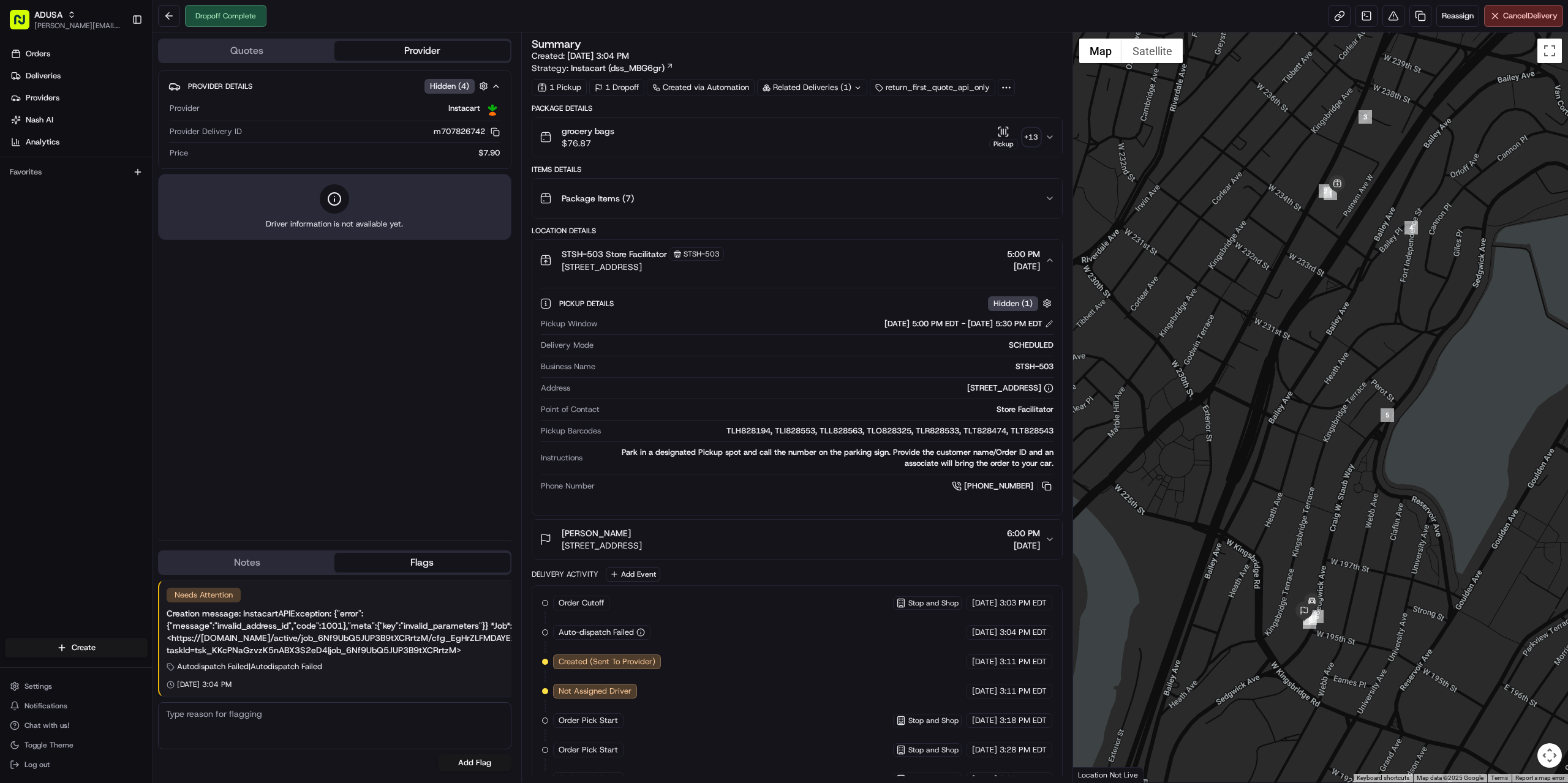
click at [1047, 260] on icon "button" at bounding box center [1049, 260] width 9 height 9
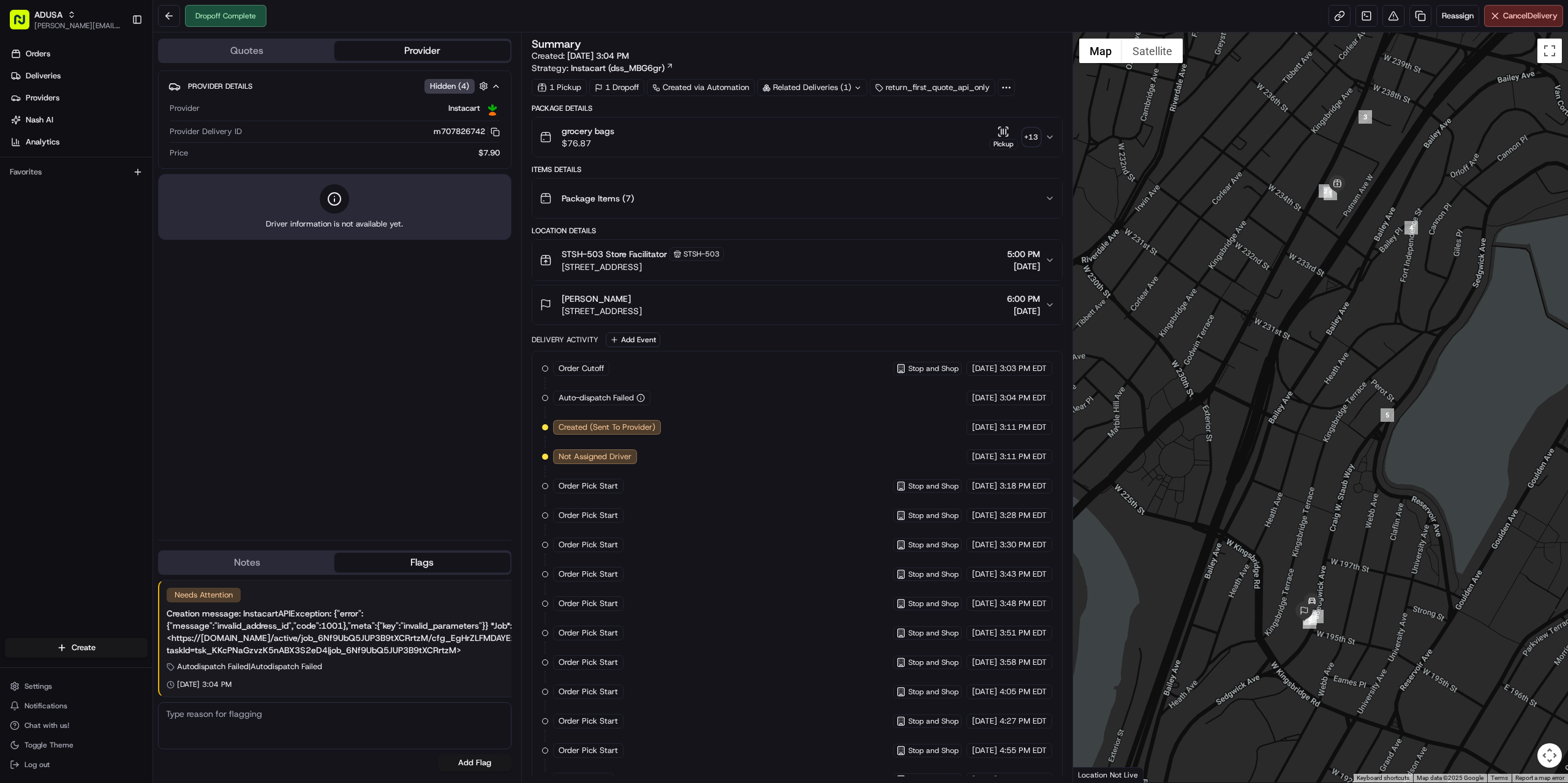
click at [1053, 296] on button "Wendy Corbin 2741 Sedgwick Ave, 5f, Bronx, NY 10468, US 6:00 PM 08/16/2025" at bounding box center [797, 305] width 530 height 40
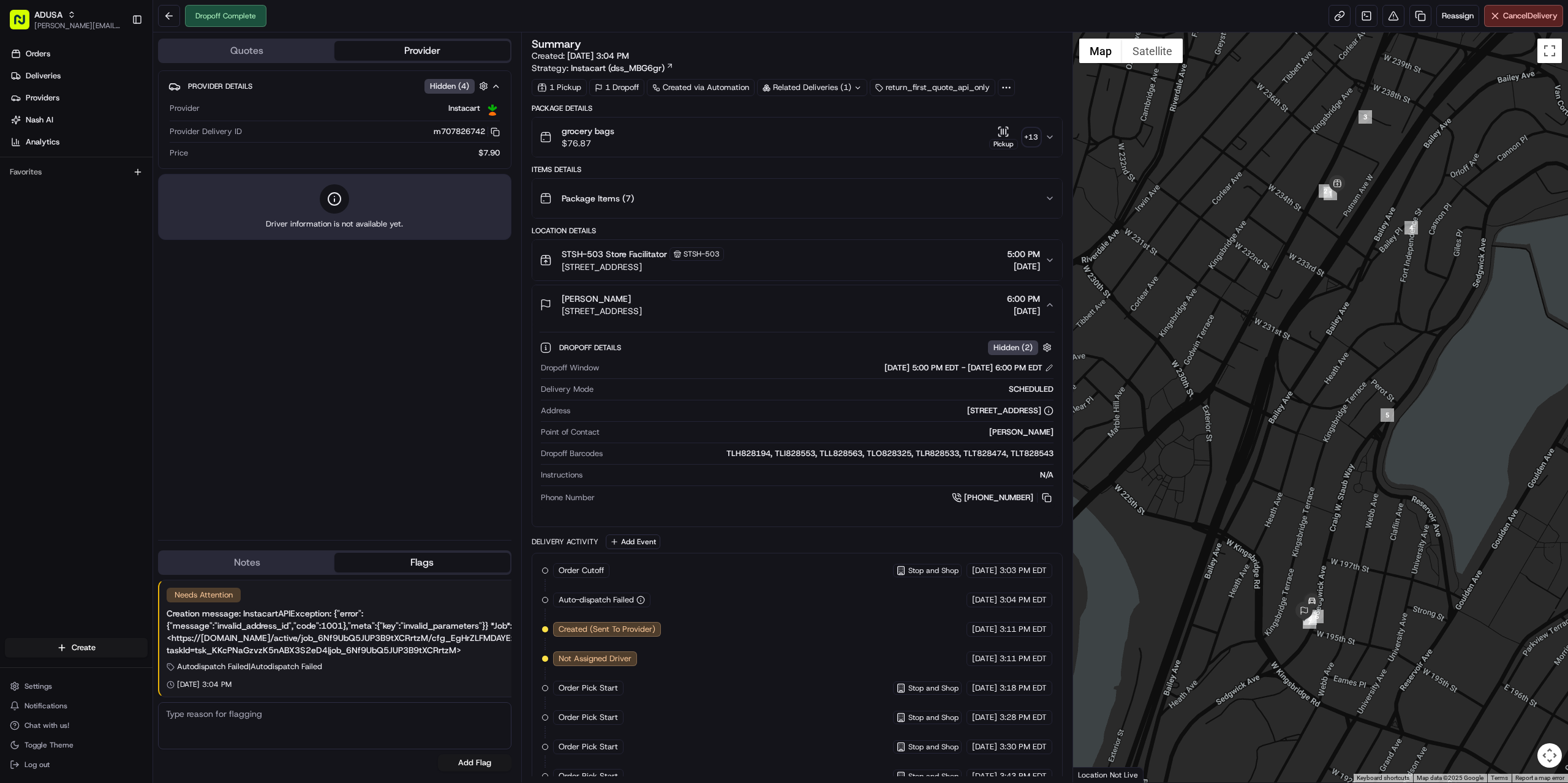
click at [1053, 296] on button "Wendy Corbin 2741 Sedgwick Ave, 5f, Bronx, NY 10468, US 6:00 PM 08/16/2025" at bounding box center [797, 305] width 530 height 40
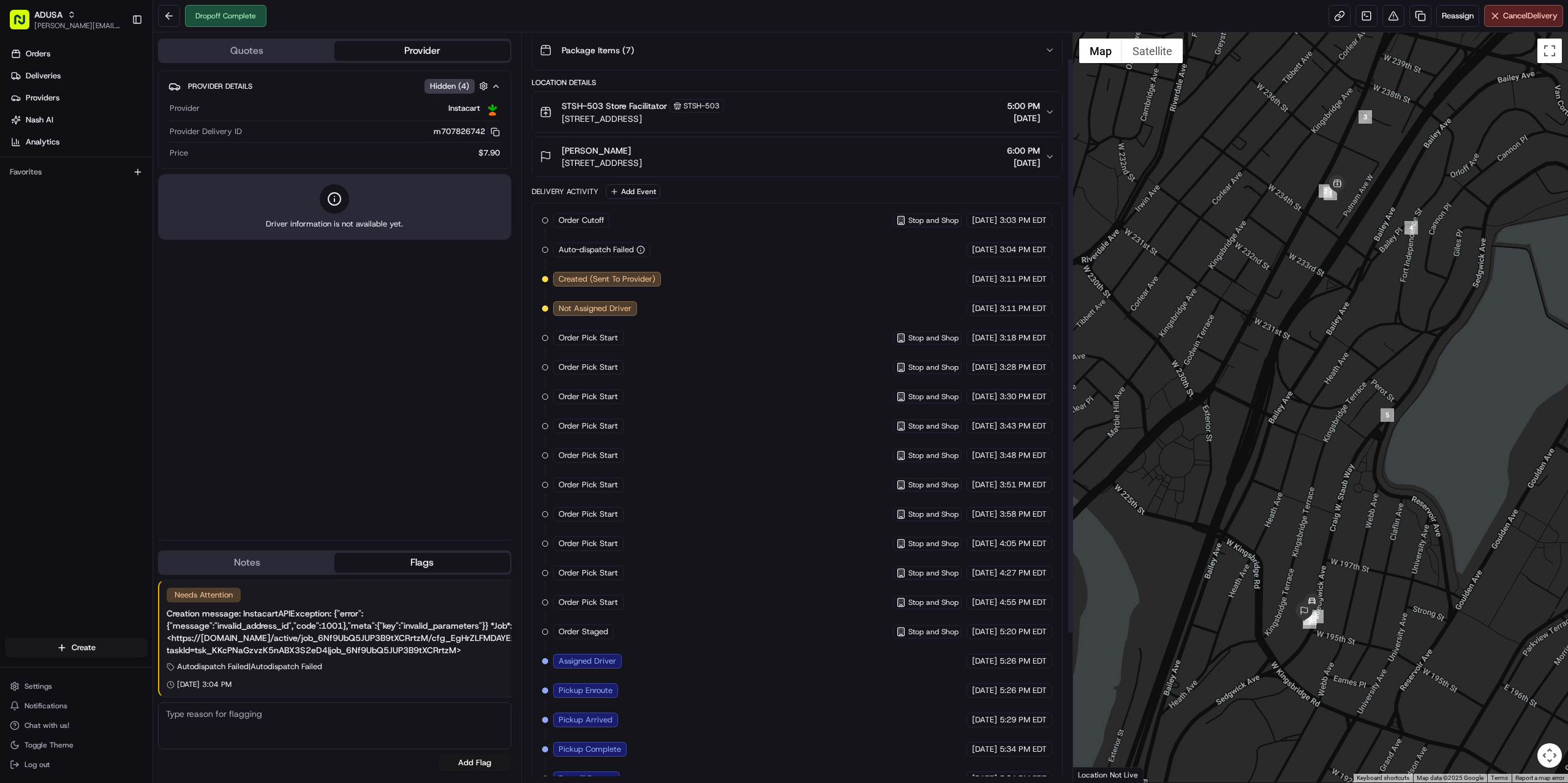
scroll to position [228, 0]
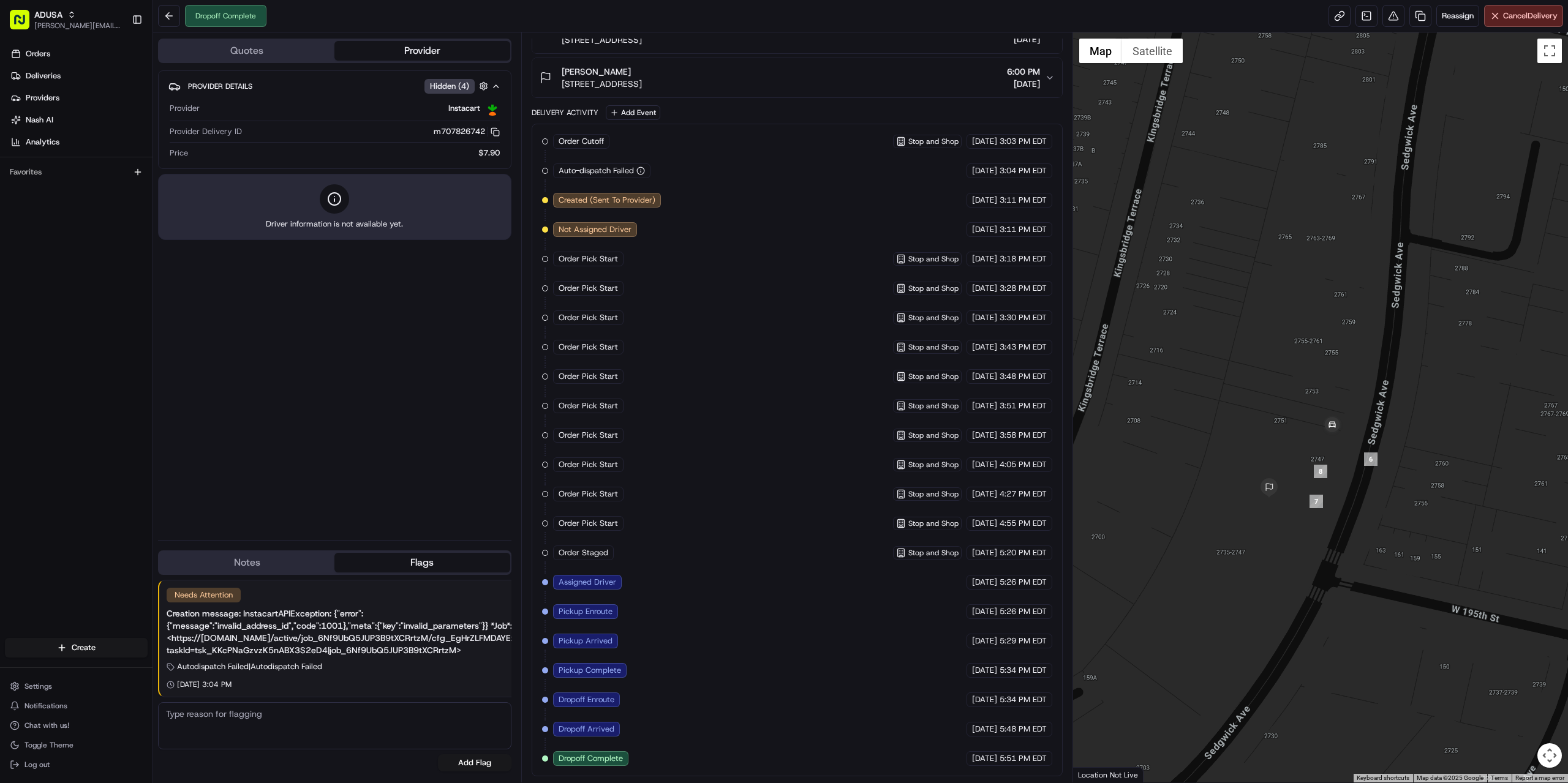
drag, startPoint x: 1232, startPoint y: 558, endPoint x: 1373, endPoint y: 539, distance: 142.3
click at [1373, 539] on div at bounding box center [1321, 407] width 496 height 750
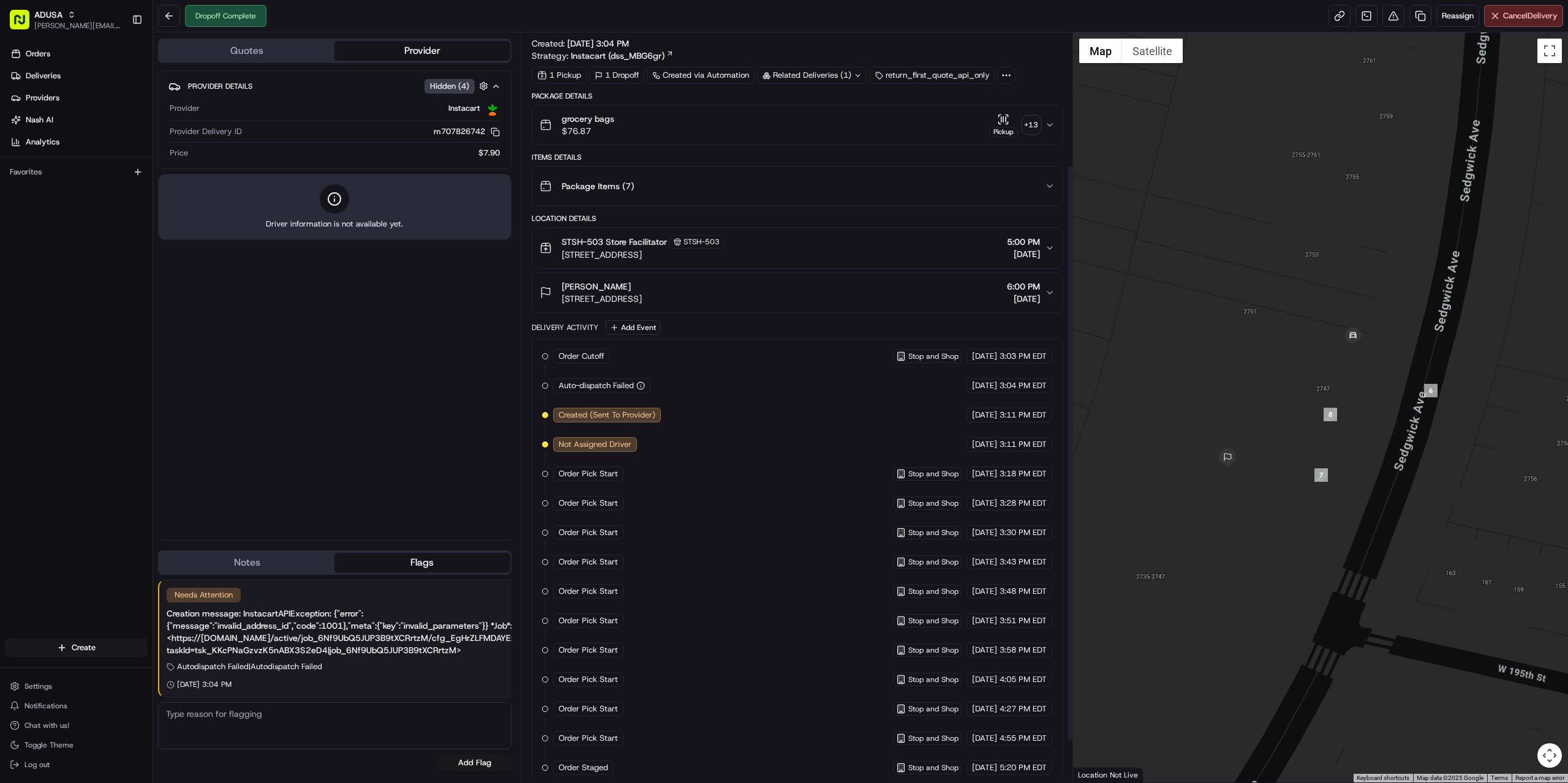
scroll to position [0, 0]
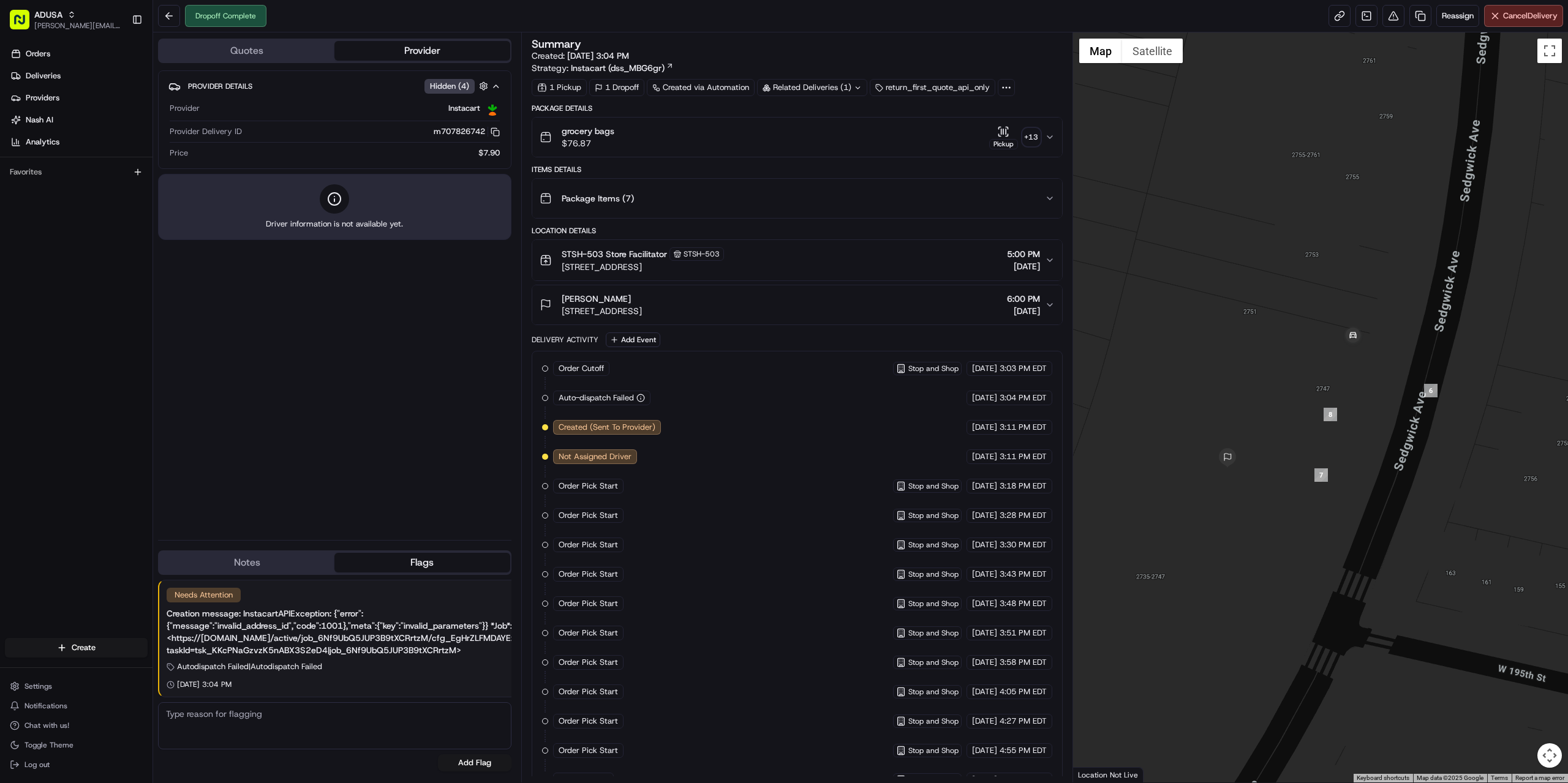
drag, startPoint x: 759, startPoint y: 311, endPoint x: 559, endPoint y: 308, distance: 200.0
click at [559, 308] on div "Wendy Corbin 2741 Sedgwick Ave, 5f, Bronx, NY 10468, US 6:00 PM 08/16/2025" at bounding box center [792, 305] width 505 height 25
copy span "2741 Sedgwick Ave, 5f, Bronx, NY 10468, US"
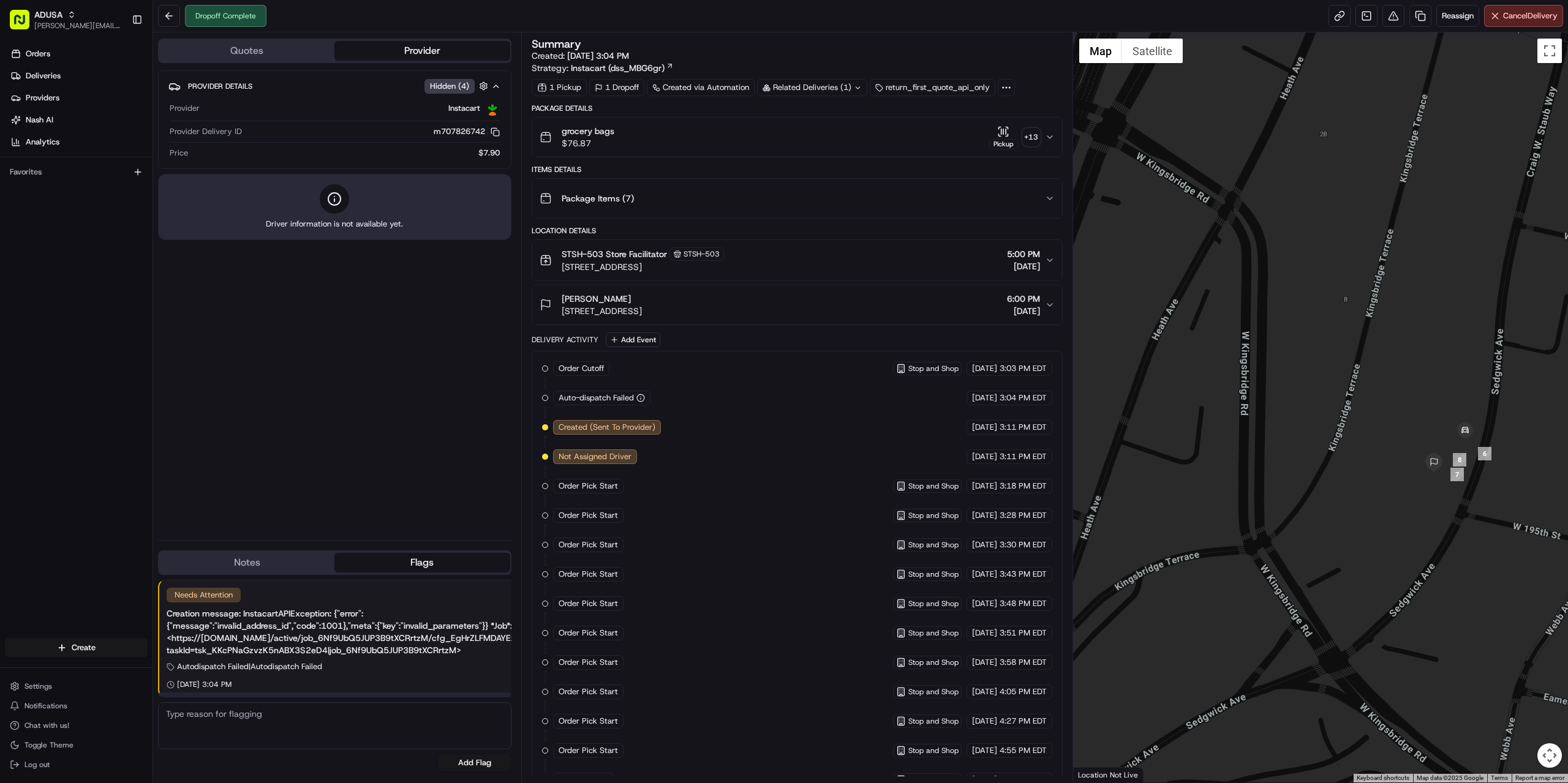
click at [248, 564] on button "Notes" at bounding box center [247, 563] width 175 height 20
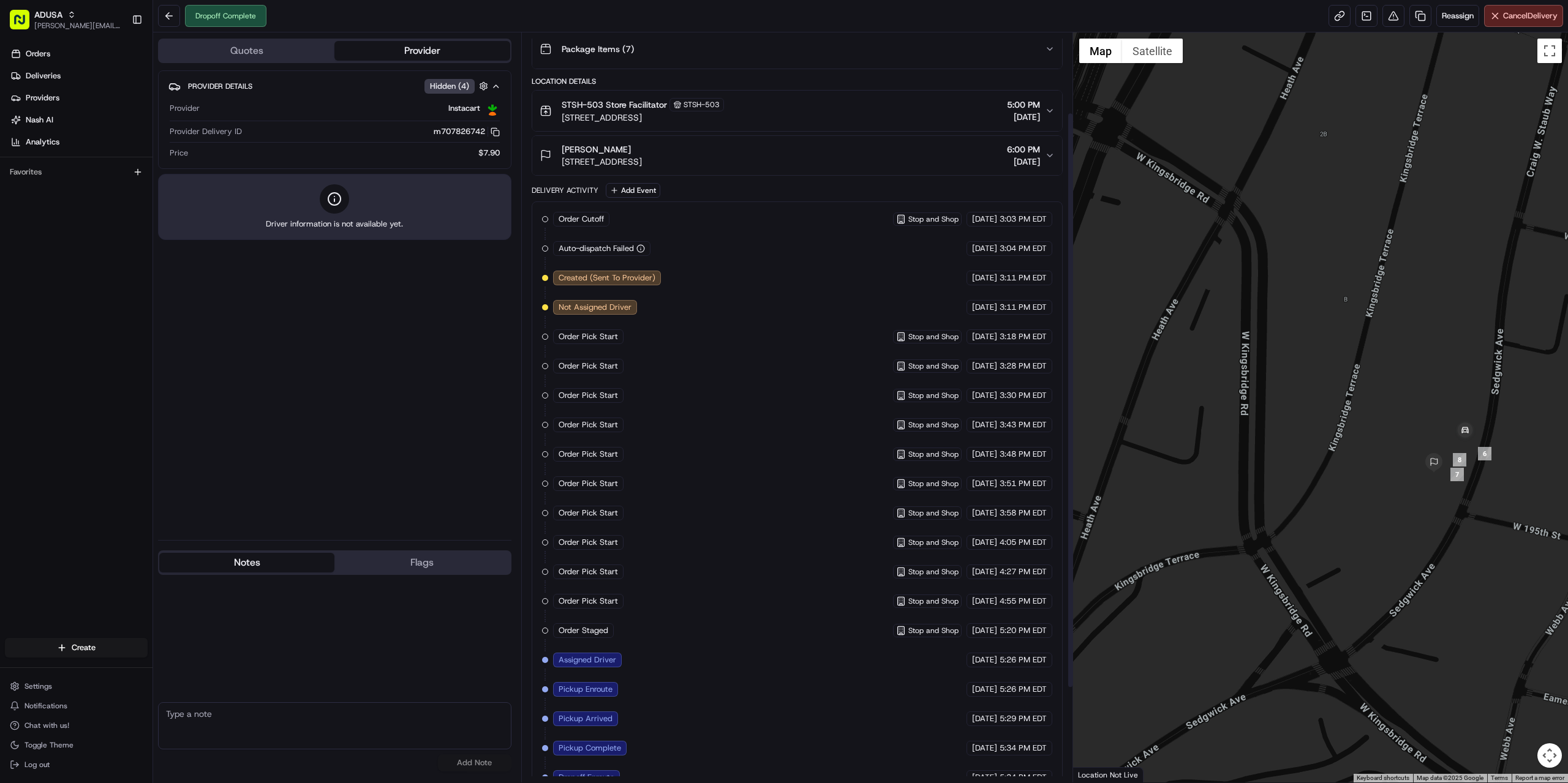
scroll to position [228, 0]
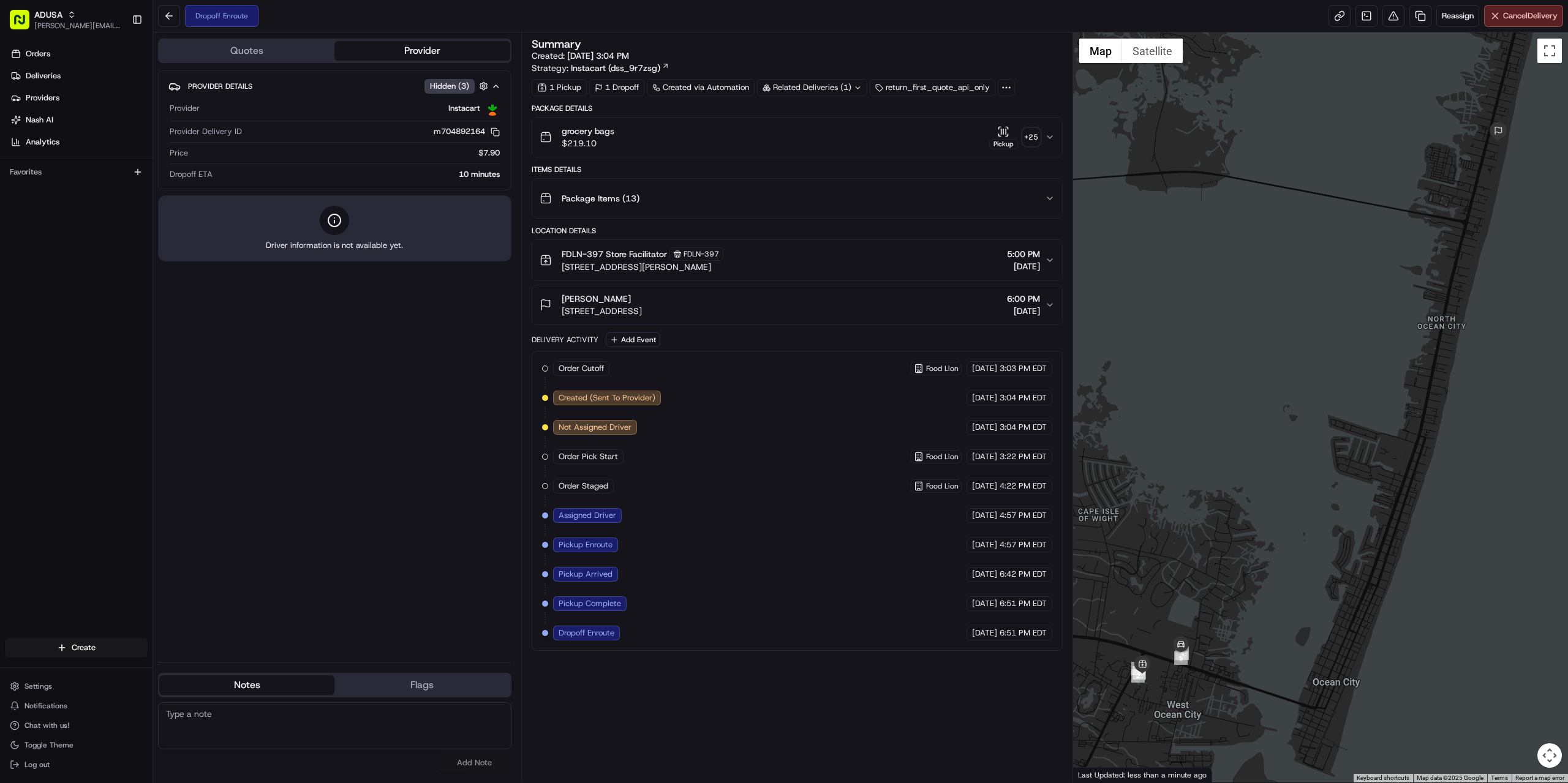
click at [310, 510] on div "Provider Details Hidden ( 3 ) Provider Instacart Provider Delivery ID m70489216…" at bounding box center [334, 362] width 353 height 583
click at [686, 705] on div "Summary Created: [DATE] 3:04 PM Strategy: Instacart (dss_9r7zsg) 1 Pickup 1 Dro…" at bounding box center [797, 407] width 531 height 738
